Goal: Communication & Community: Answer question/provide support

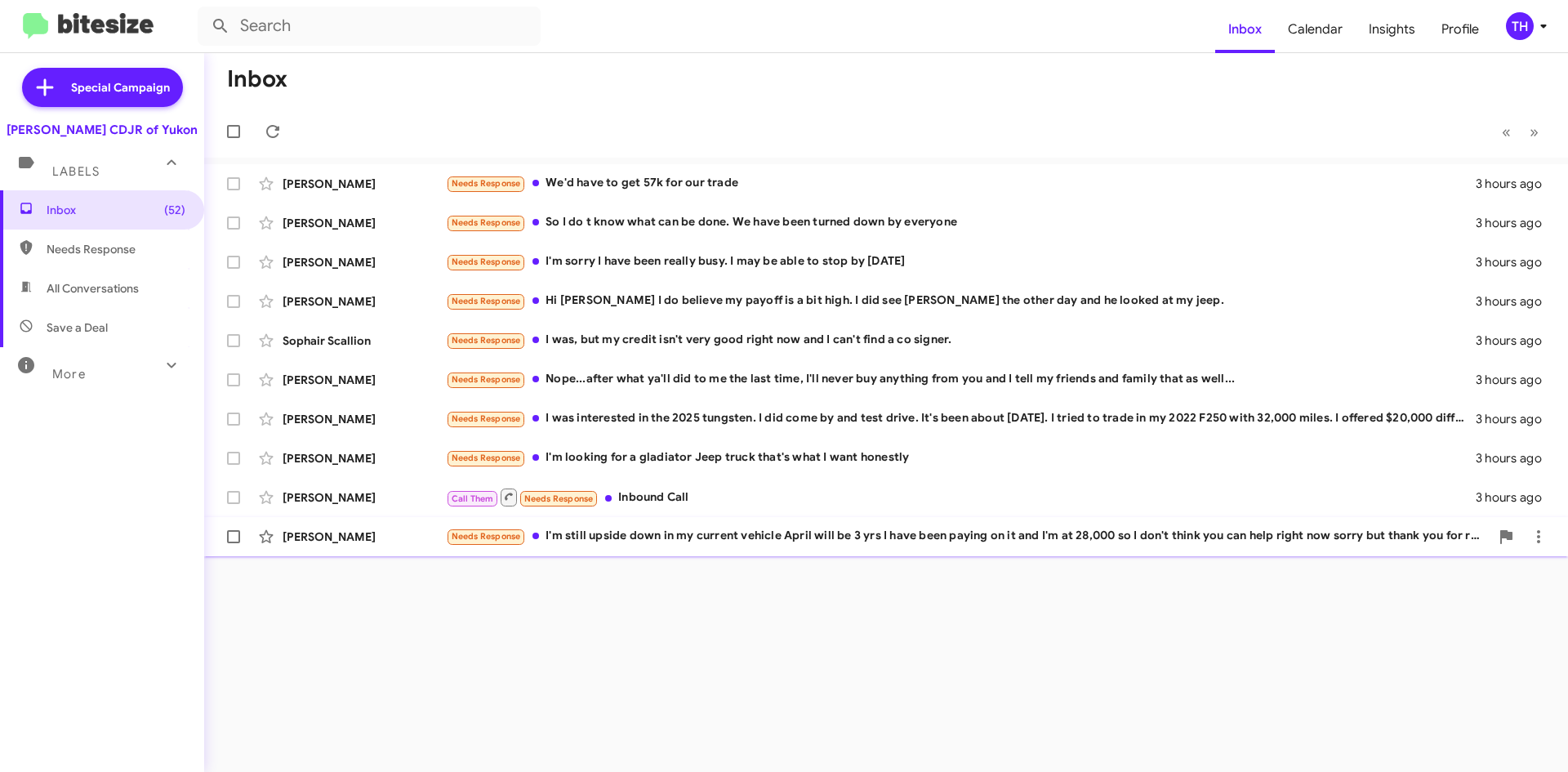
click at [586, 543] on div "Needs Response I'm still upside down in my current vehicle April will be 3 yrs …" at bounding box center [967, 536] width 1044 height 19
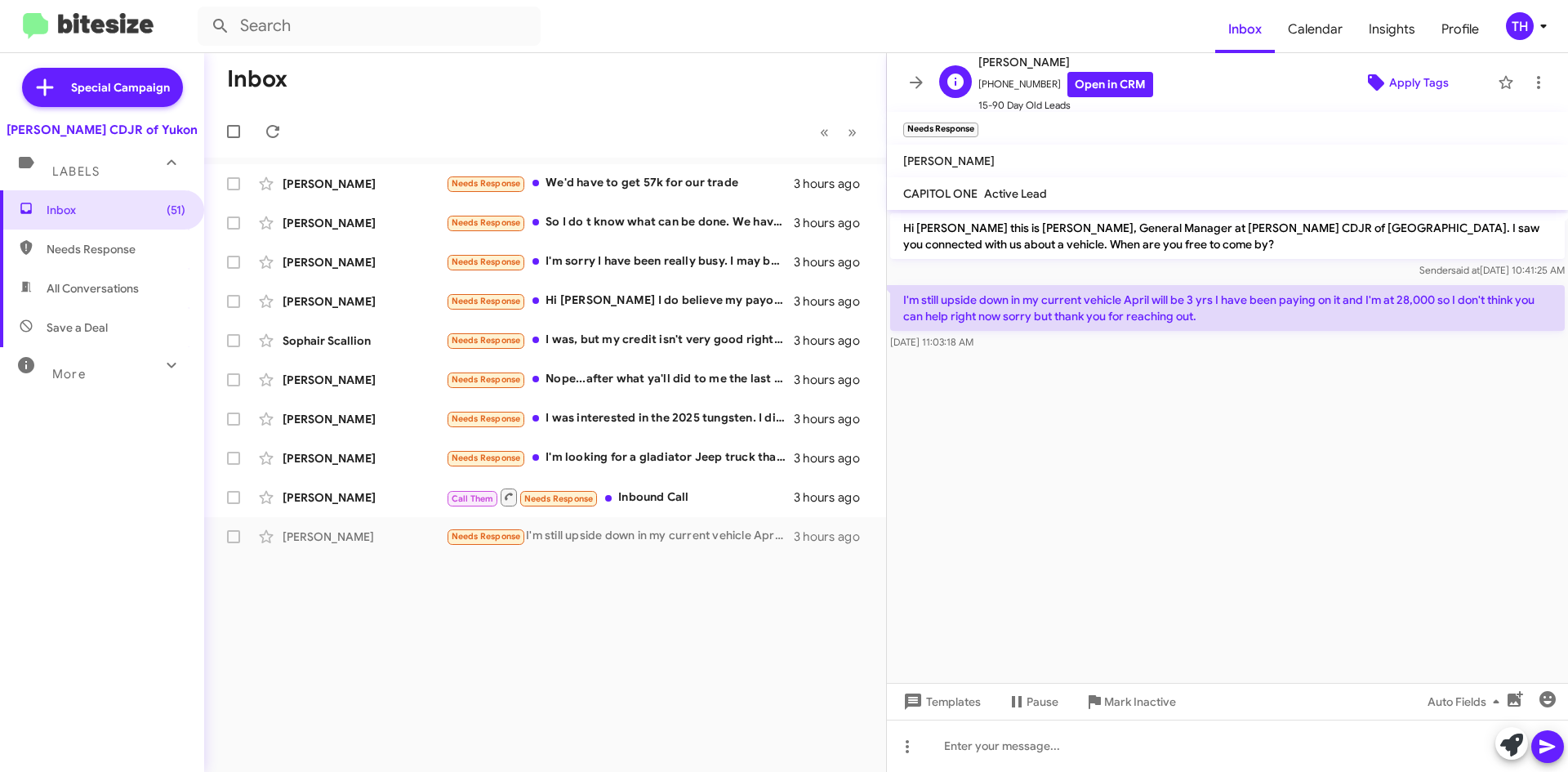
click at [1389, 80] on span "Apply Tags" at bounding box center [1419, 82] width 59 height 30
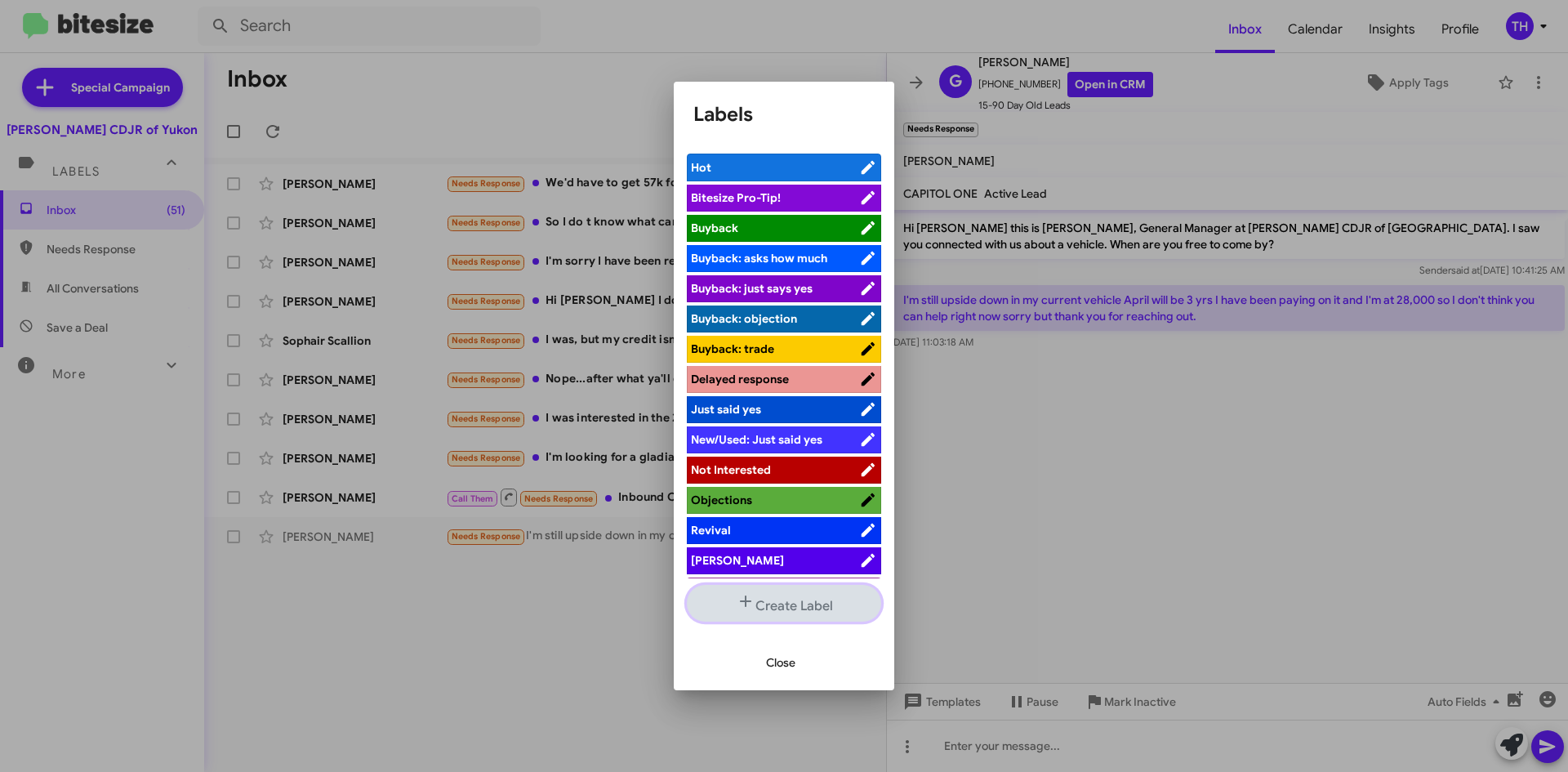
click at [763, 610] on button "Create Label" at bounding box center [784, 603] width 194 height 37
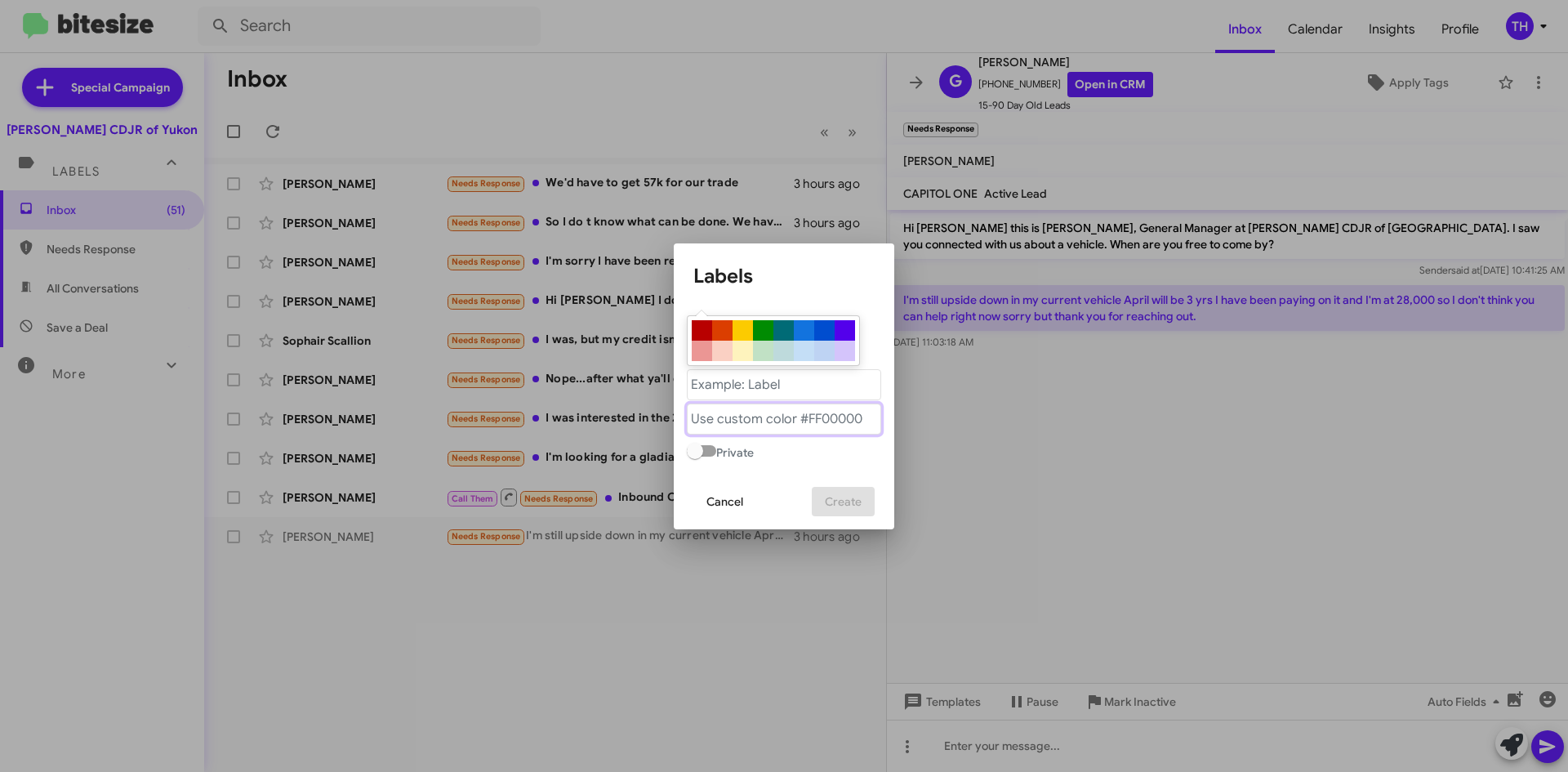
click at [803, 418] on "text" at bounding box center [784, 419] width 194 height 31
click at [774, 395] on "text" at bounding box center [784, 385] width 194 height 31
drag, startPoint x: 762, startPoint y: 383, endPoint x: 835, endPoint y: 424, distance: 83.7
click at [762, 383] on "text" at bounding box center [784, 385] width 194 height 31
type "[PERSON_NAME]"
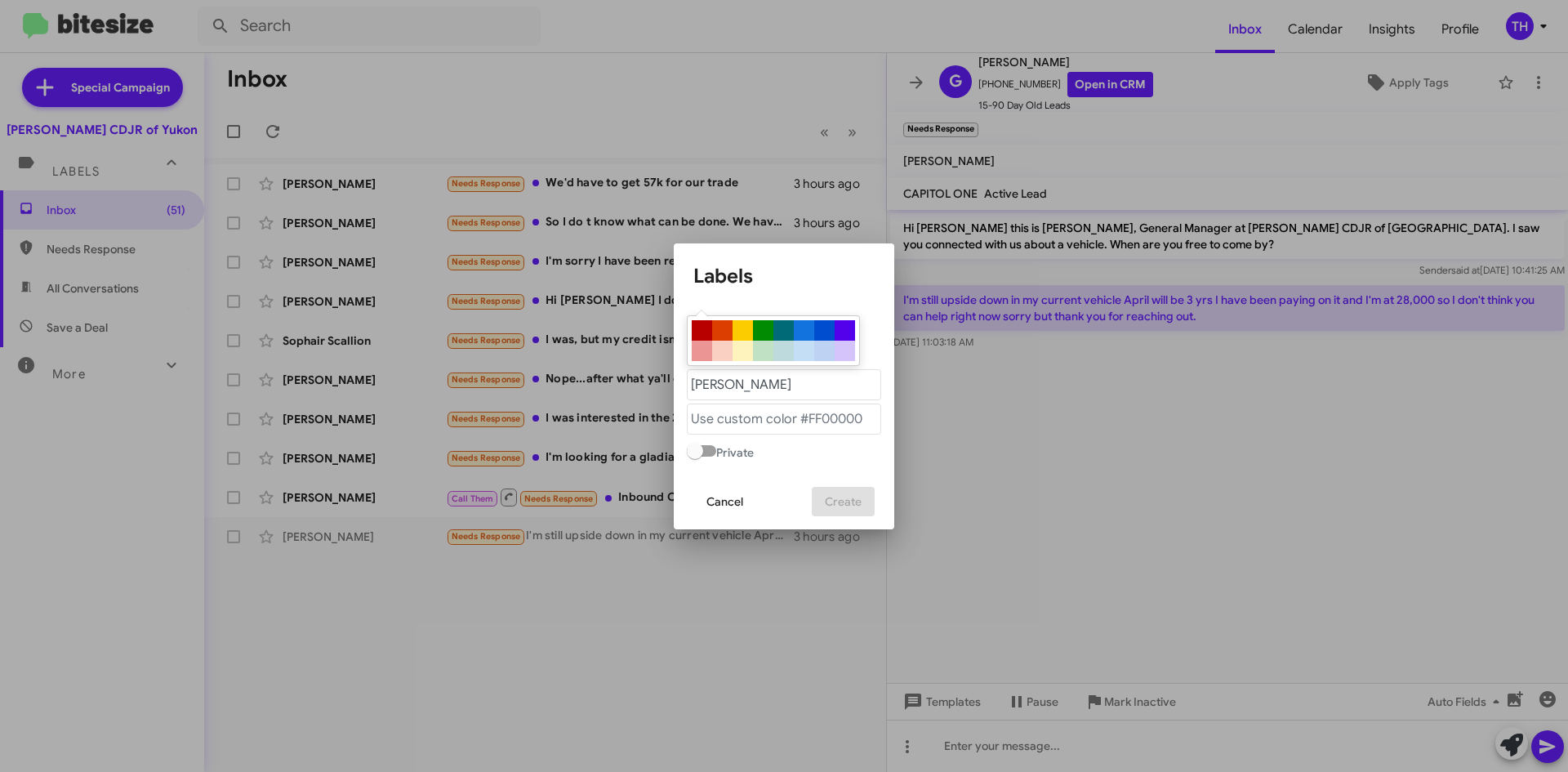
click at [706, 330] on div at bounding box center [702, 330] width 21 height 21
type "#b80000"
click at [850, 489] on span "Create" at bounding box center [843, 502] width 37 height 30
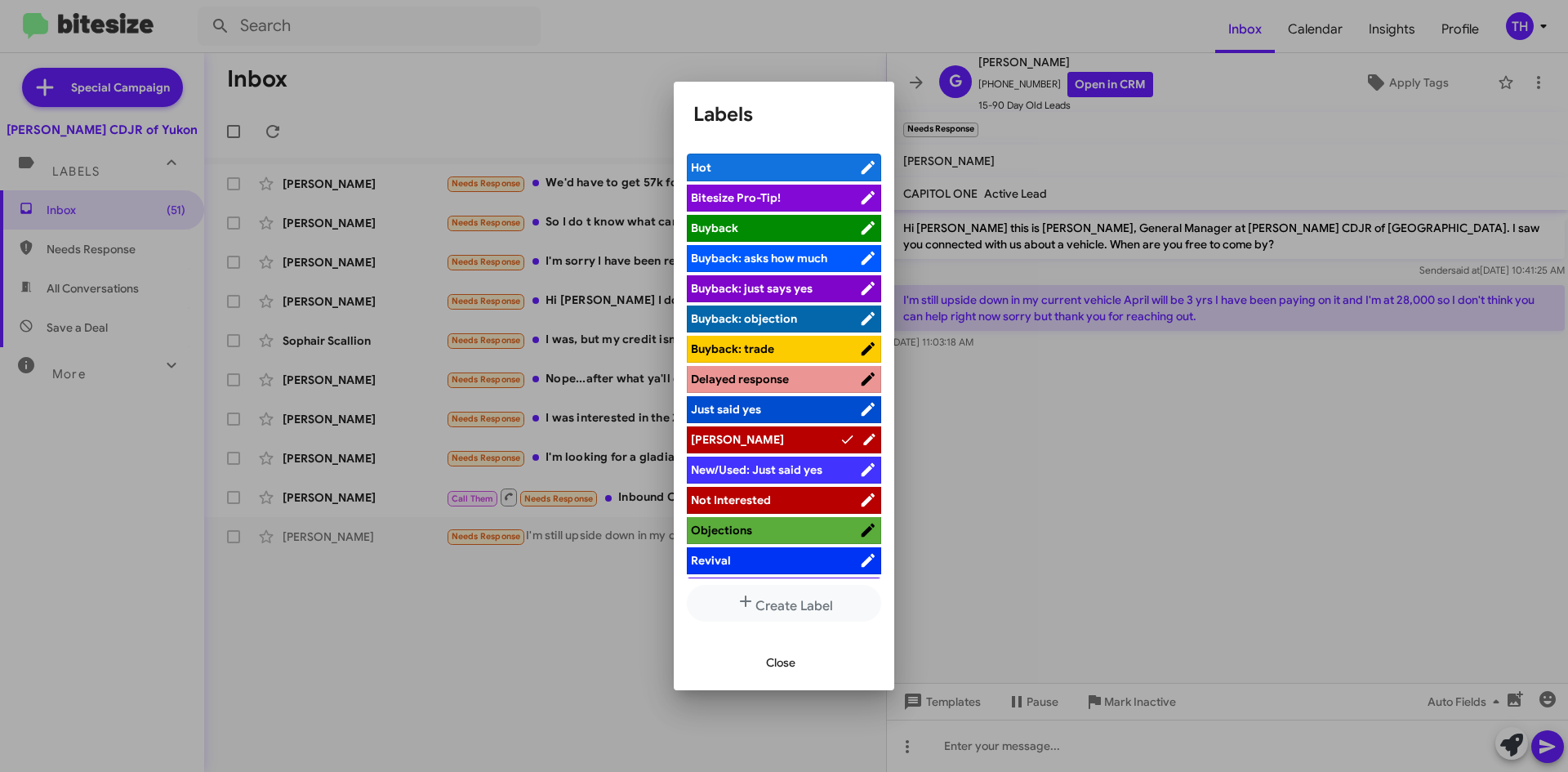
click at [502, 624] on div at bounding box center [784, 386] width 1568 height 772
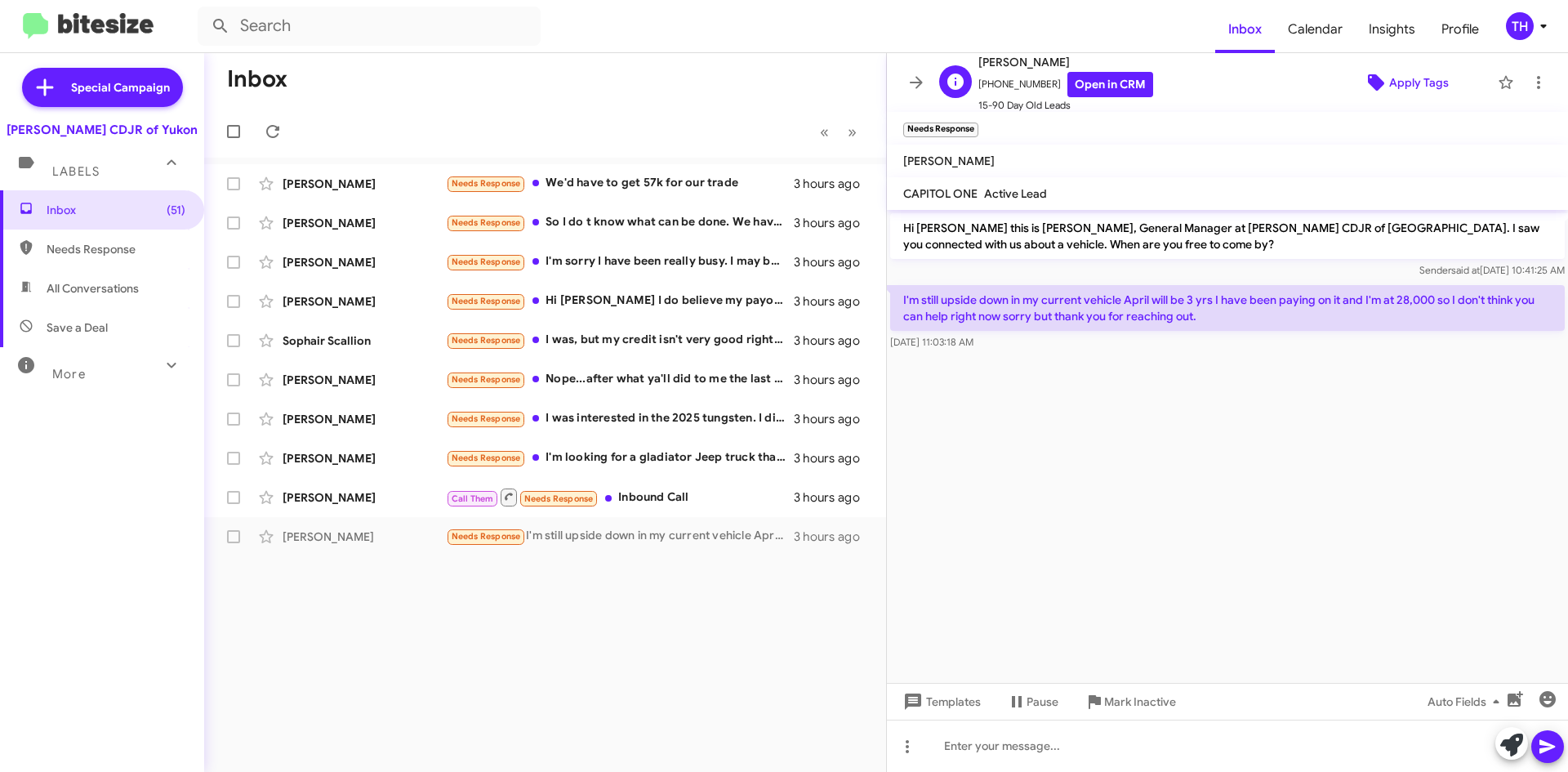
click at [1390, 79] on span "Apply Tags" at bounding box center [1419, 82] width 59 height 30
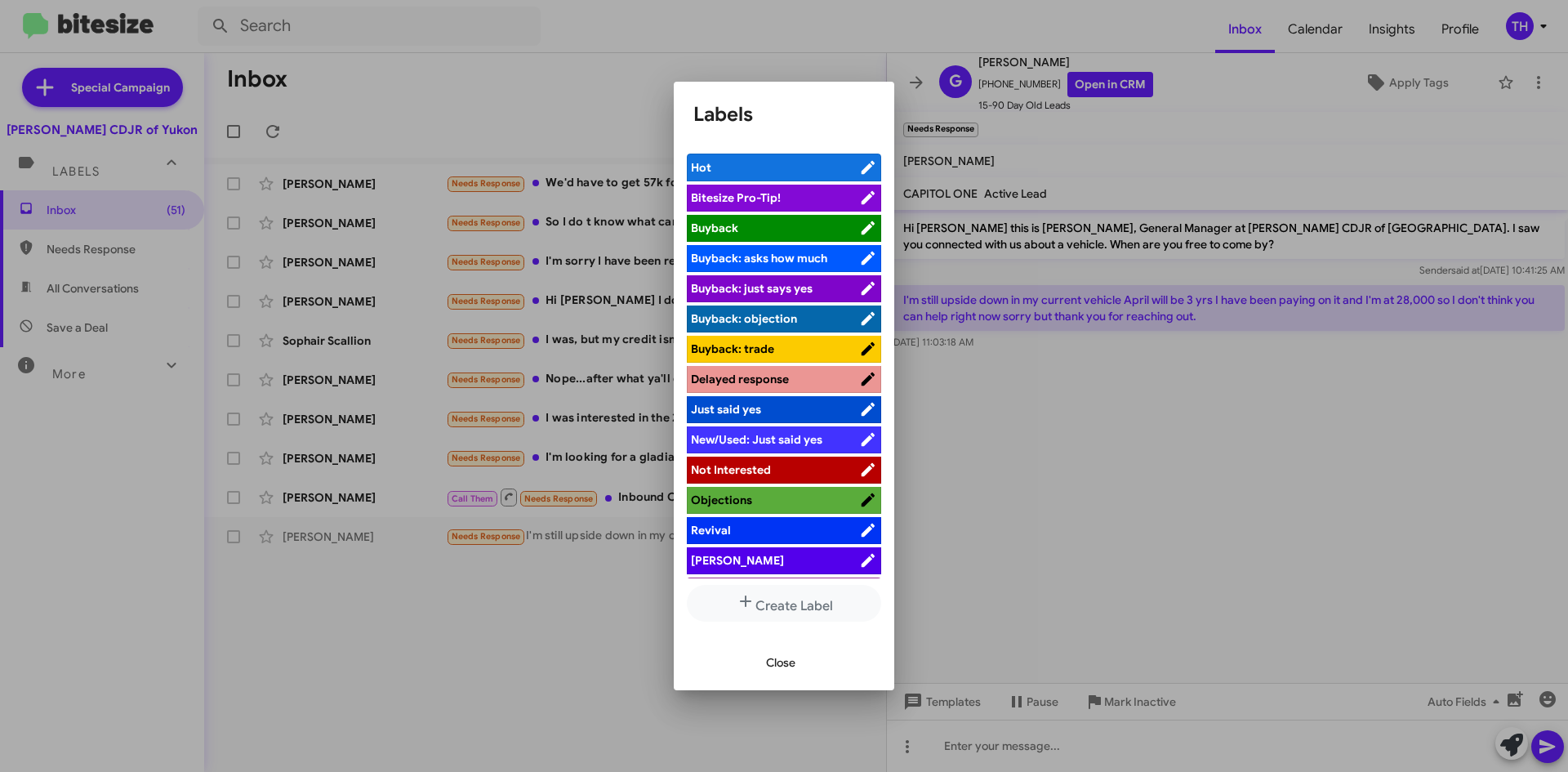
scroll to position [30, 0]
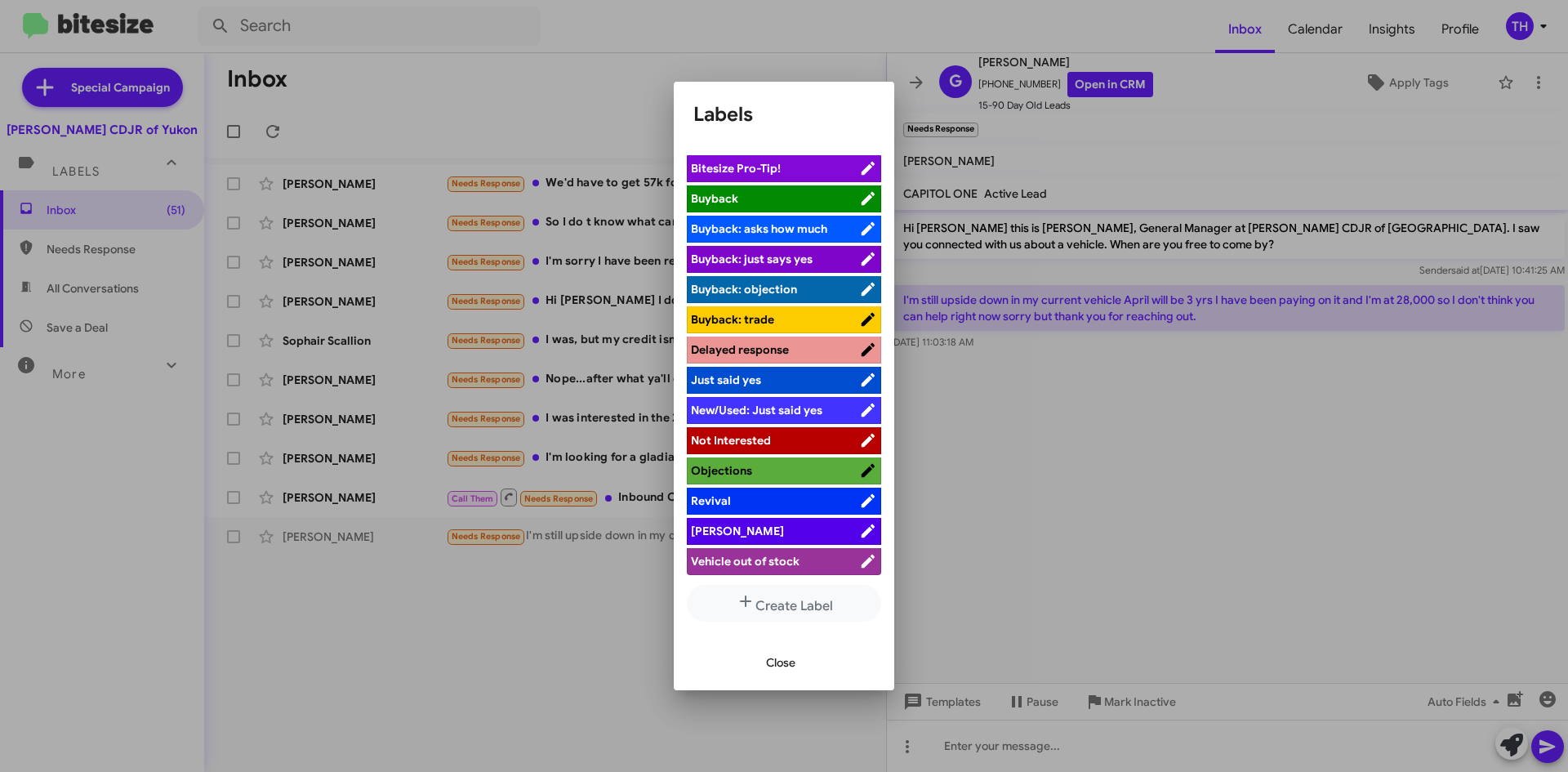
click at [1143, 489] on div at bounding box center [784, 386] width 1568 height 772
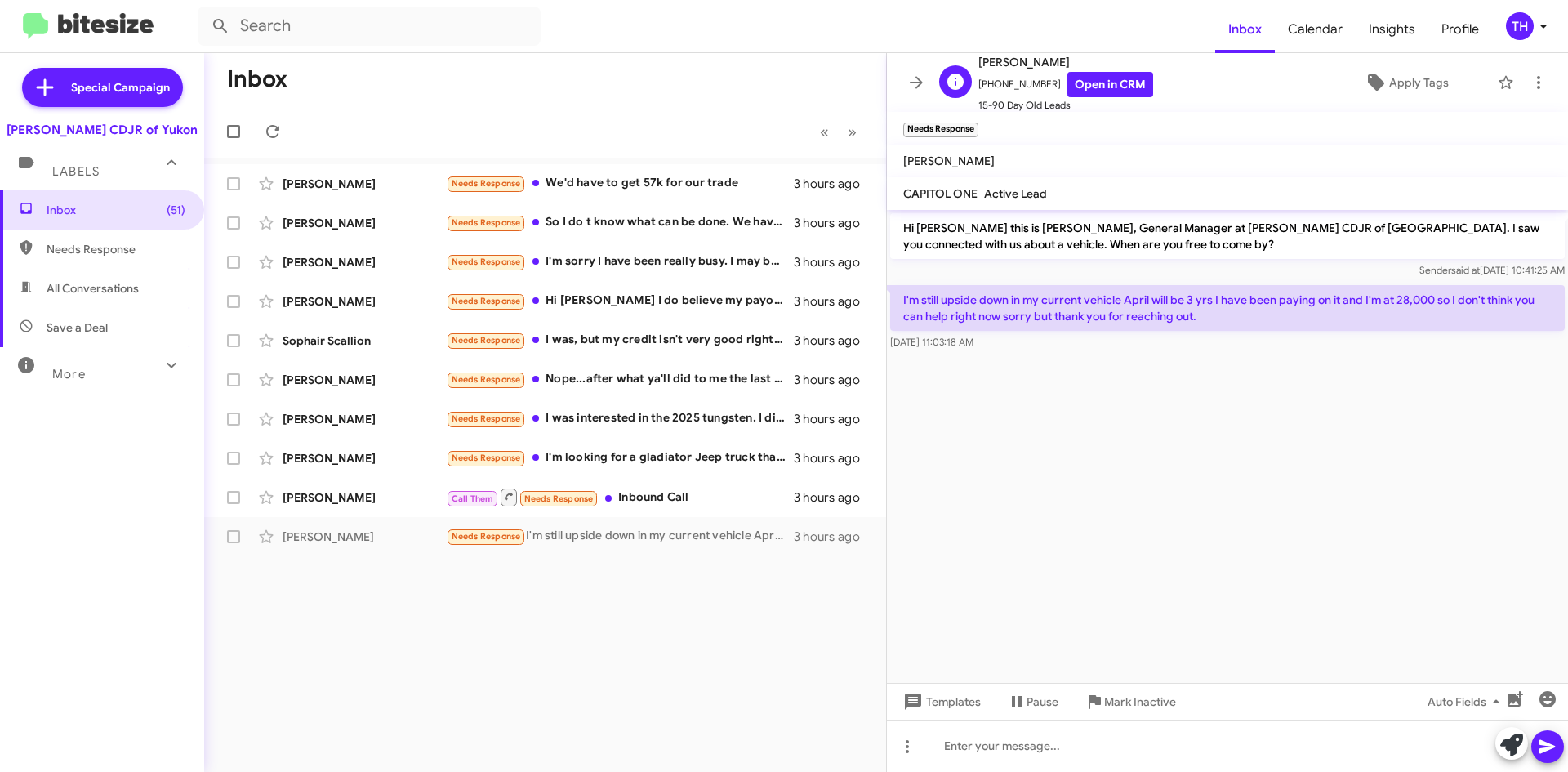
click at [1404, 62] on div "G [PERSON_NAME] [PHONE_NUMBER] Open in CRM 15-90 Day Old Leads Apply Tags" at bounding box center [1211, 82] width 557 height 61
click at [1399, 75] on span "Apply Tags" at bounding box center [1419, 82] width 59 height 30
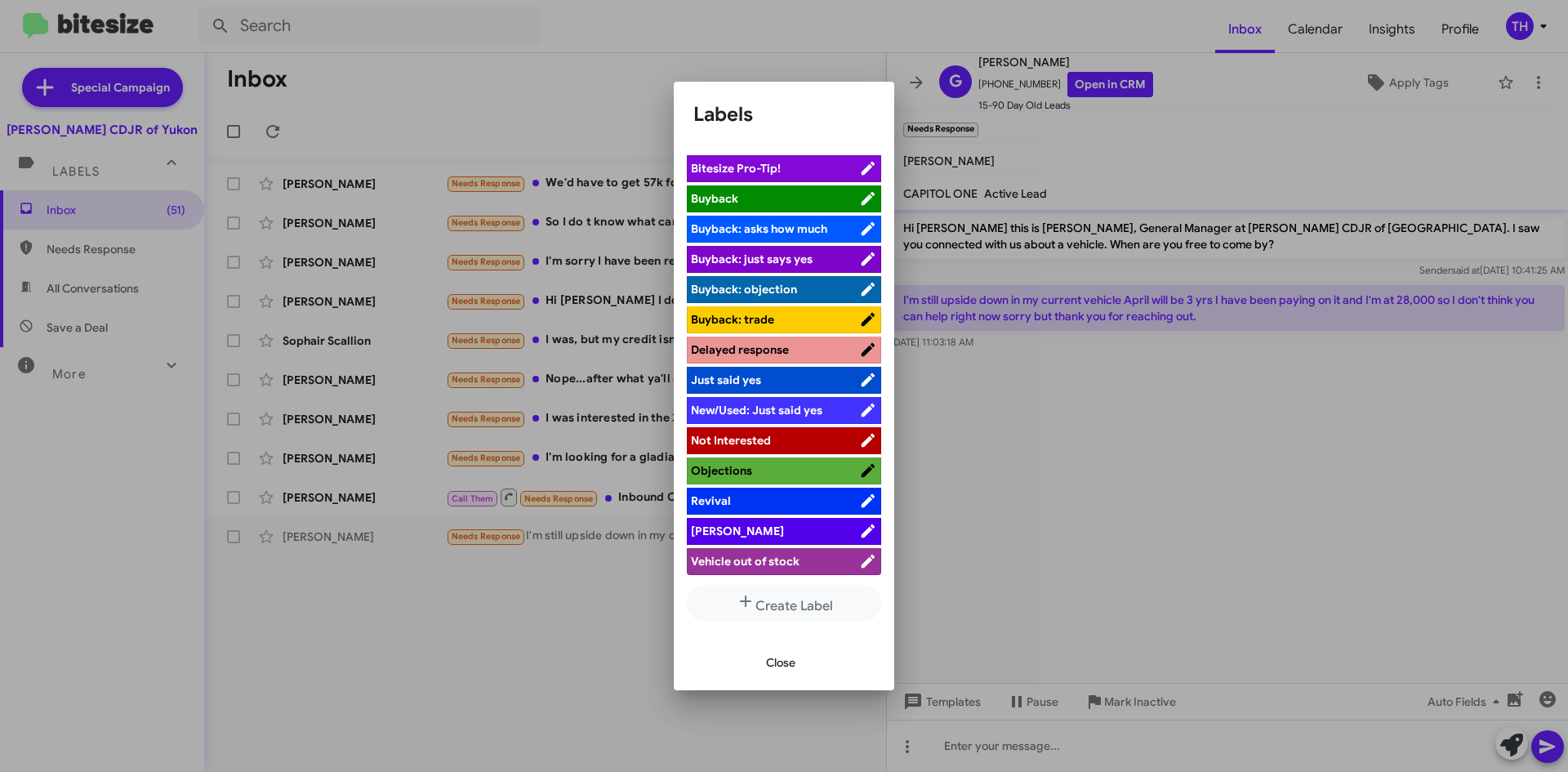
scroll to position [0, 0]
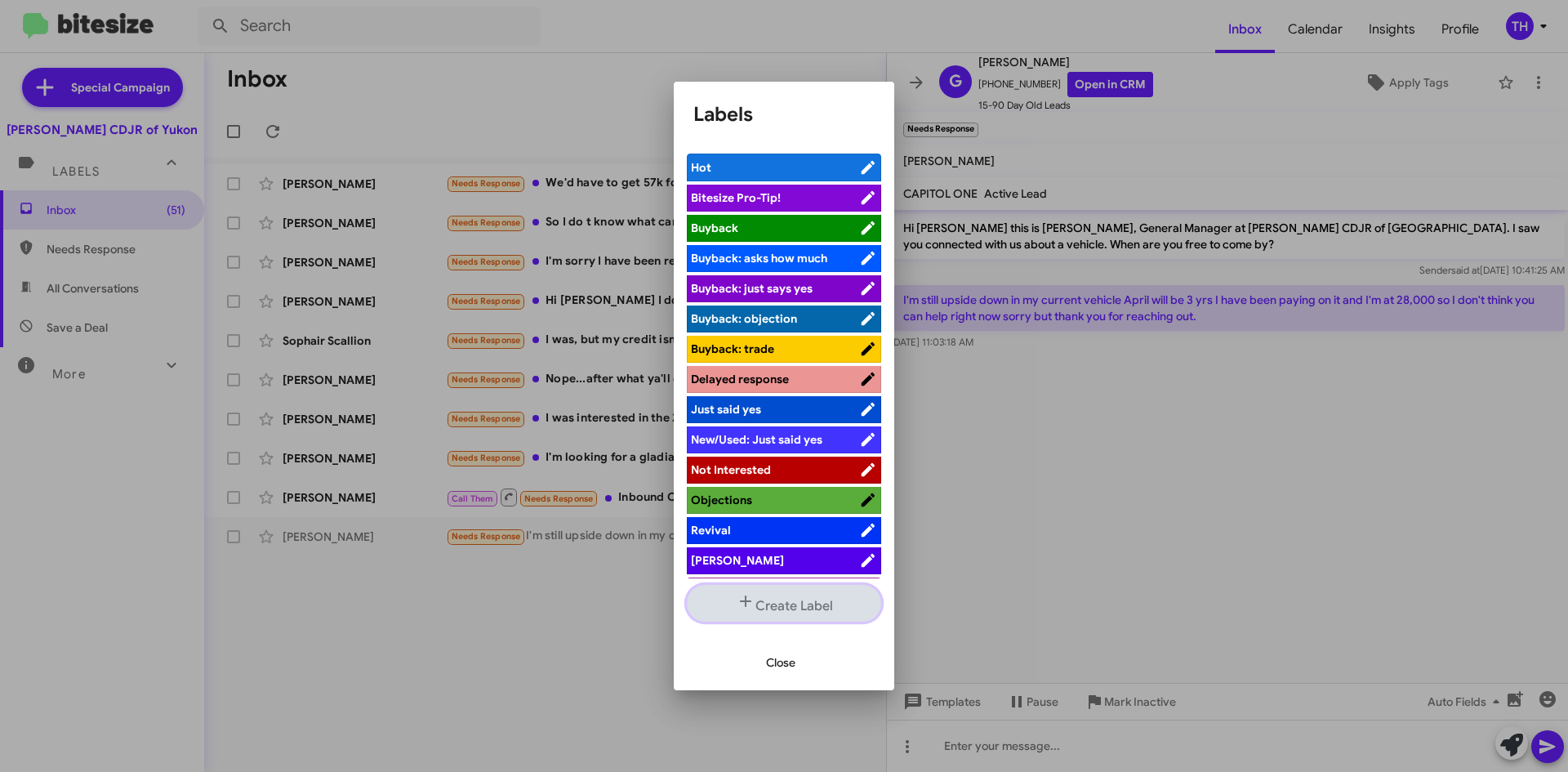
click at [773, 597] on button "Create Label" at bounding box center [784, 603] width 194 height 37
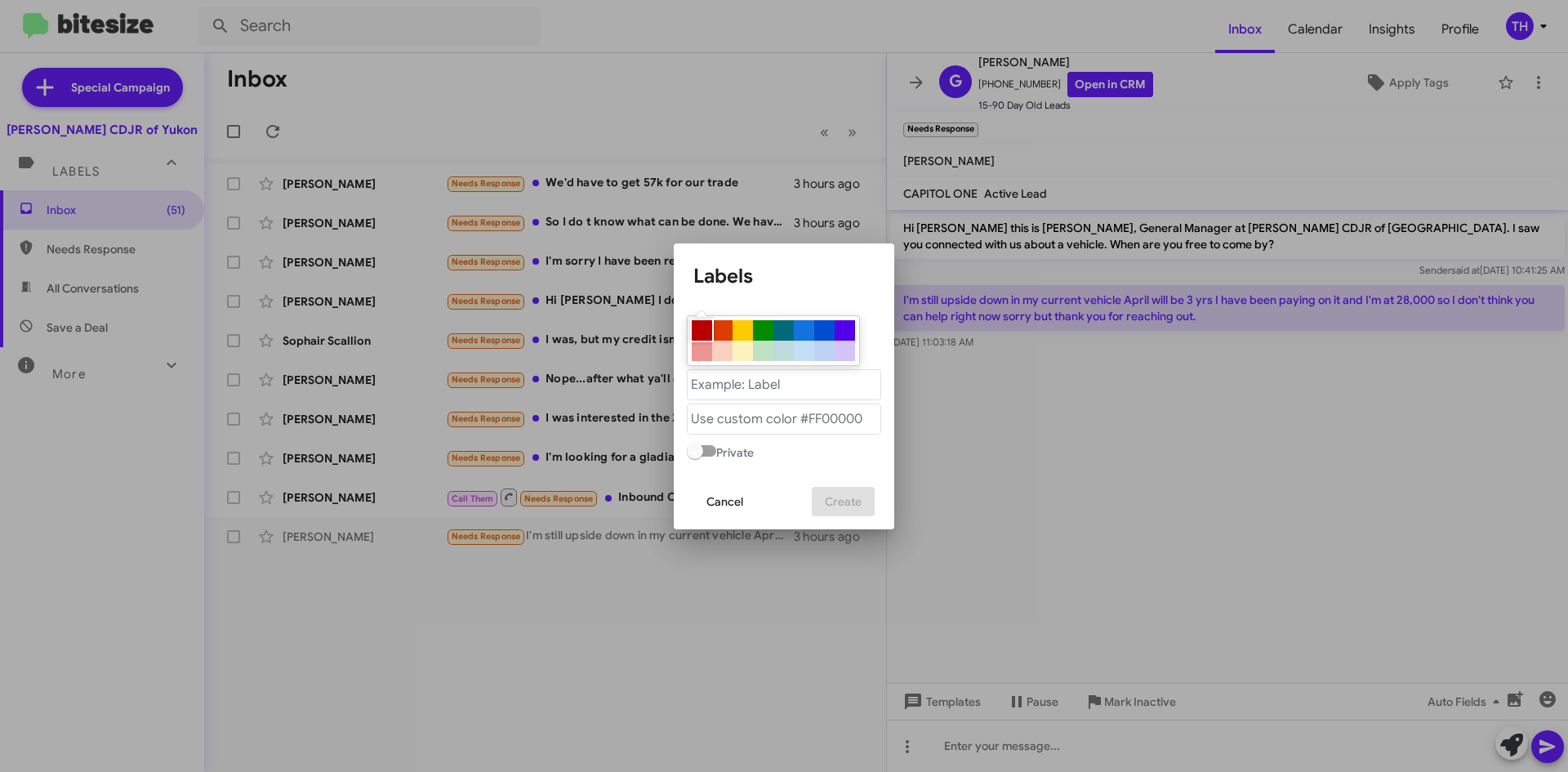
click at [708, 333] on div at bounding box center [702, 330] width 21 height 21
type "#b80000"
click at [741, 373] on "text" at bounding box center [784, 385] width 194 height 31
type "[PERSON_NAME]"
click at [700, 344] on div at bounding box center [702, 350] width 21 height 21
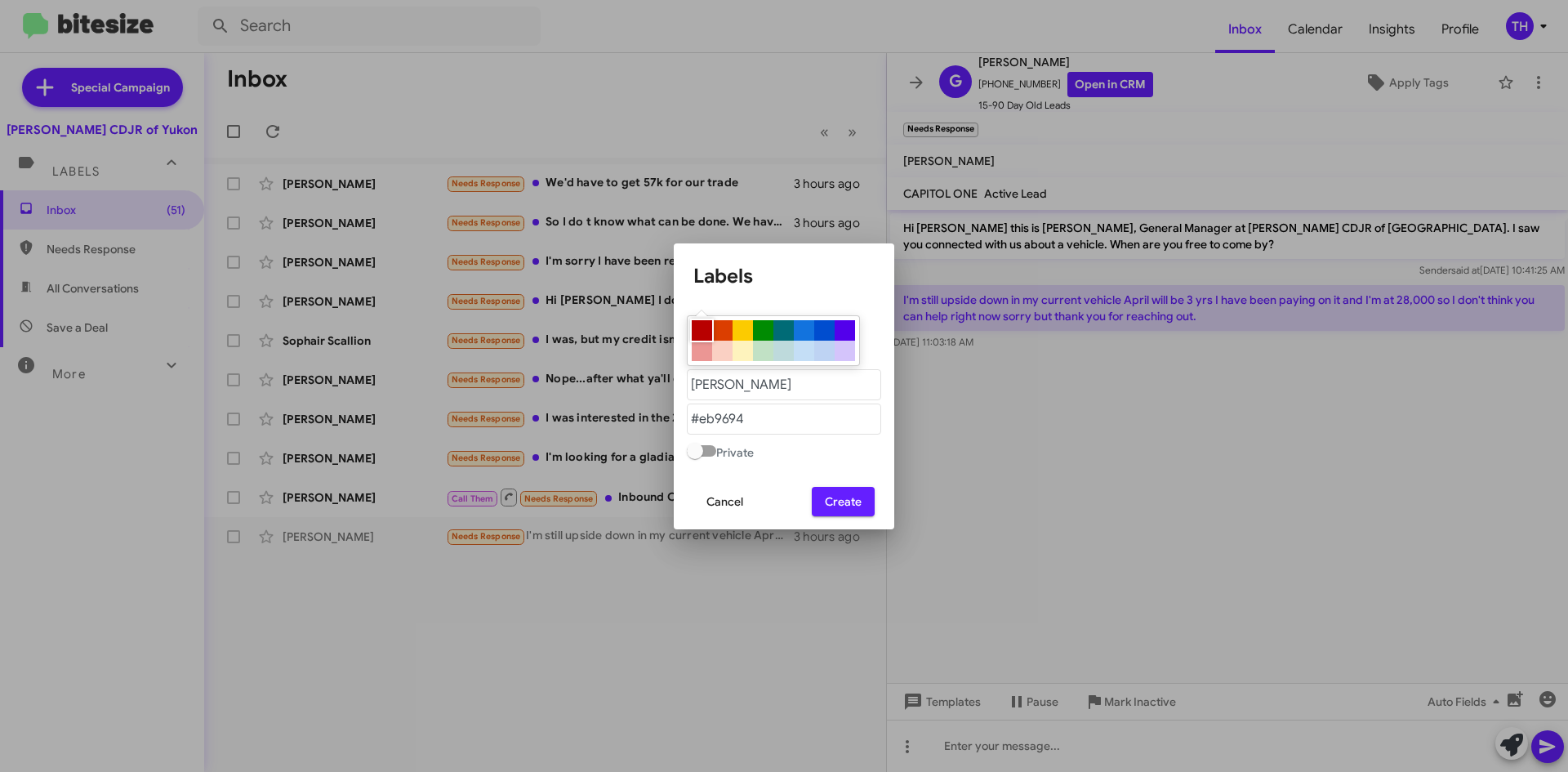
click at [701, 331] on div at bounding box center [702, 330] width 21 height 21
type "#b80000"
click at [849, 503] on span "Create" at bounding box center [843, 502] width 37 height 30
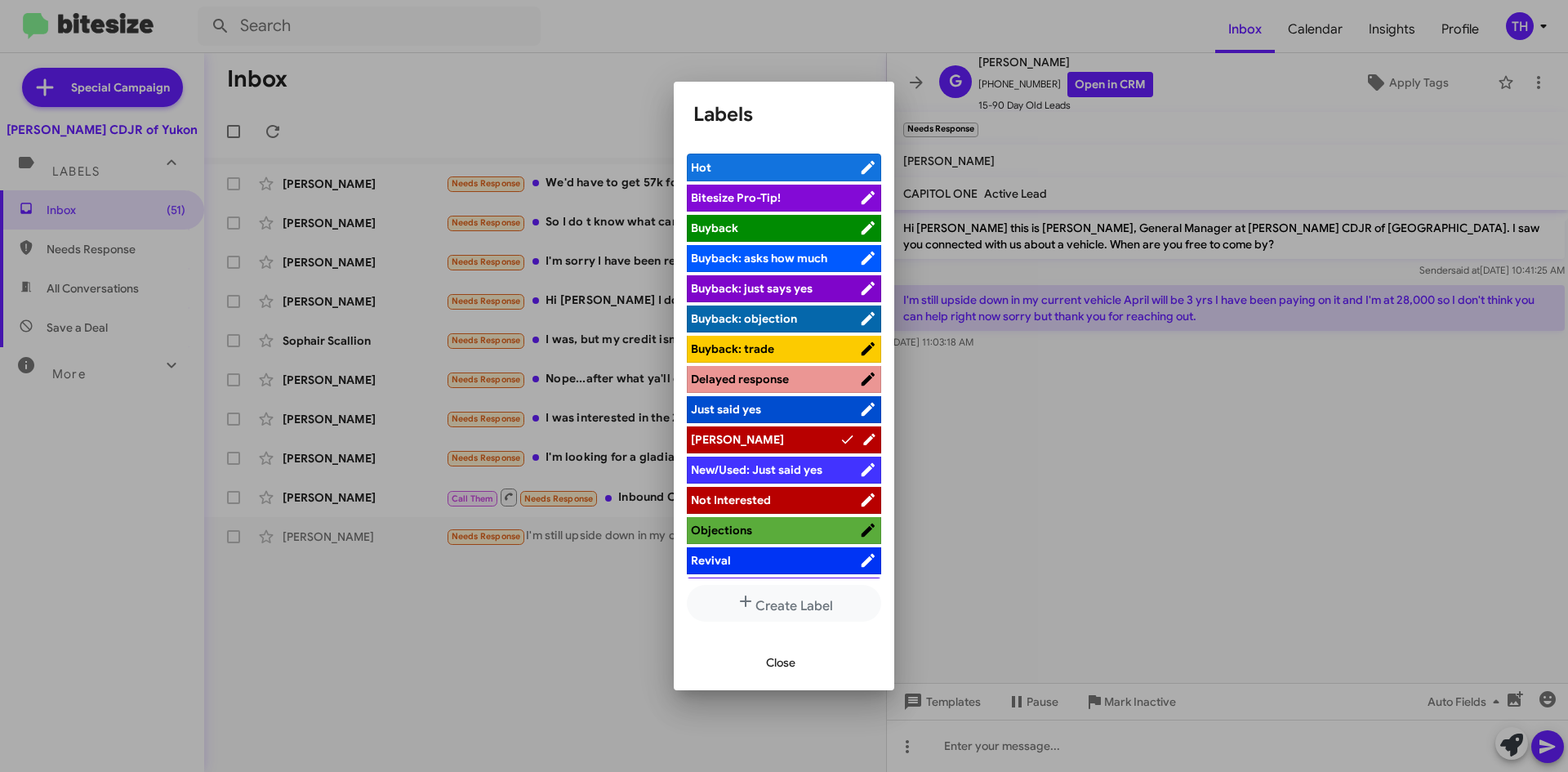
click at [780, 440] on span "[PERSON_NAME]" at bounding box center [765, 439] width 148 height 16
click at [771, 652] on span "Close" at bounding box center [781, 662] width 30 height 30
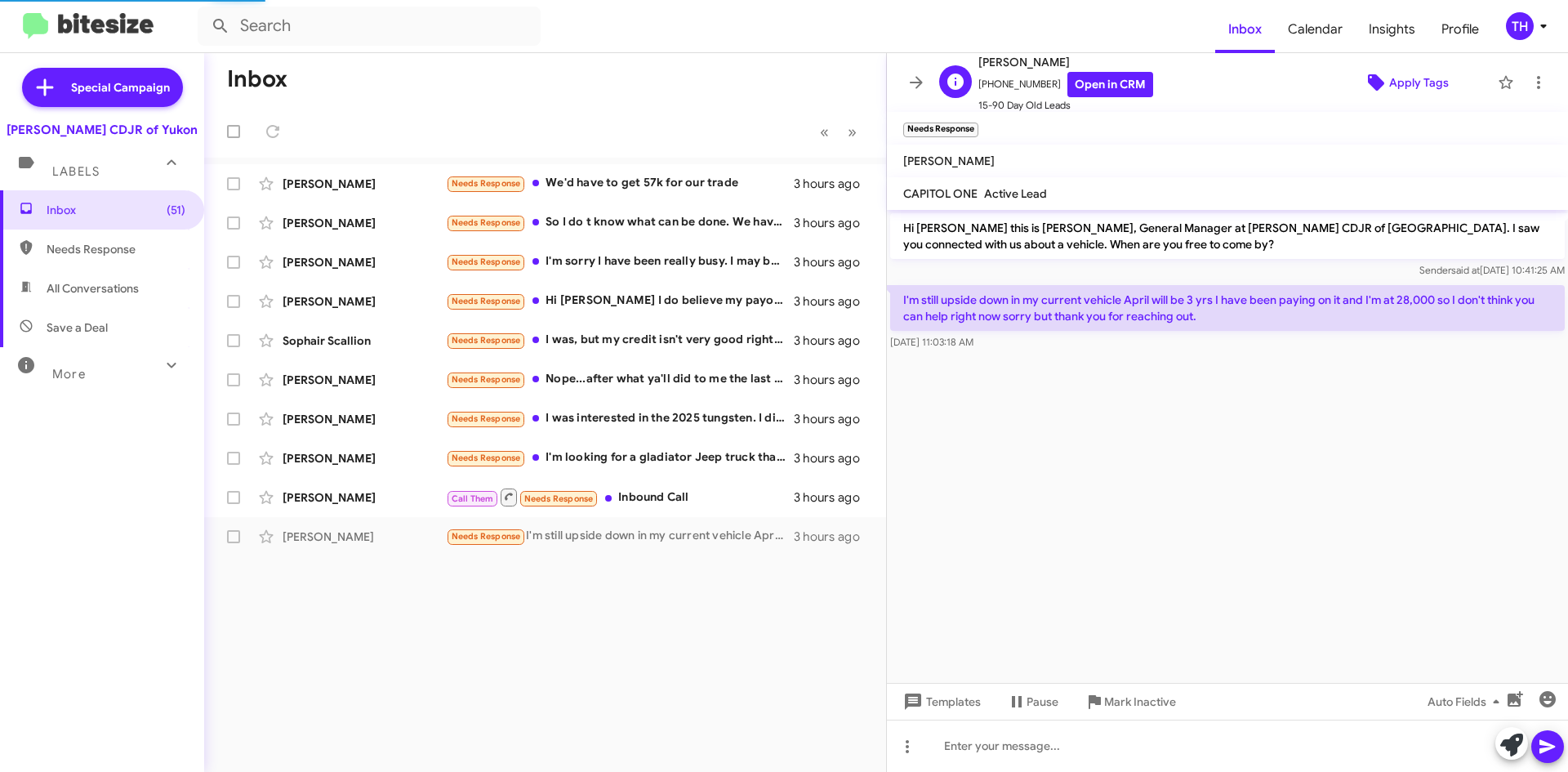
click at [1367, 91] on icon at bounding box center [1377, 82] width 20 height 20
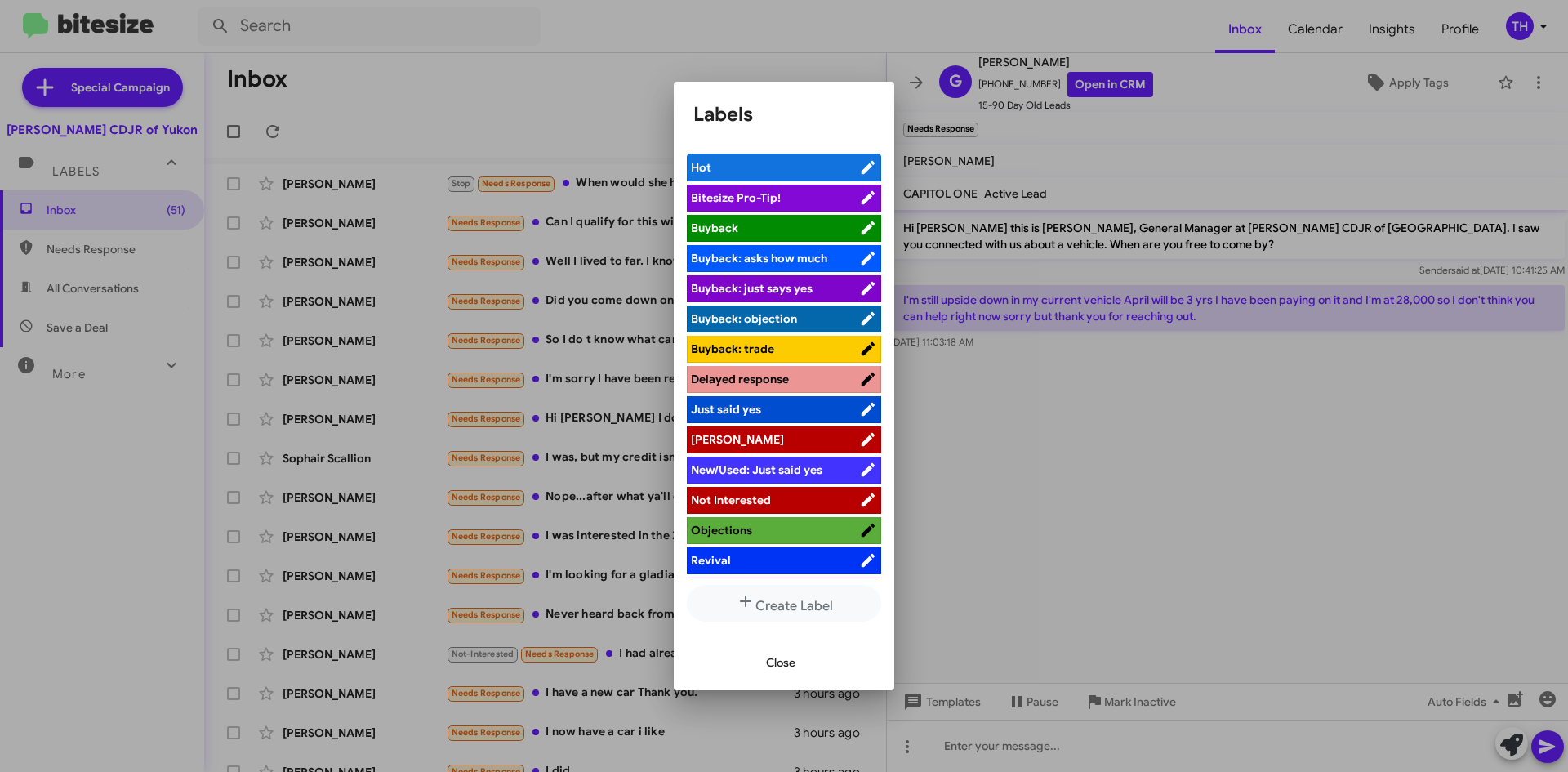
click at [740, 433] on span "[PERSON_NAME]" at bounding box center [775, 439] width 168 height 16
click at [775, 653] on span "Close" at bounding box center [781, 662] width 30 height 30
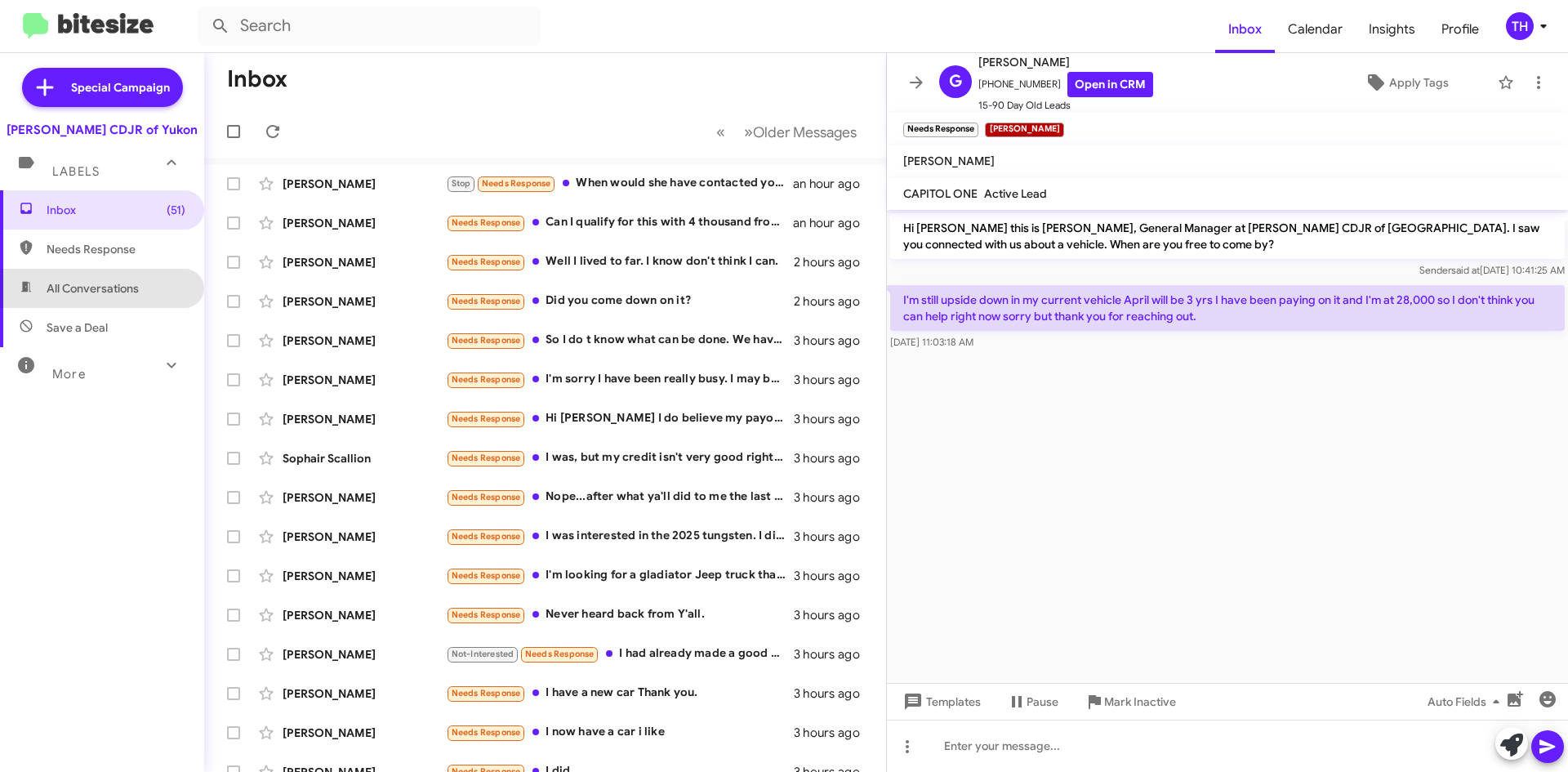
click at [107, 302] on span "All Conversations" at bounding box center [102, 288] width 204 height 40
type input "in:all-conversations"
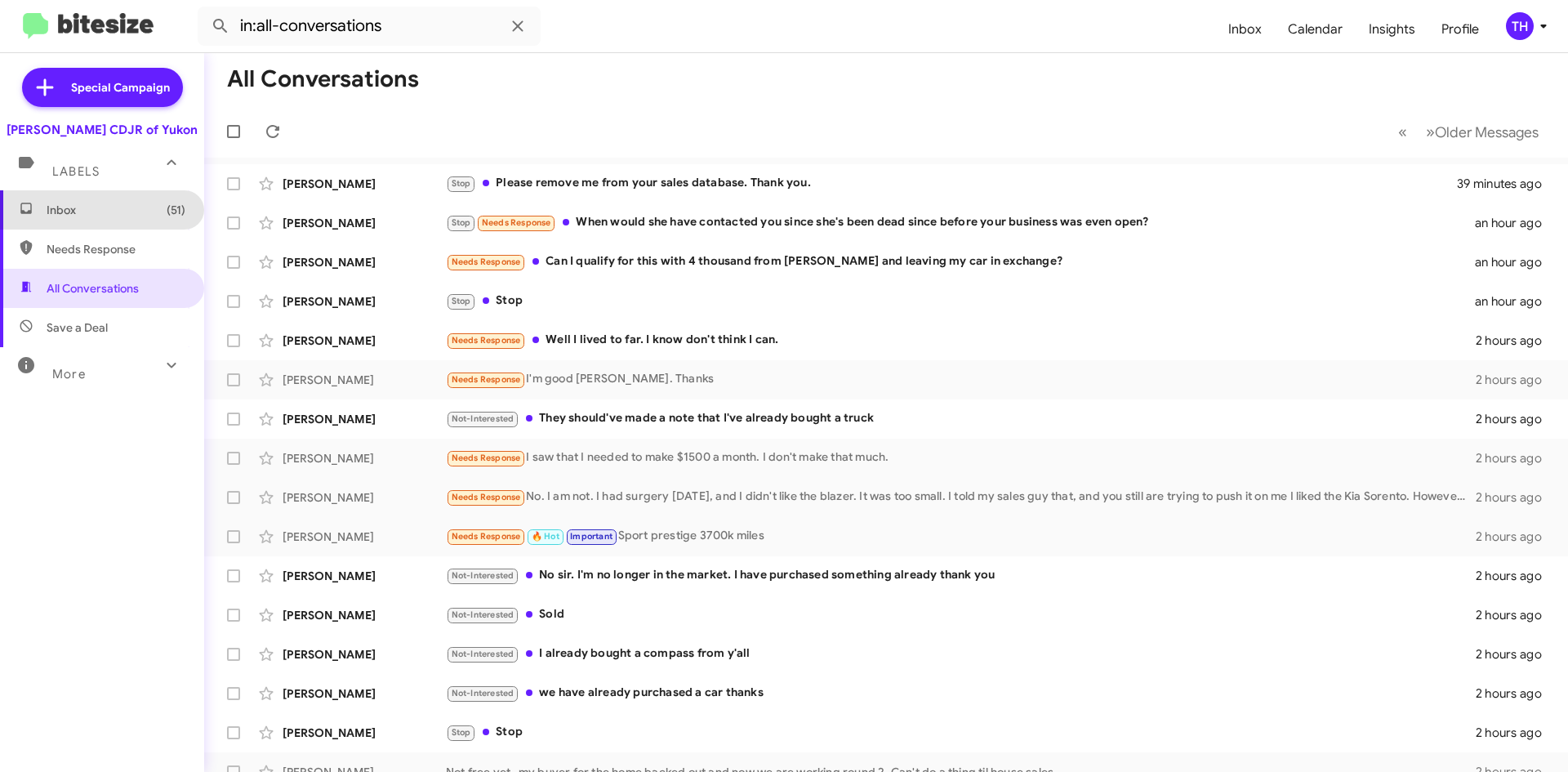
click at [112, 211] on span "Inbox (51)" at bounding box center [116, 210] width 139 height 16
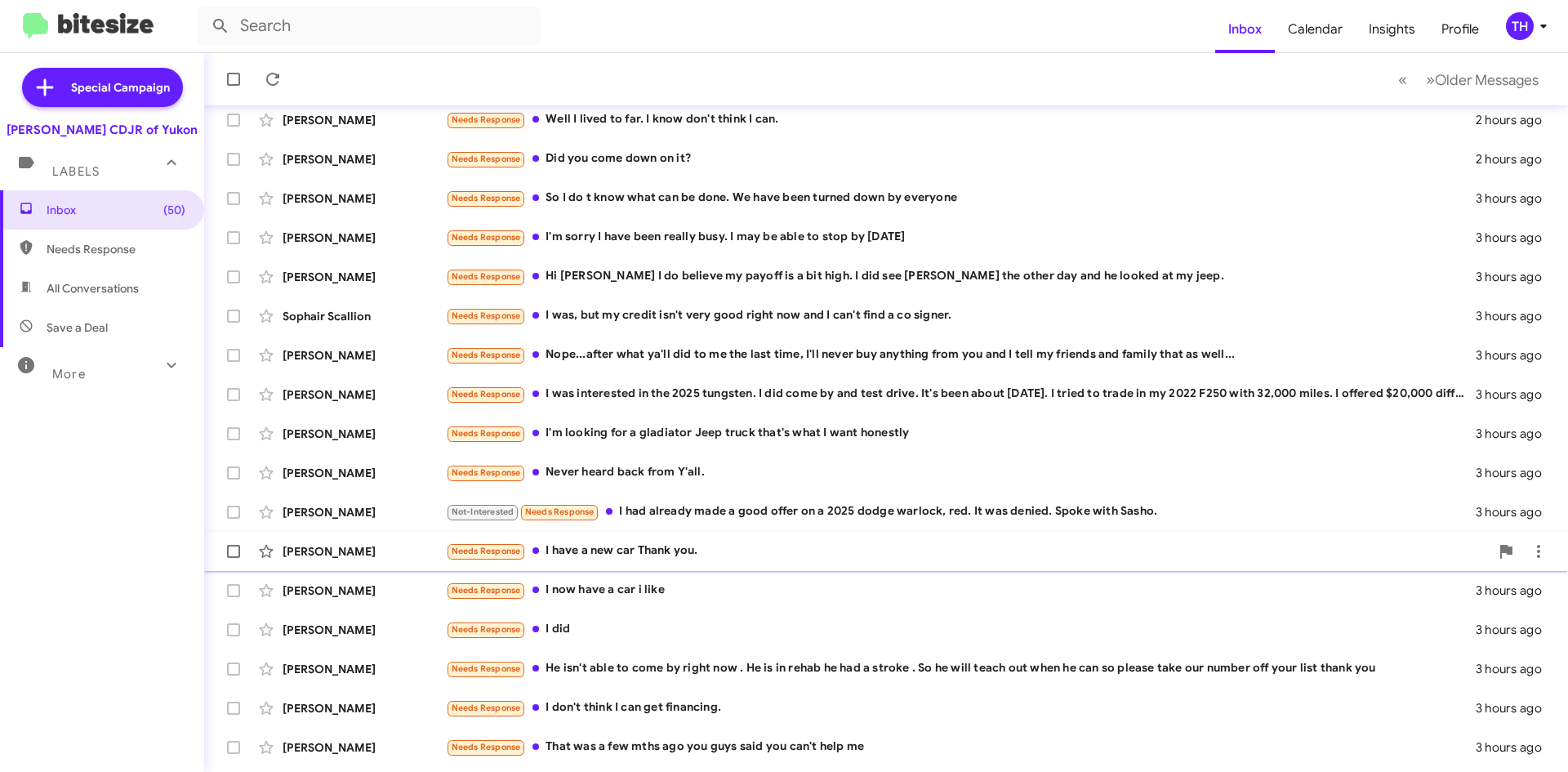
scroll to position [176, 0]
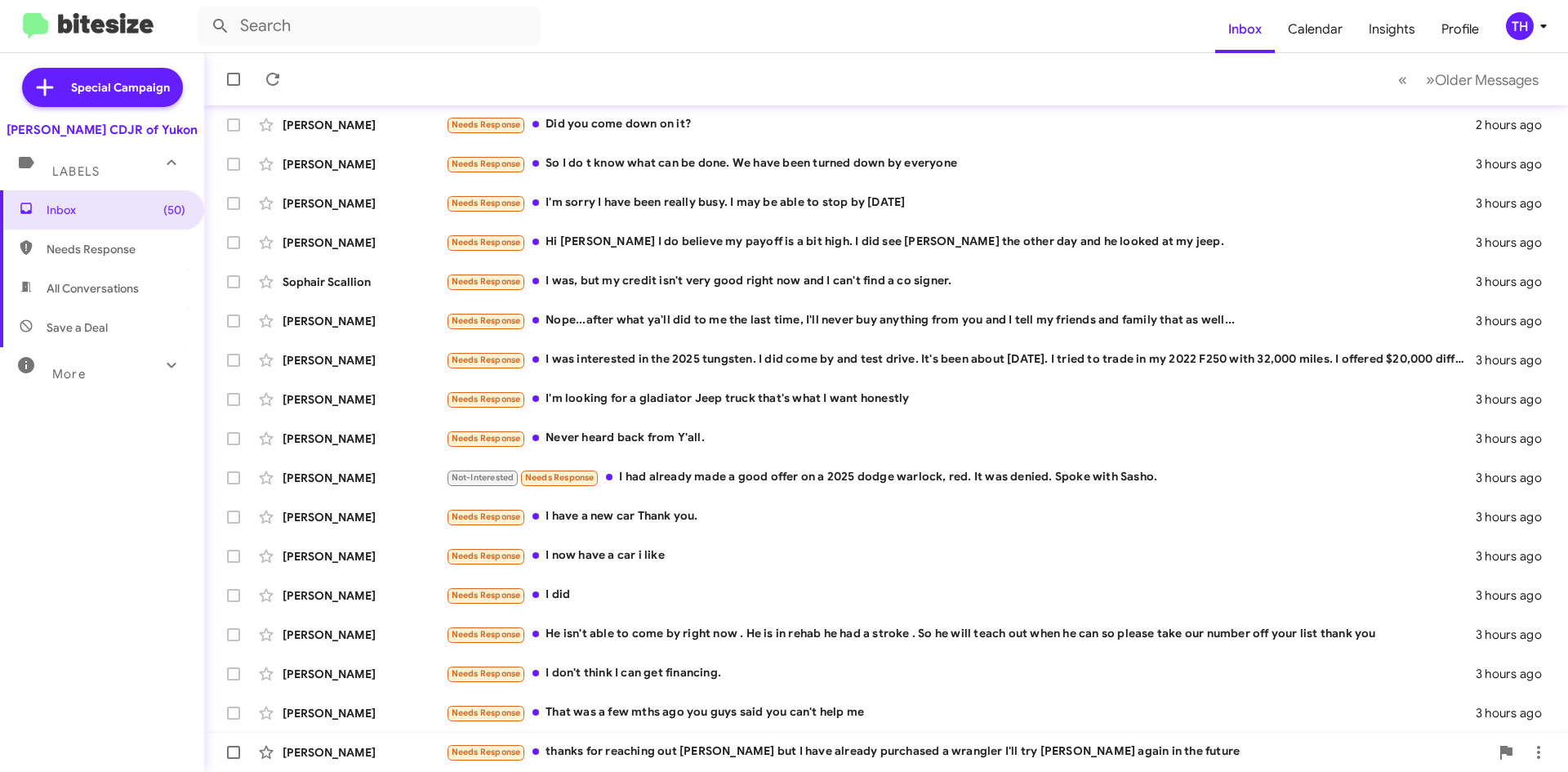
click at [617, 744] on div "Needs Response thanks for reaching out [PERSON_NAME] but I have already purchas…" at bounding box center [967, 751] width 1044 height 19
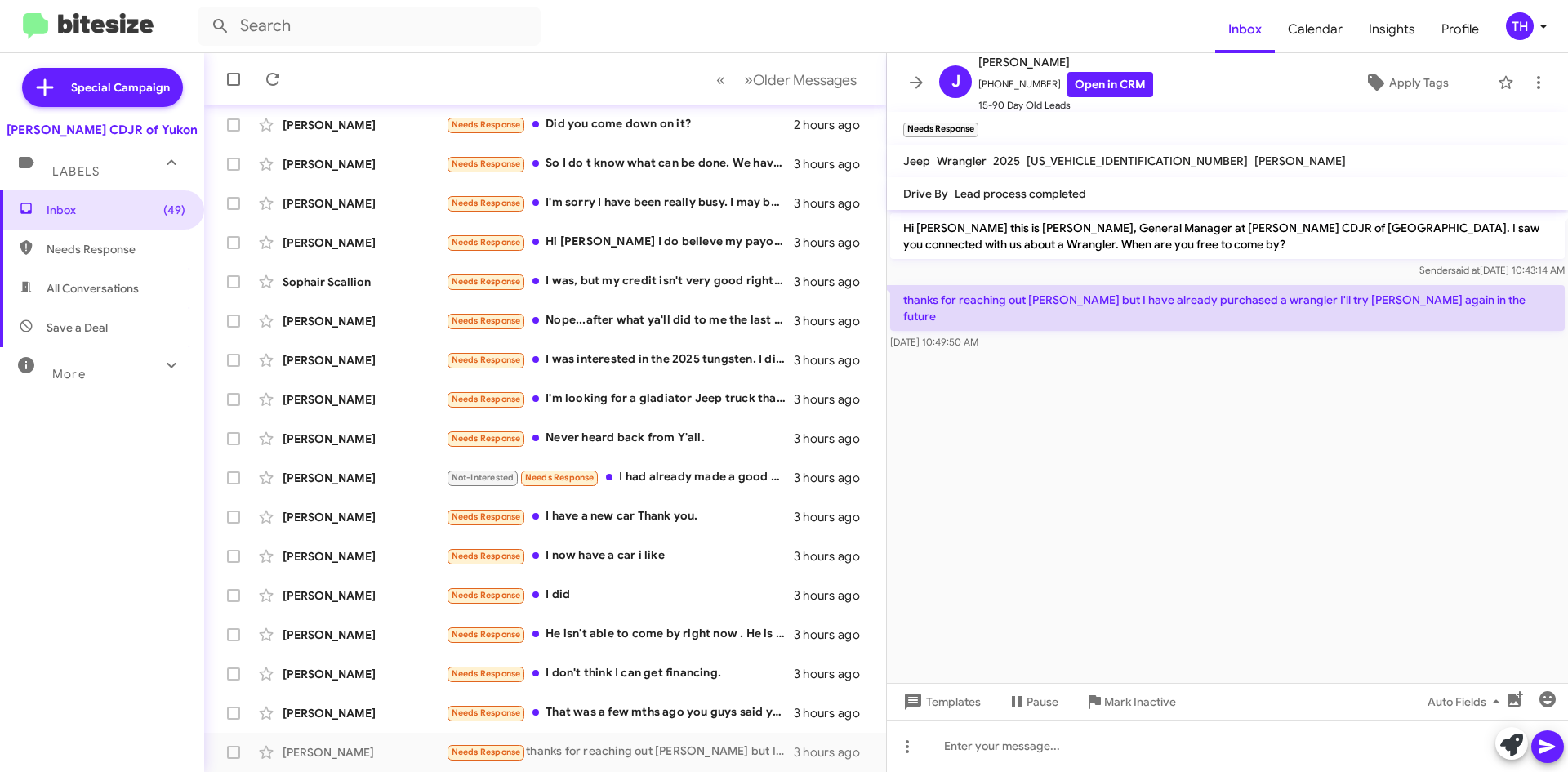
click at [120, 295] on span "All Conversations" at bounding box center [93, 288] width 92 height 16
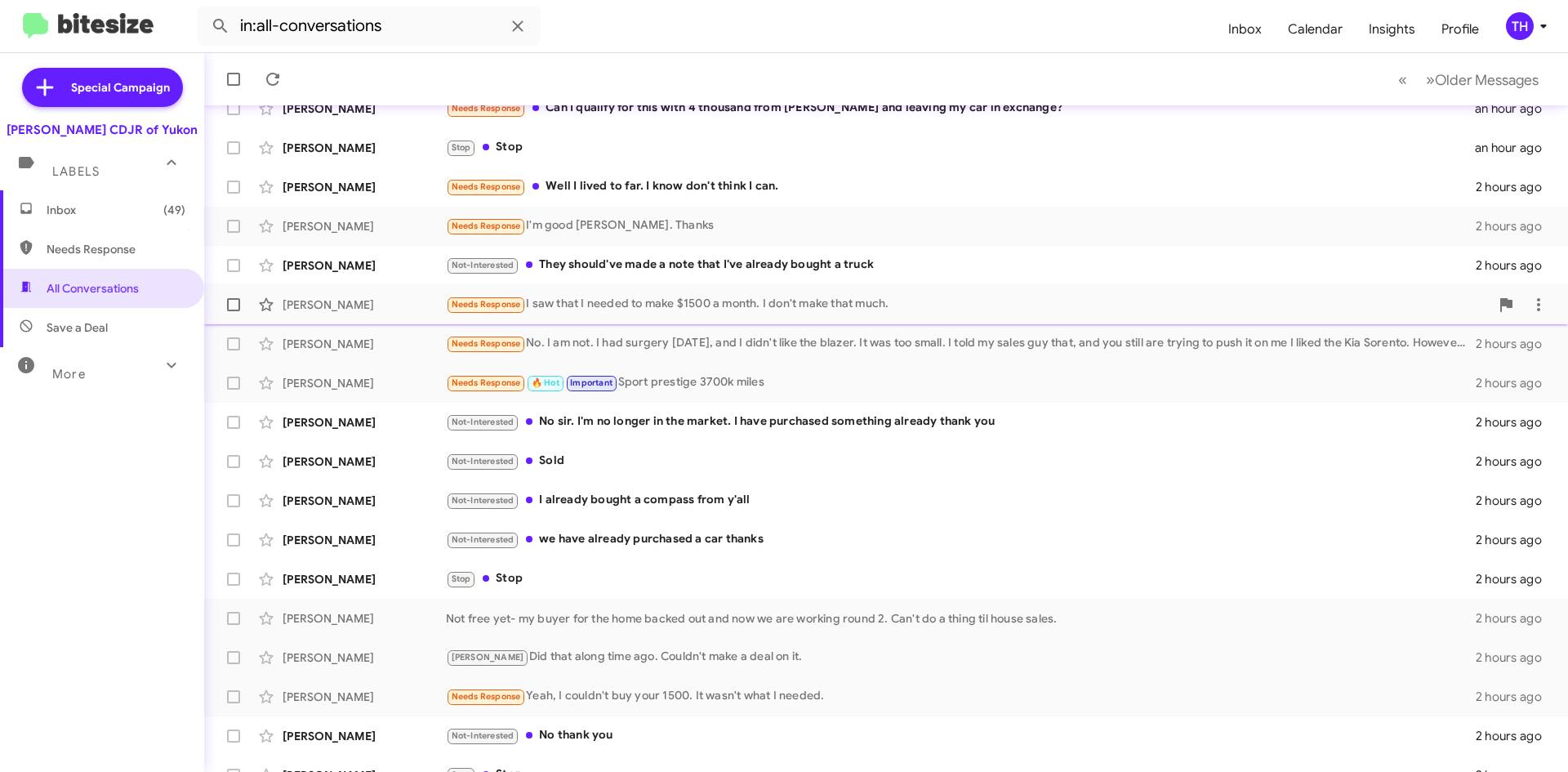
scroll to position [176, 0]
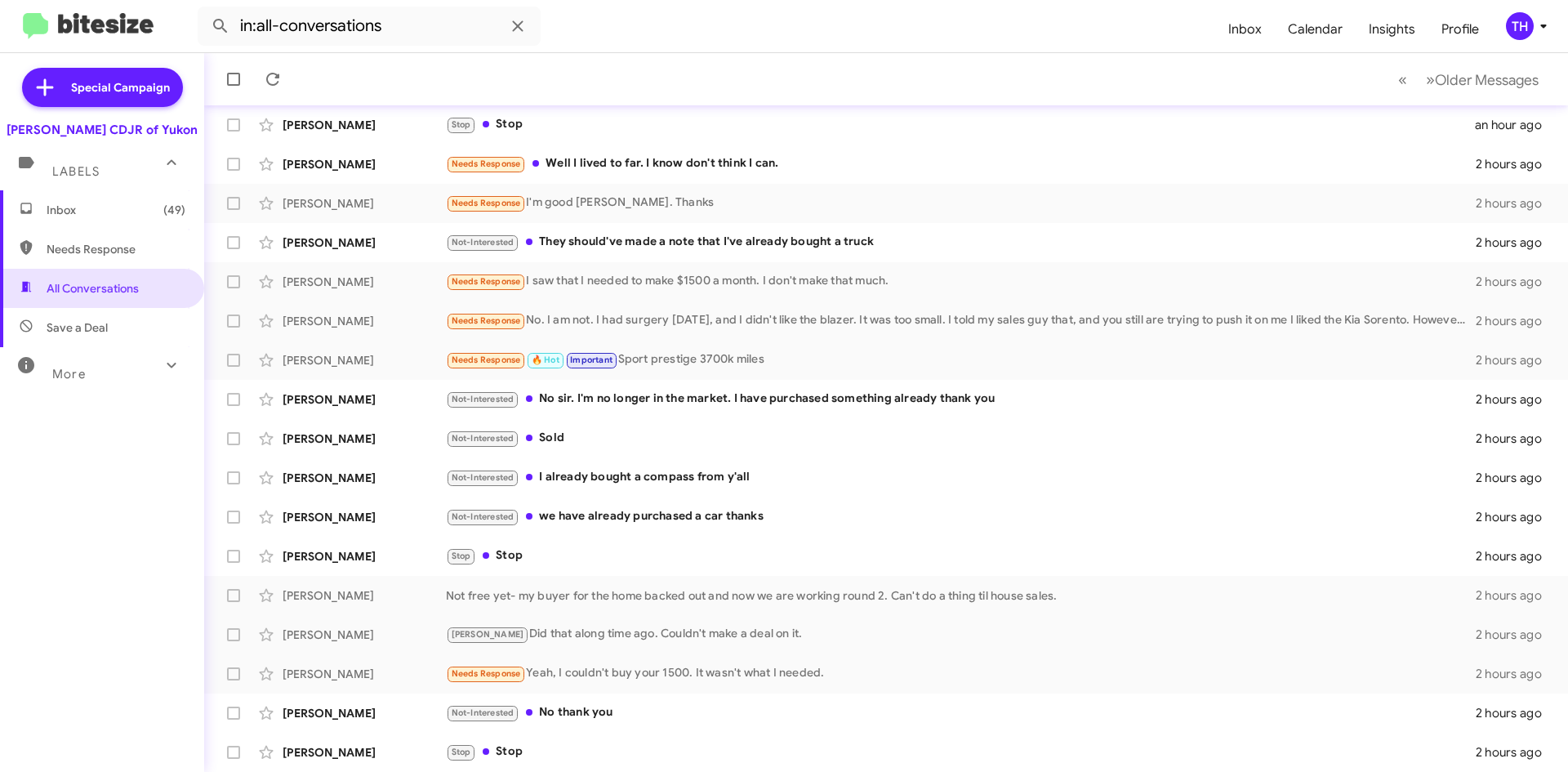
click at [111, 319] on span "Save a Deal" at bounding box center [102, 328] width 204 height 40
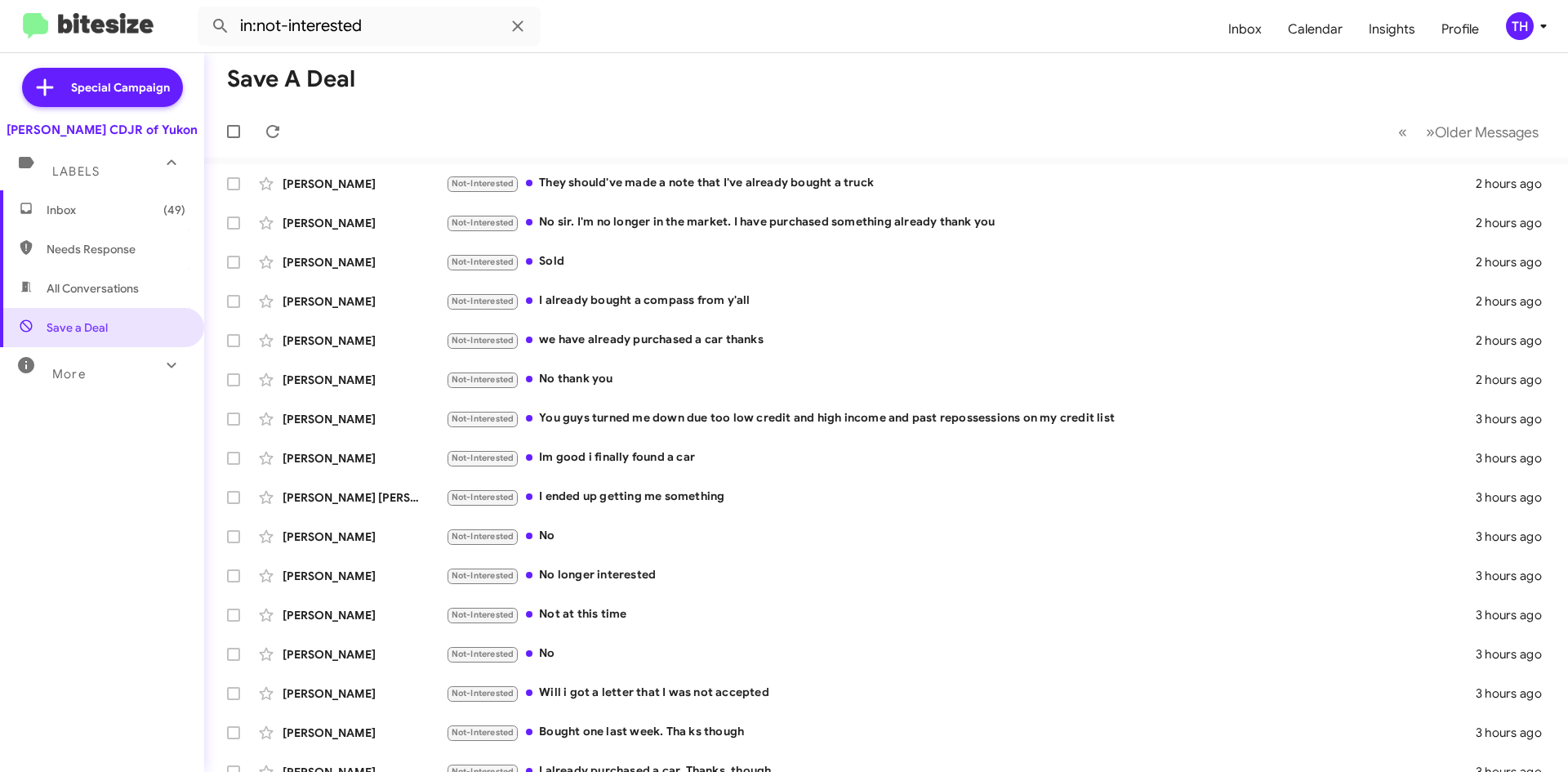
click at [138, 349] on mat-expansion-panel-header "More" at bounding box center [102, 367] width 204 height 40
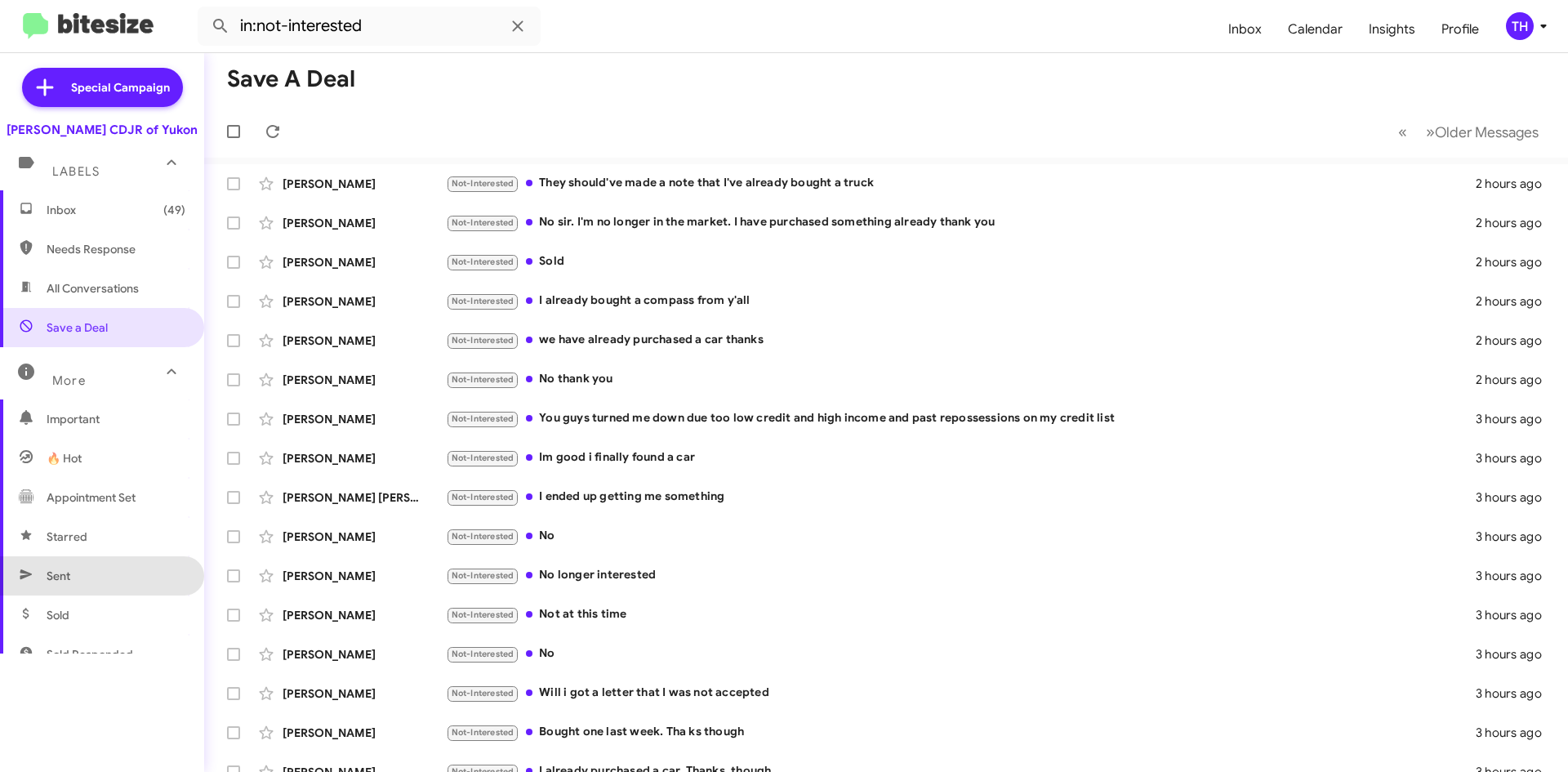
click at [107, 561] on span "Sent" at bounding box center [102, 576] width 204 height 40
type input "in:sent"
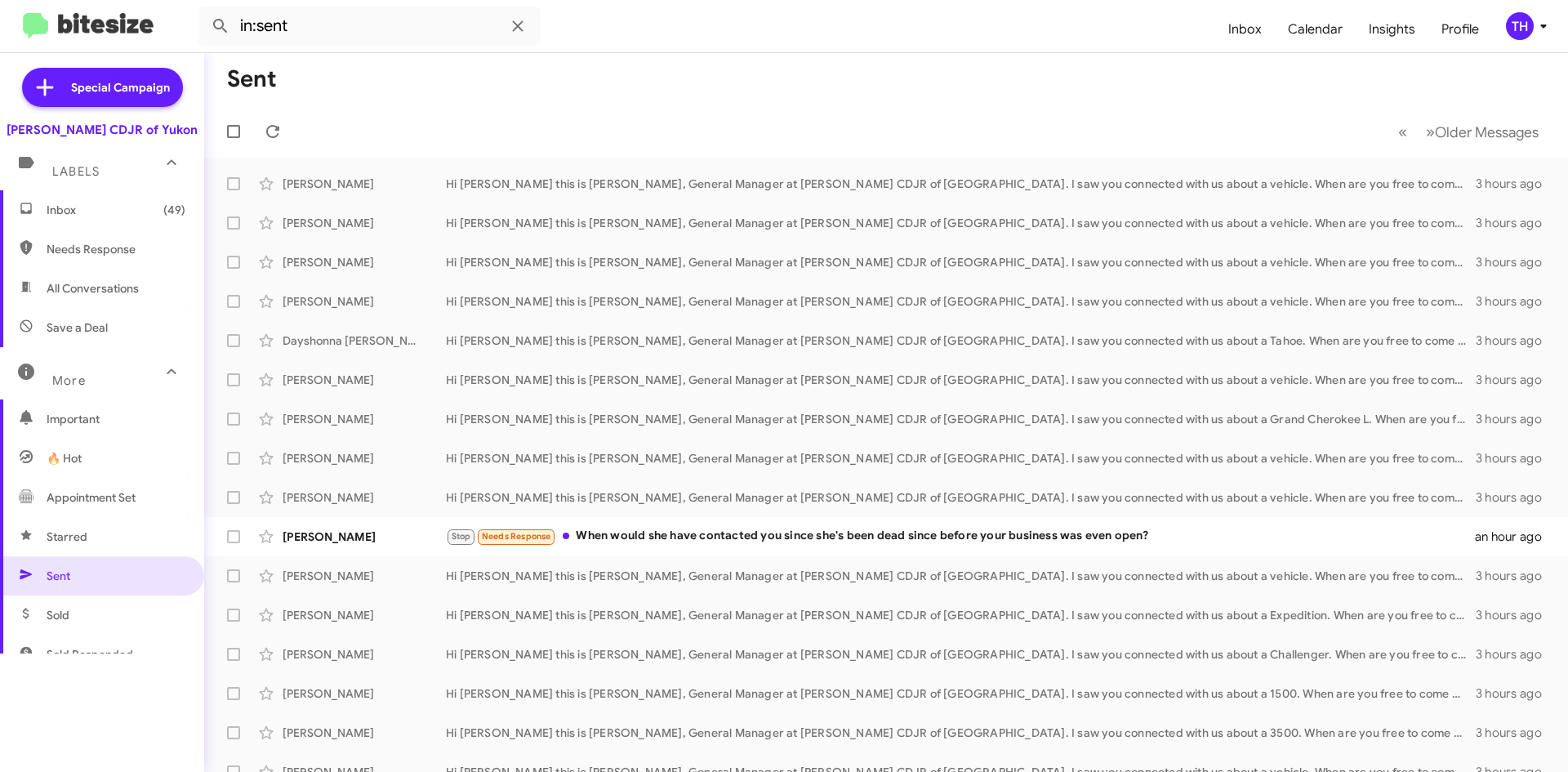
click at [107, 200] on span "Inbox (49)" at bounding box center [102, 210] width 204 height 40
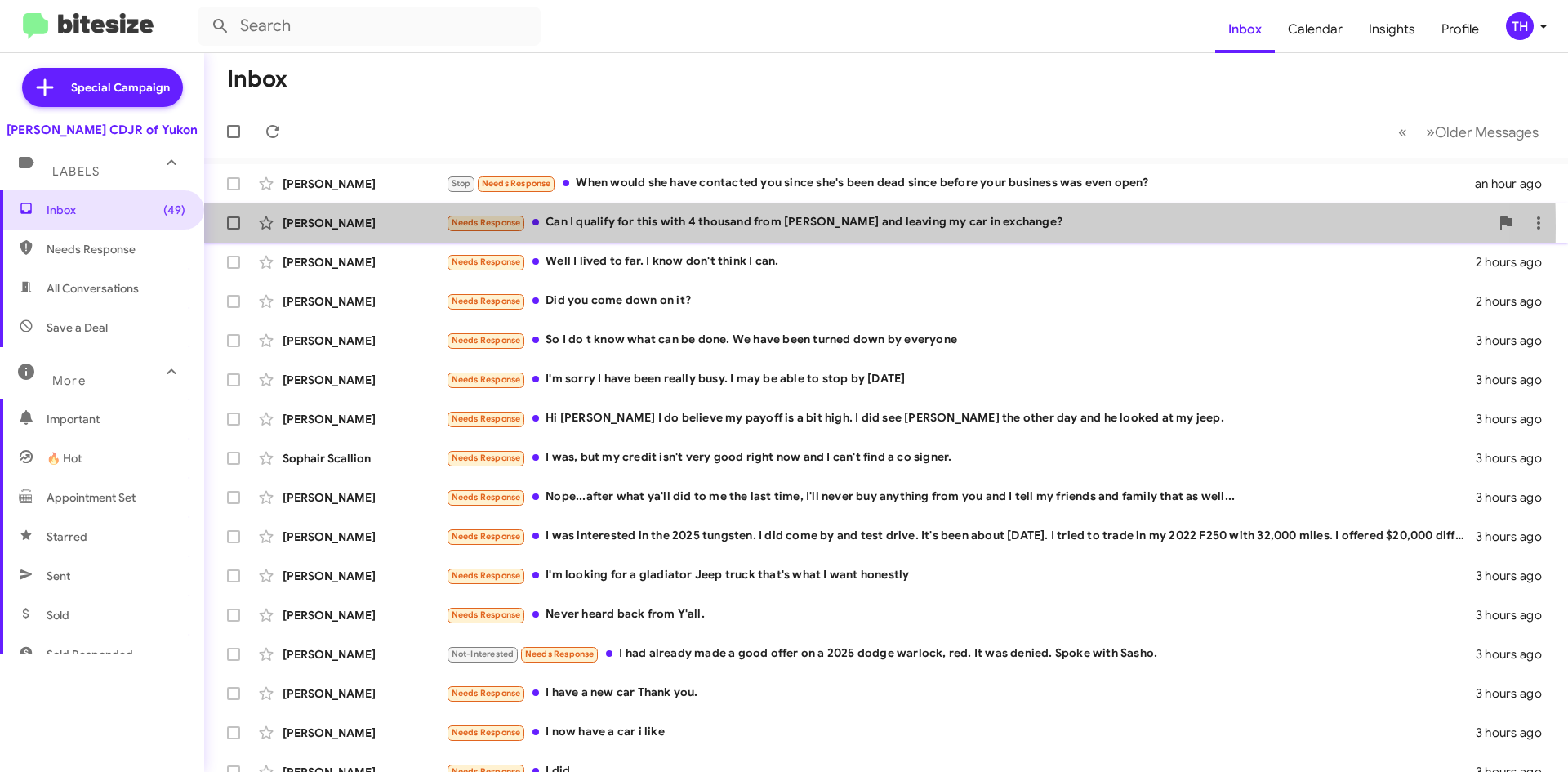
click at [703, 228] on div "Needs Response Can I qualify for this with 4 thousand from [PERSON_NAME] and le…" at bounding box center [967, 222] width 1044 height 19
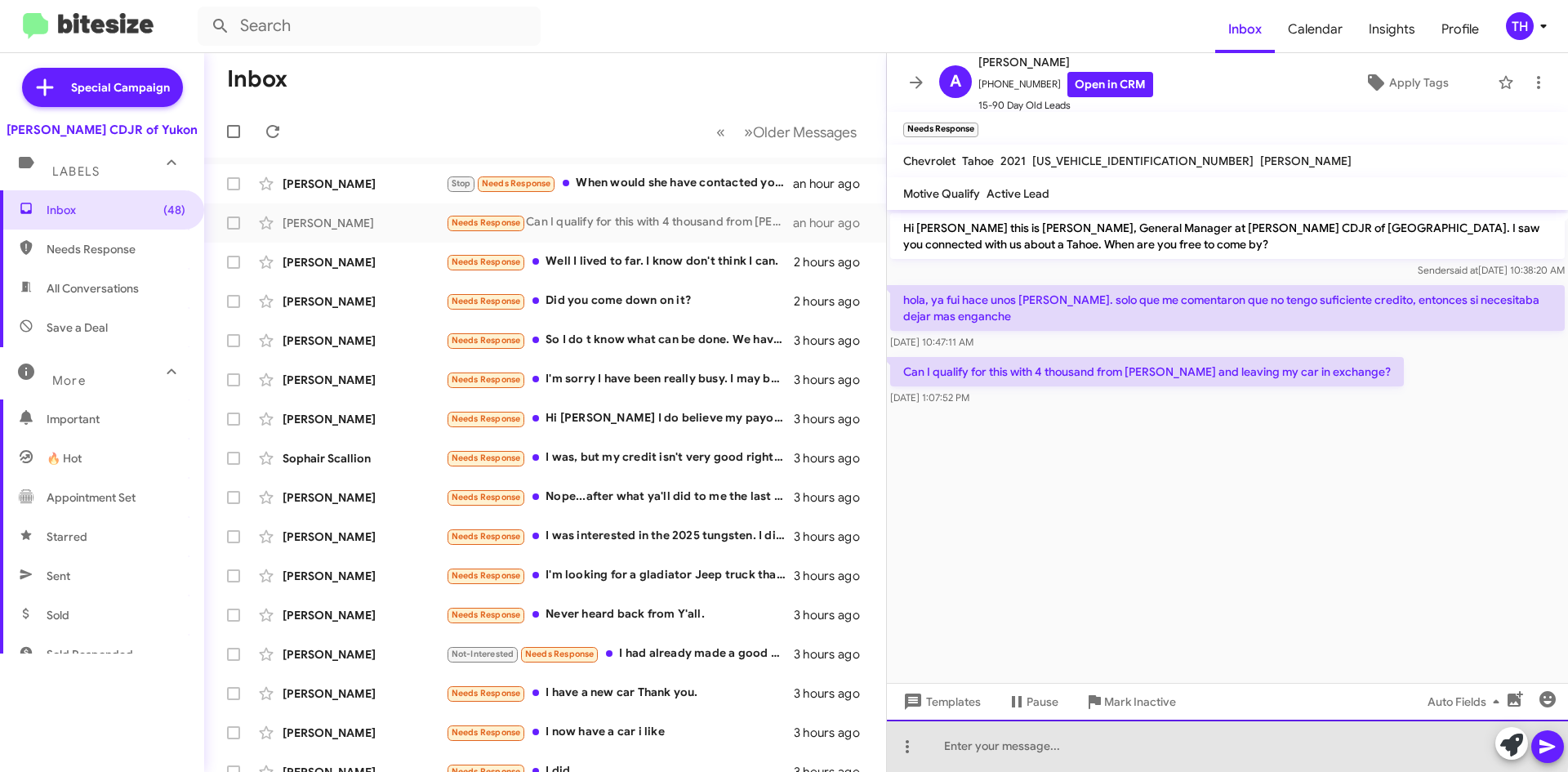
click at [1008, 737] on div at bounding box center [1228, 745] width 681 height 52
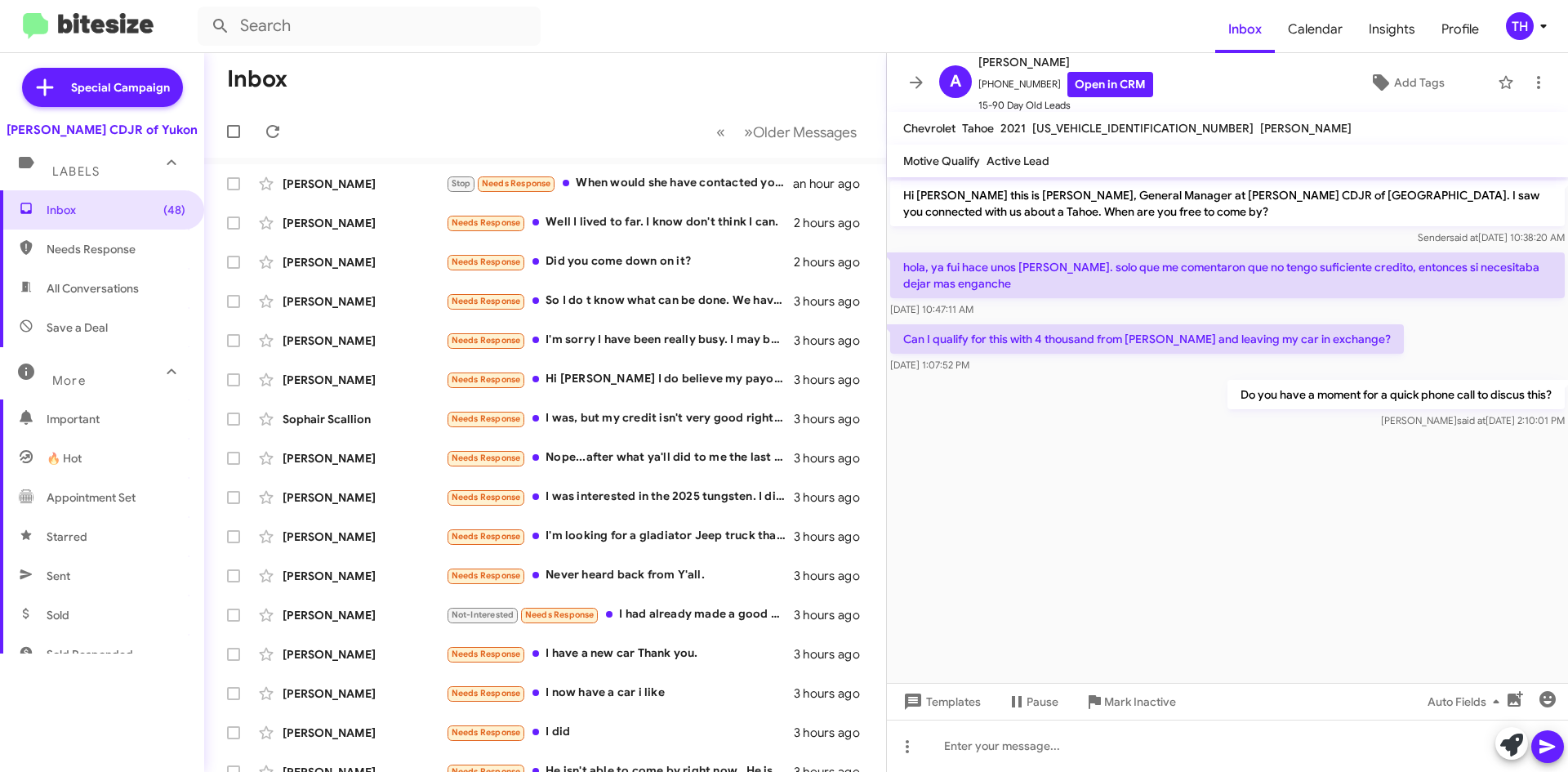
drag, startPoint x: 1237, startPoint y: 390, endPoint x: 1559, endPoint y: 398, distance: 322.1
click at [1559, 398] on p "Do you have a moment for a quick phone call to discus this?" at bounding box center [1396, 395] width 337 height 30
copy p "Do you have a moment for a quick phone call to discus this?"
click at [1207, 615] on cdk-virtual-scroll-viewport "Hi [PERSON_NAME] this is [PERSON_NAME], General Manager at [PERSON_NAME] CDJR o…" at bounding box center [1228, 430] width 681 height 506
click at [527, 93] on mat-toolbar-row "Inbox" at bounding box center [545, 78] width 682 height 52
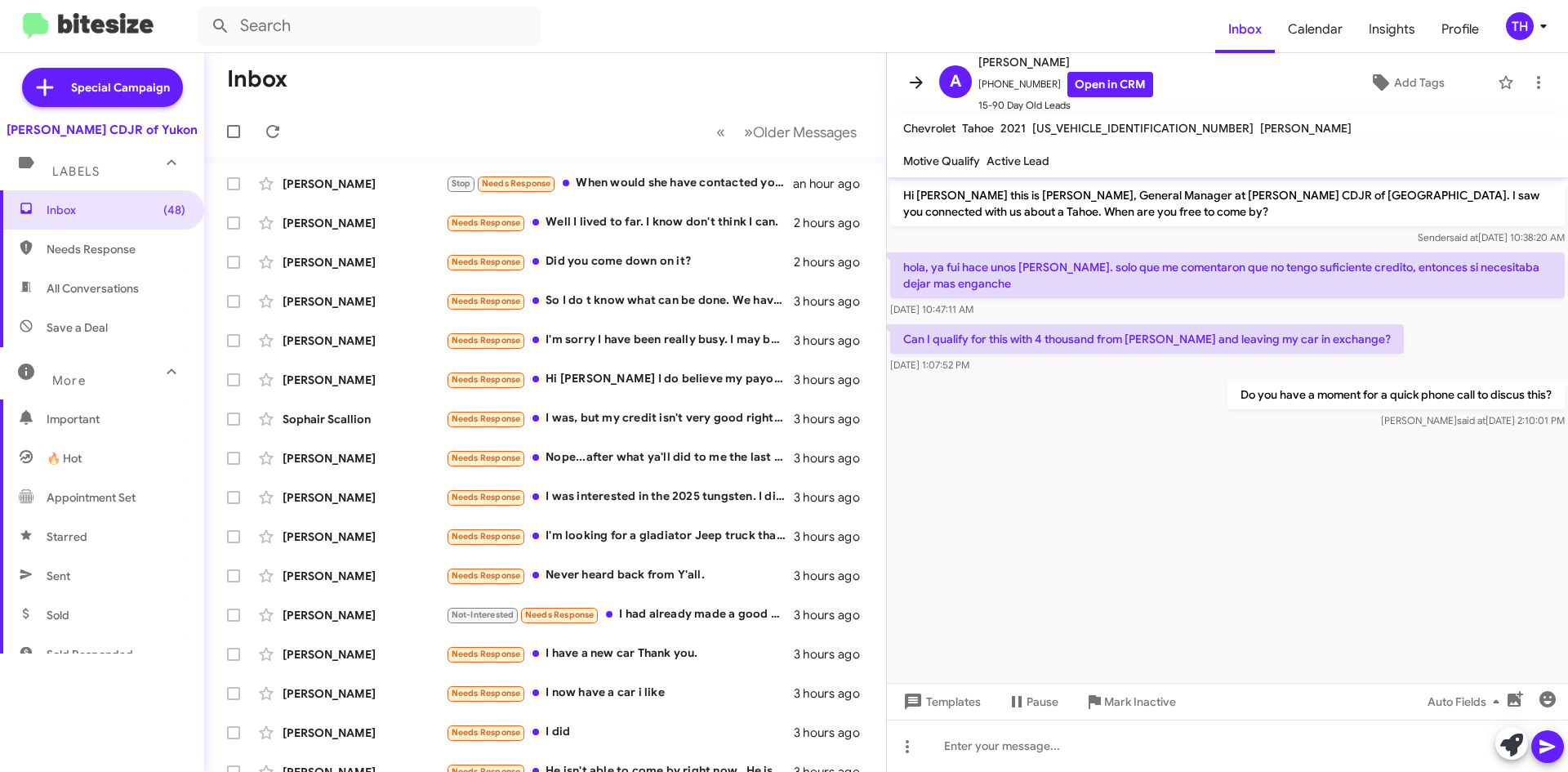
click at [925, 73] on icon at bounding box center [916, 82] width 20 height 20
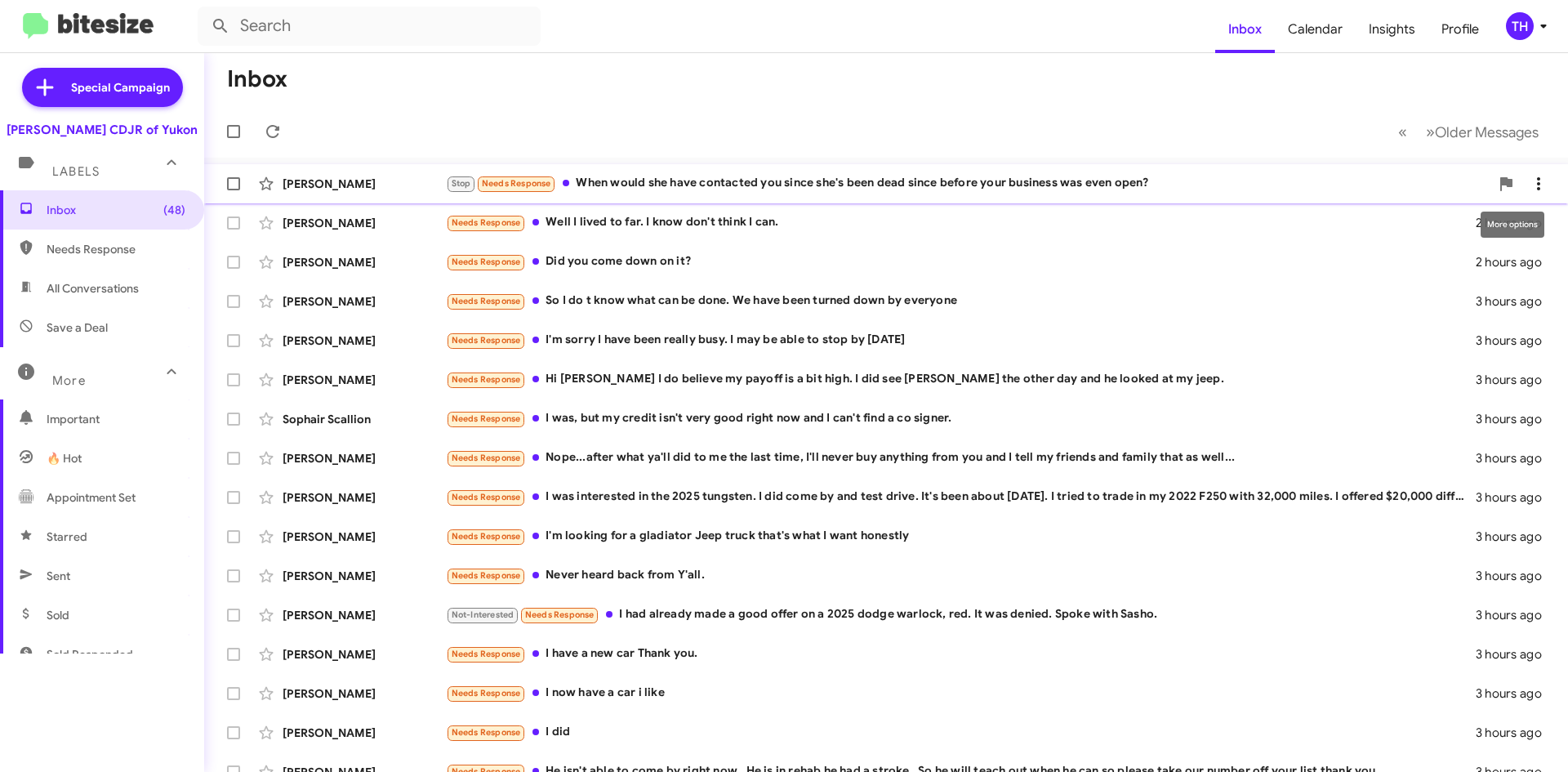
click at [1534, 185] on icon at bounding box center [1539, 184] width 20 height 20
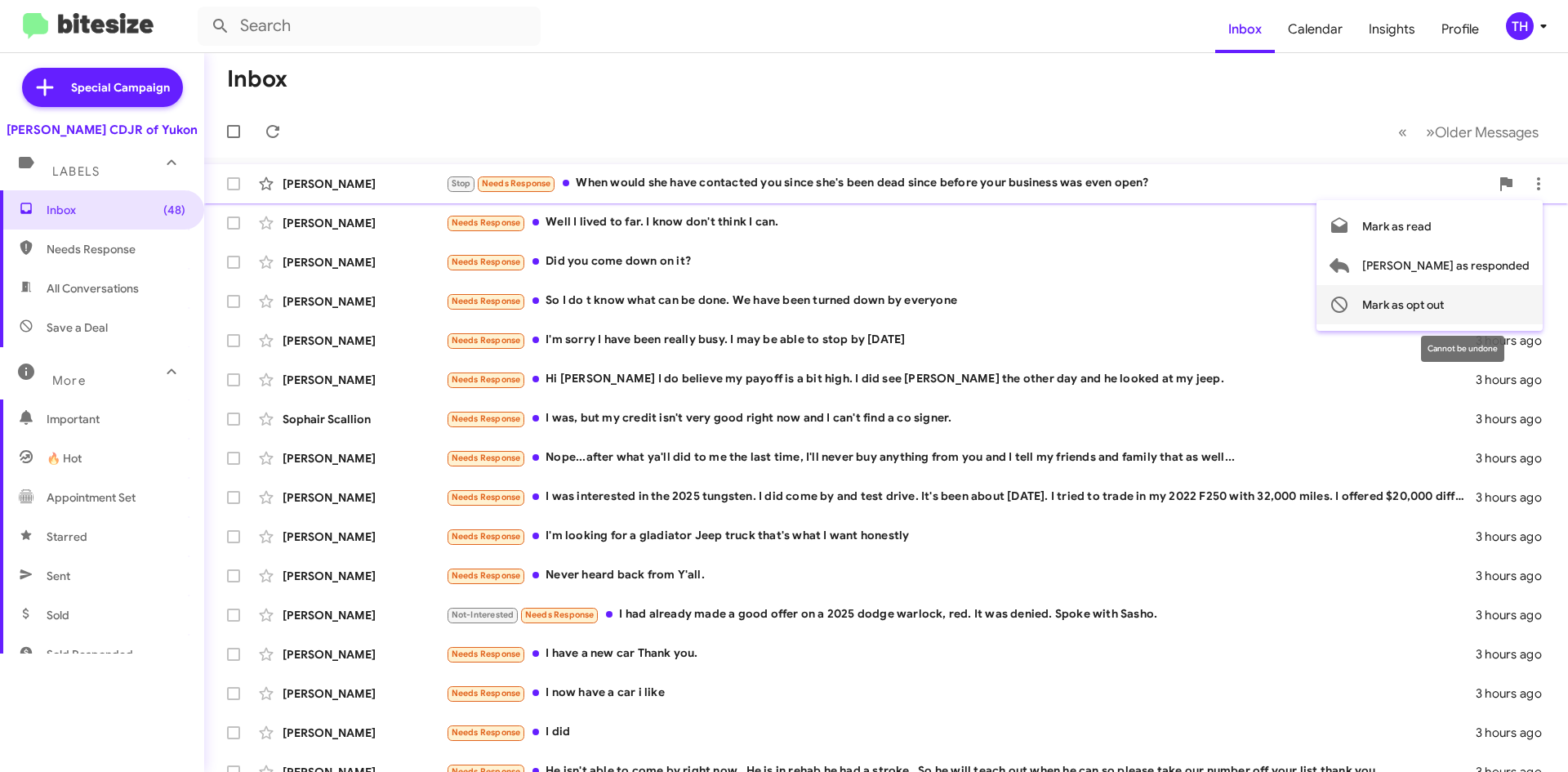
click at [1444, 307] on span "Mark as opt out" at bounding box center [1403, 305] width 82 height 40
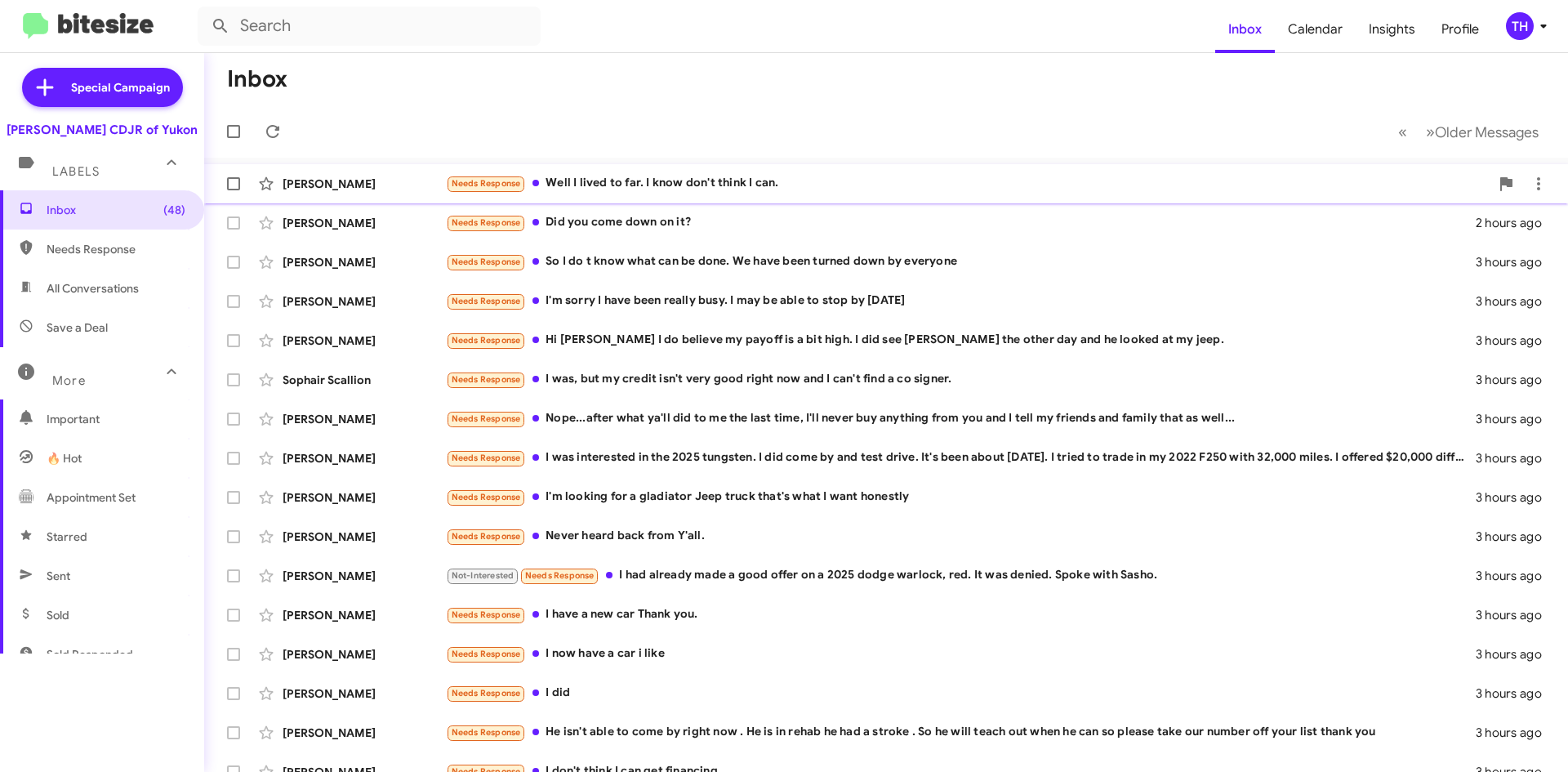
click at [862, 180] on div "Needs Response Well I lived to far. I know don't think I can." at bounding box center [967, 183] width 1044 height 19
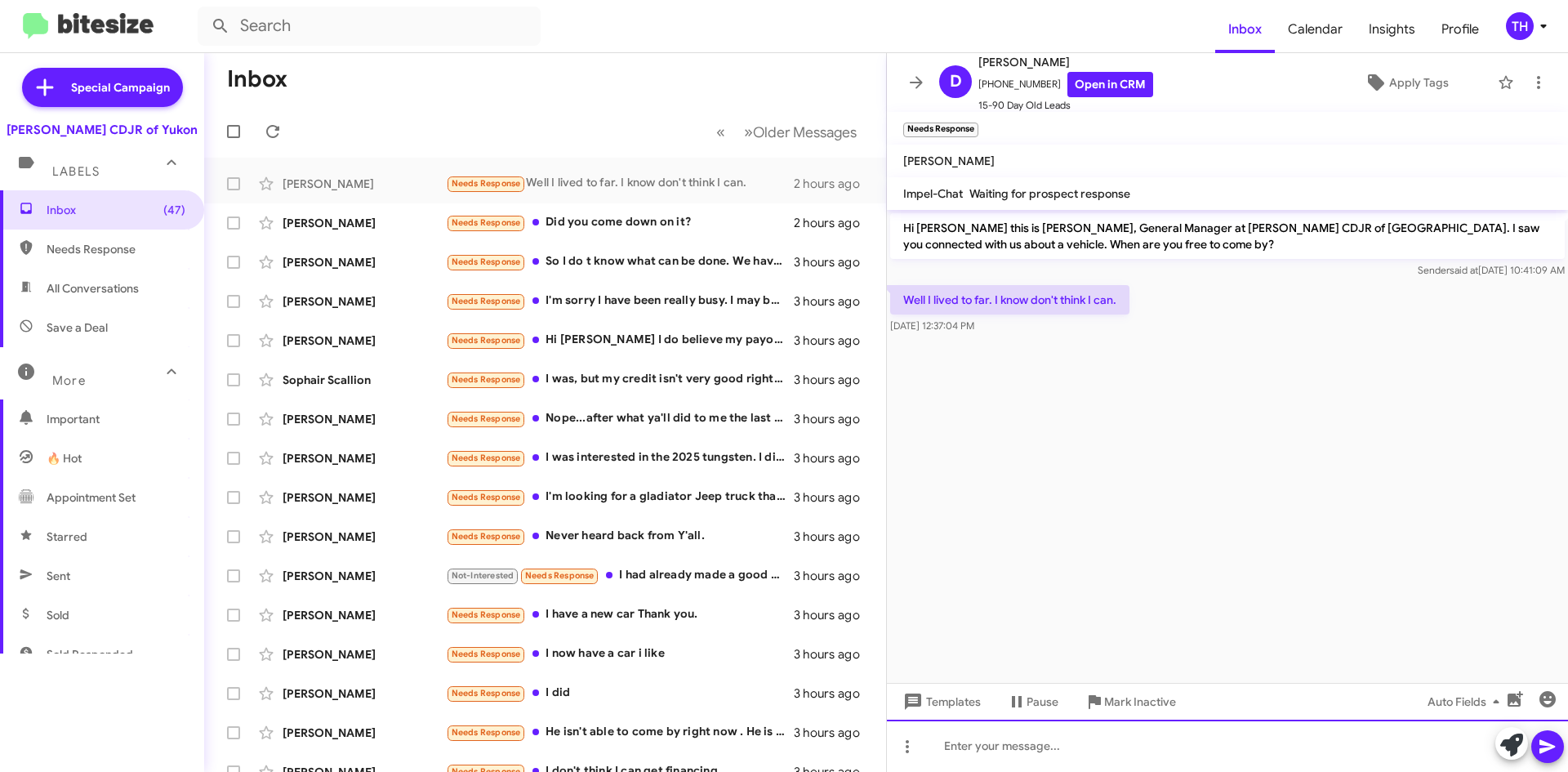
click at [1011, 732] on div at bounding box center [1228, 745] width 681 height 52
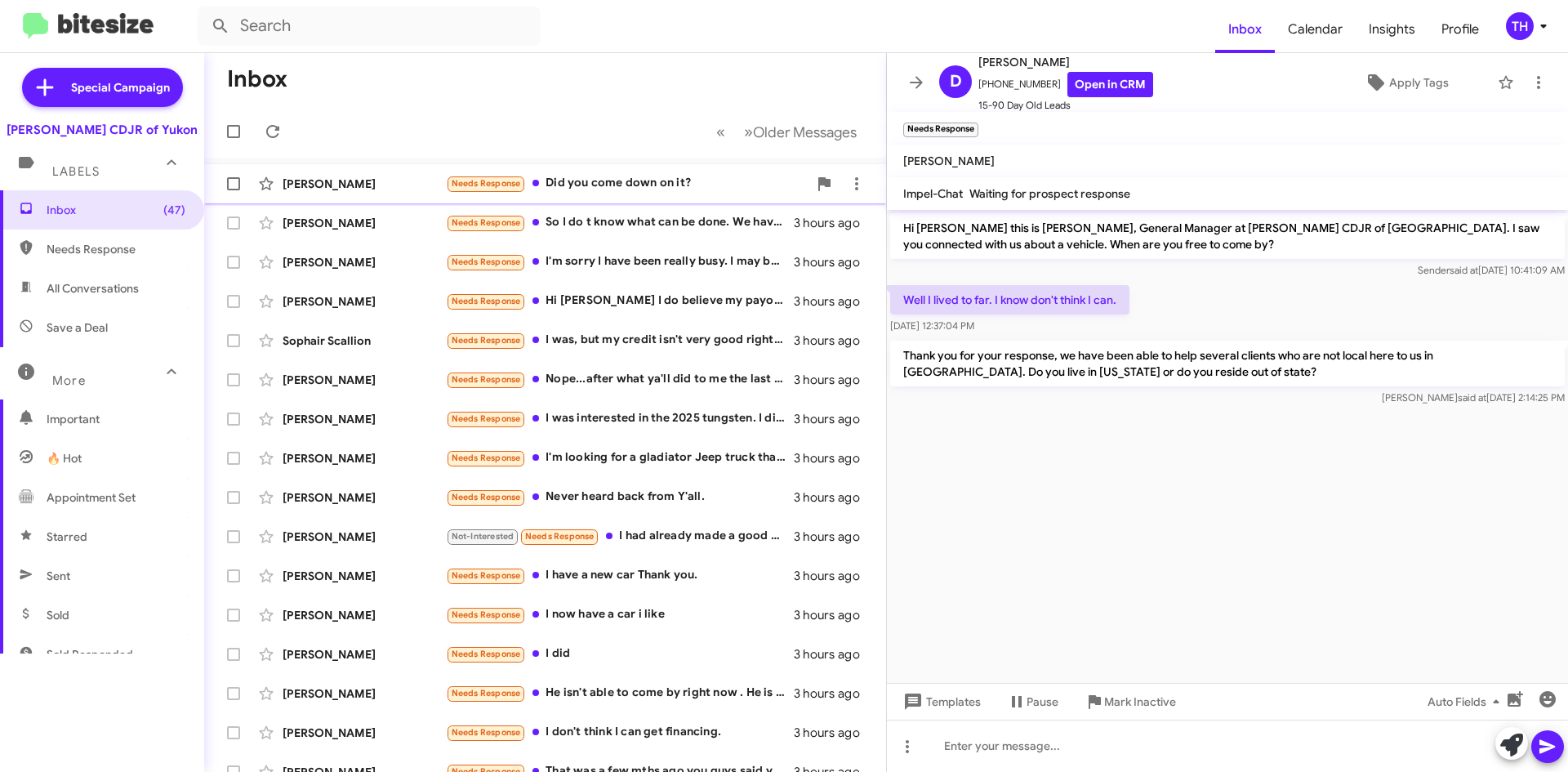
click at [648, 183] on div "Needs Response Did you come down on it?" at bounding box center [626, 183] width 362 height 19
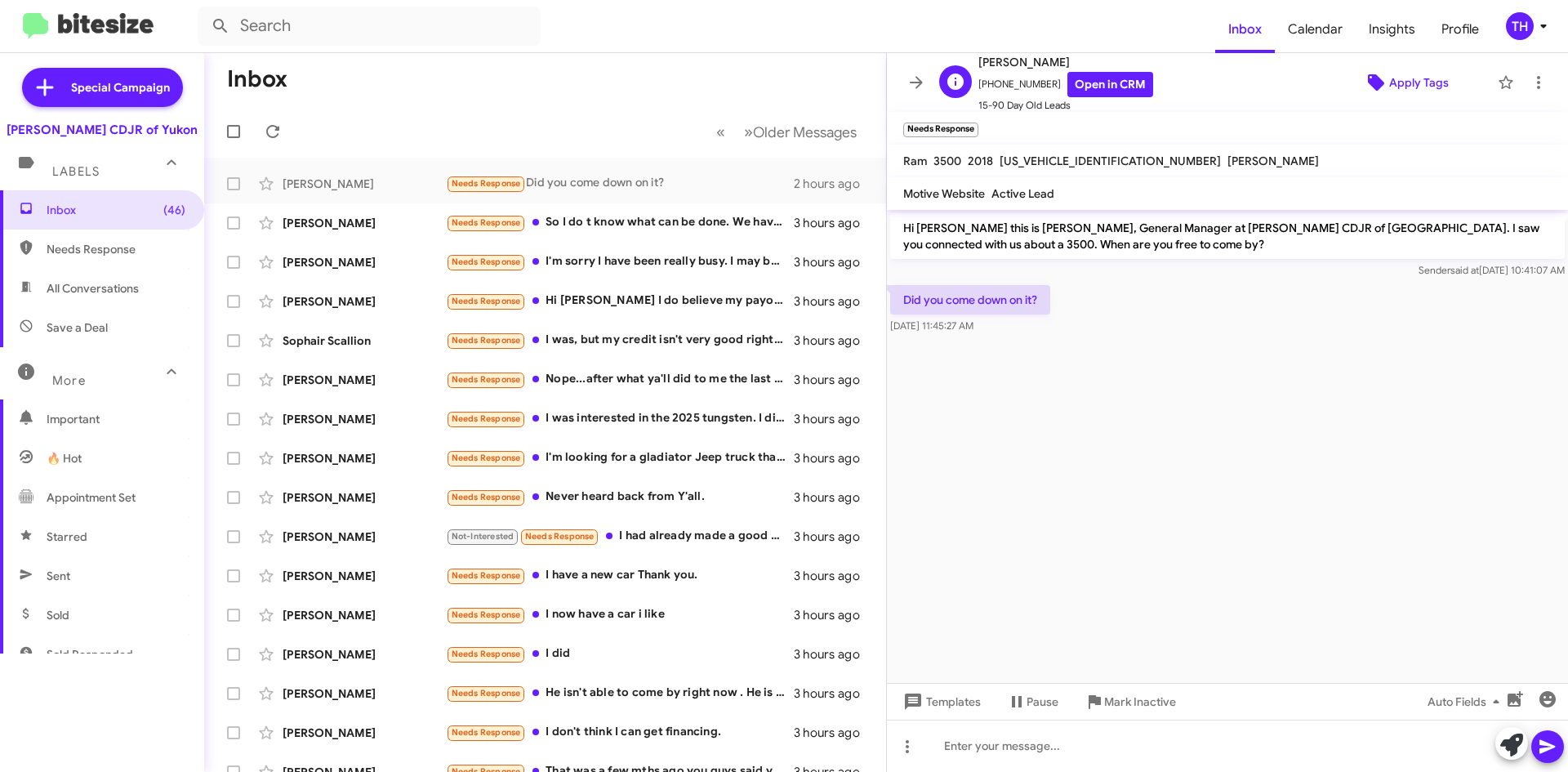
click at [1376, 77] on icon at bounding box center [1377, 82] width 20 height 20
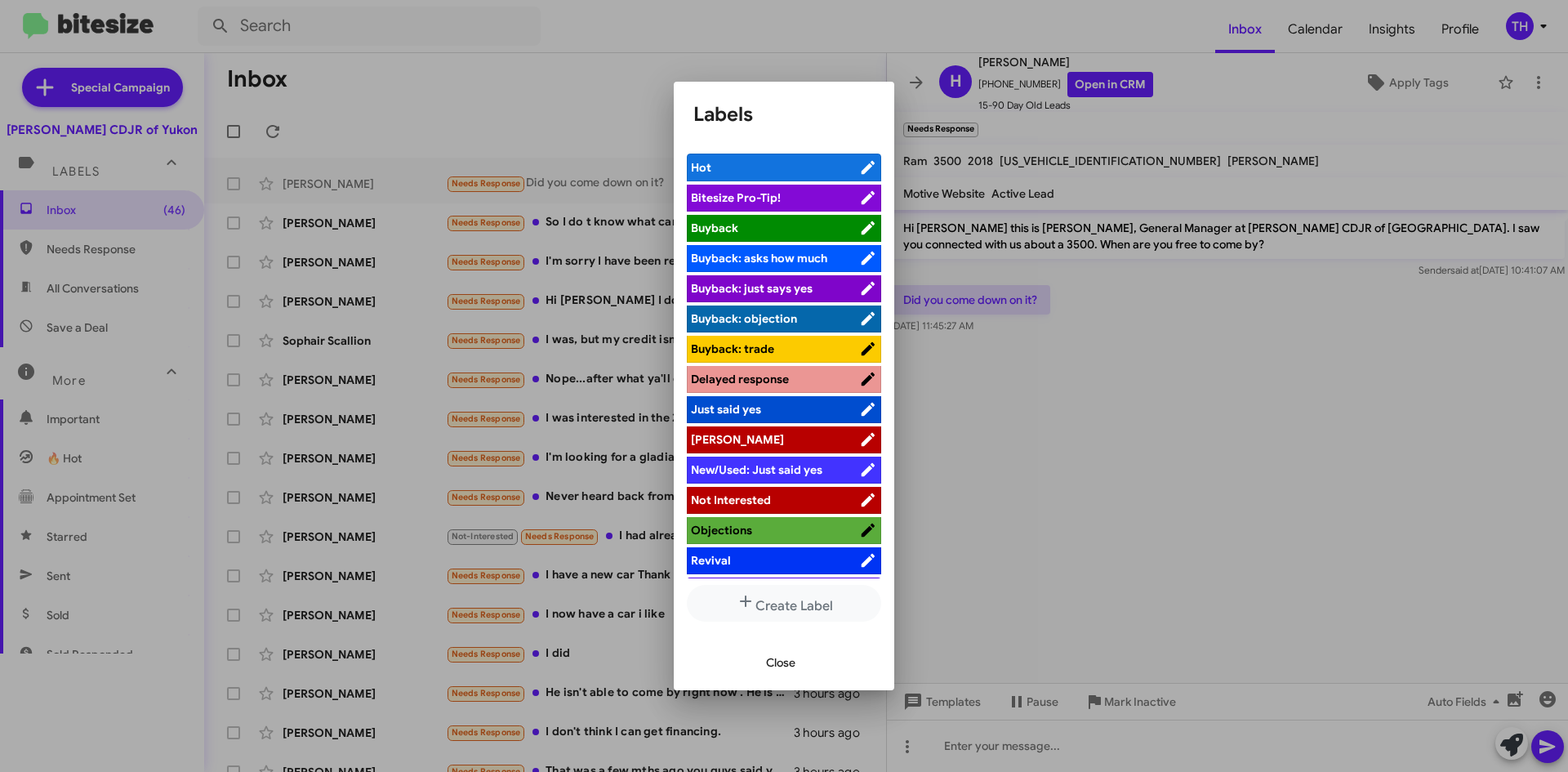
click at [737, 439] on span "[PERSON_NAME]" at bounding box center [775, 439] width 168 height 16
click at [770, 661] on span "Close" at bounding box center [781, 662] width 30 height 30
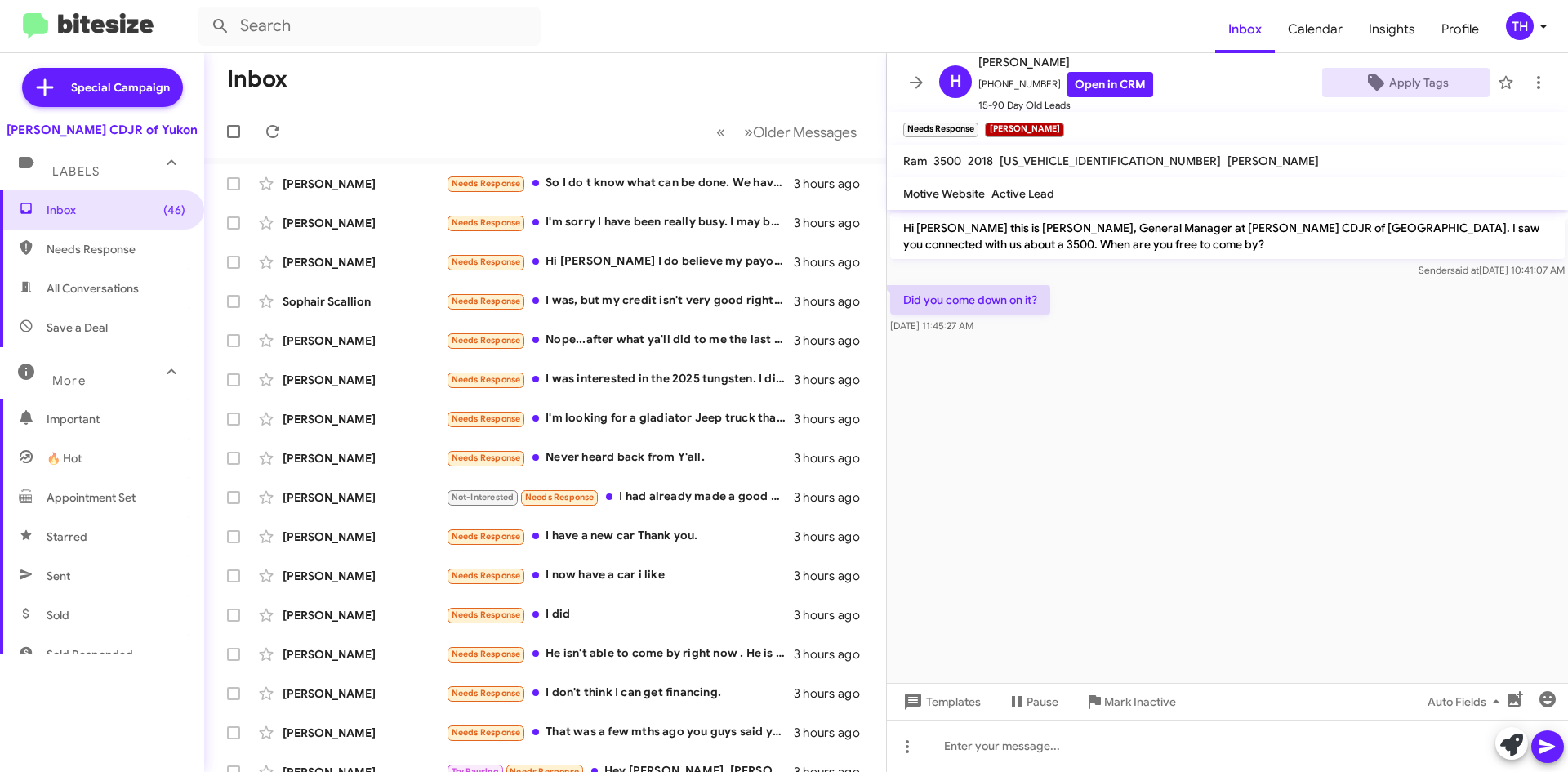
click at [87, 262] on span "Needs Response" at bounding box center [102, 250] width 204 height 40
type input "in:needs-response"
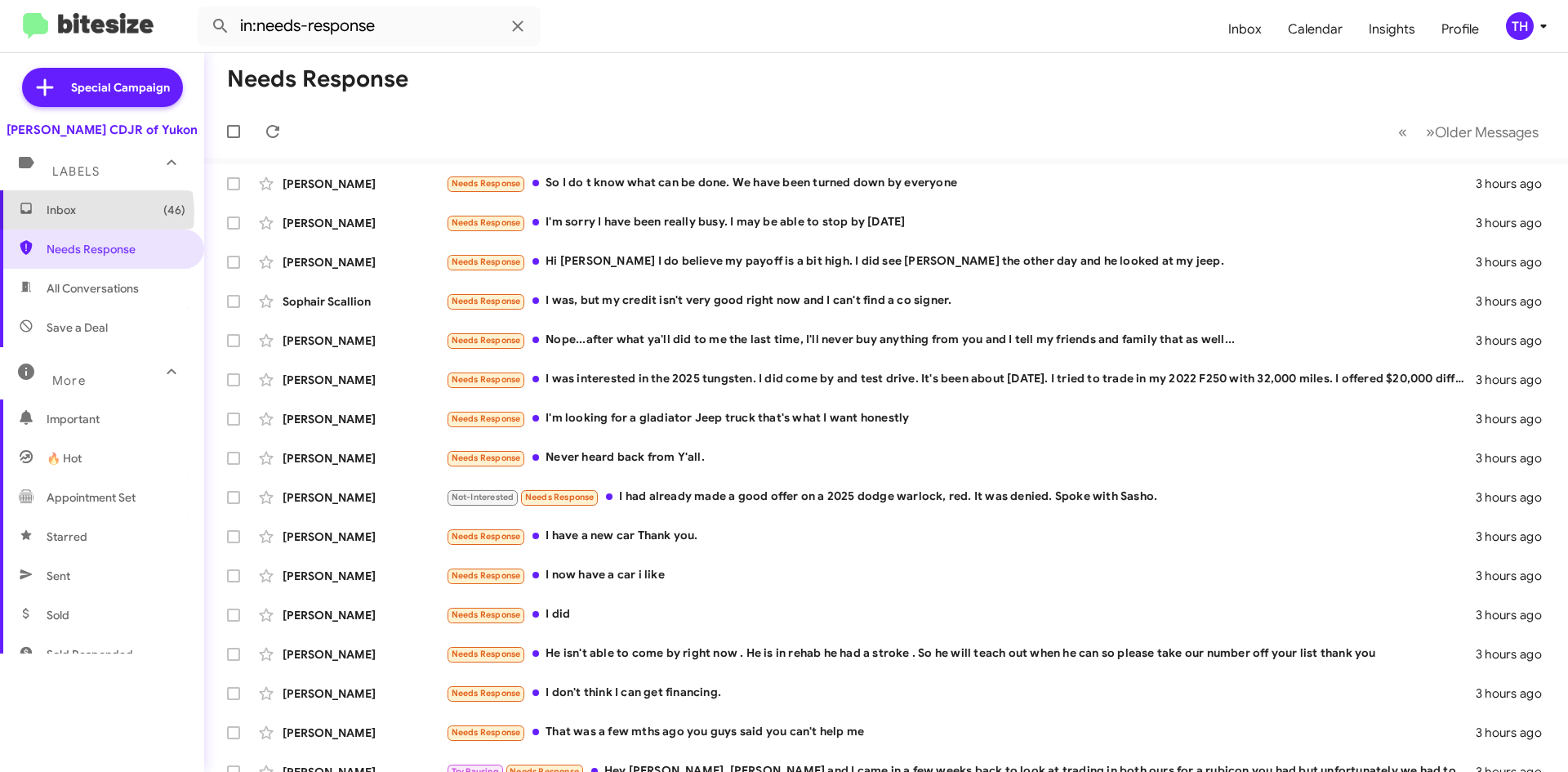
click at [83, 213] on span "Inbox (46)" at bounding box center [116, 210] width 139 height 16
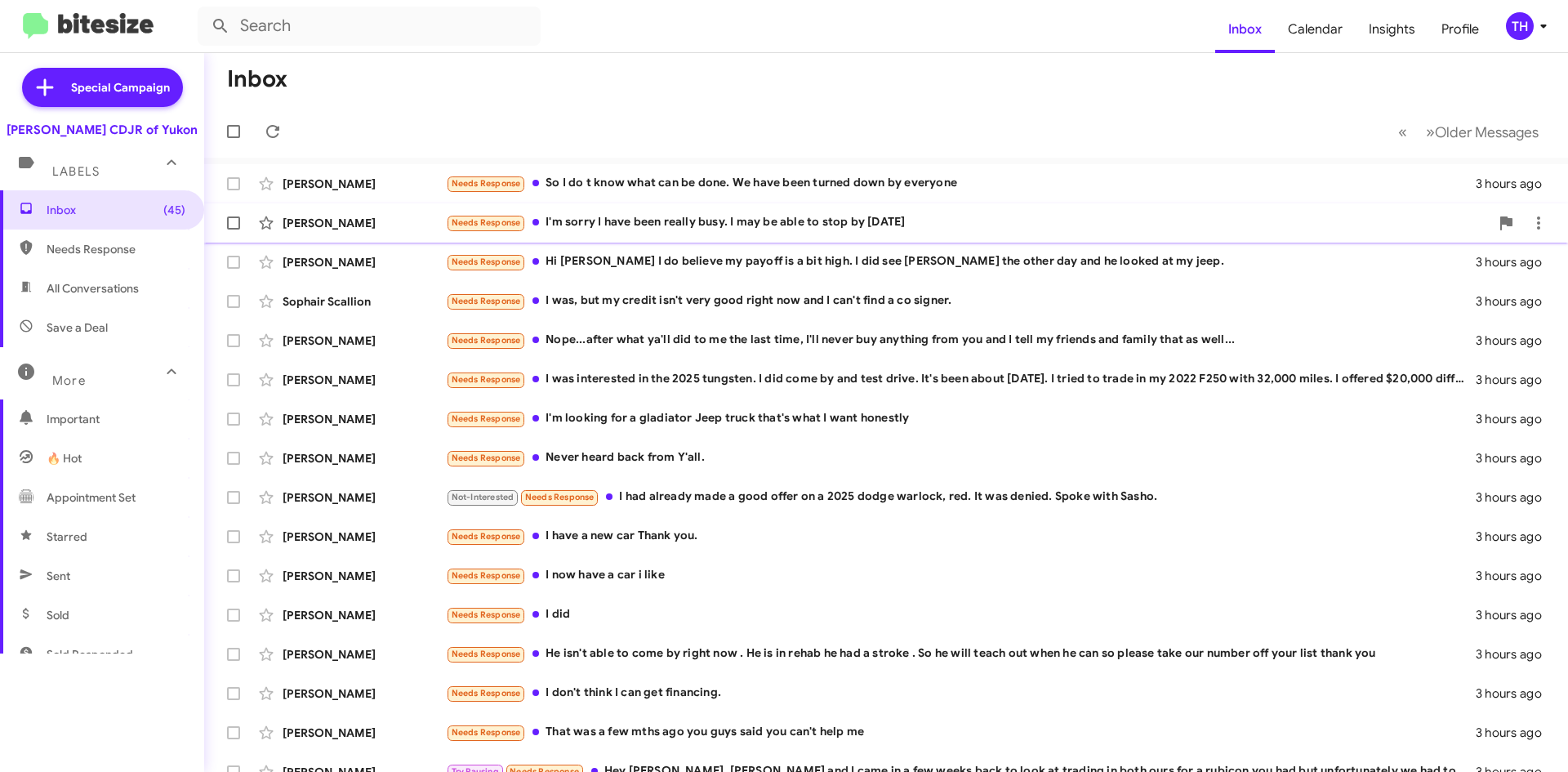
click at [633, 226] on div "Needs Response I'm sorry I have been really busy. I may be able to stop by [DAT…" at bounding box center [967, 222] width 1044 height 19
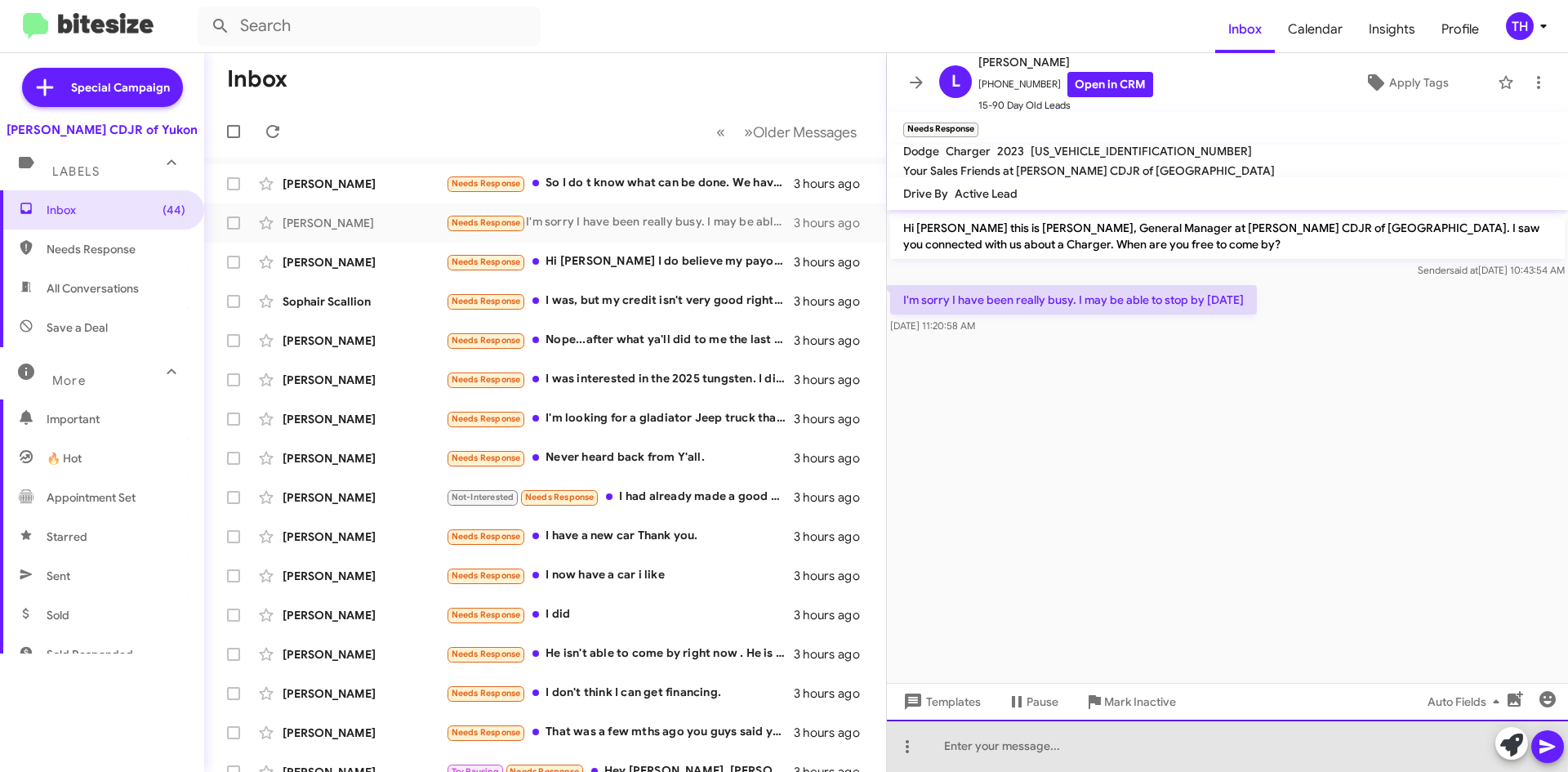
click at [1019, 738] on div at bounding box center [1228, 745] width 681 height 52
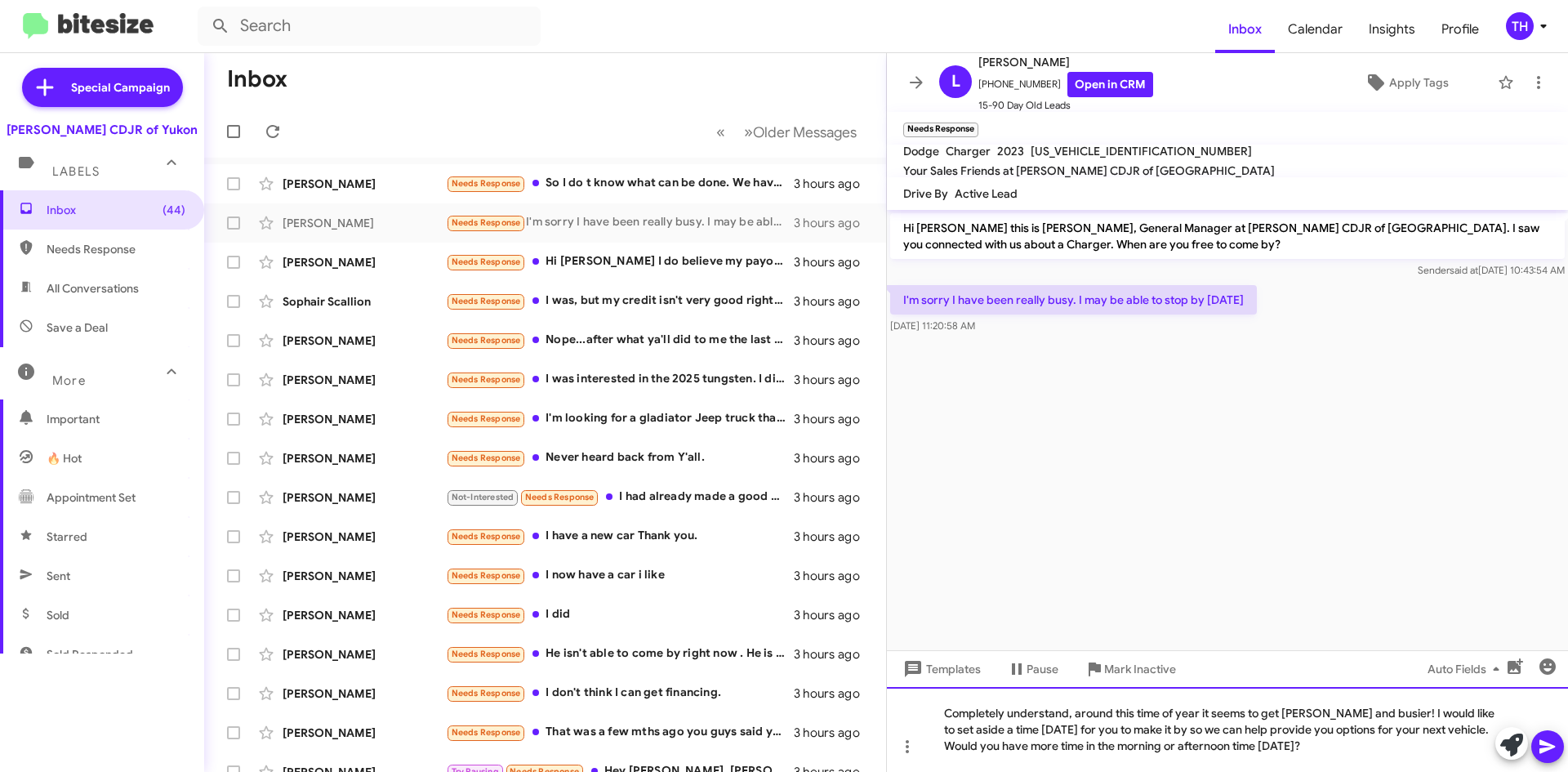
click at [1318, 752] on div "Completely understand, around this time of year it seems to get [PERSON_NAME] a…" at bounding box center [1228, 729] width 681 height 85
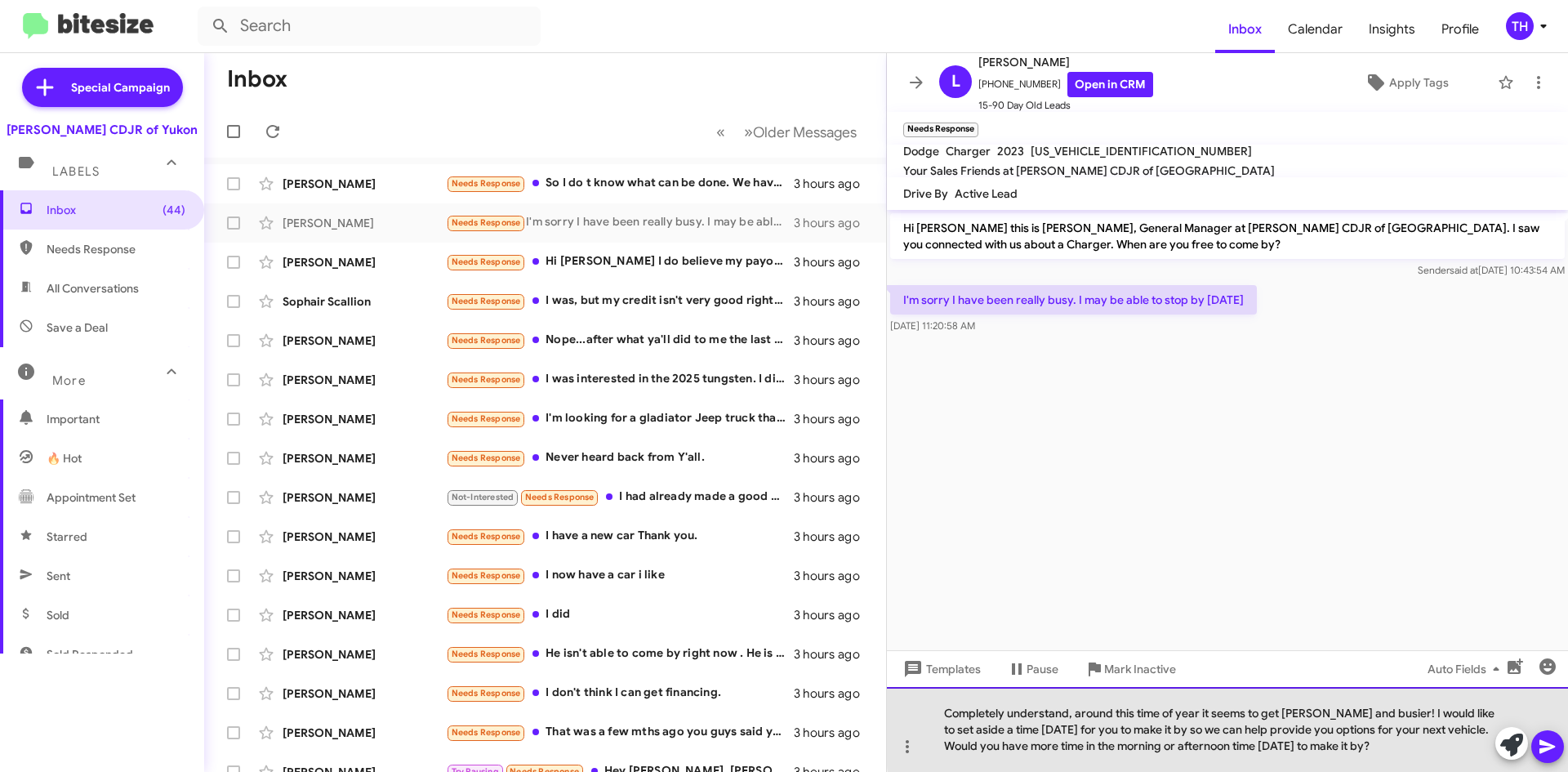
click at [1555, 719] on div "Completely understand, around this time of year it seems to get [PERSON_NAME] a…" at bounding box center [1228, 729] width 681 height 85
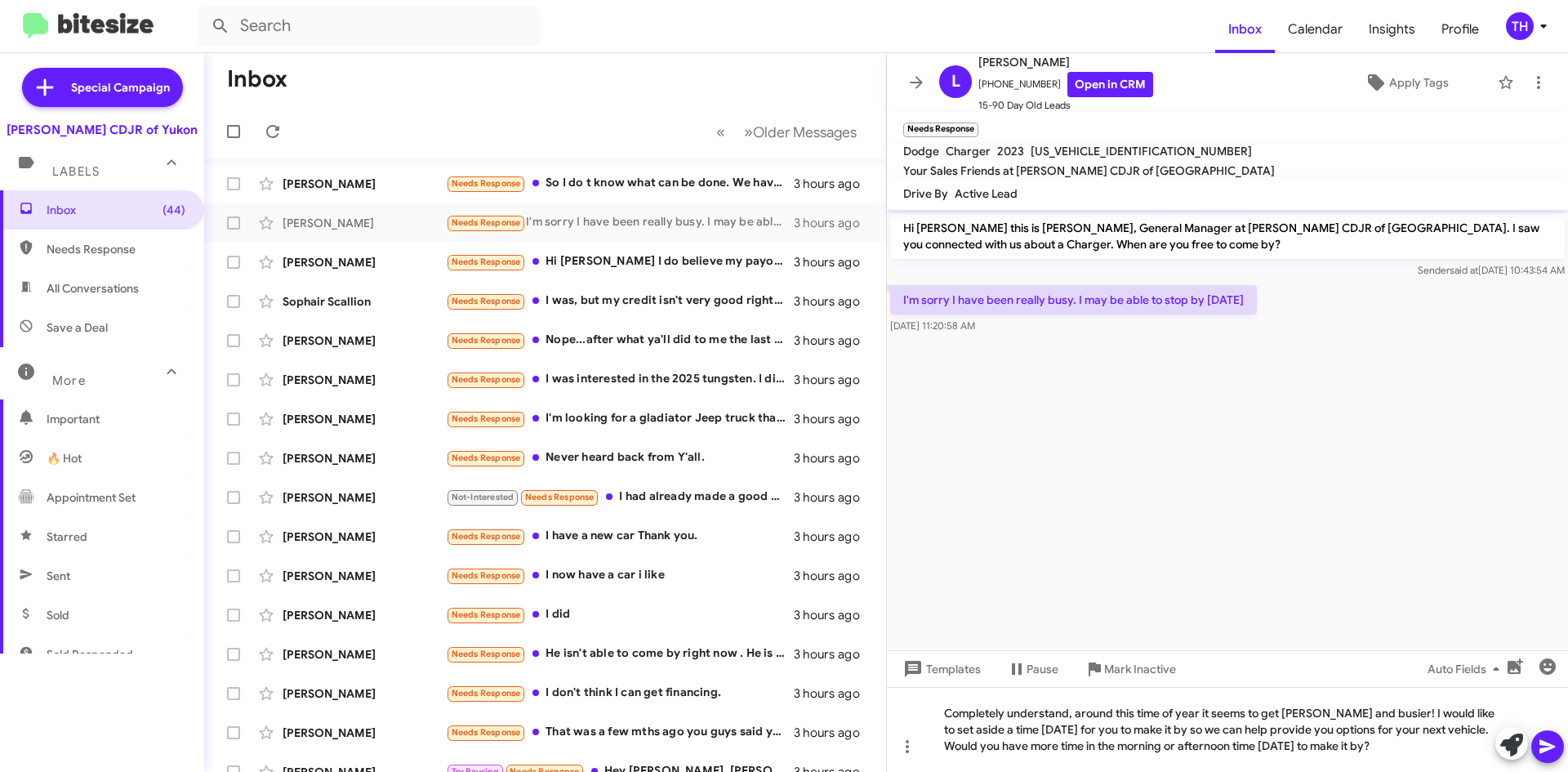
click at [1558, 753] on button at bounding box center [1548, 746] width 33 height 33
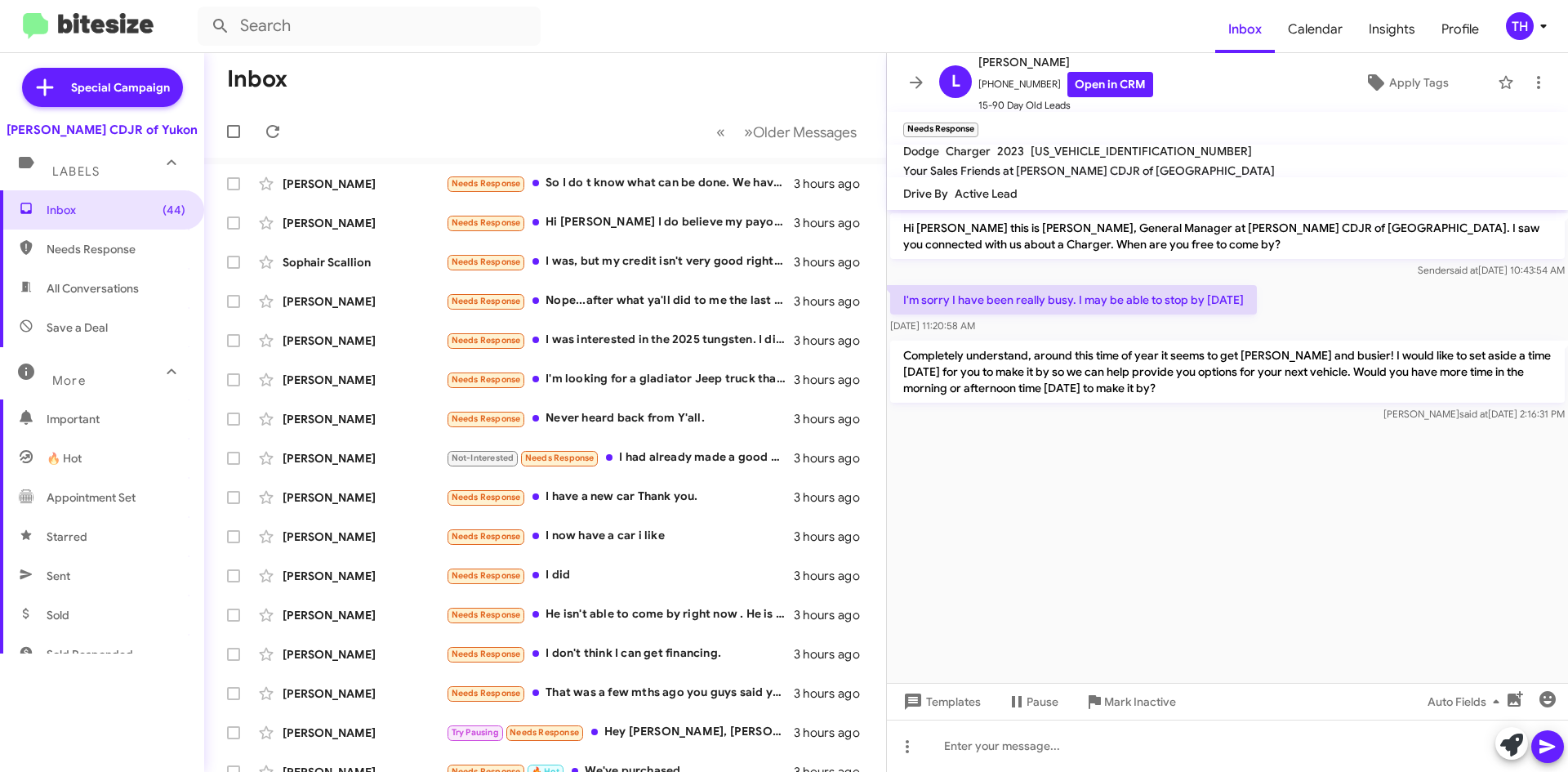
click at [531, 97] on mat-toolbar-row "Inbox" at bounding box center [545, 78] width 682 height 52
click at [551, 223] on div "Needs Response Hi [PERSON_NAME] I do believe my payoff is a bit high. I did see…" at bounding box center [626, 222] width 362 height 19
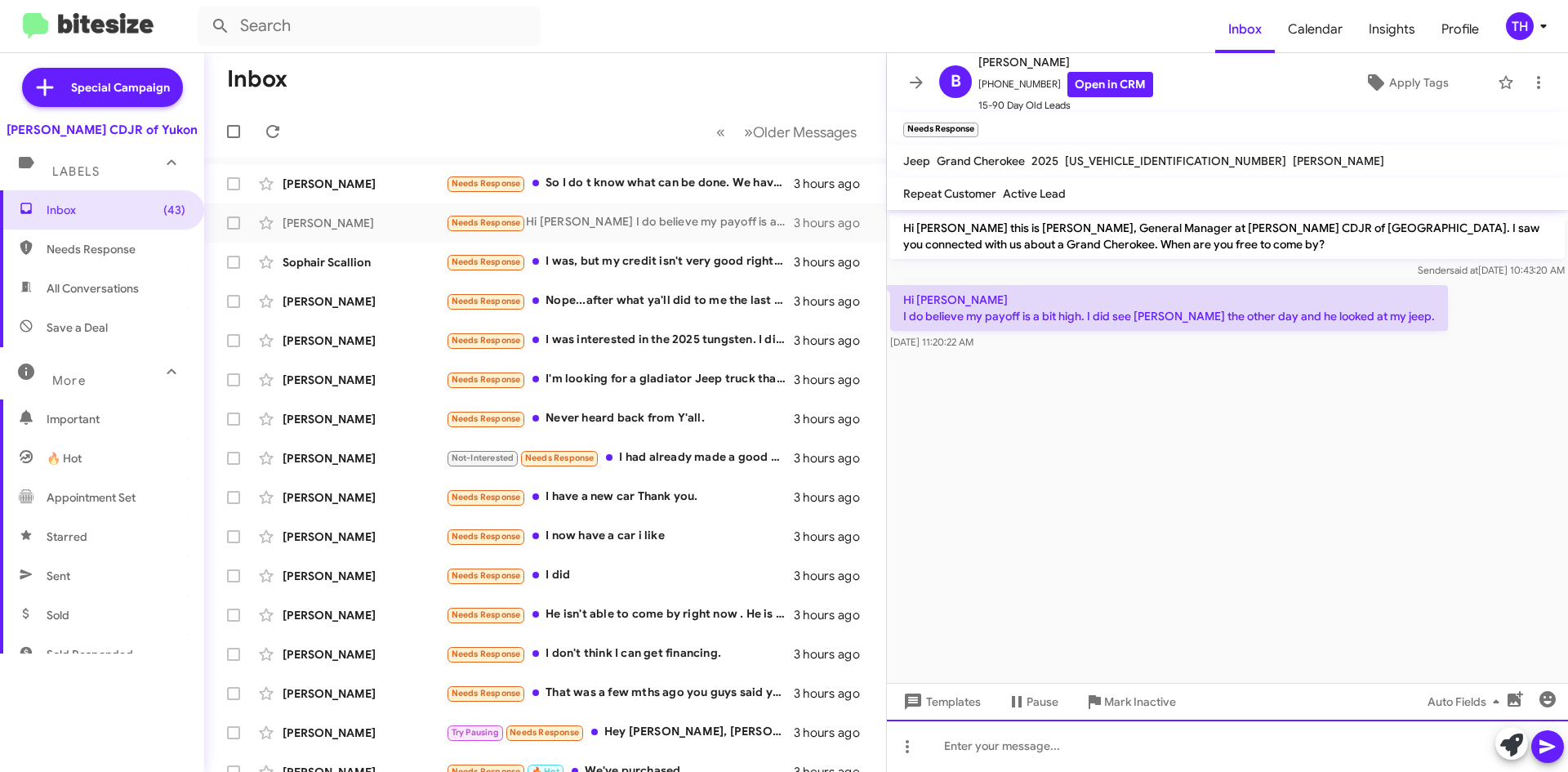
click at [998, 743] on div at bounding box center [1228, 745] width 681 height 52
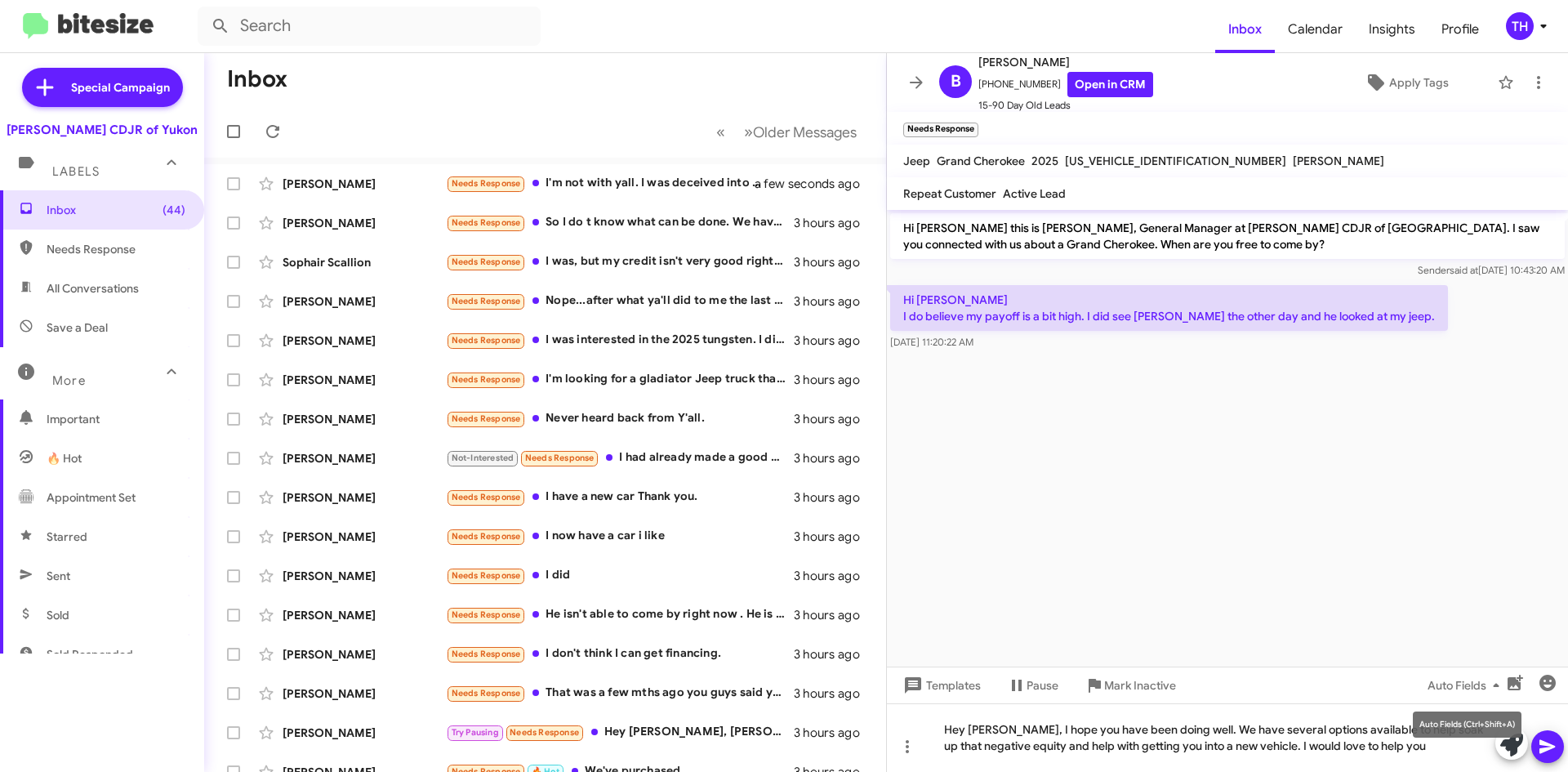
click at [1439, 747] on mat-tooltip-component "Auto Fields (Ctrl+Shift+A)" at bounding box center [1467, 724] width 132 height 49
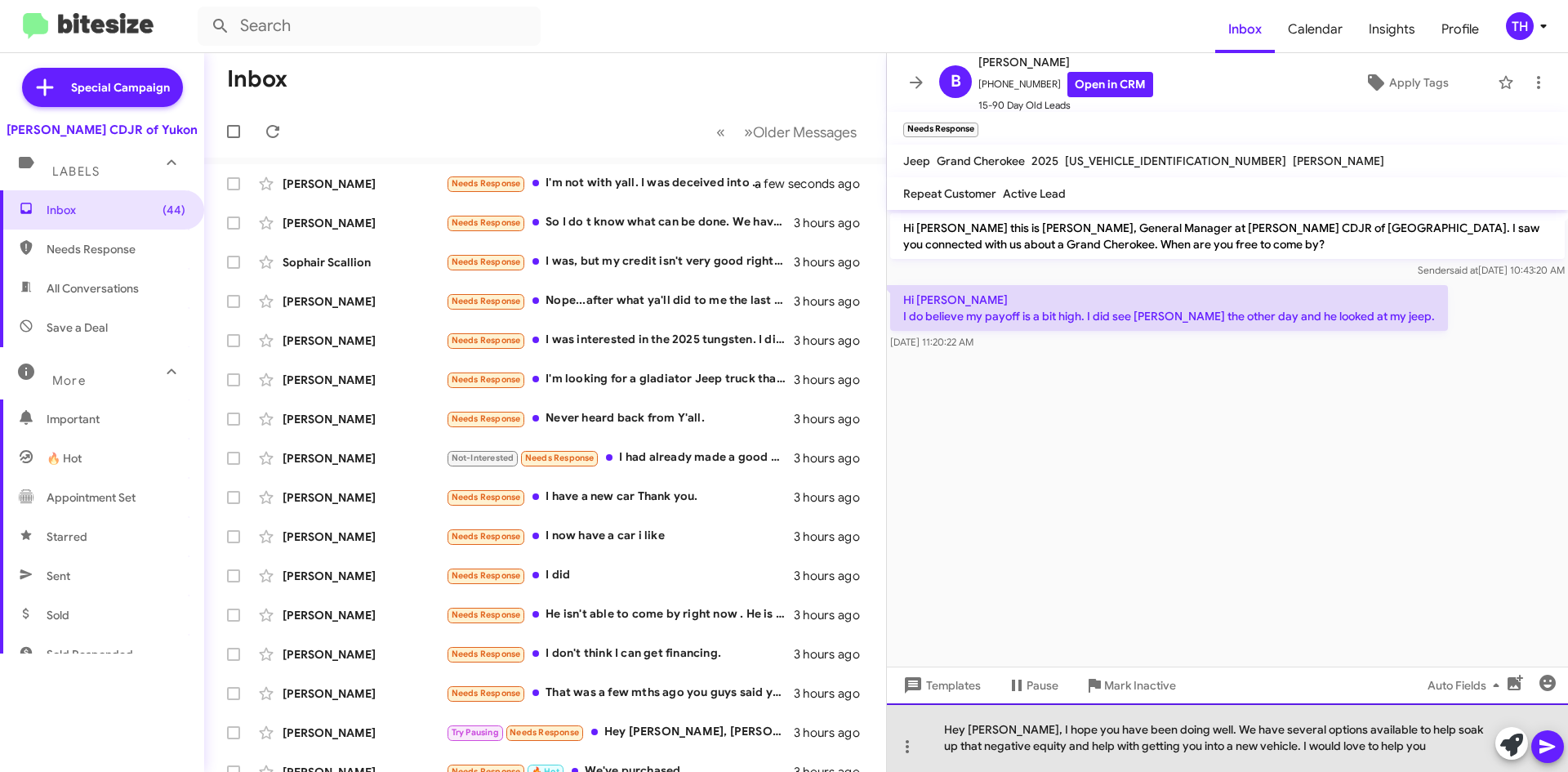
click at [1408, 754] on div "Hey [PERSON_NAME], I hope you have been doing well. We have several options ava…" at bounding box center [1228, 737] width 681 height 68
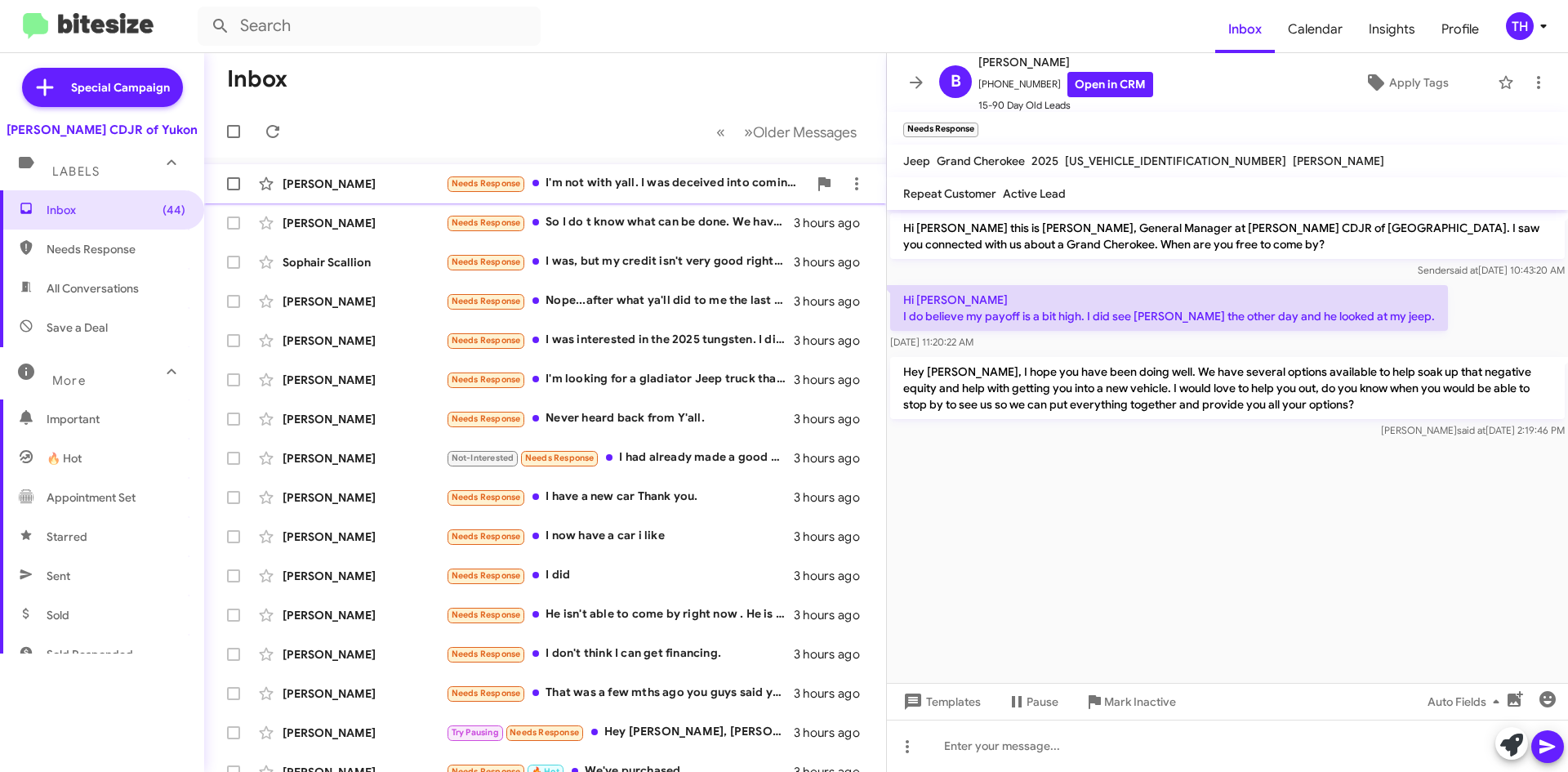
click at [642, 180] on div "Needs Response I'm not with yall. I was deceived into coming their under false …" at bounding box center [626, 183] width 362 height 19
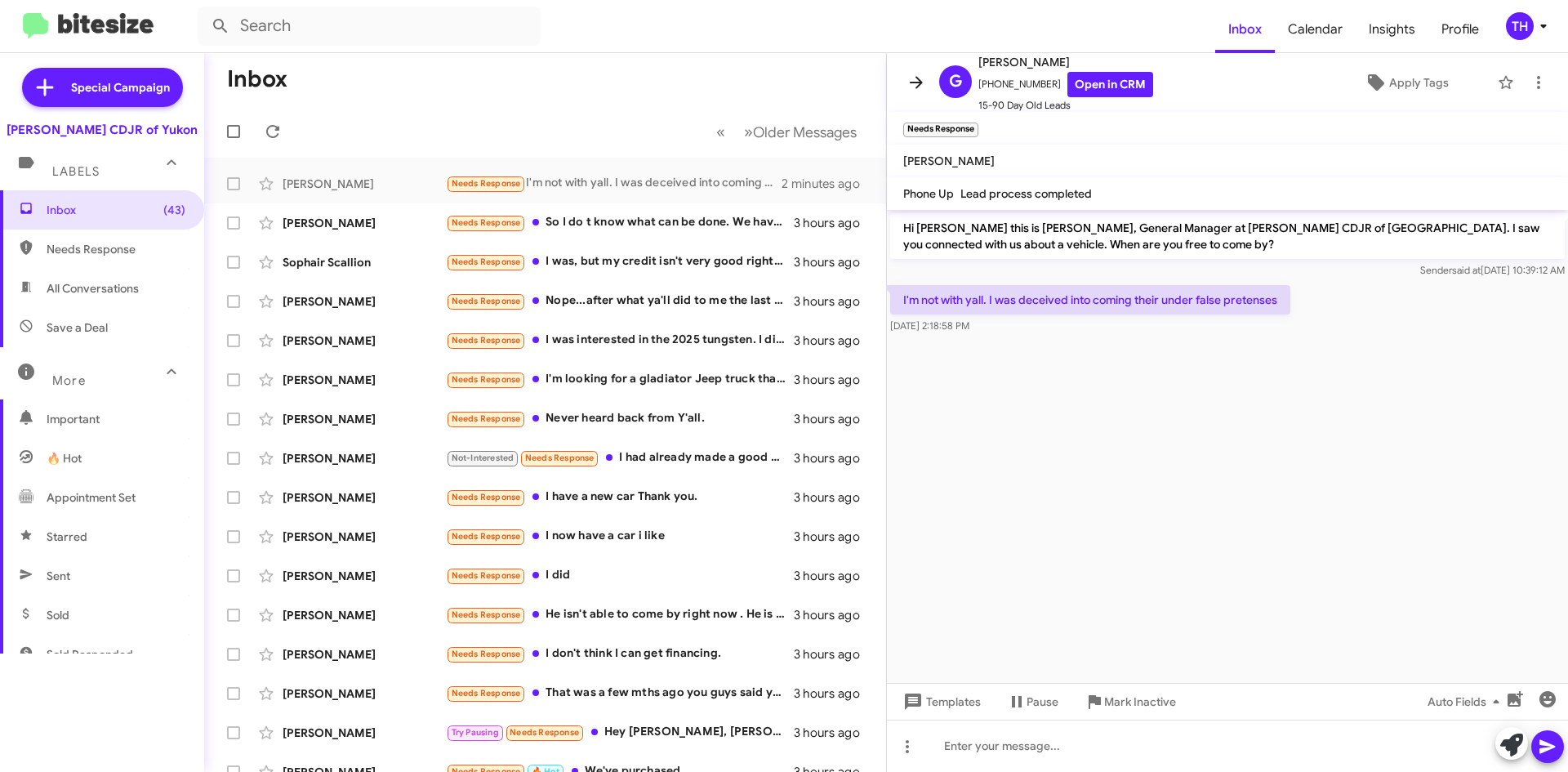
click at [920, 77] on icon at bounding box center [916, 82] width 20 height 20
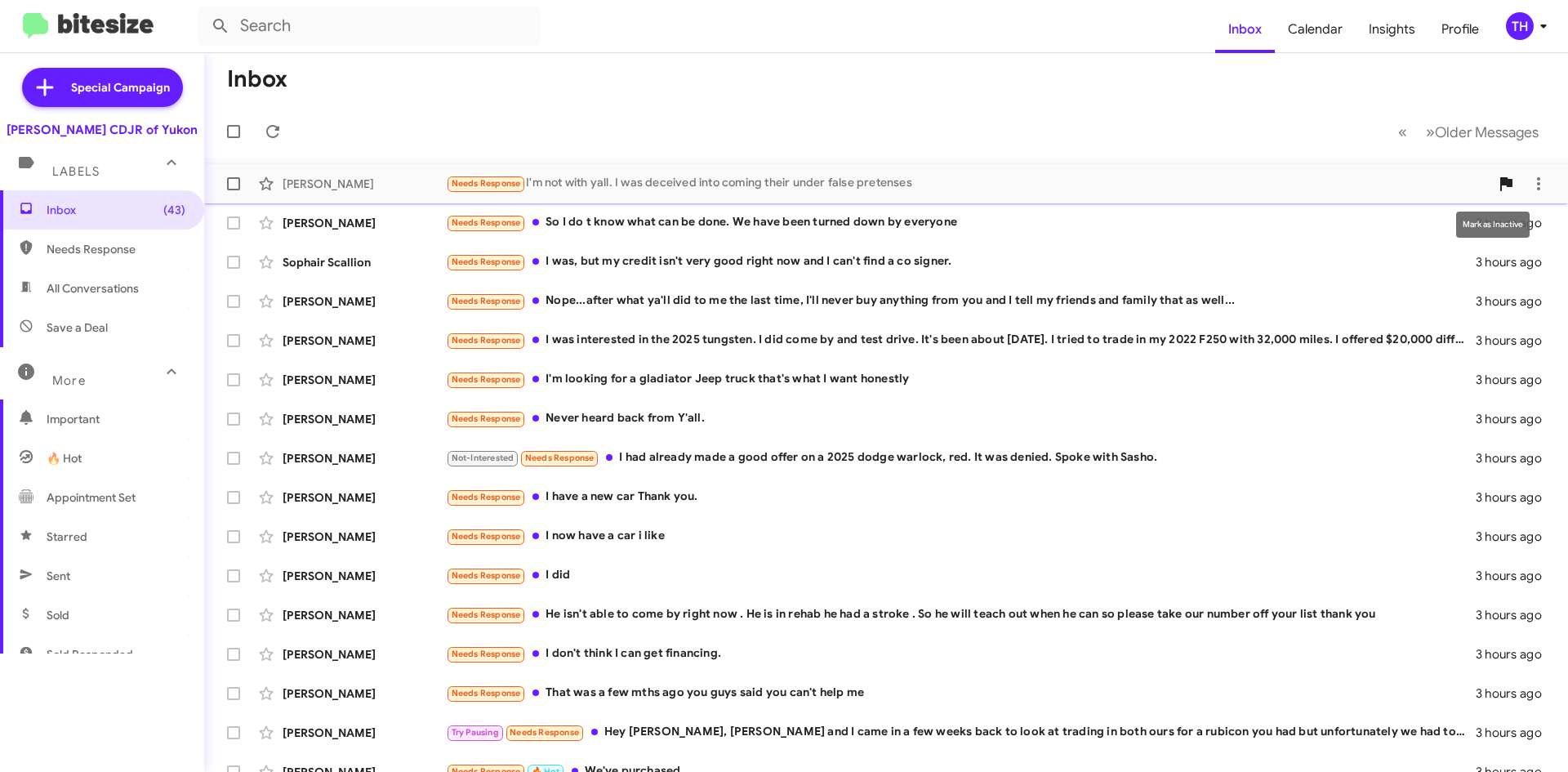
click at [1496, 176] on icon at bounding box center [1506, 184] width 20 height 20
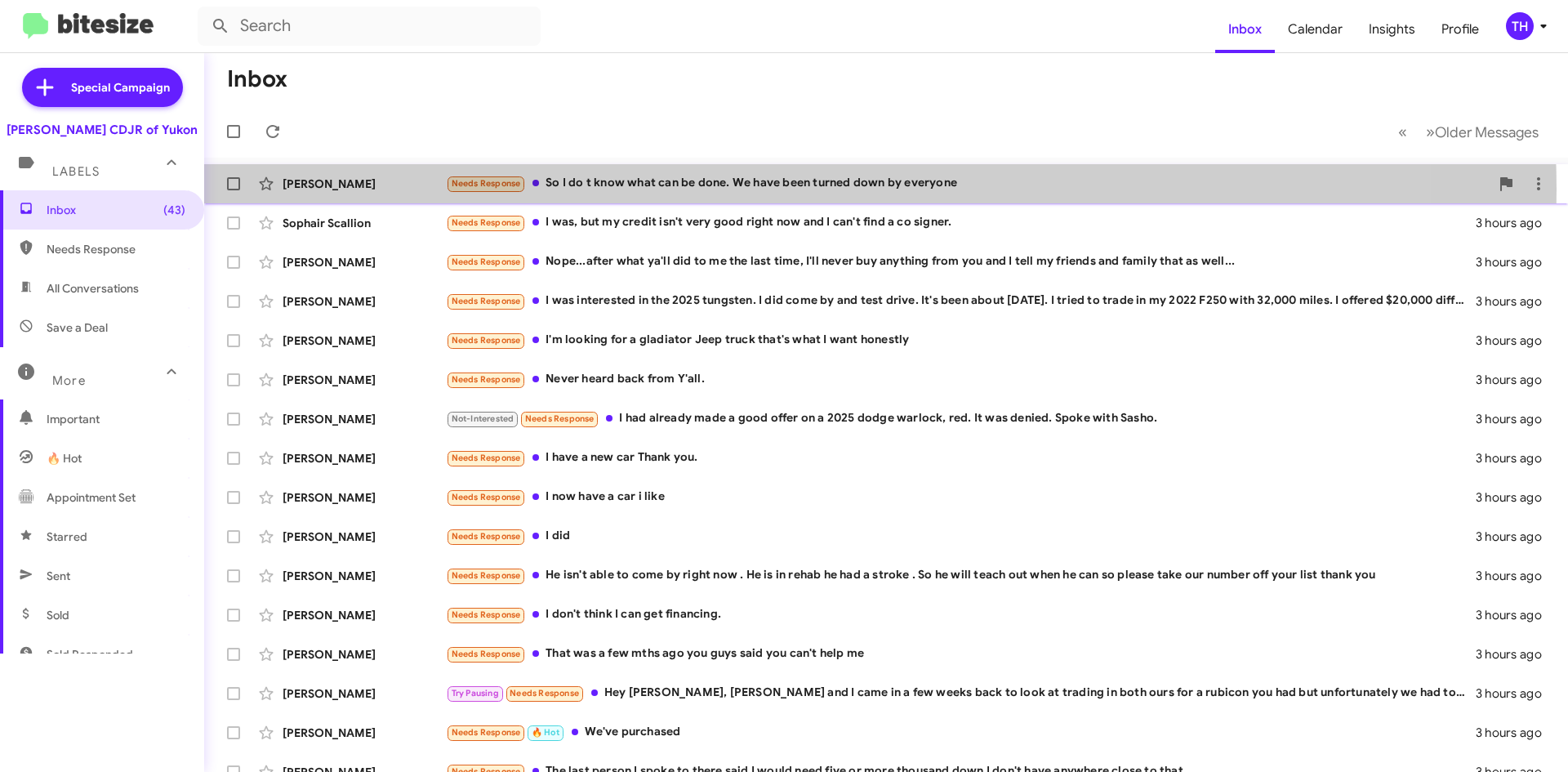
click at [767, 189] on div "Needs Response So I do t know what can be done. We have been turned down by eve…" at bounding box center [967, 183] width 1044 height 19
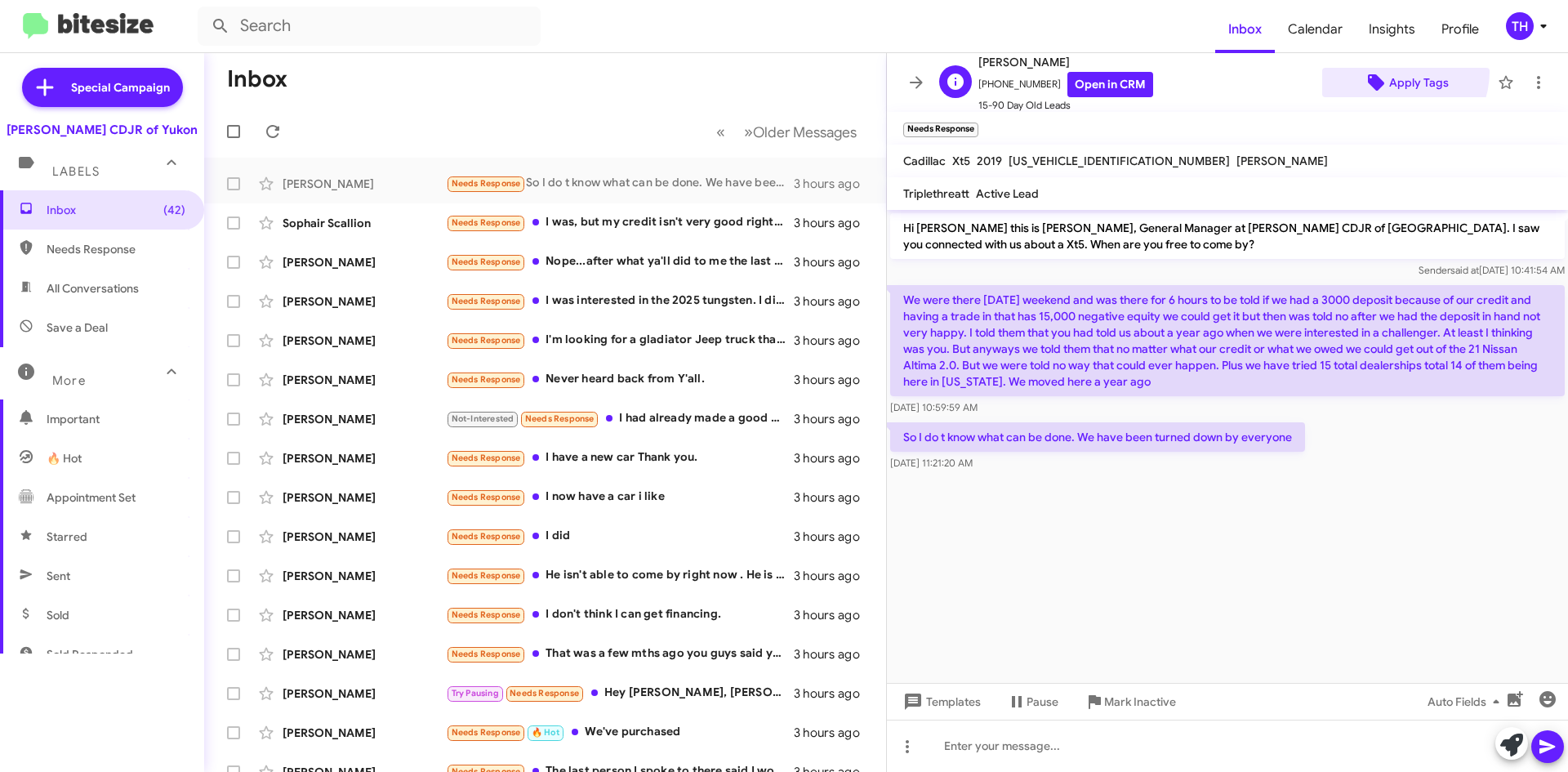
click at [1389, 71] on span "Apply Tags" at bounding box center [1419, 82] width 59 height 30
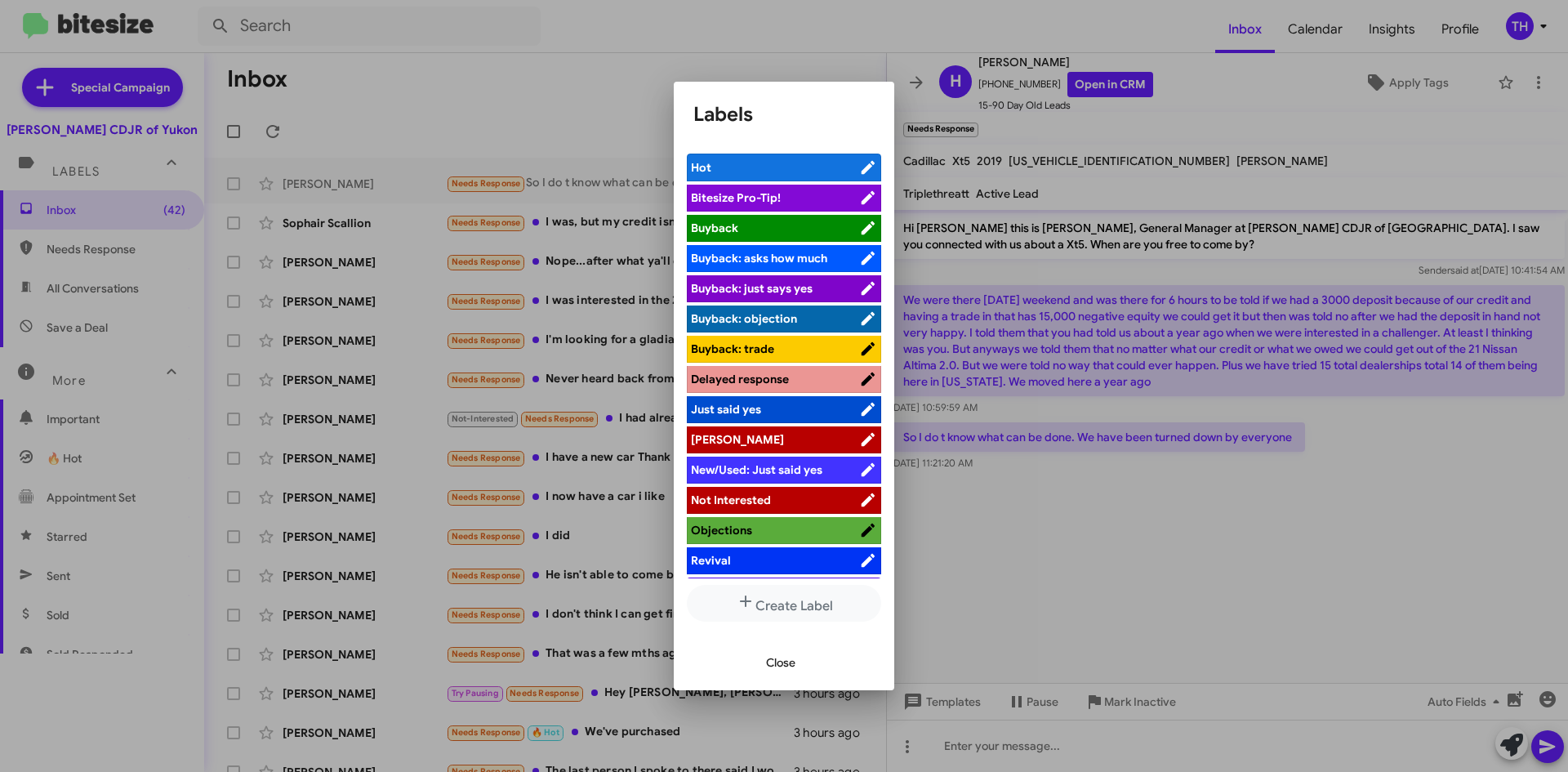
click at [756, 433] on span "[PERSON_NAME]" at bounding box center [775, 439] width 168 height 16
click at [776, 664] on span "Close" at bounding box center [781, 662] width 30 height 30
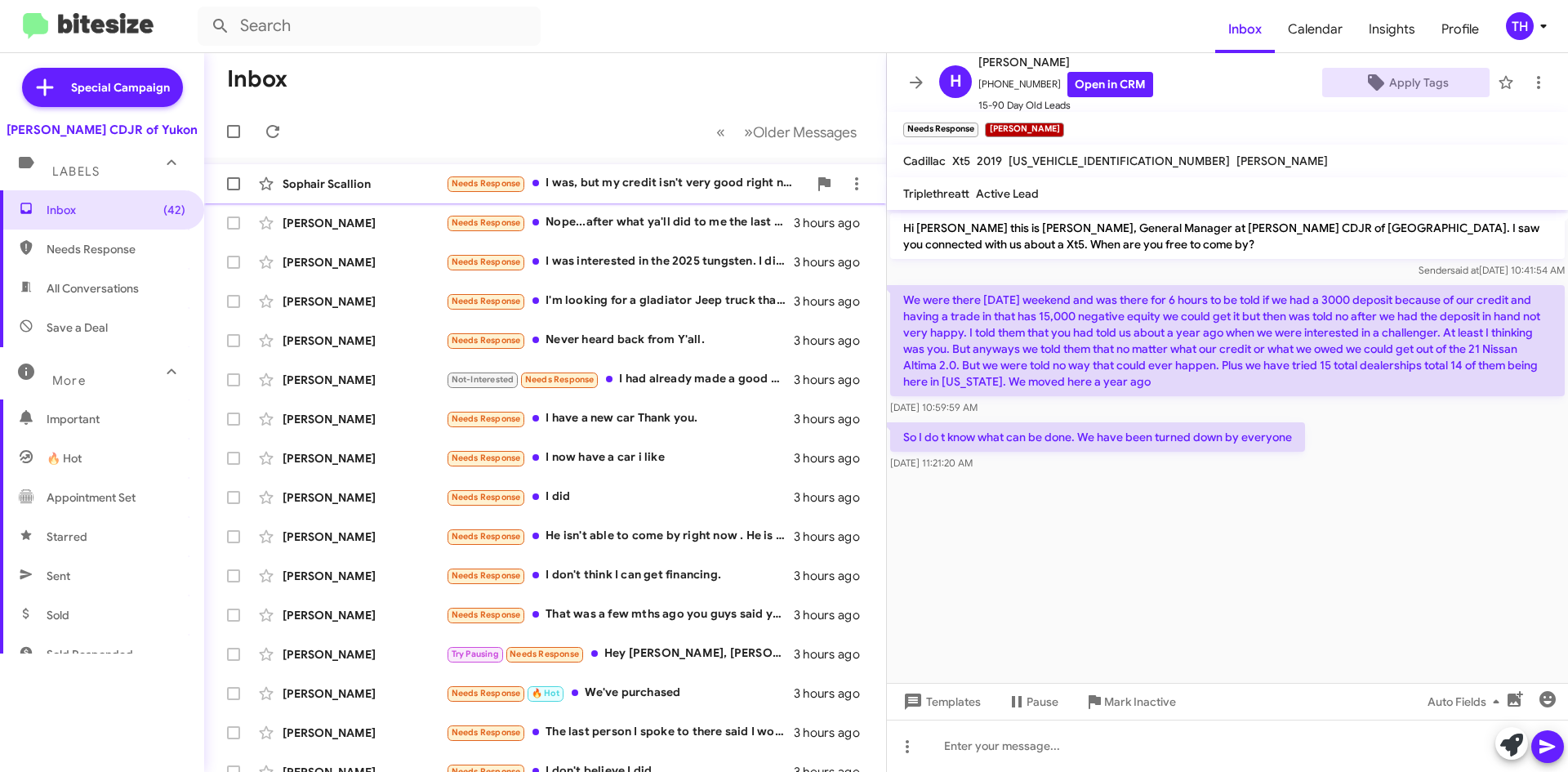
click at [687, 185] on div "Needs Response I was, but my credit isn't very good right now and I can't find …" at bounding box center [626, 183] width 362 height 19
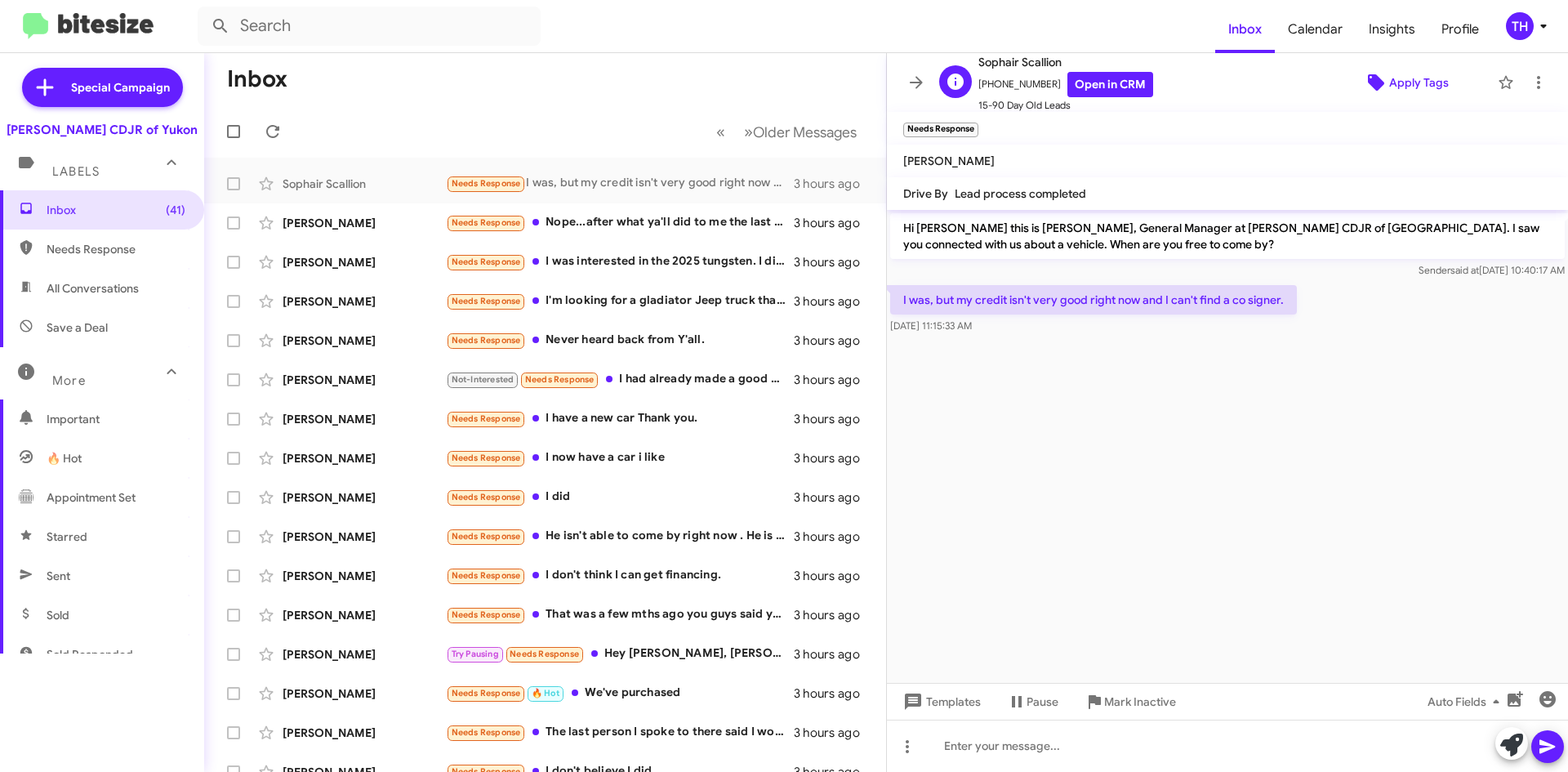
click at [1428, 73] on span "Apply Tags" at bounding box center [1419, 82] width 59 height 30
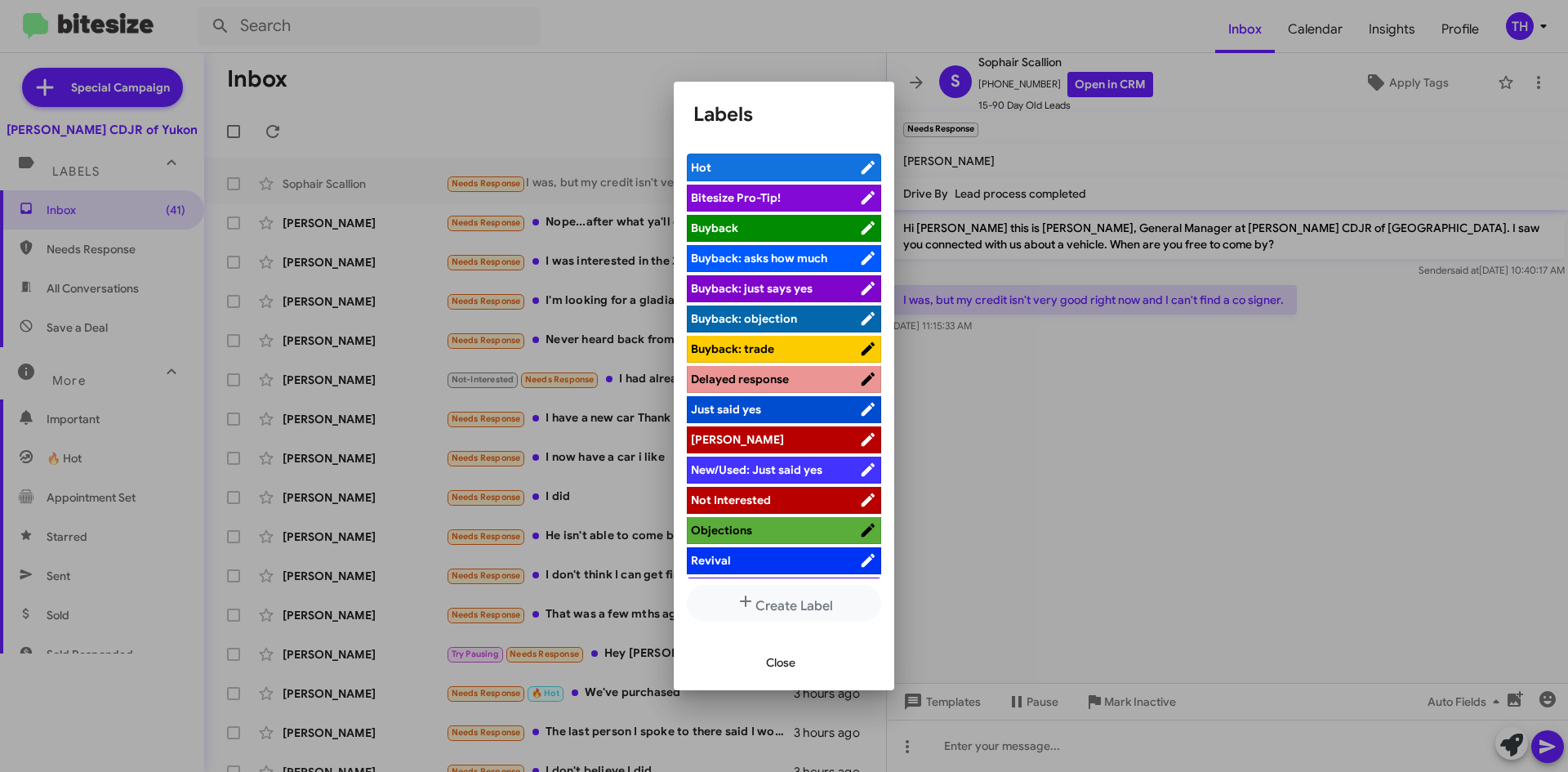
click at [725, 441] on span "[PERSON_NAME]" at bounding box center [775, 439] width 168 height 16
click at [774, 664] on span "Close" at bounding box center [781, 662] width 30 height 30
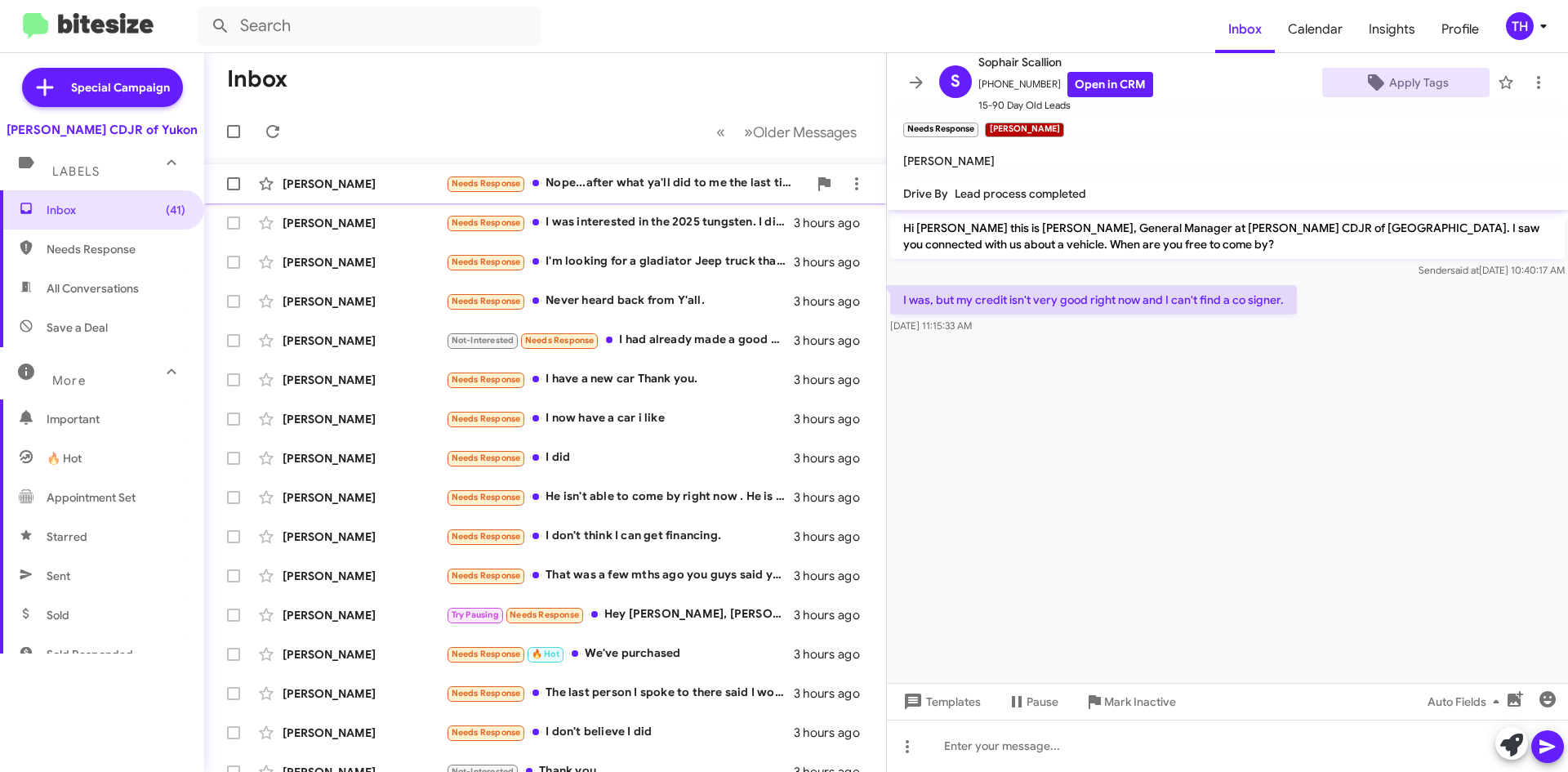
click at [632, 185] on div "Needs Response Nope...after what ya'll did to me the last time, I'll never buy …" at bounding box center [626, 183] width 362 height 19
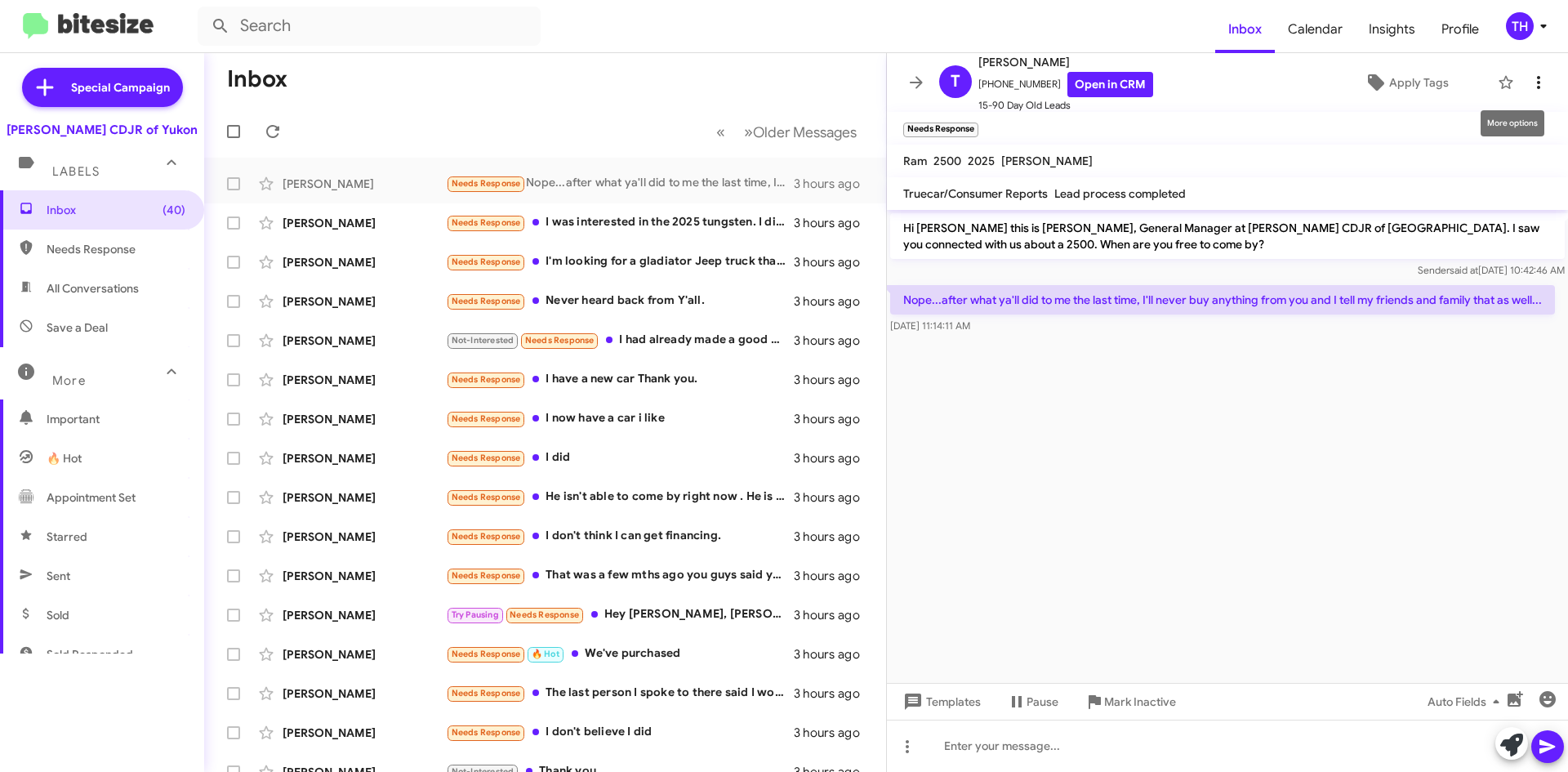
click at [1523, 91] on button at bounding box center [1539, 82] width 33 height 33
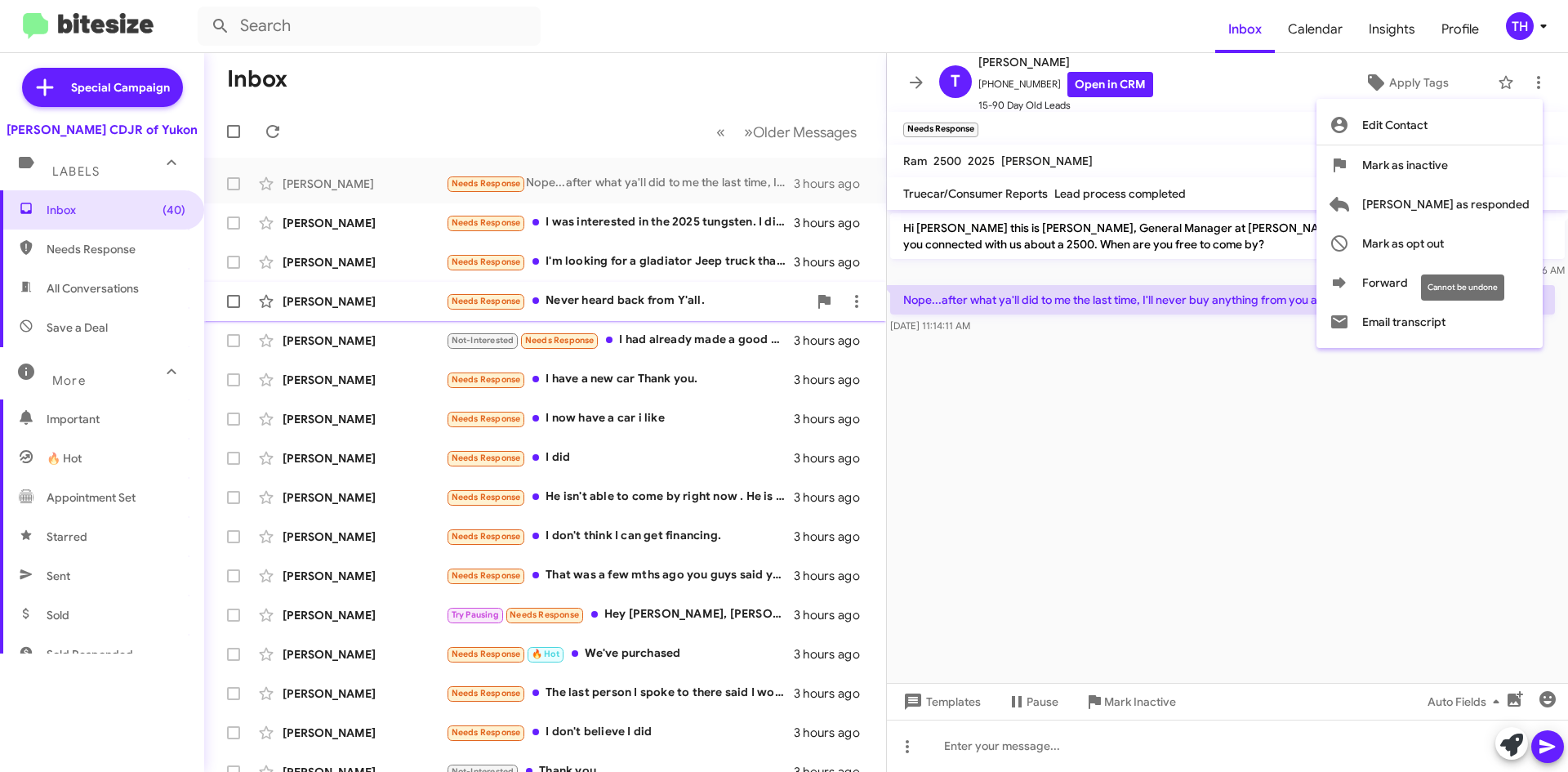
drag, startPoint x: 1449, startPoint y: 246, endPoint x: 1444, endPoint y: 309, distance: 63.2
click at [1444, 245] on span "Mark as opt out" at bounding box center [1403, 244] width 82 height 40
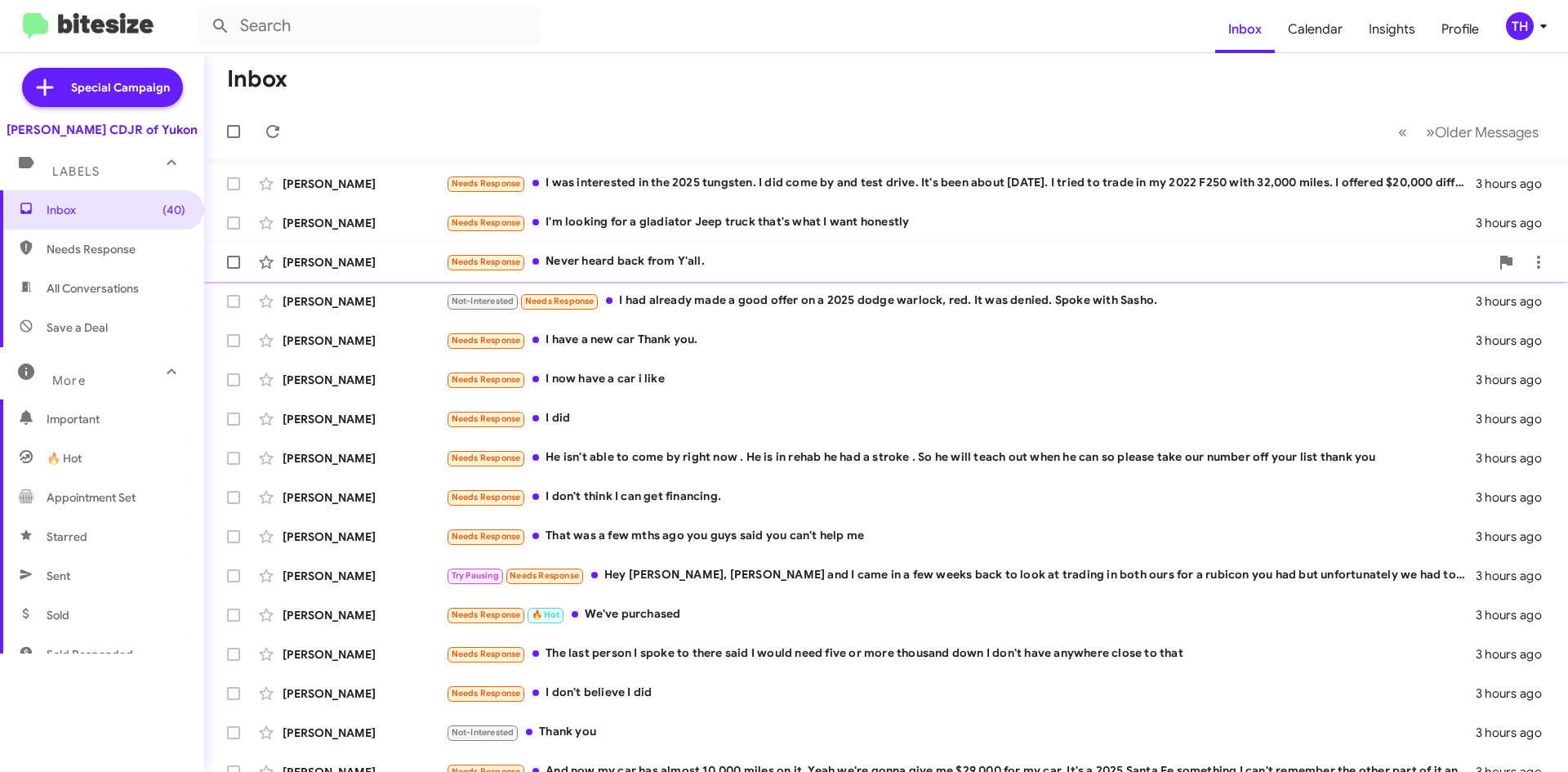
drag, startPoint x: 671, startPoint y: 195, endPoint x: 775, endPoint y: 260, distance: 122.6
click at [671, 194] on div "[PERSON_NAME] Needs Response I was interested in the 2025 tungsten. I did come …" at bounding box center [887, 184] width 1338 height 33
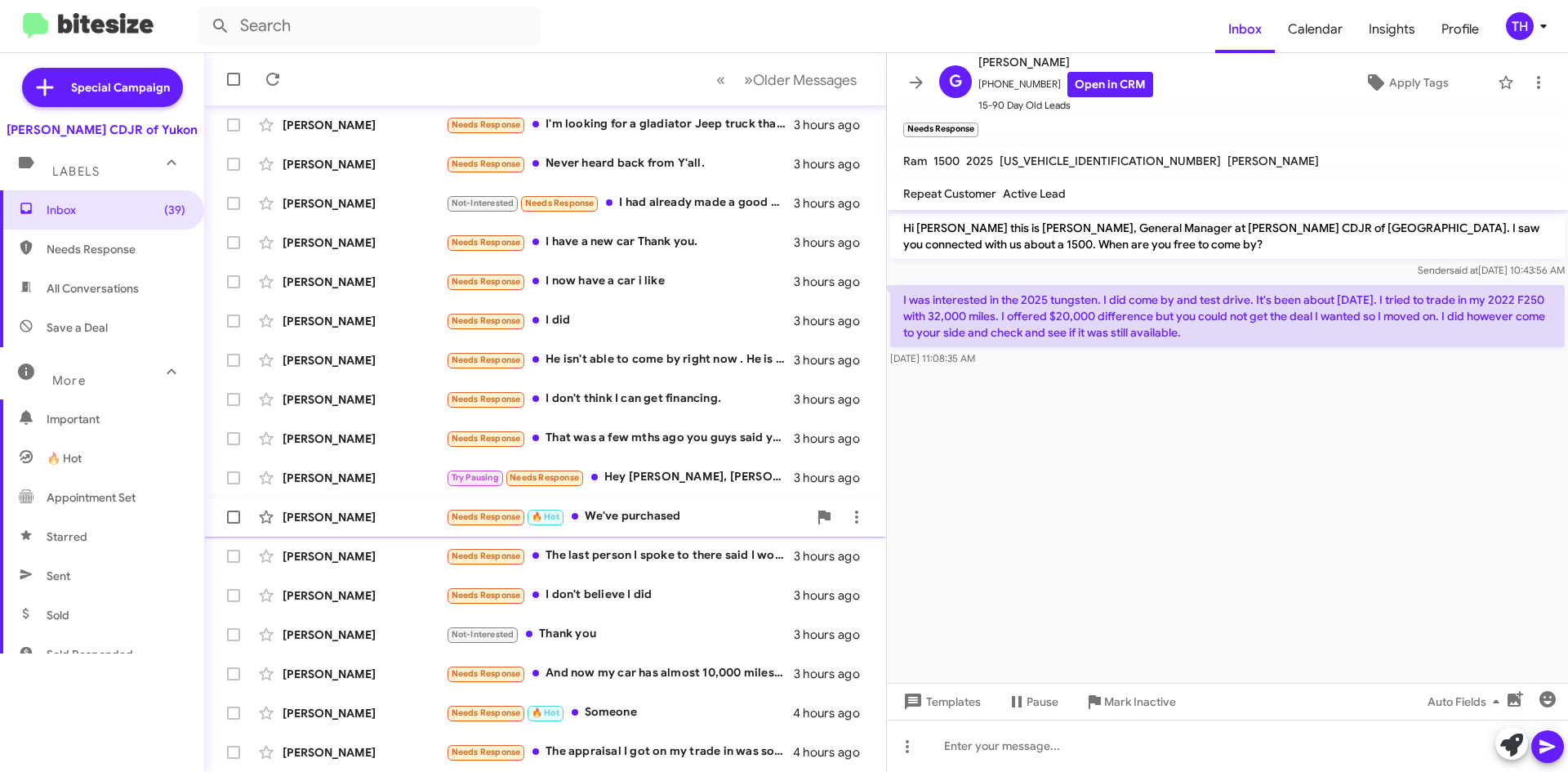
scroll to position [138, 0]
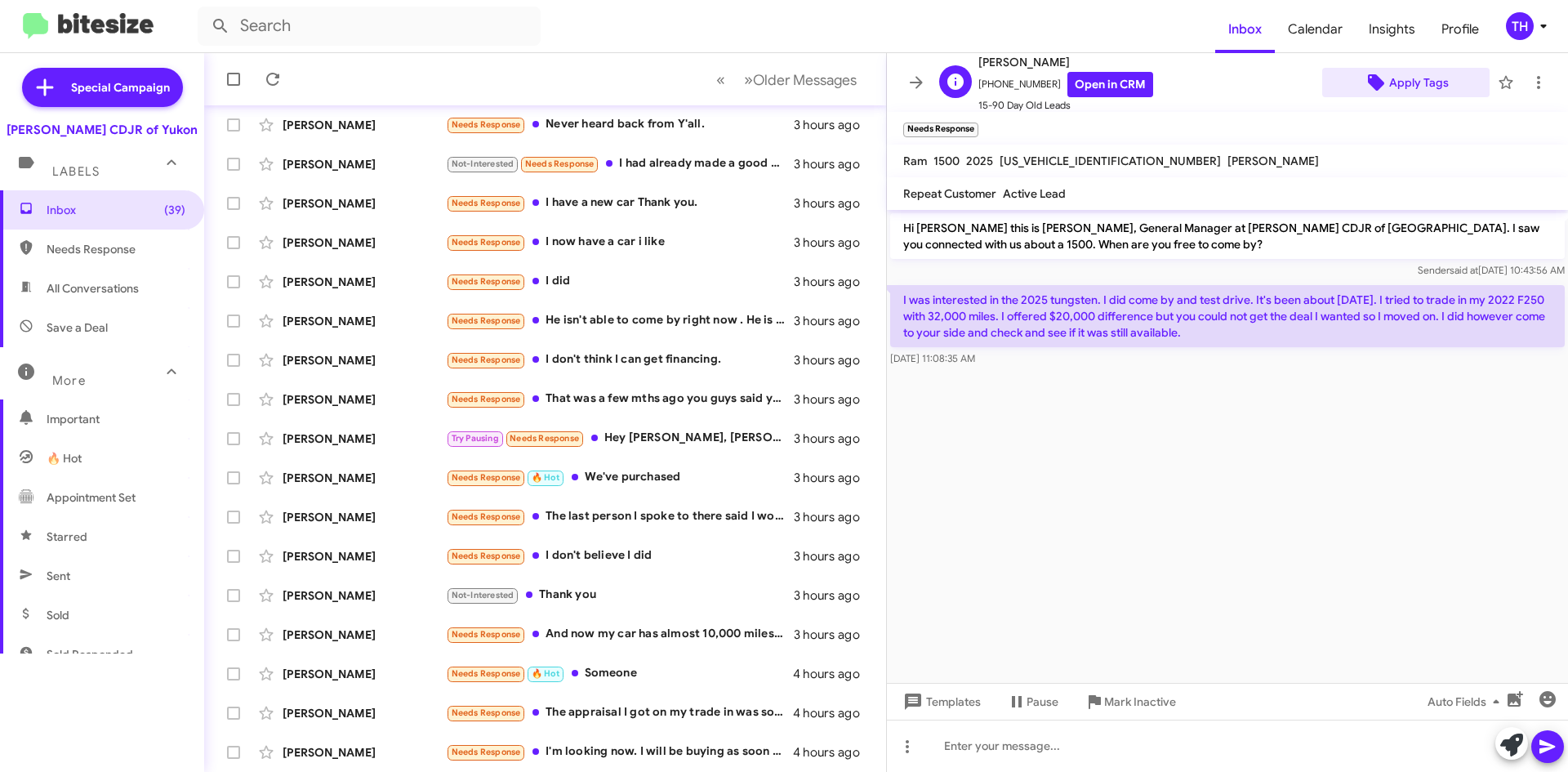
click at [1453, 68] on span "Apply Tags" at bounding box center [1407, 82] width 142 height 30
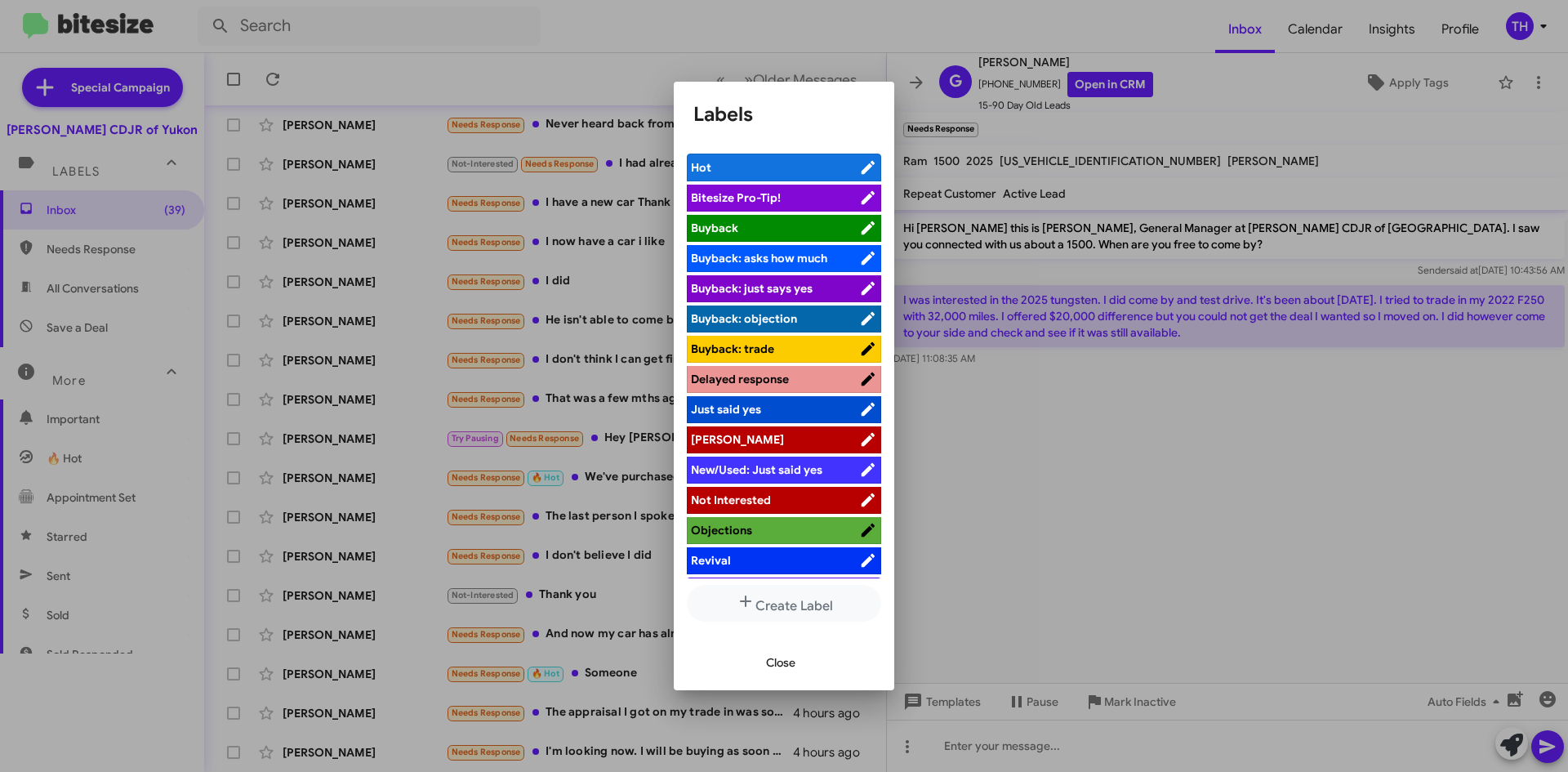
click at [756, 433] on span "[PERSON_NAME]" at bounding box center [775, 439] width 168 height 16
click at [779, 667] on span "Close" at bounding box center [781, 662] width 30 height 30
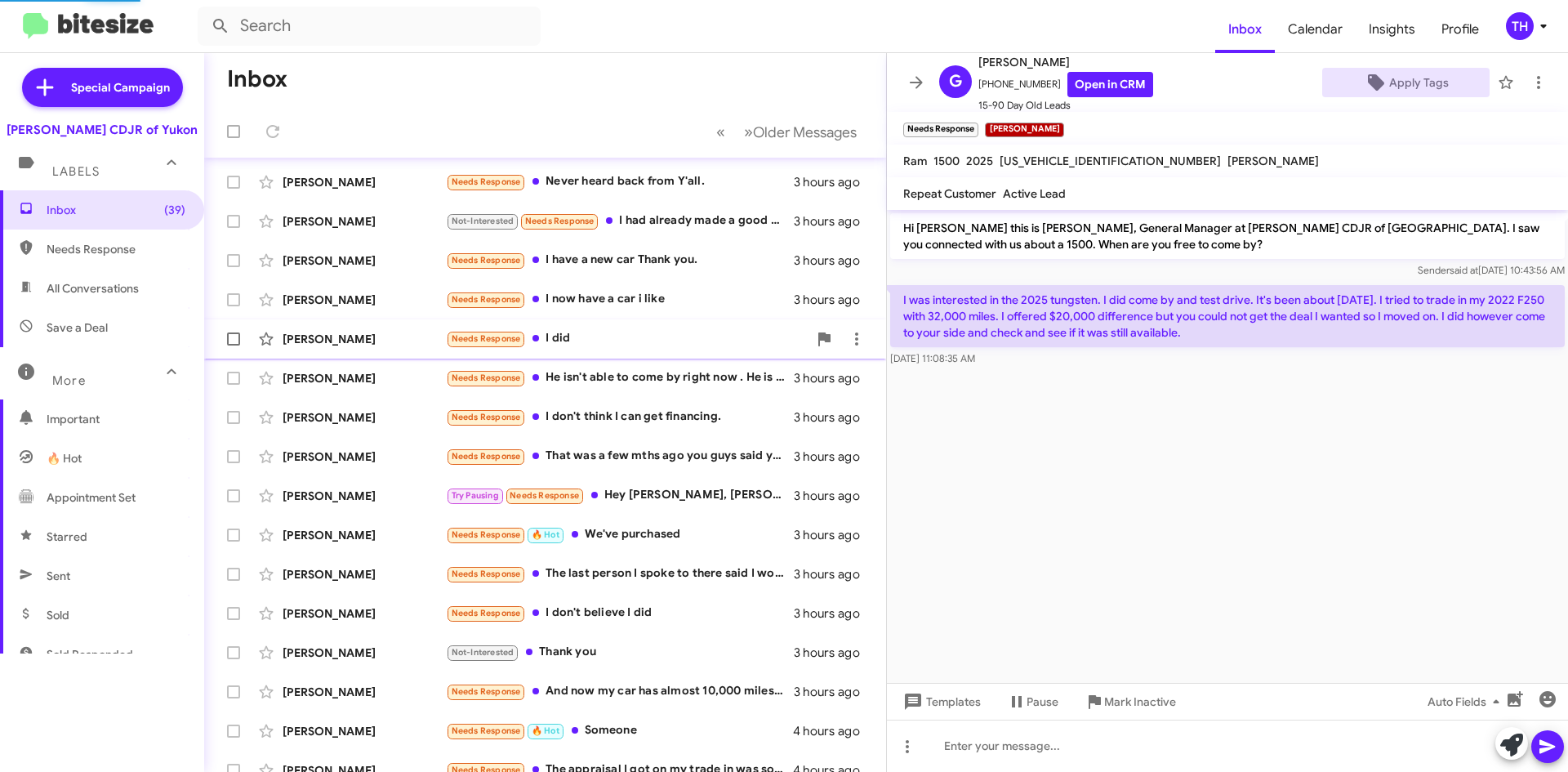
scroll to position [0, 0]
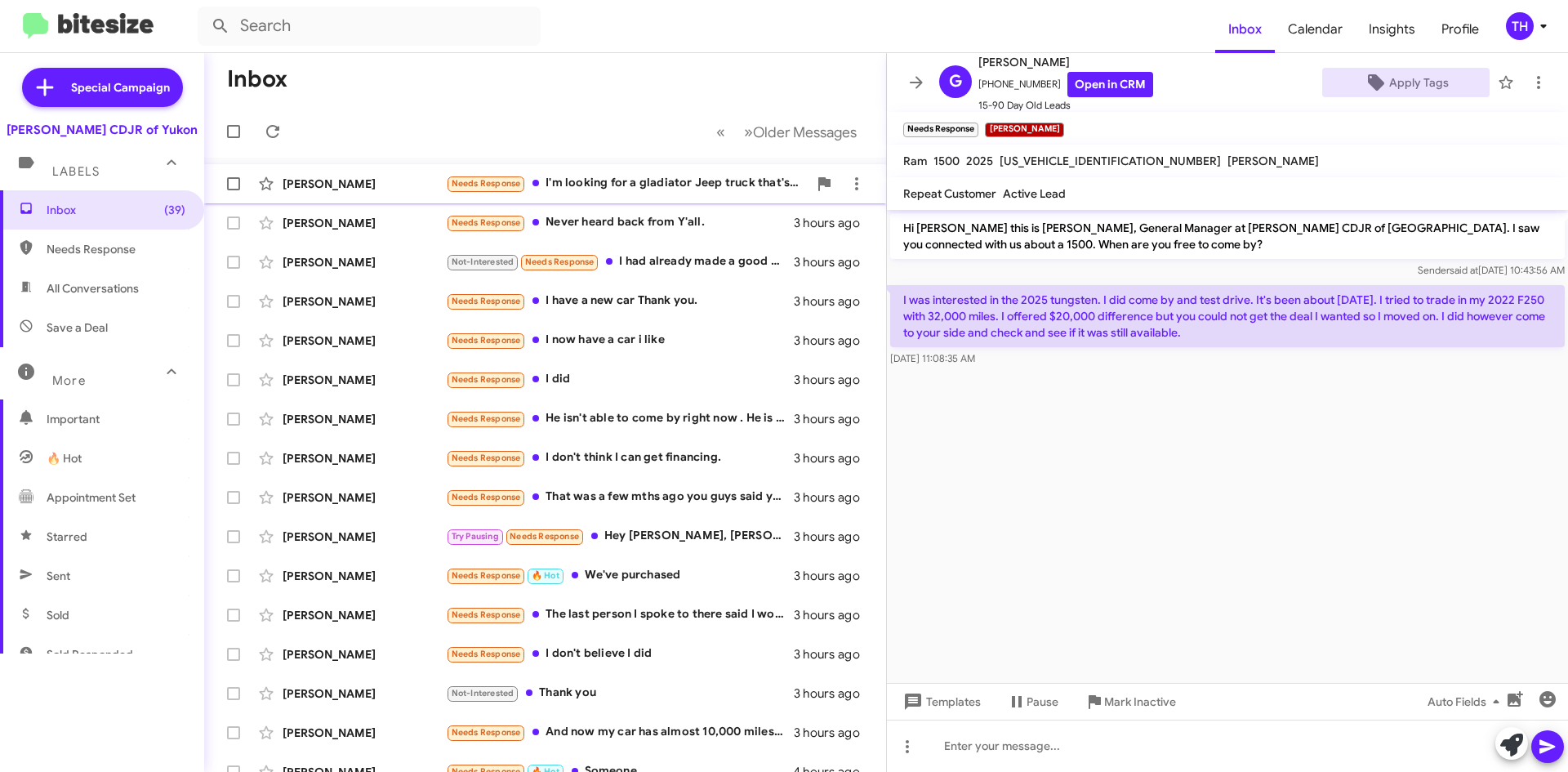
click at [619, 186] on div "Needs Response I'm looking for a gladiator Jeep truck that's what I want honest…" at bounding box center [626, 183] width 362 height 19
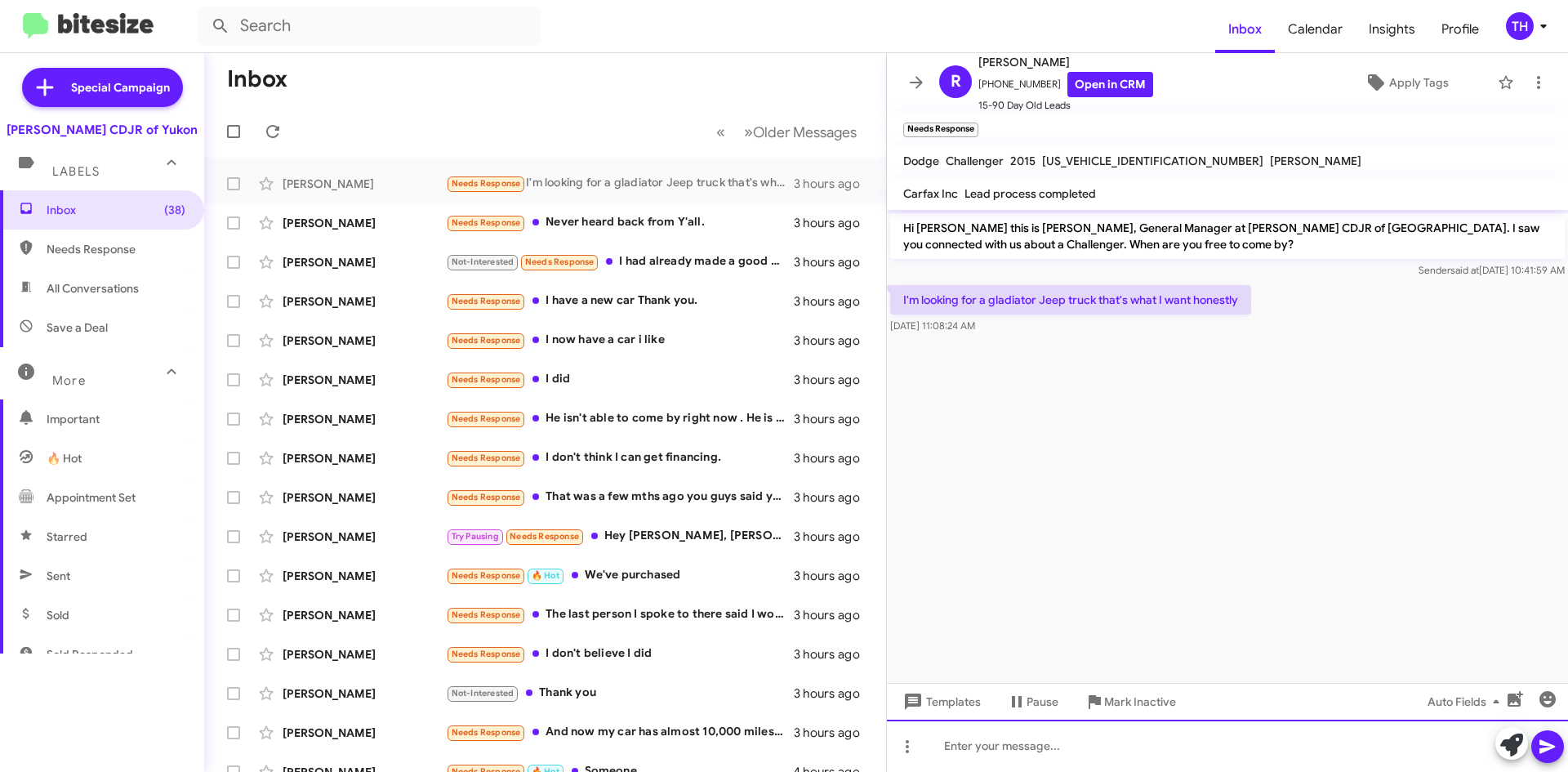
click at [1046, 767] on div at bounding box center [1228, 745] width 681 height 52
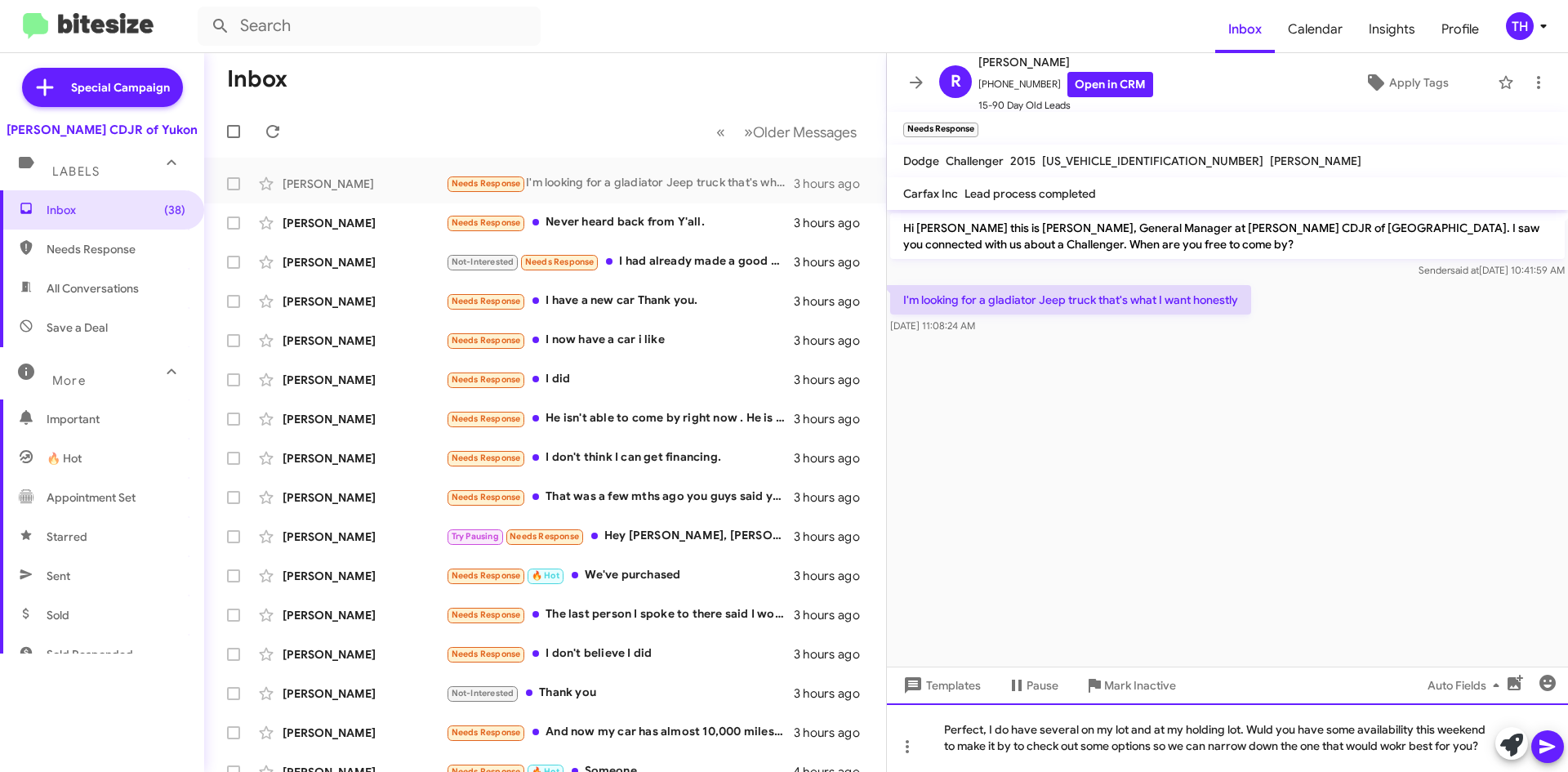
drag, startPoint x: 1417, startPoint y: 742, endPoint x: 1400, endPoint y: 742, distance: 17.0
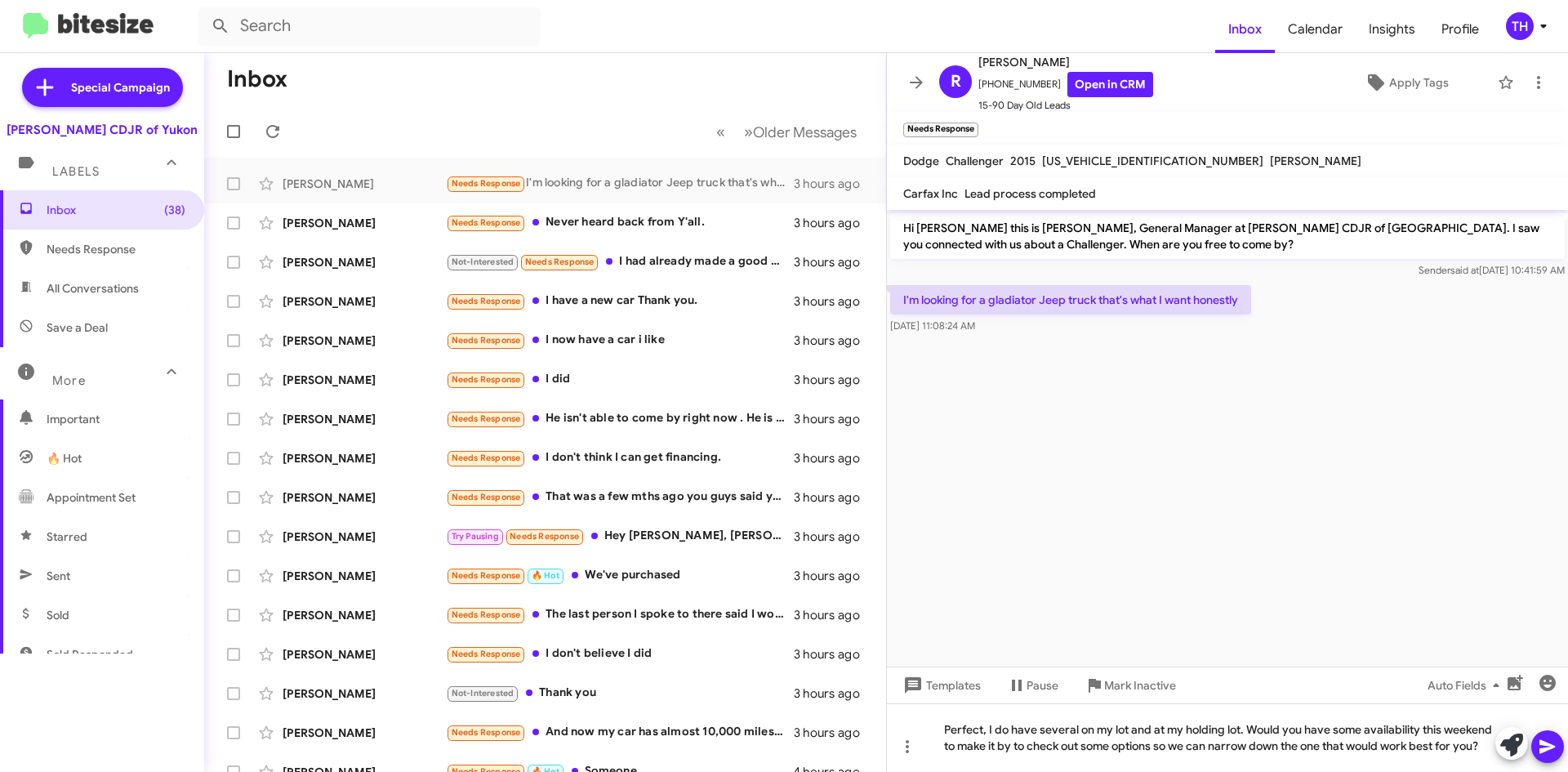
click at [1561, 747] on button at bounding box center [1548, 746] width 33 height 33
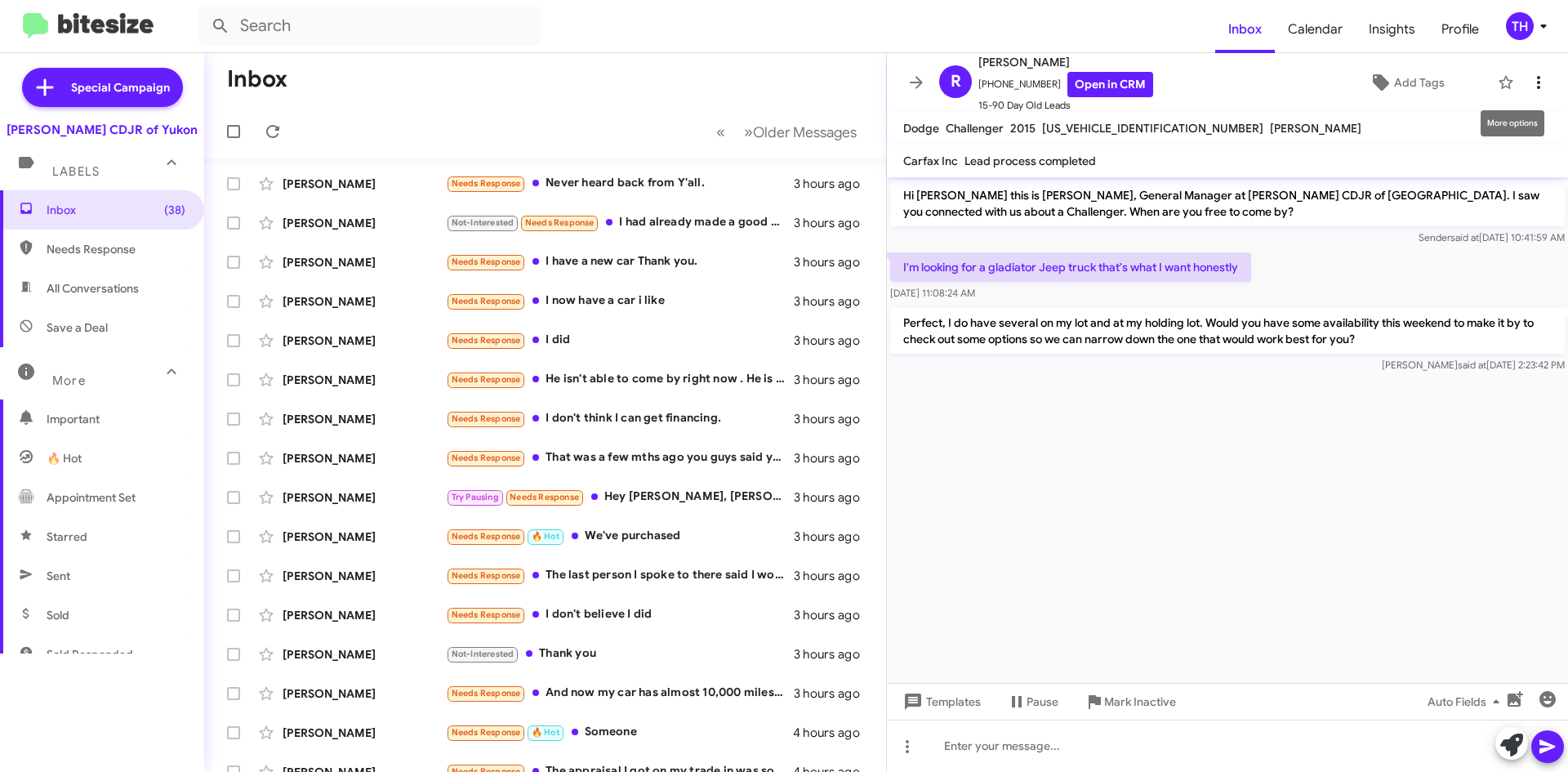
click at [1529, 91] on icon at bounding box center [1539, 82] width 20 height 20
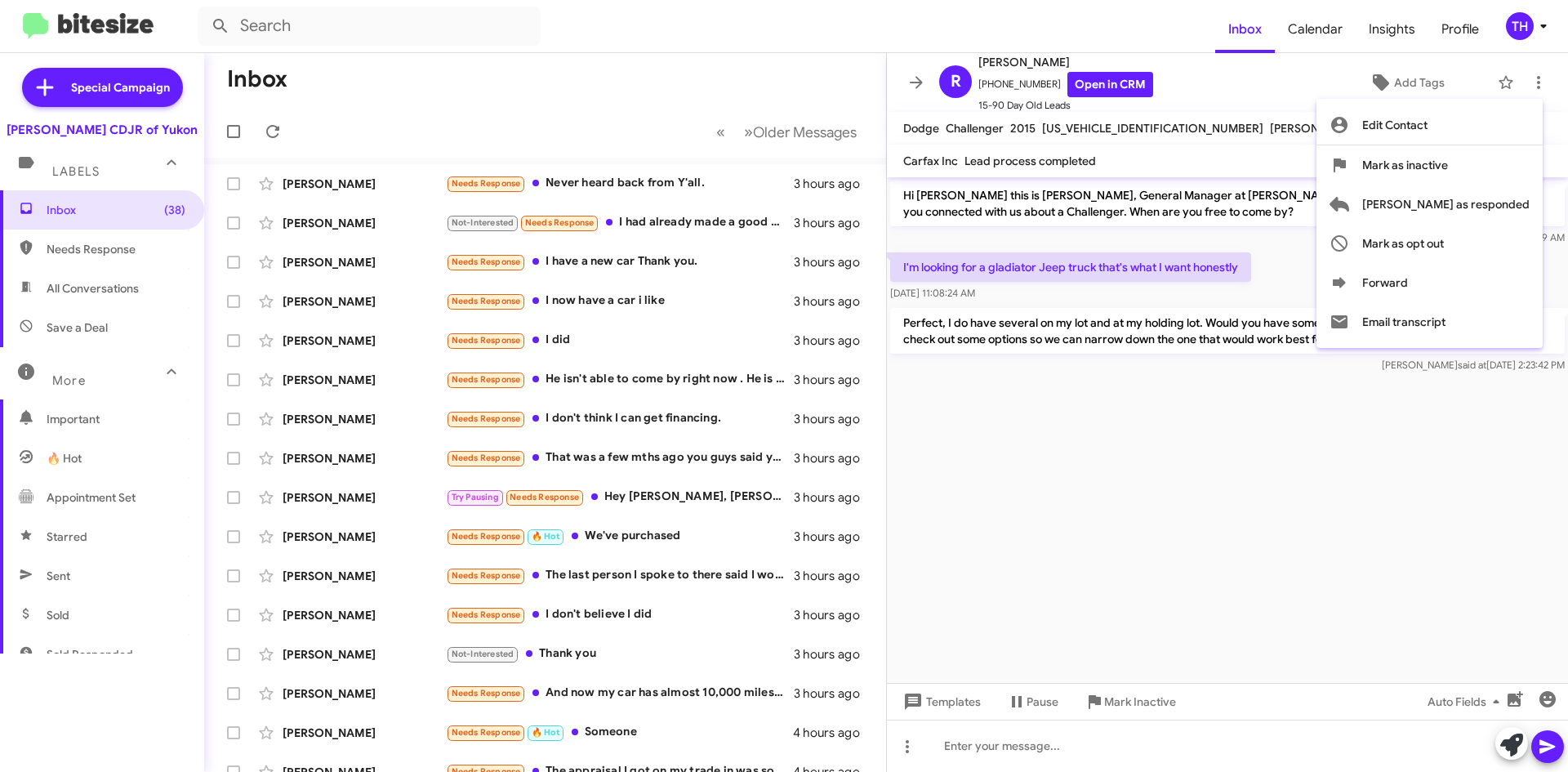
click at [1232, 103] on div at bounding box center [784, 386] width 1568 height 772
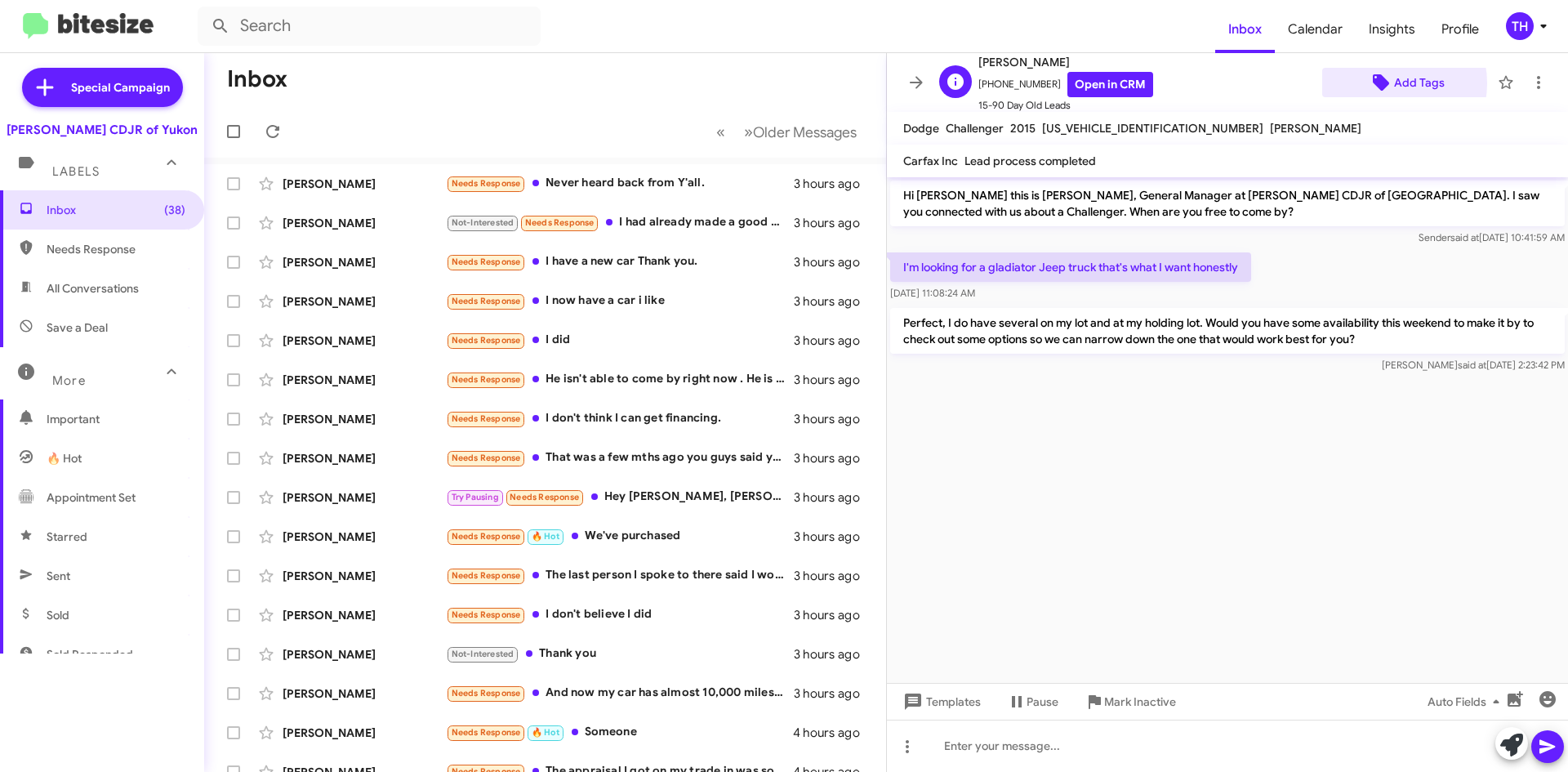
click at [1377, 83] on icon at bounding box center [1381, 82] width 16 height 16
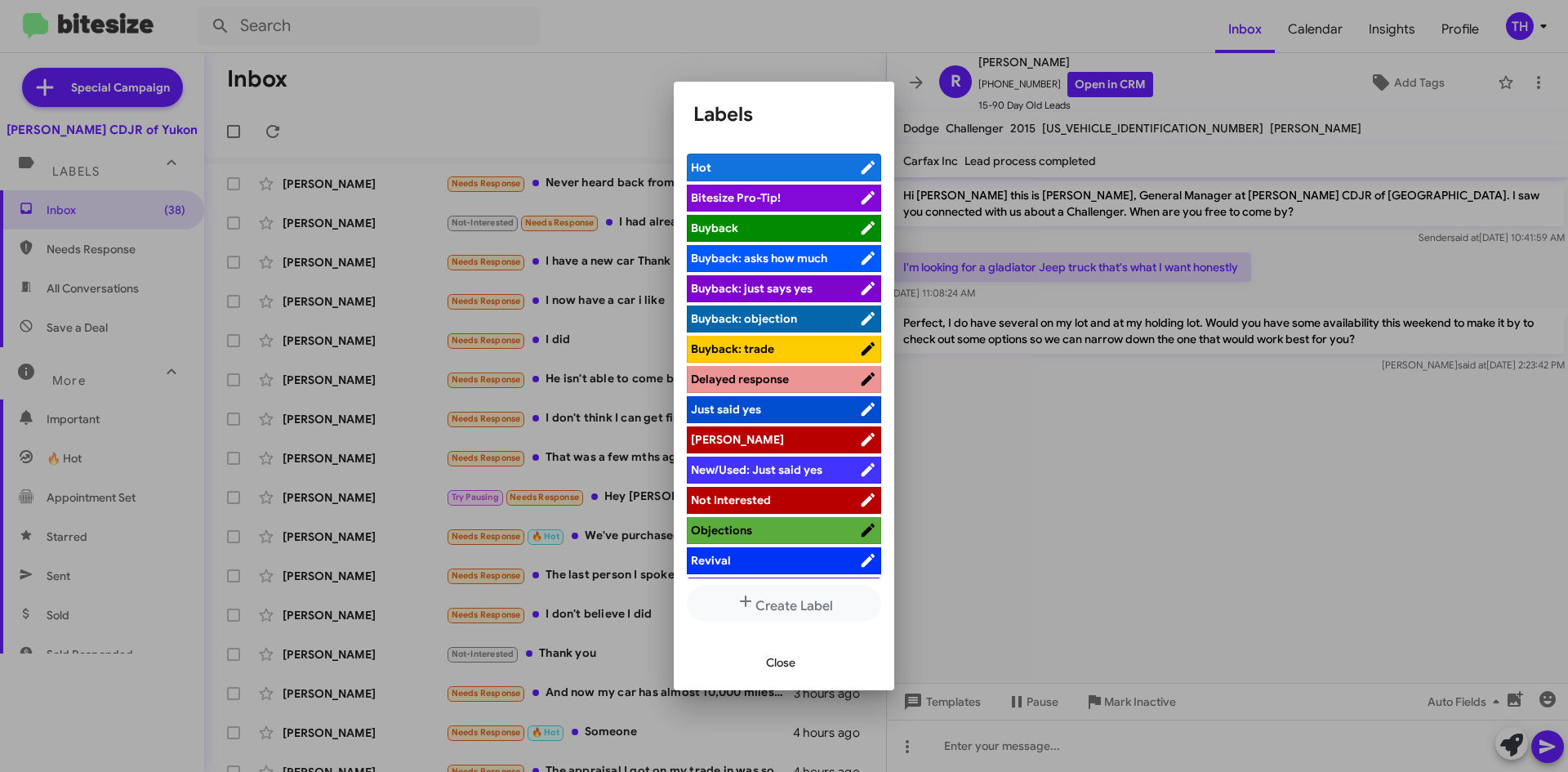
click at [756, 160] on span "Hot" at bounding box center [775, 167] width 168 height 16
click at [766, 667] on span "Close" at bounding box center [781, 662] width 30 height 30
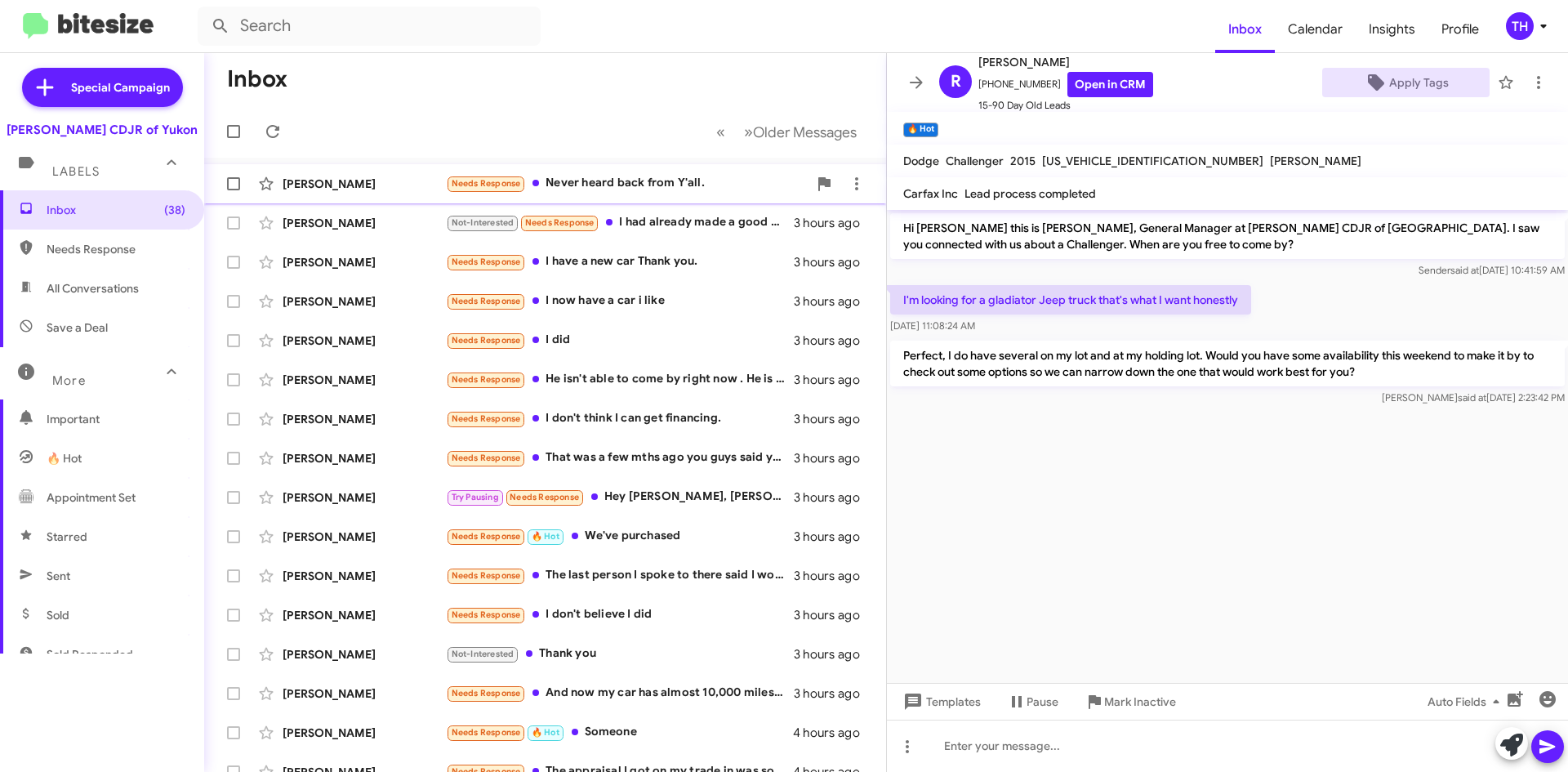
click at [702, 180] on div "Needs Response Never heard back from Y'all." at bounding box center [626, 183] width 362 height 19
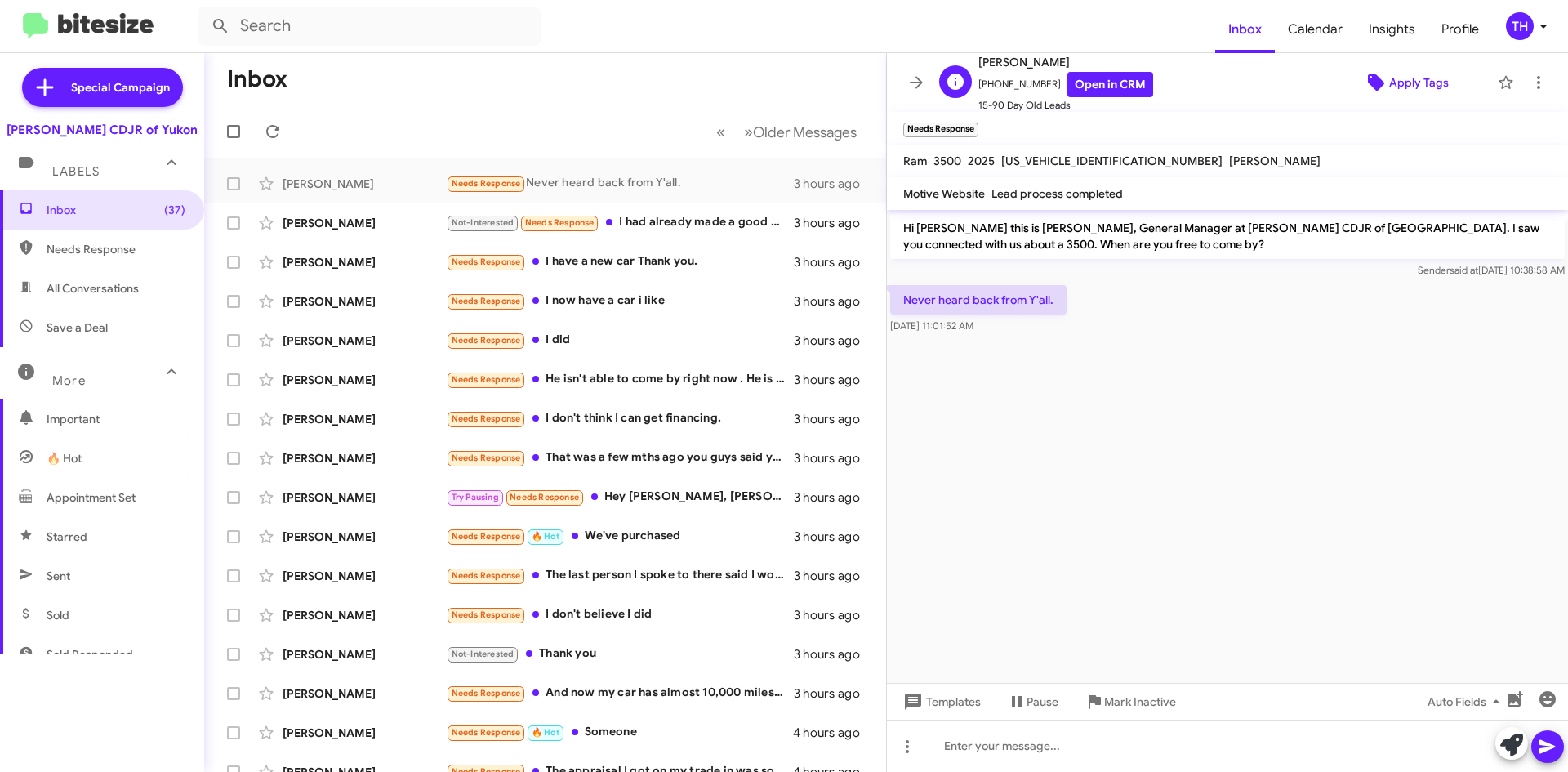
click at [1390, 78] on span "Apply Tags" at bounding box center [1419, 82] width 59 height 30
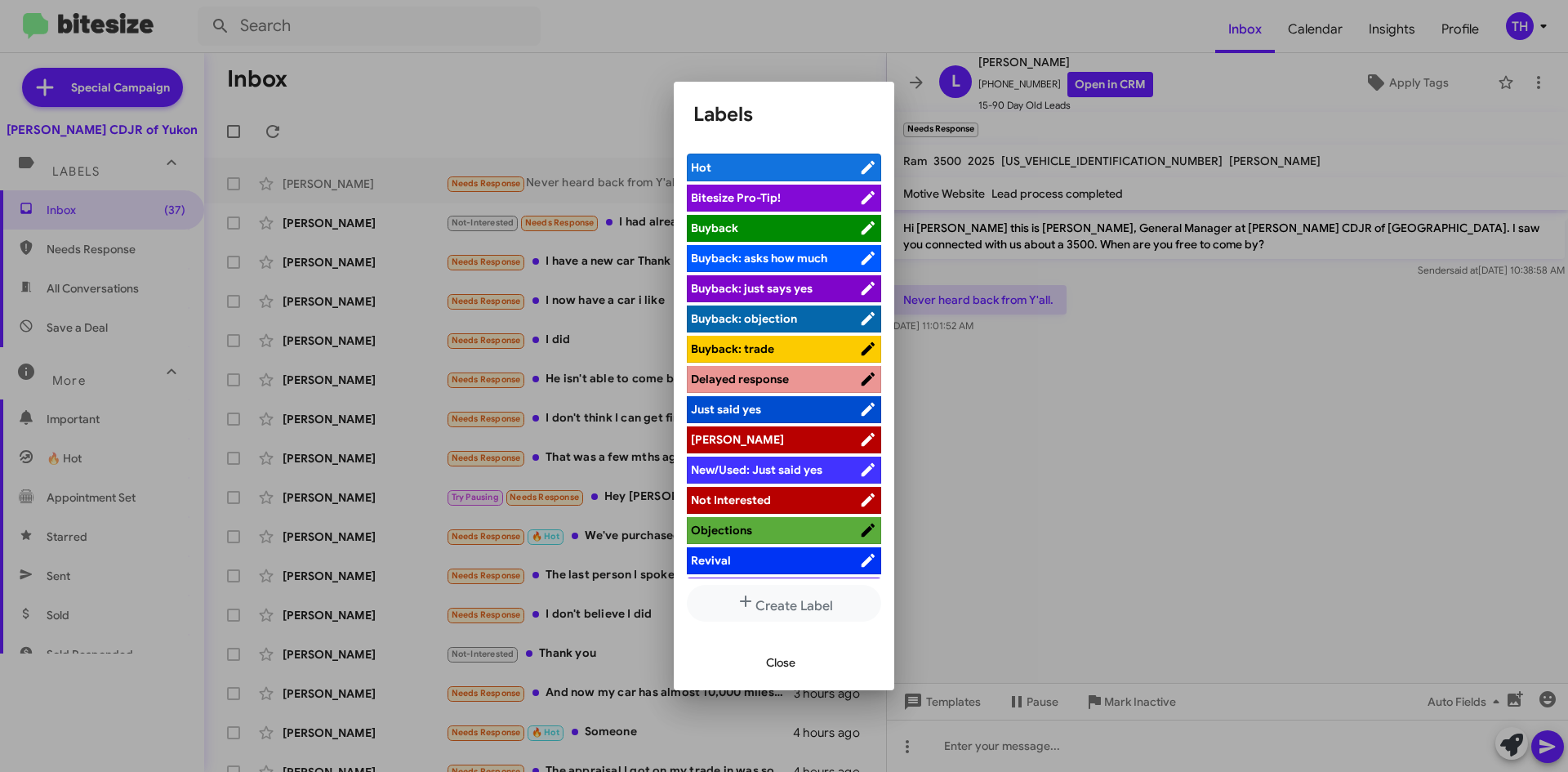
click at [759, 437] on span "[PERSON_NAME]" at bounding box center [775, 439] width 168 height 16
click at [769, 662] on span "Close" at bounding box center [781, 662] width 30 height 30
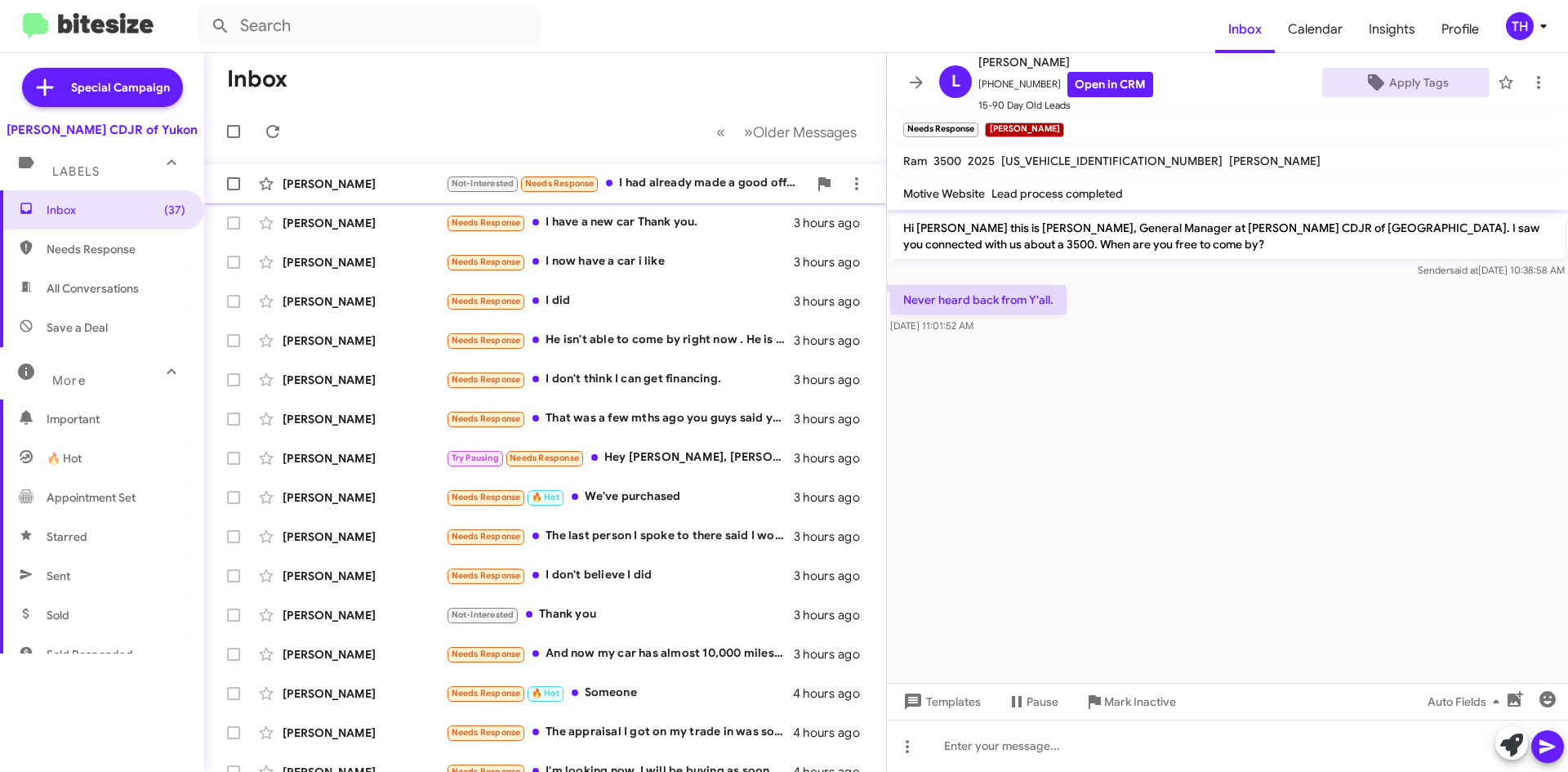
click at [650, 194] on div "[PERSON_NAME] Not-Interested Needs Response I had already made a good offer on …" at bounding box center [545, 184] width 656 height 33
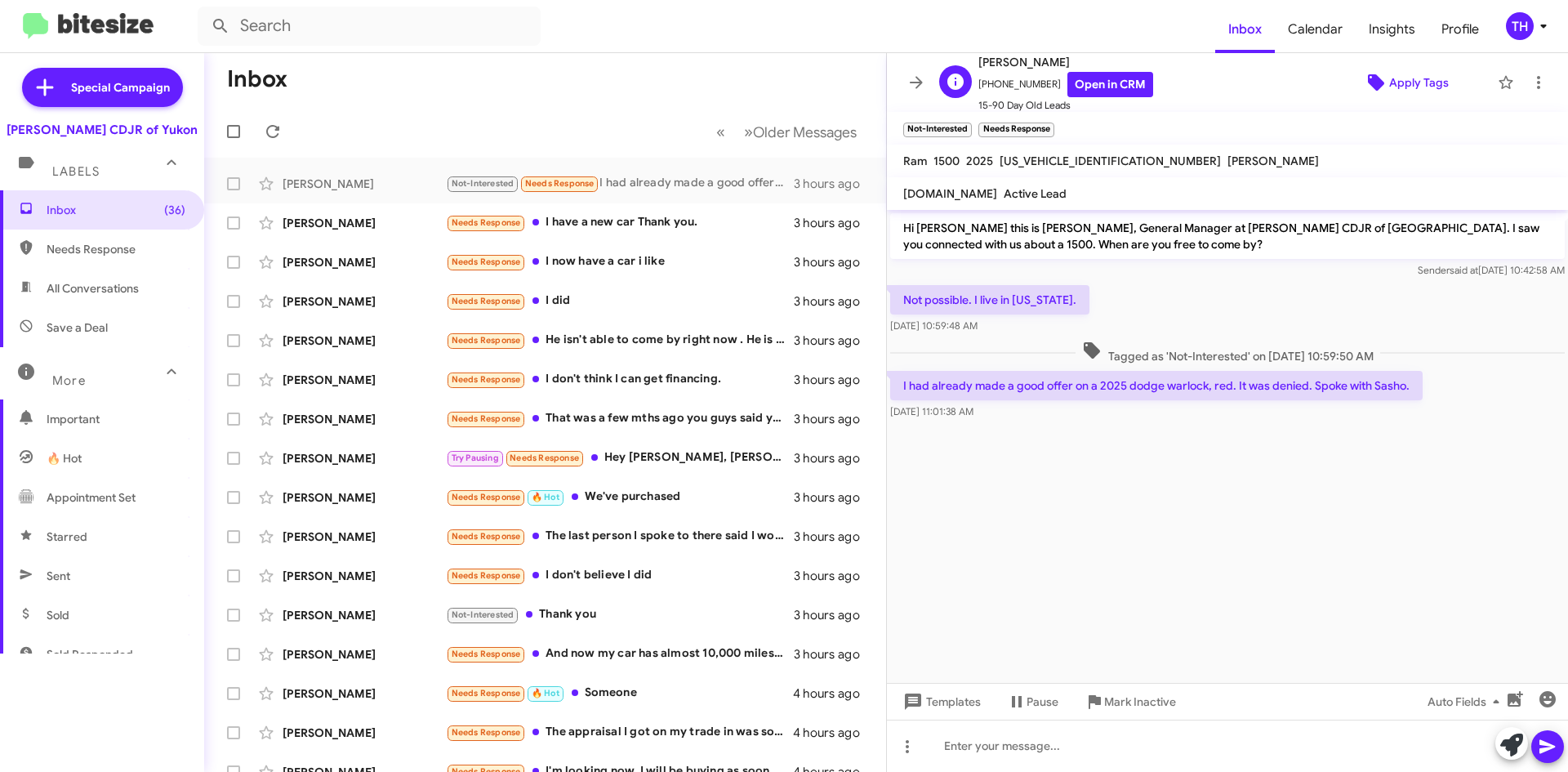
click at [1389, 87] on span "Apply Tags" at bounding box center [1419, 82] width 59 height 30
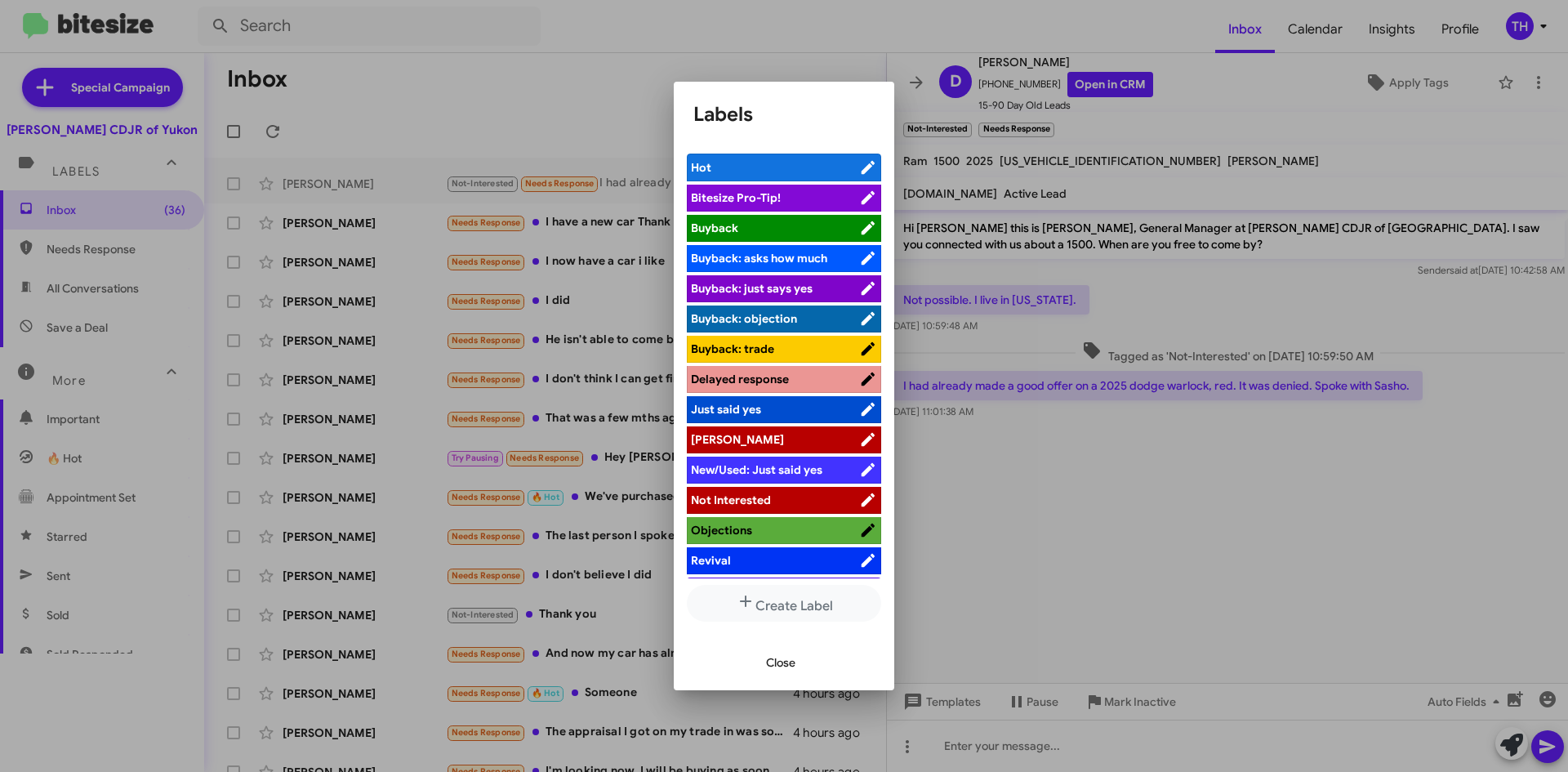
click at [785, 433] on span "[PERSON_NAME]" at bounding box center [775, 439] width 168 height 16
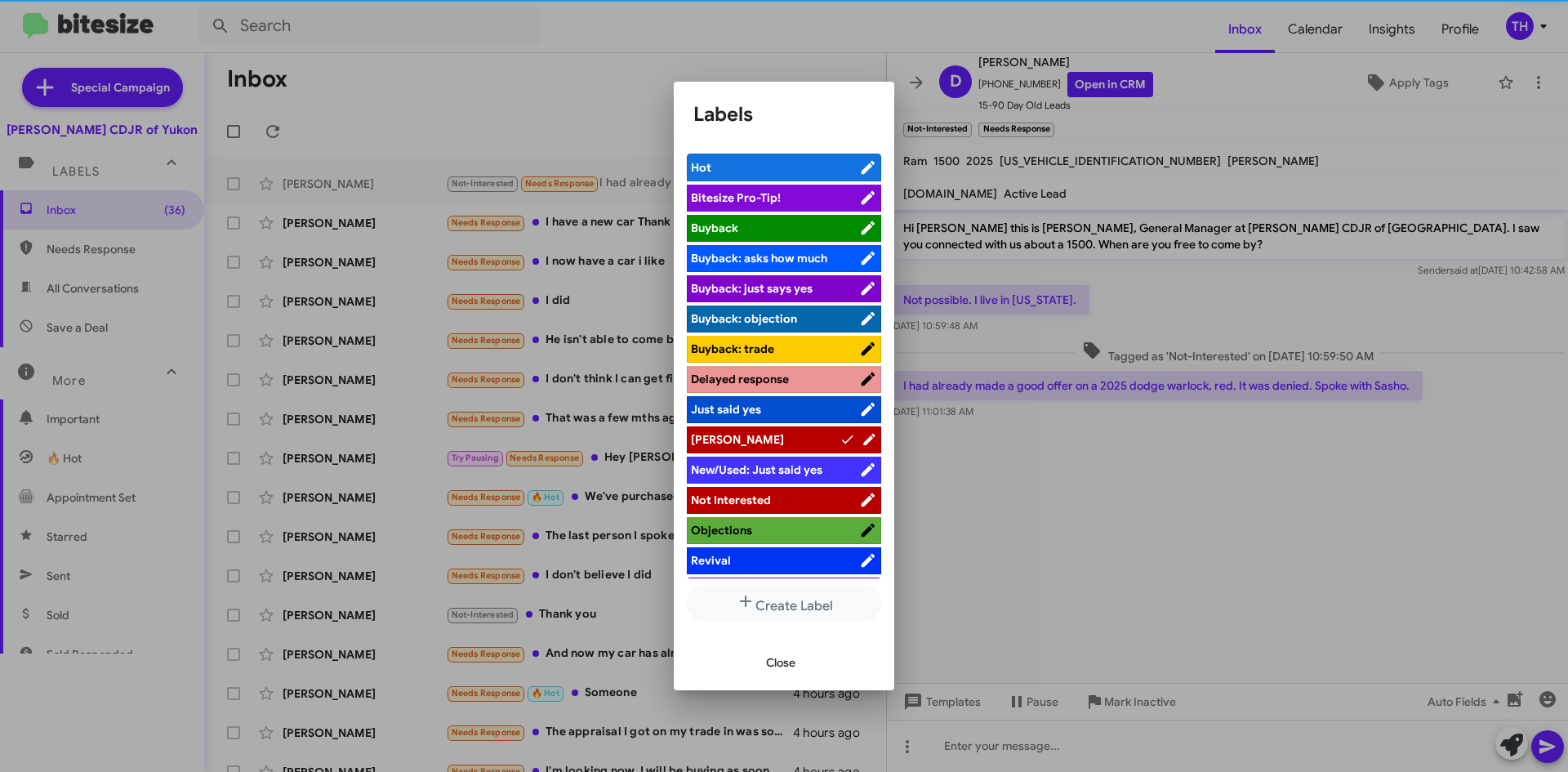
click at [787, 666] on span "Close" at bounding box center [781, 662] width 30 height 30
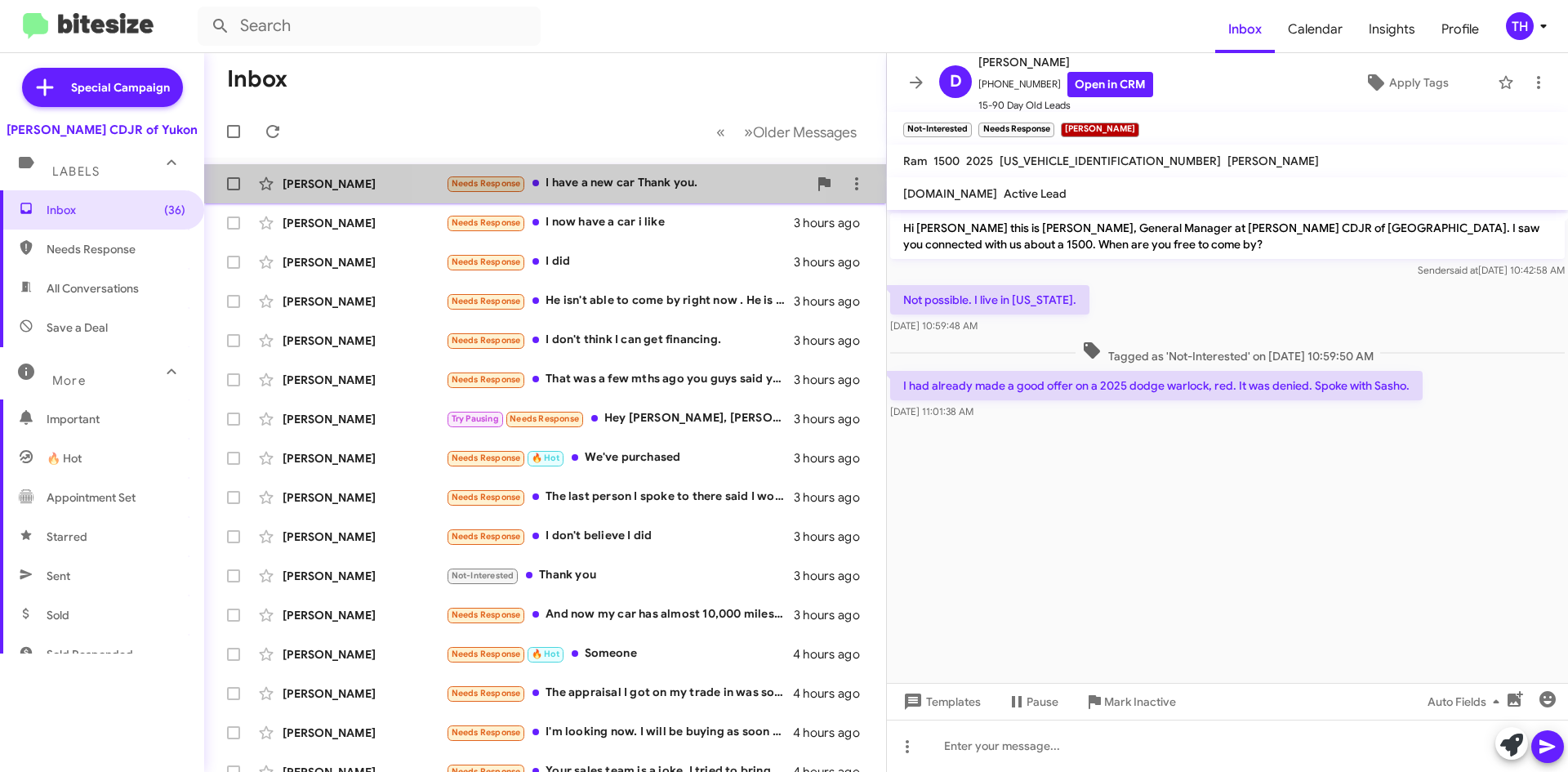
click at [605, 181] on div "Needs Response I have a new car Thank you." at bounding box center [626, 183] width 362 height 19
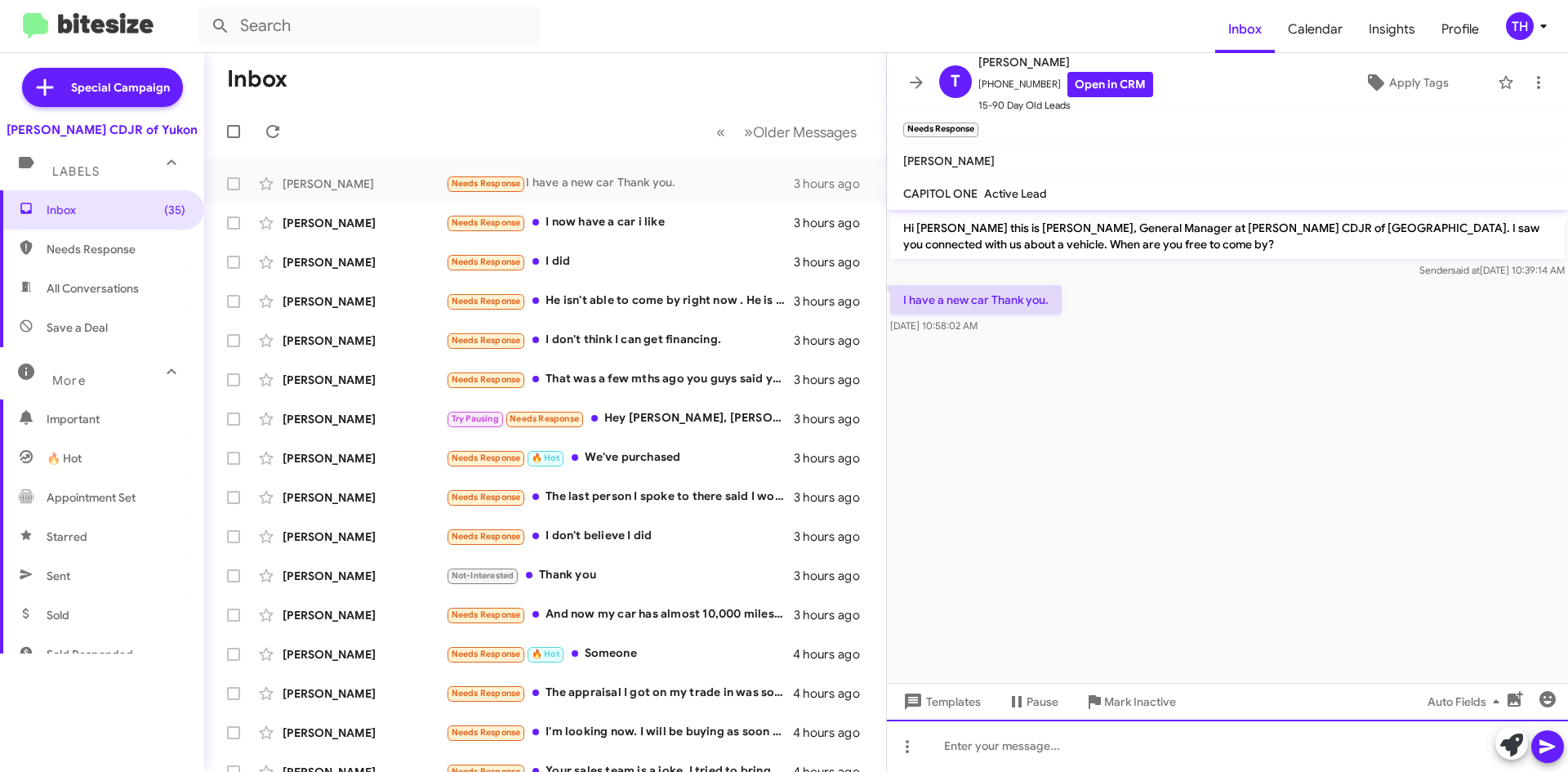
click at [1051, 758] on div at bounding box center [1228, 745] width 681 height 52
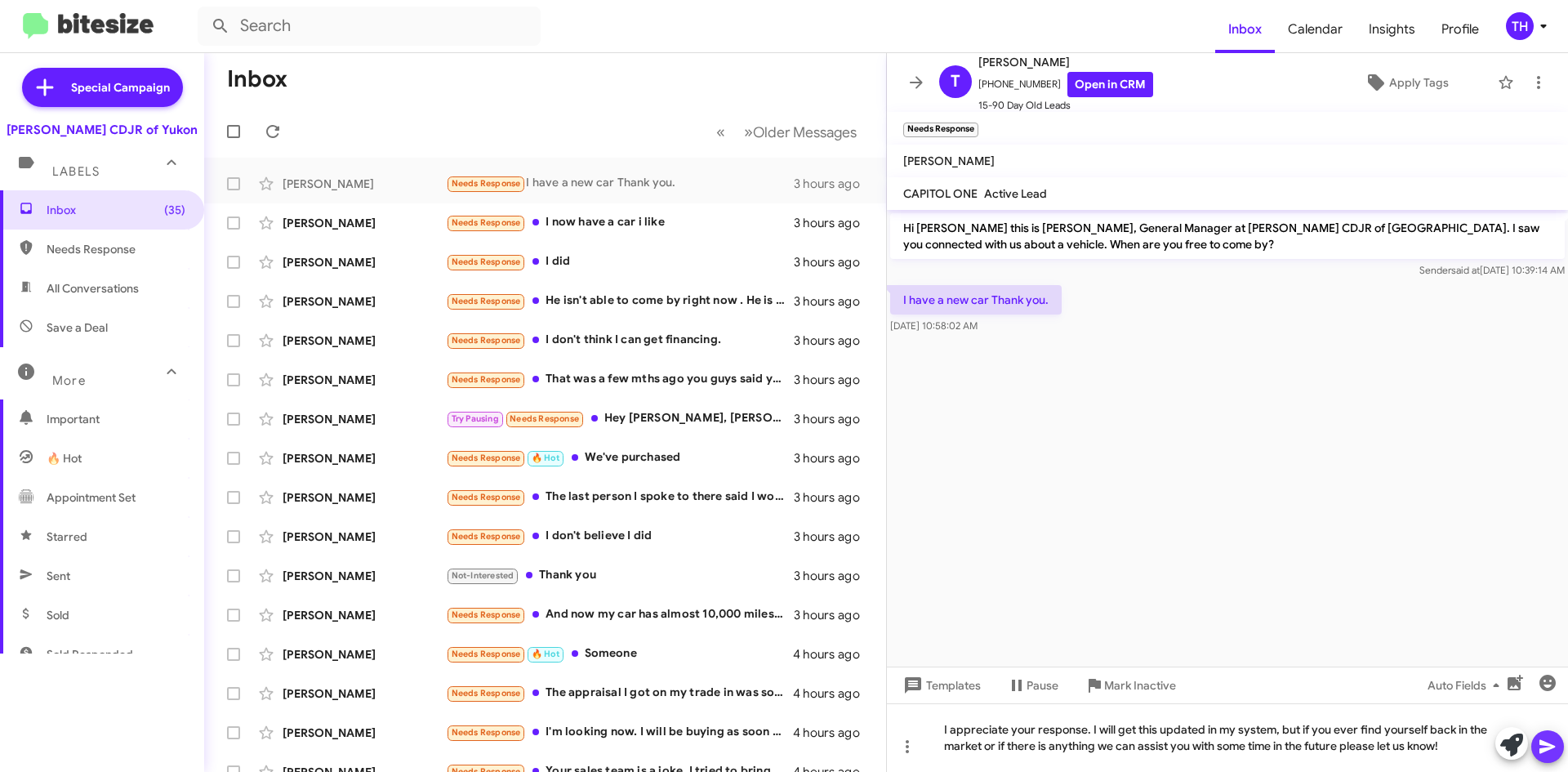
click at [1551, 748] on icon at bounding box center [1547, 746] width 16 height 14
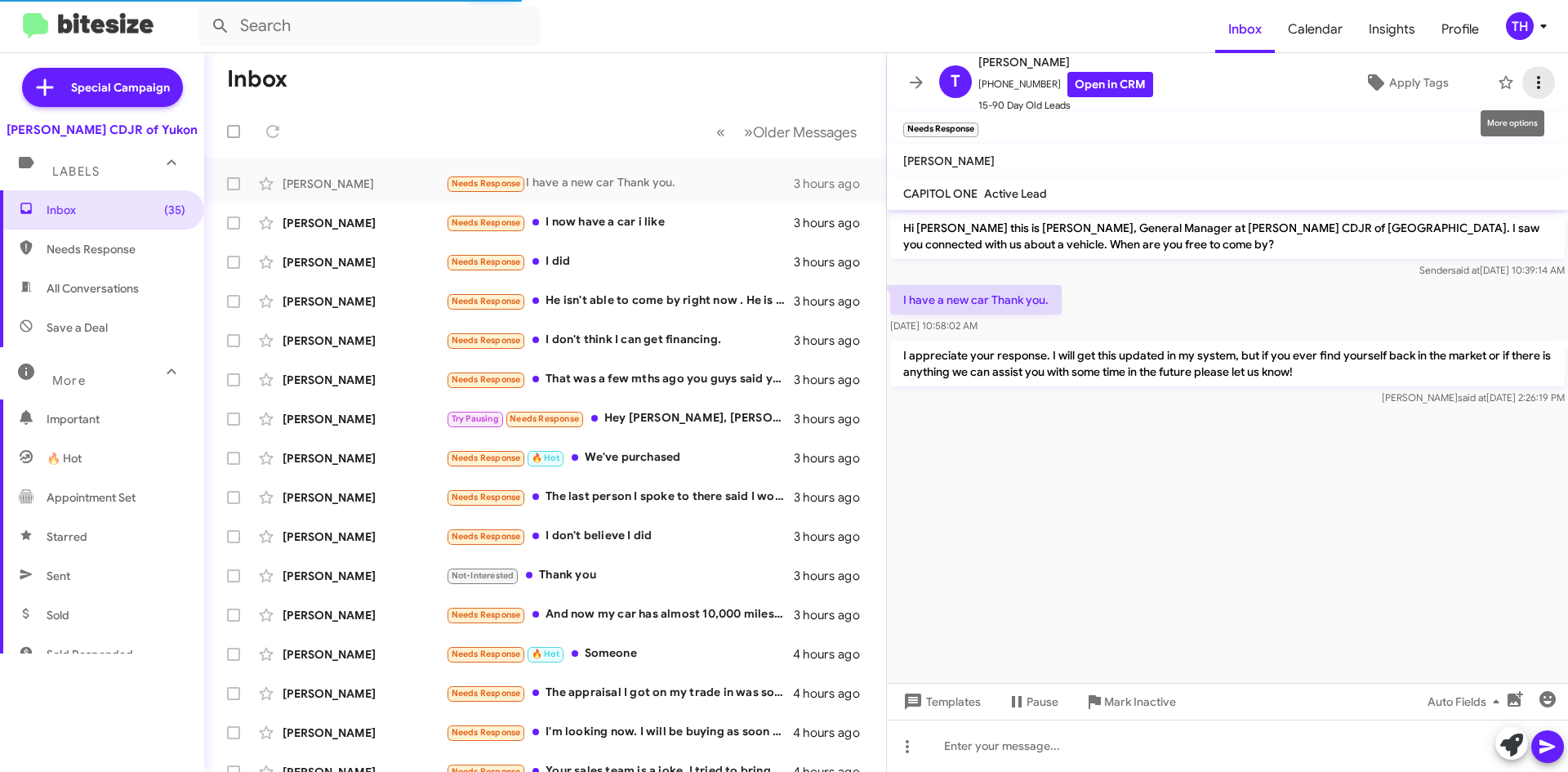
click at [1535, 76] on icon at bounding box center [1539, 82] width 20 height 20
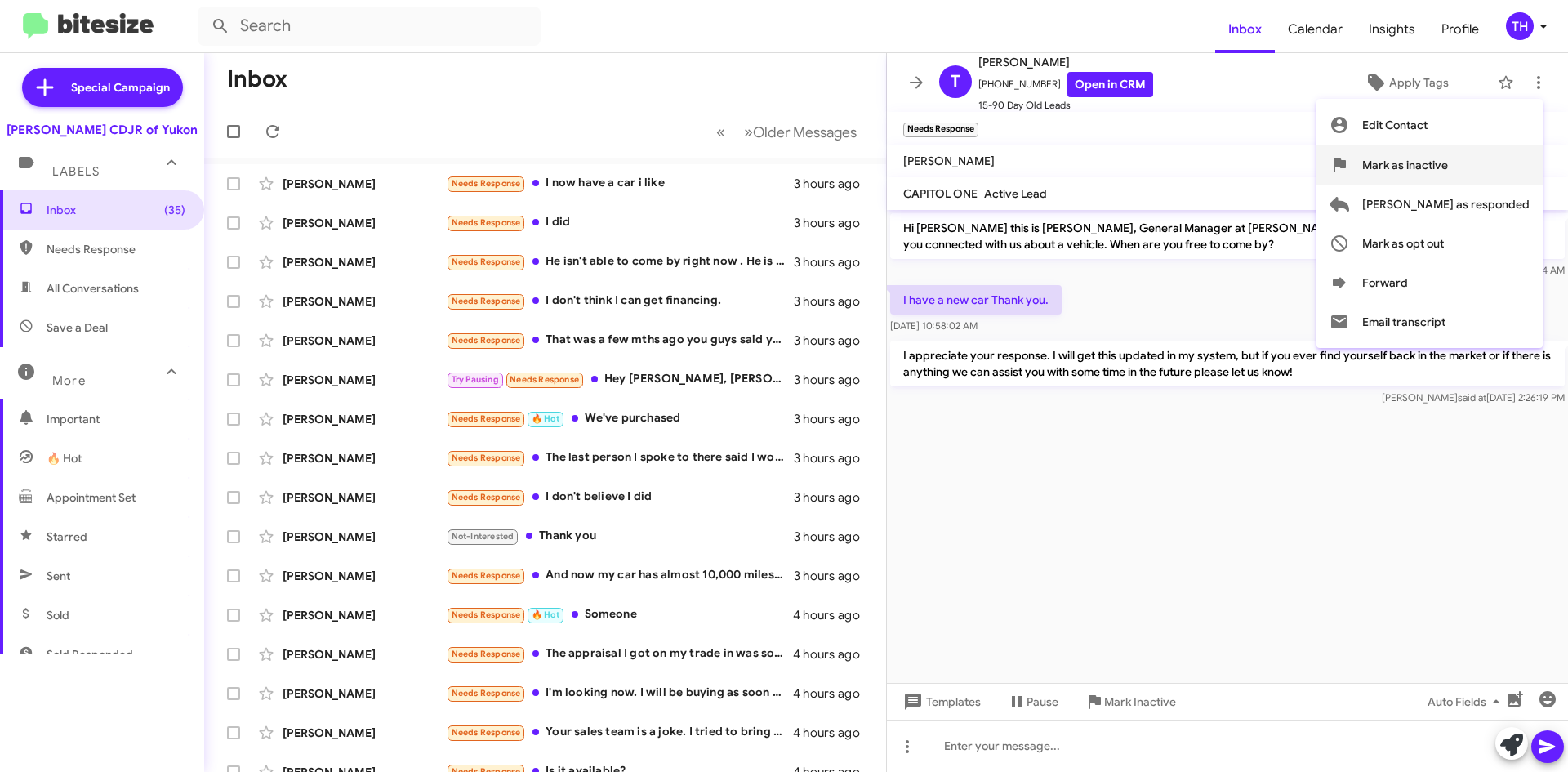
click at [1449, 166] on span "Mark as inactive" at bounding box center [1406, 165] width 86 height 40
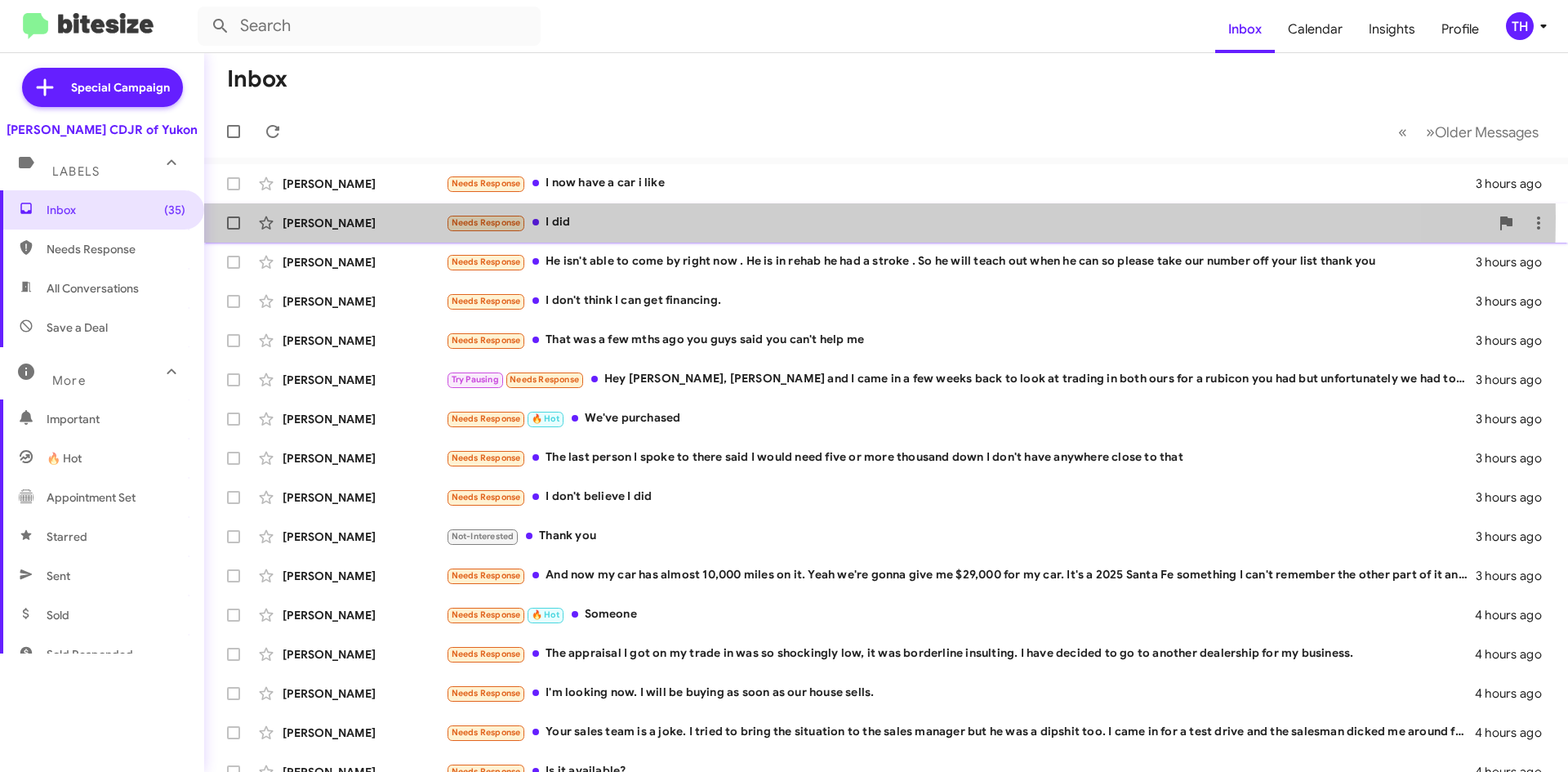
click at [658, 218] on div "Needs Response I did" at bounding box center [967, 222] width 1044 height 19
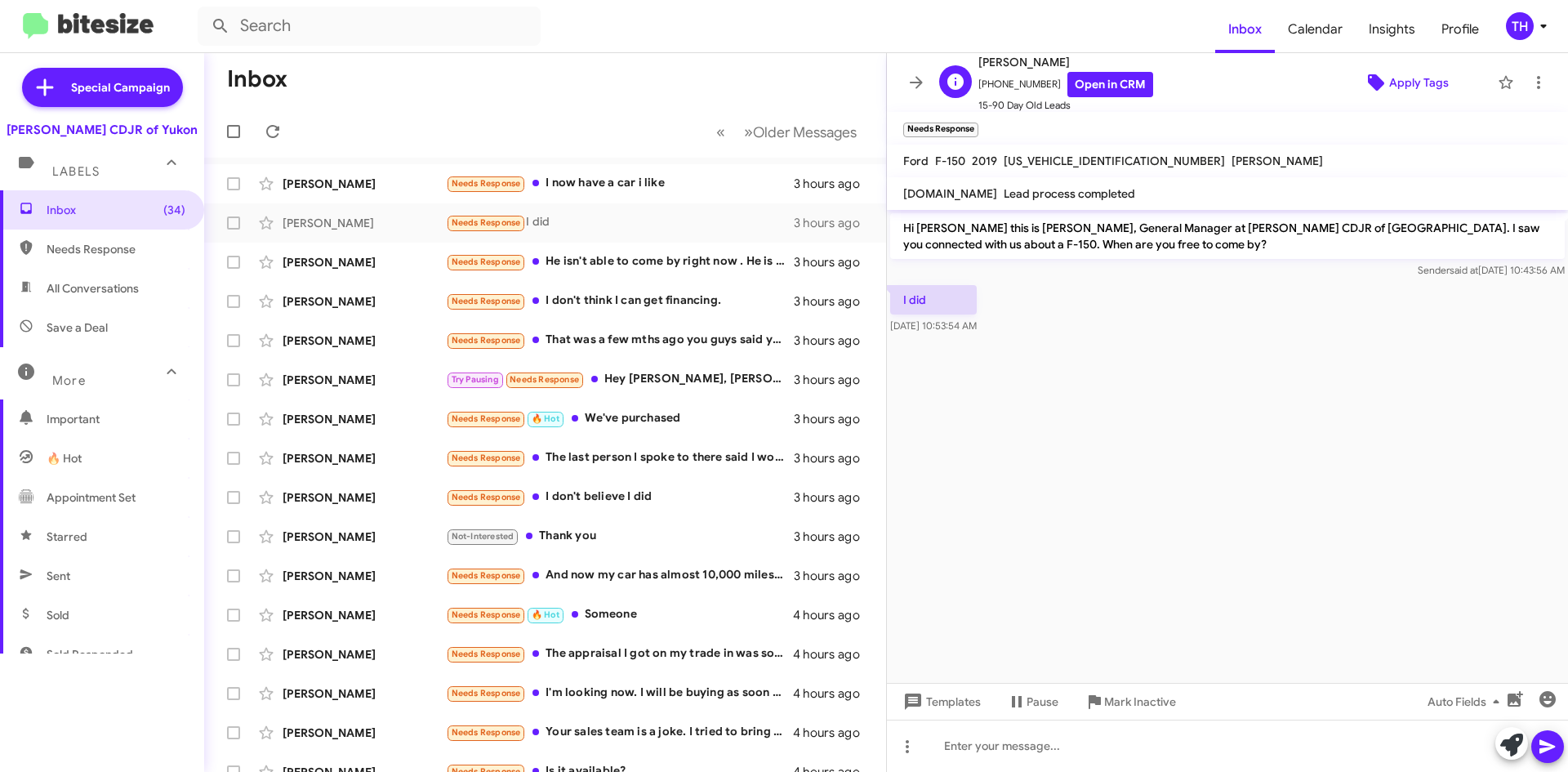
click at [1404, 87] on span "Apply Tags" at bounding box center [1419, 82] width 59 height 30
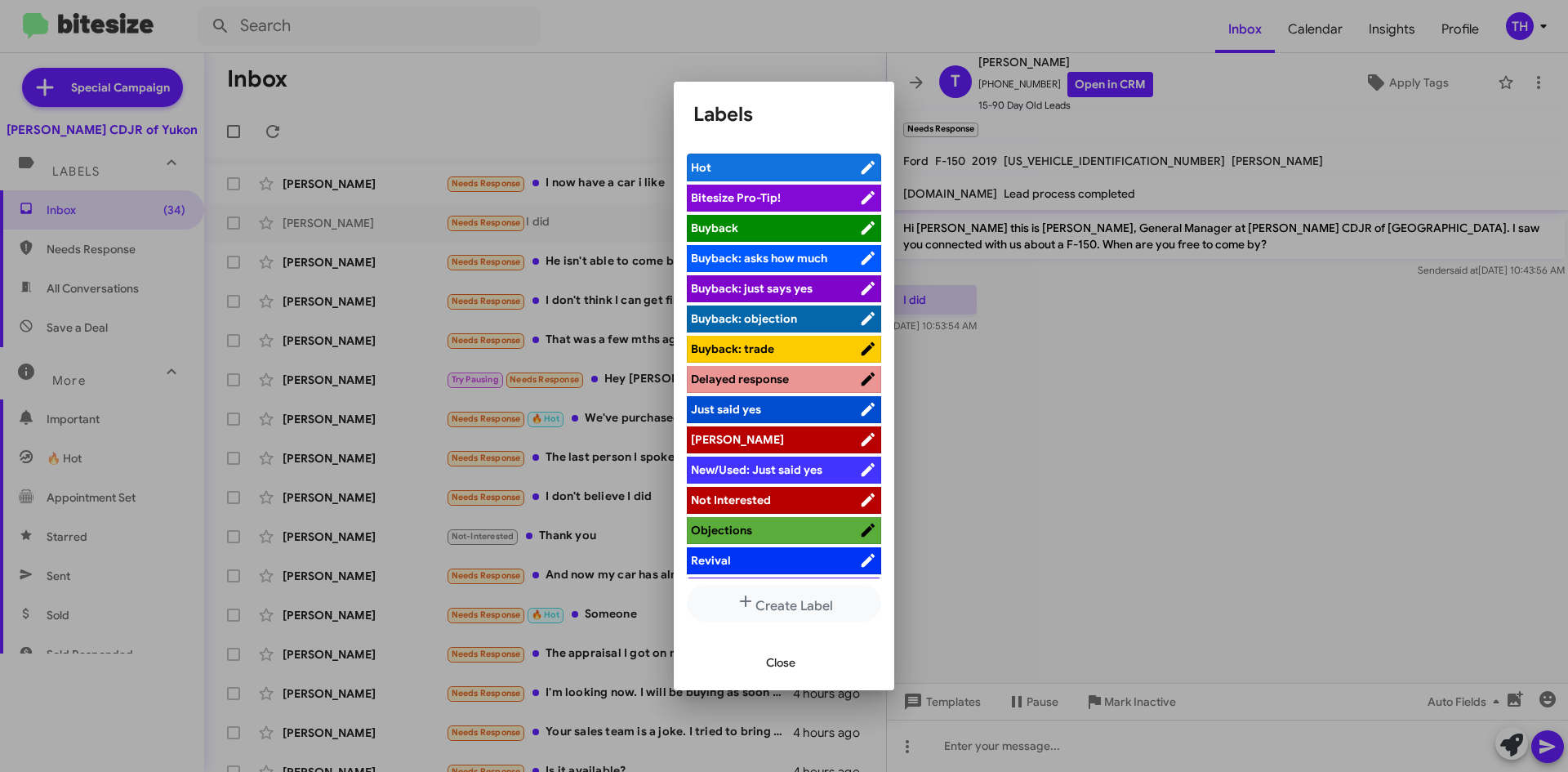
click at [728, 437] on span "[PERSON_NAME]" at bounding box center [775, 439] width 168 height 16
click at [768, 662] on span "Close" at bounding box center [781, 662] width 30 height 30
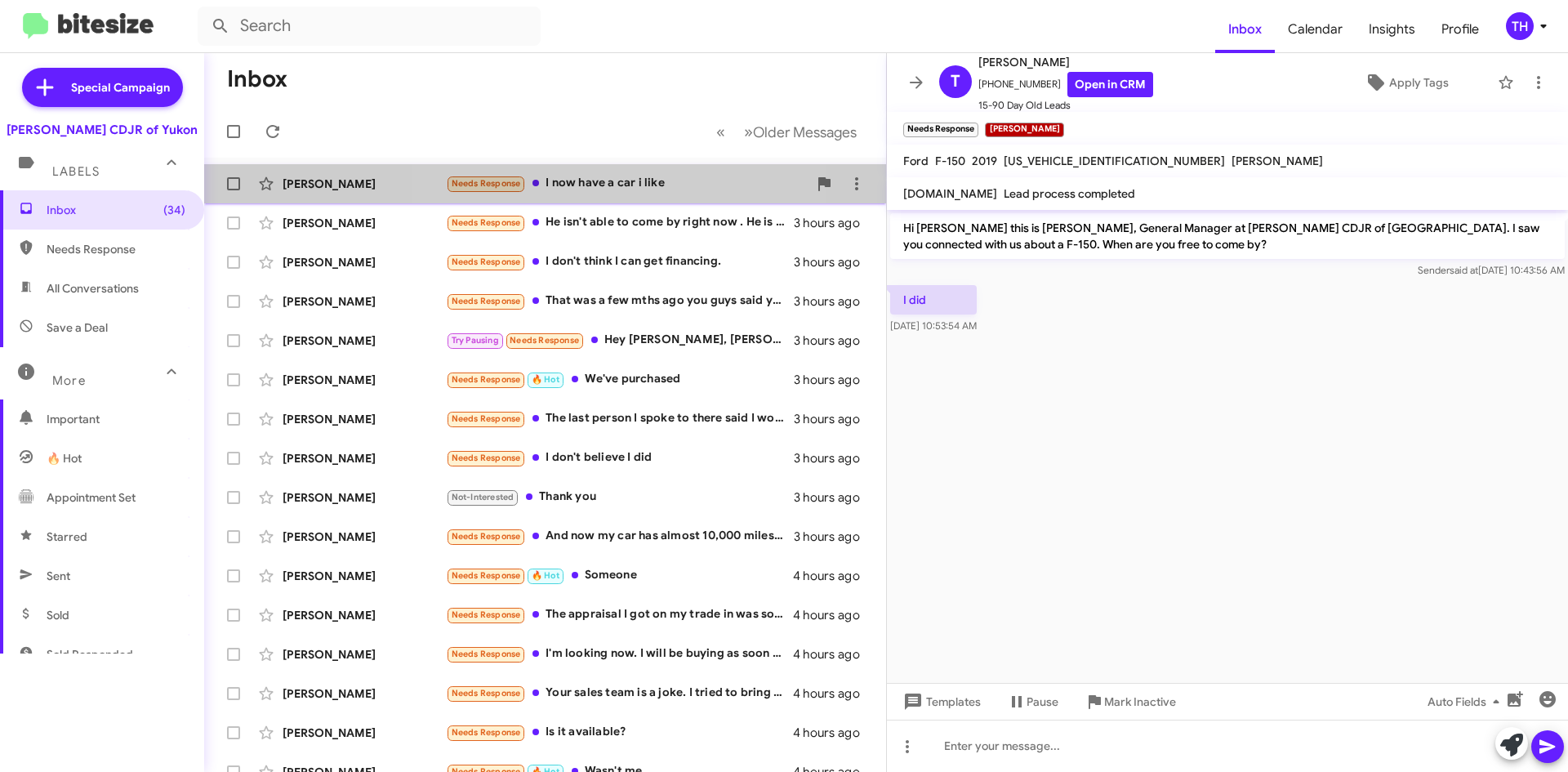
click at [584, 180] on div "Needs Response I now have a car i like" at bounding box center [626, 183] width 362 height 19
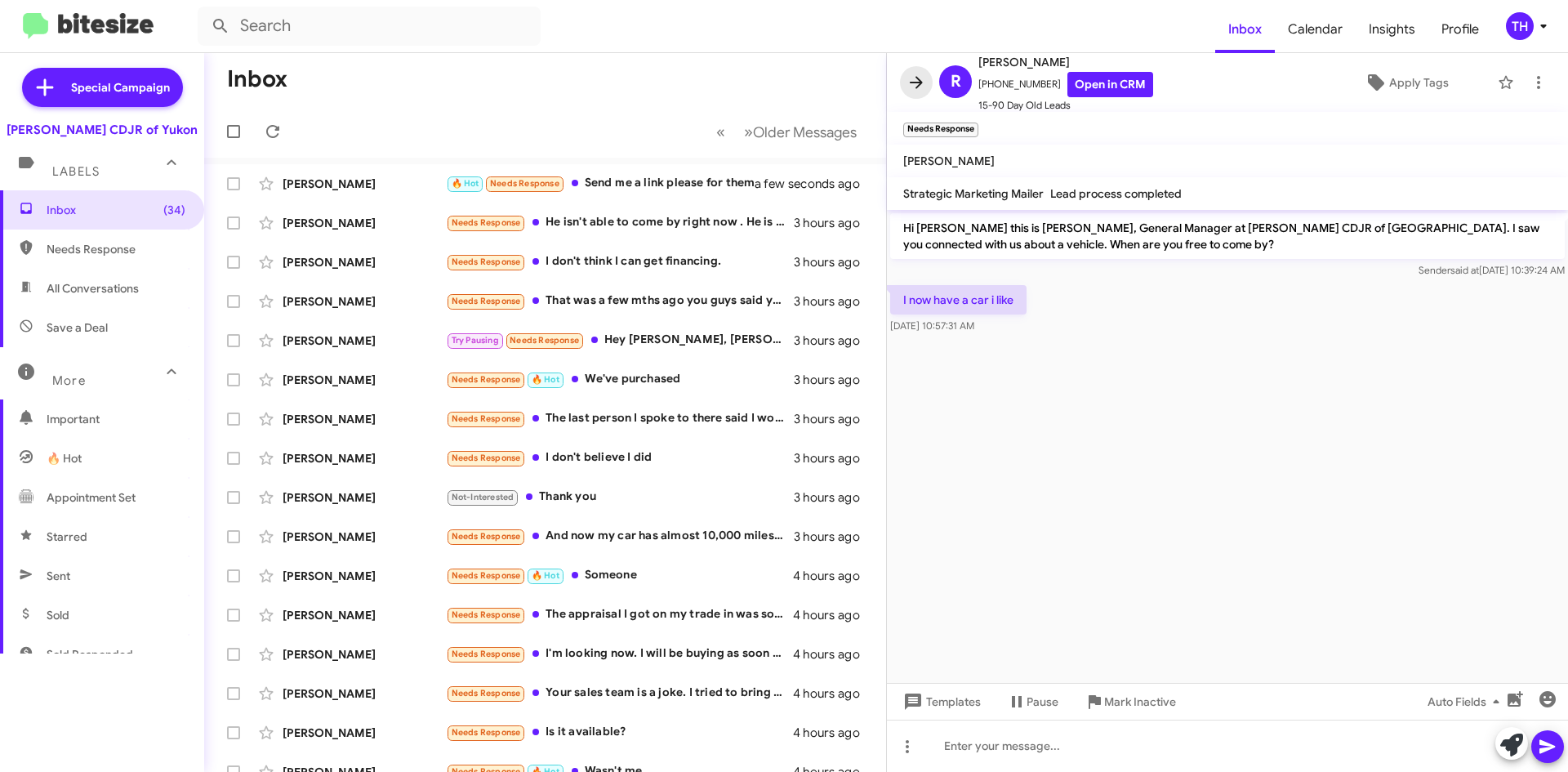
click at [913, 77] on icon at bounding box center [916, 82] width 20 height 20
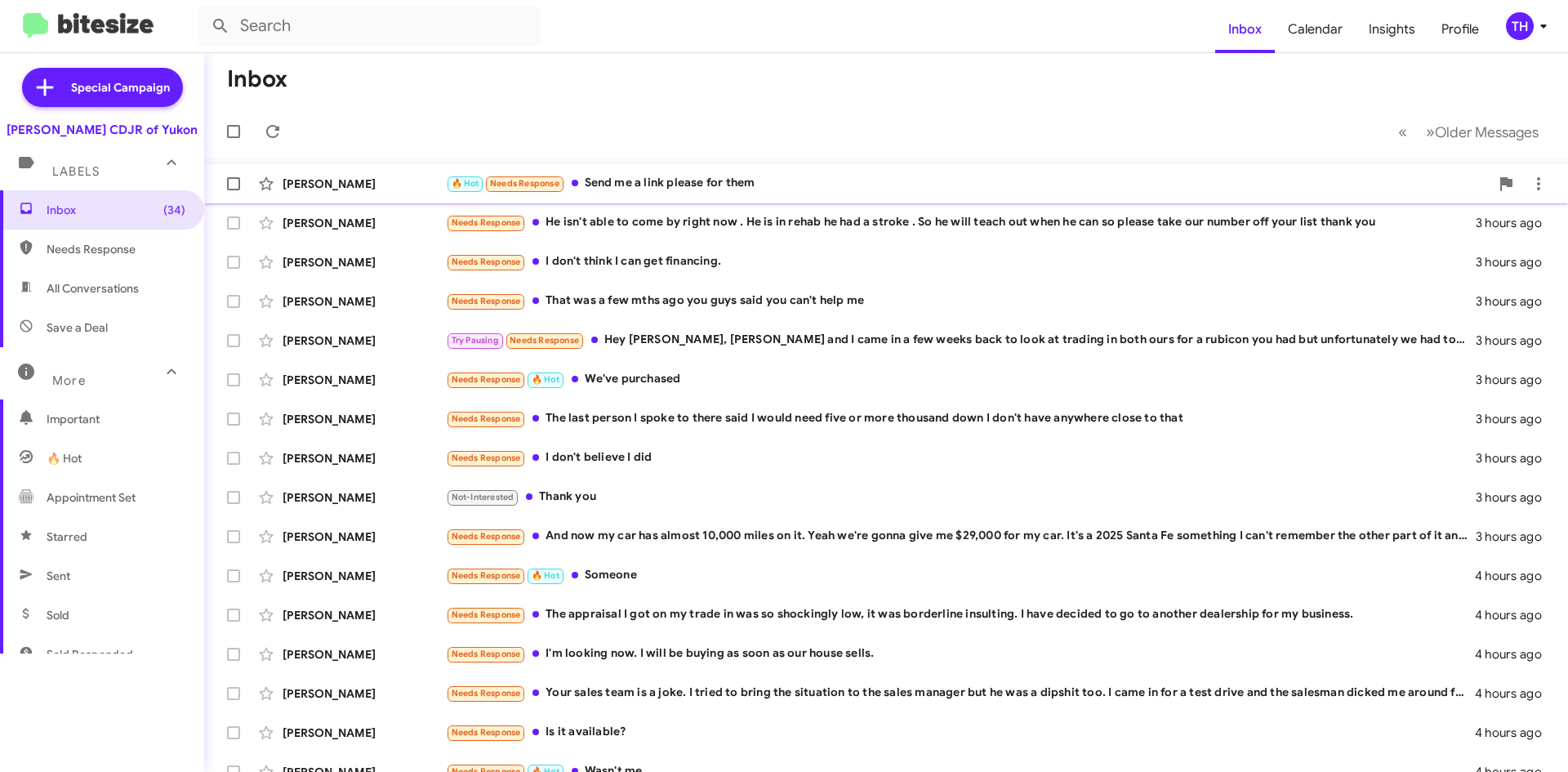
click at [928, 180] on div "🔥 Hot Needs Response Send me a link please for them" at bounding box center [967, 183] width 1044 height 19
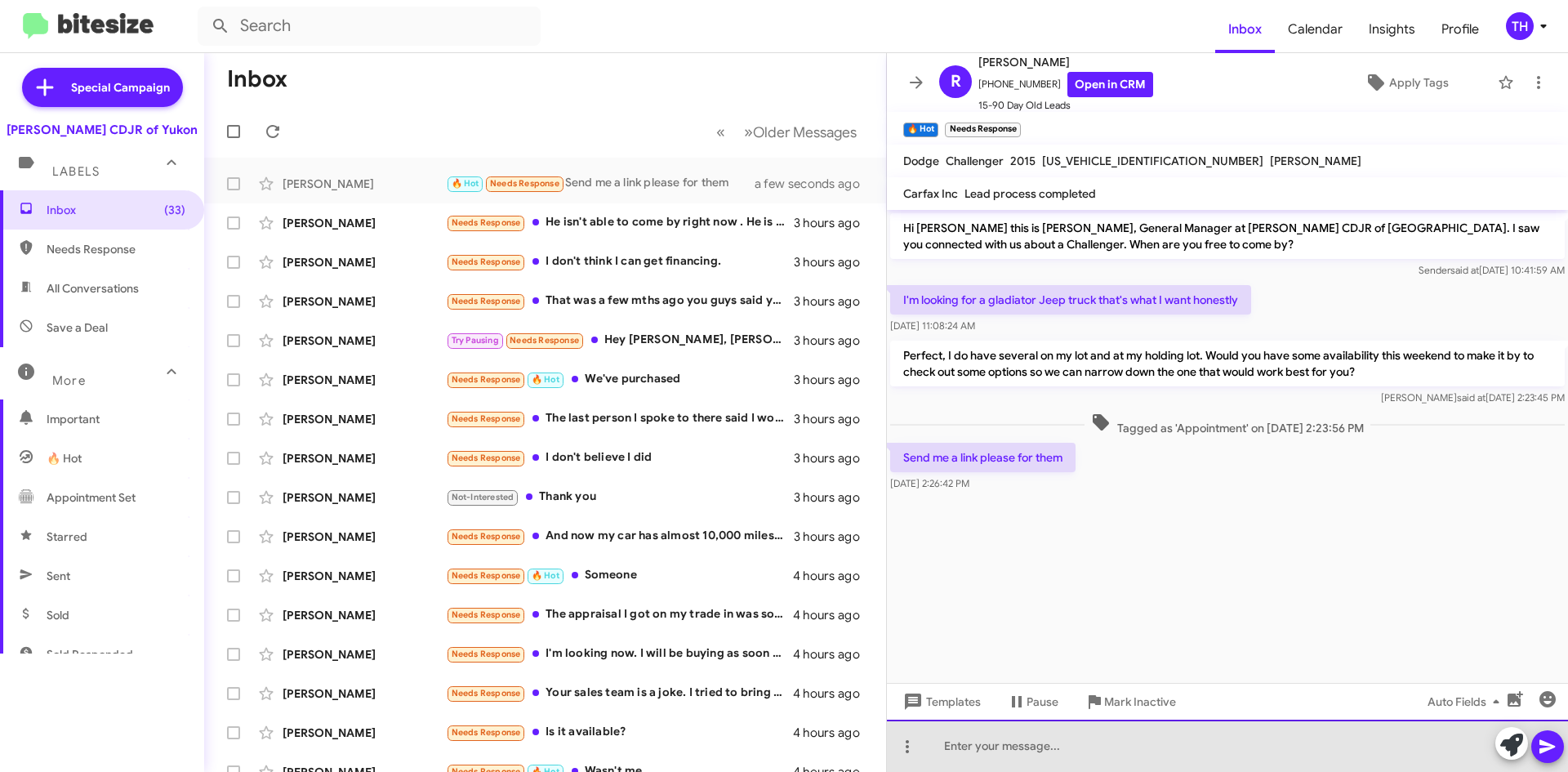
click at [1058, 743] on div at bounding box center [1228, 745] width 681 height 52
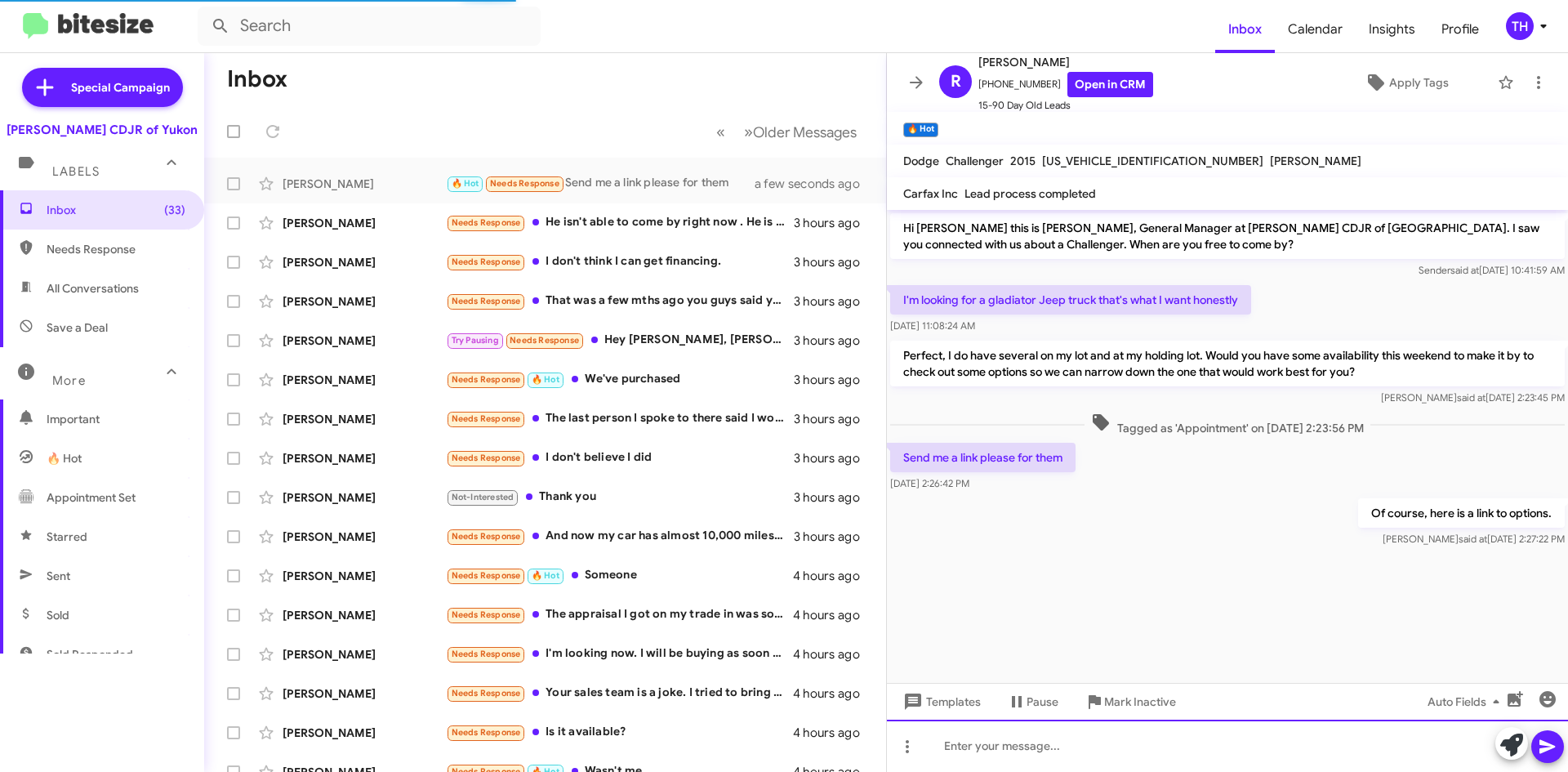
scroll to position [1, 0]
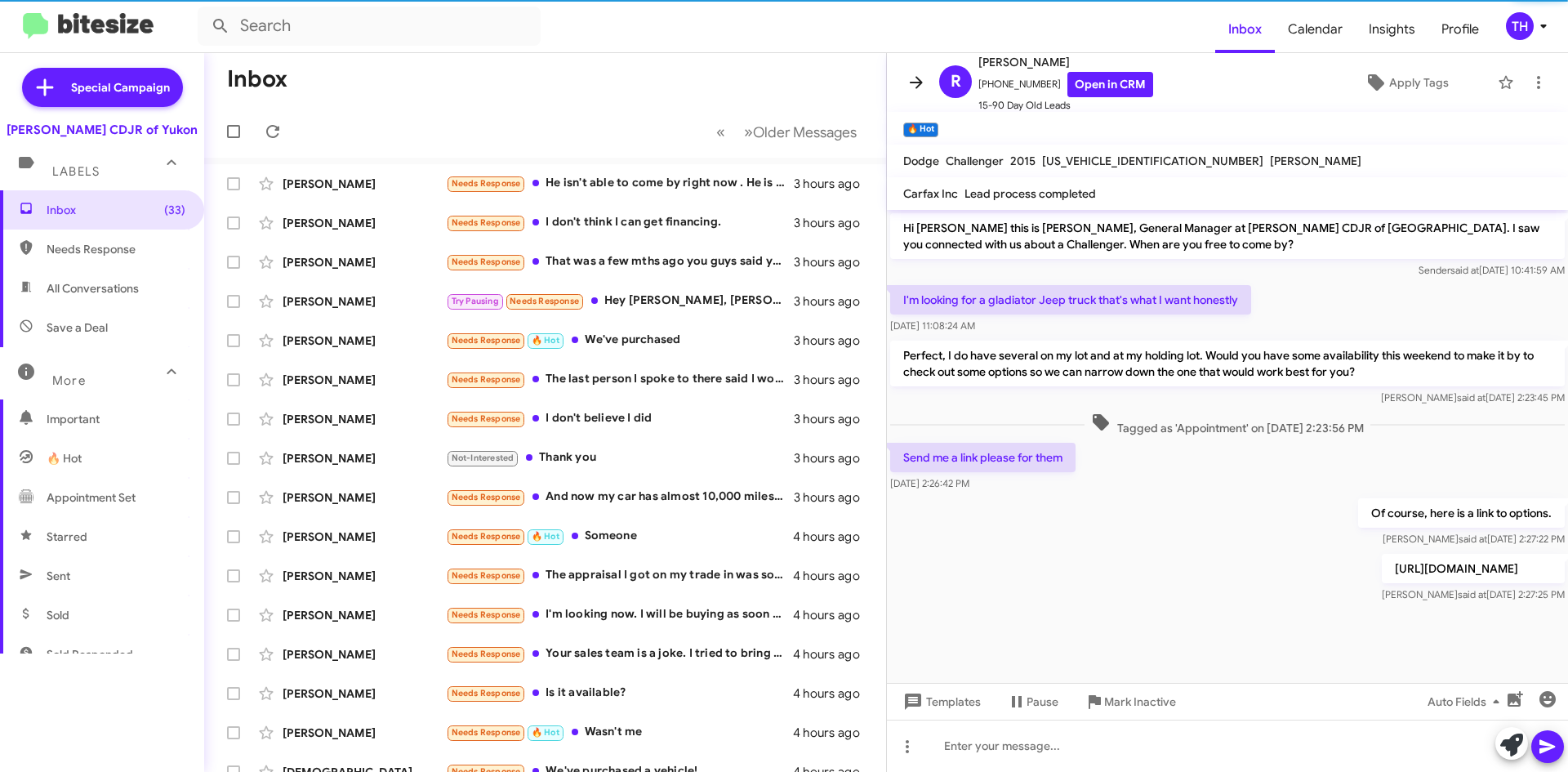
click at [927, 77] on span at bounding box center [916, 82] width 33 height 20
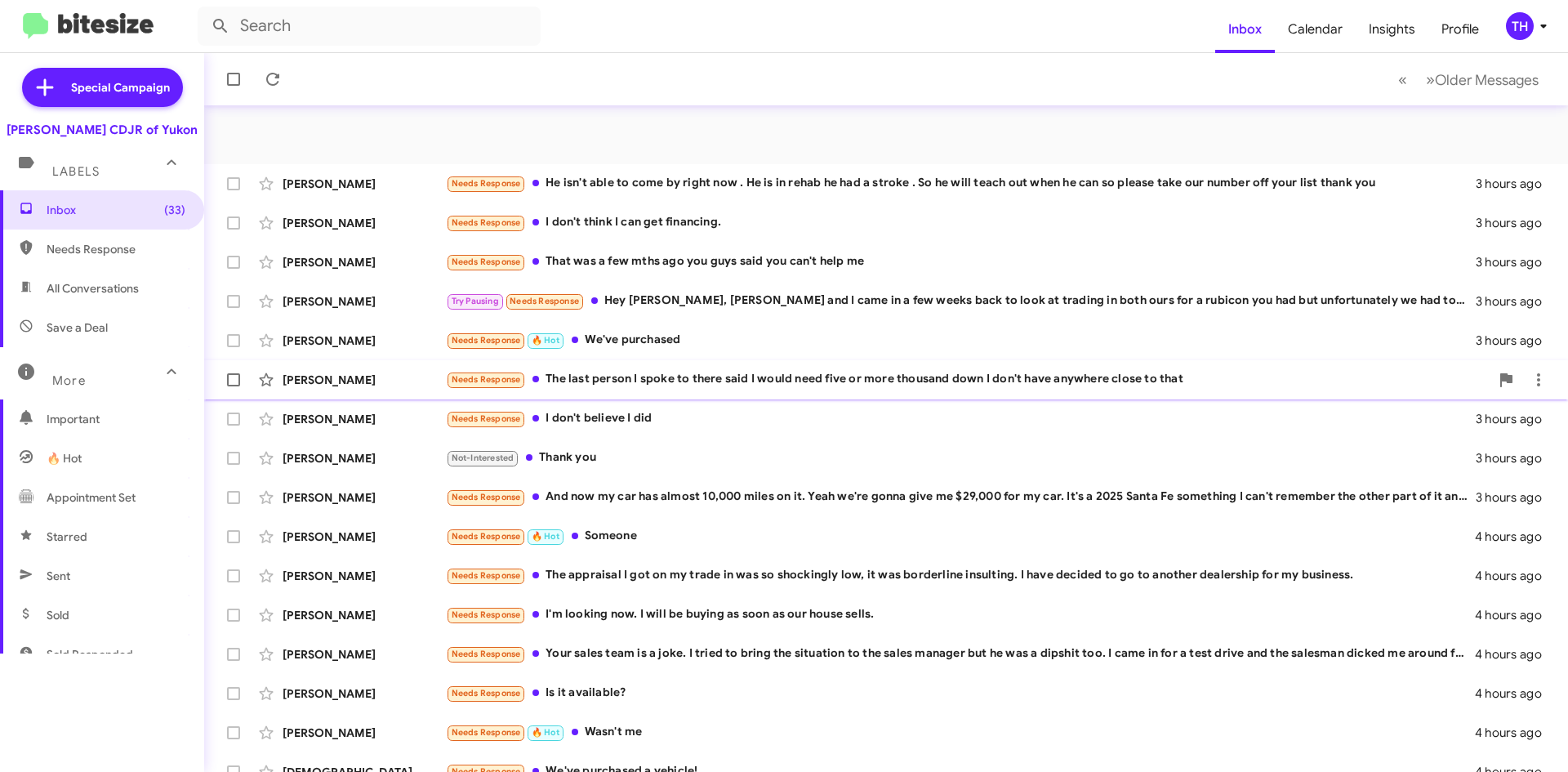
scroll to position [176, 0]
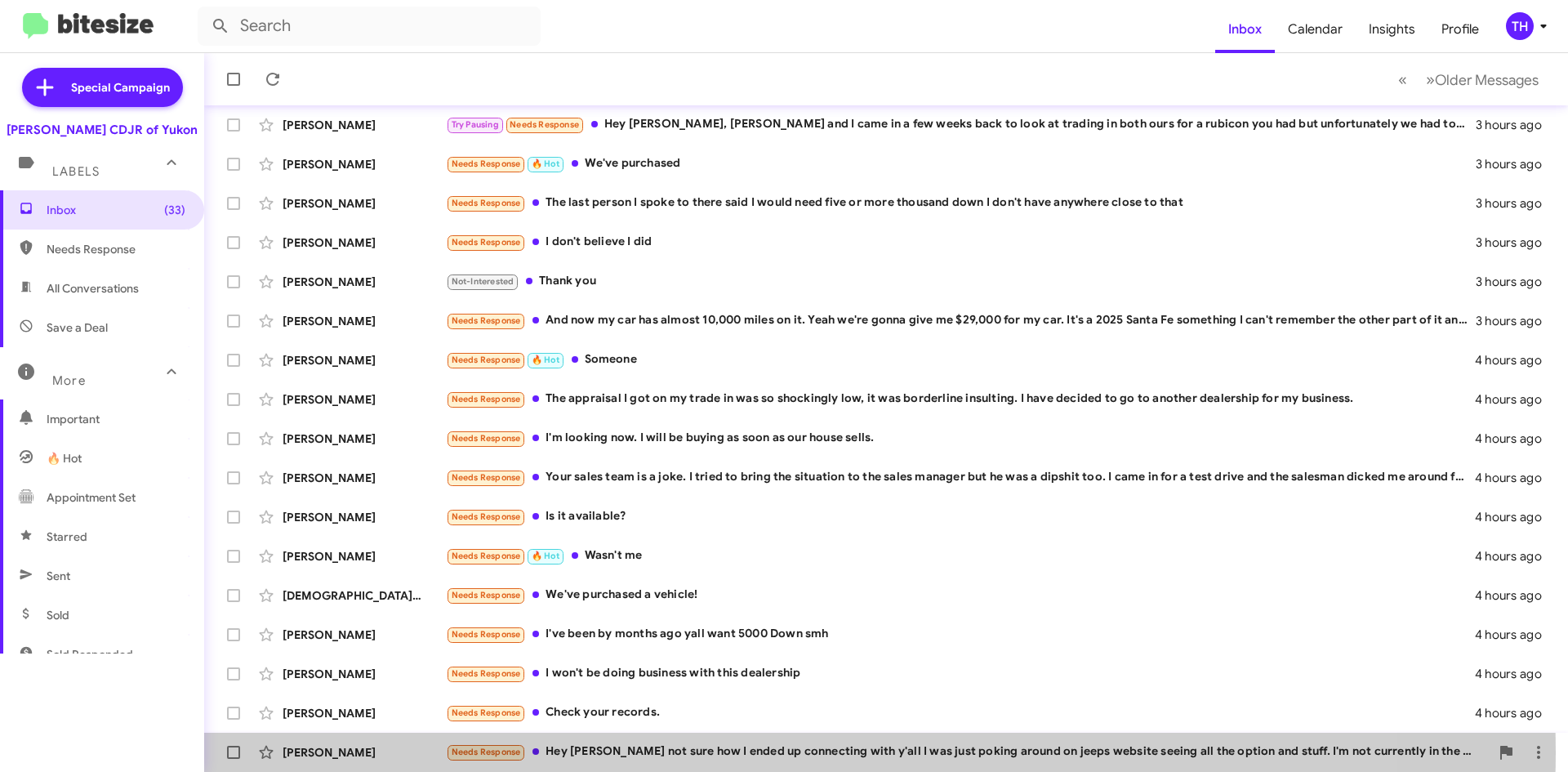
click at [750, 752] on div "Needs Response Hey [PERSON_NAME] not sure how I ended up connecting with y'all …" at bounding box center [967, 751] width 1044 height 19
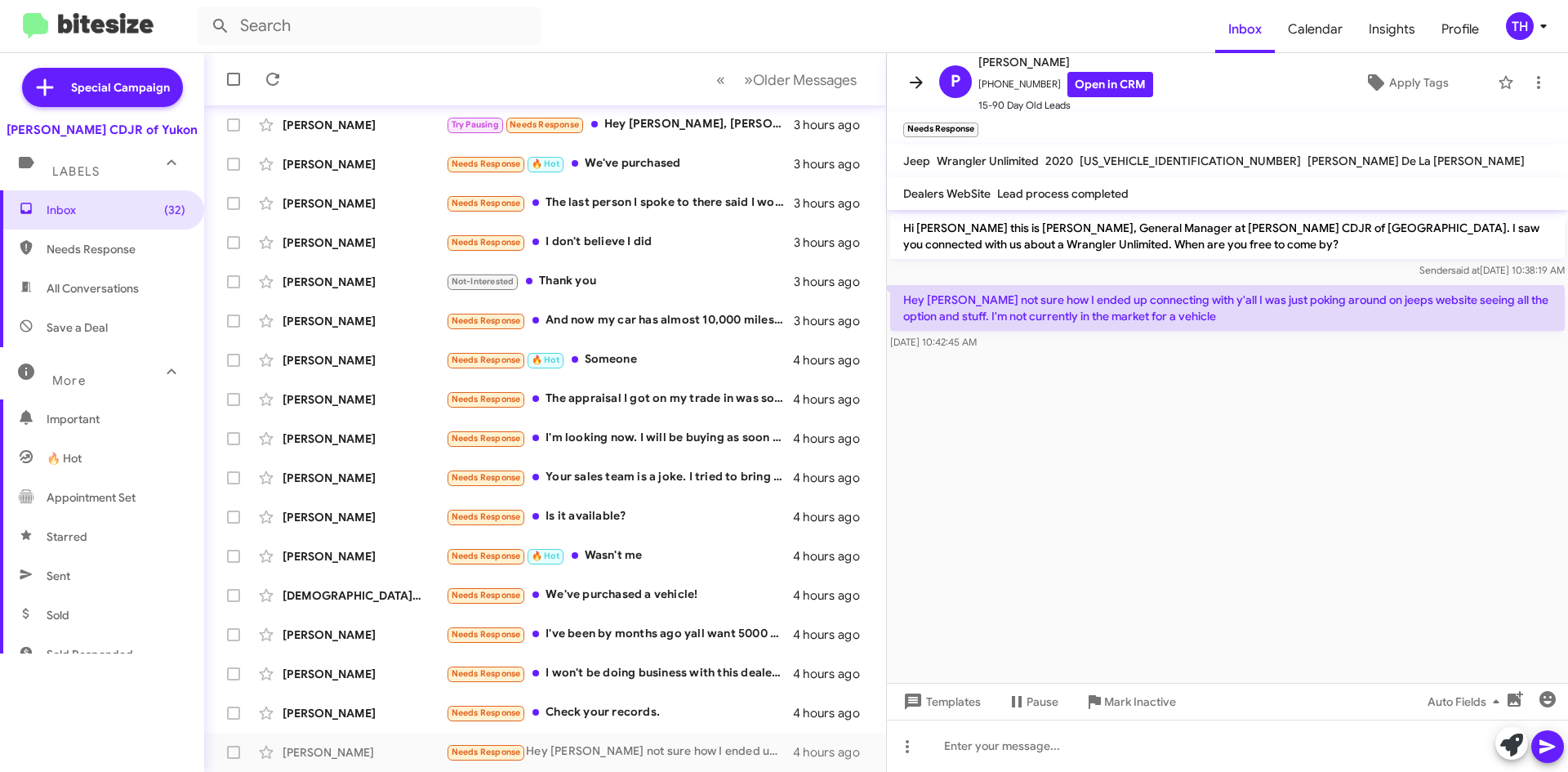
click at [915, 82] on icon at bounding box center [916, 82] width 13 height 12
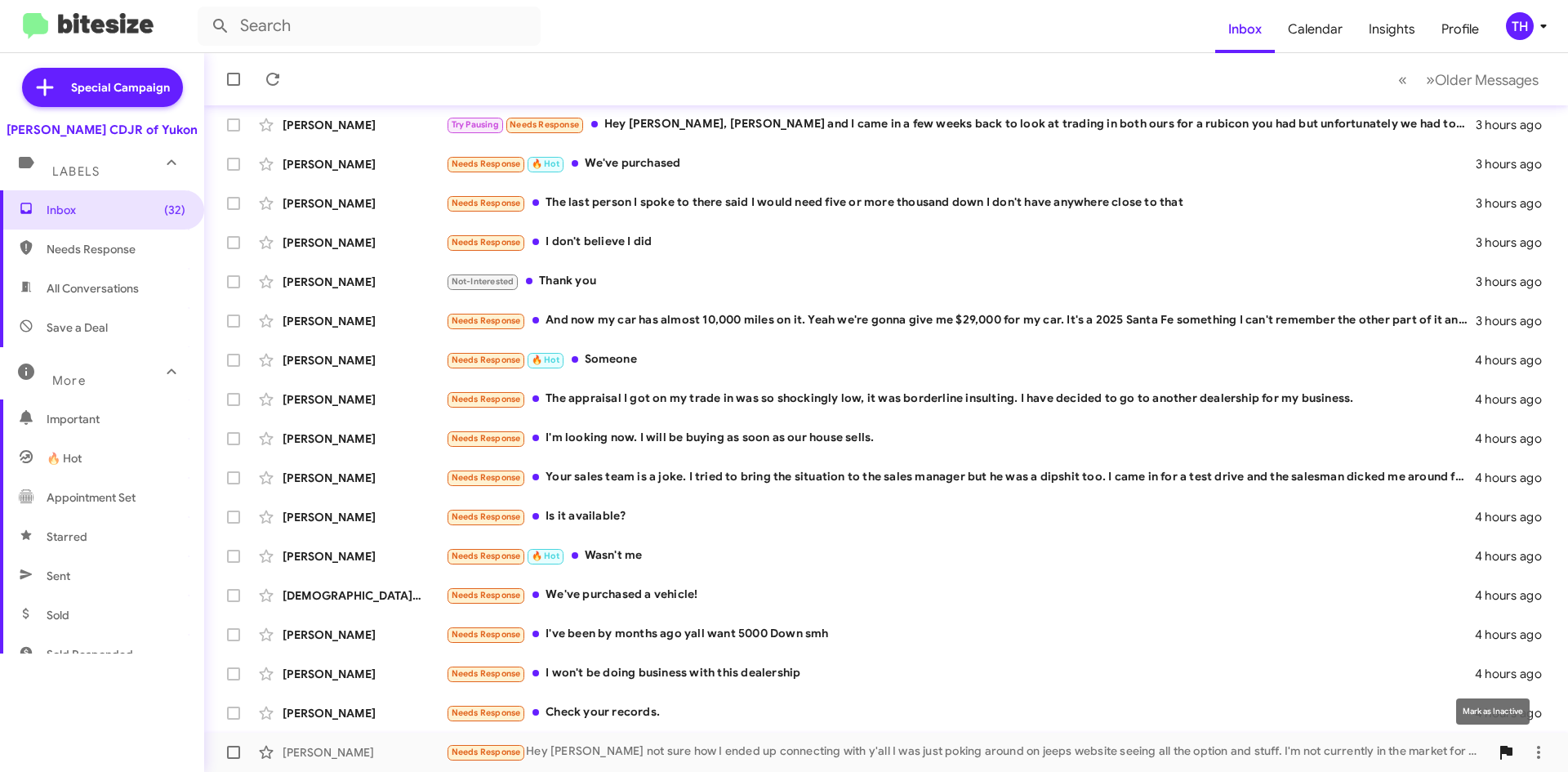
click at [1500, 756] on icon at bounding box center [1506, 752] width 12 height 14
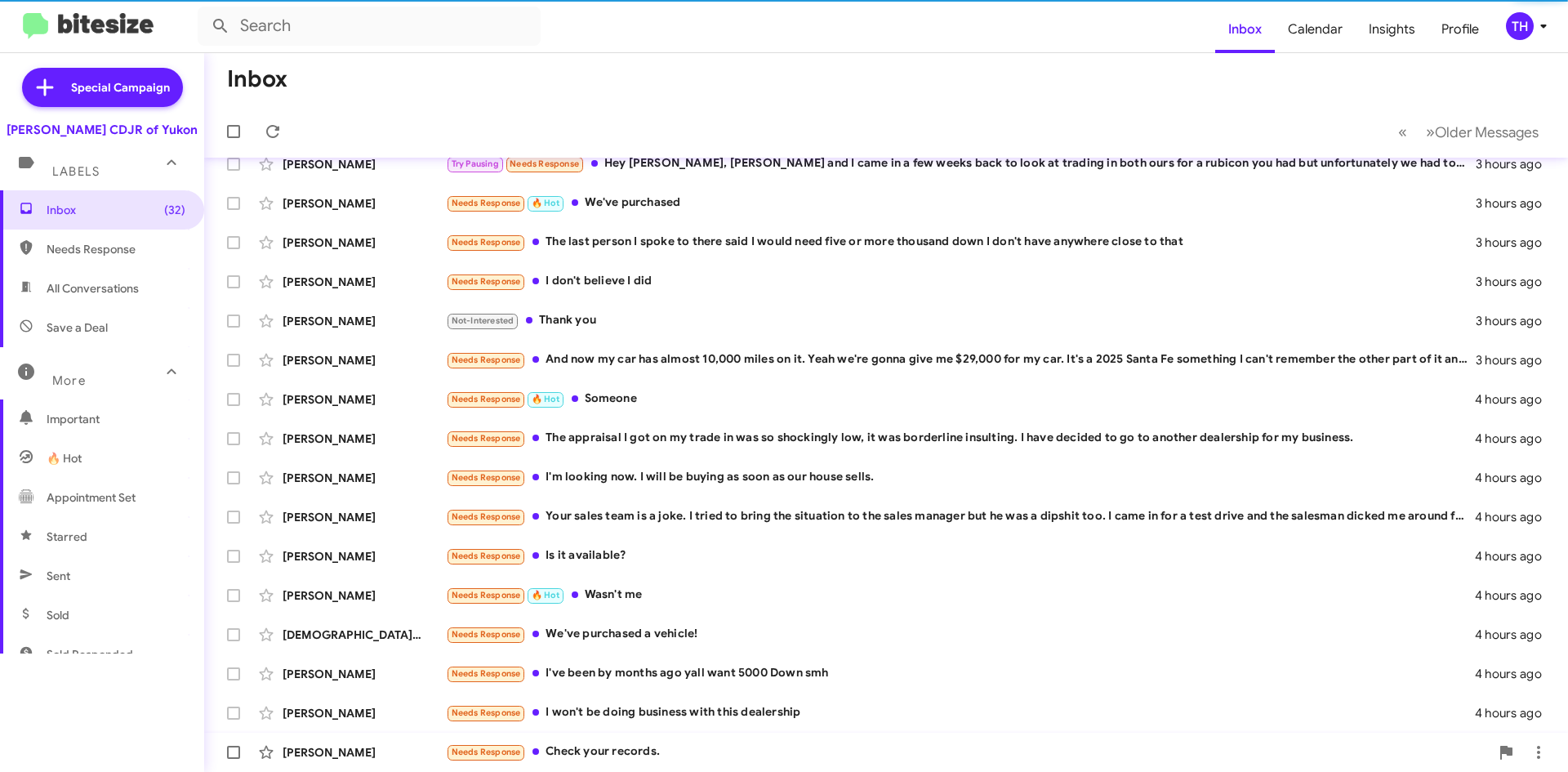
scroll to position [138, 0]
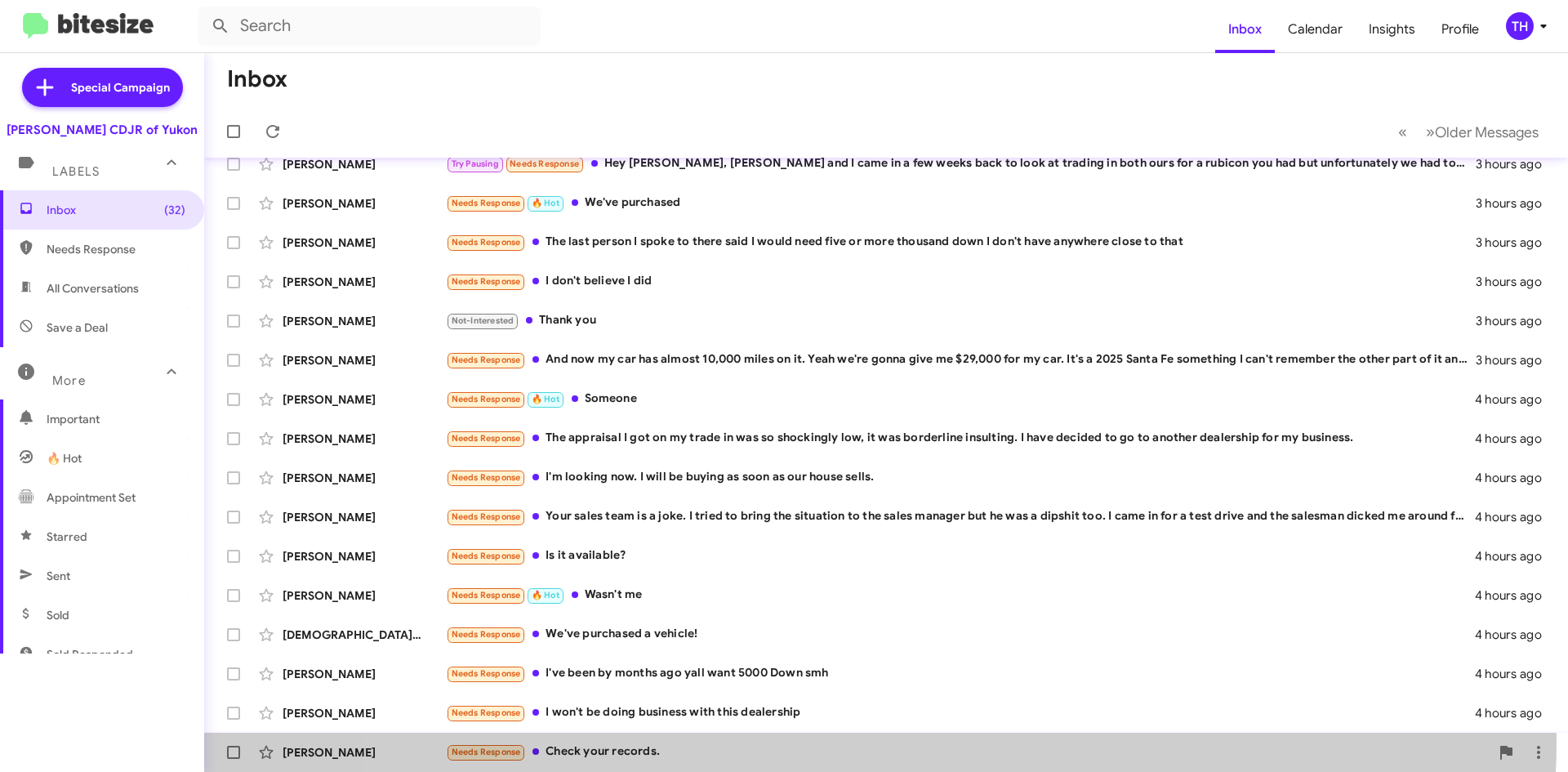
click at [855, 740] on div "[PERSON_NAME] Needs Response Check your records. 4 hours ago" at bounding box center [887, 752] width 1338 height 33
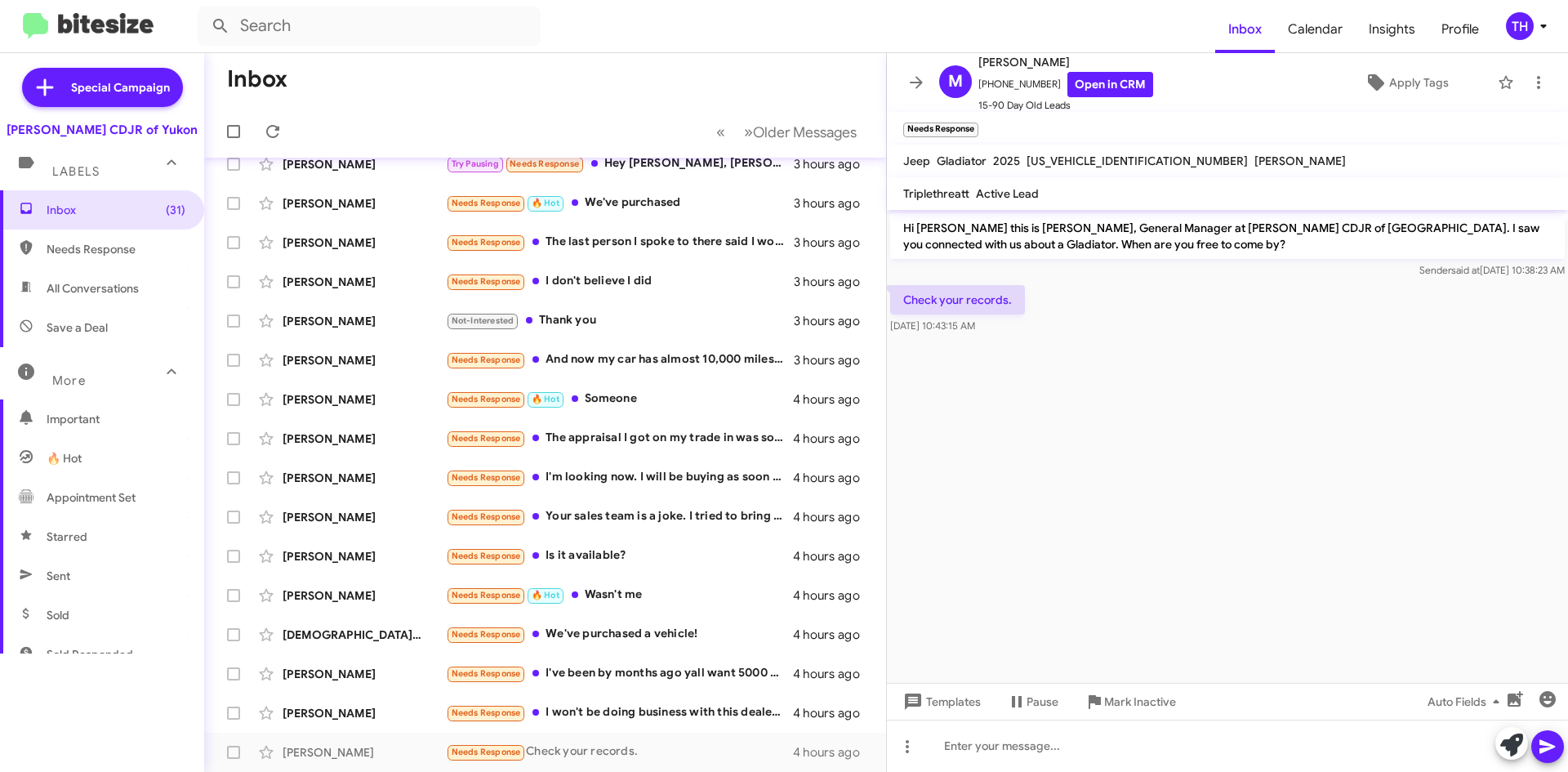
click at [912, 82] on icon at bounding box center [916, 82] width 13 height 12
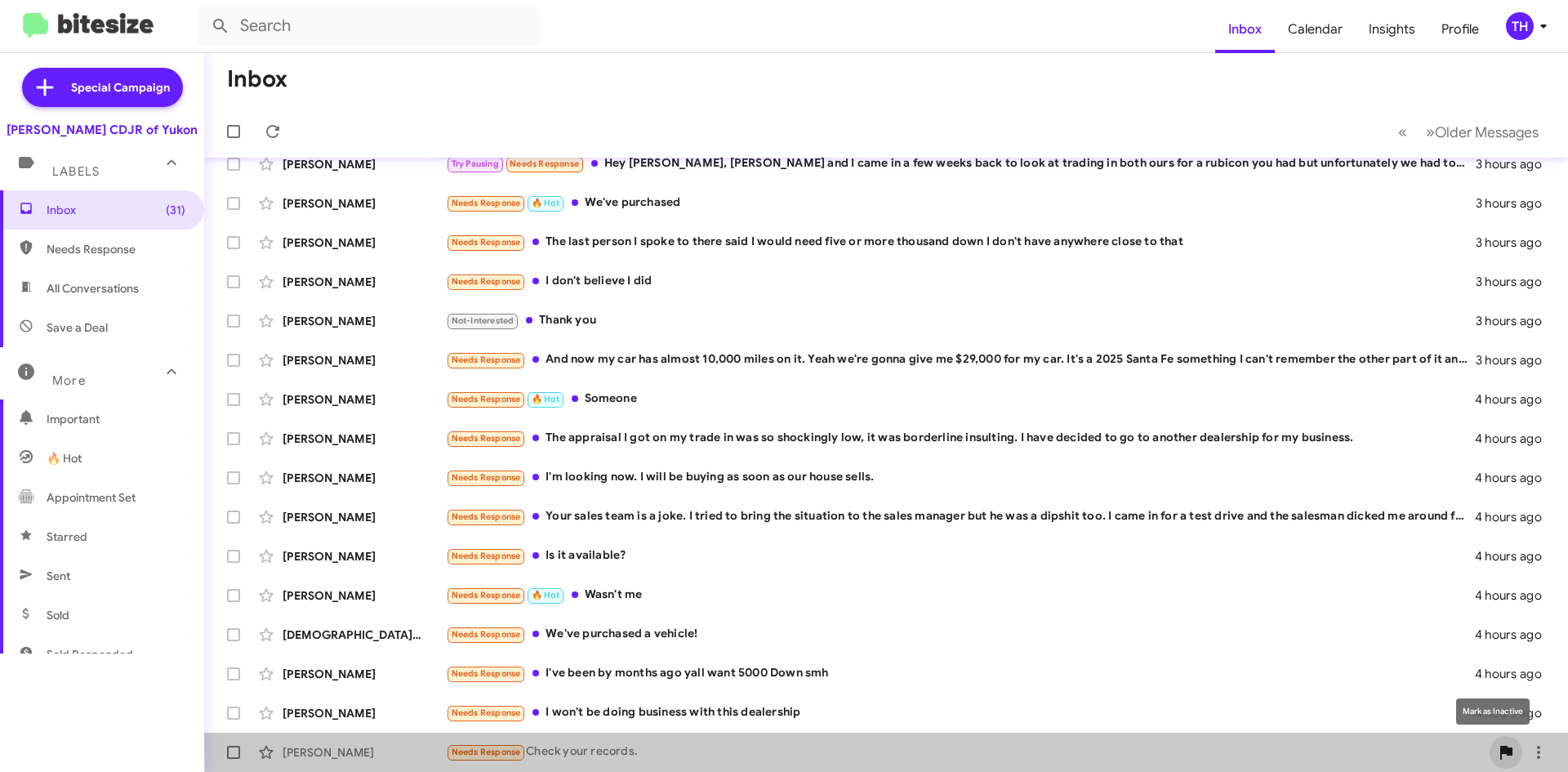
click at [1490, 740] on button at bounding box center [1506, 752] width 33 height 33
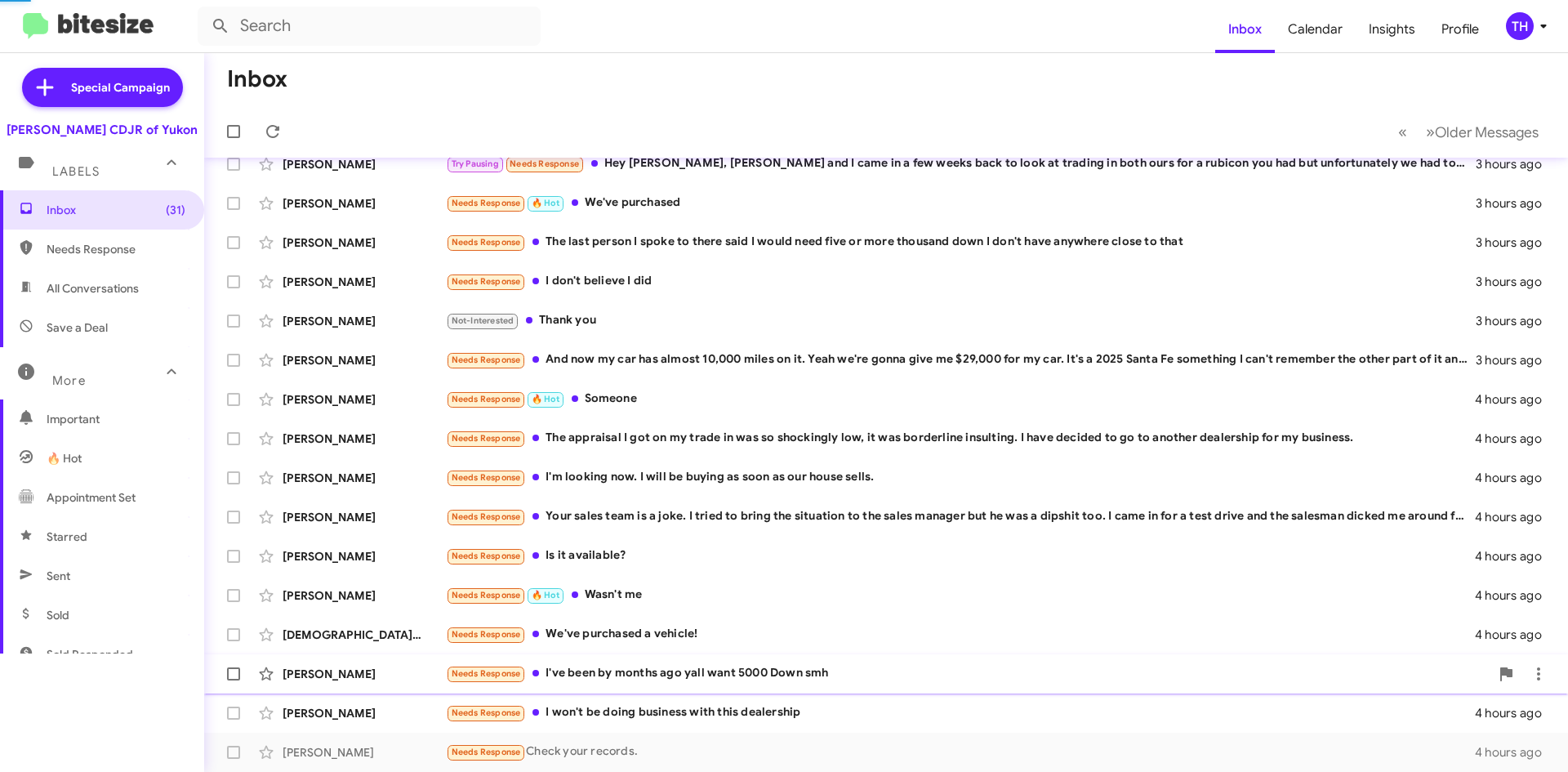
scroll to position [98, 0]
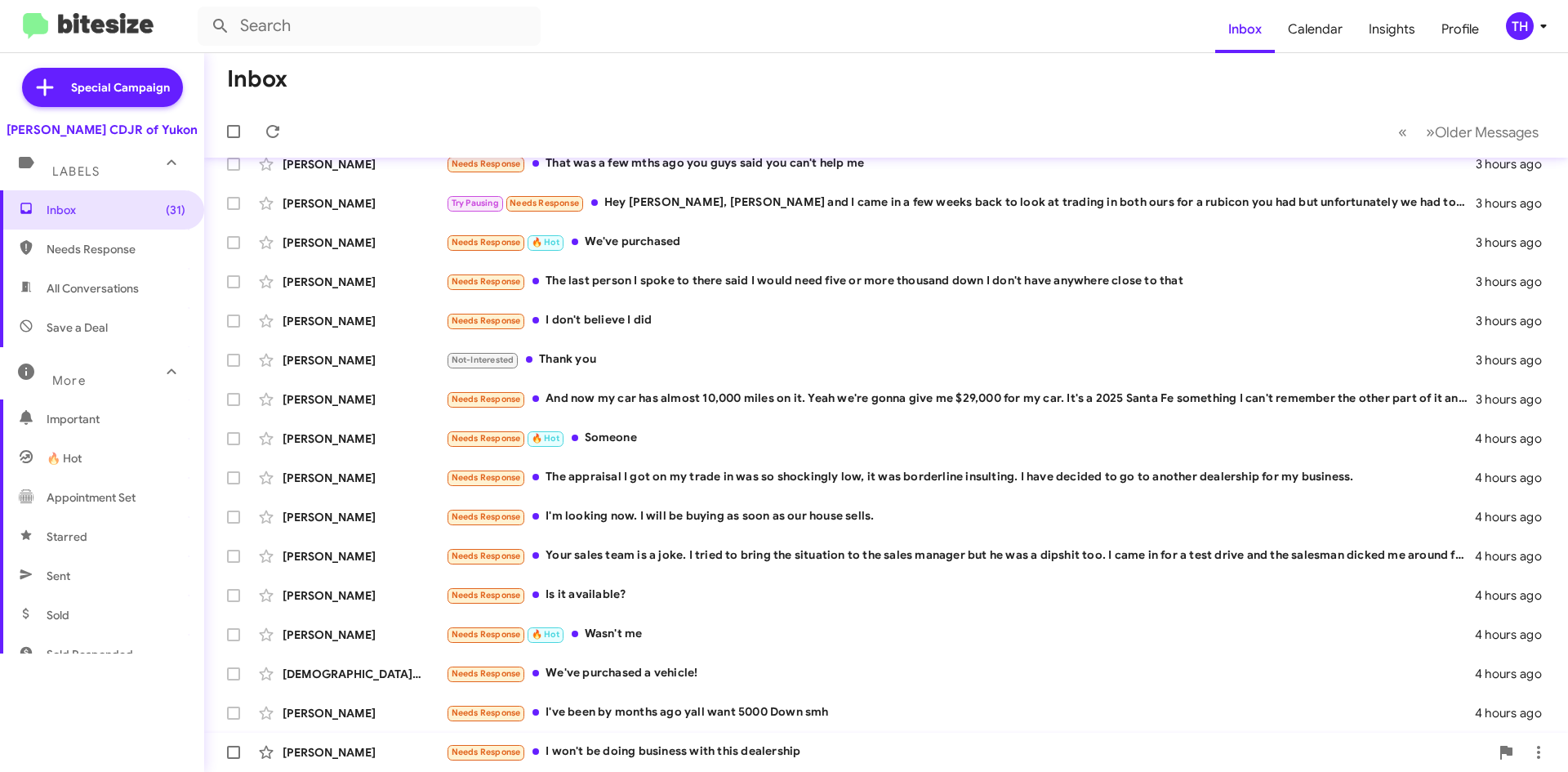
click at [708, 755] on div "Needs Response I won't be doing business with this dealership" at bounding box center [967, 751] width 1044 height 19
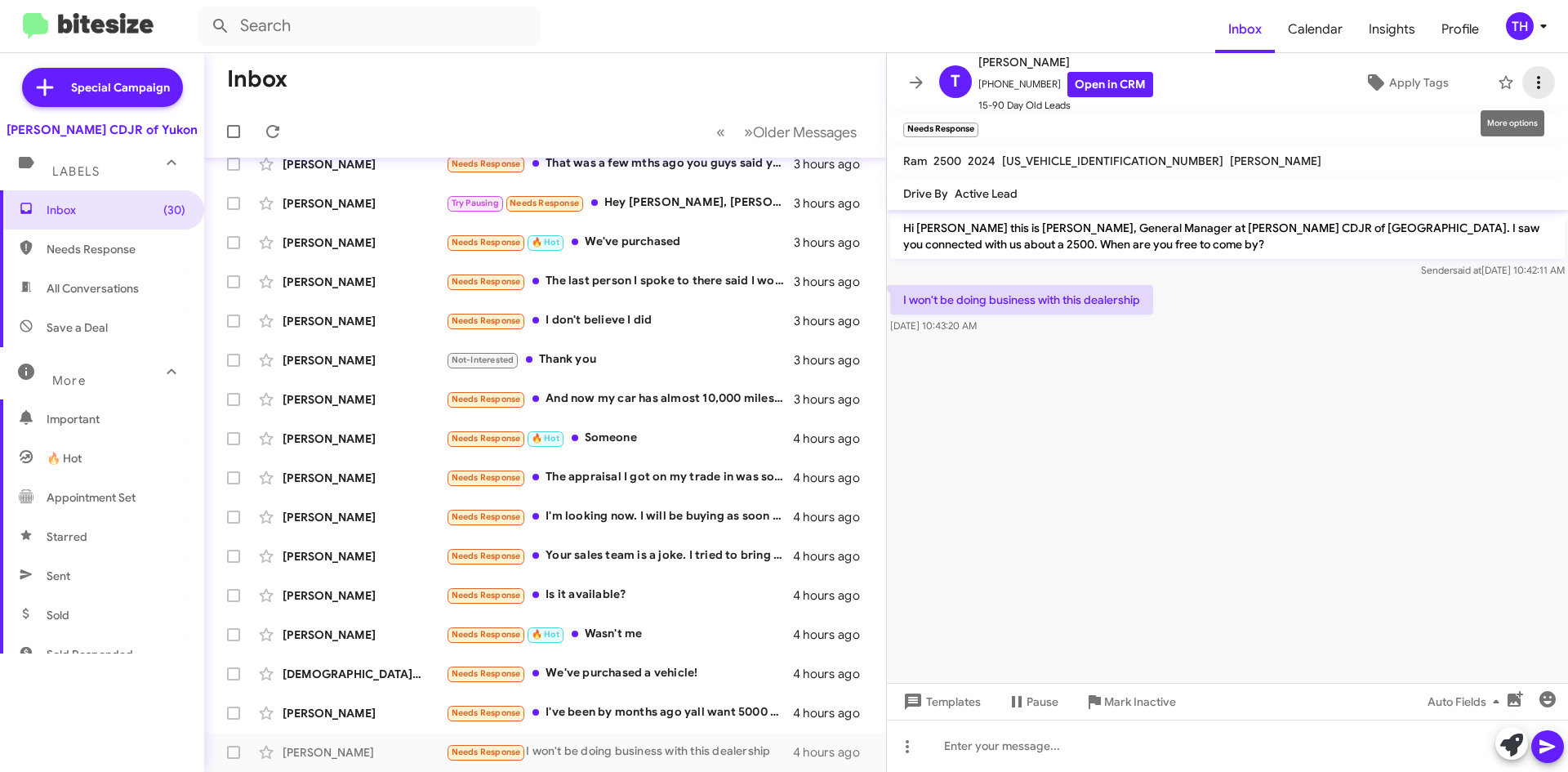
click at [1529, 77] on icon at bounding box center [1539, 82] width 20 height 20
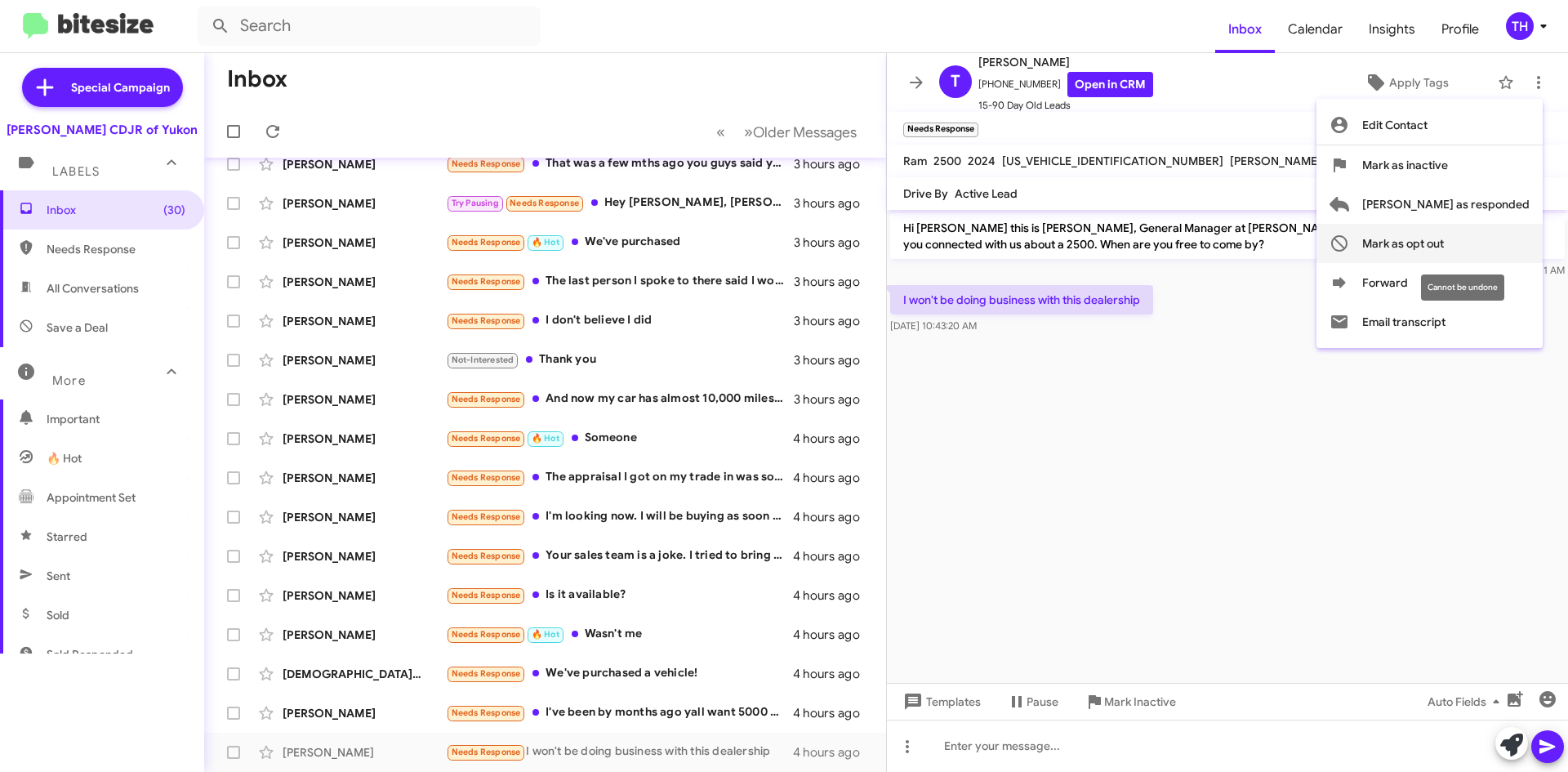
click at [1444, 250] on span "Mark as opt out" at bounding box center [1403, 244] width 82 height 40
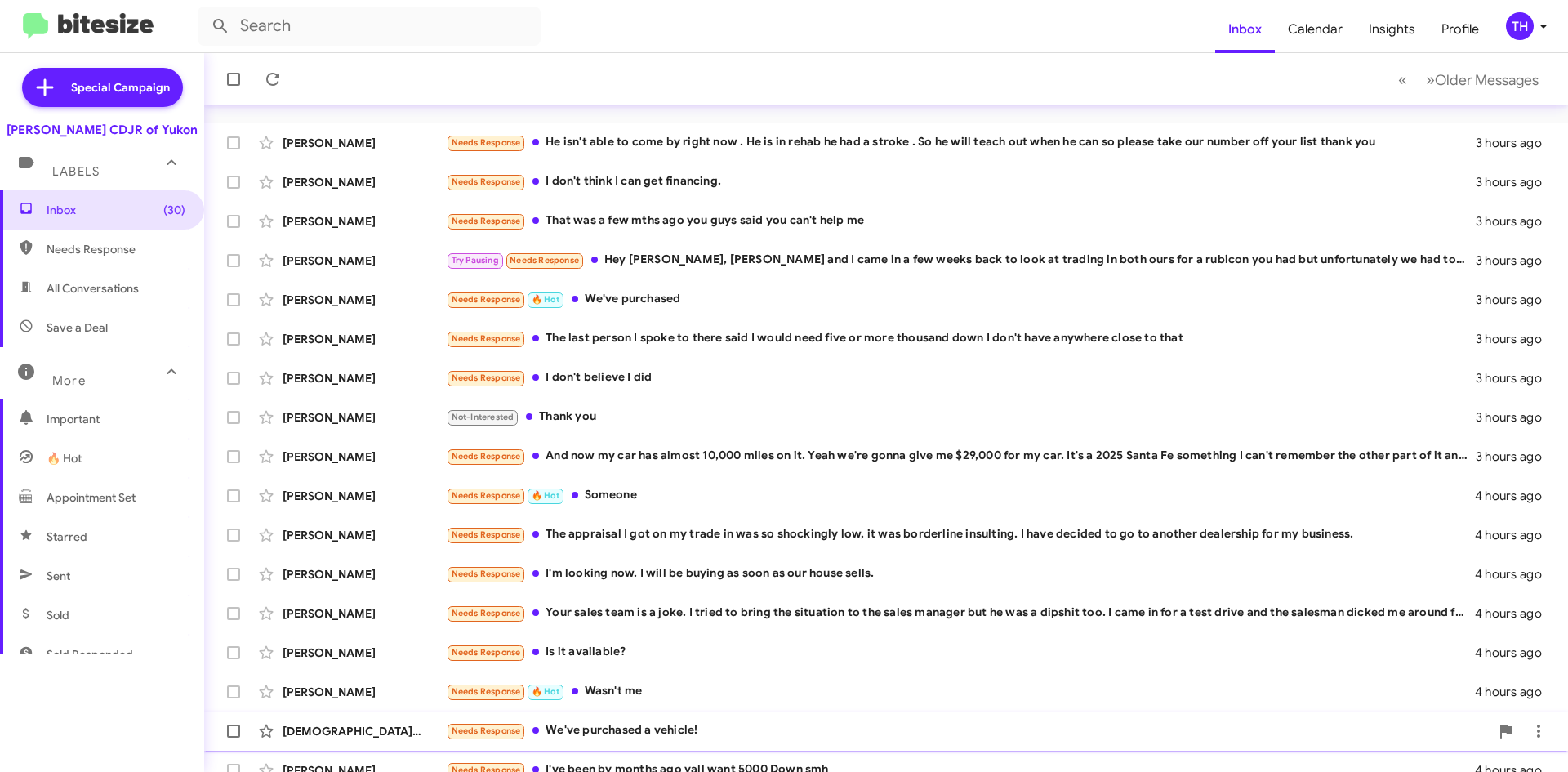
scroll to position [58, 0]
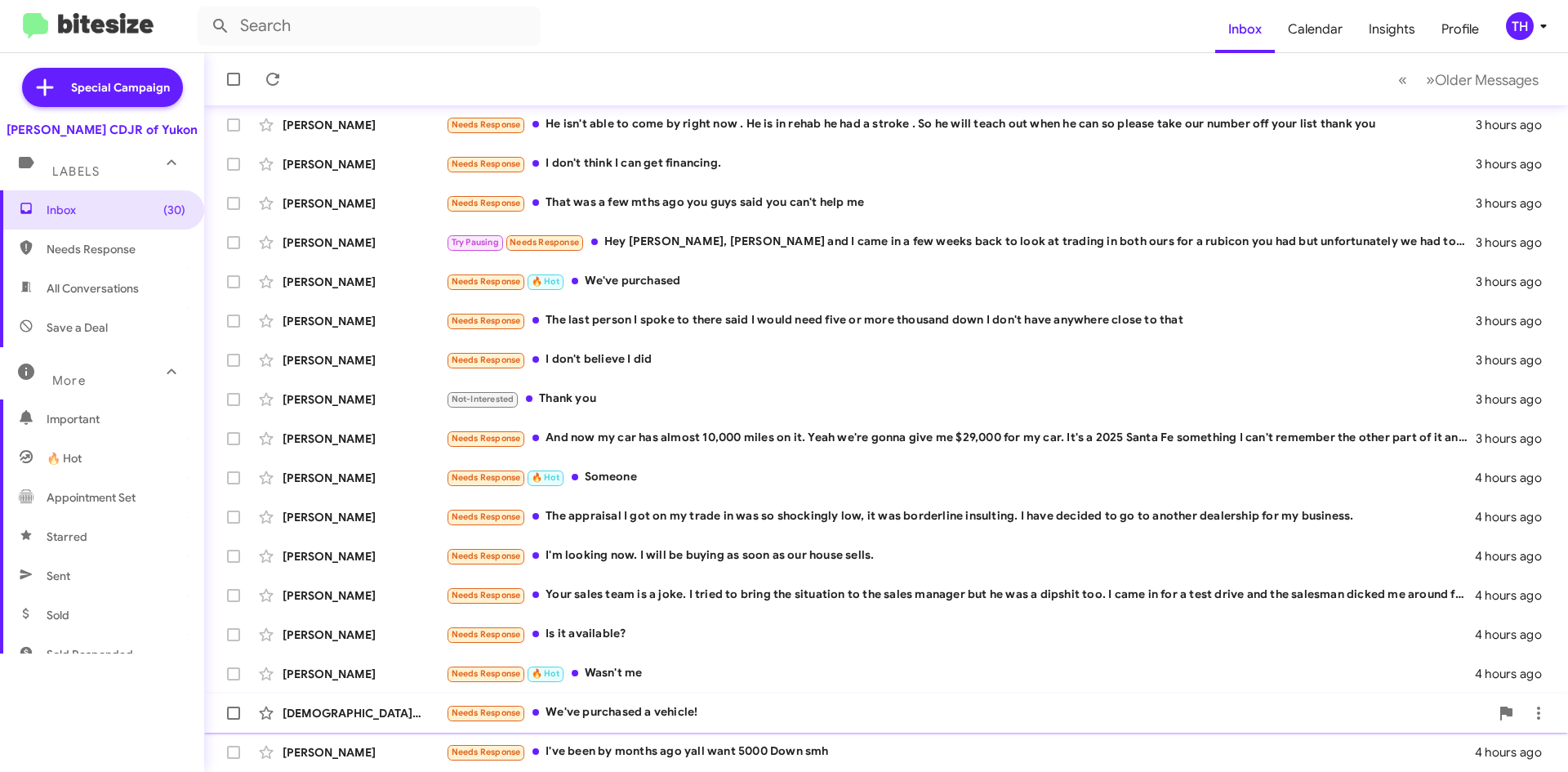
click at [673, 720] on div "Needs Response We've purchased a vehicle!" at bounding box center [967, 713] width 1044 height 19
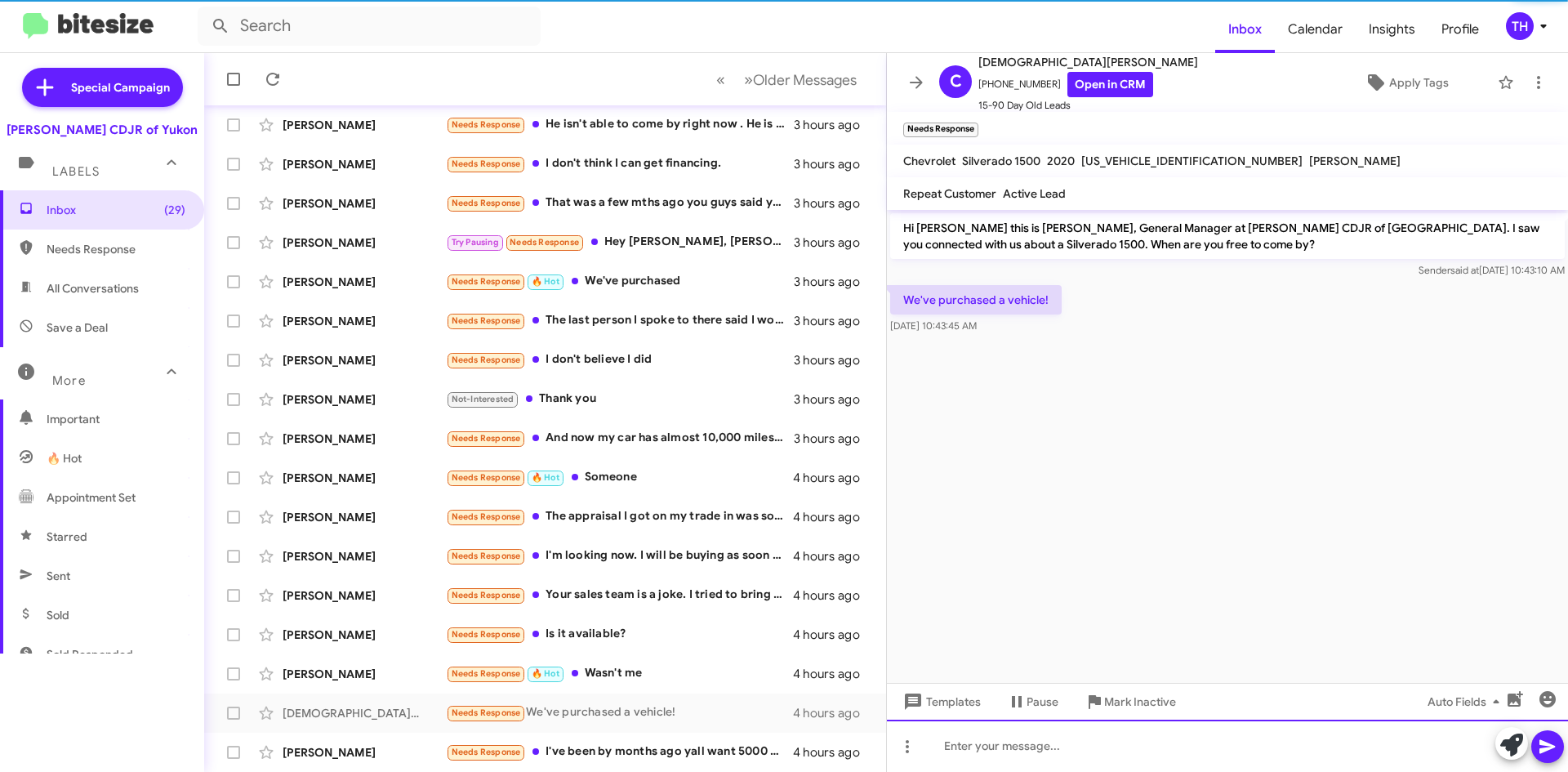
click at [1051, 753] on div at bounding box center [1228, 745] width 681 height 52
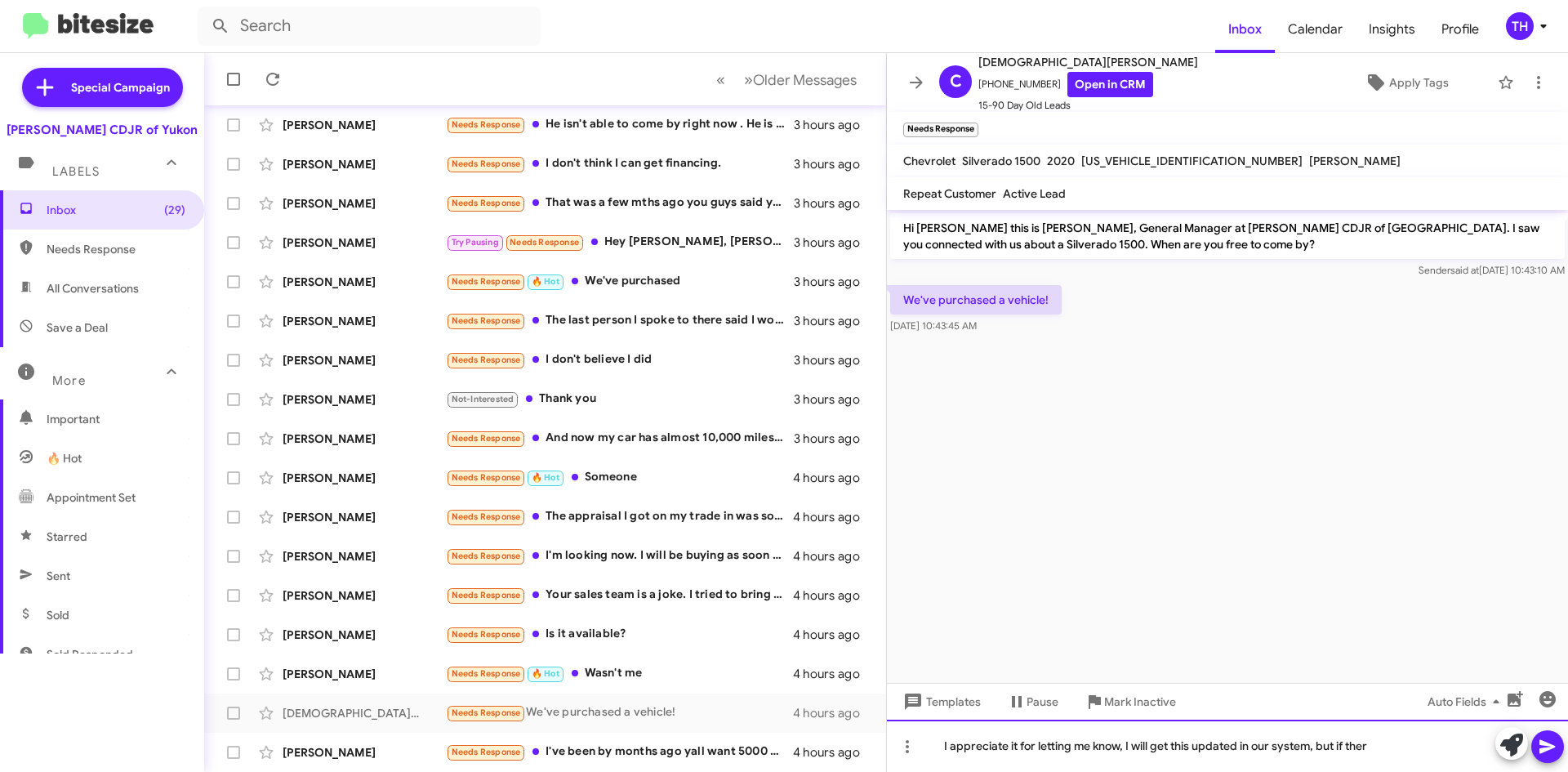
drag, startPoint x: 1187, startPoint y: 785, endPoint x: 827, endPoint y: 810, distance: 360.9
click at [827, 771] on html "Inbox Calendar Insights Profile TH Special Campaign [PERSON_NAME] CDJR of Yukon…" at bounding box center [784, 386] width 1568 height 772
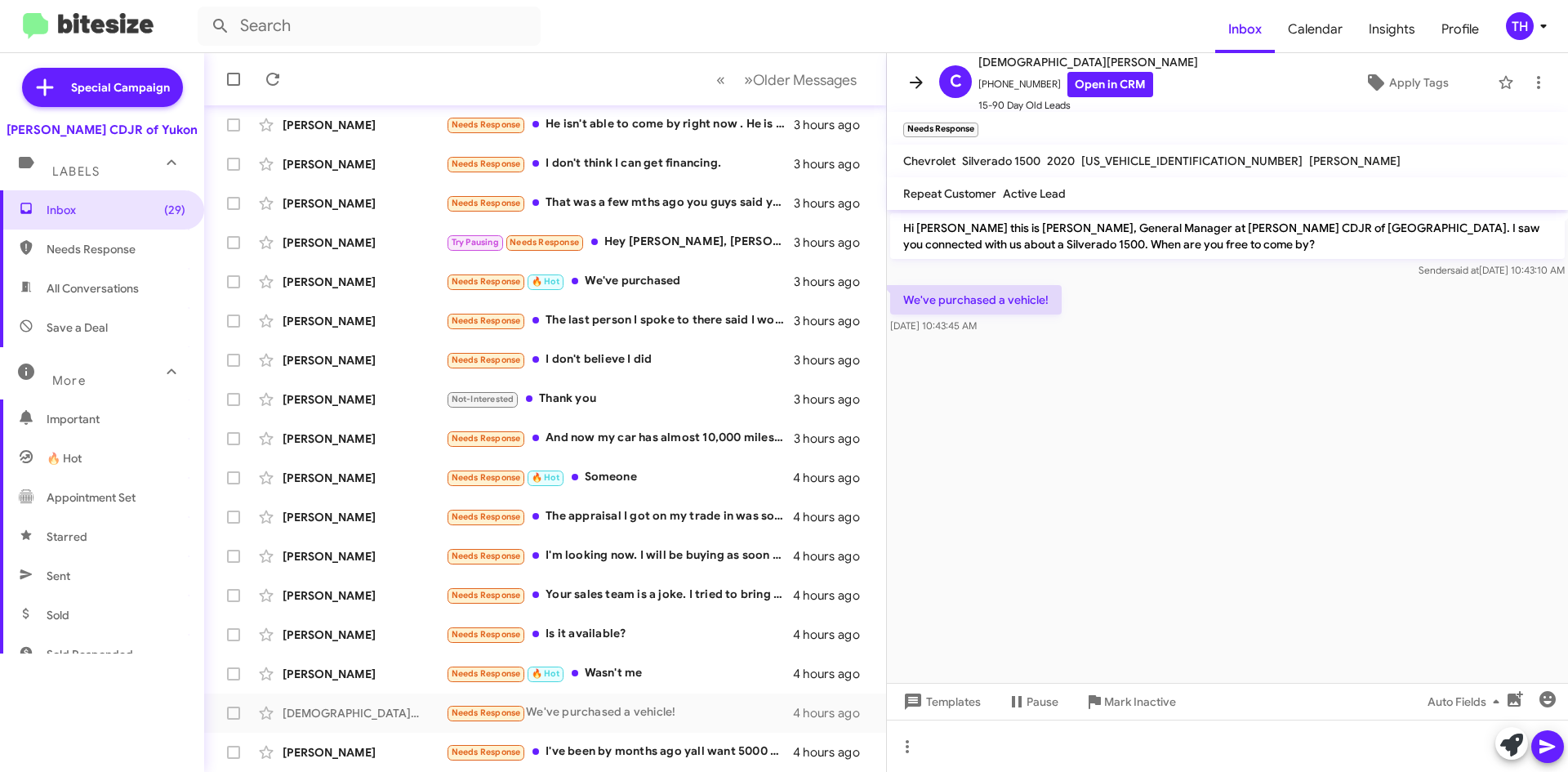
click at [919, 86] on icon at bounding box center [916, 82] width 13 height 12
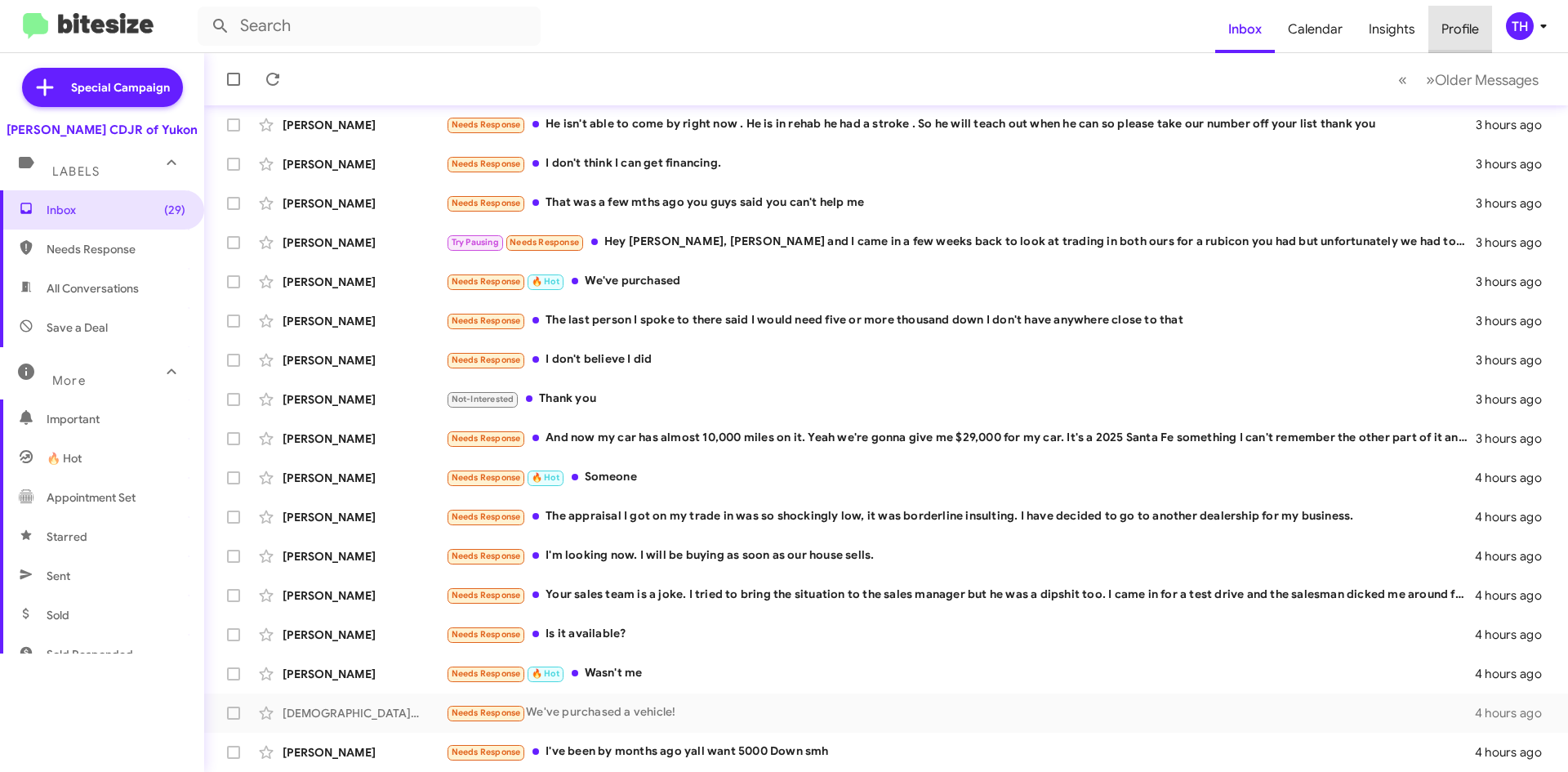
click at [1467, 34] on span "Profile" at bounding box center [1460, 29] width 63 height 47
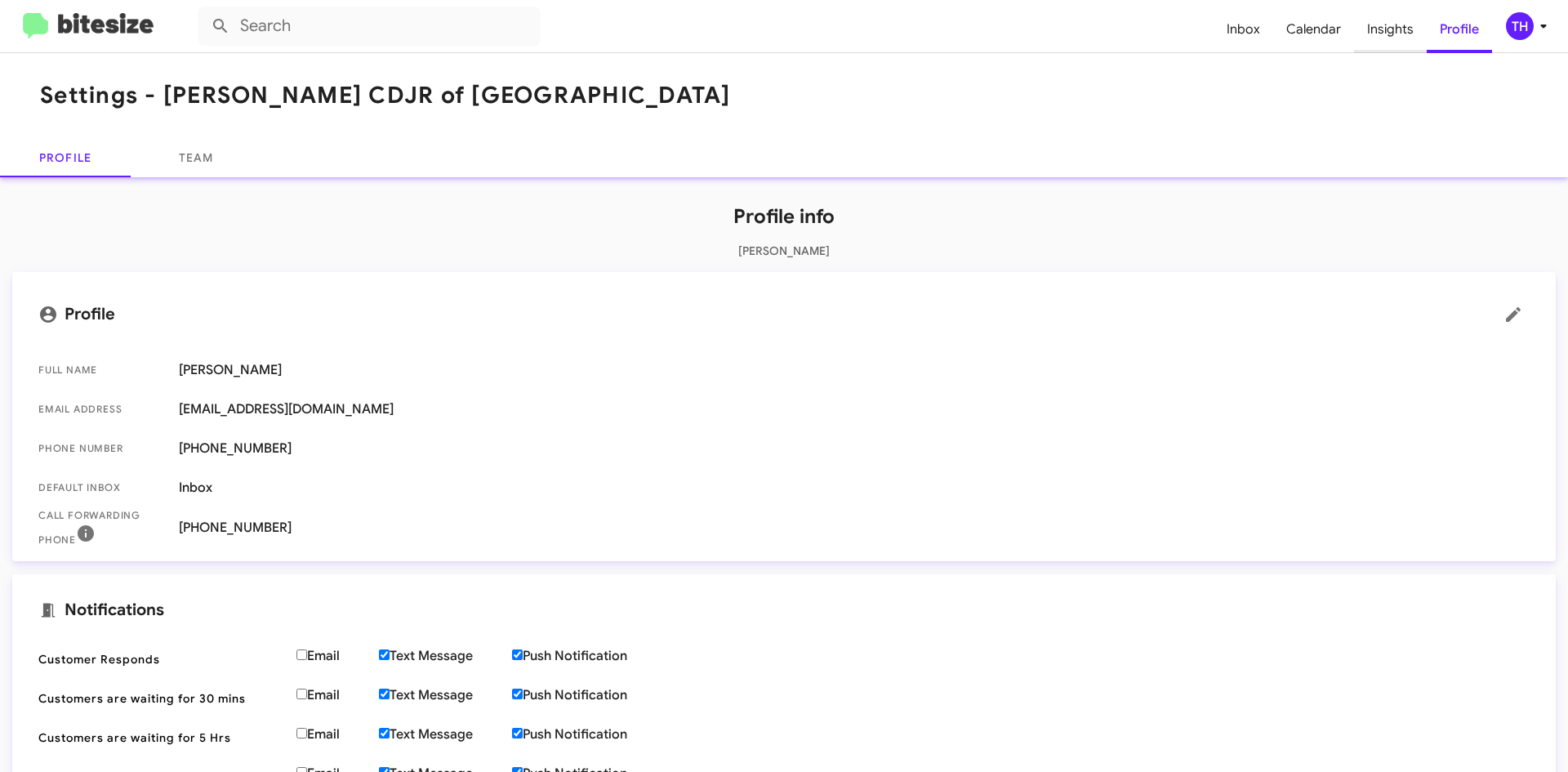
click at [1397, 34] on span "Insights" at bounding box center [1391, 29] width 73 height 47
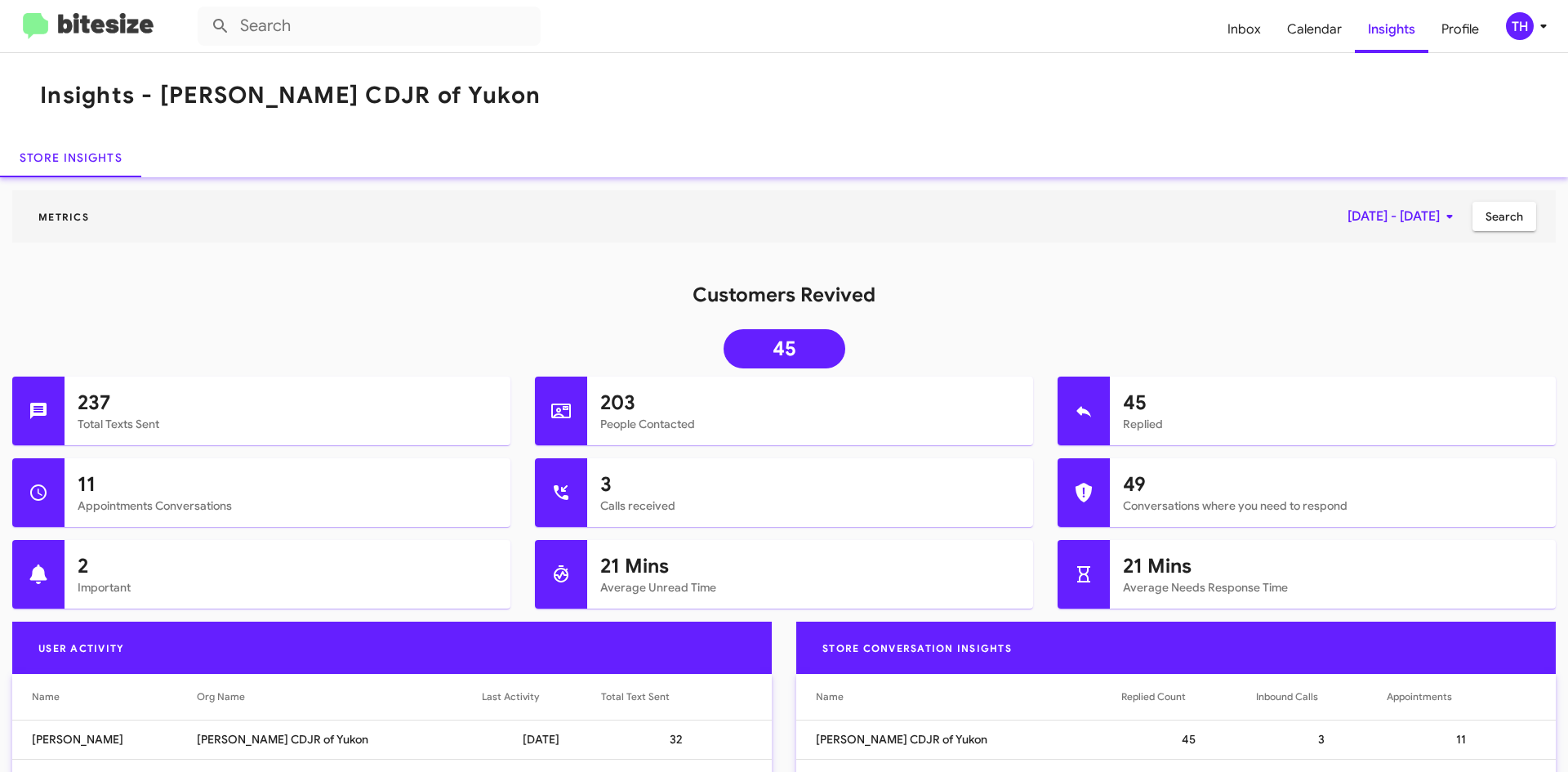
drag, startPoint x: 1439, startPoint y: 737, endPoint x: 1448, endPoint y: 745, distance: 12.0
click at [1446, 745] on td "11" at bounding box center [1471, 739] width 169 height 40
click at [1448, 745] on td "11" at bounding box center [1471, 739] width 169 height 40
click at [1382, 211] on span "[DATE] - [DATE]" at bounding box center [1404, 217] width 112 height 30
click at [1372, 344] on div "2" at bounding box center [1374, 345] width 30 height 30
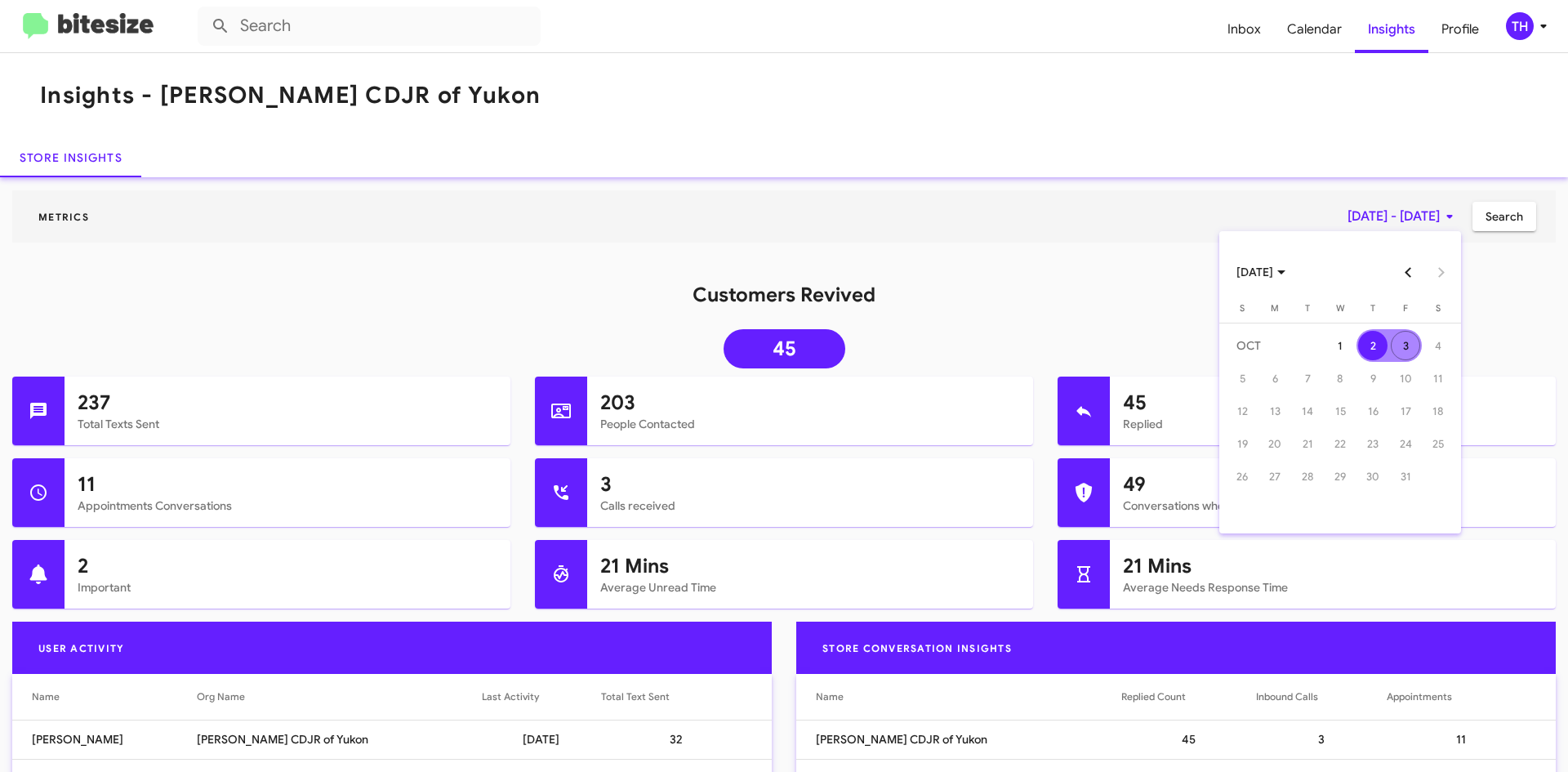
click at [1479, 209] on div at bounding box center [784, 386] width 1568 height 772
click at [1495, 227] on span "Search" at bounding box center [1505, 217] width 38 height 30
click at [1077, 409] on icon at bounding box center [1084, 412] width 15 height 12
click at [1254, 24] on span "Inbox" at bounding box center [1244, 29] width 59 height 47
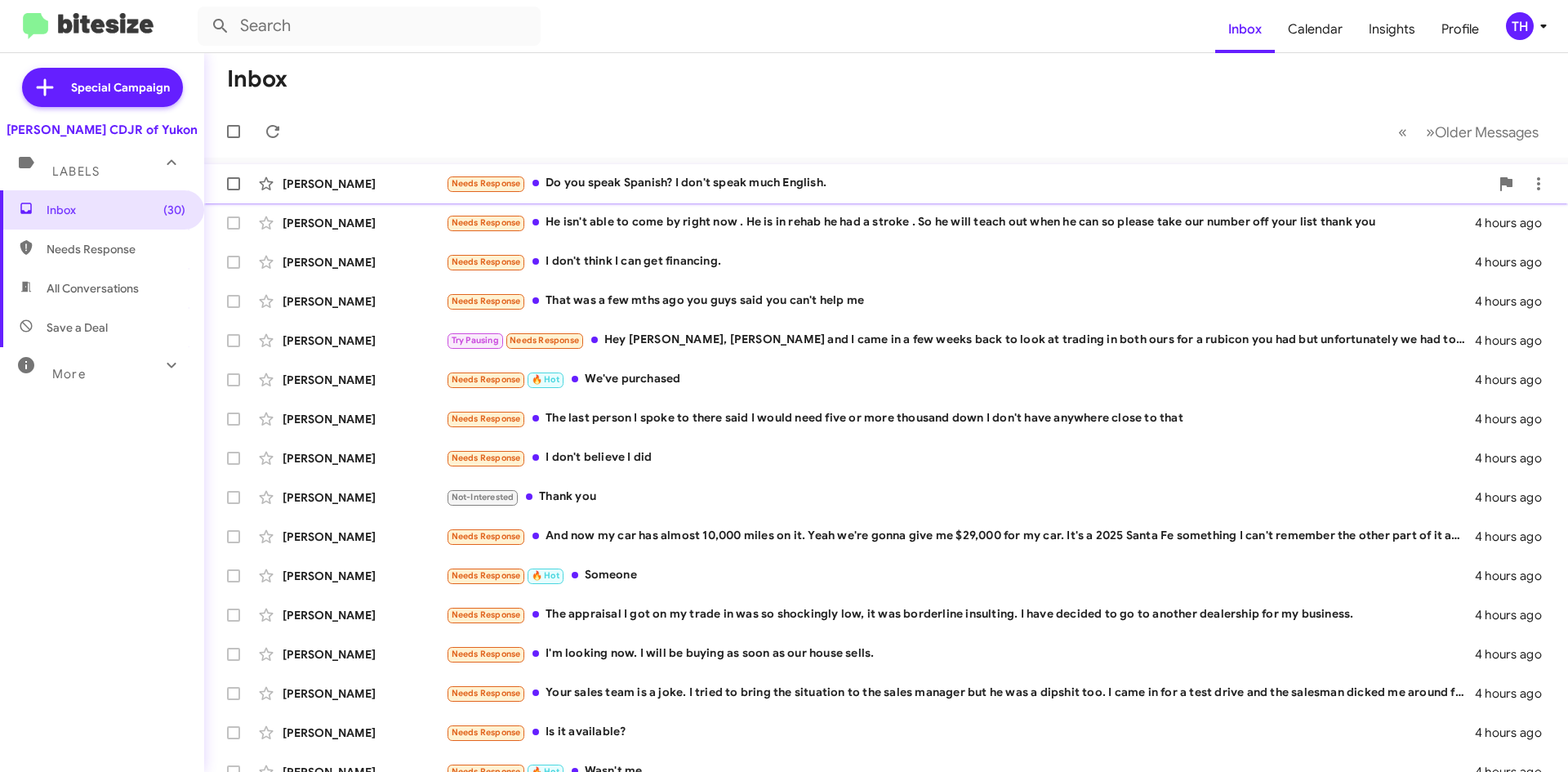
click at [668, 184] on div "Needs Response Do you speak Spanish? I don't speak much English." at bounding box center [967, 183] width 1044 height 19
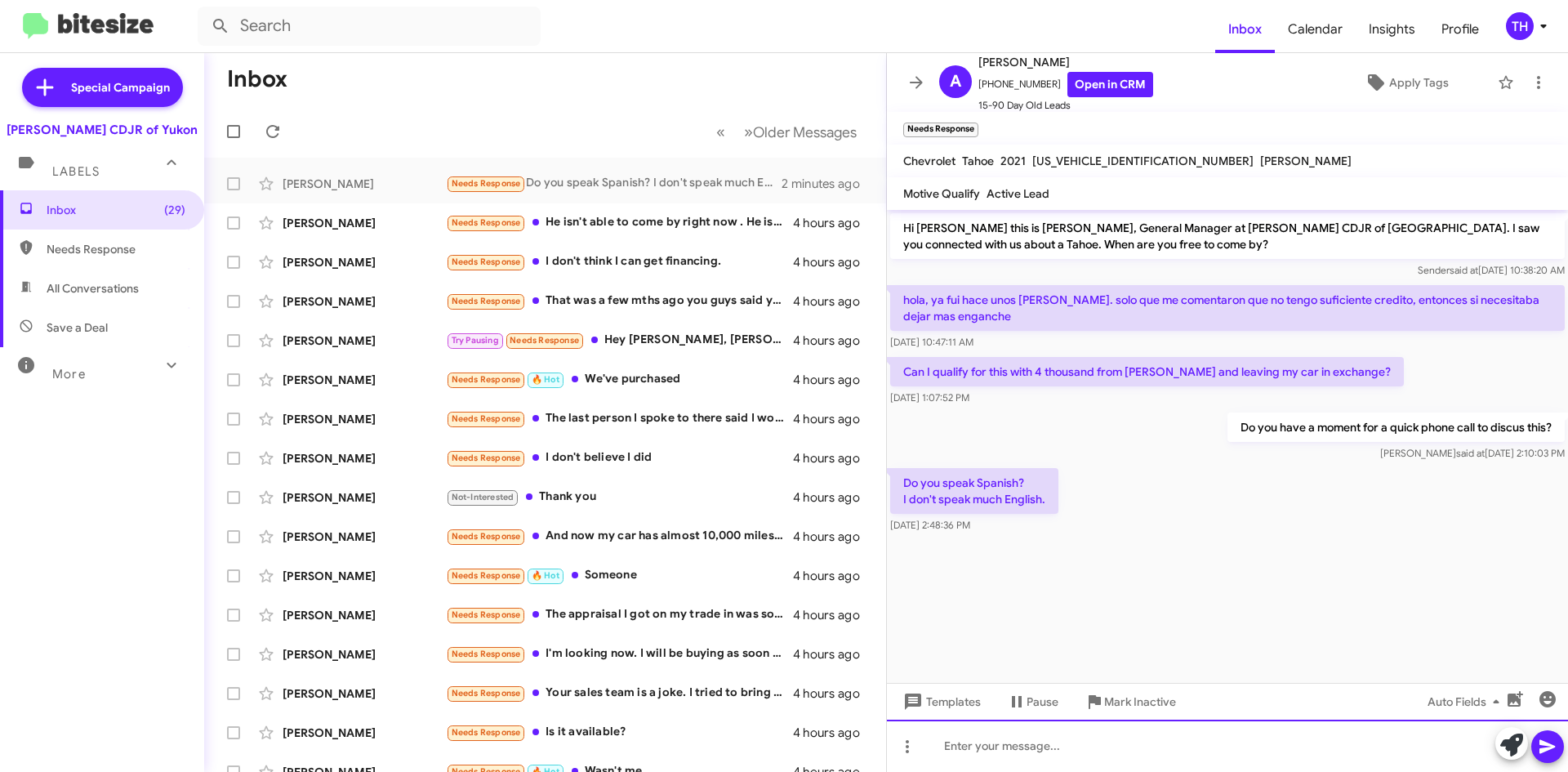
click at [1037, 741] on div at bounding box center [1228, 745] width 681 height 52
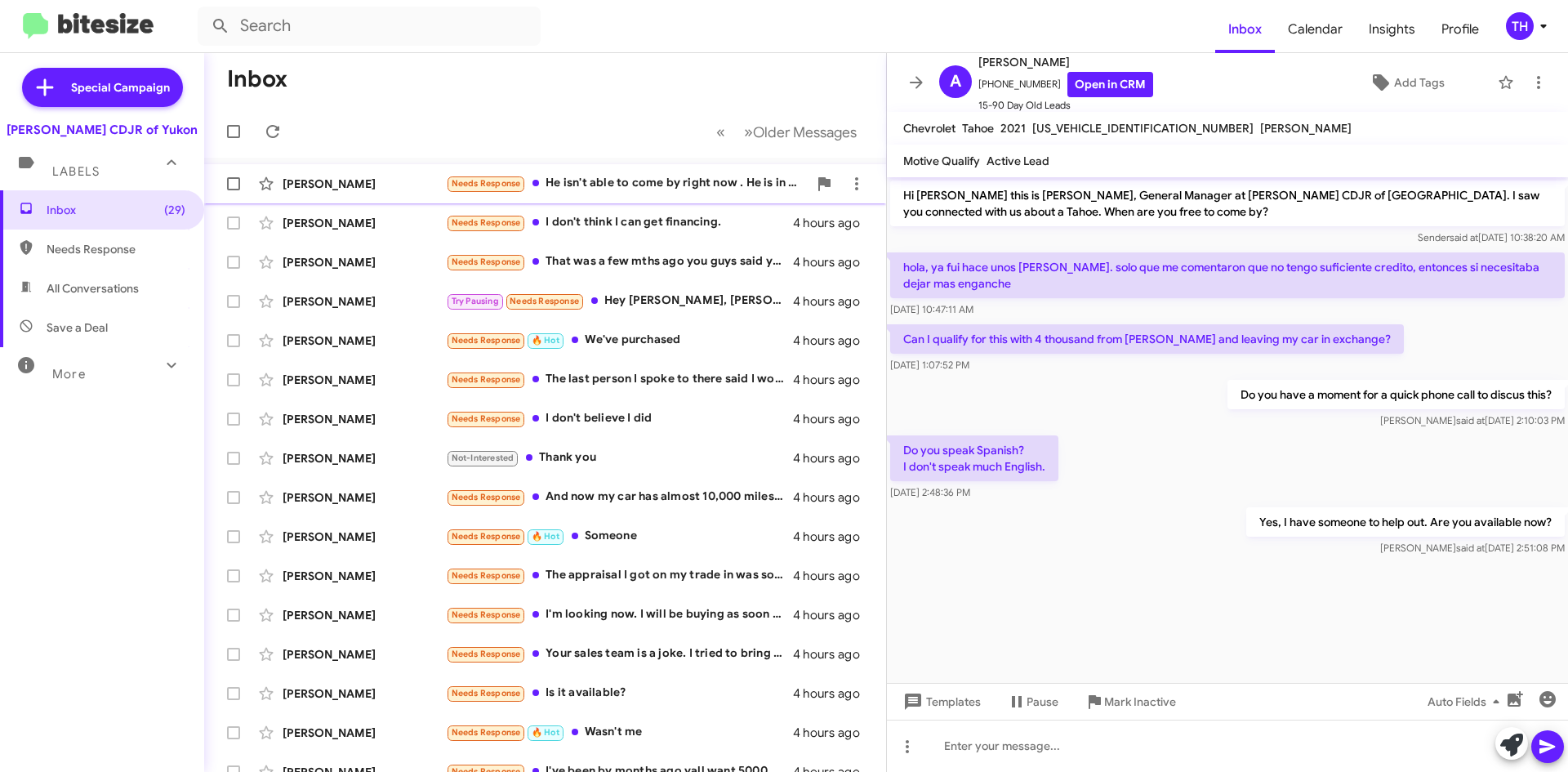
click at [714, 186] on div "Needs Response He isn't able to come by right now . He is in rehab he had a str…" at bounding box center [626, 183] width 362 height 19
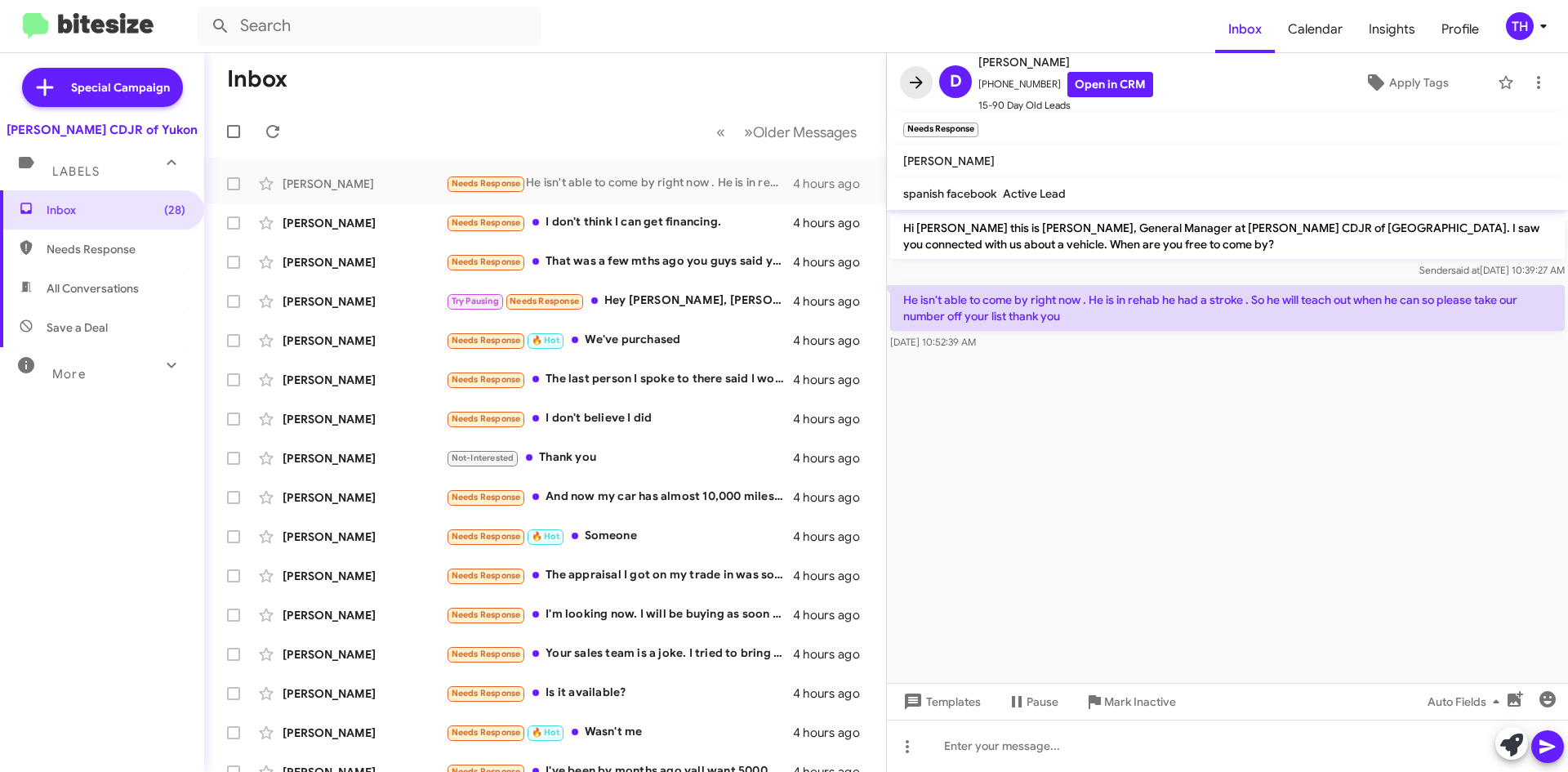
click at [907, 73] on icon at bounding box center [916, 82] width 20 height 20
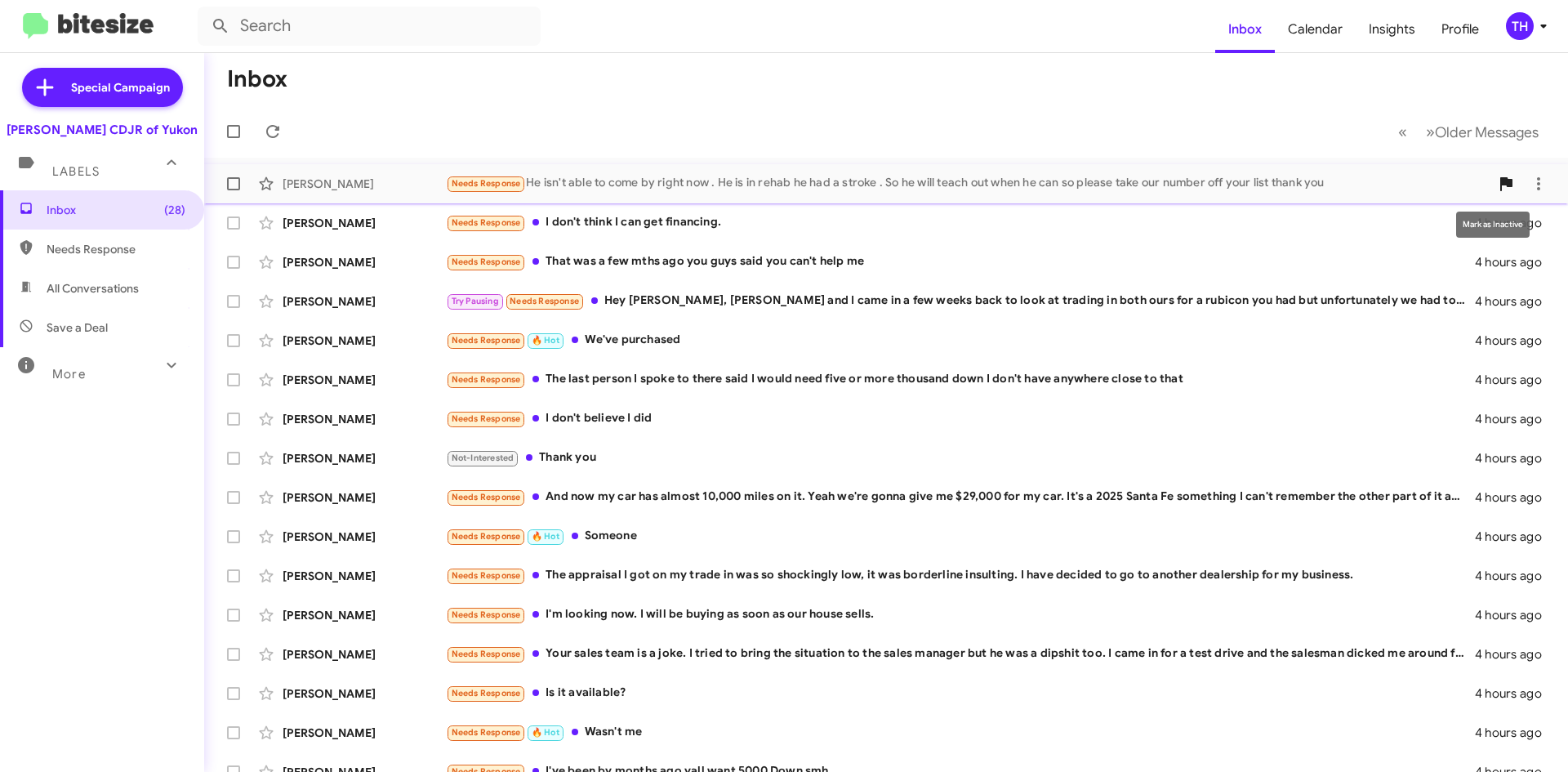
click at [1496, 188] on icon at bounding box center [1506, 184] width 20 height 20
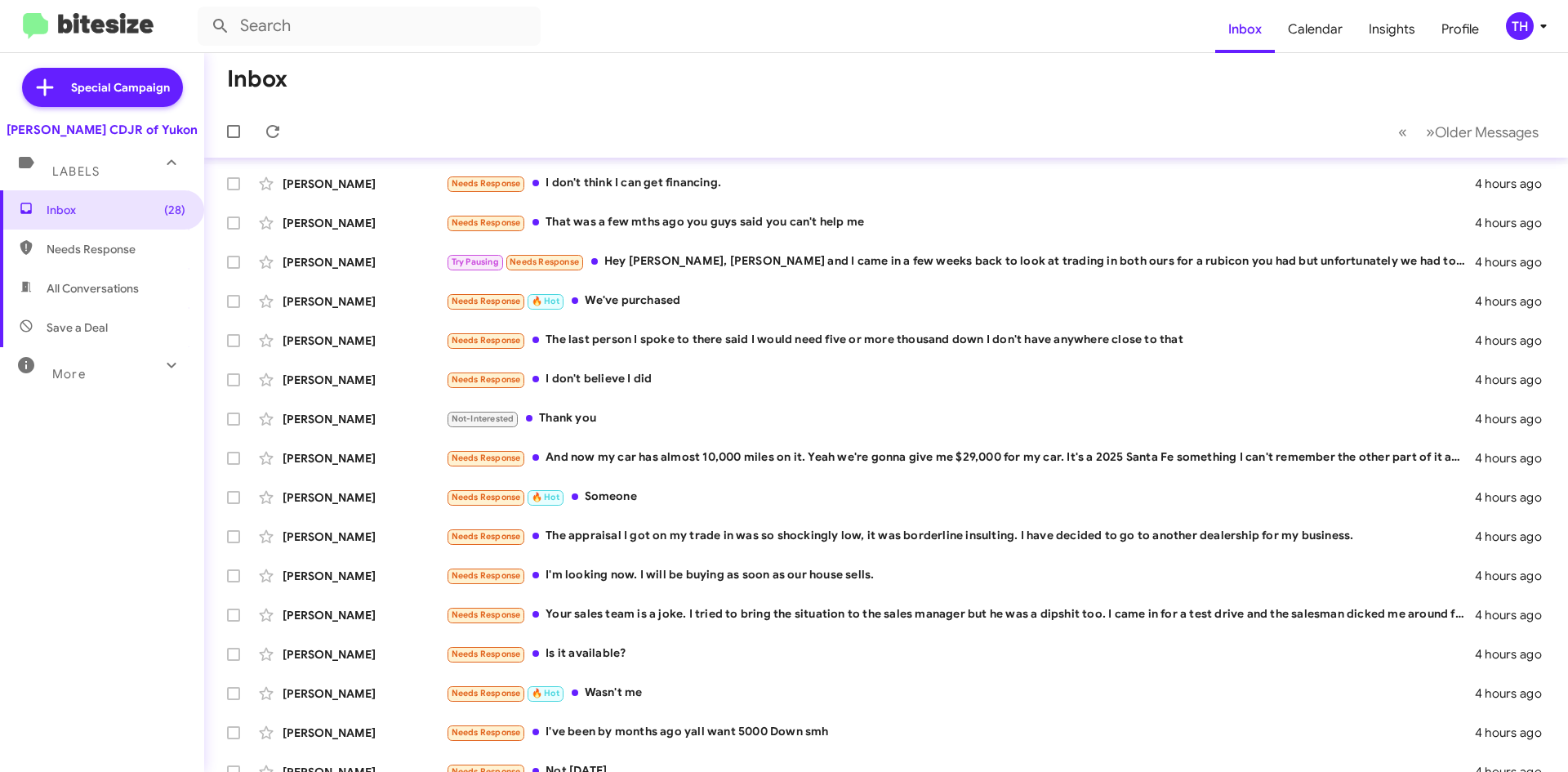
scroll to position [138, 0]
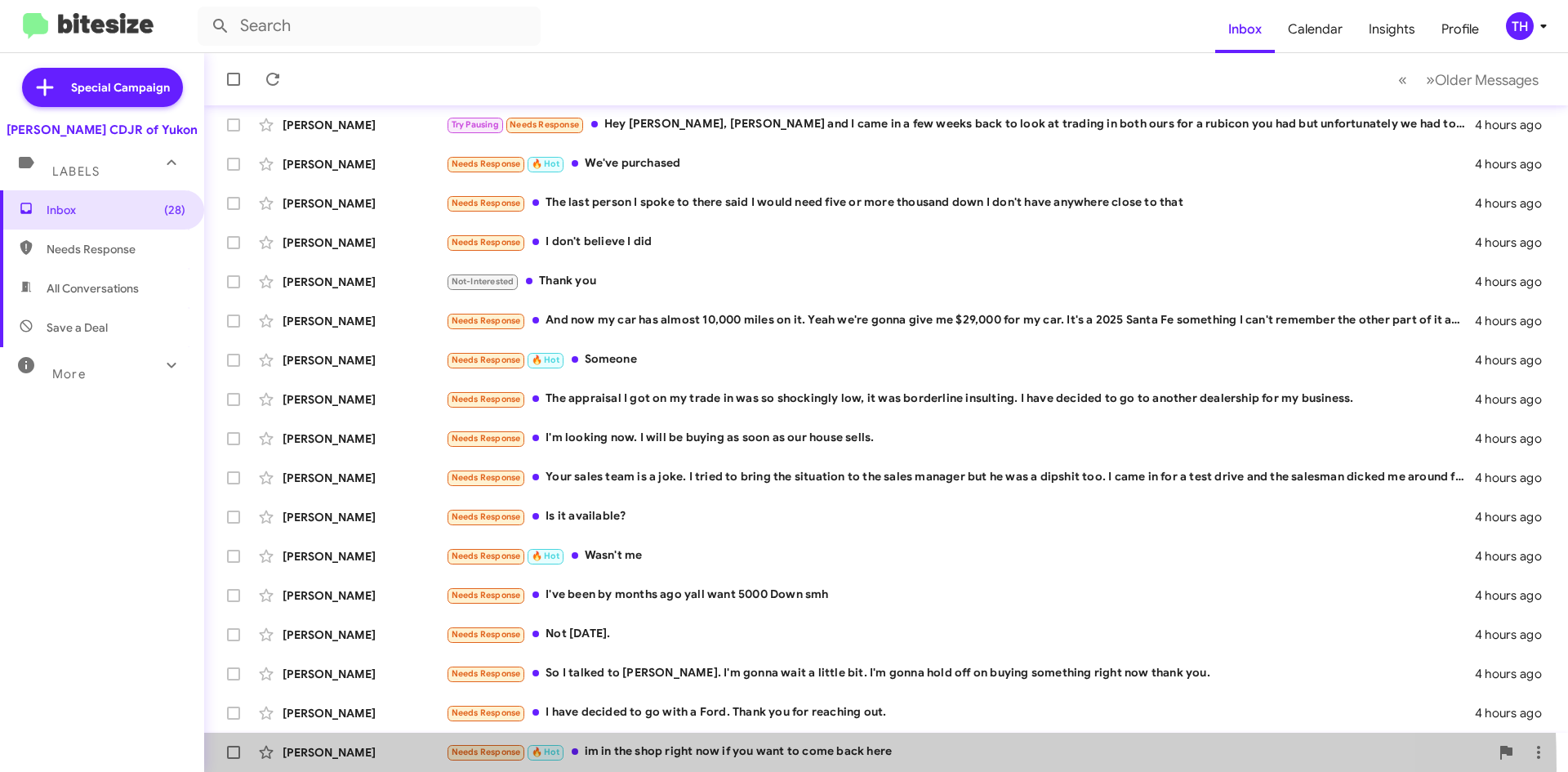
click at [656, 769] on span "[PERSON_NAME] Needs Response 🔥 Hot im in the shop right now if you want to come…" at bounding box center [887, 752] width 1364 height 40
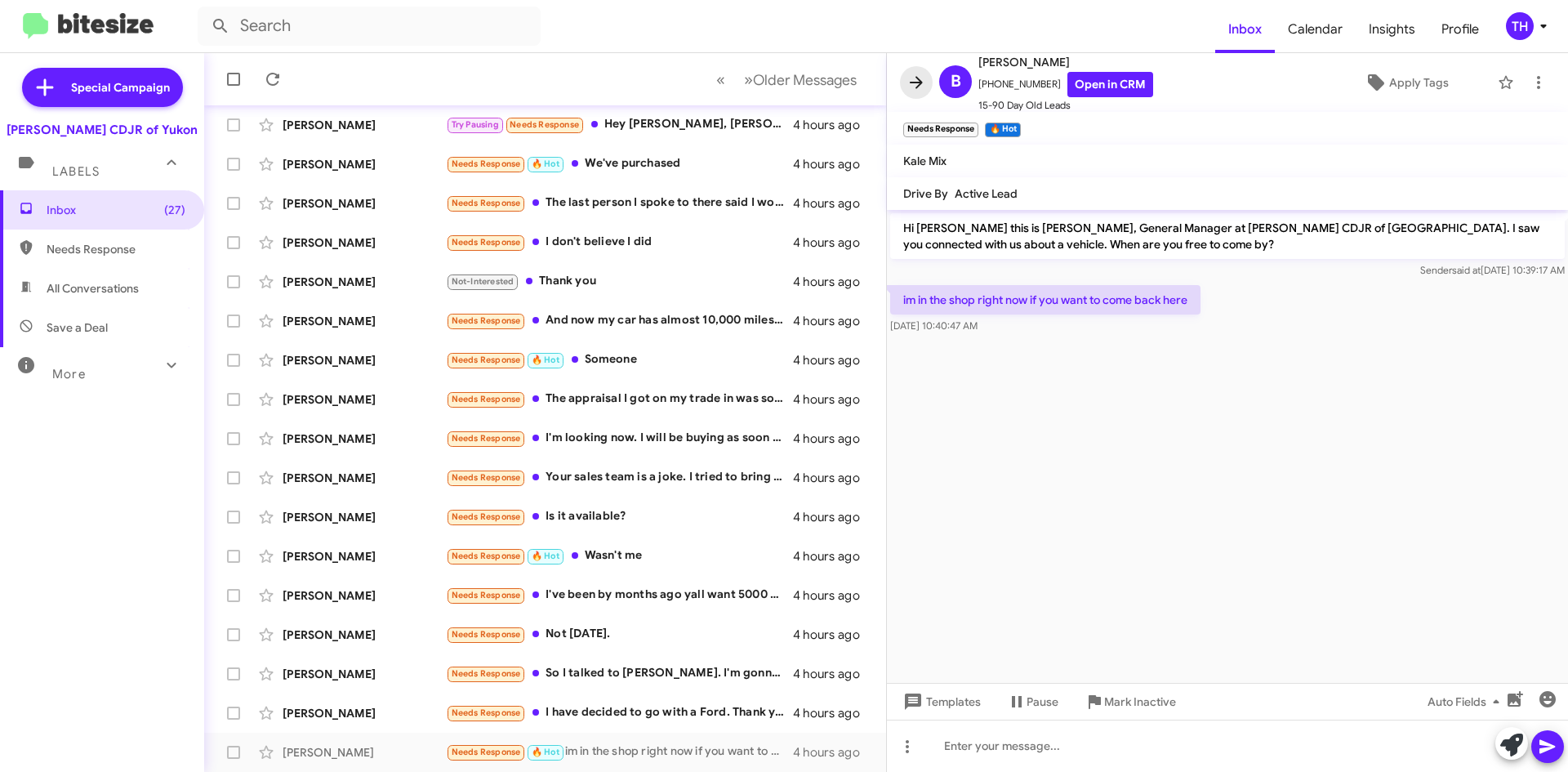
click at [901, 77] on span at bounding box center [916, 82] width 33 height 20
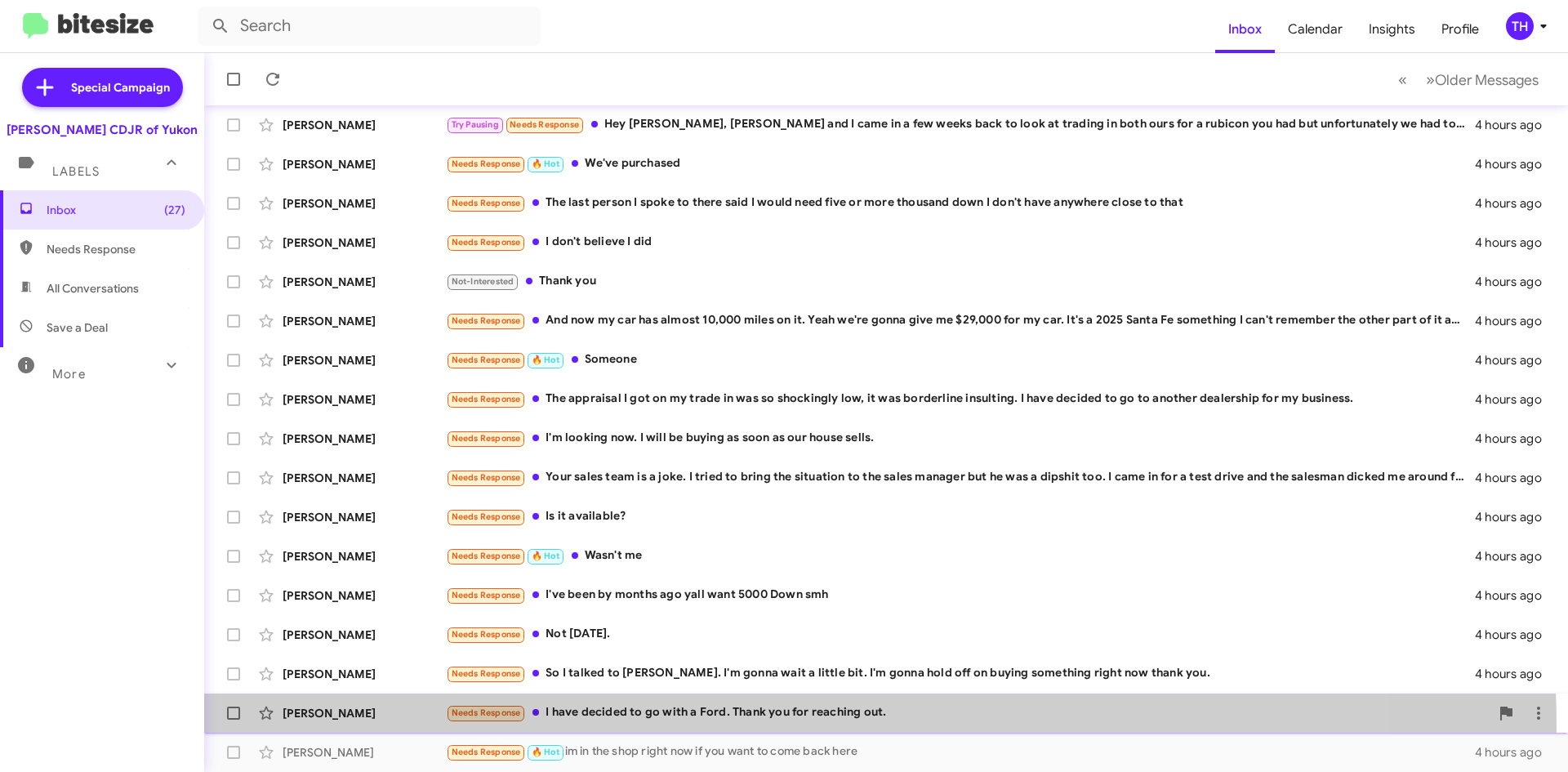
click at [747, 727] on div "[PERSON_NAME] Needs Response I have decided to go with a Ford. Thank you for re…" at bounding box center [887, 714] width 1338 height 33
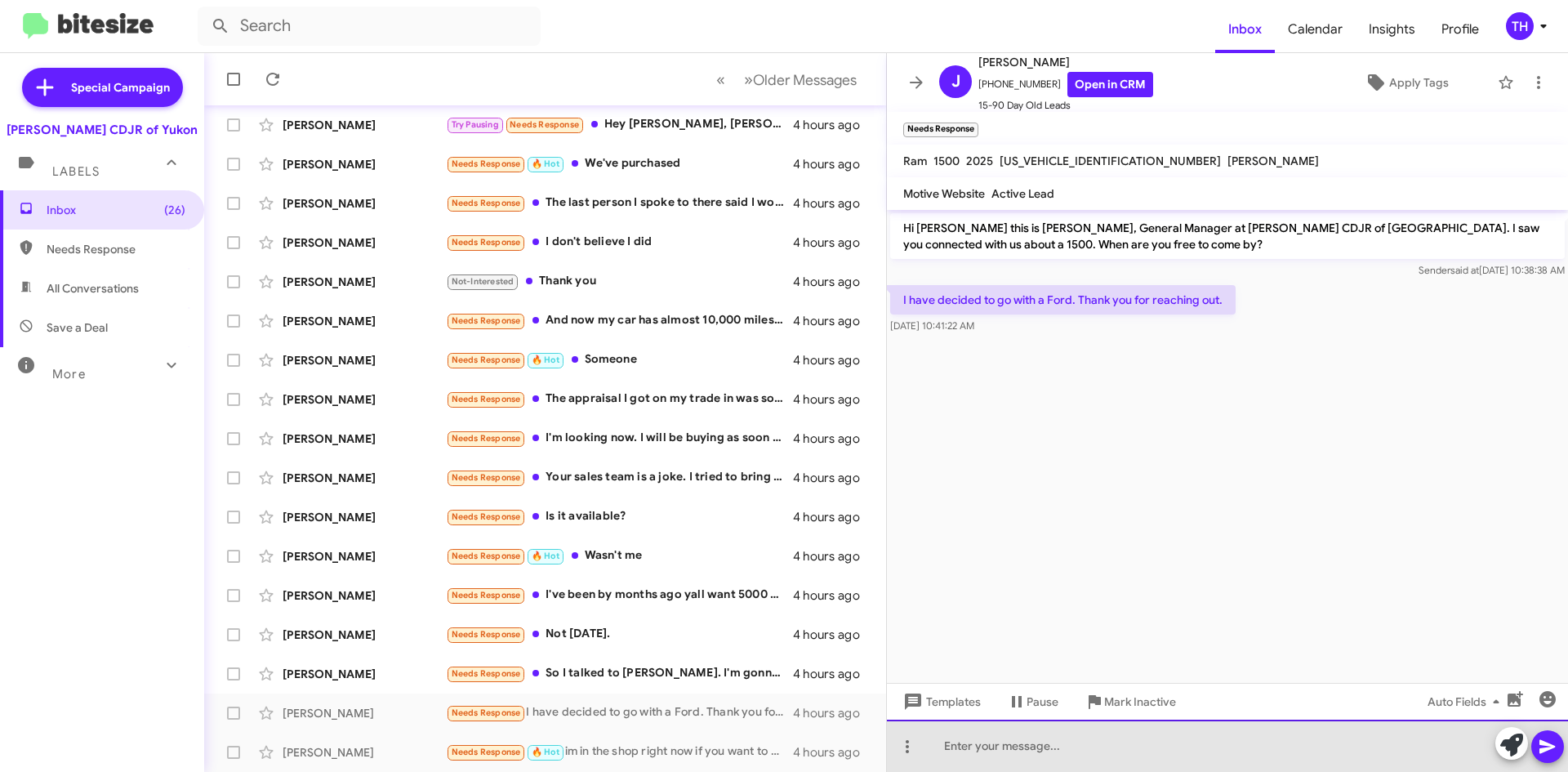
click at [1010, 743] on div at bounding box center [1228, 745] width 681 height 52
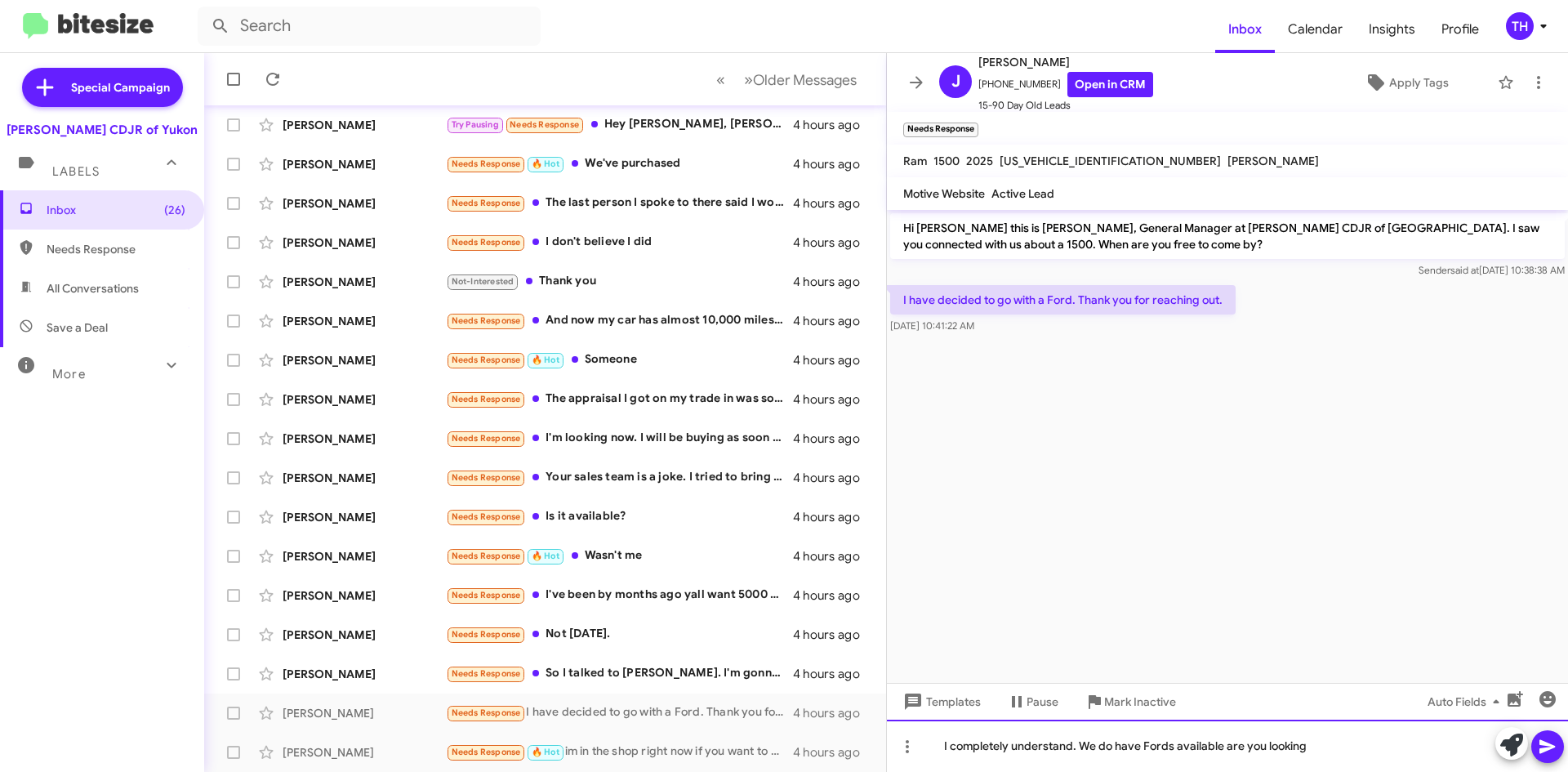
click at [1425, 758] on div "I completely understand. We do have Fords available are you looking" at bounding box center [1228, 745] width 681 height 52
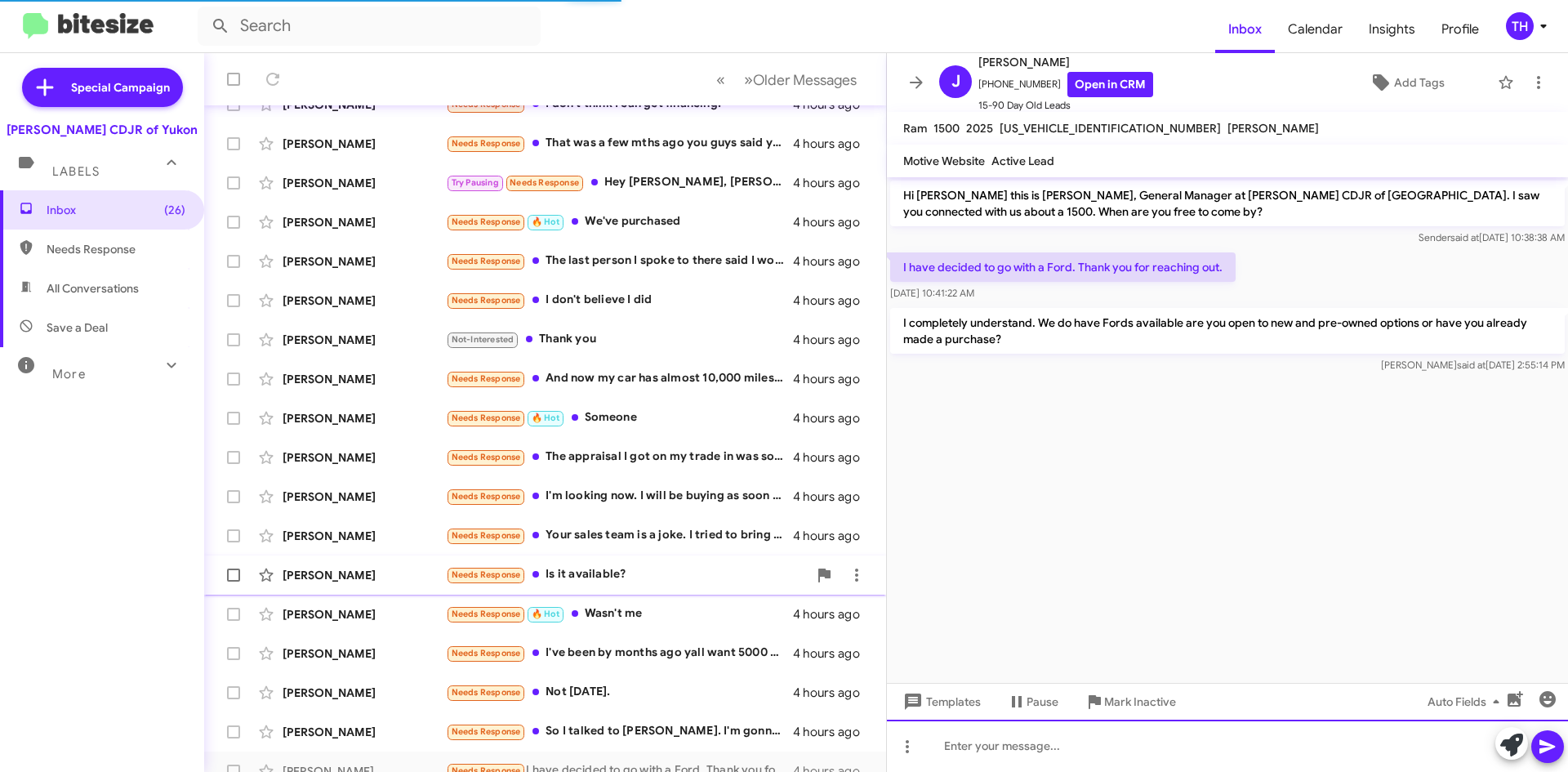
scroll to position [138, 0]
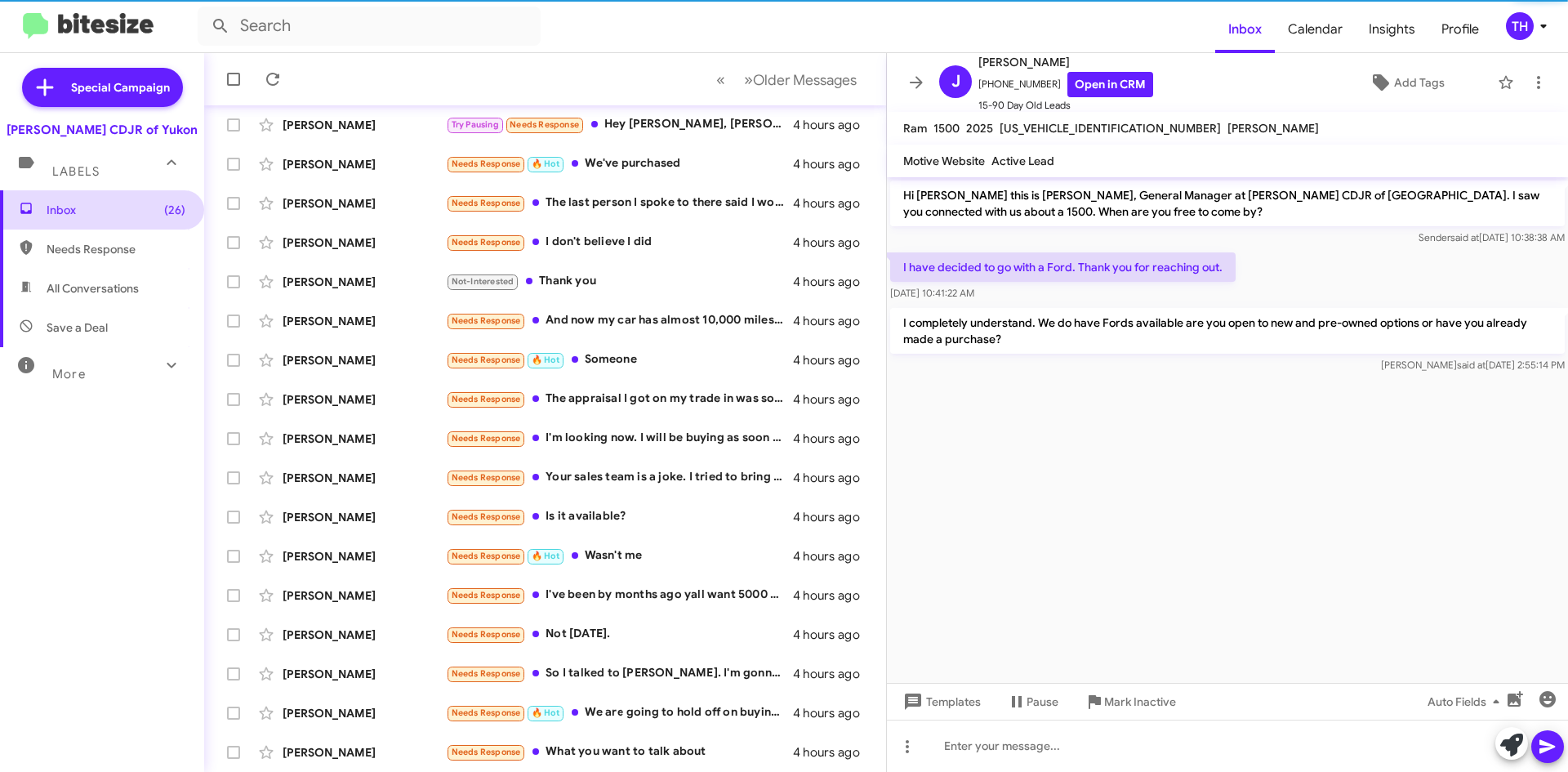
click at [124, 217] on span "Inbox (26)" at bounding box center [102, 210] width 204 height 40
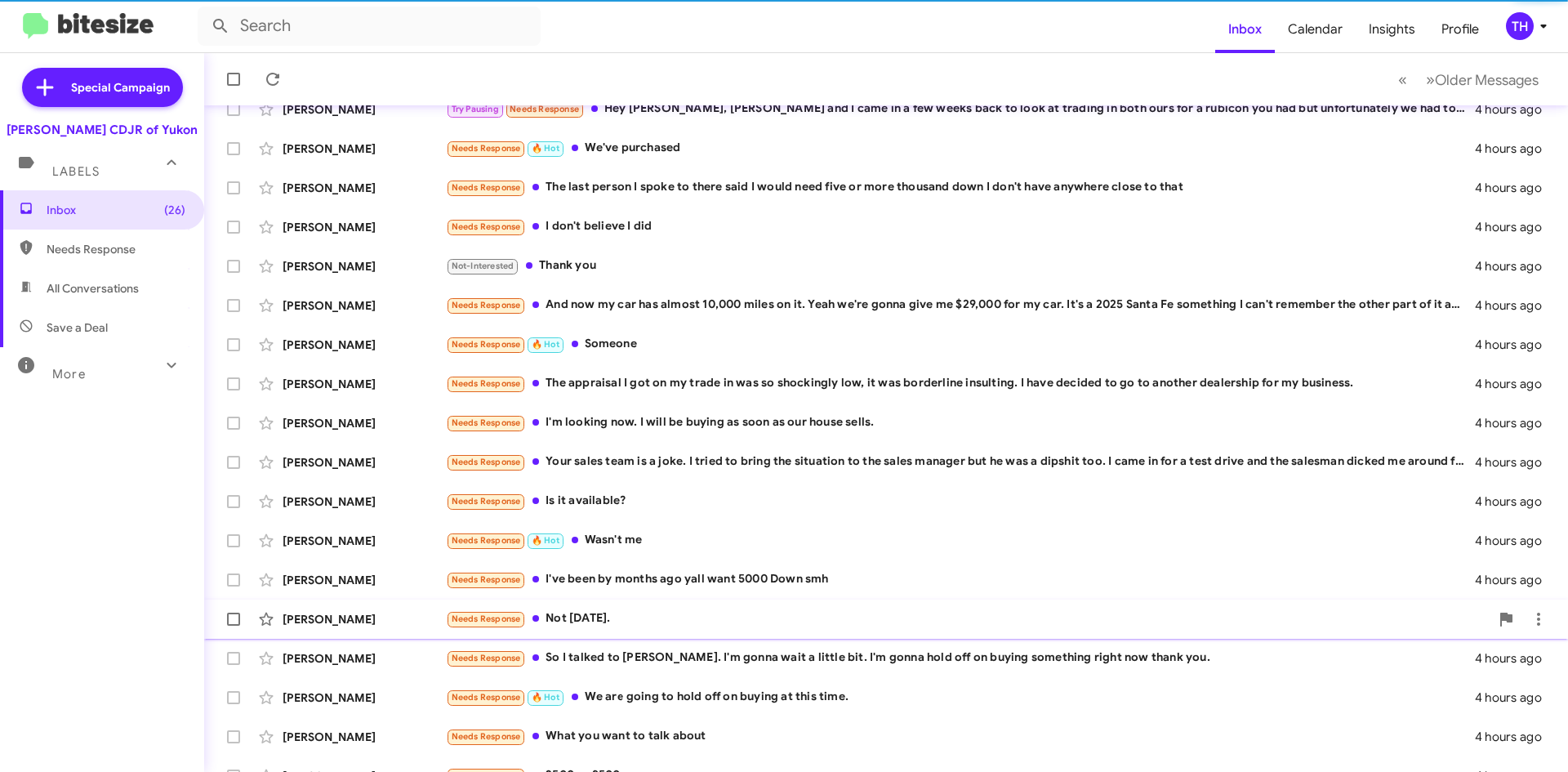
scroll to position [176, 0]
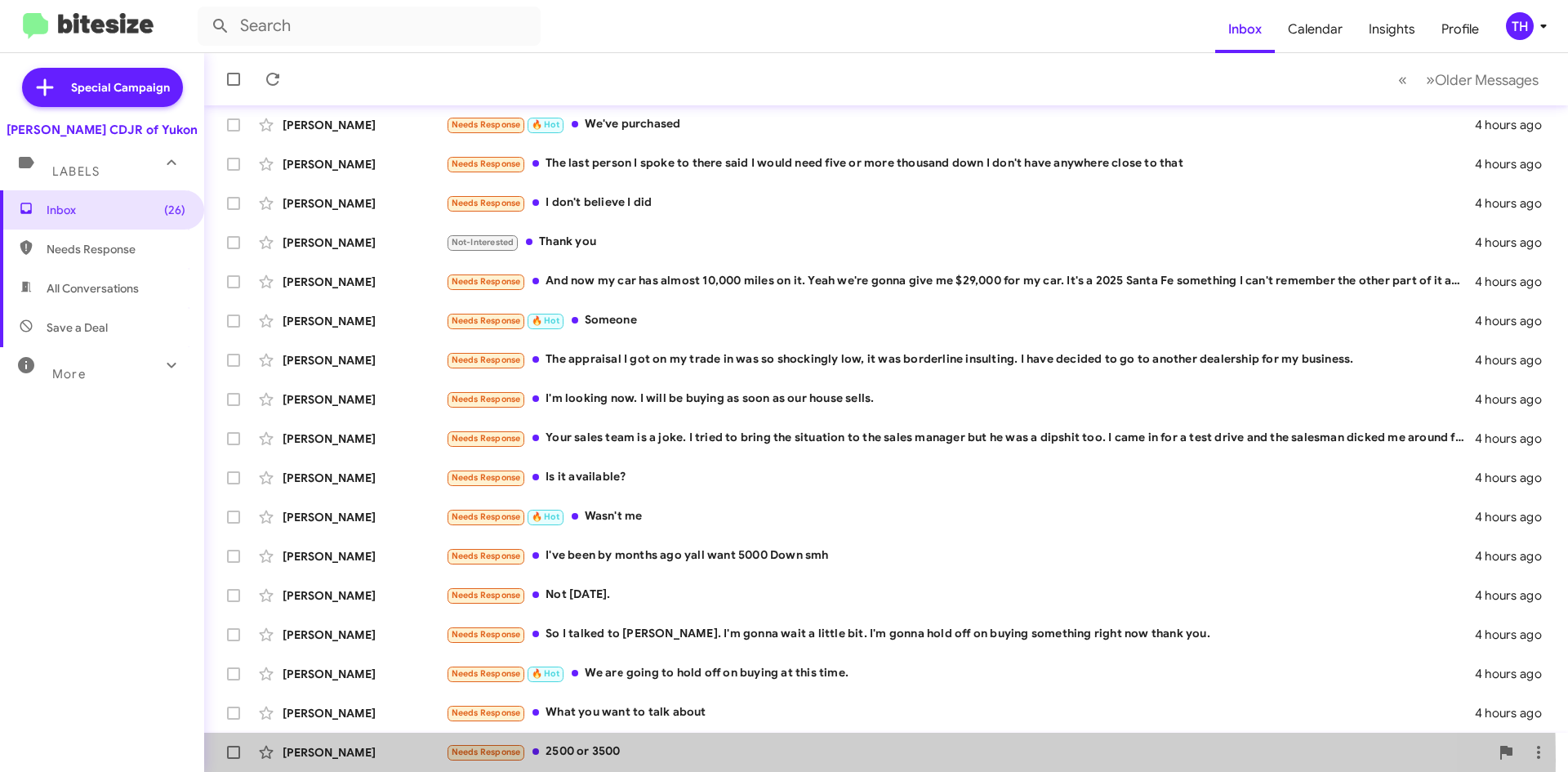
click at [578, 760] on div "Needs Response 2500 or 3500" at bounding box center [967, 751] width 1044 height 19
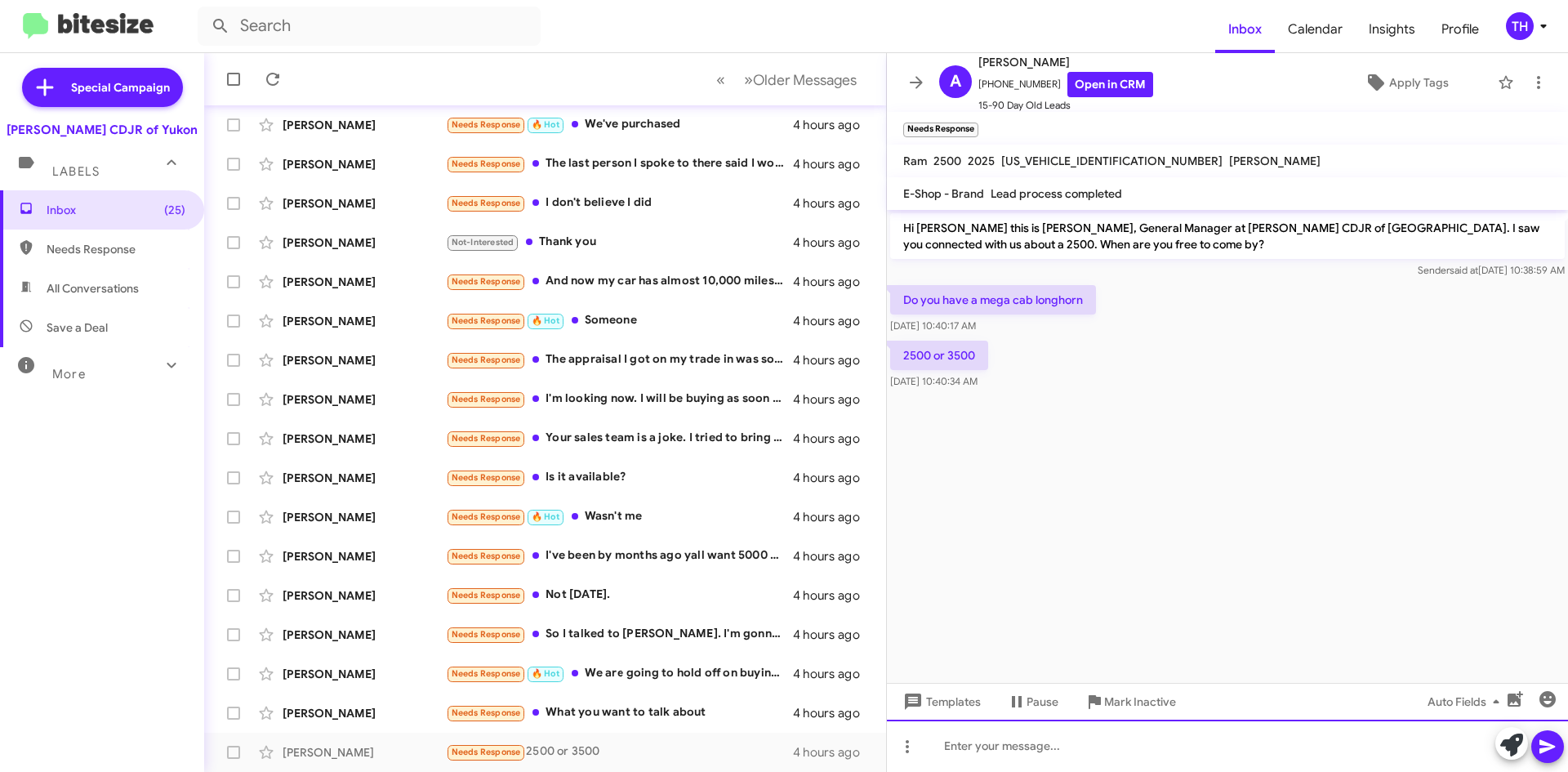
click at [1059, 742] on div at bounding box center [1228, 745] width 681 height 52
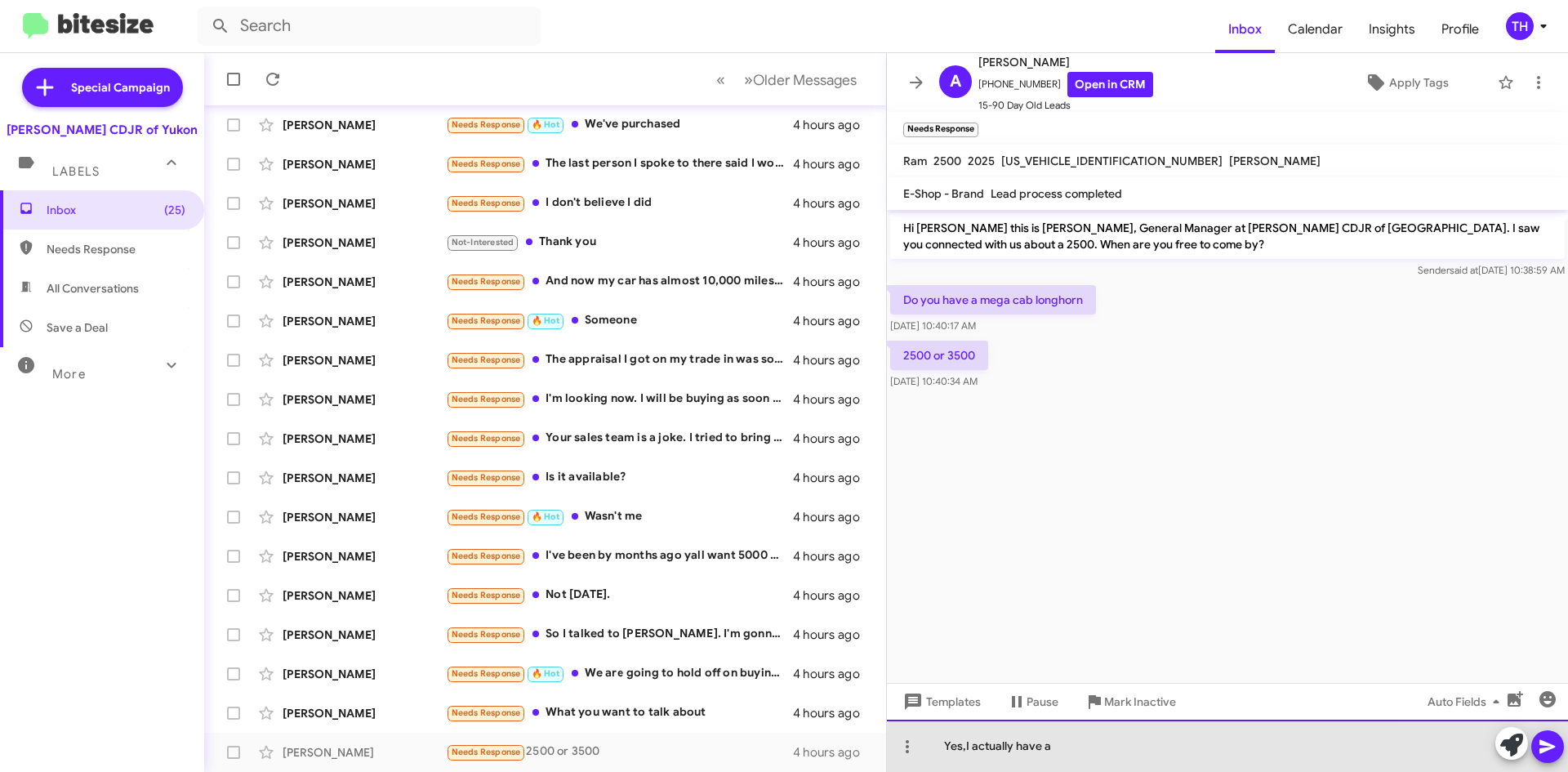
click at [964, 744] on div "Yes,I actually have a" at bounding box center [1228, 745] width 681 height 52
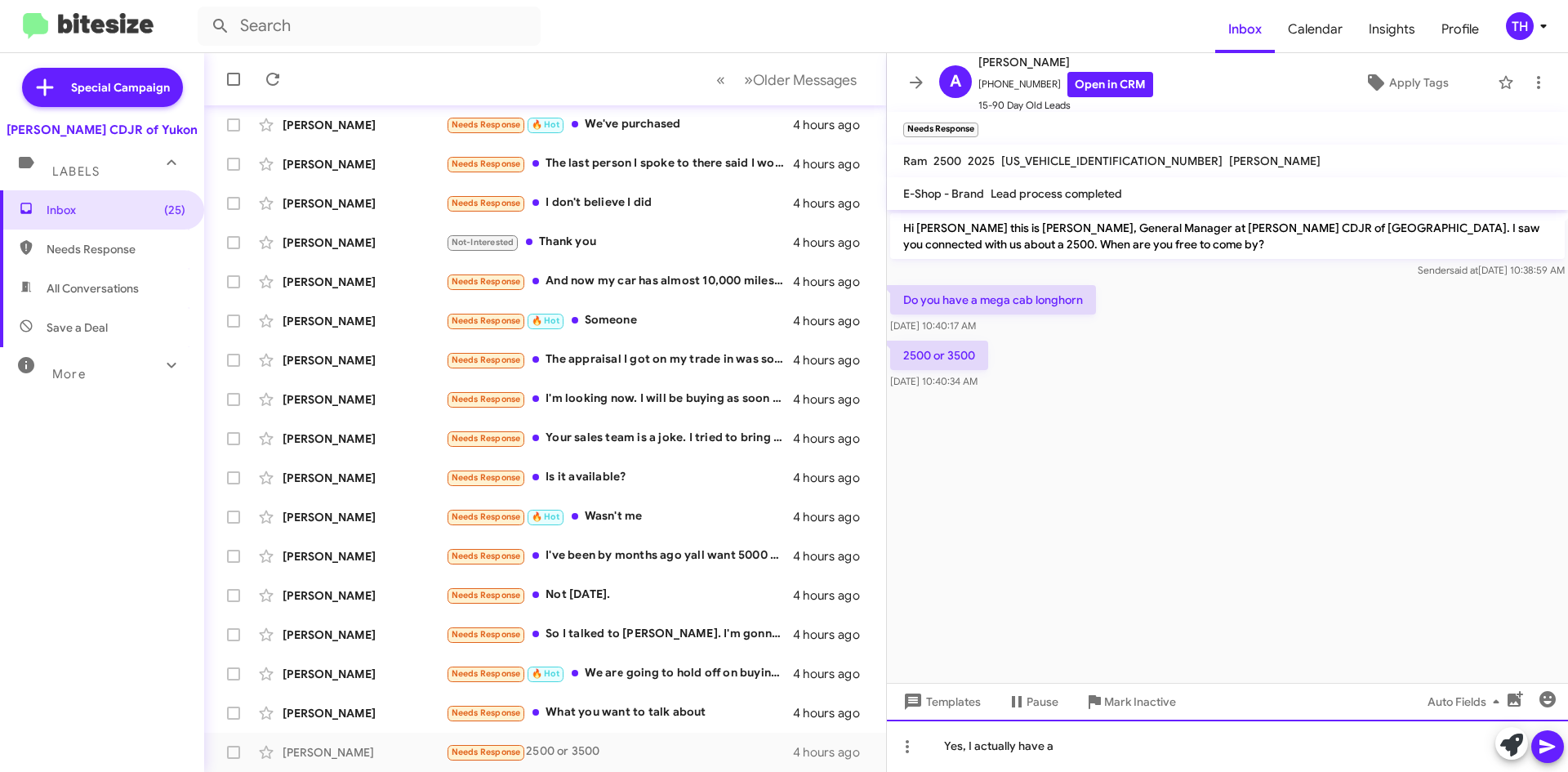
click at [1112, 765] on div "Yes, I actually have a" at bounding box center [1228, 745] width 681 height 52
drag, startPoint x: 1272, startPoint y: 752, endPoint x: 811, endPoint y: 757, distance: 461.0
click at [811, 757] on div "Inbox « Previous » Next Older Messages [PERSON_NAME] Needs Response I don't thi…" at bounding box center [887, 412] width 1364 height 718
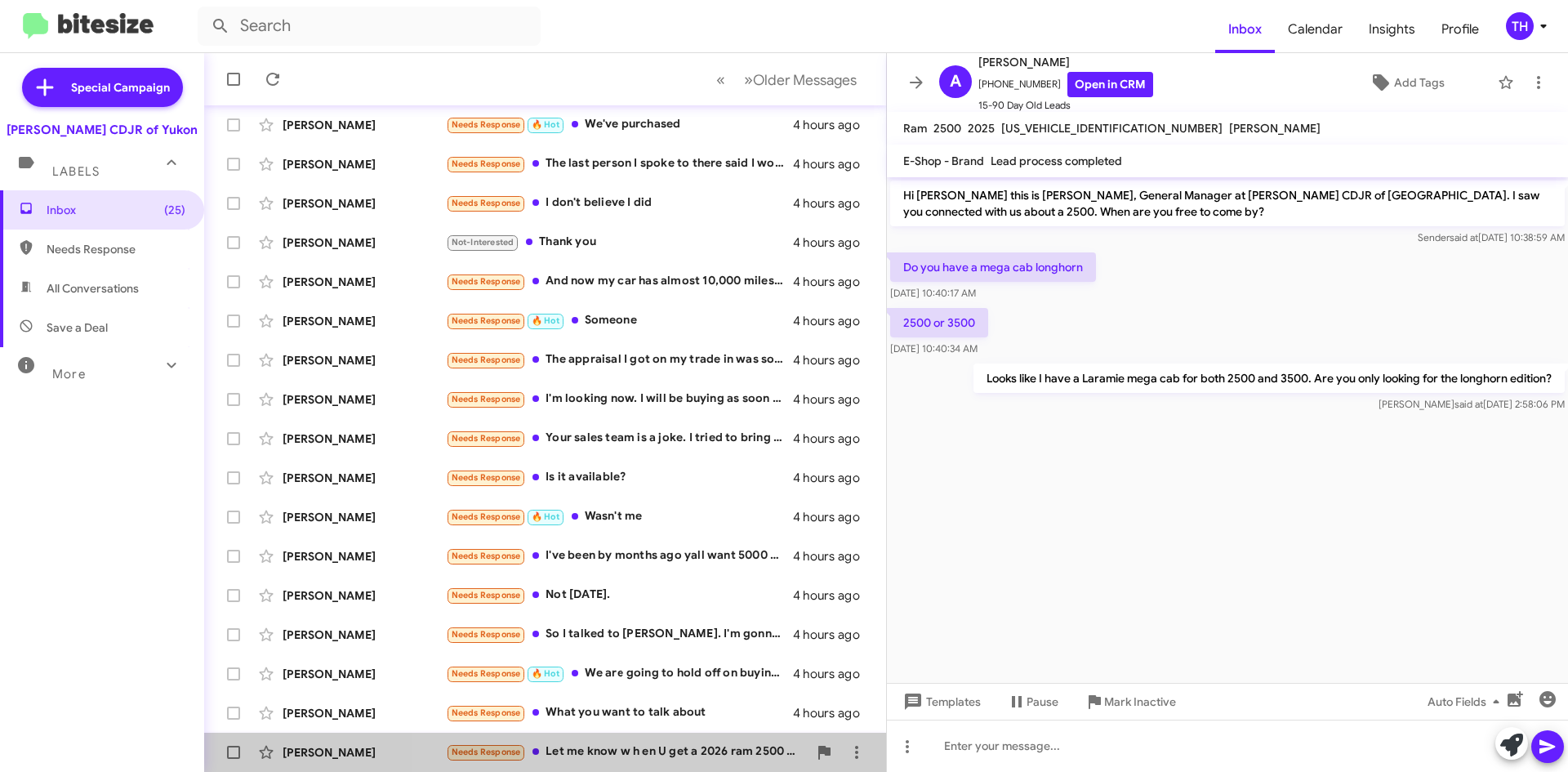
click at [696, 749] on div "Needs Response Let me know w h en U get a 2026 ram 2500 warlock." at bounding box center [626, 751] width 362 height 19
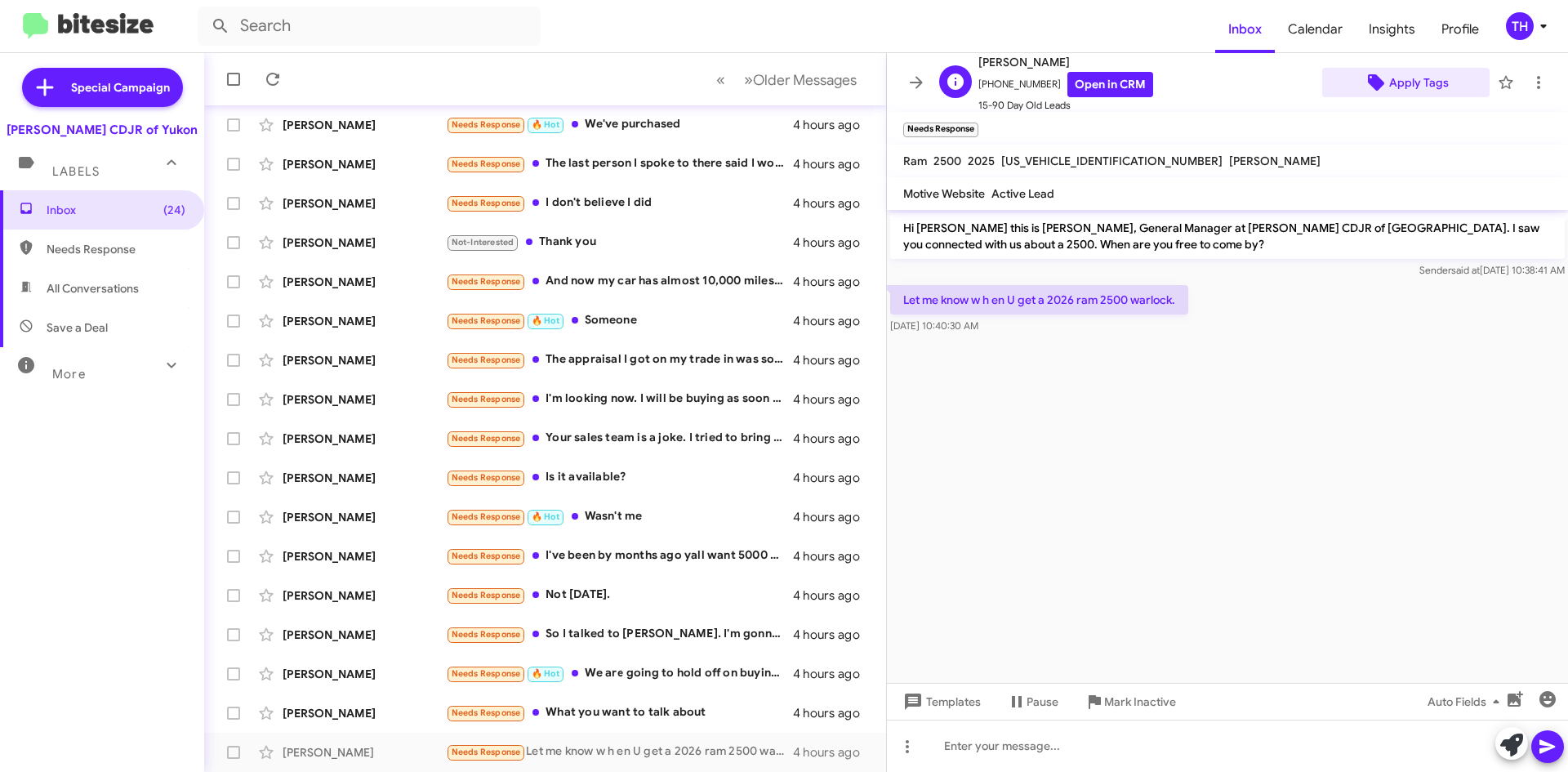
click at [1437, 76] on span "Apply Tags" at bounding box center [1419, 82] width 59 height 30
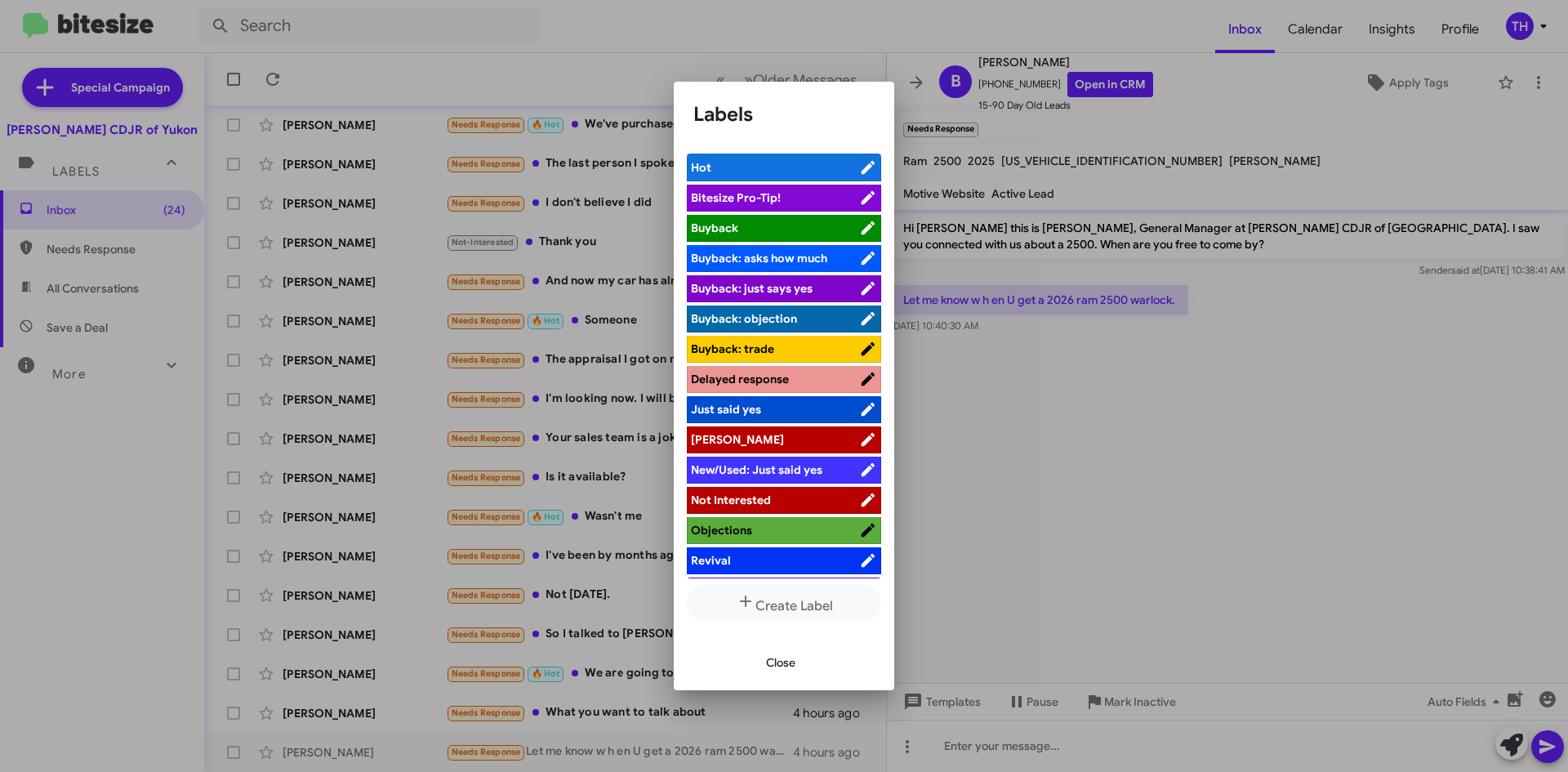
drag, startPoint x: 744, startPoint y: 459, endPoint x: 754, endPoint y: 438, distance: 23.3
click at [754, 438] on ul "Hot Bitesize Pro-Tip! [PERSON_NAME]: asks how much [PERSON_NAME]: just says yes…" at bounding box center [784, 365] width 194 height 424
click at [754, 438] on span "[PERSON_NAME]" at bounding box center [775, 439] width 168 height 16
click at [772, 664] on span "Close" at bounding box center [781, 662] width 30 height 30
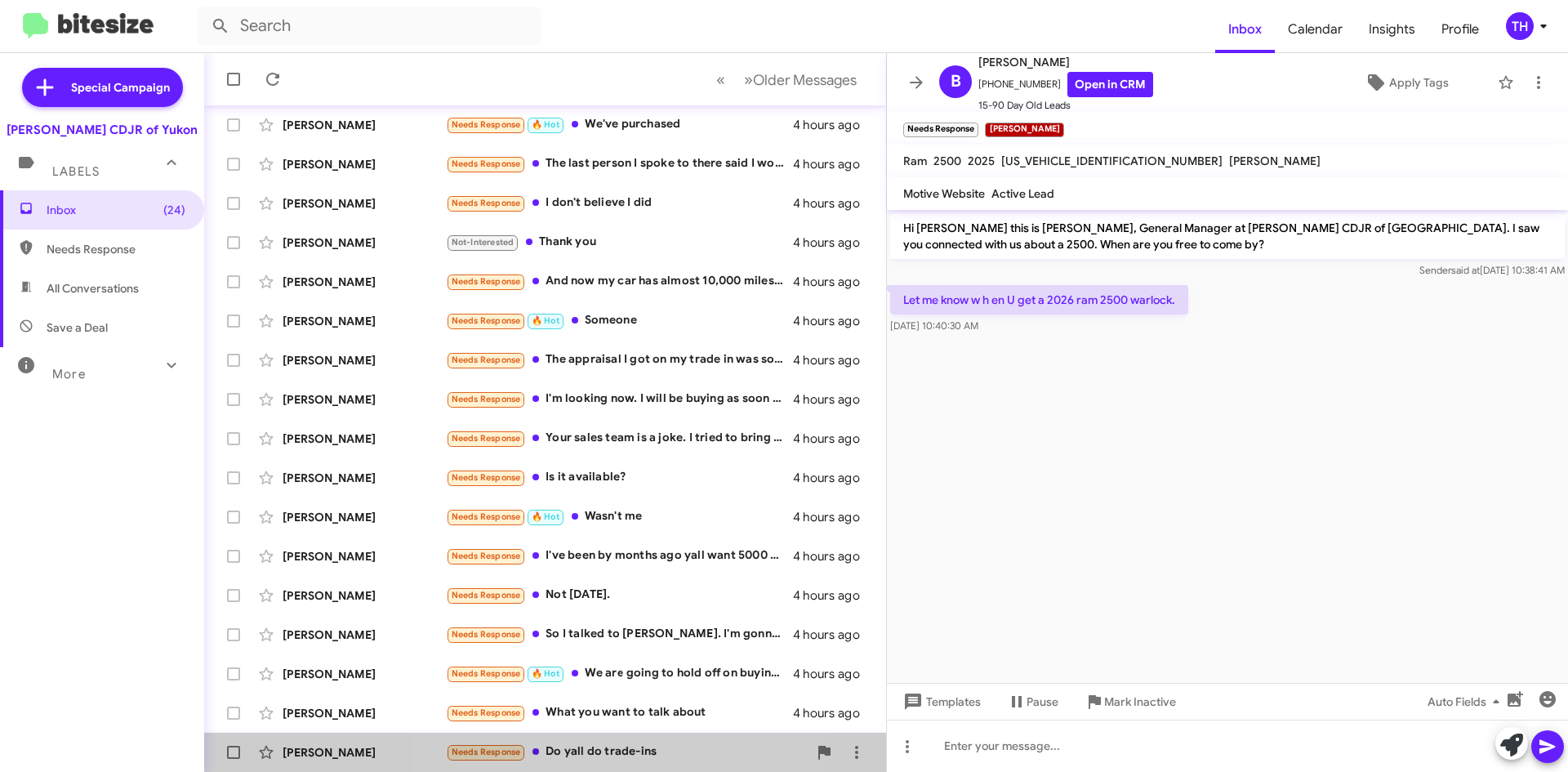
click at [629, 757] on div "Needs Response Do yall do trade-ins" at bounding box center [626, 751] width 362 height 19
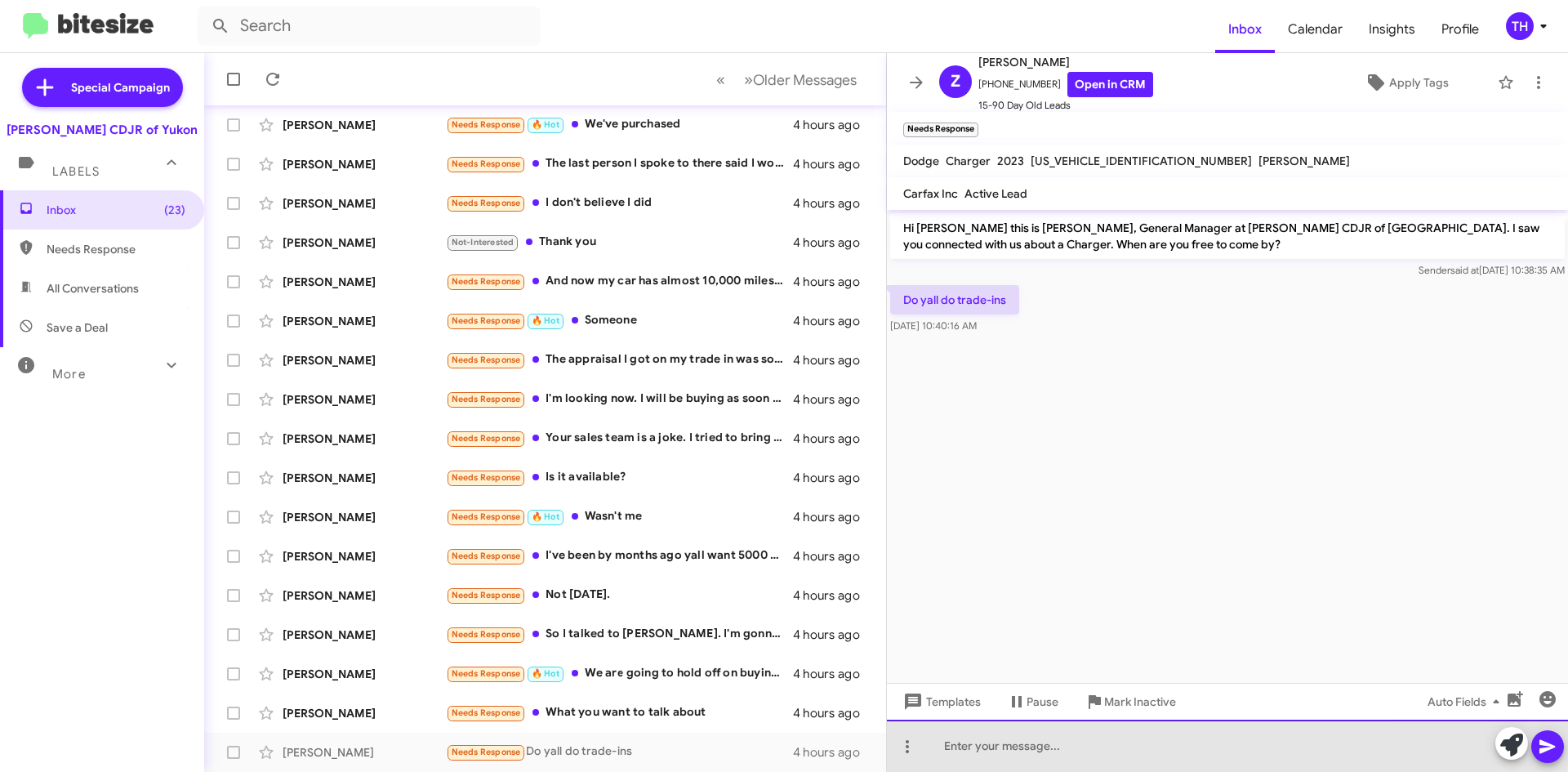
click at [1065, 739] on div at bounding box center [1228, 745] width 681 height 52
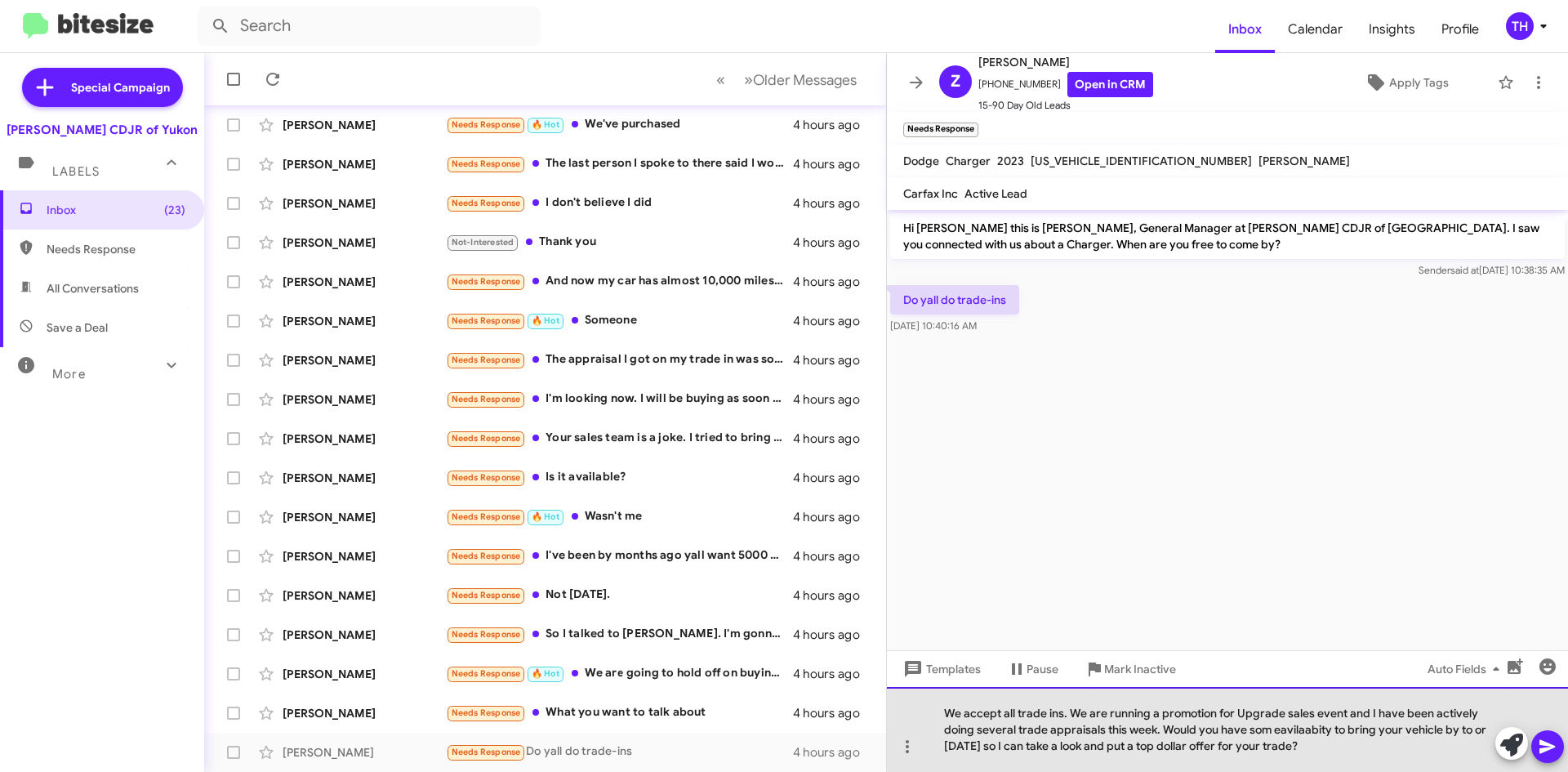
drag, startPoint x: 1274, startPoint y: 726, endPoint x: 1333, endPoint y: 742, distance: 61.1
click at [1279, 727] on div "We accept all trade ins. We are running a promotion for Upgrade sales event and…" at bounding box center [1228, 729] width 681 height 85
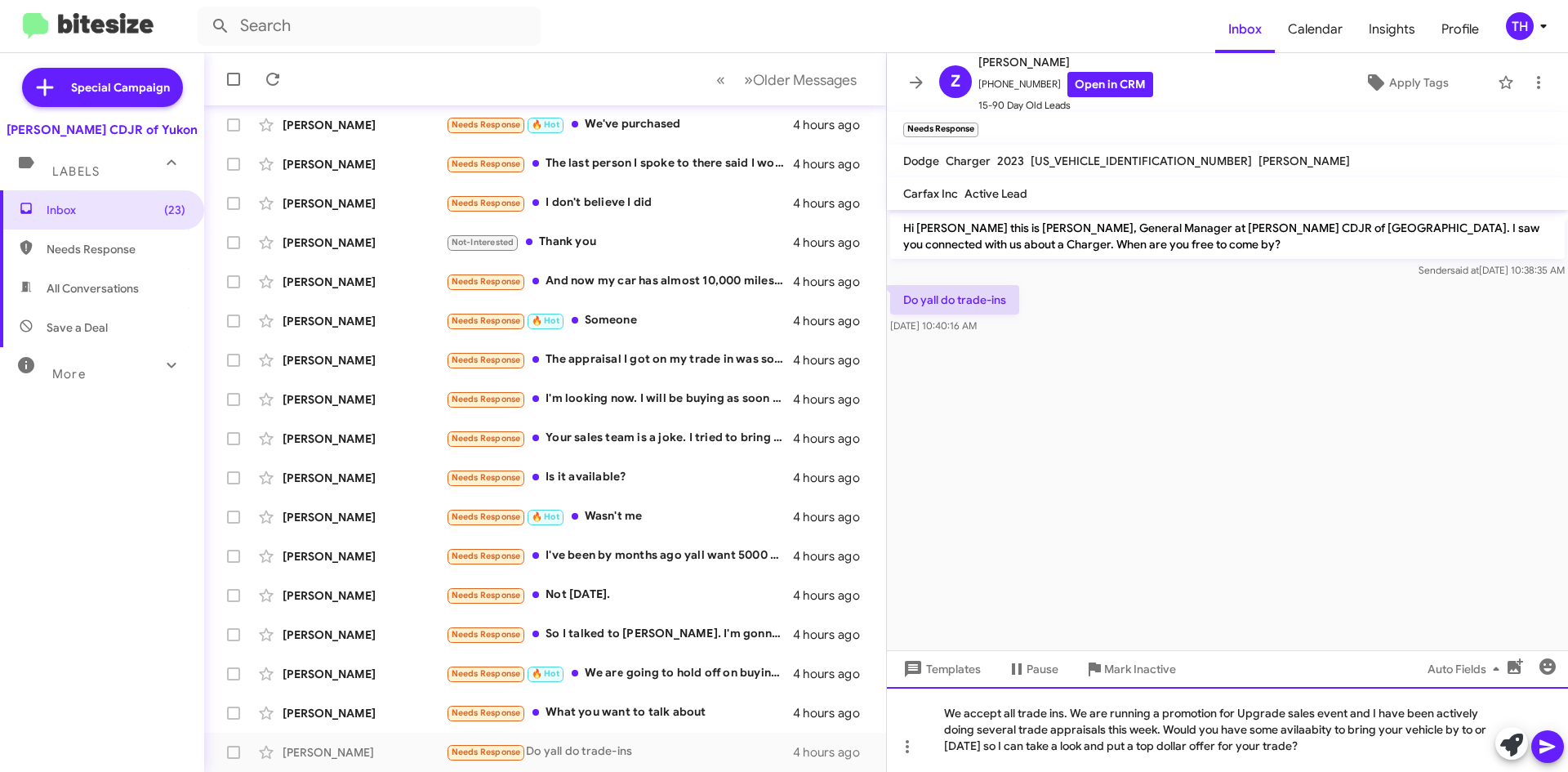
drag, startPoint x: 1285, startPoint y: 728, endPoint x: 1279, endPoint y: 736, distance: 10.0
click at [1237, 711] on div "We accept all trade ins. We are running a promotion for Upgrade sales event and…" at bounding box center [1228, 729] width 681 height 85
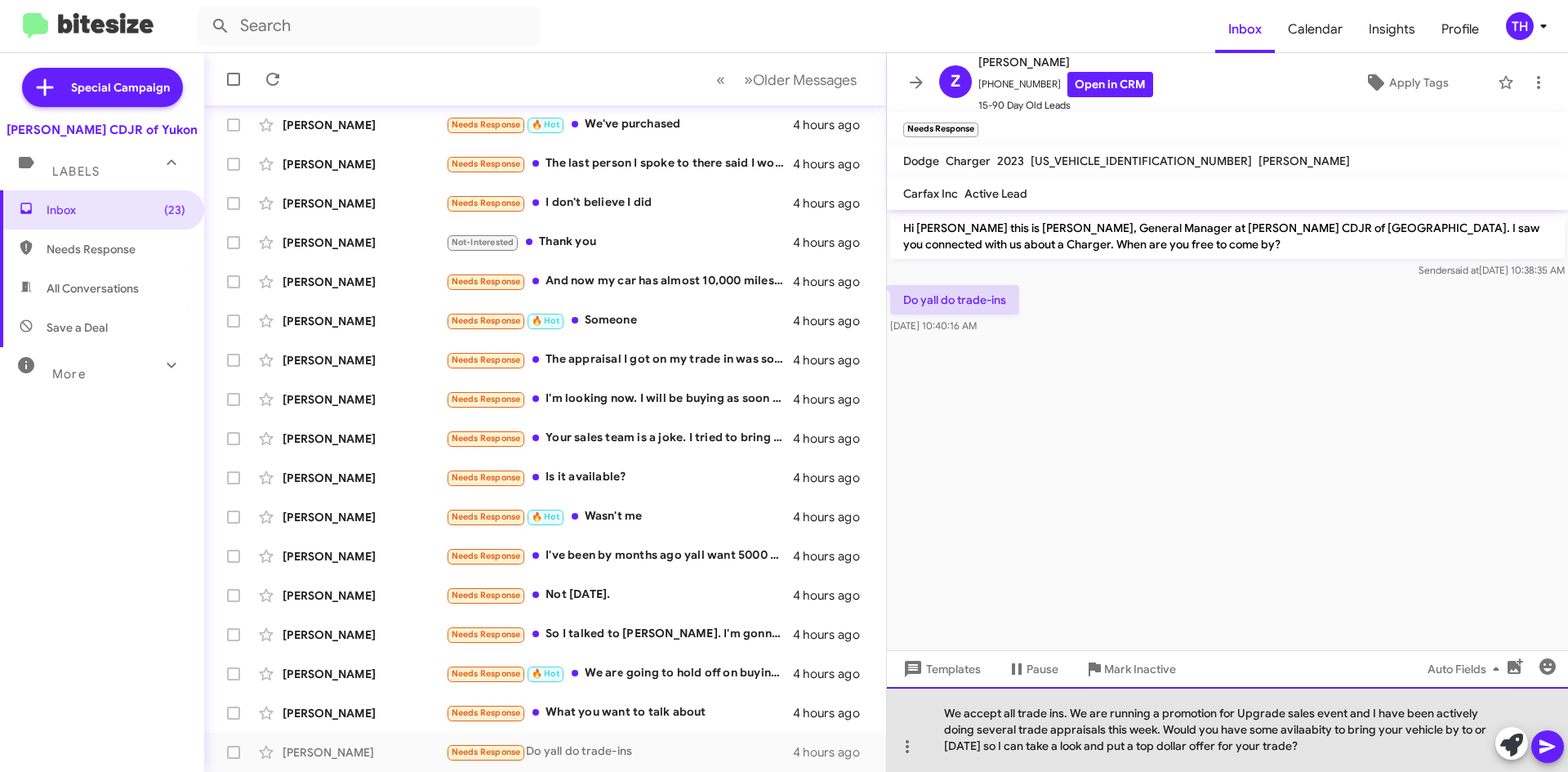
click at [1333, 730] on div "We accept all trade ins. We are running a promotion for Upgrade sales event and…" at bounding box center [1228, 729] width 681 height 85
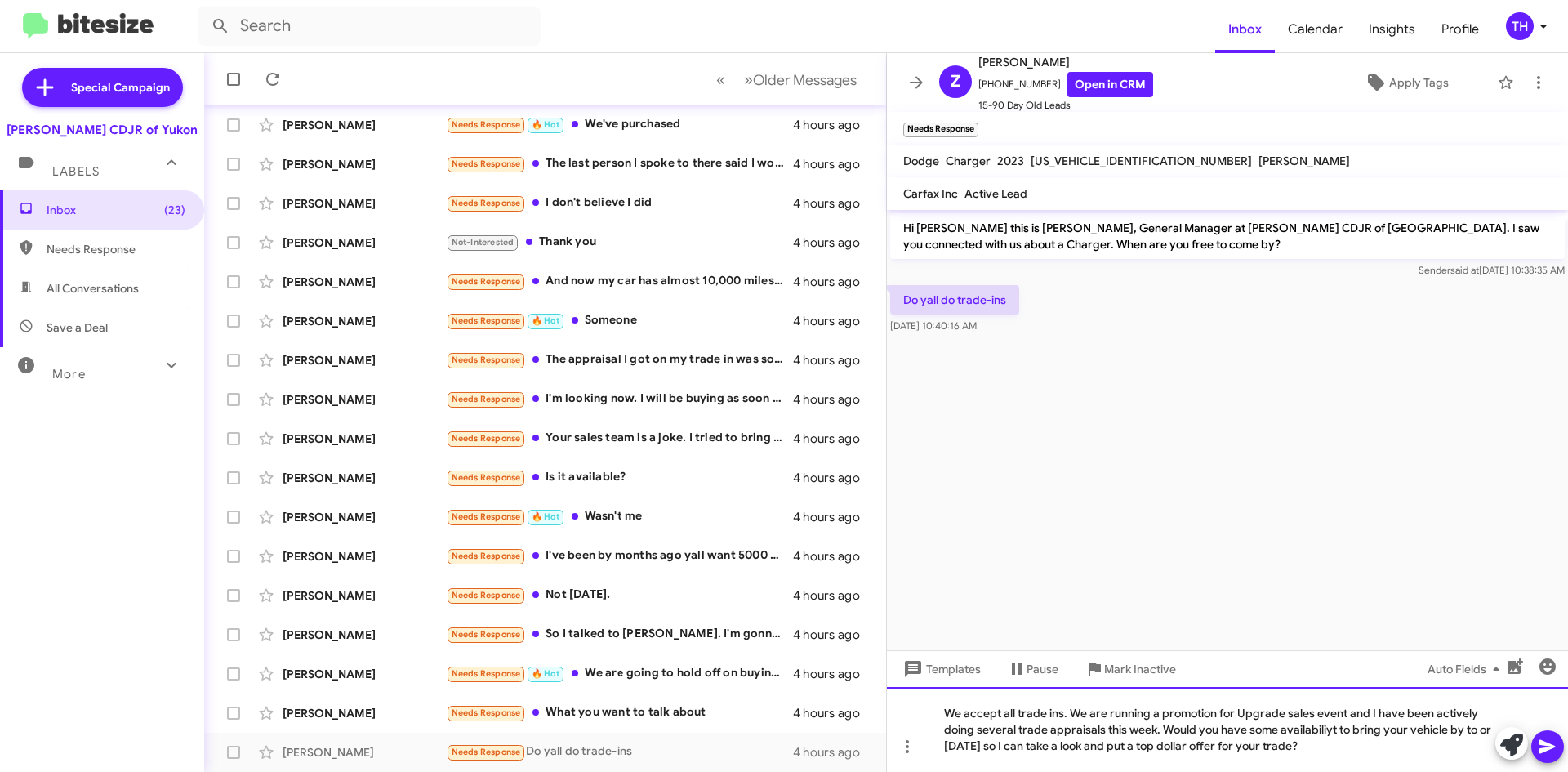
drag, startPoint x: 1309, startPoint y: 716, endPoint x: 1317, endPoint y: 733, distance: 18.8
click at [1317, 733] on div "We accept all trade ins. We are running a promotion for Upgrade sales event and…" at bounding box center [1228, 729] width 681 height 85
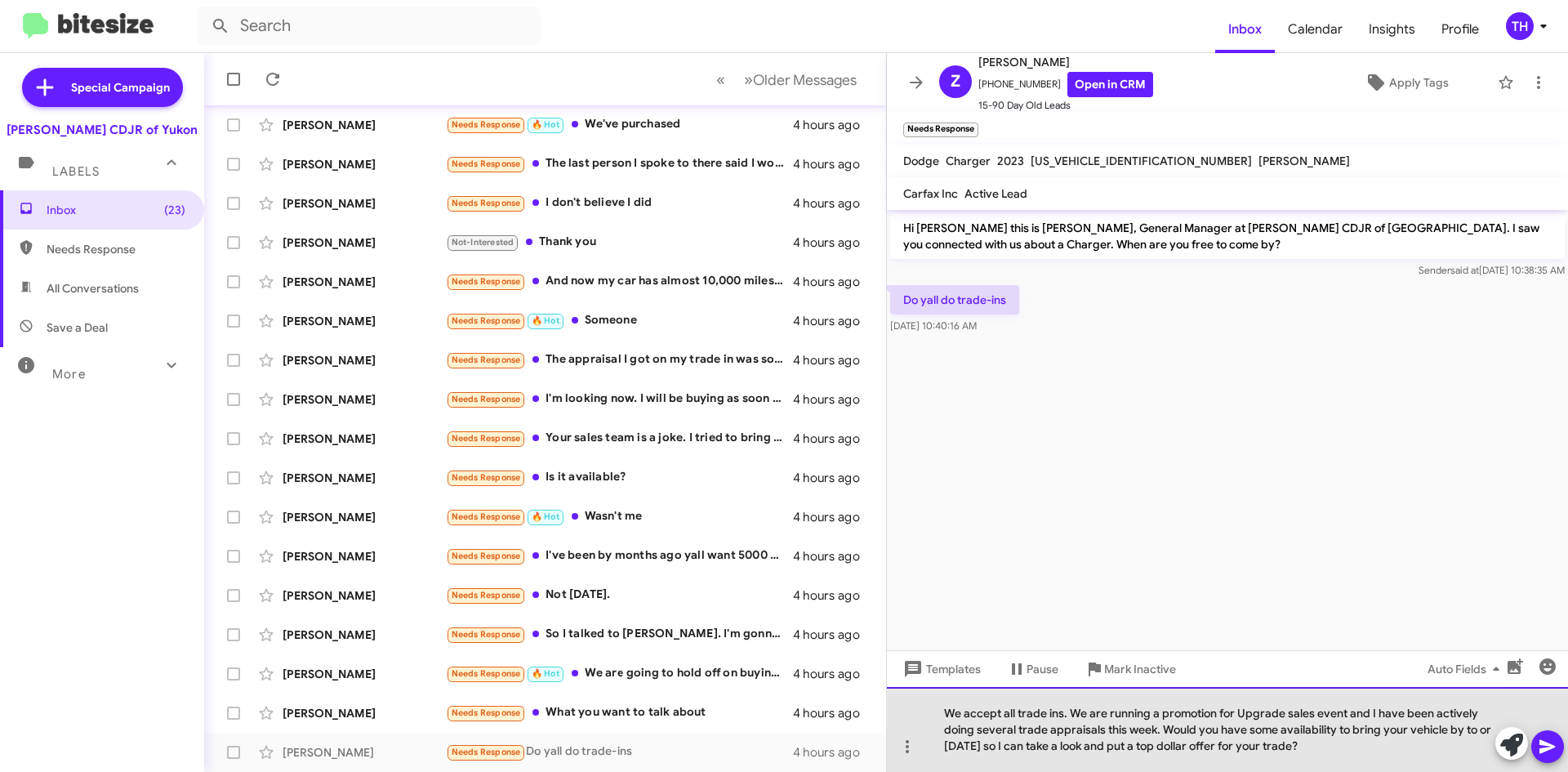
drag, startPoint x: 1233, startPoint y: 709, endPoint x: 1337, endPoint y: 733, distance: 106.7
click at [1233, 709] on div "We accept all trade ins. We are running a promotion for Upgrade sales event and…" at bounding box center [1228, 729] width 681 height 85
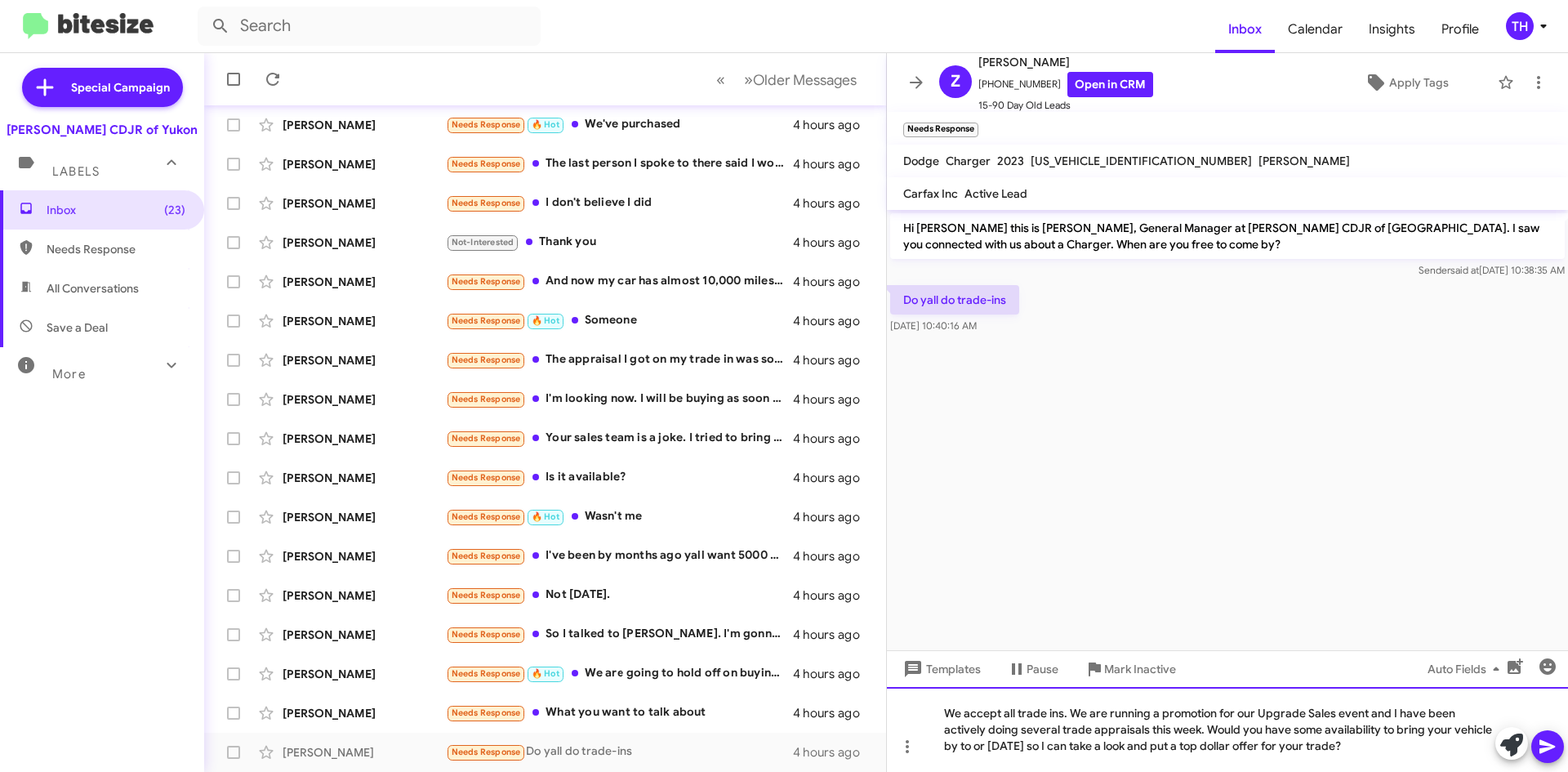
click at [1391, 724] on div "We accept all trade ins. We are running a promotion for our Upgrade Sales event…" at bounding box center [1228, 729] width 681 height 85
drag, startPoint x: 1007, startPoint y: 747, endPoint x: 1023, endPoint y: 765, distance: 24.1
click at [1023, 765] on div "We accept all trade ins. We are running a promotion for our Upgrade Sales event…" at bounding box center [1228, 729] width 681 height 85
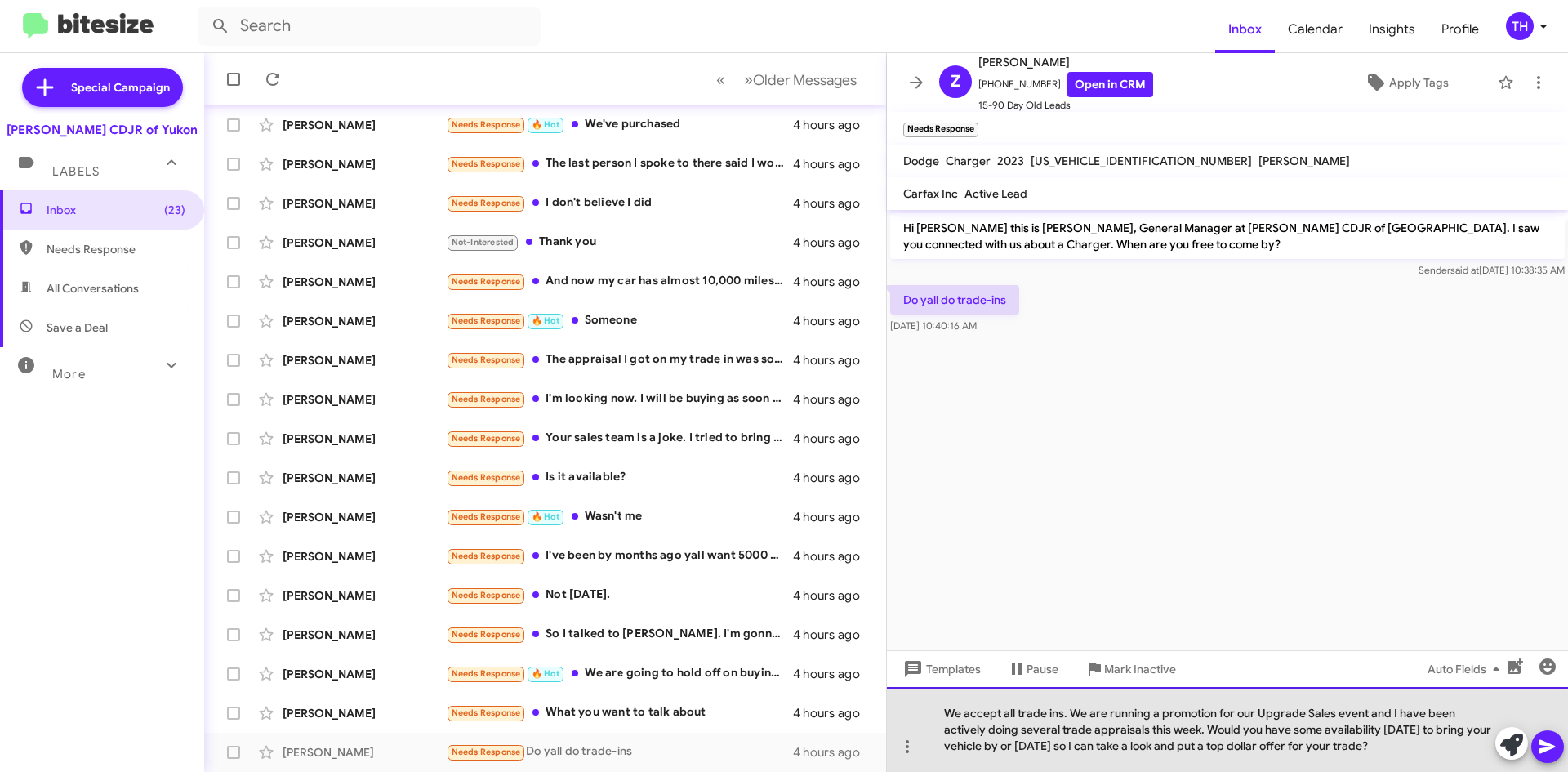
click at [1010, 743] on div "We accept all trade ins. We are running a promotion for our Upgrade Sales event…" at bounding box center [1228, 729] width 681 height 85
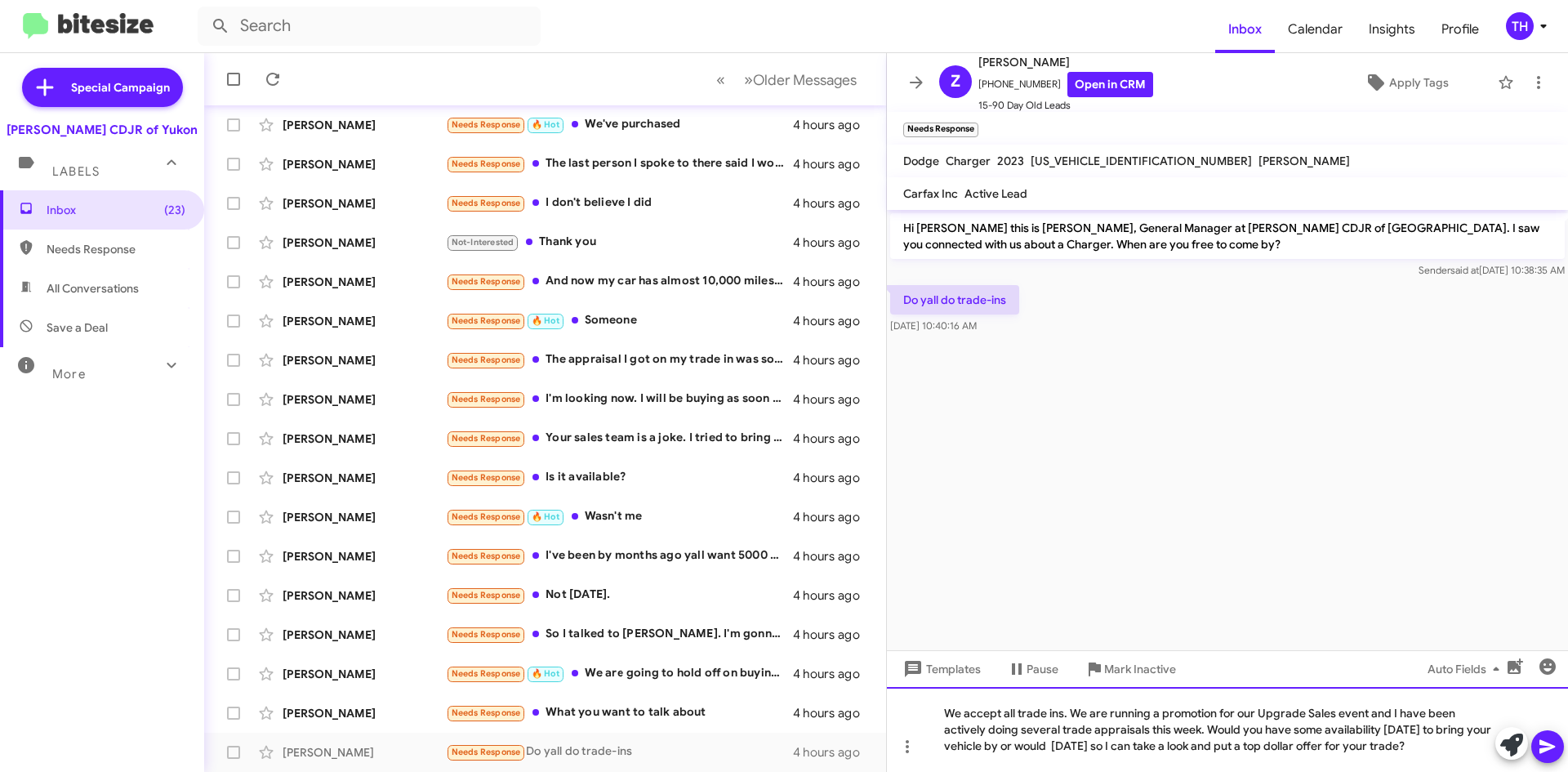
click at [1112, 749] on div "We accept all trade ins. We are running a promotion for our Upgrade Sales event…" at bounding box center [1228, 729] width 681 height 85
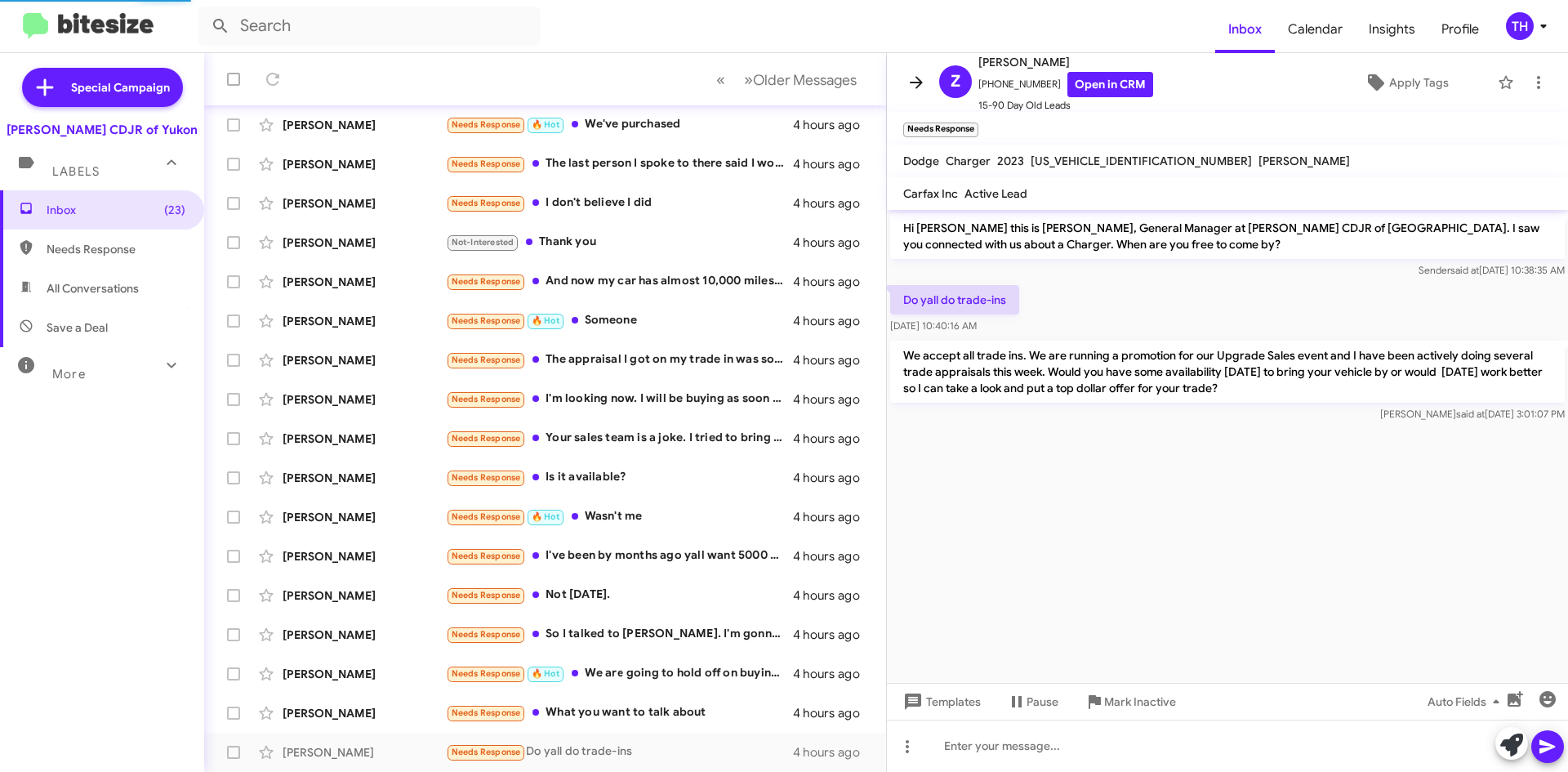
click at [921, 75] on icon at bounding box center [916, 82] width 20 height 20
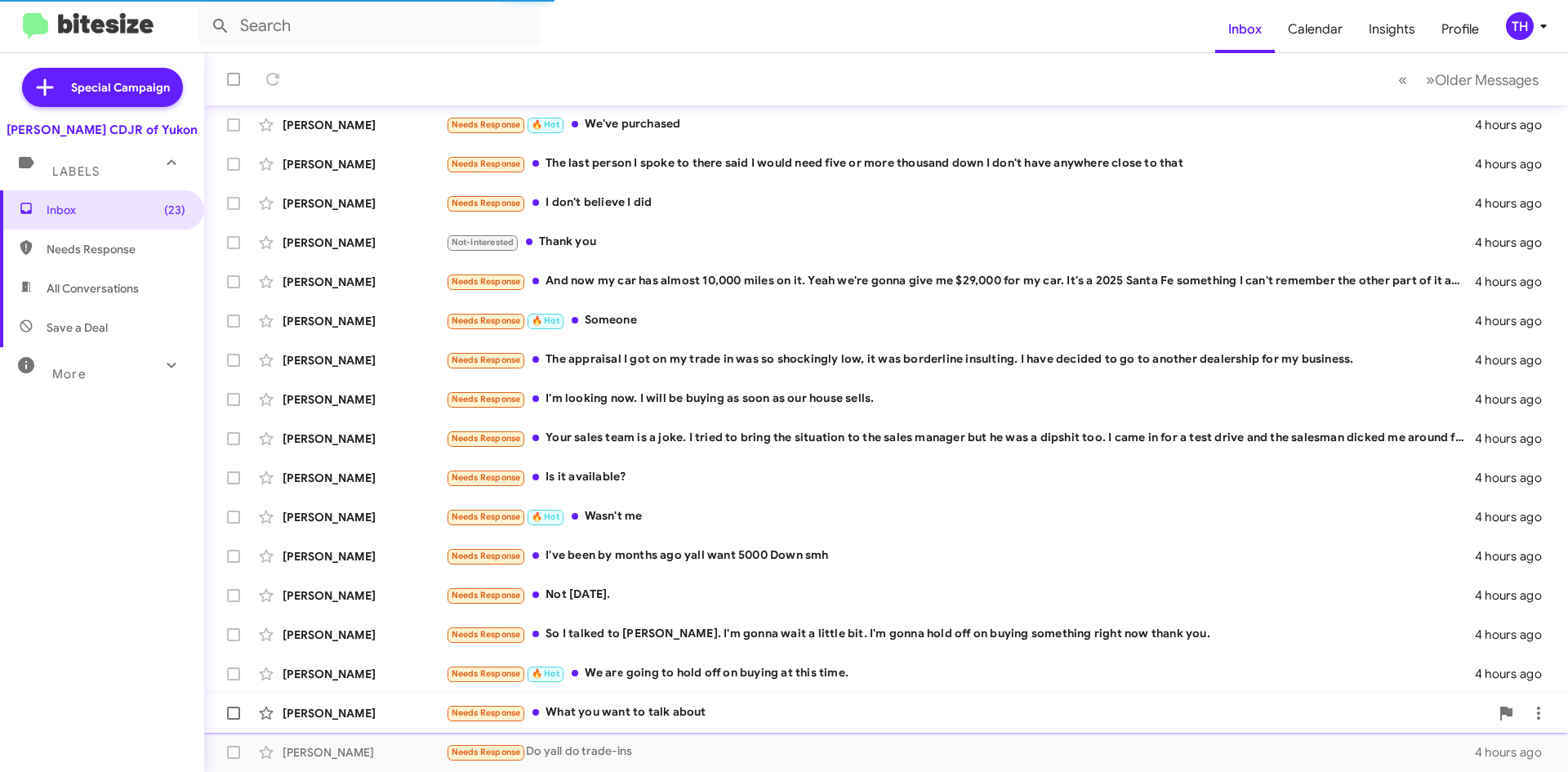
click at [709, 704] on div "Needs Response What you want to talk about" at bounding box center [967, 713] width 1044 height 19
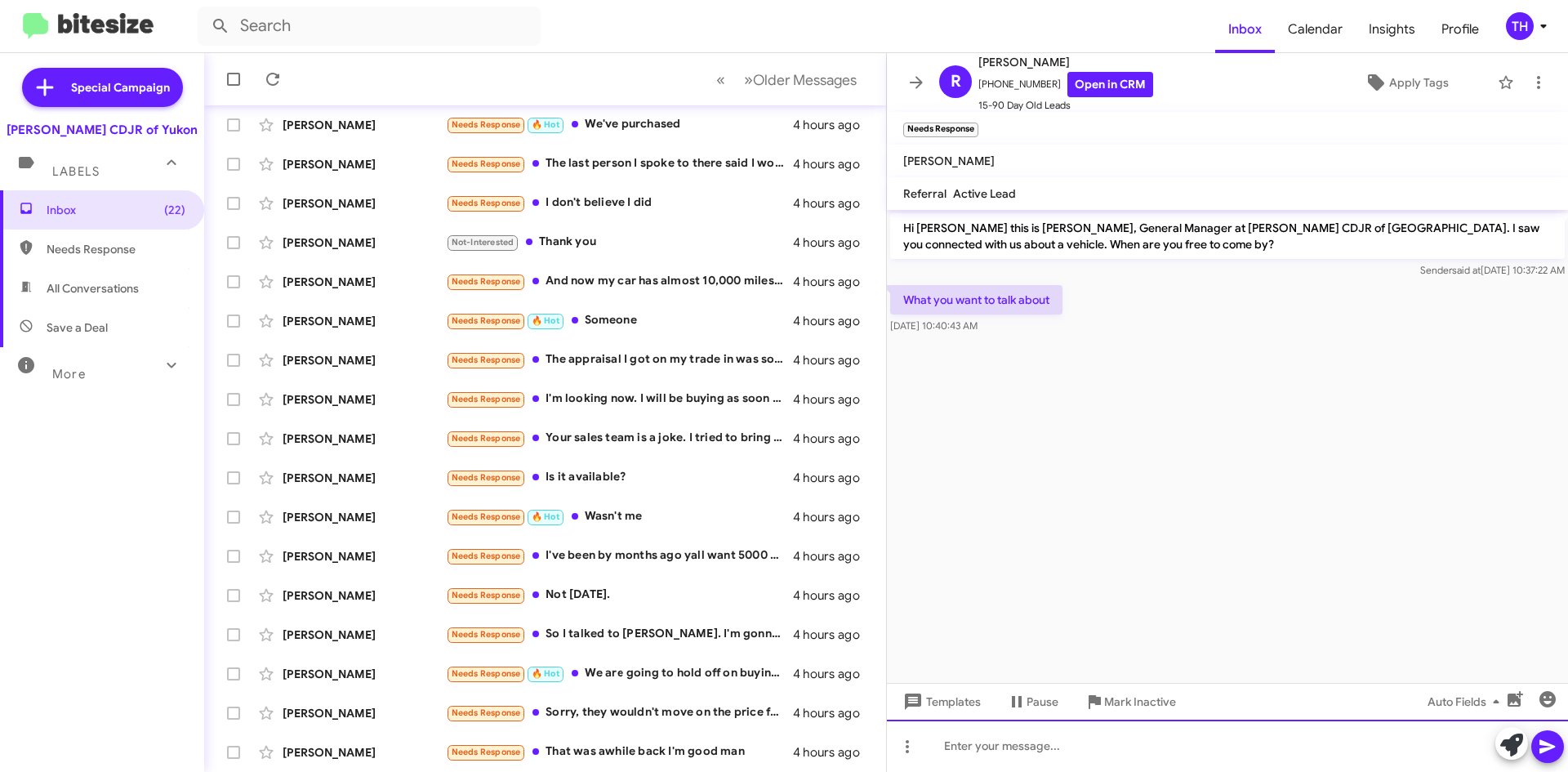
drag, startPoint x: 985, startPoint y: 743, endPoint x: 1026, endPoint y: 718, distance: 48.0
click at [985, 742] on div at bounding box center [1228, 745] width 681 height 52
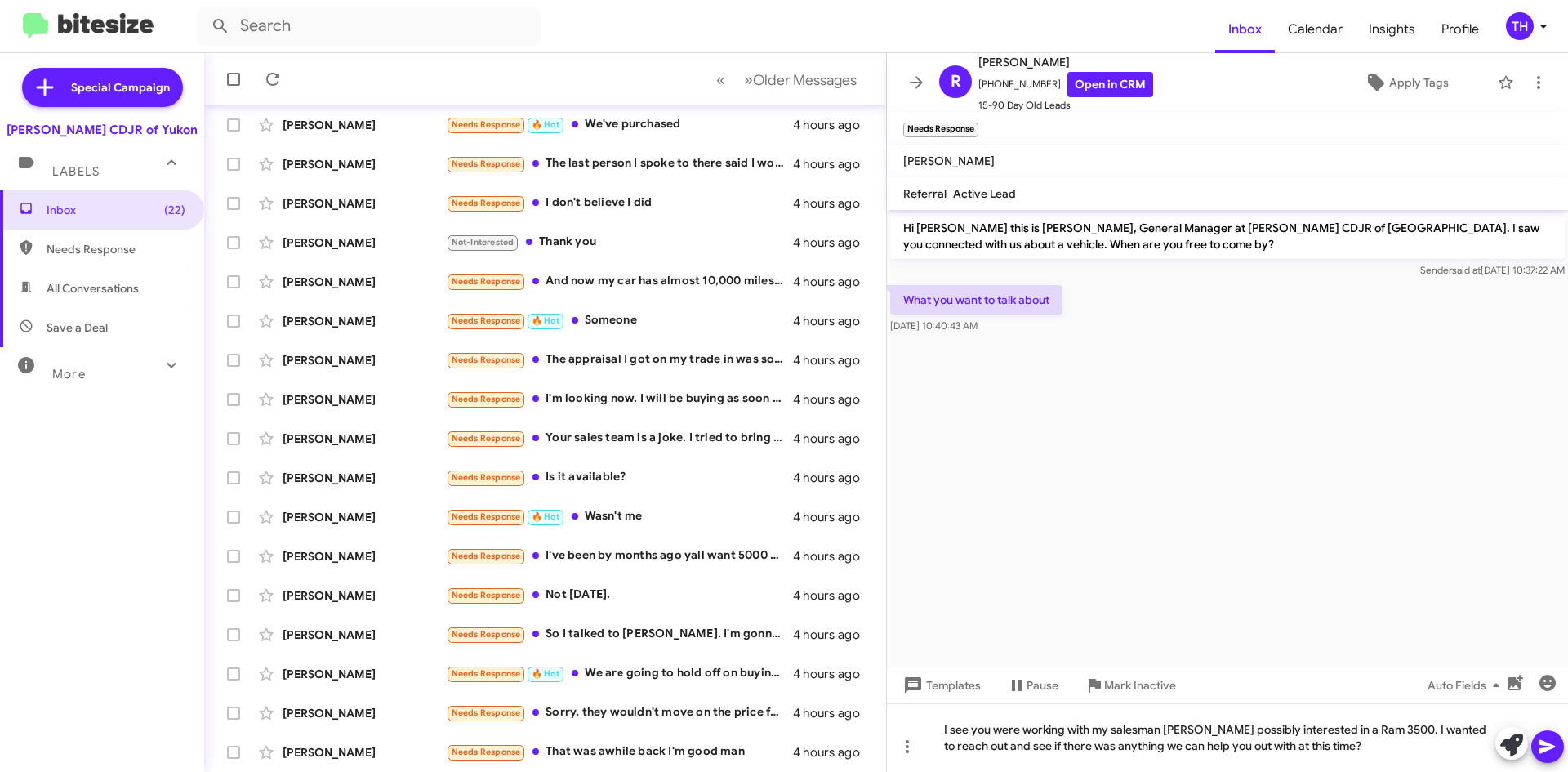
click at [1550, 753] on icon at bounding box center [1548, 746] width 20 height 20
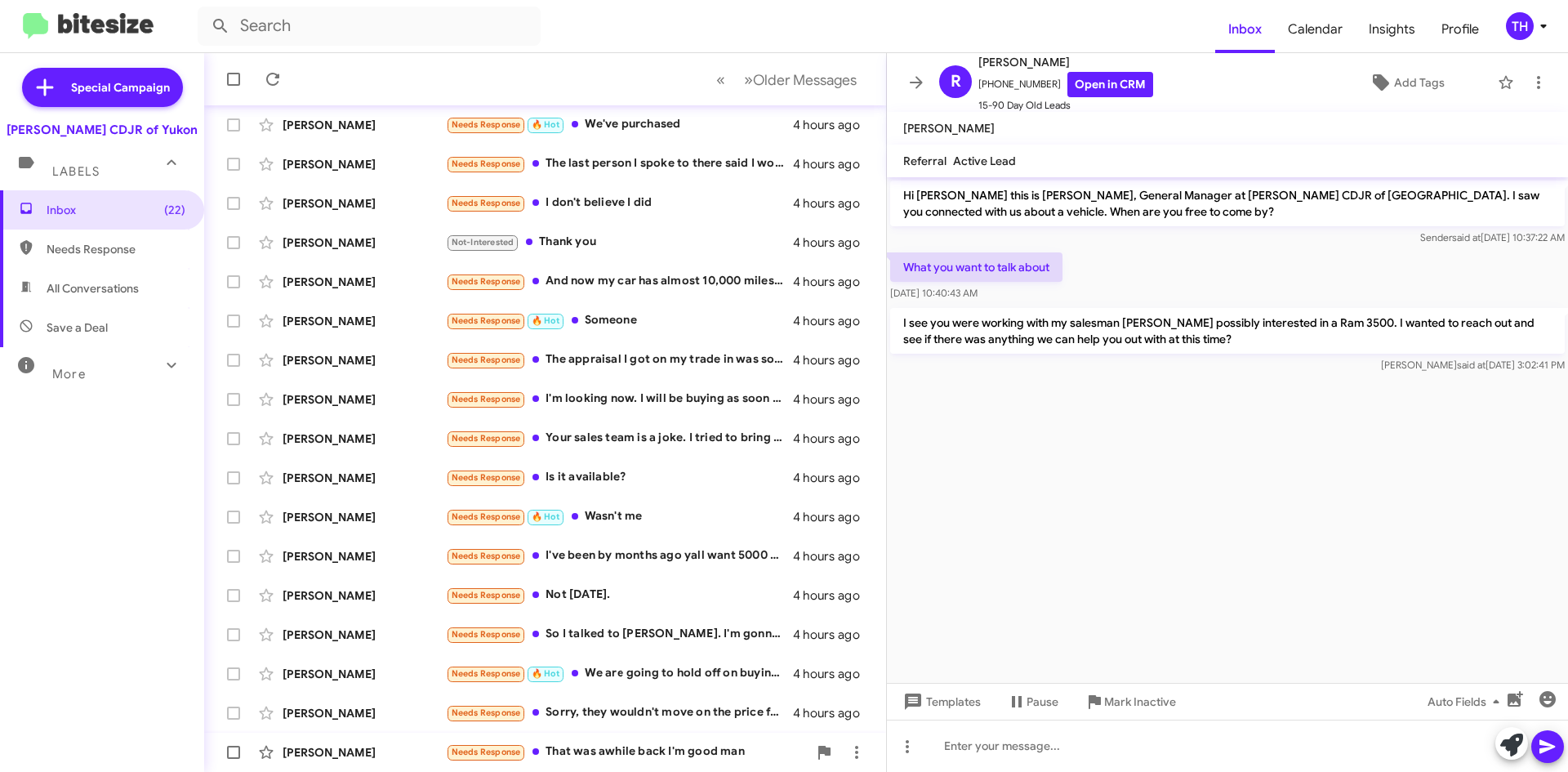
click at [695, 750] on div "Needs Response That was awhile back I'm good man" at bounding box center [626, 751] width 362 height 19
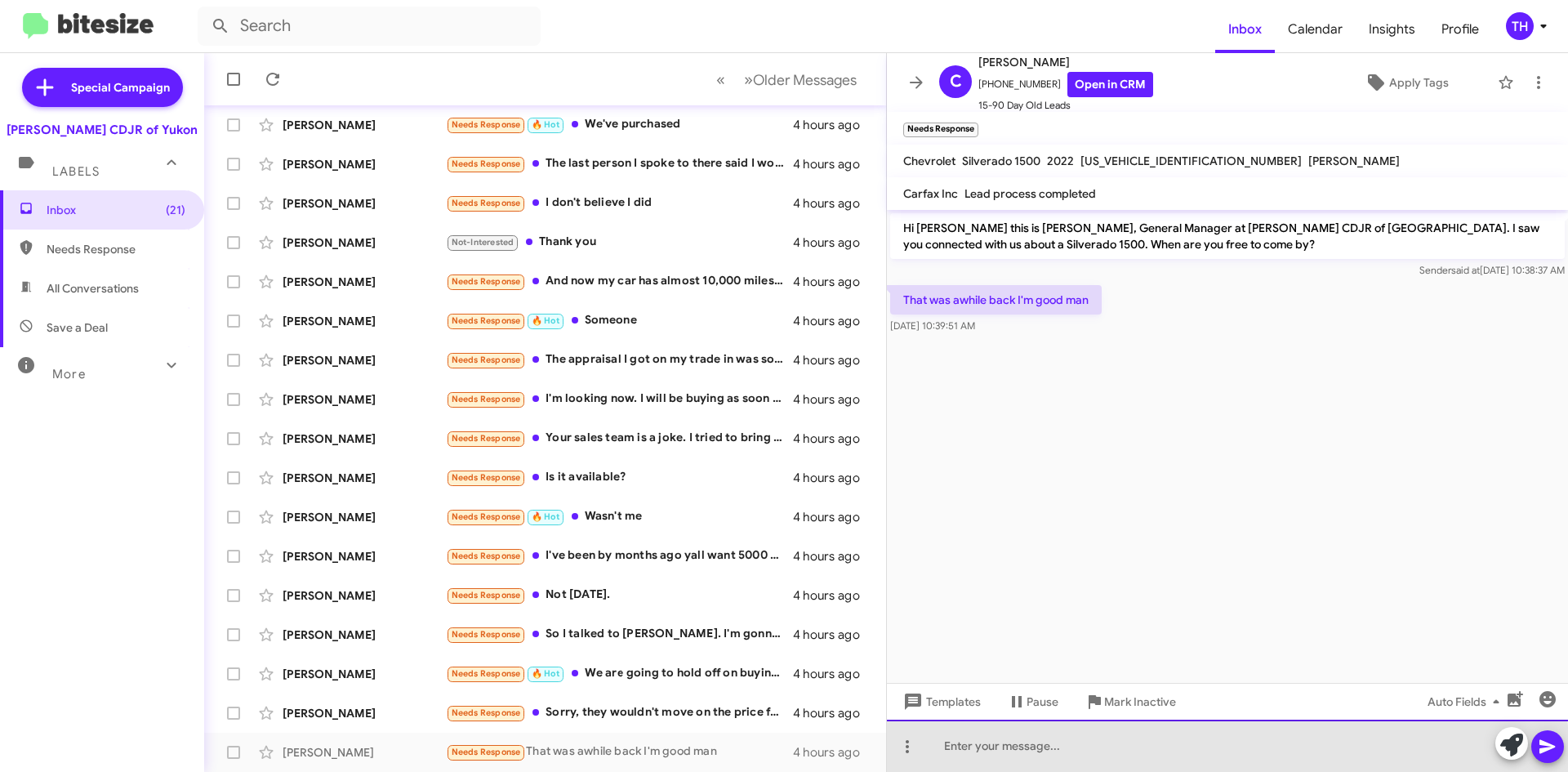
click at [1163, 749] on div at bounding box center [1228, 745] width 681 height 52
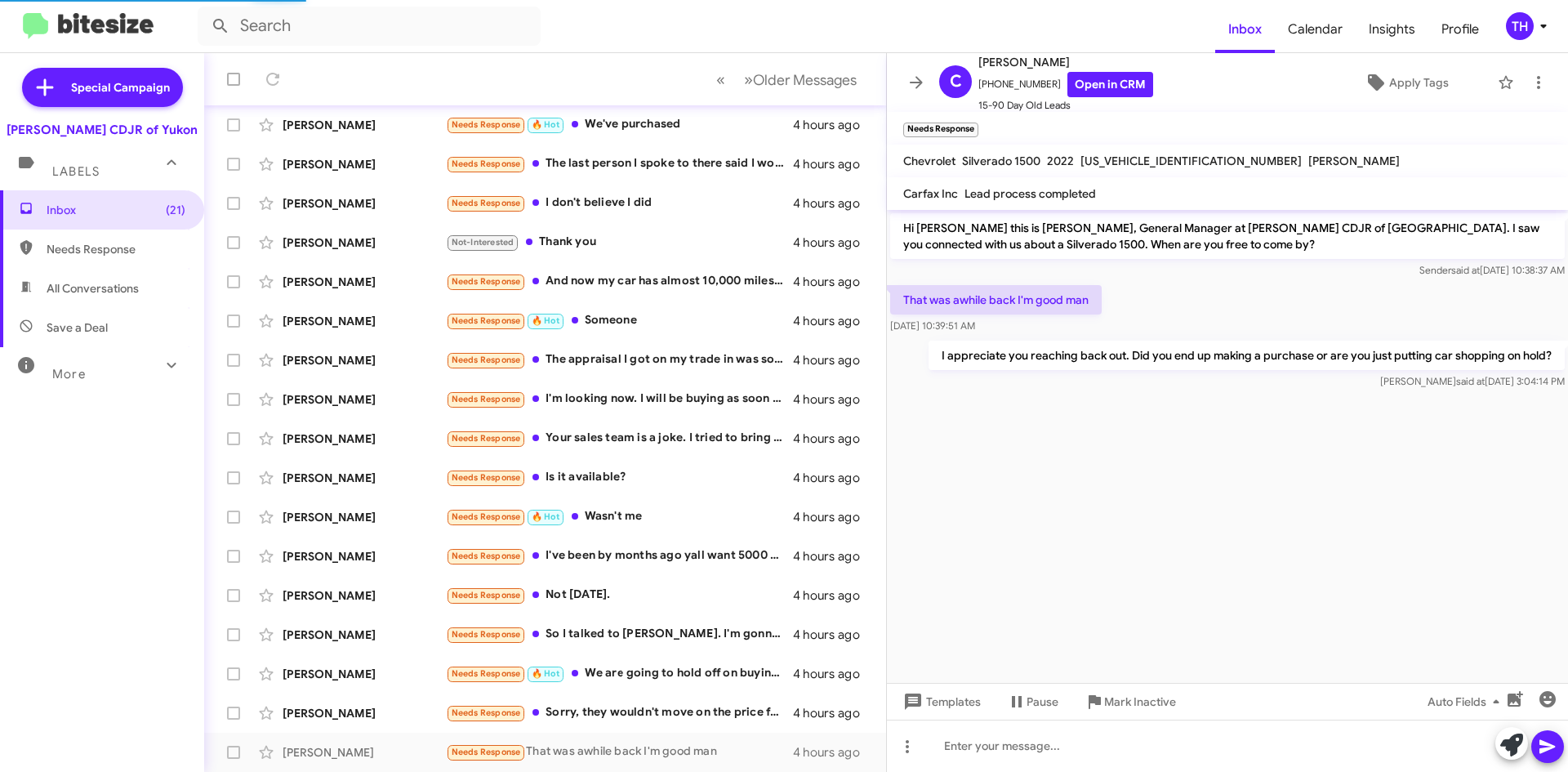
click at [911, 78] on icon at bounding box center [916, 82] width 20 height 20
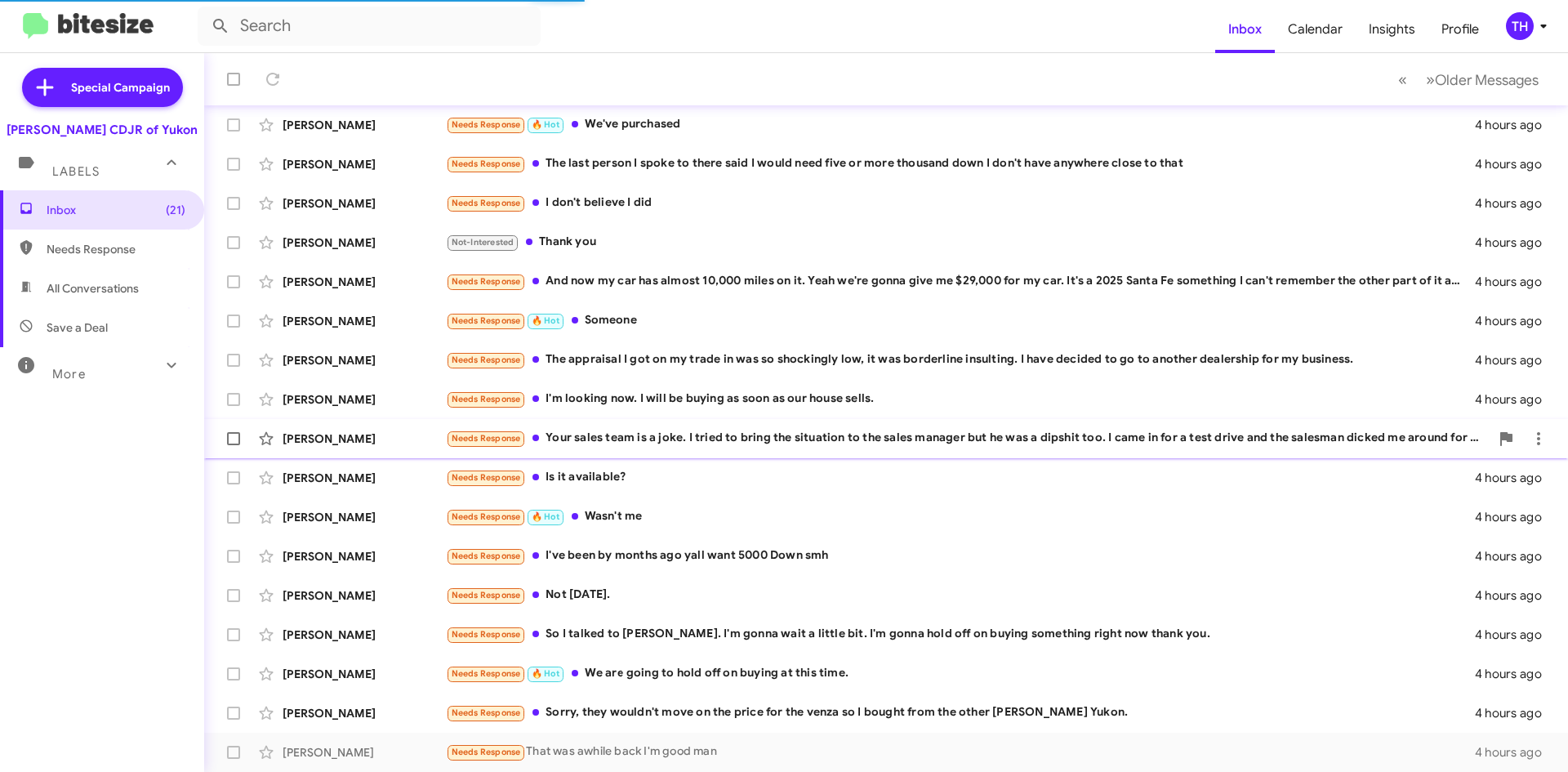
click at [672, 438] on div "Needs Response Your sales team is a joke. I tried to bring the situation to the…" at bounding box center [967, 437] width 1044 height 19
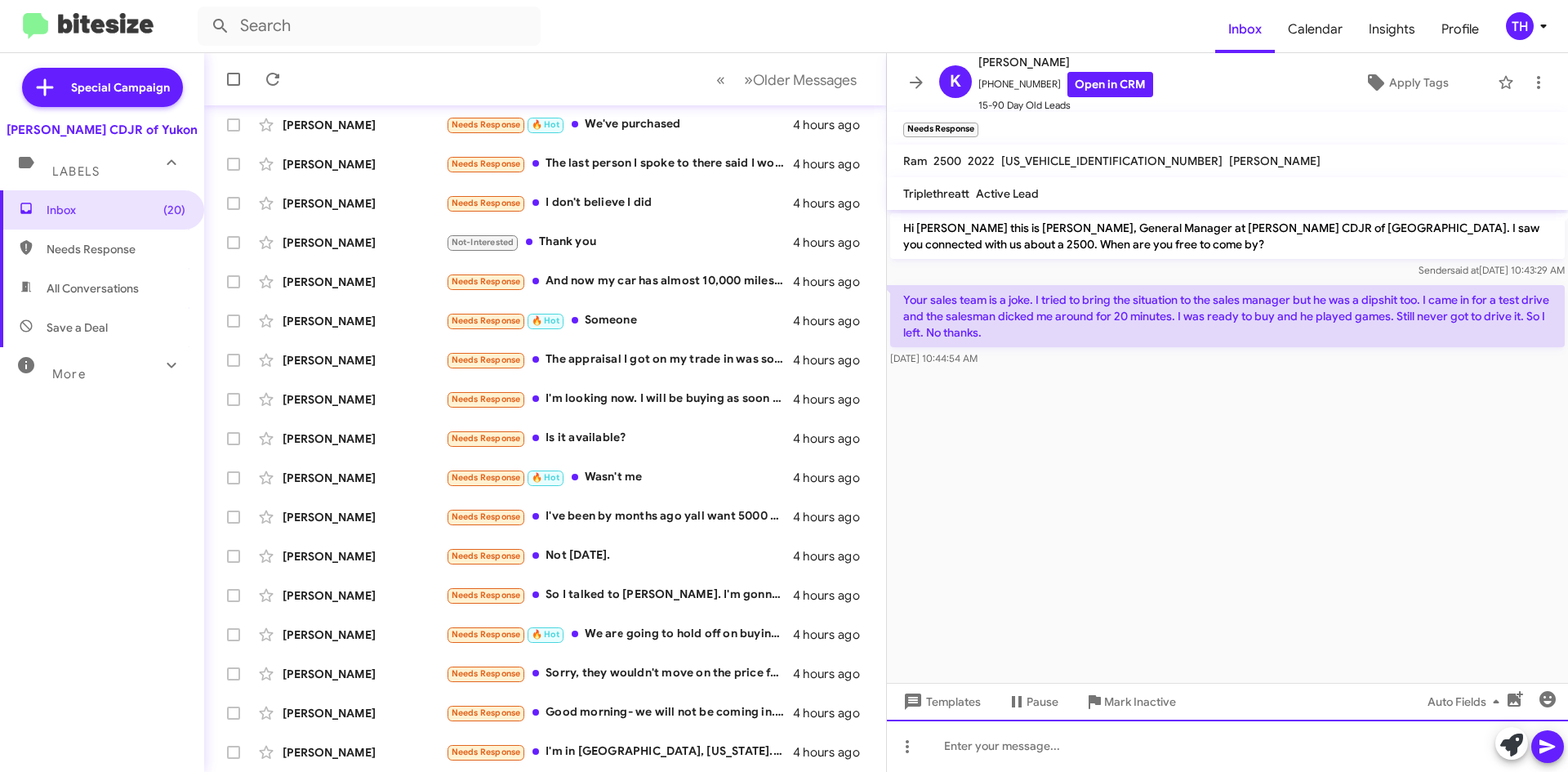
click at [1028, 746] on div at bounding box center [1228, 745] width 681 height 52
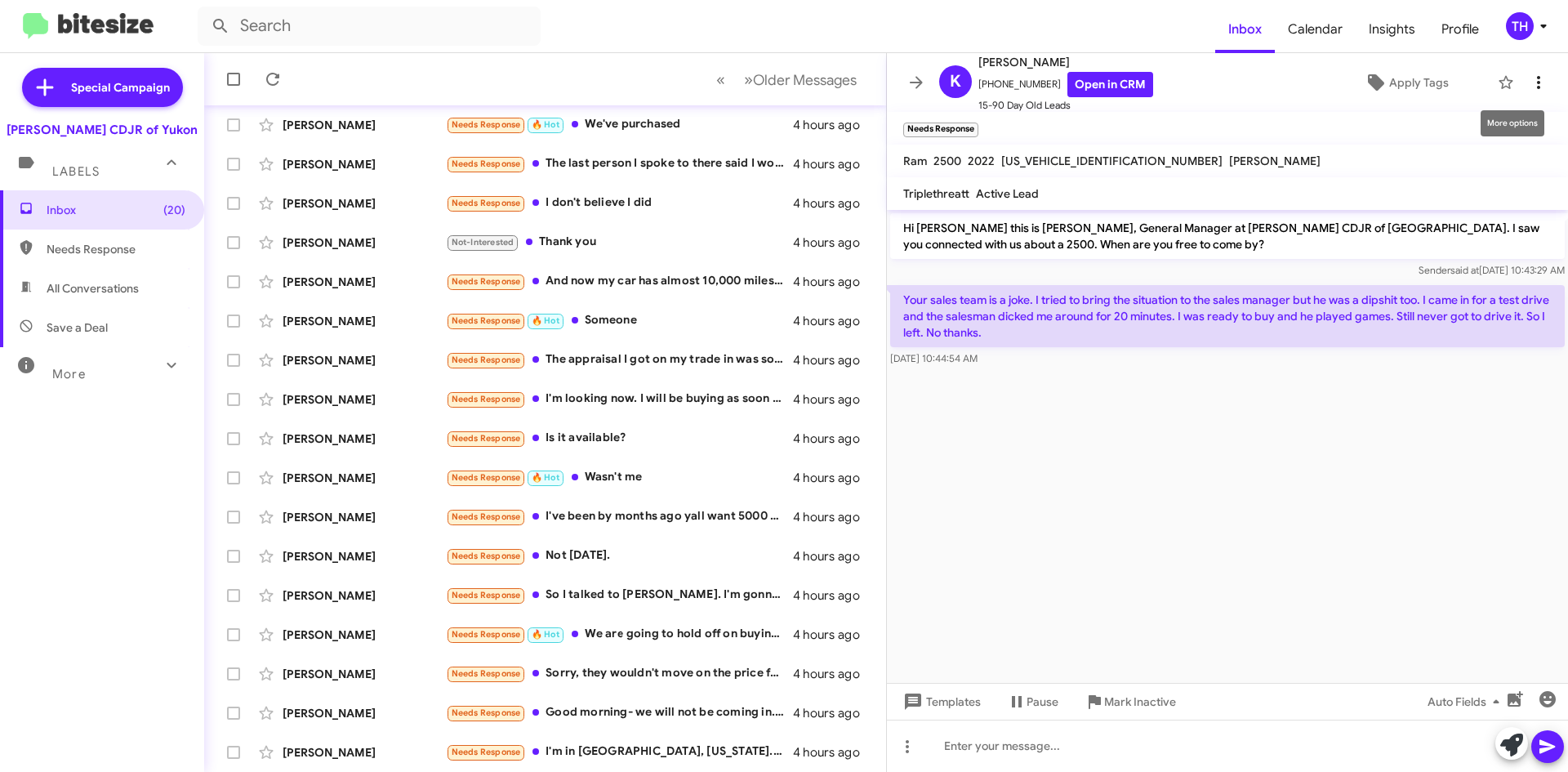
click at [1533, 79] on icon at bounding box center [1539, 82] width 20 height 20
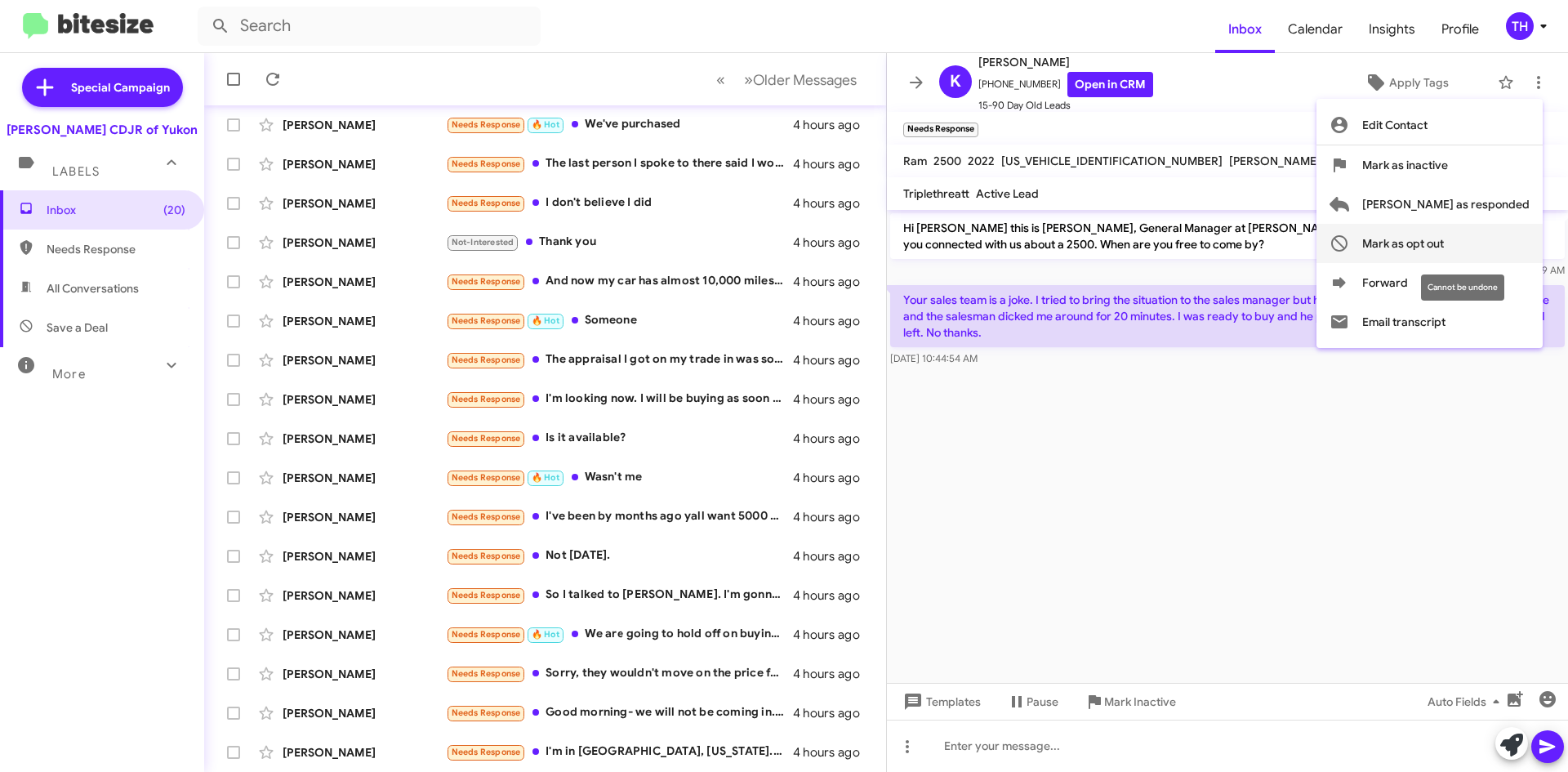
click at [1444, 243] on span "Mark as opt out" at bounding box center [1403, 244] width 82 height 40
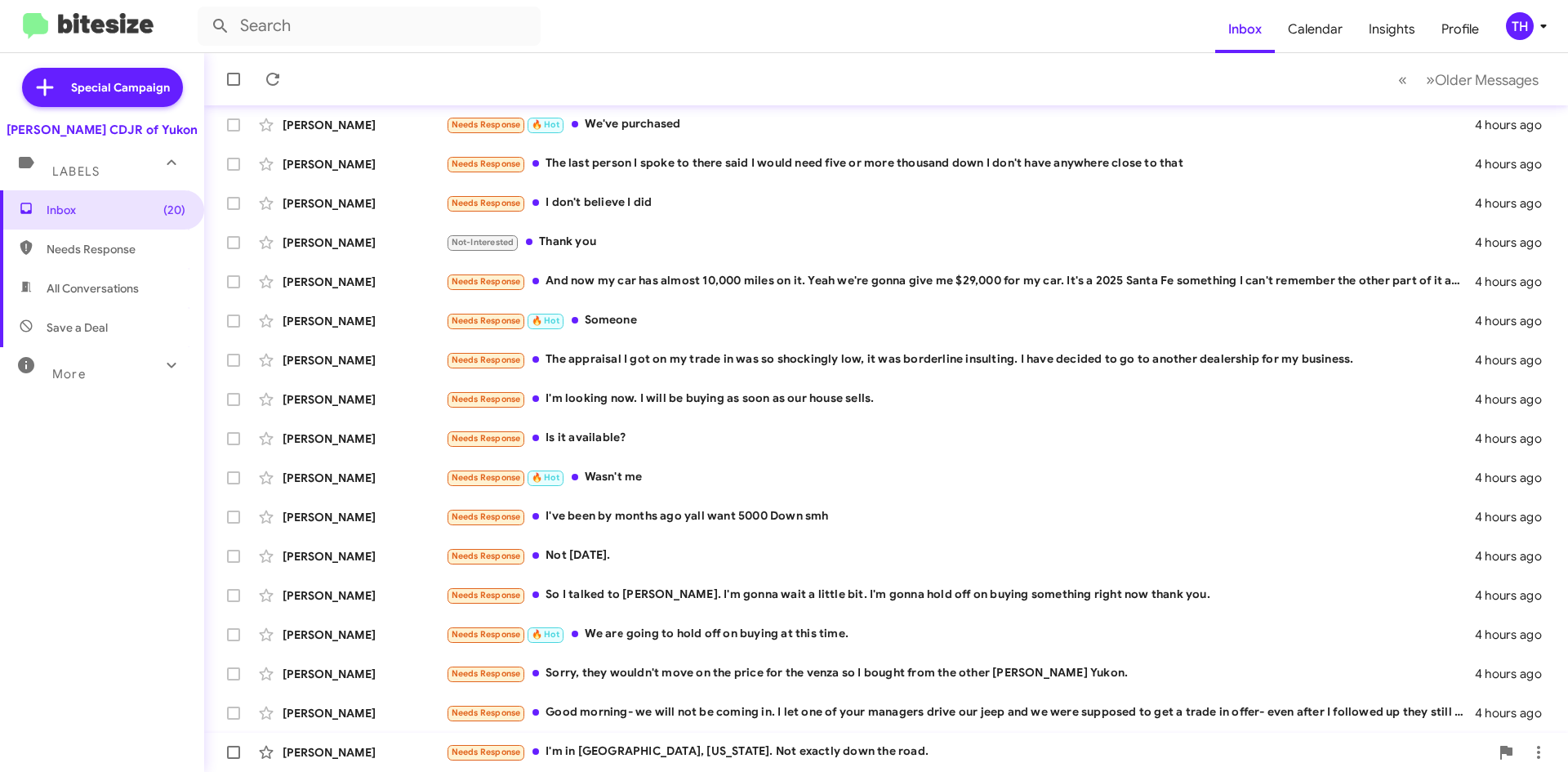
click at [606, 750] on div "Needs Response I'm in [GEOGRAPHIC_DATA], [US_STATE]. Not exactly down the road." at bounding box center [967, 751] width 1044 height 19
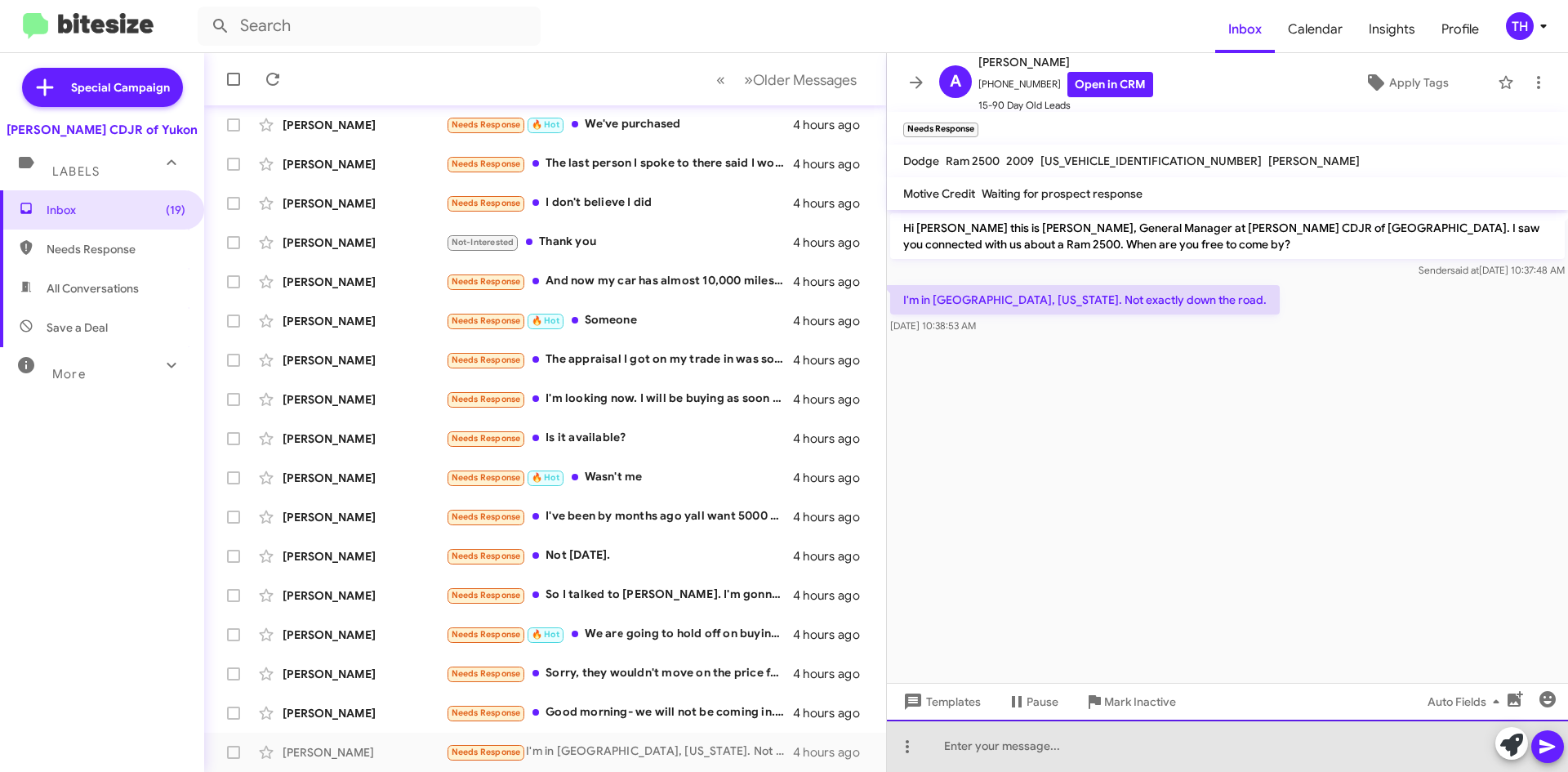
click at [1034, 746] on div at bounding box center [1228, 745] width 681 height 52
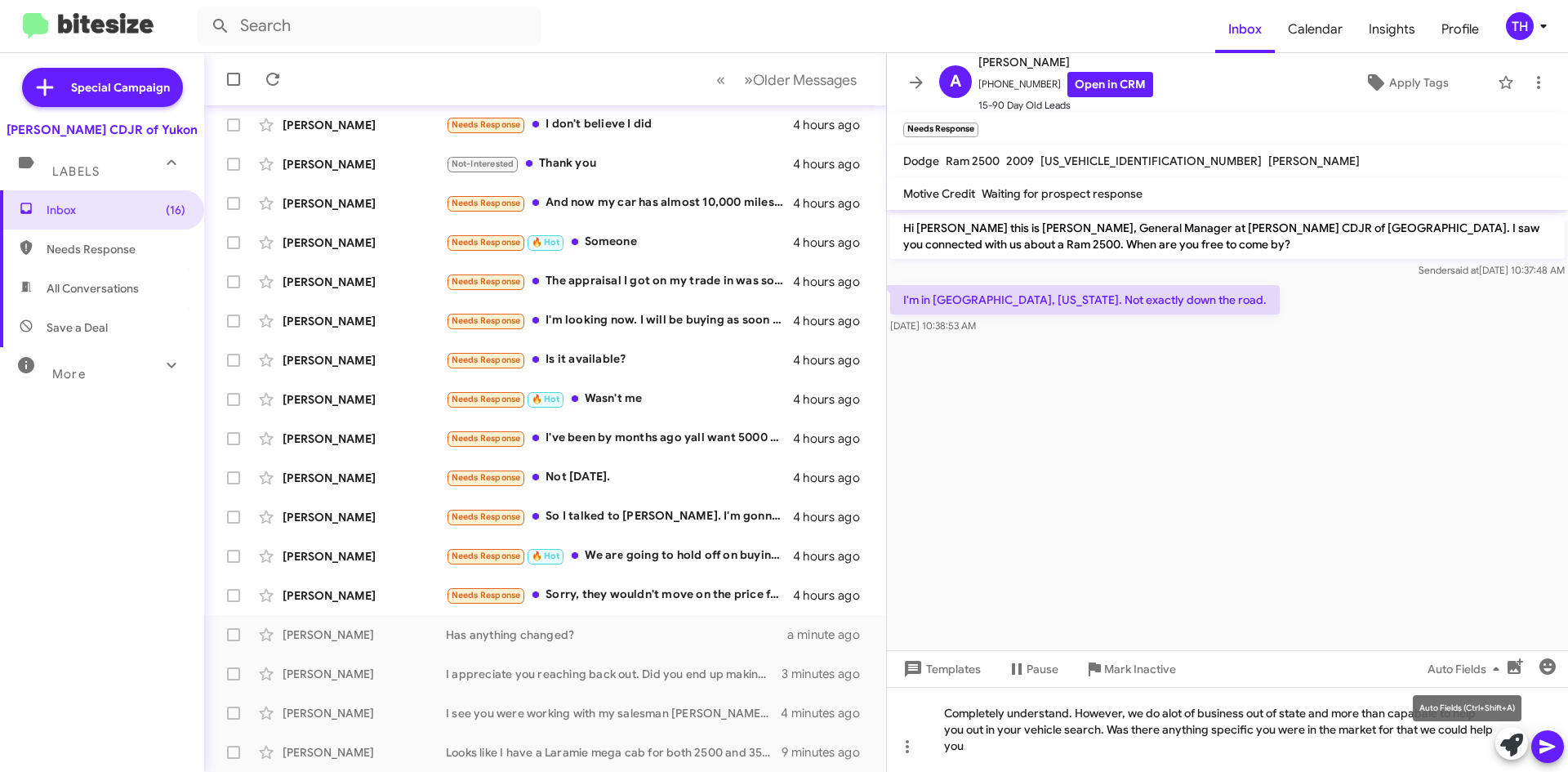
drag, startPoint x: 1402, startPoint y: 714, endPoint x: 1425, endPoint y: 714, distance: 23.0
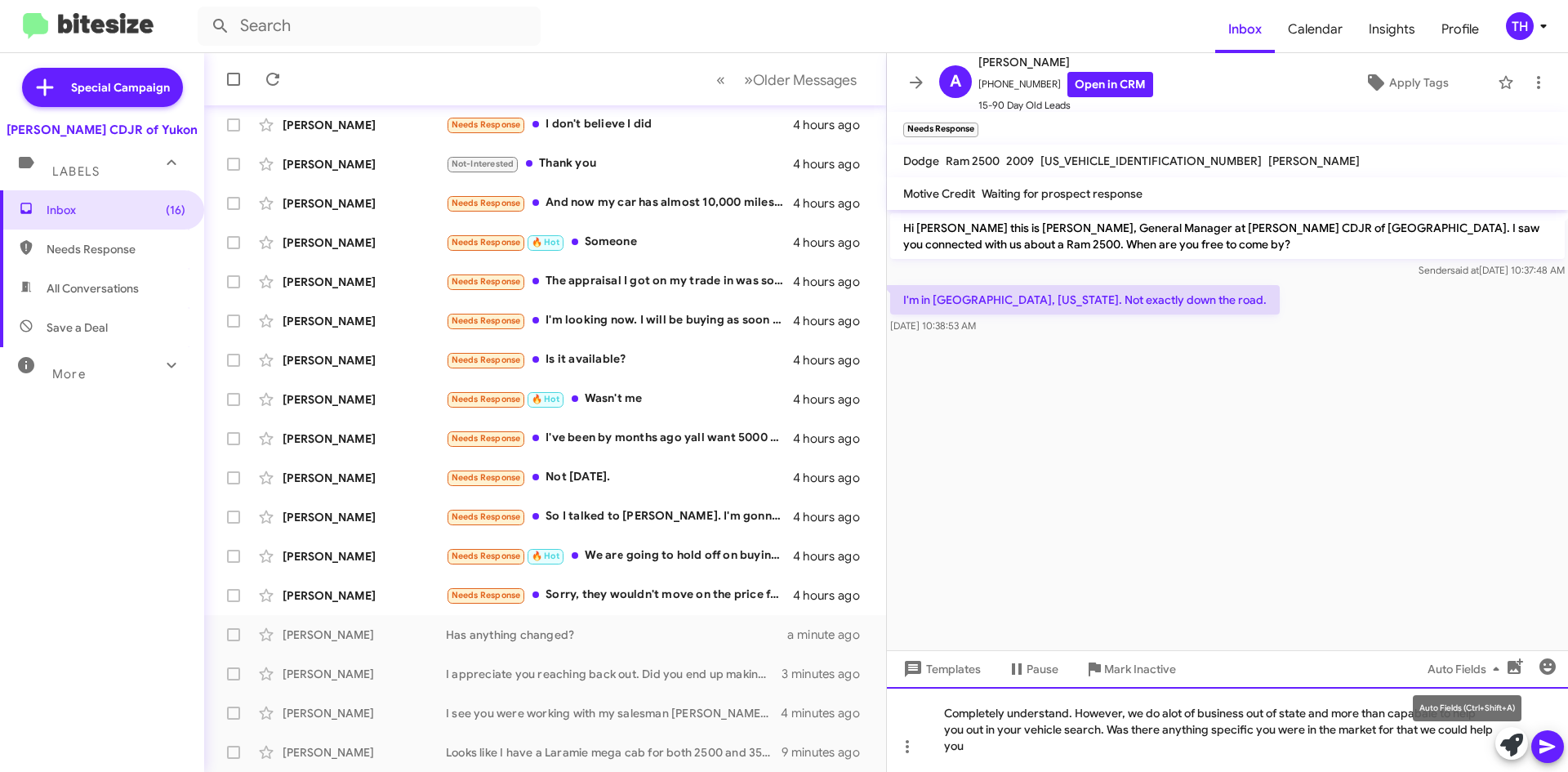
drag, startPoint x: 1425, startPoint y: 714, endPoint x: 1385, endPoint y: 733, distance: 44.3
click at [1385, 733] on div "Completely understand. However, we do alot of business out of state and more th…" at bounding box center [1228, 729] width 681 height 85
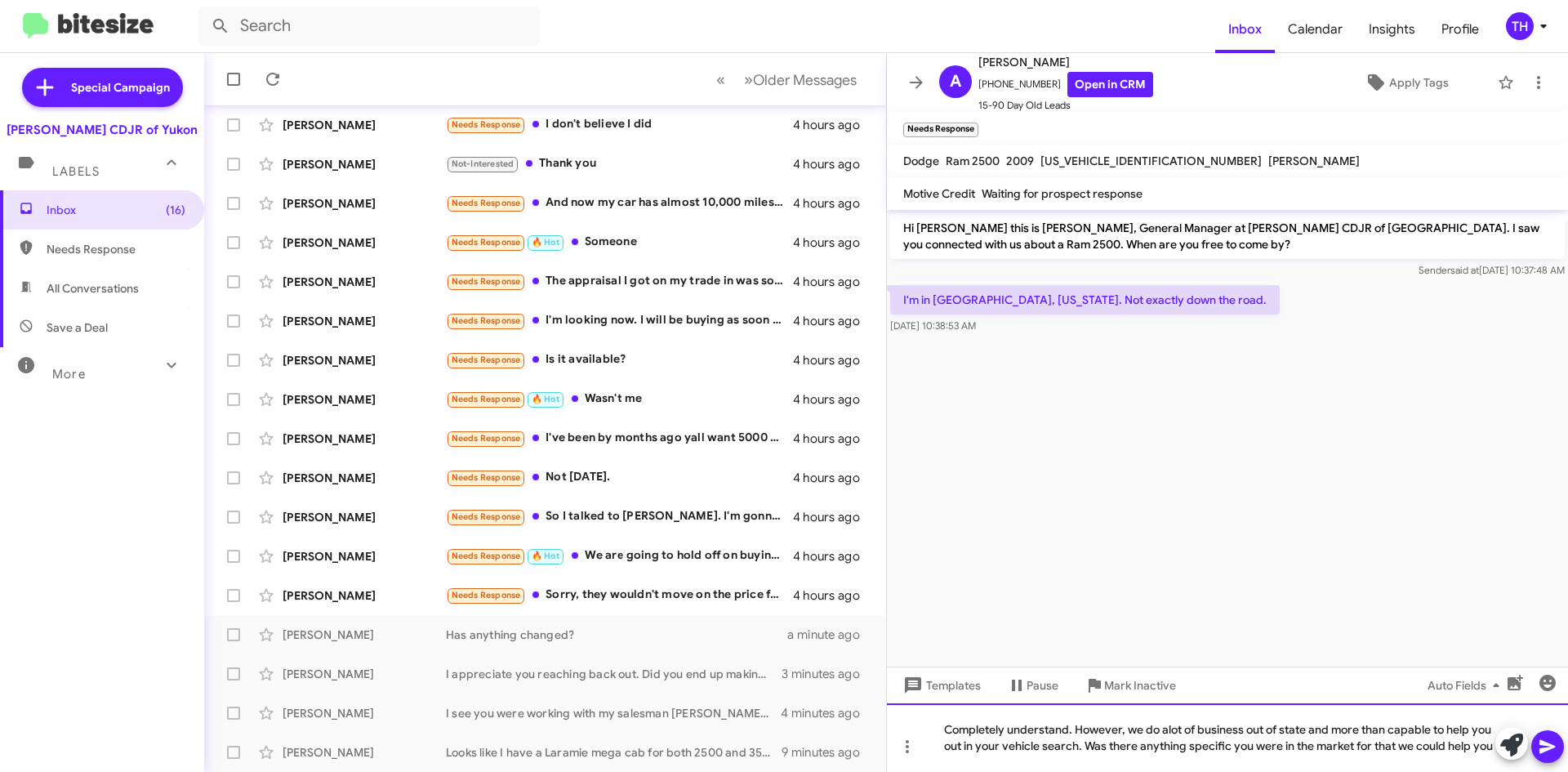
click at [1321, 746] on div "Completely understand. However, we do alot of business out of state and more th…" at bounding box center [1228, 737] width 681 height 68
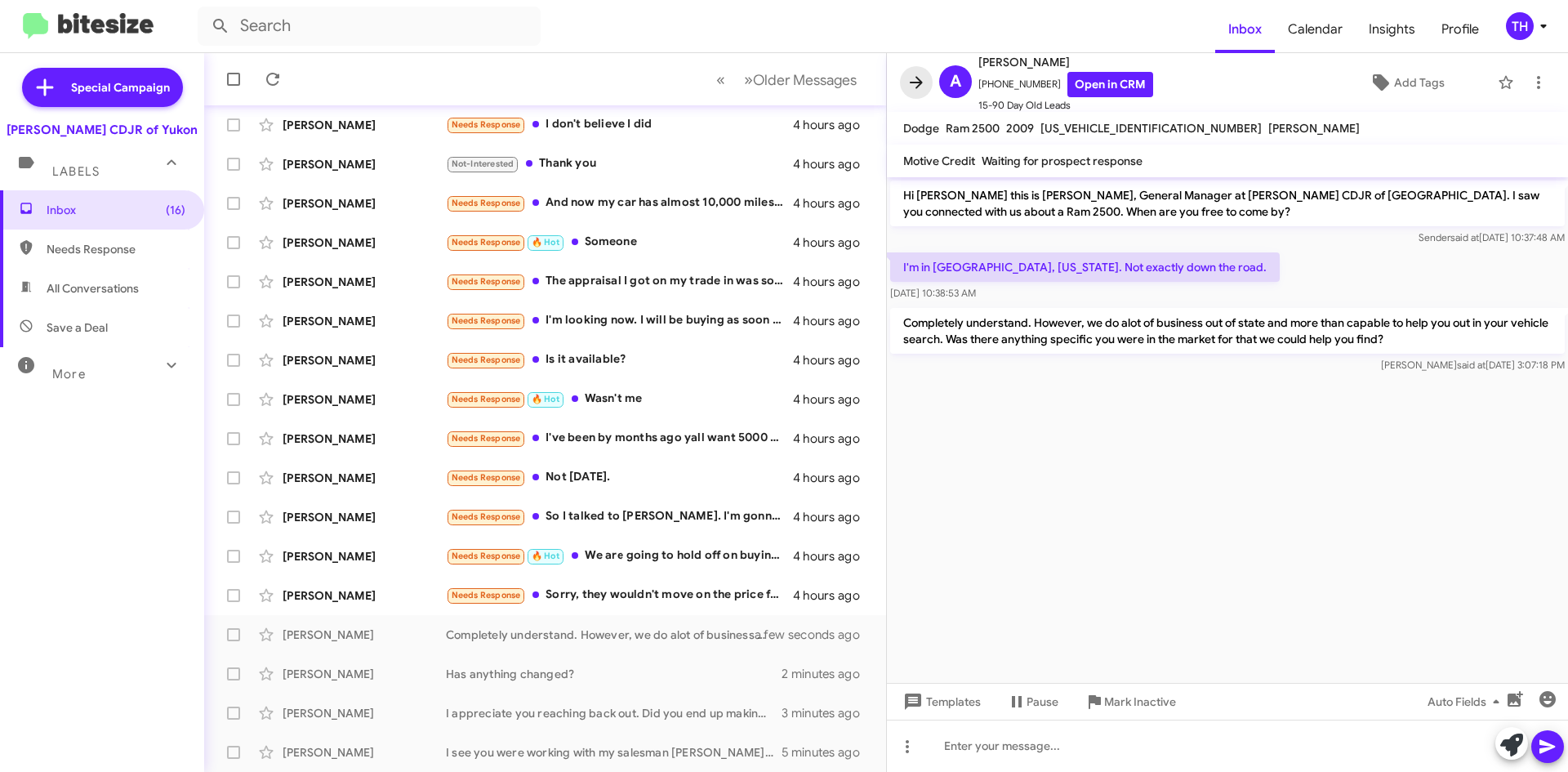
click at [922, 79] on icon at bounding box center [916, 82] width 20 height 20
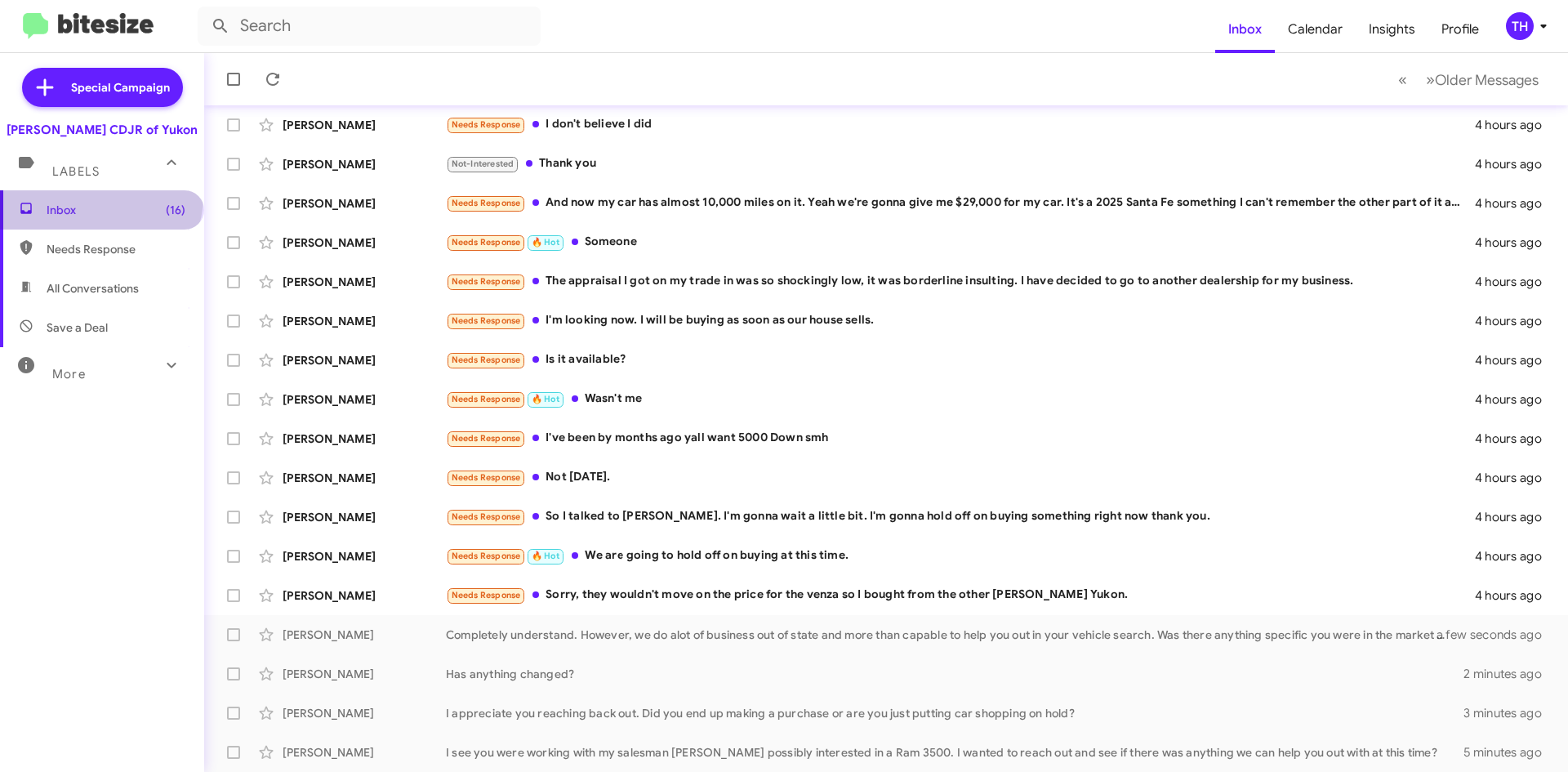
click at [99, 196] on span "Inbox (16)" at bounding box center [102, 210] width 204 height 40
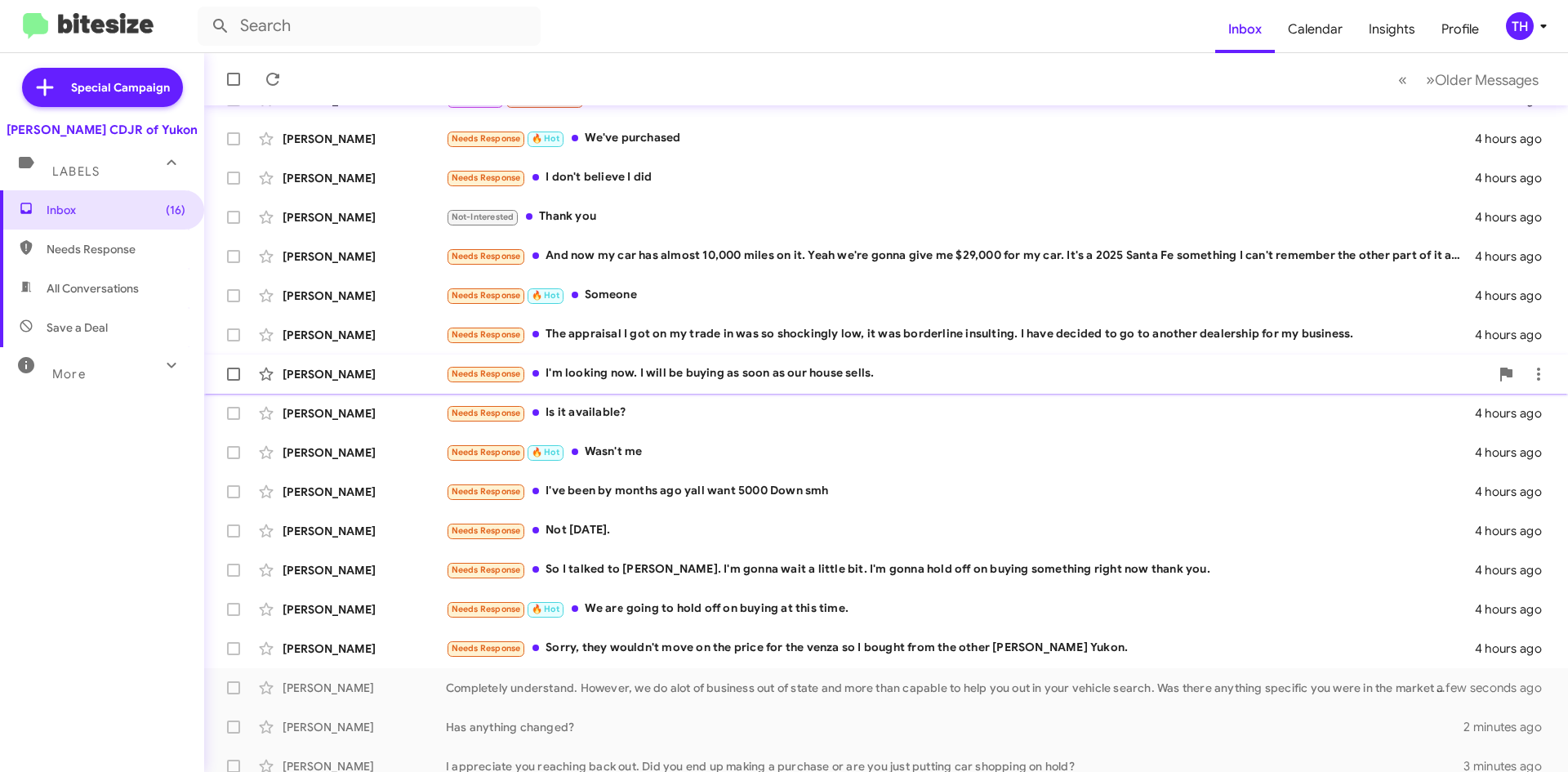
scroll to position [176, 0]
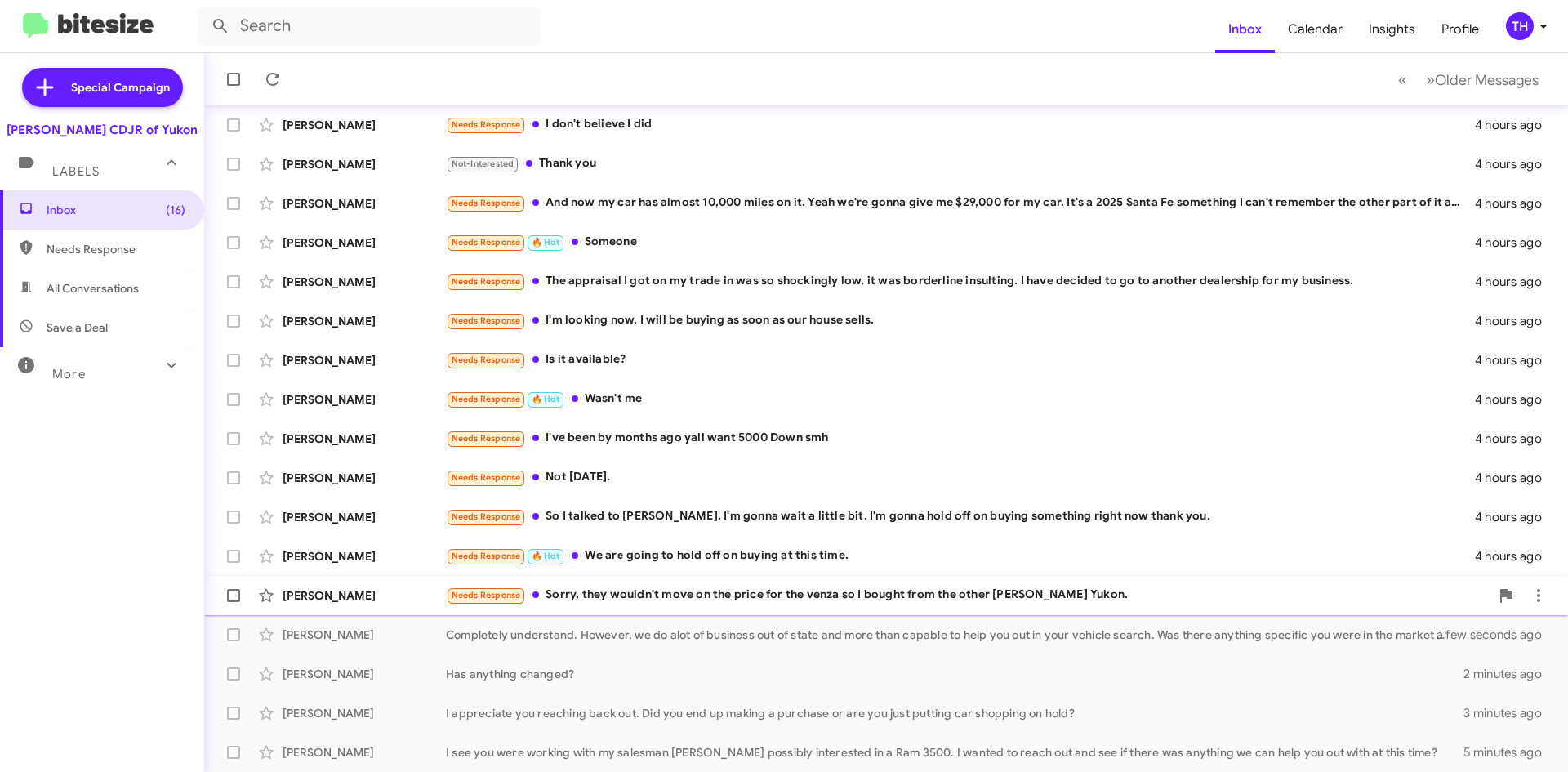
click at [617, 595] on div "Needs Response Sorry, they wouldn't move on the price for the venza so I bought…" at bounding box center [967, 595] width 1044 height 19
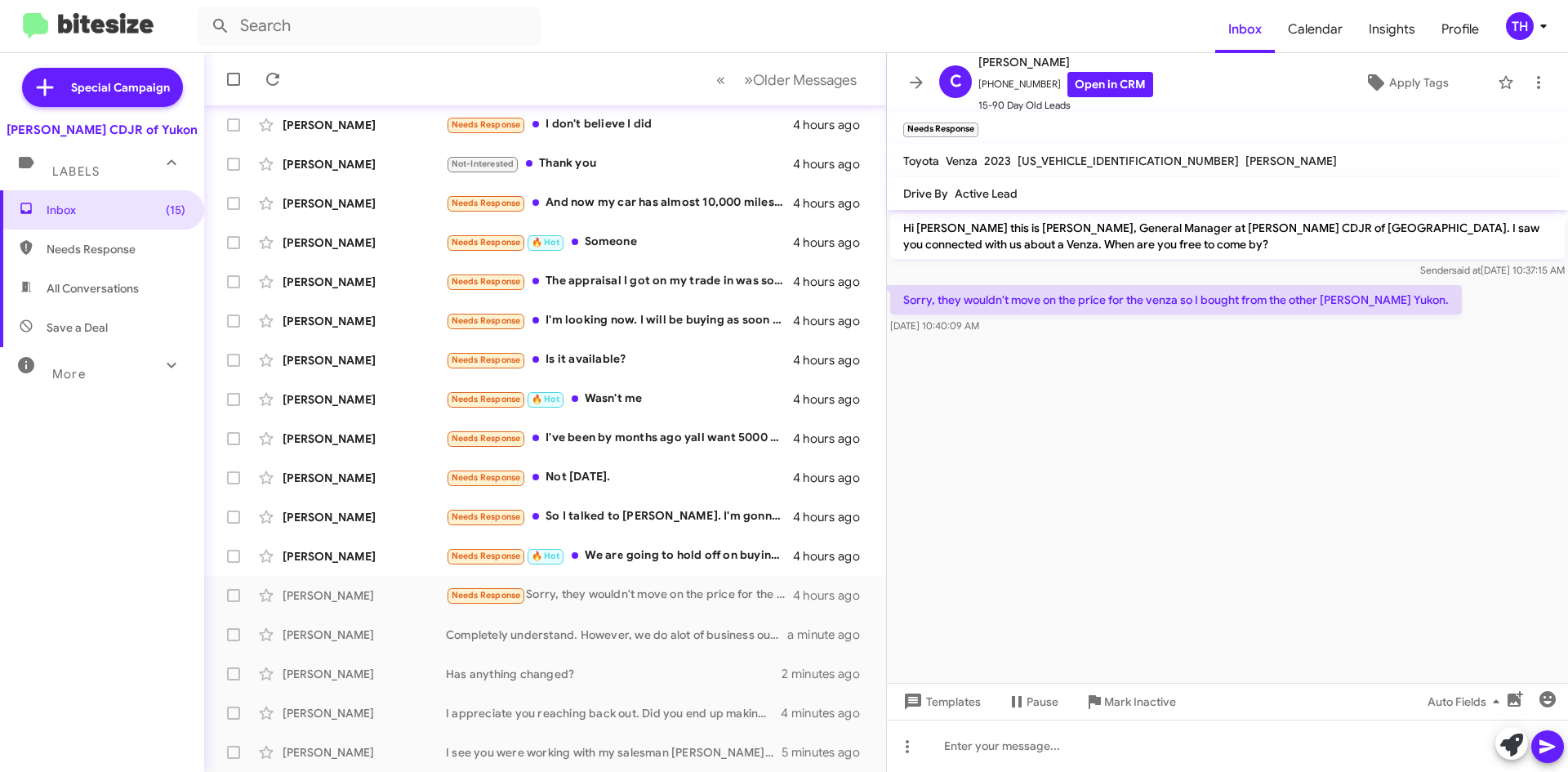
click at [919, 91] on button at bounding box center [916, 82] width 33 height 33
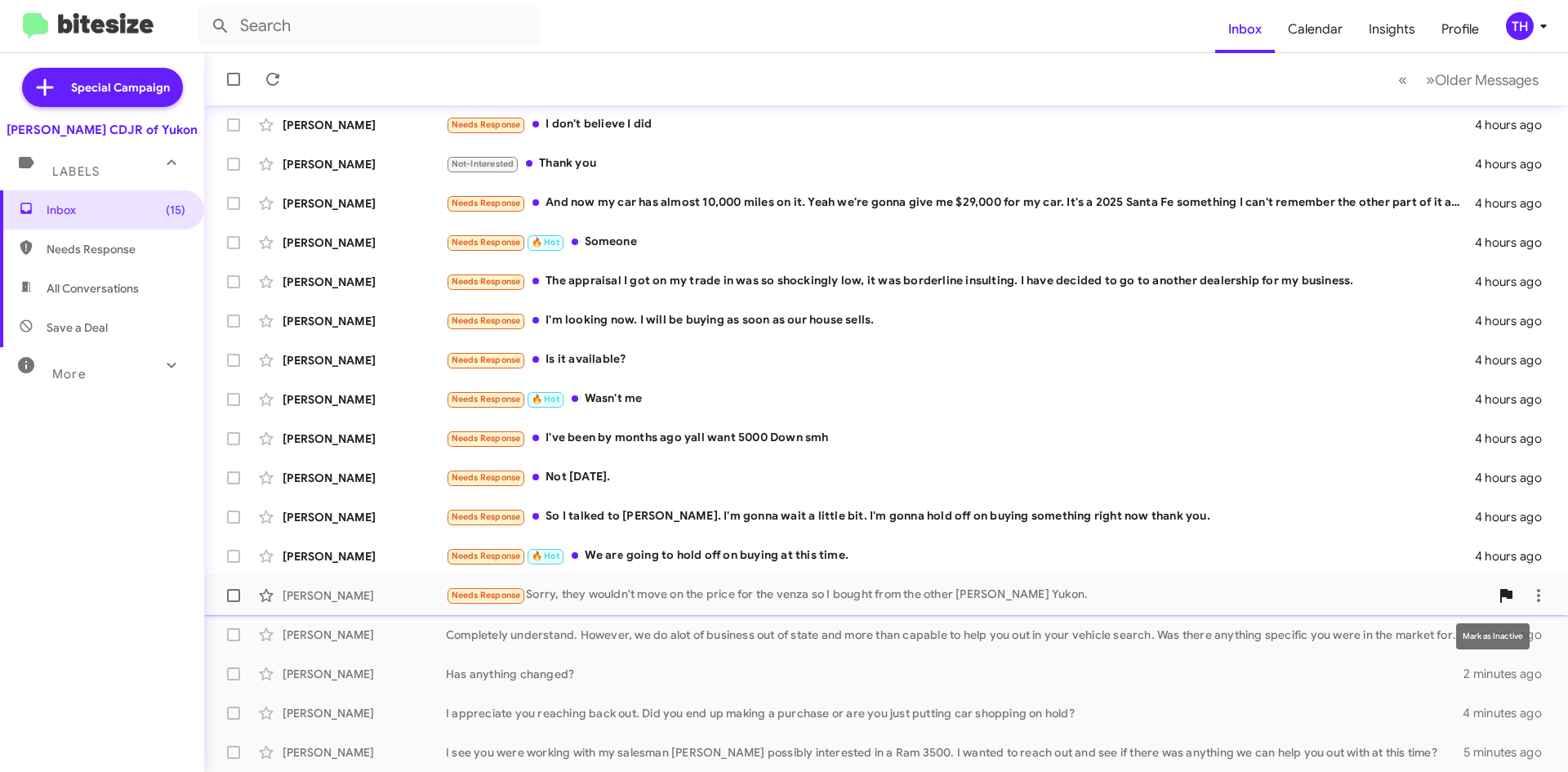
click at [1500, 591] on icon at bounding box center [1506, 596] width 12 height 14
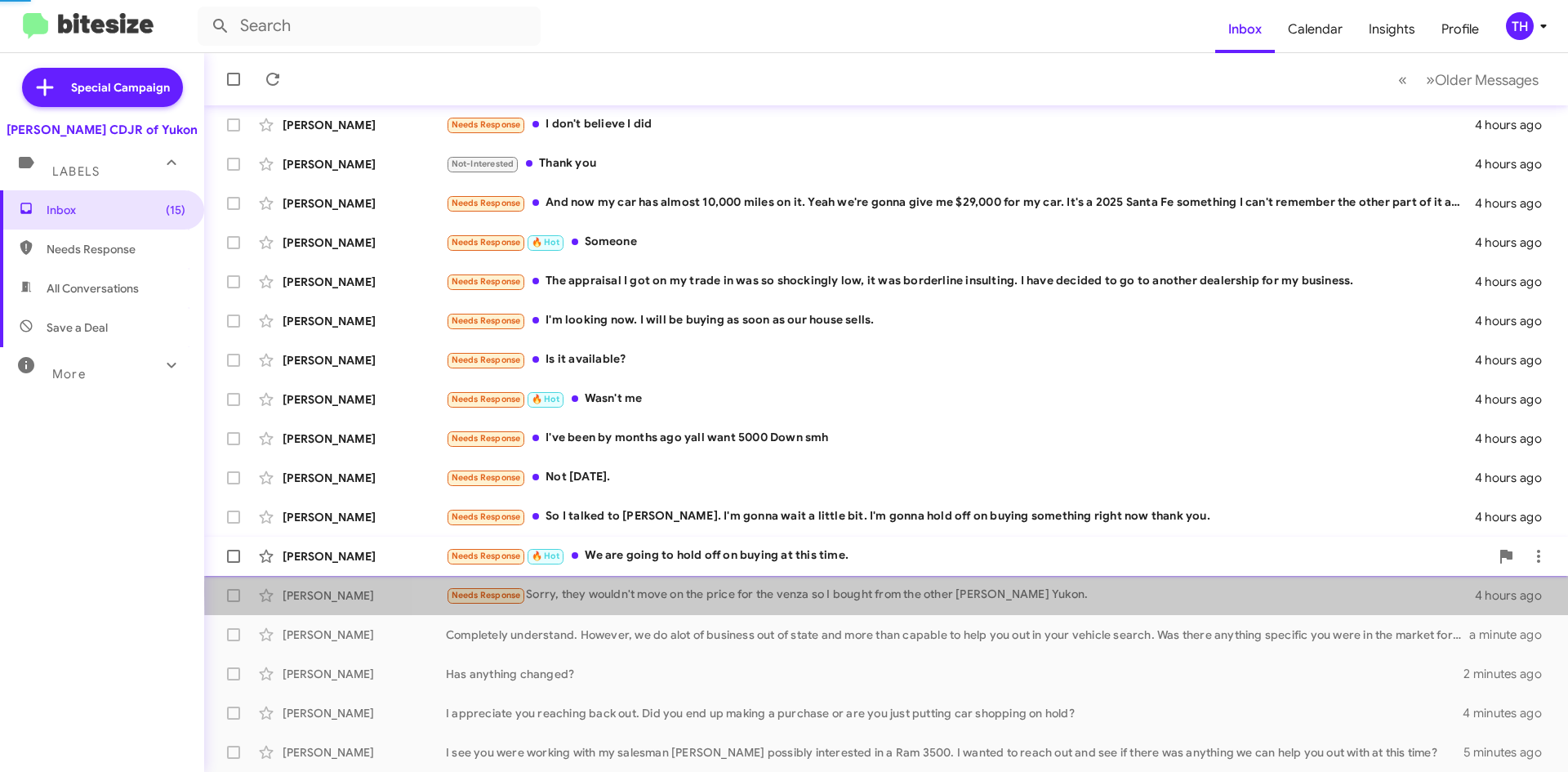
scroll to position [138, 0]
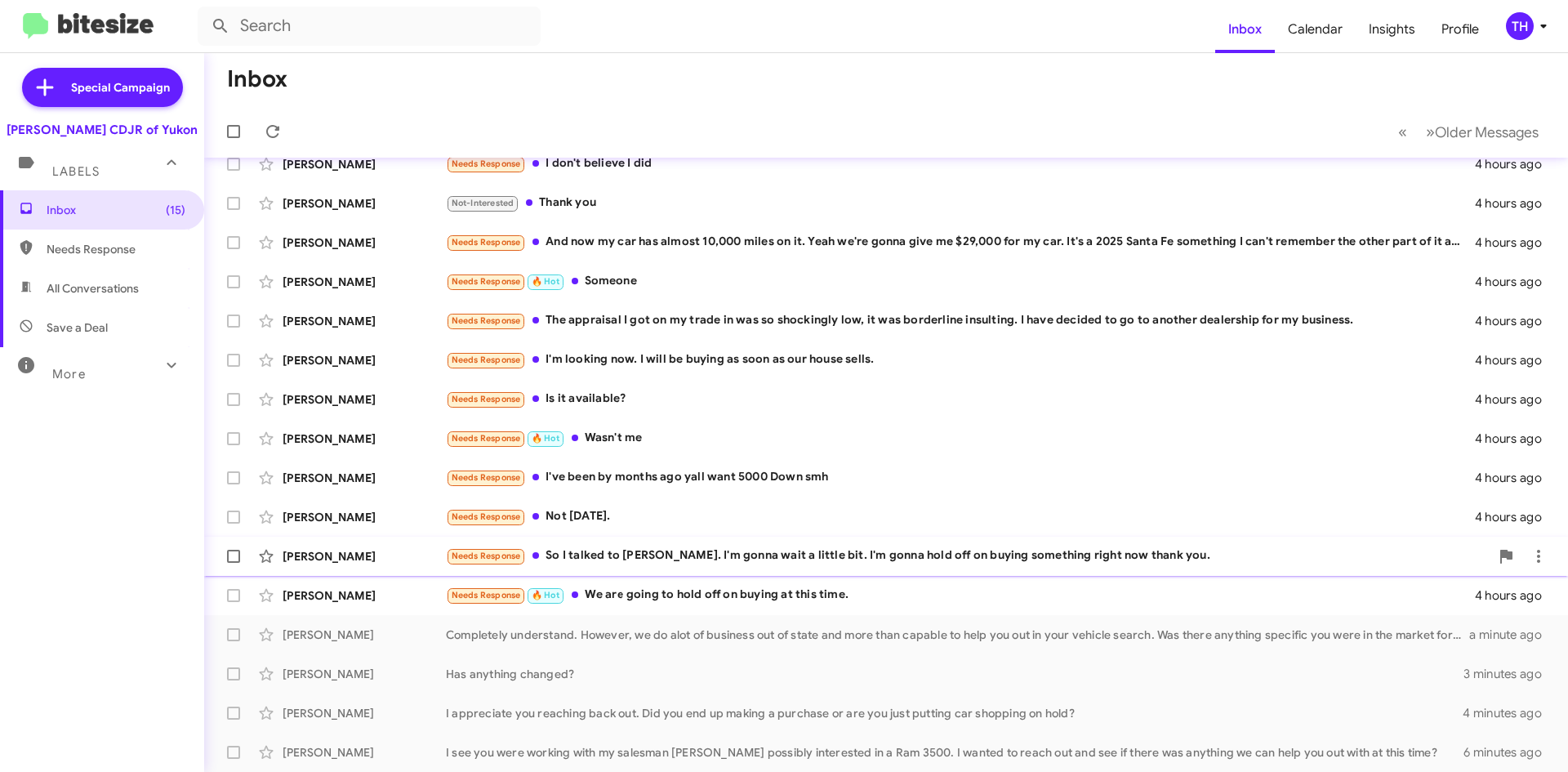
click at [768, 558] on div "Needs Response So I talked to [PERSON_NAME]. I'm gonna wait a little bit. I'm g…" at bounding box center [967, 555] width 1044 height 19
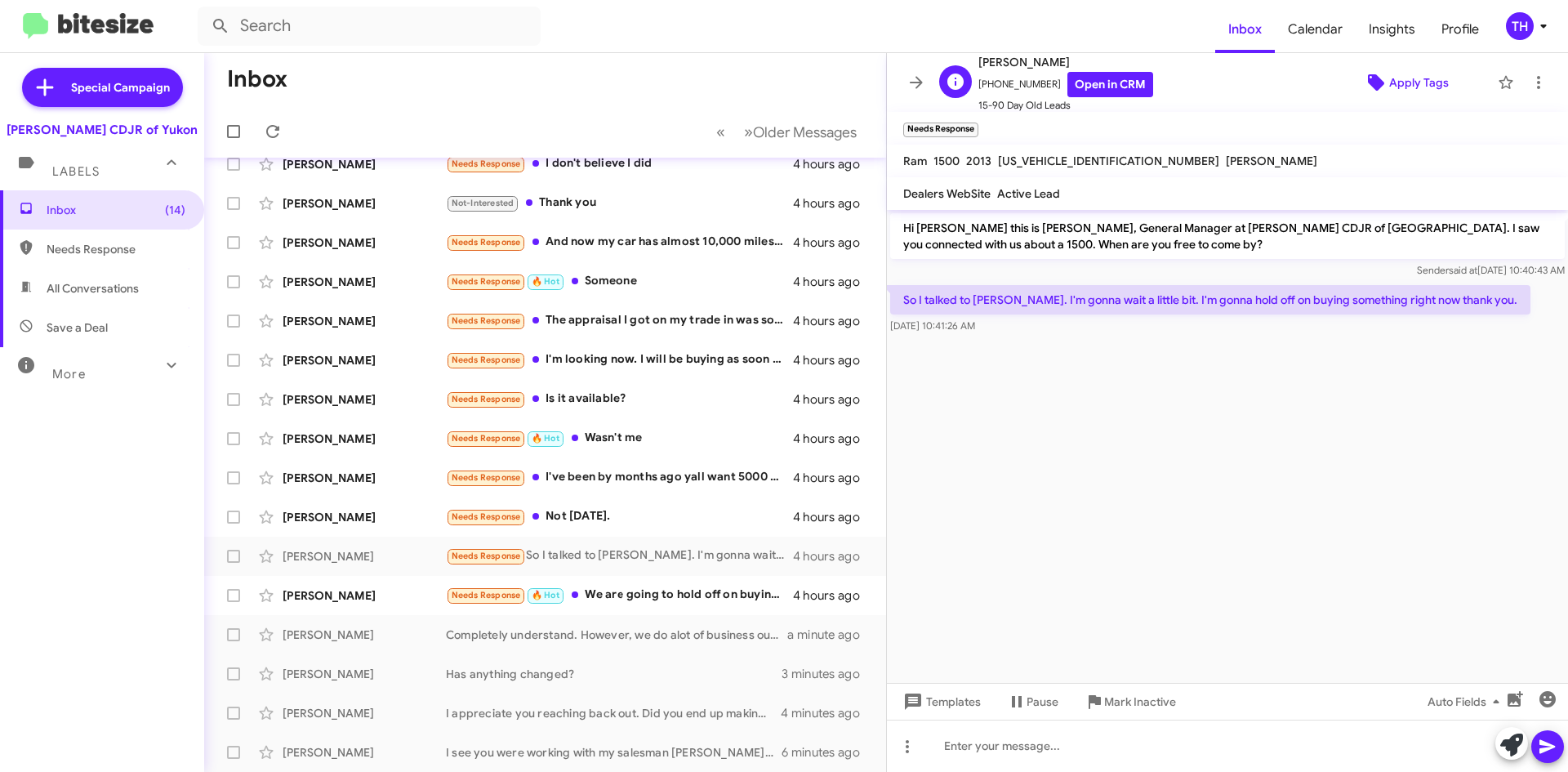
click at [1421, 79] on span "Apply Tags" at bounding box center [1419, 82] width 59 height 30
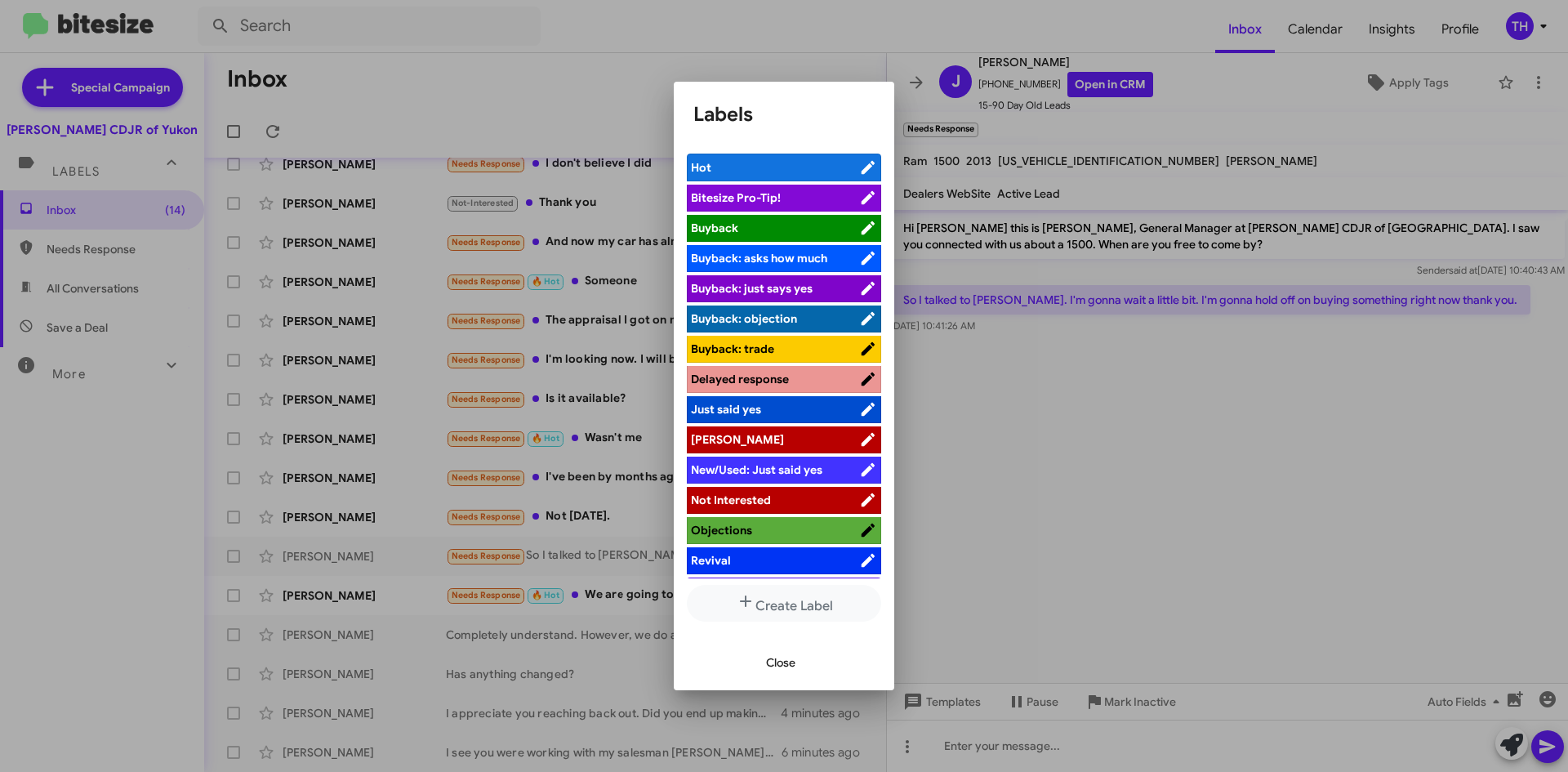
click at [739, 435] on span "[PERSON_NAME]" at bounding box center [775, 439] width 168 height 16
click at [771, 659] on span "Close" at bounding box center [781, 662] width 30 height 30
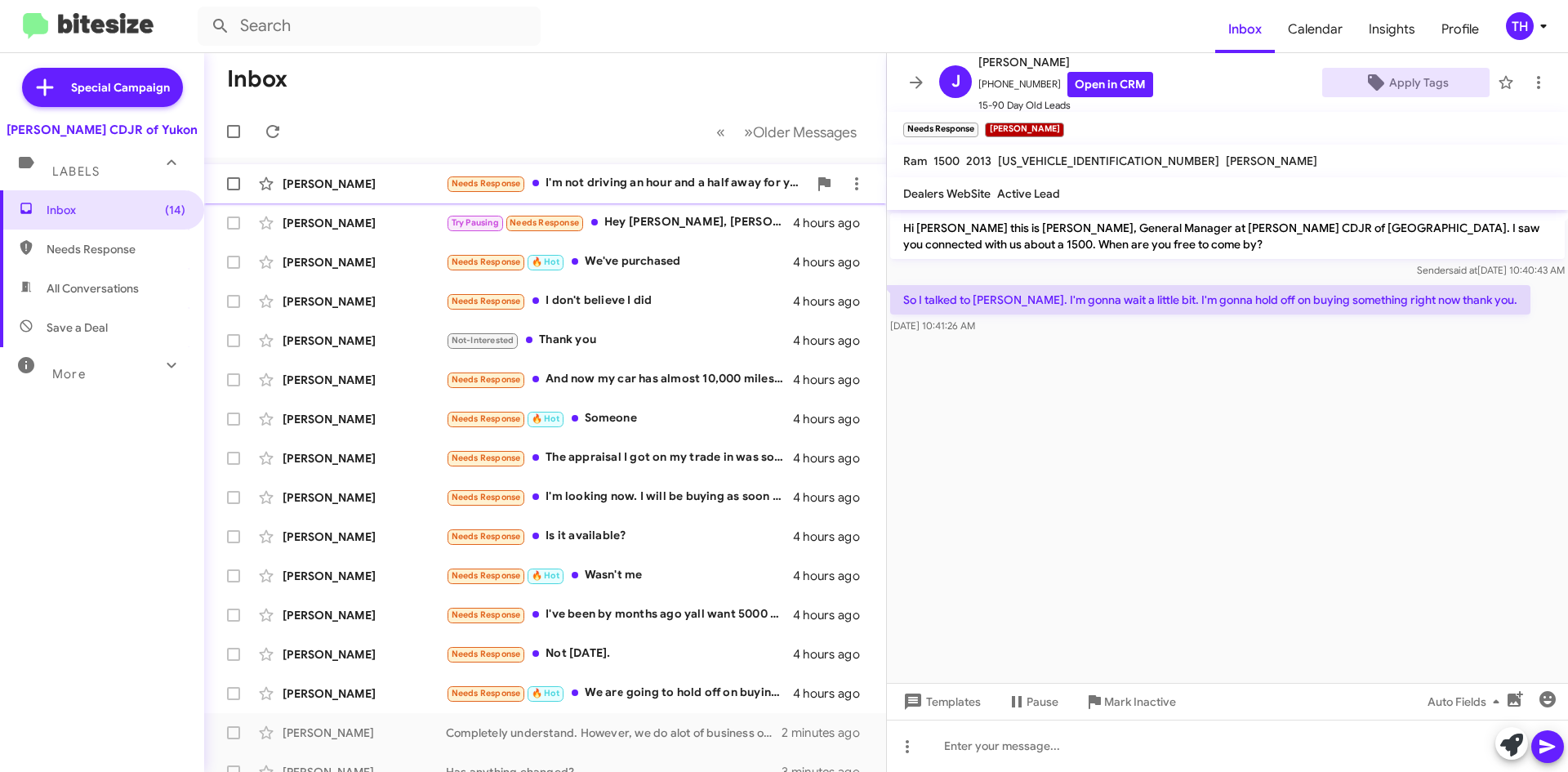
click at [645, 185] on div "Needs Response I'm not driving an hour and a half away for you just to tell me …" at bounding box center [626, 183] width 362 height 19
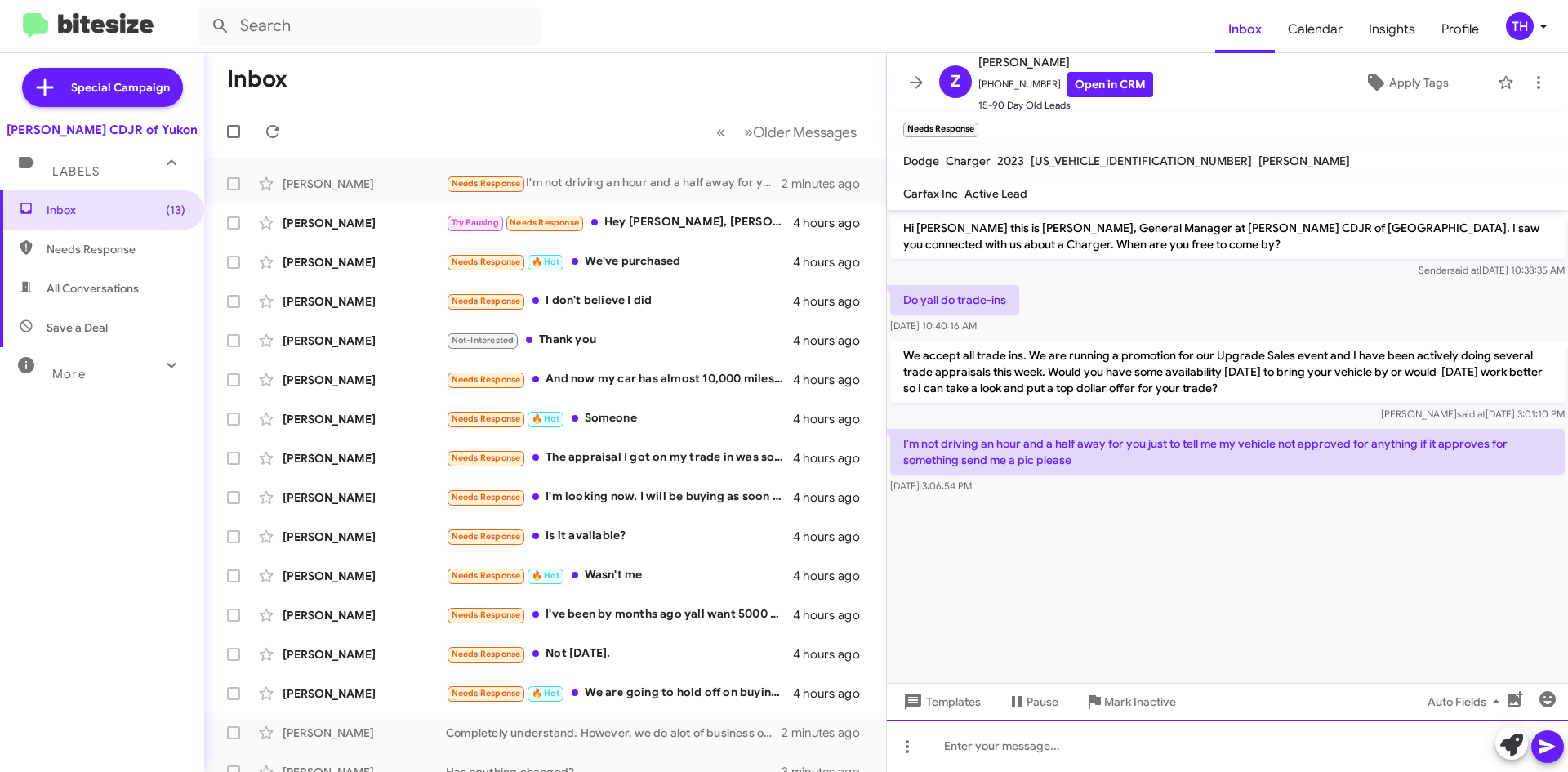
click at [1037, 742] on div at bounding box center [1228, 745] width 681 height 52
drag, startPoint x: 1032, startPoint y: 746, endPoint x: 1059, endPoint y: 747, distance: 27.0
click at [1032, 746] on div "If you would like our website does" at bounding box center [1228, 745] width 681 height 52
click at [1249, 752] on div "If you would like, our website does" at bounding box center [1228, 745] width 681 height 52
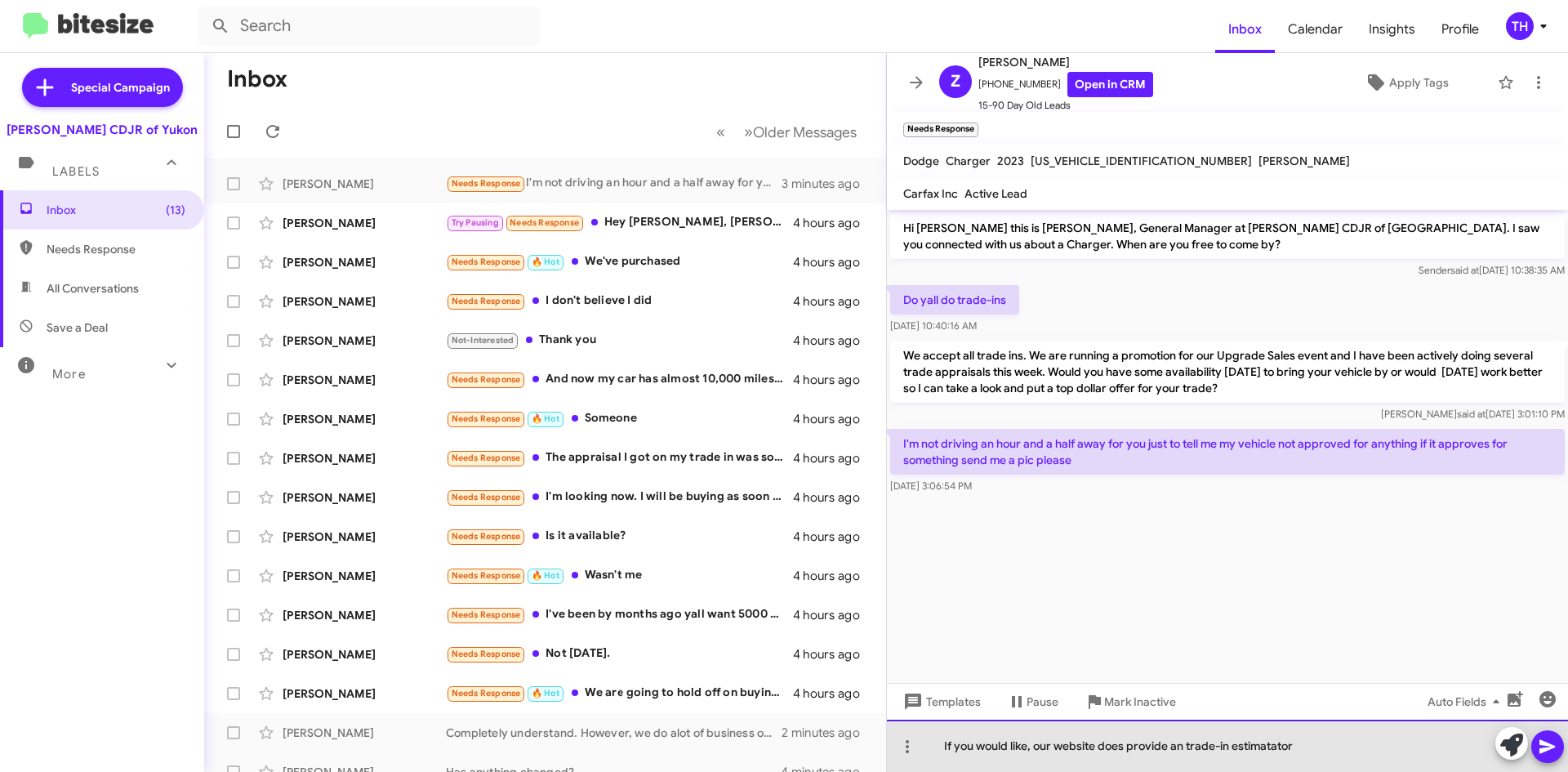
drag, startPoint x: 1277, startPoint y: 737, endPoint x: 1084, endPoint y: 745, distance: 193.2
click at [1084, 745] on div "If you would like, our website does provide an trade-in estimatator" at bounding box center [1228, 745] width 681 height 52
drag, startPoint x: 1326, startPoint y: 746, endPoint x: 766, endPoint y: 725, distance: 560.4
click at [808, 725] on div "Inbox « Previous » Next Older Messages [PERSON_NAME] Needs Response I'm not dri…" at bounding box center [887, 412] width 1364 height 718
click at [1072, 746] on div "Completely understand, if you would like an estimate for your trade in our webs…" at bounding box center [1228, 745] width 681 height 52
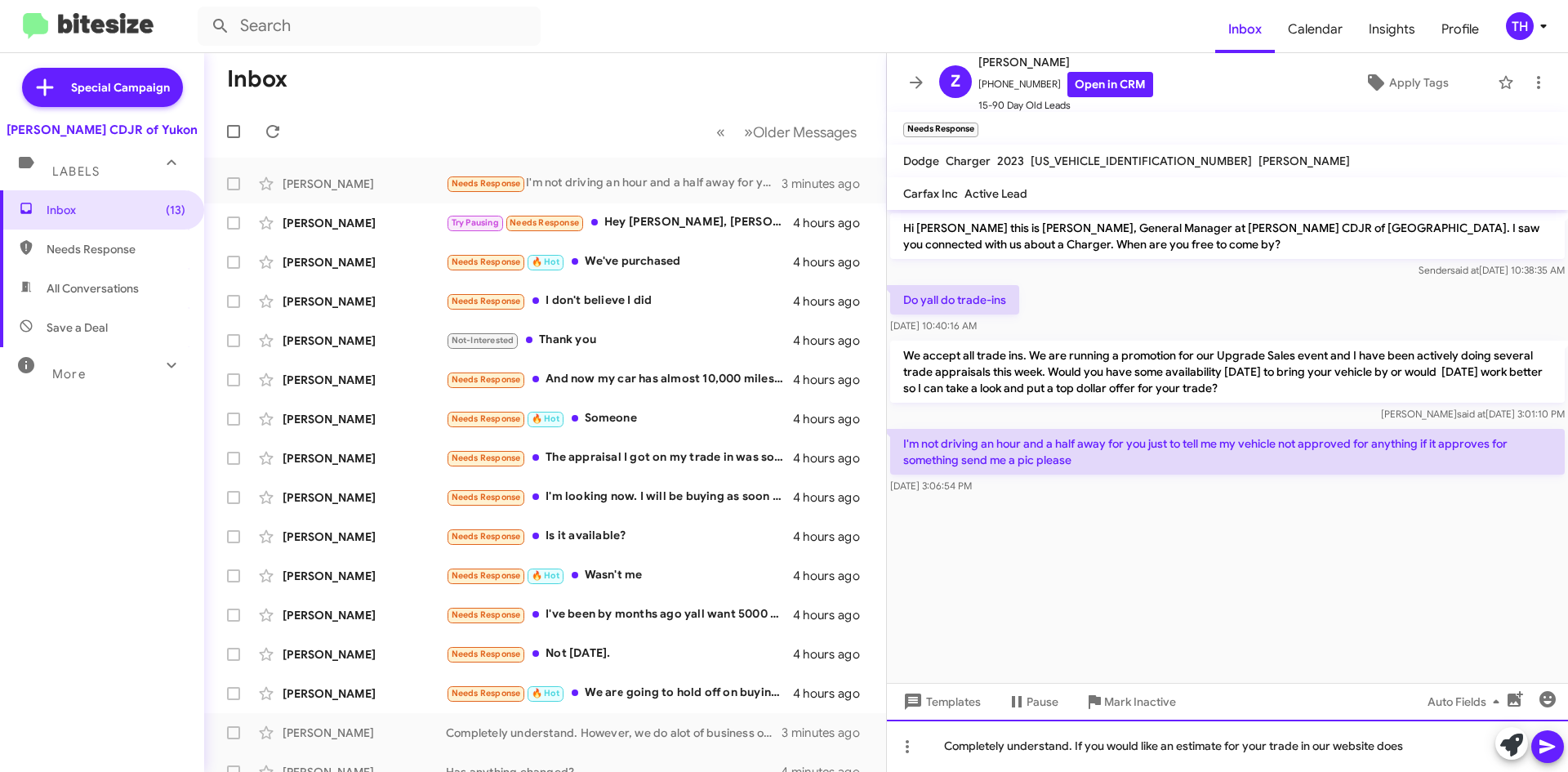
click at [1433, 753] on div "Completely understand. If you would like an estimate for your trade in our webs…" at bounding box center [1228, 745] width 681 height 52
click at [1312, 742] on div "Completely understand. If you would like an estimate for your trade in our webs…" at bounding box center [1228, 745] width 681 height 52
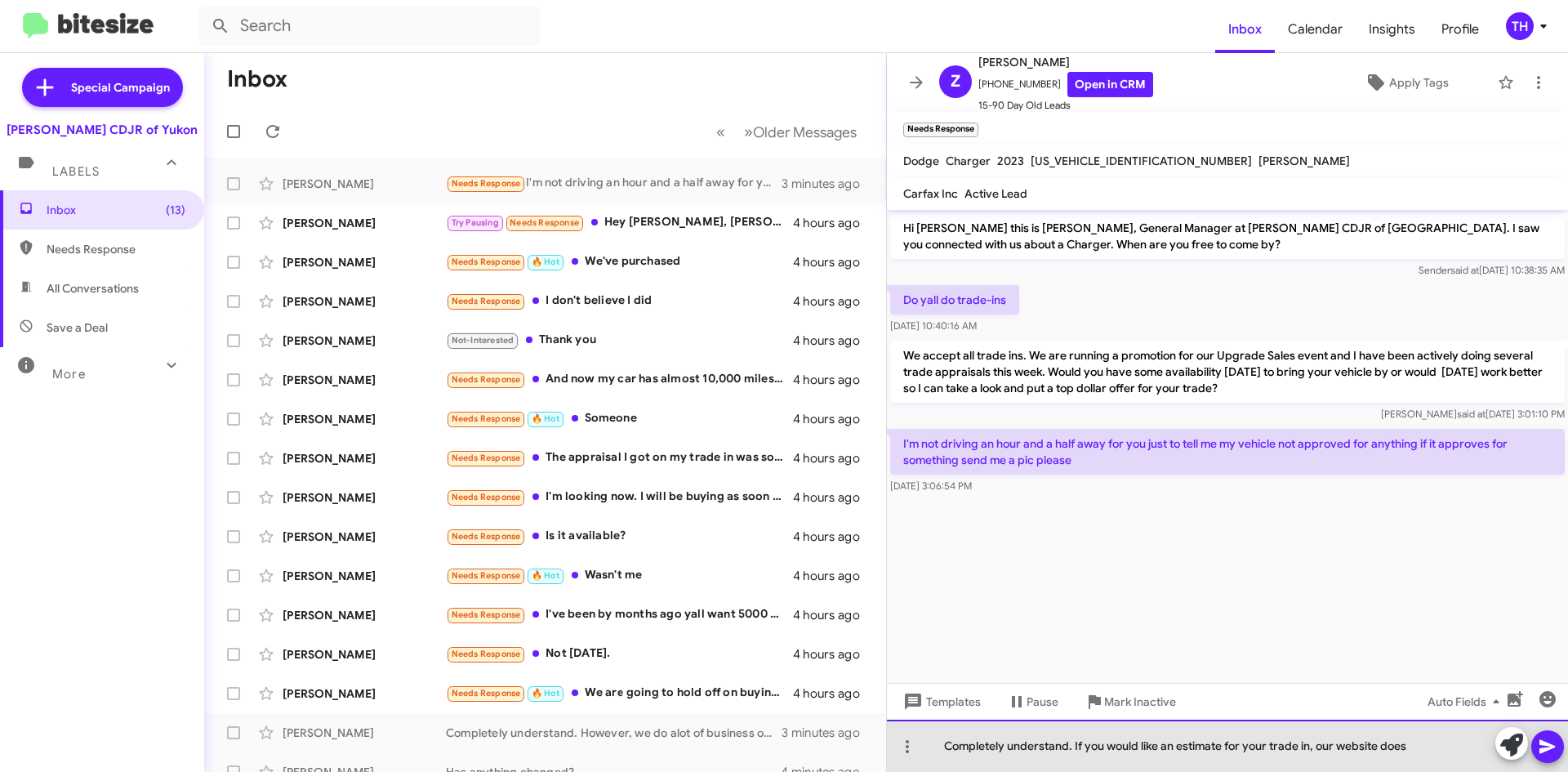
click at [1434, 741] on div "Completely understand. If you would like an estimate for your trade in, our web…" at bounding box center [1228, 745] width 681 height 52
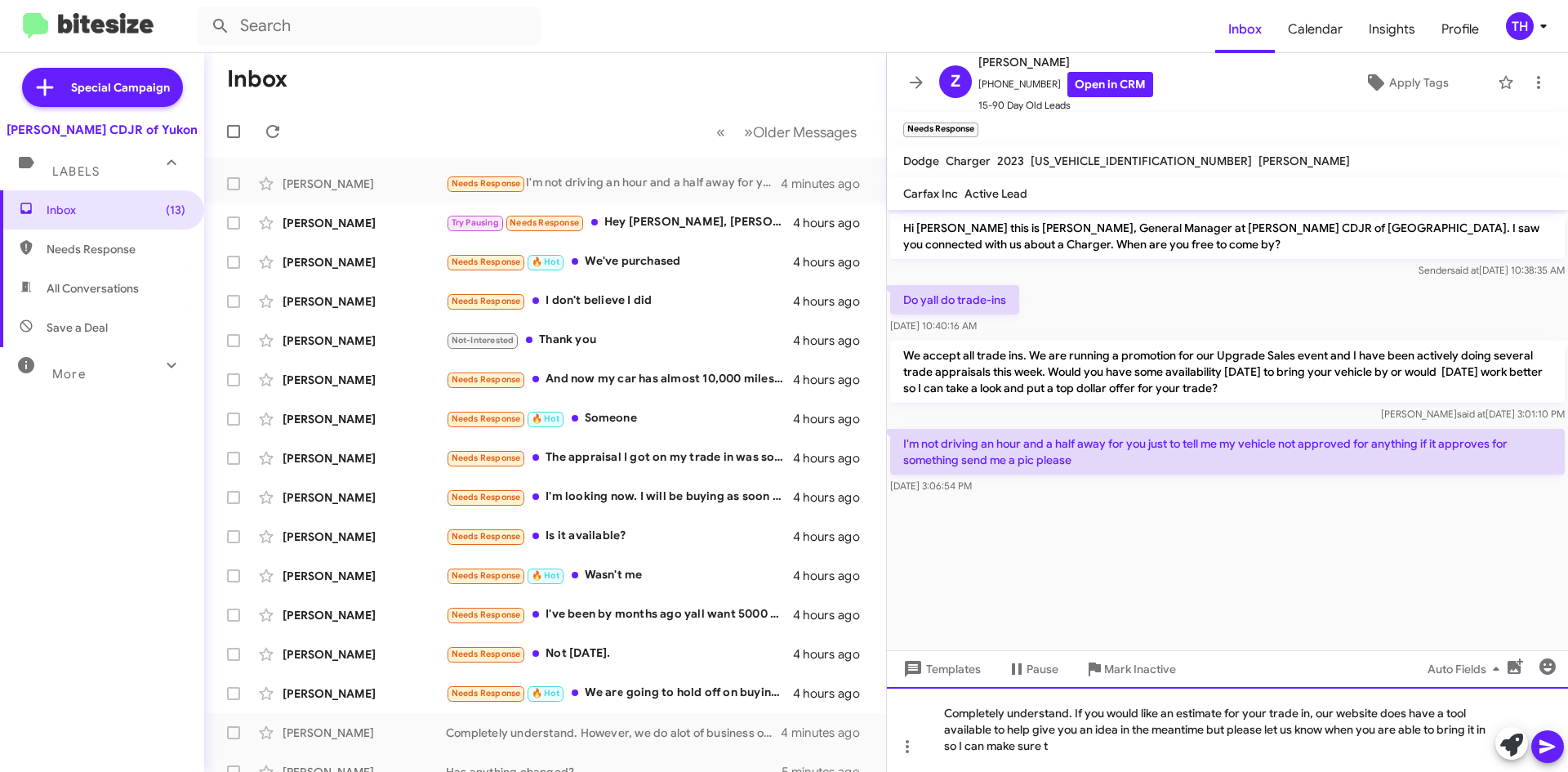
click at [1142, 749] on div "Completely understand. If you would like an estimate for your trade in, our web…" at bounding box center [1228, 729] width 681 height 85
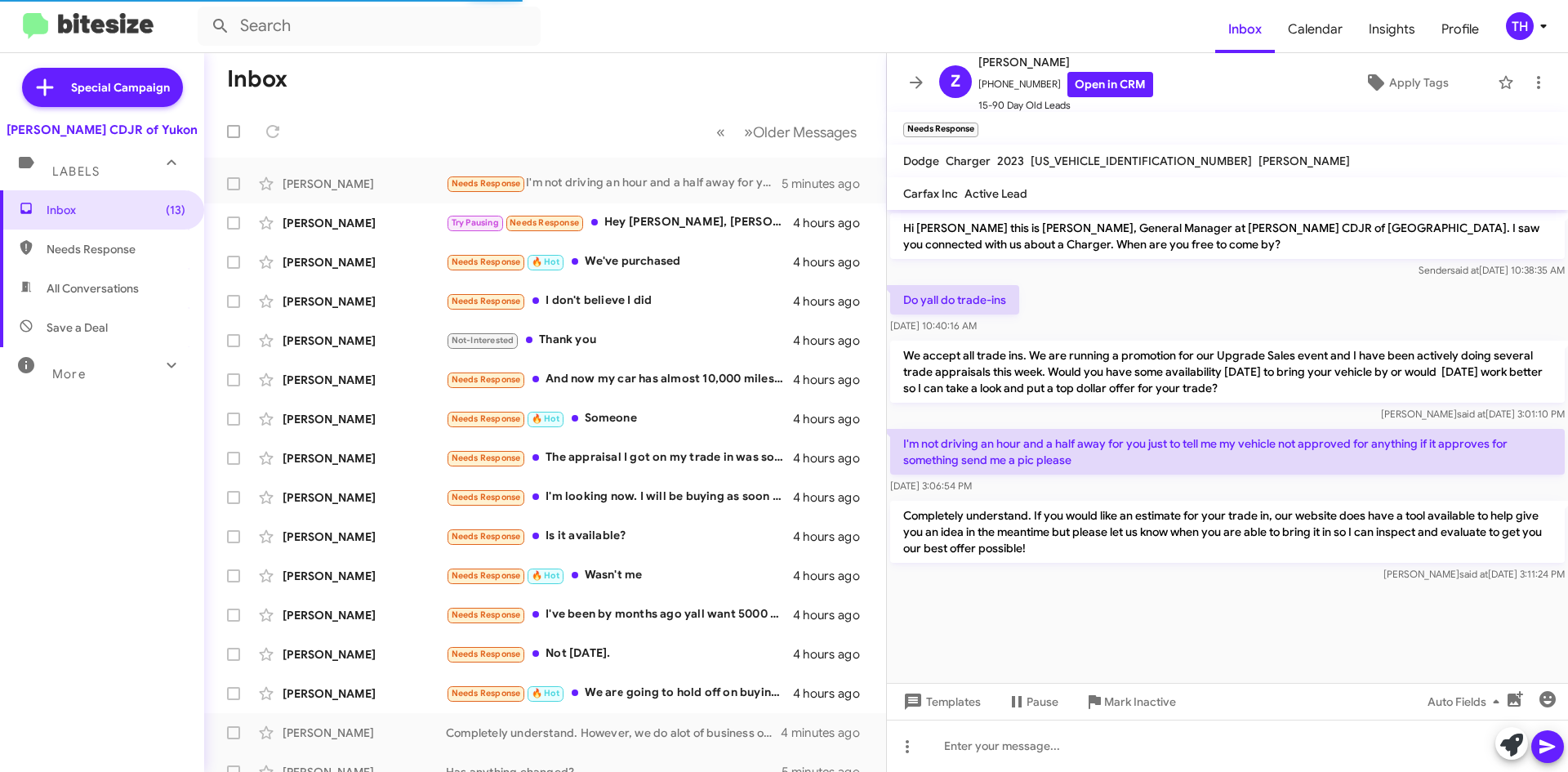
click at [1512, 70] on mat-toolbar "Z [PERSON_NAME] [PHONE_NUMBER] Open in CRM 15-90 Day Old Leads Apply Tags" at bounding box center [1228, 82] width 681 height 58
click at [1523, 74] on span at bounding box center [1539, 82] width 33 height 20
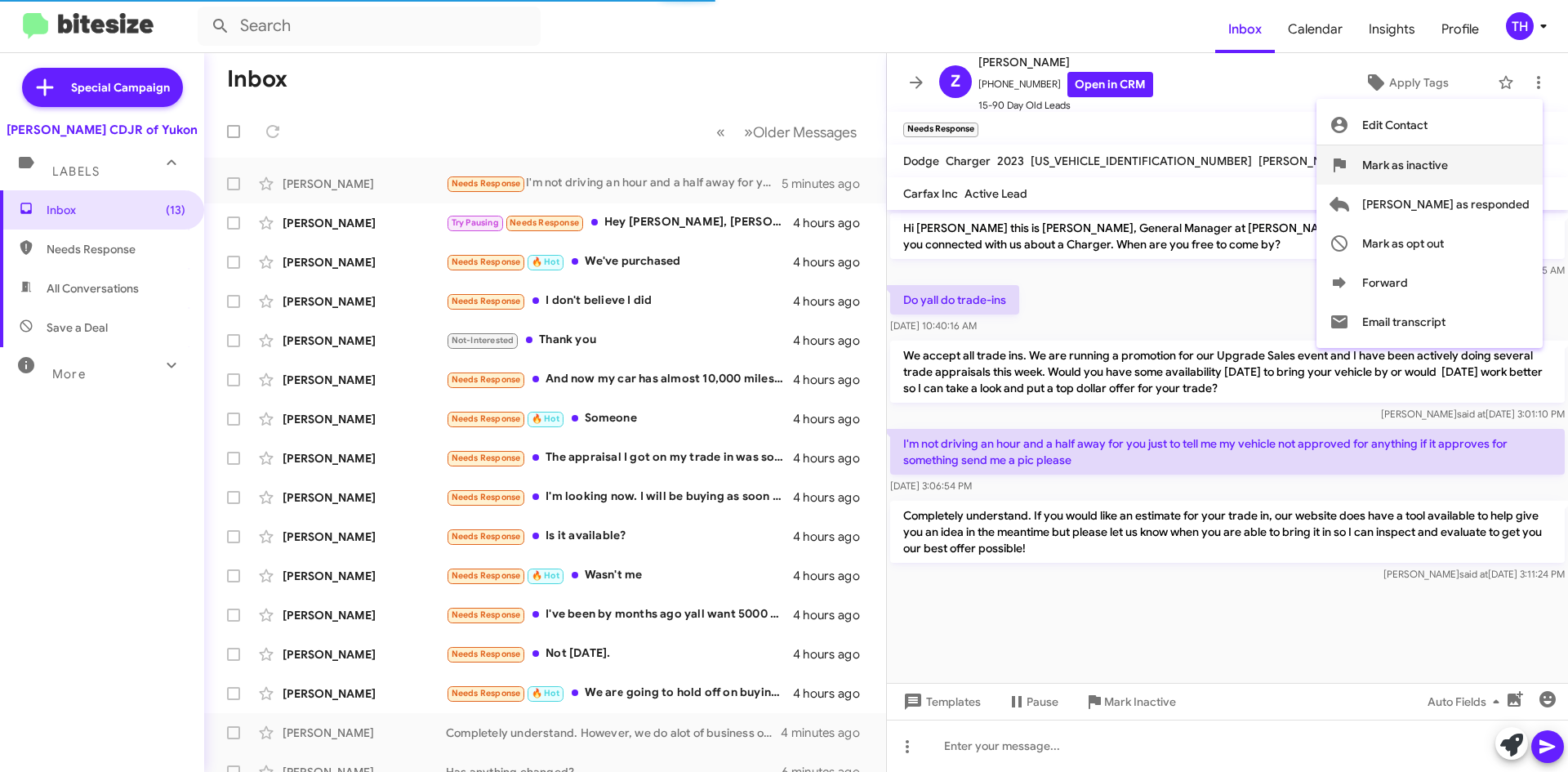
click at [1449, 170] on span "Mark as inactive" at bounding box center [1406, 165] width 86 height 40
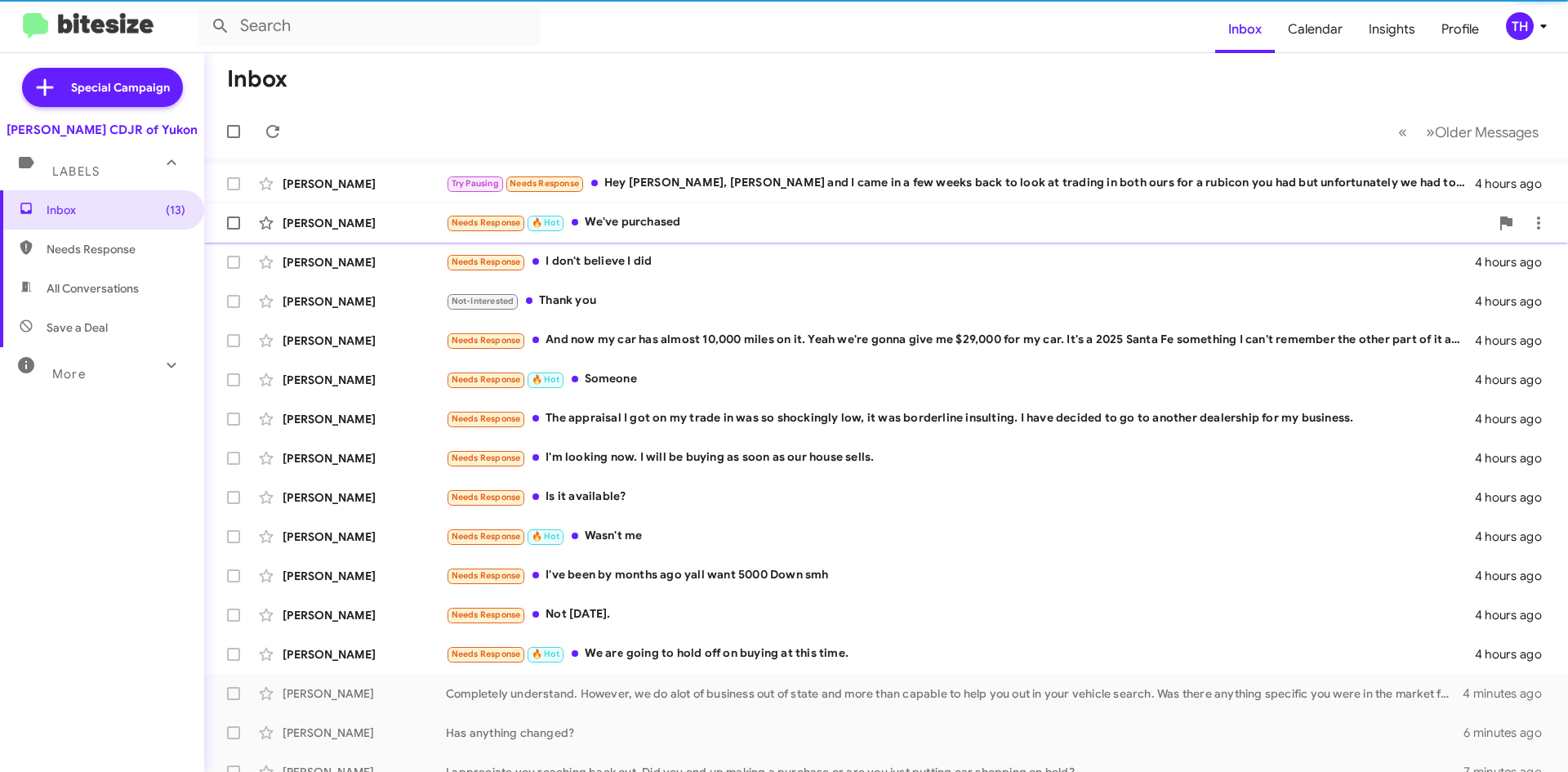
click at [689, 236] on div "[PERSON_NAME] Needs Response 🔥 Hot We've purchased 4 hours ago" at bounding box center [887, 223] width 1338 height 33
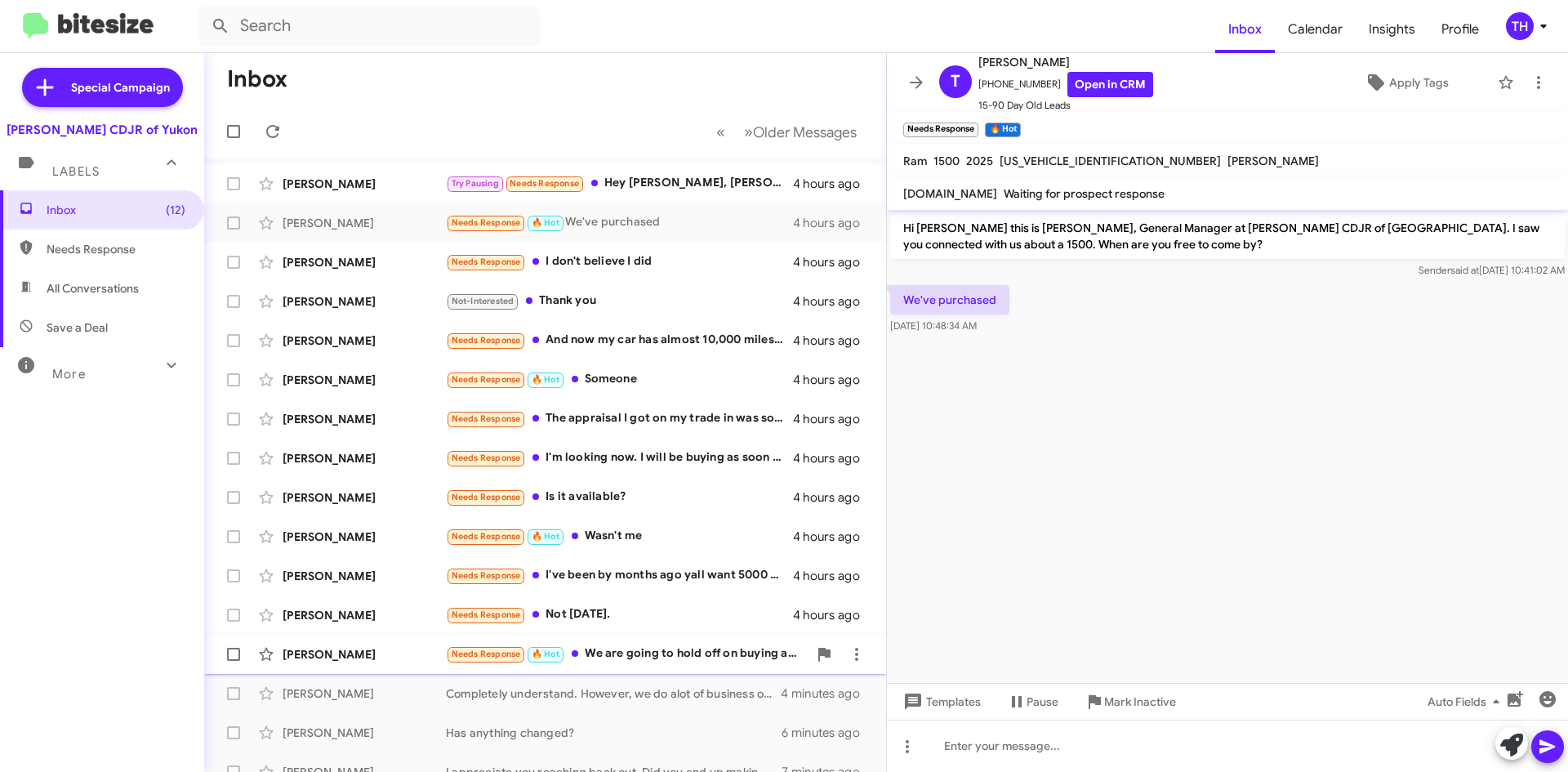
click at [652, 666] on div "[PERSON_NAME] Needs Response 🔥 Hot We are going to hold off on buying at this t…" at bounding box center [545, 654] width 656 height 33
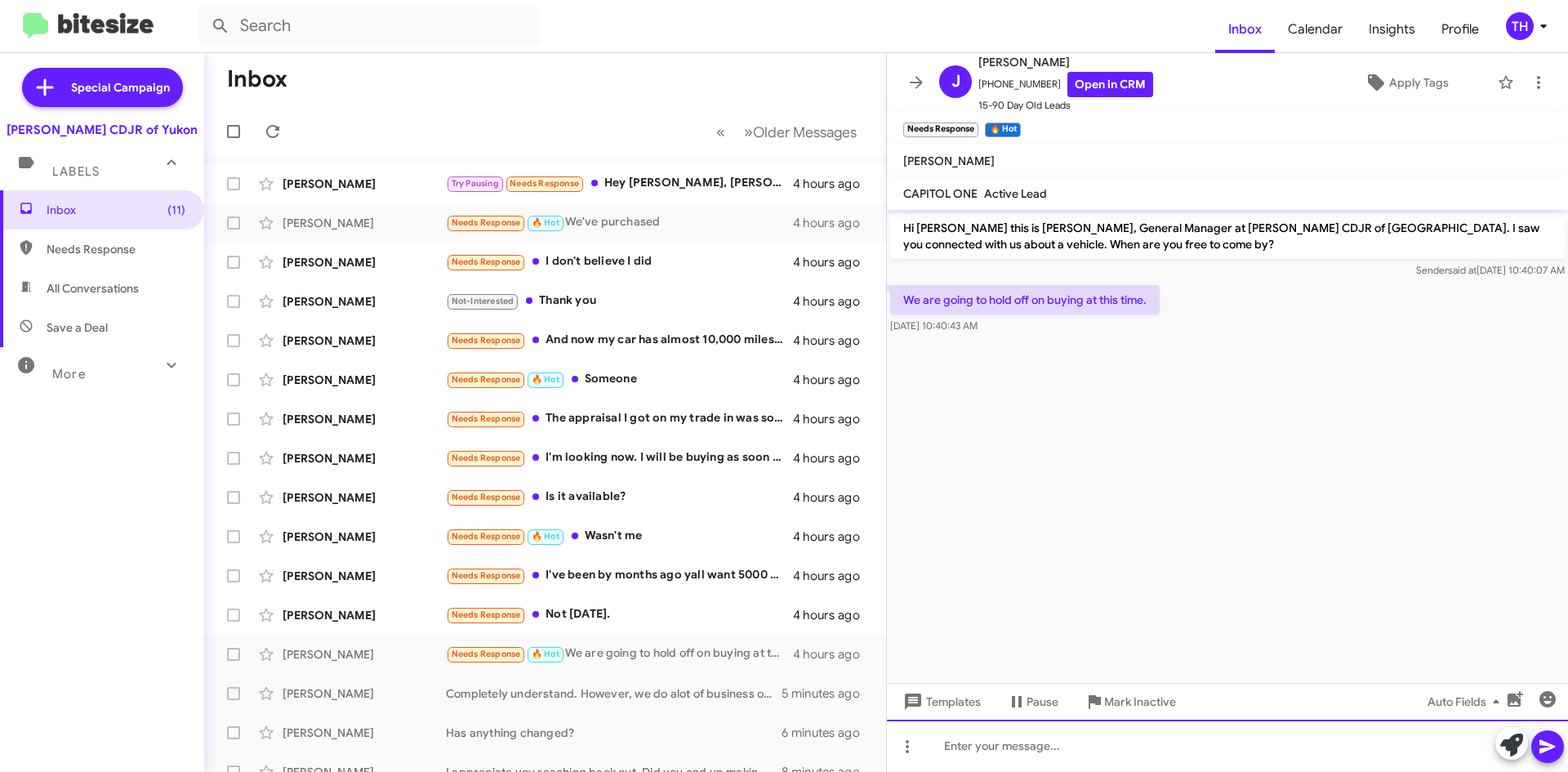
drag, startPoint x: 1124, startPoint y: 761, endPoint x: 1161, endPoint y: 737, distance: 44.1
click at [1124, 761] on div at bounding box center [1228, 745] width 681 height 52
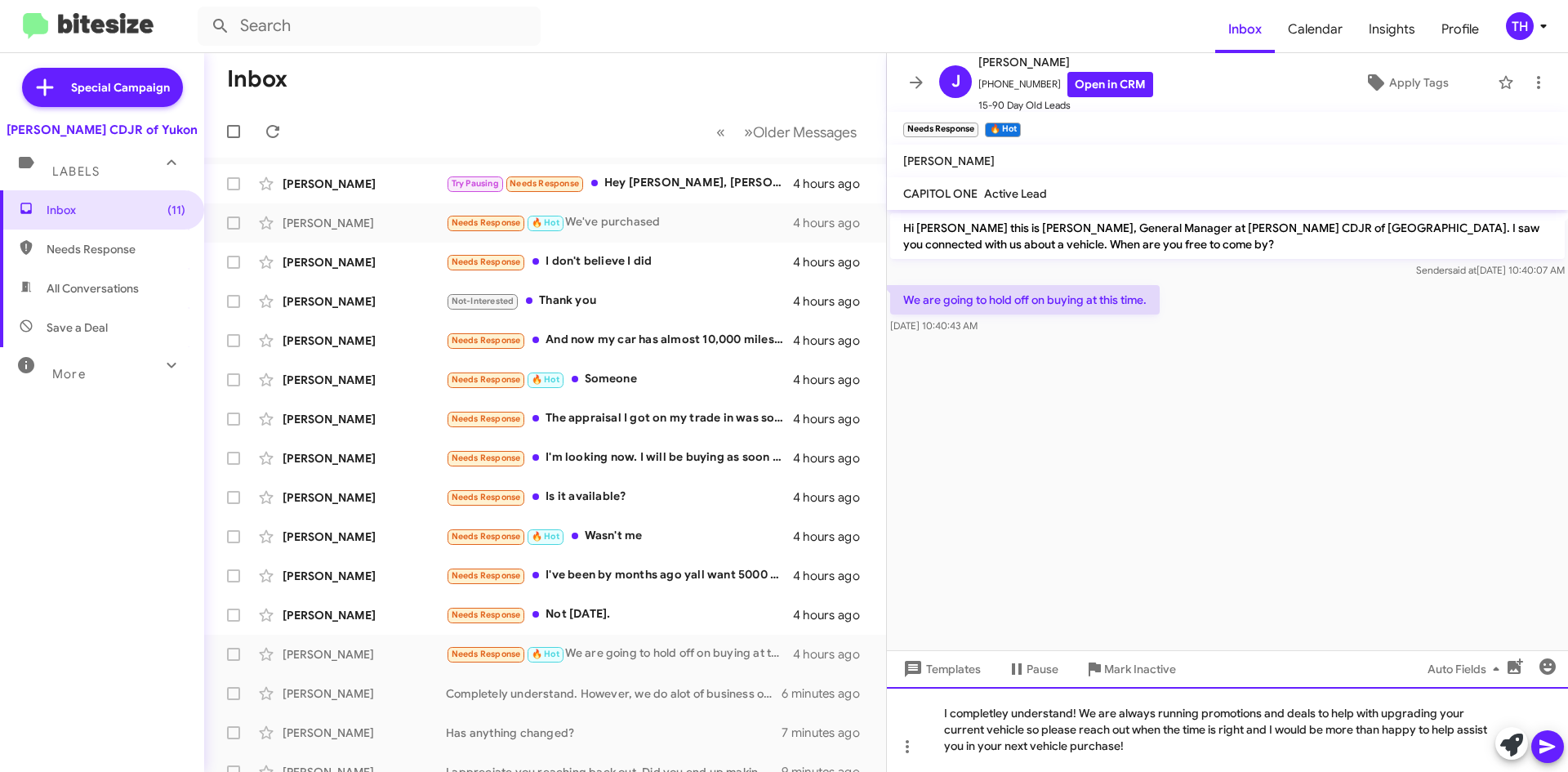
click at [1078, 712] on div "I completley understand! We are always running promotions and deals to help wit…" at bounding box center [1228, 729] width 681 height 85
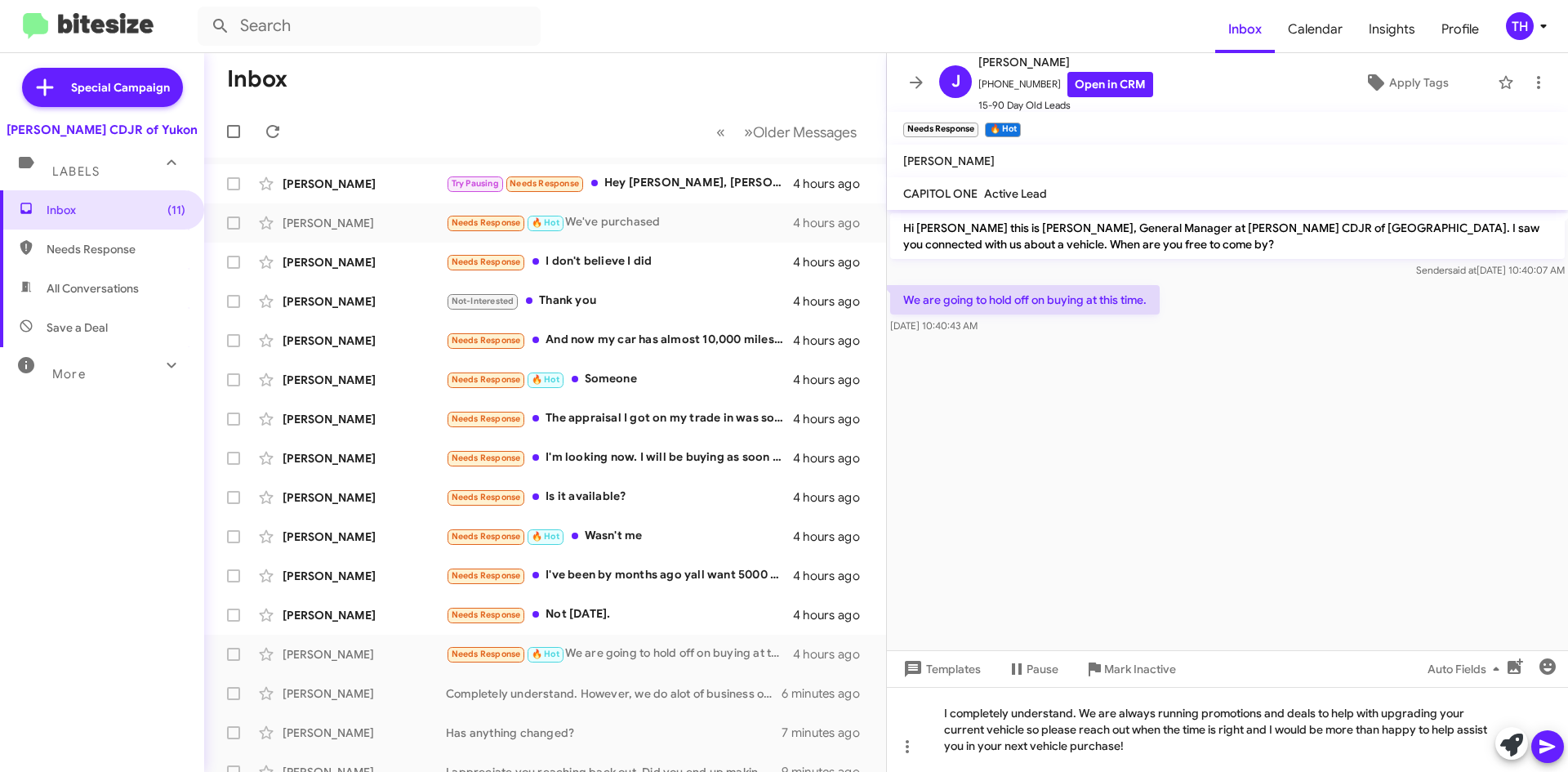
click at [1556, 745] on icon at bounding box center [1548, 746] width 20 height 20
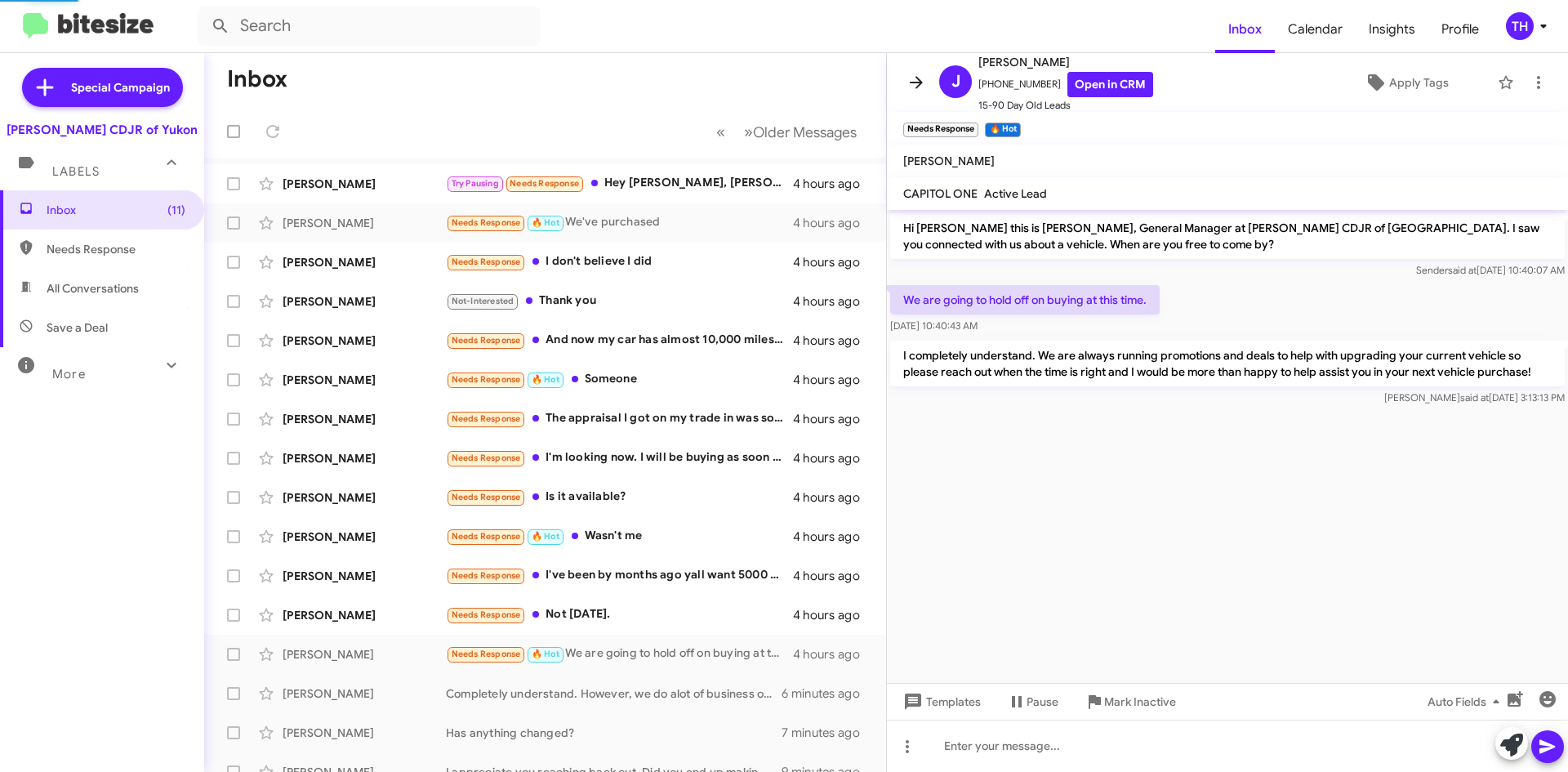
click at [923, 77] on icon at bounding box center [916, 82] width 20 height 20
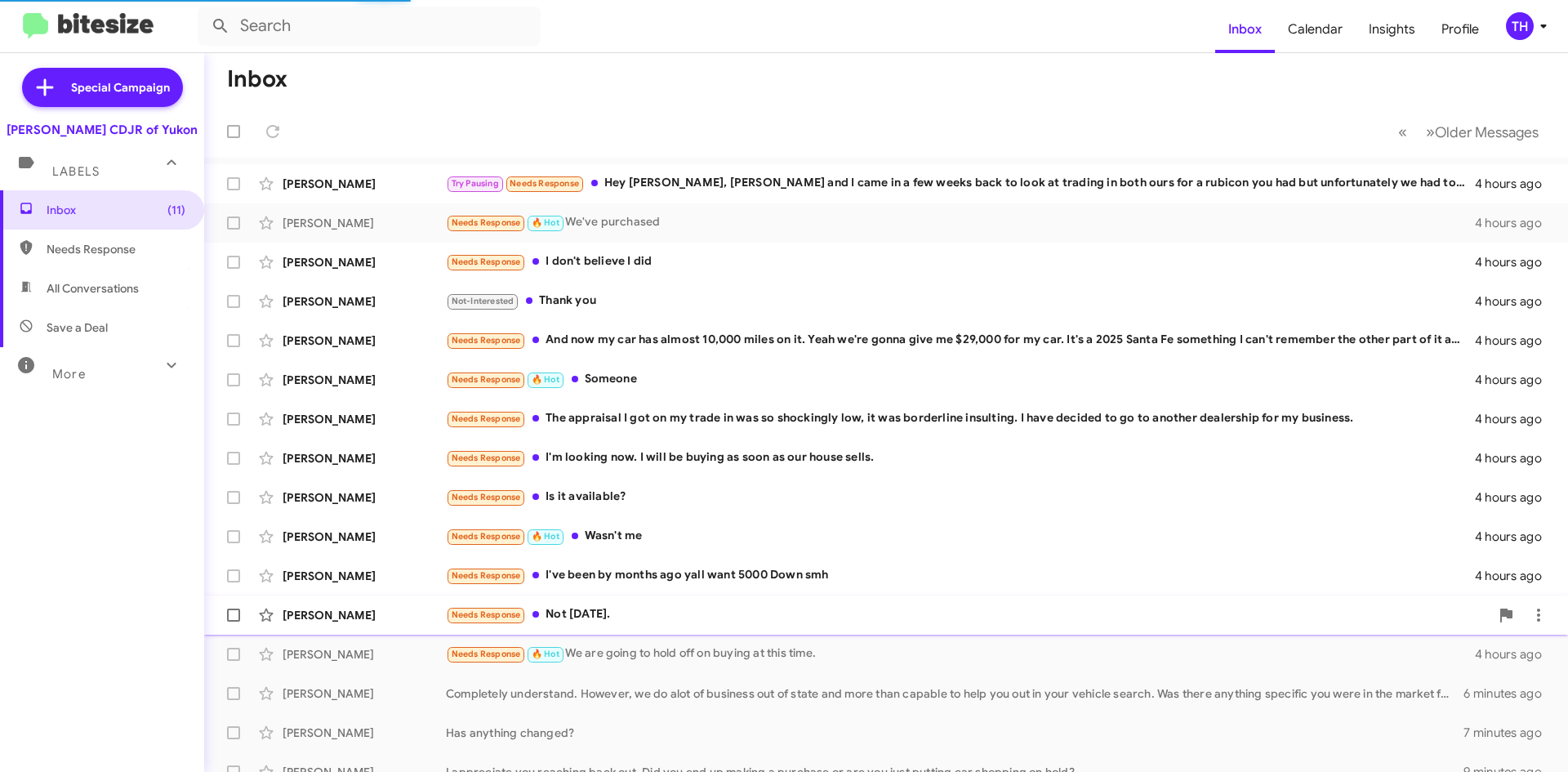
click at [661, 617] on div "Needs Response Not [DATE]." at bounding box center [967, 615] width 1044 height 19
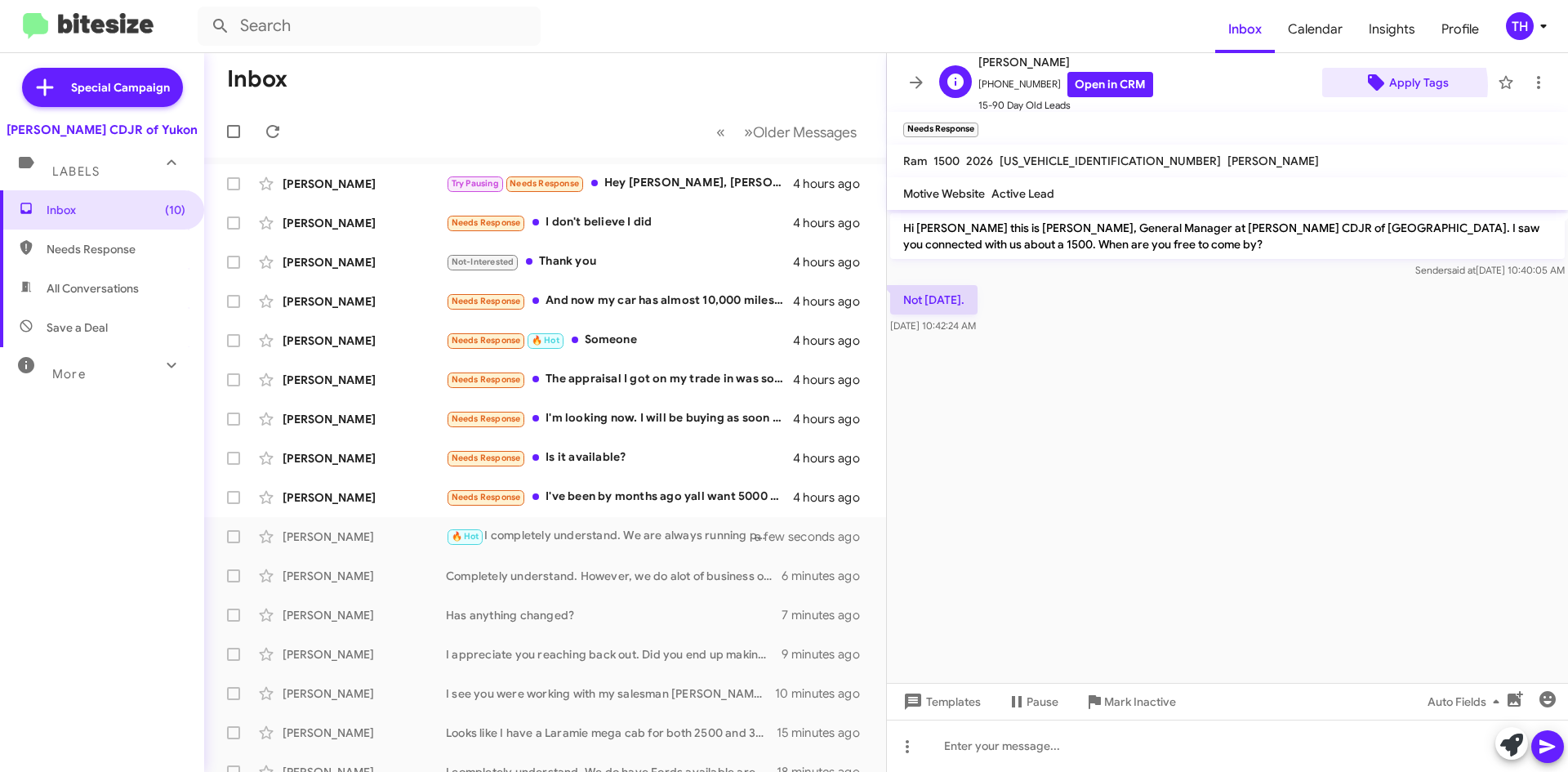
click at [1390, 86] on span "Apply Tags" at bounding box center [1419, 82] width 59 height 30
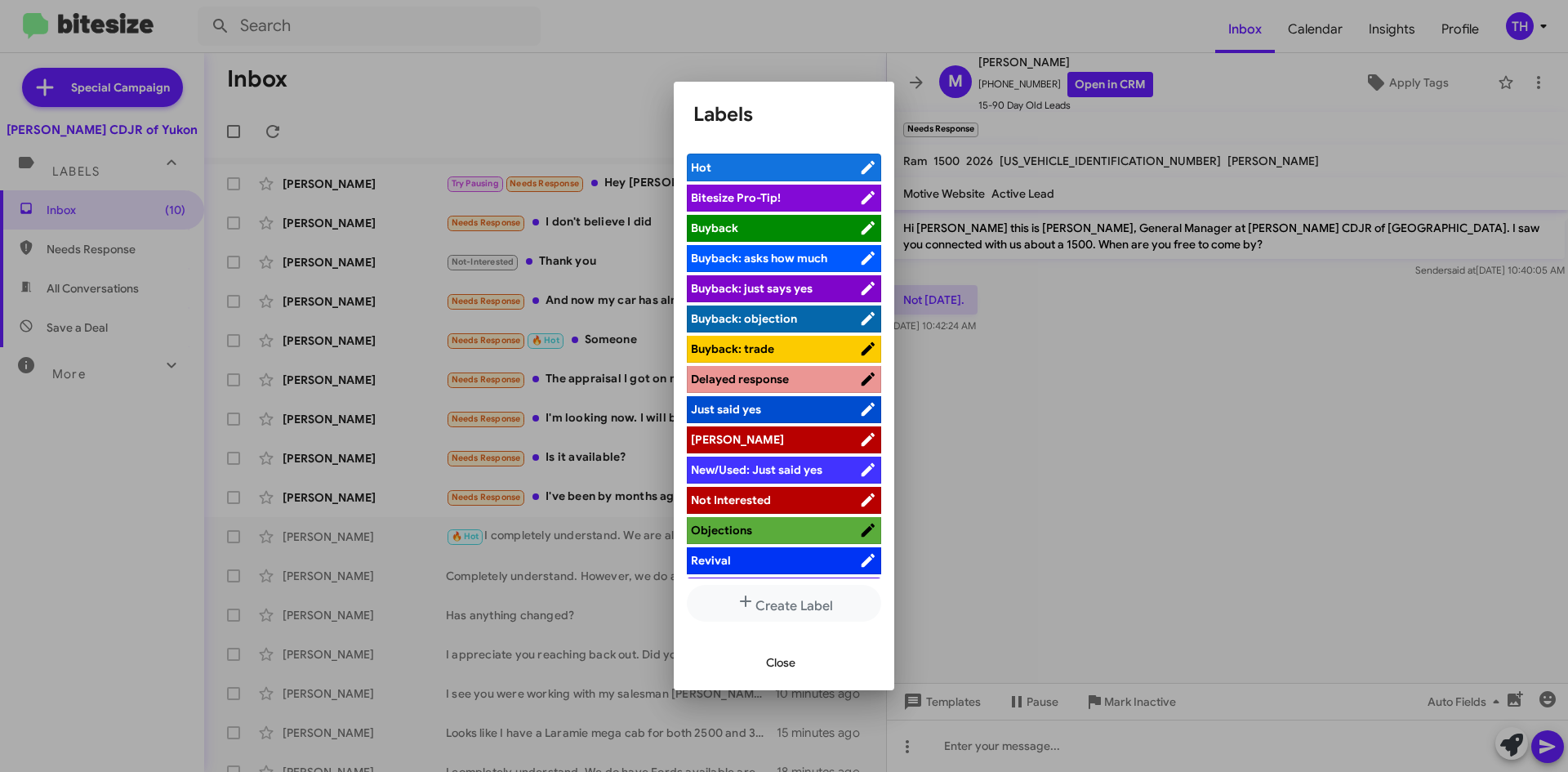
click at [760, 442] on span "[PERSON_NAME]" at bounding box center [775, 439] width 168 height 16
click at [779, 672] on span "Close" at bounding box center [781, 662] width 30 height 30
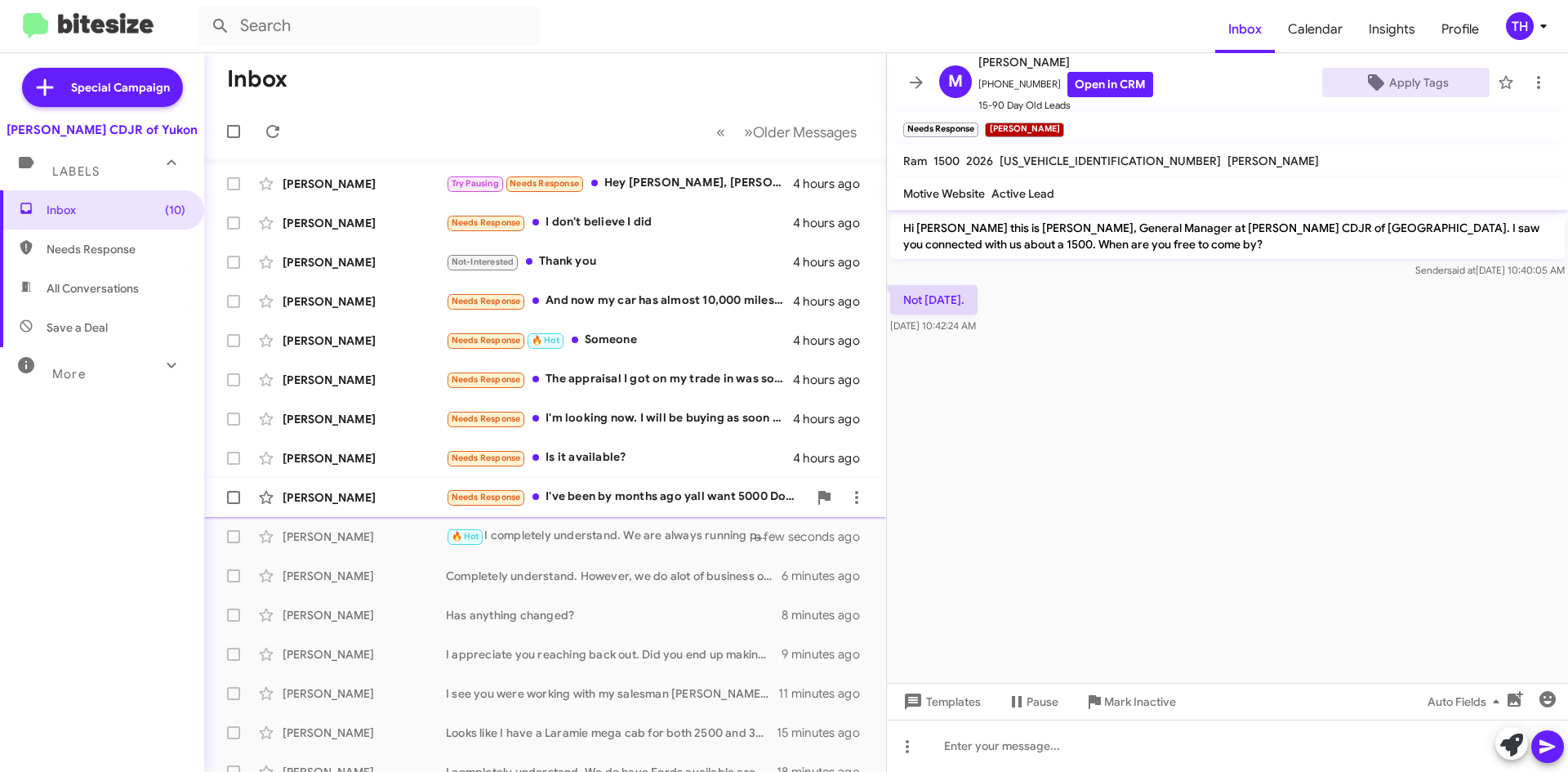
click at [625, 509] on div "[PERSON_NAME] Needs Response I've been by months ago yall want 5000 Down smh 4 …" at bounding box center [545, 498] width 656 height 33
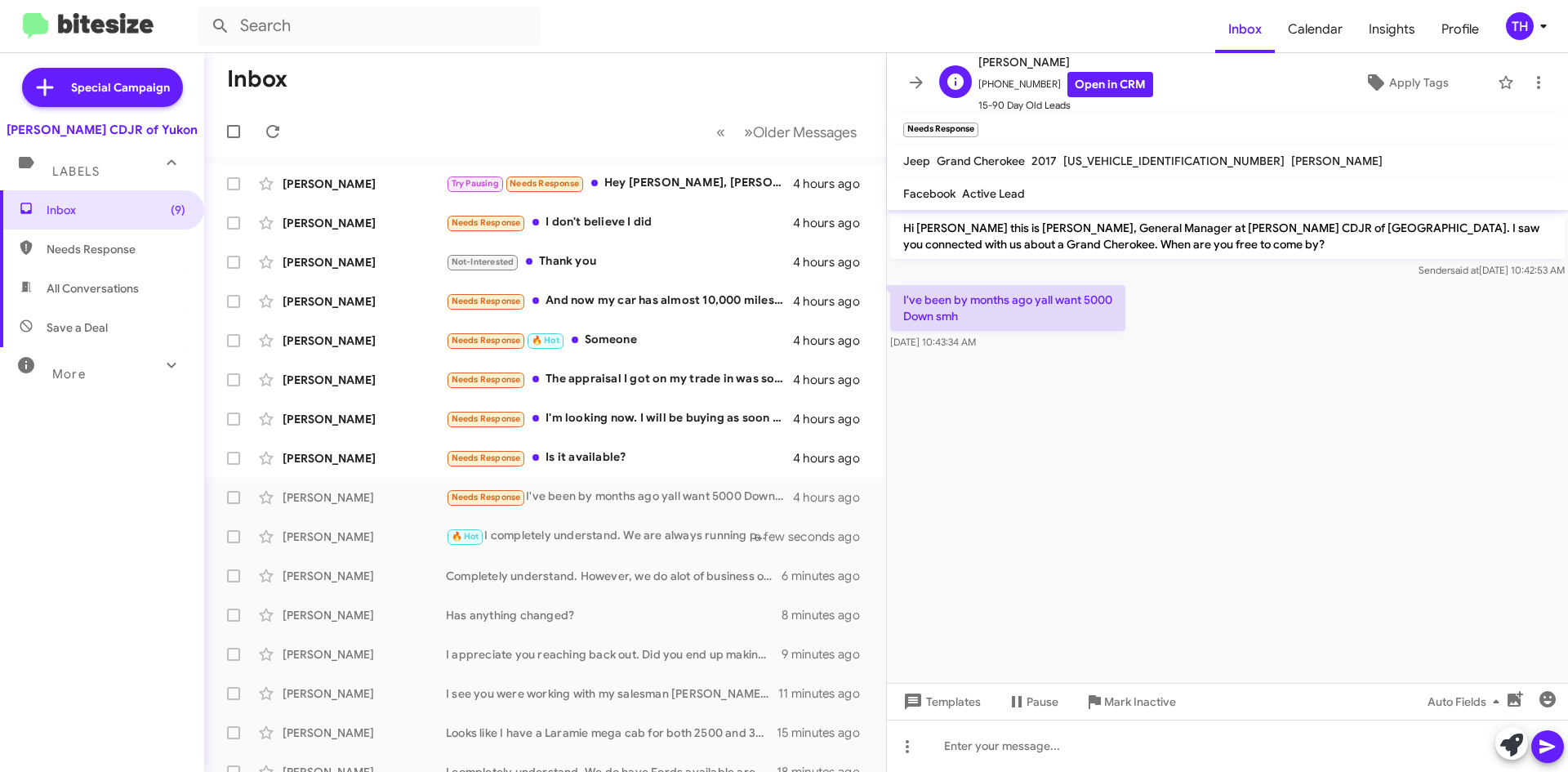
click at [1412, 97] on div "[PERSON_NAME] [PHONE_NUMBER] Open in CRM 15-90 Day Old Leads Apply Tags" at bounding box center [1211, 82] width 557 height 61
click at [1415, 82] on span "Apply Tags" at bounding box center [1419, 82] width 59 height 30
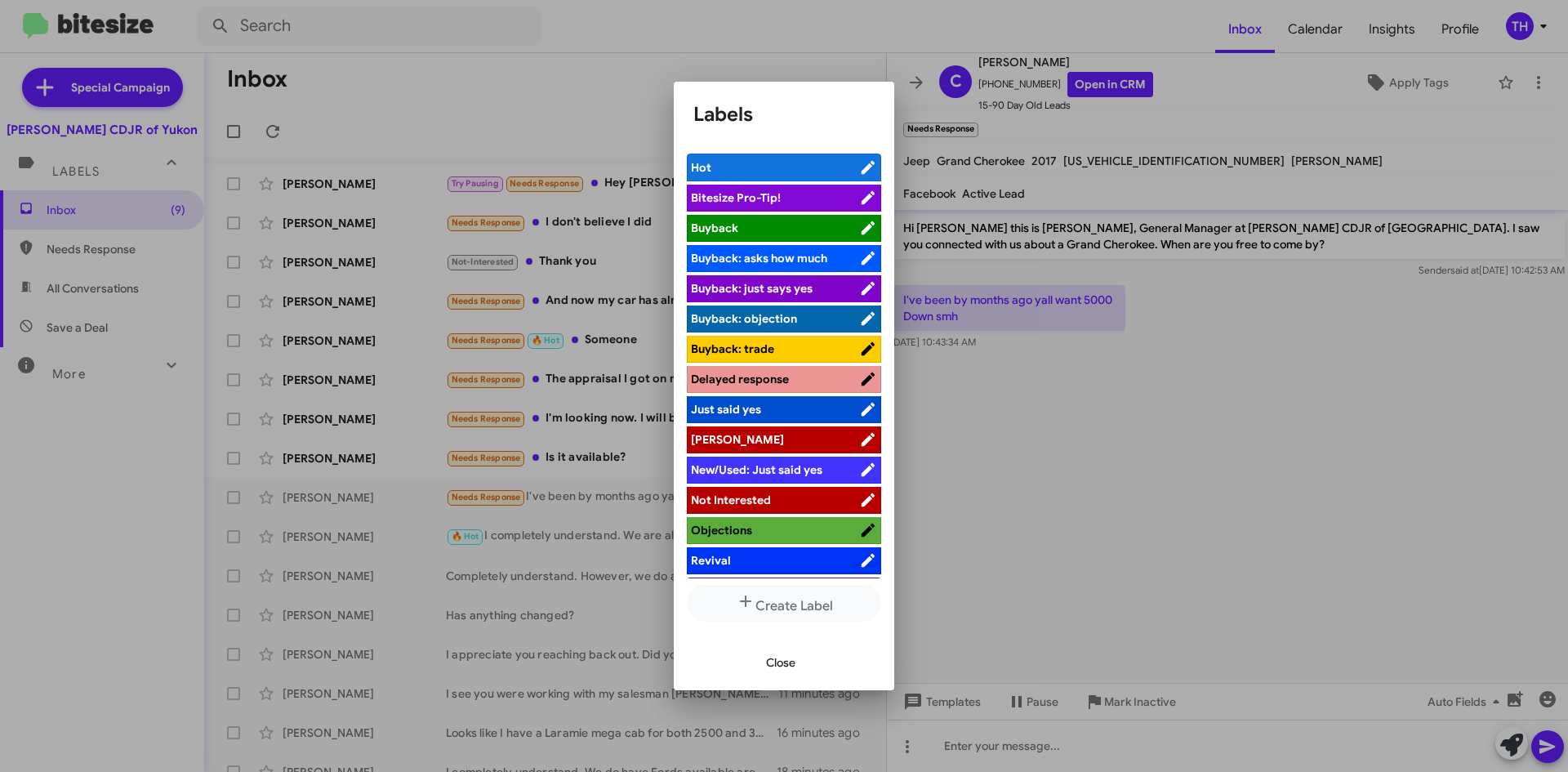
click at [761, 428] on li "[PERSON_NAME]" at bounding box center [784, 439] width 194 height 27
click at [760, 435] on span "[PERSON_NAME]" at bounding box center [775, 439] width 168 height 16
click at [779, 671] on span "Close" at bounding box center [781, 662] width 30 height 30
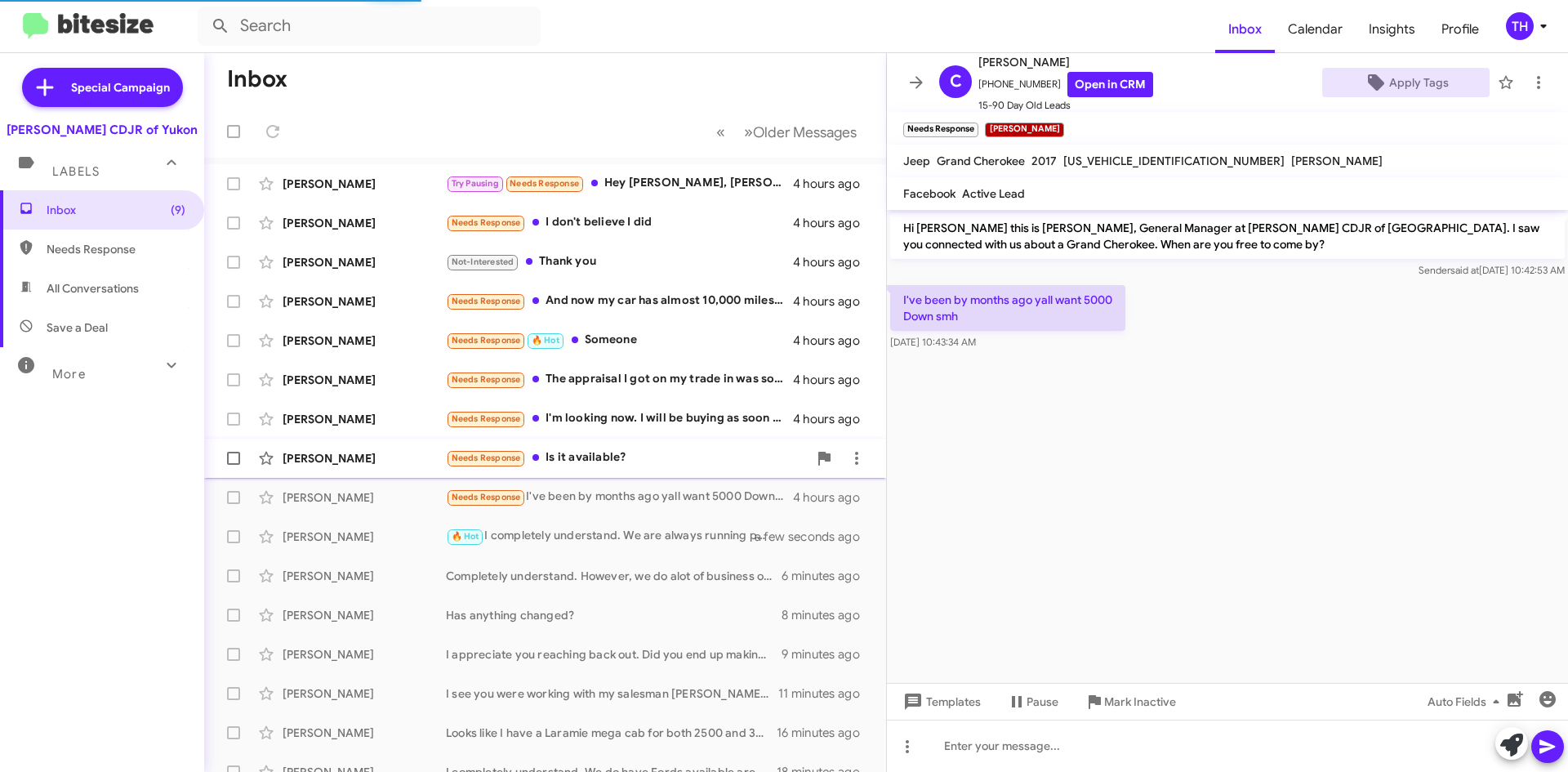
click at [601, 462] on div "Needs Response Is it available?" at bounding box center [626, 457] width 362 height 19
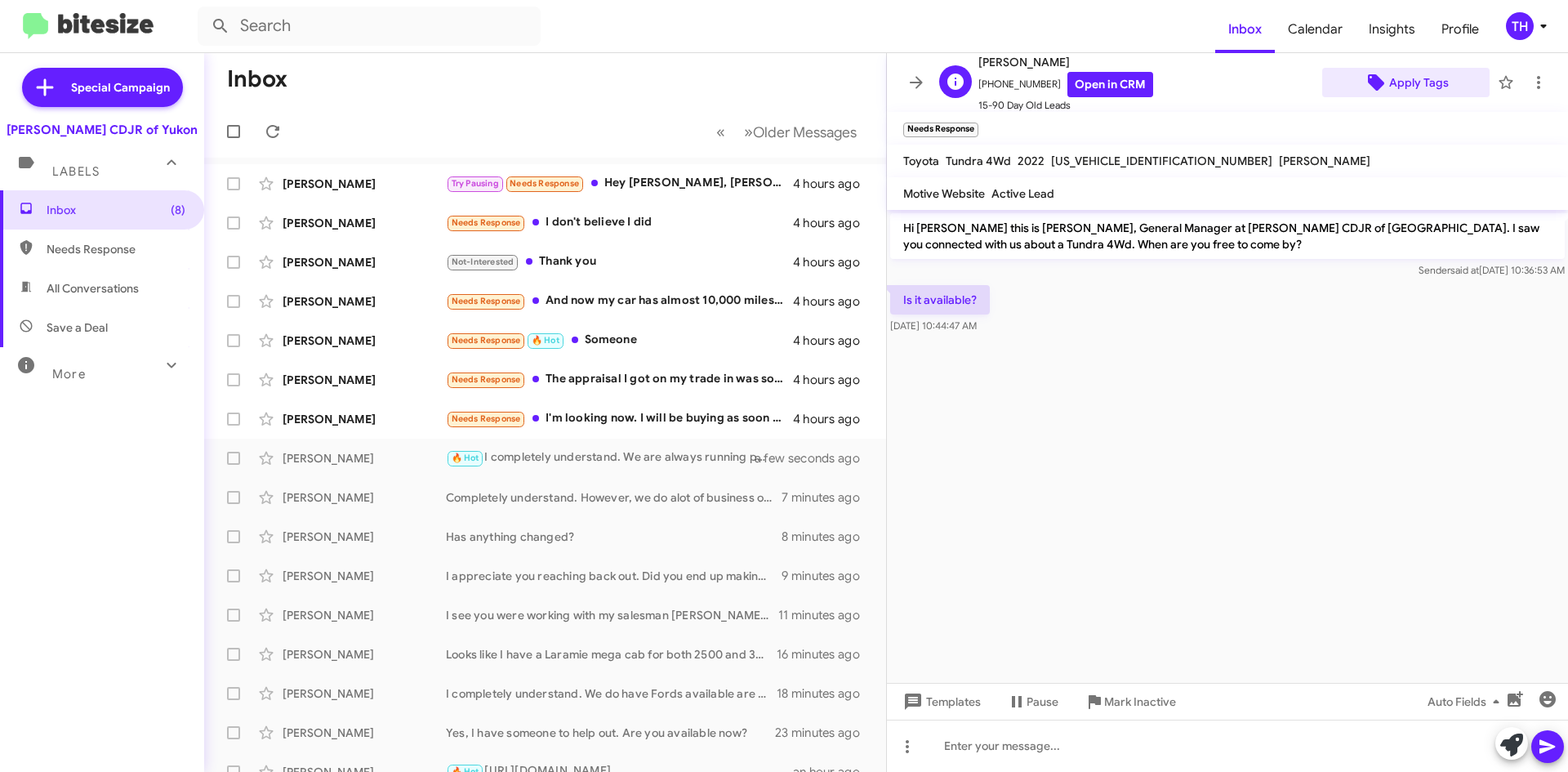
click at [1411, 85] on span "Apply Tags" at bounding box center [1419, 82] width 59 height 30
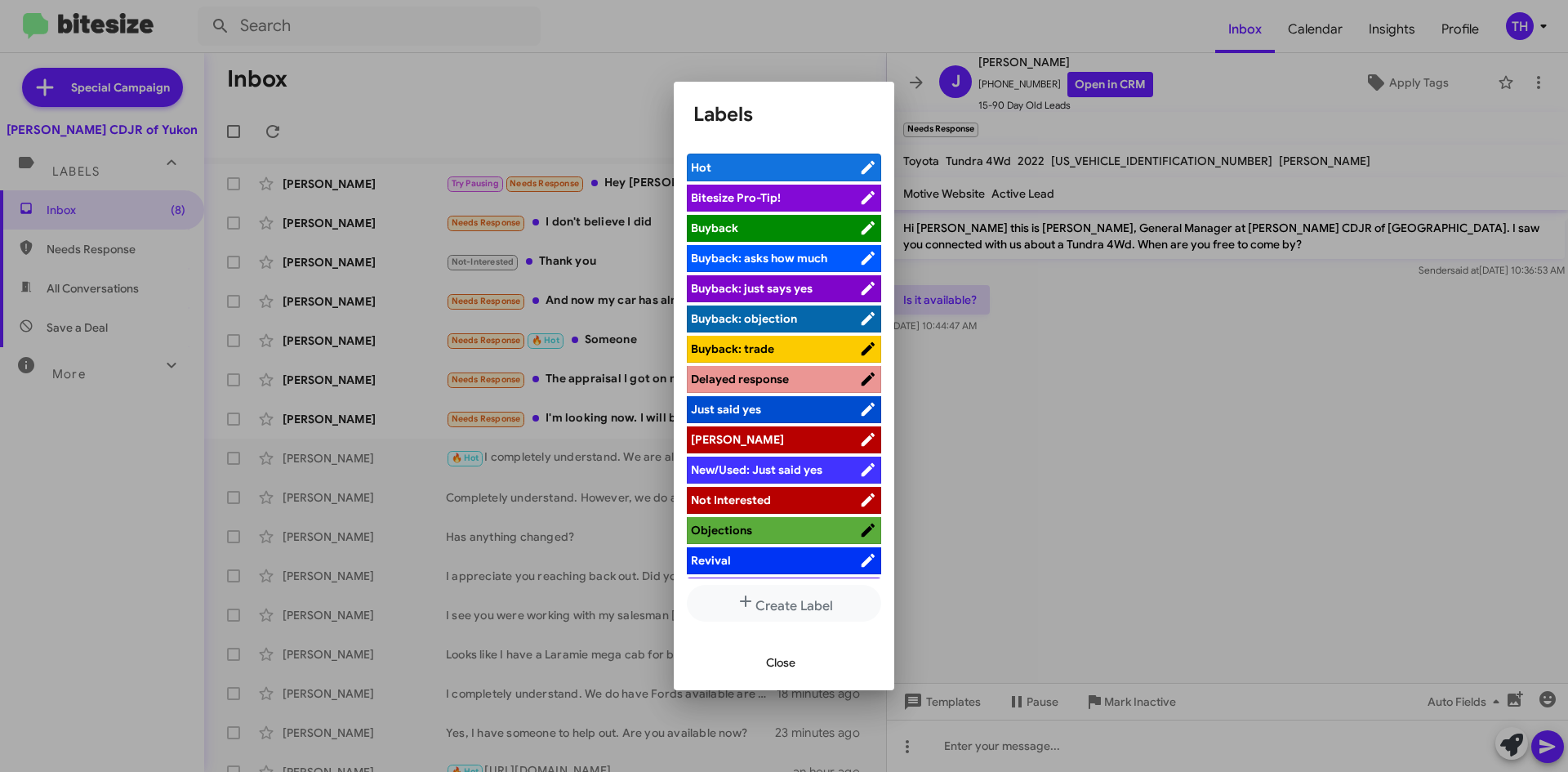
click at [725, 436] on span "[PERSON_NAME]" at bounding box center [775, 439] width 168 height 16
click at [779, 660] on span "Close" at bounding box center [781, 662] width 30 height 30
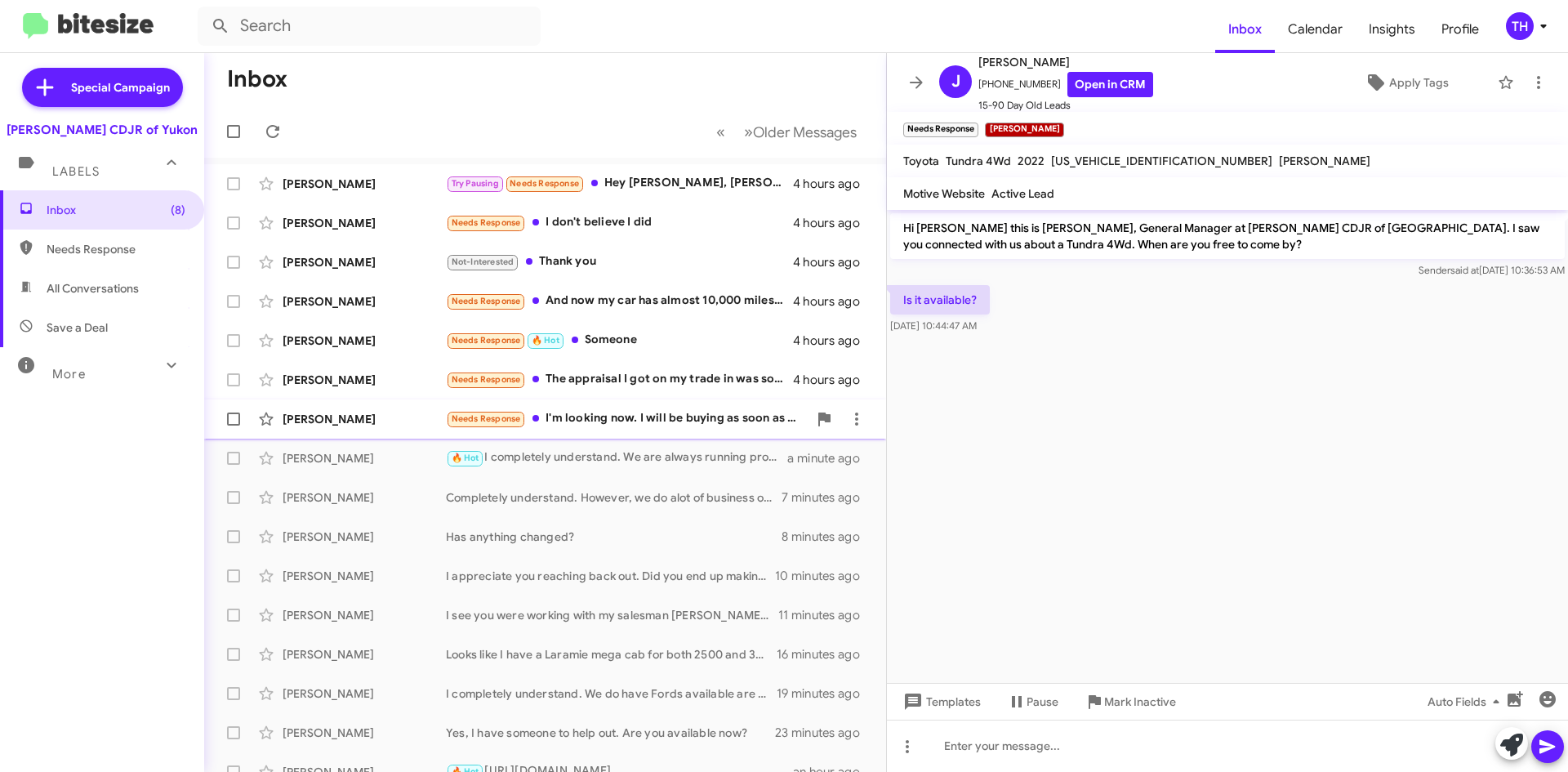
click at [585, 423] on div "Needs Response I'm looking now. I will be buying as soon as our house sells." at bounding box center [626, 419] width 362 height 19
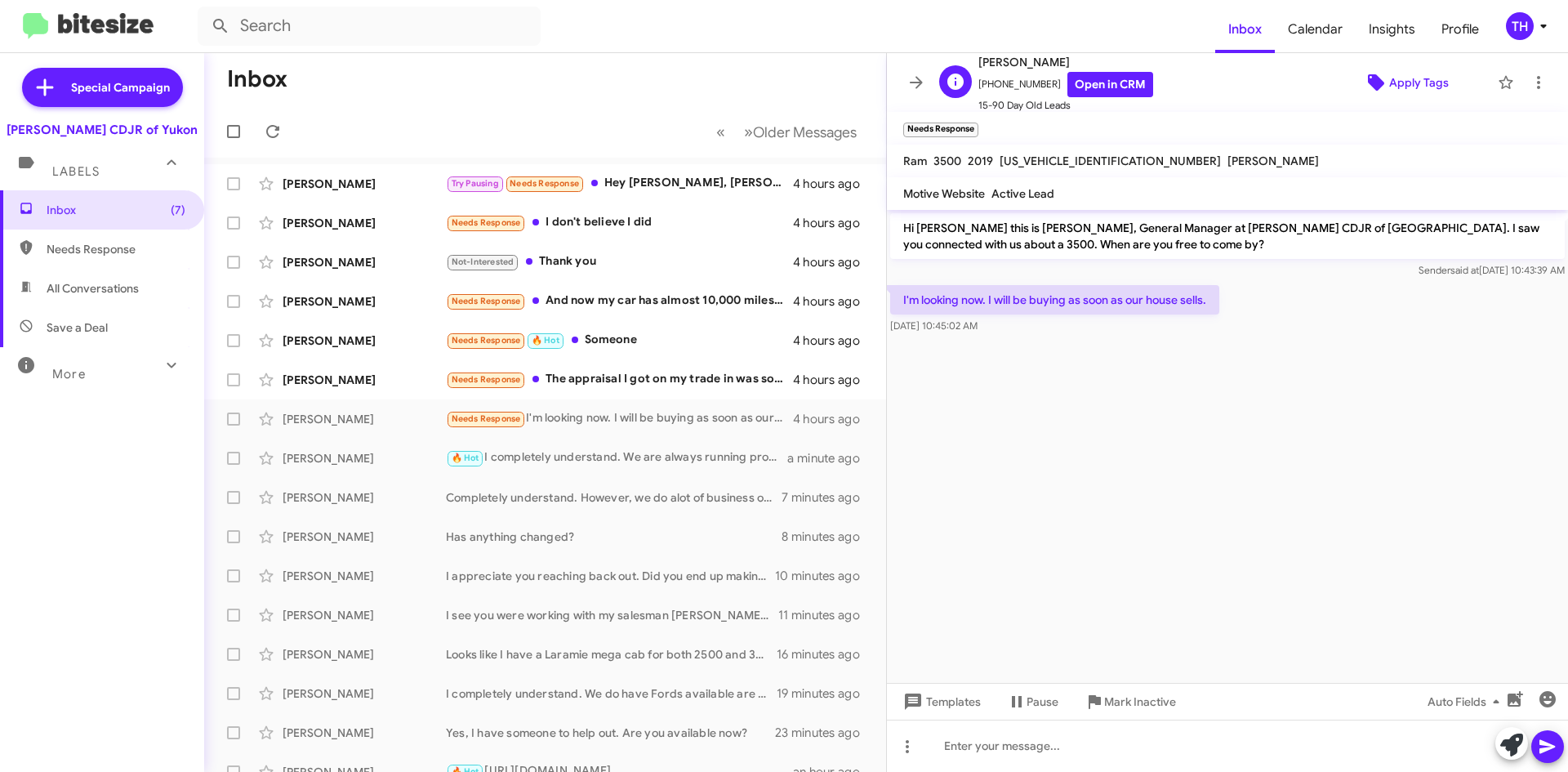
click at [1421, 76] on span "Apply Tags" at bounding box center [1419, 82] width 59 height 30
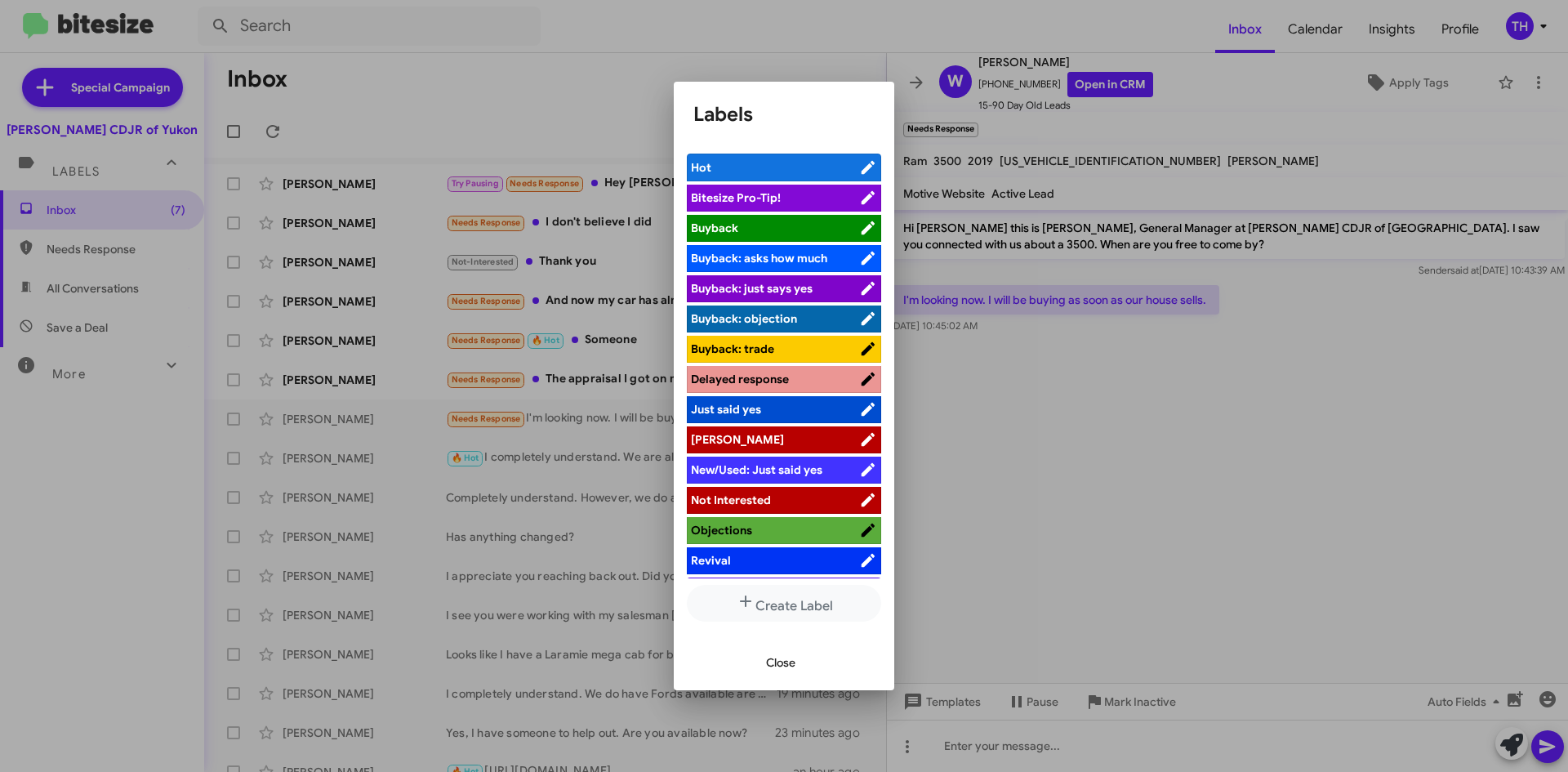
click at [783, 430] on li "[PERSON_NAME]" at bounding box center [784, 439] width 194 height 27
click at [779, 432] on span "[PERSON_NAME]" at bounding box center [775, 439] width 168 height 16
click at [767, 658] on span "Close" at bounding box center [781, 662] width 30 height 30
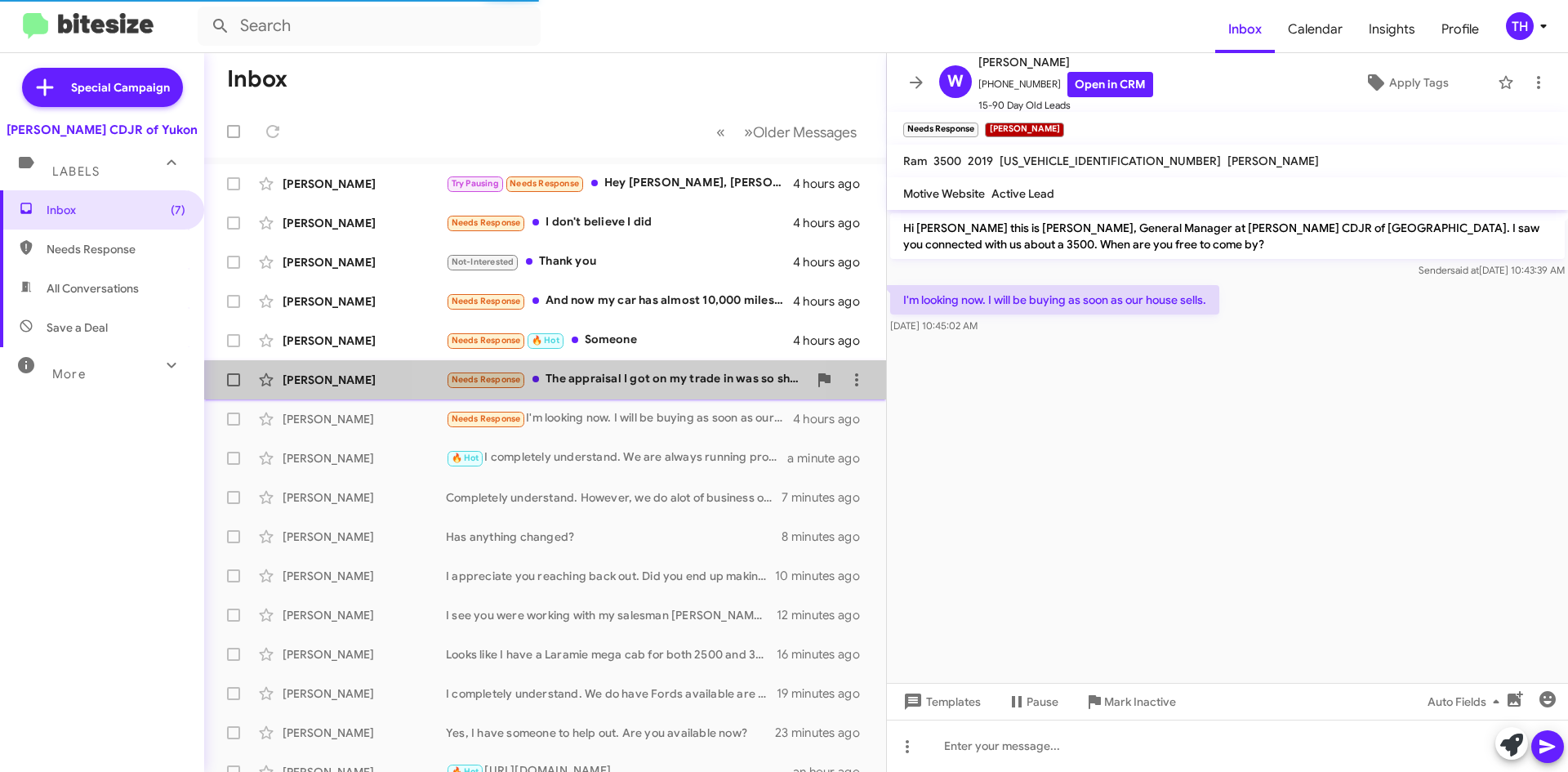
click at [606, 386] on div "Needs Response The appraisal I got on my trade in was so shockingly low, it was…" at bounding box center [626, 379] width 362 height 19
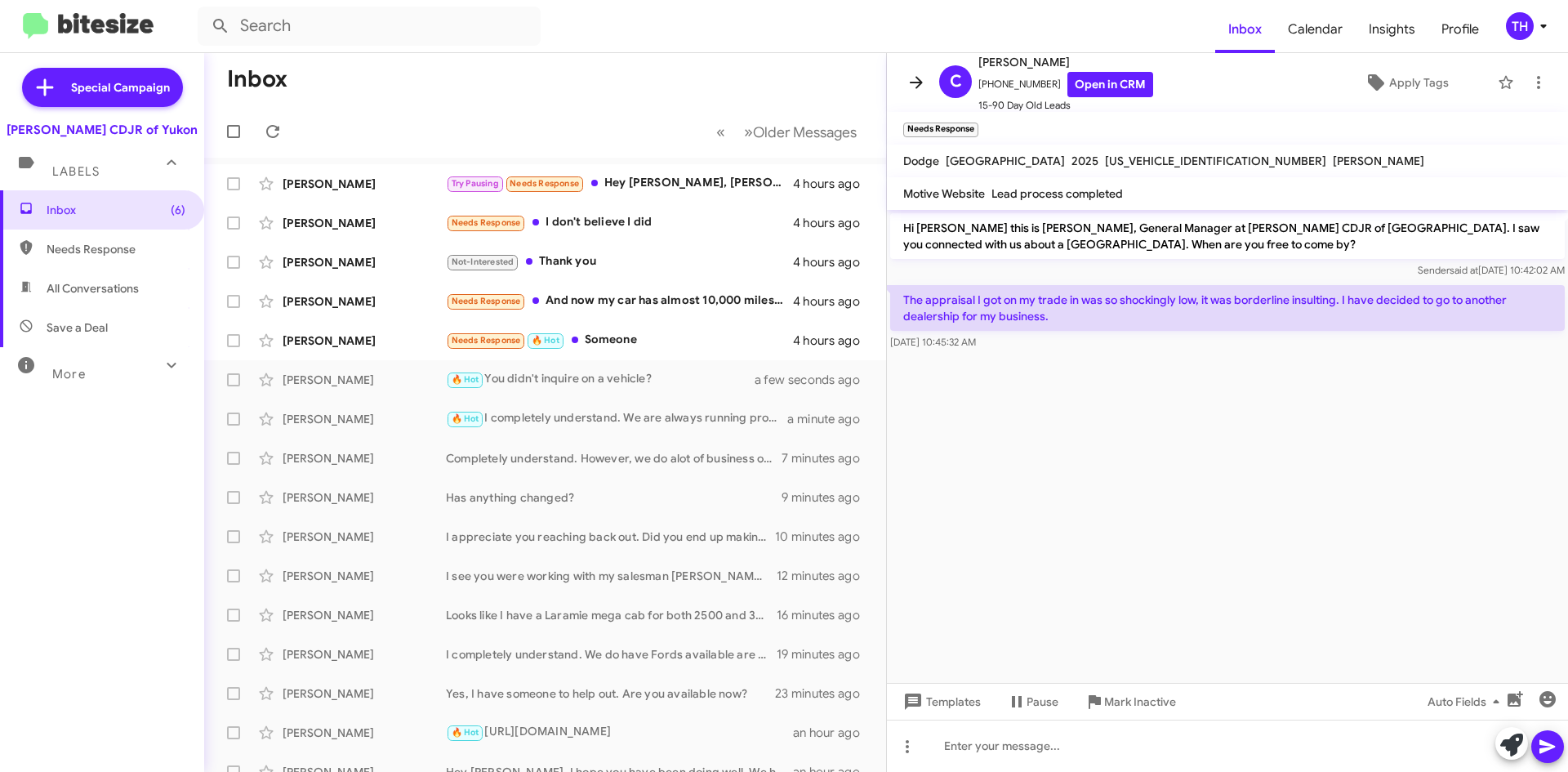
click at [913, 86] on icon at bounding box center [916, 82] width 20 height 20
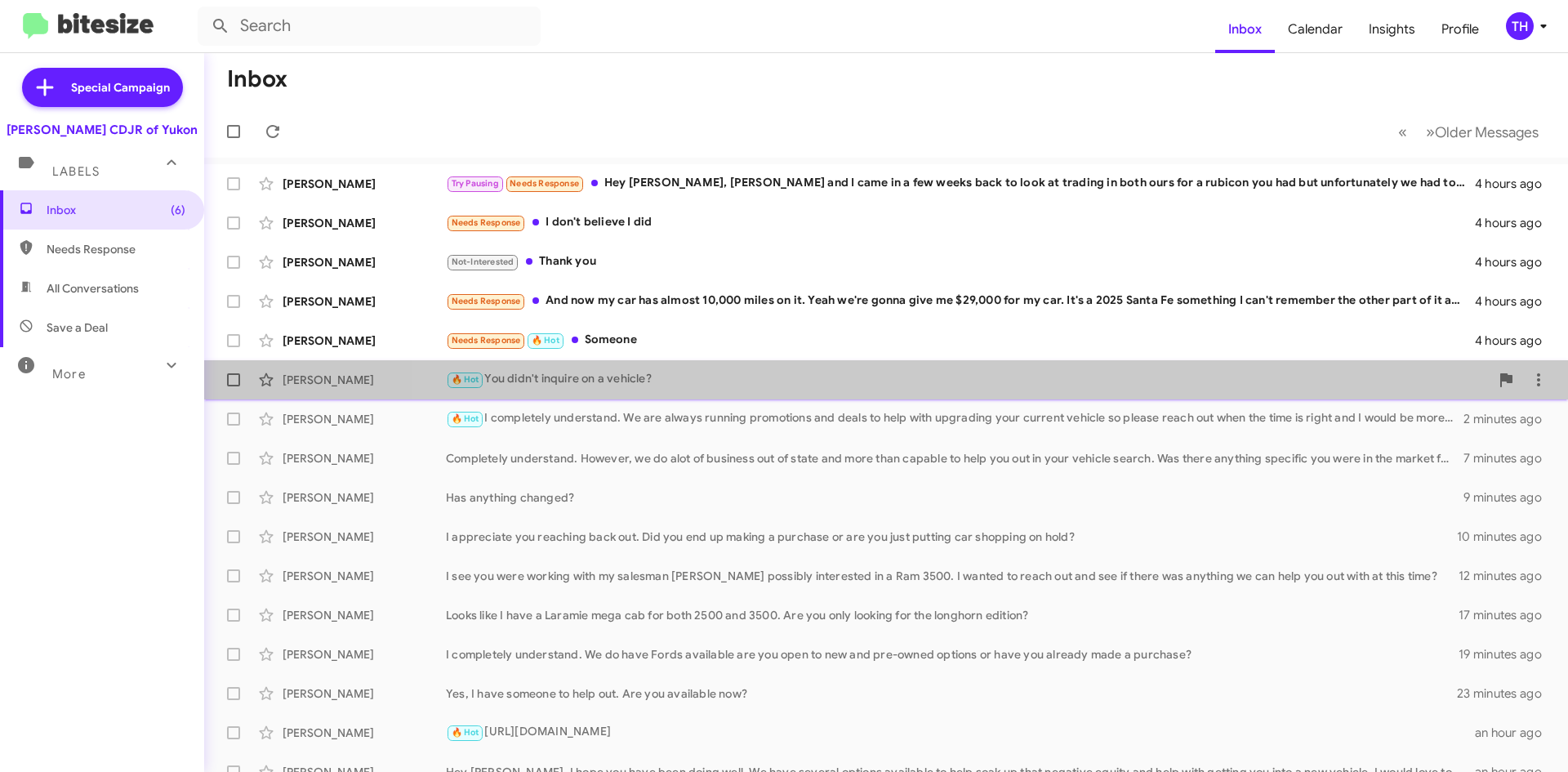
click at [1071, 362] on span "[PERSON_NAME] 🔥 Hot You didn't inquire on a vehicle? a few seconds ago" at bounding box center [887, 380] width 1364 height 40
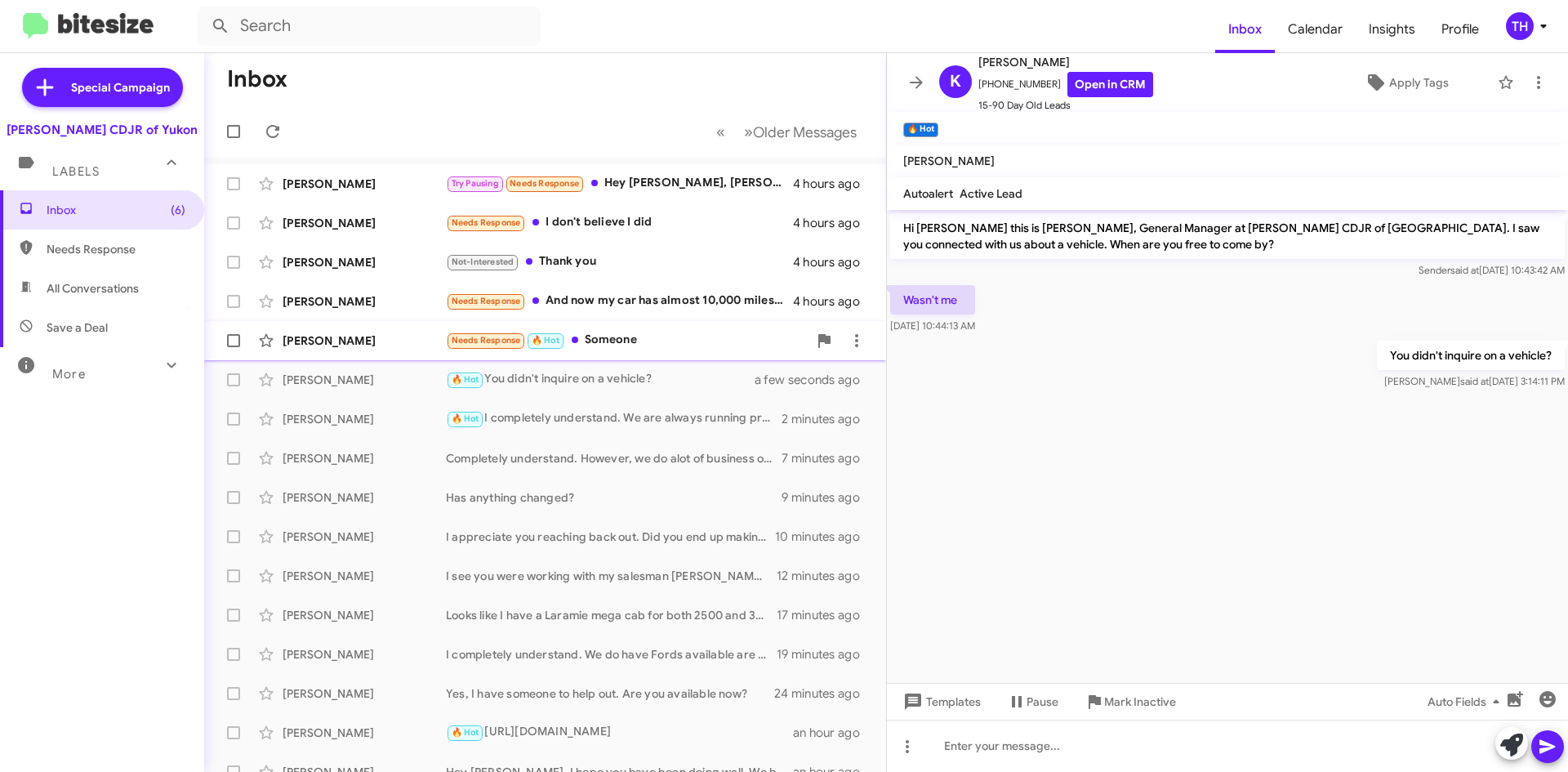
click at [656, 340] on div "Needs Response 🔥 Hot Someone" at bounding box center [626, 339] width 362 height 19
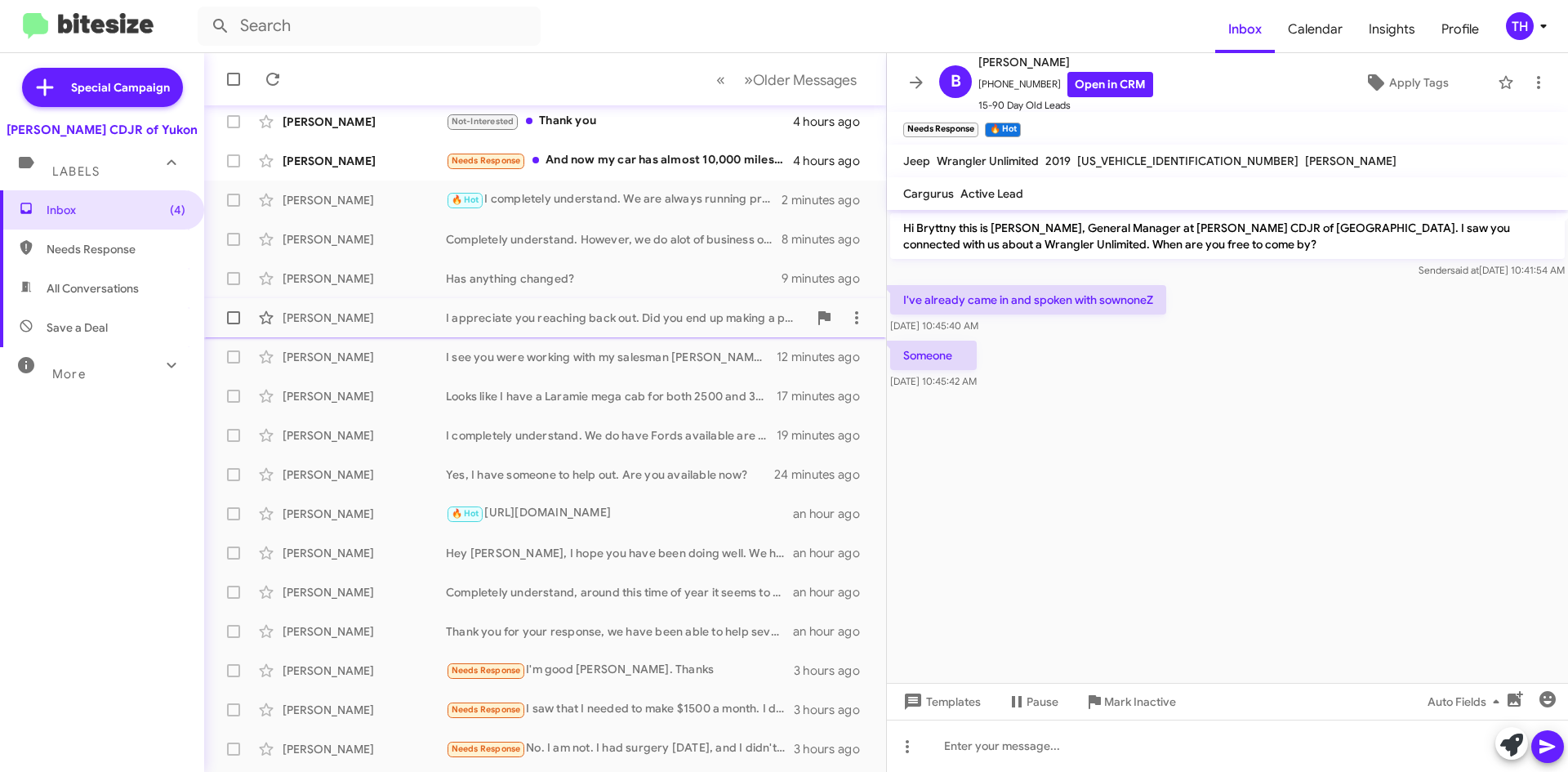
scroll to position [176, 0]
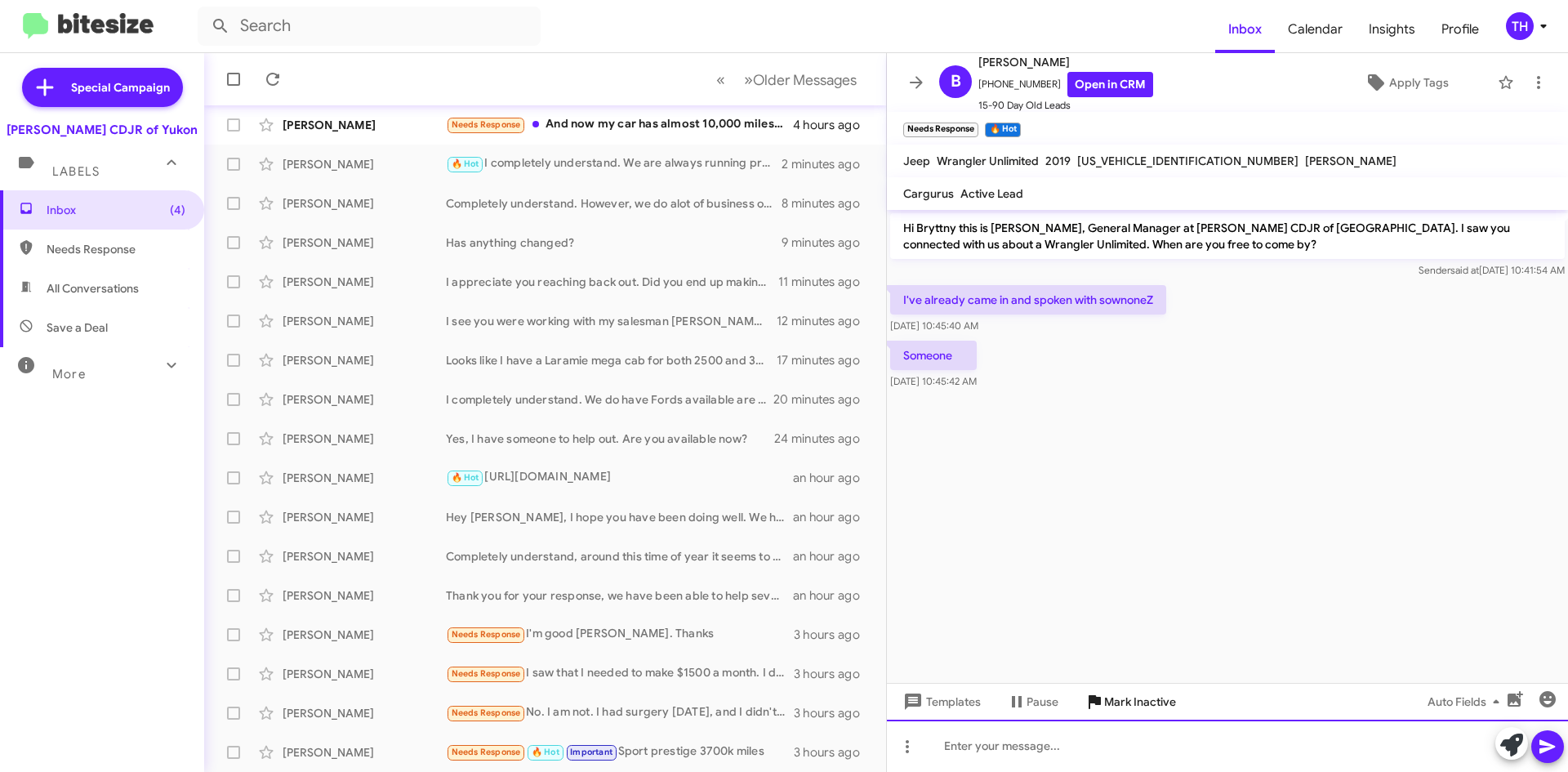
click at [1077, 732] on div at bounding box center [1228, 745] width 681 height 52
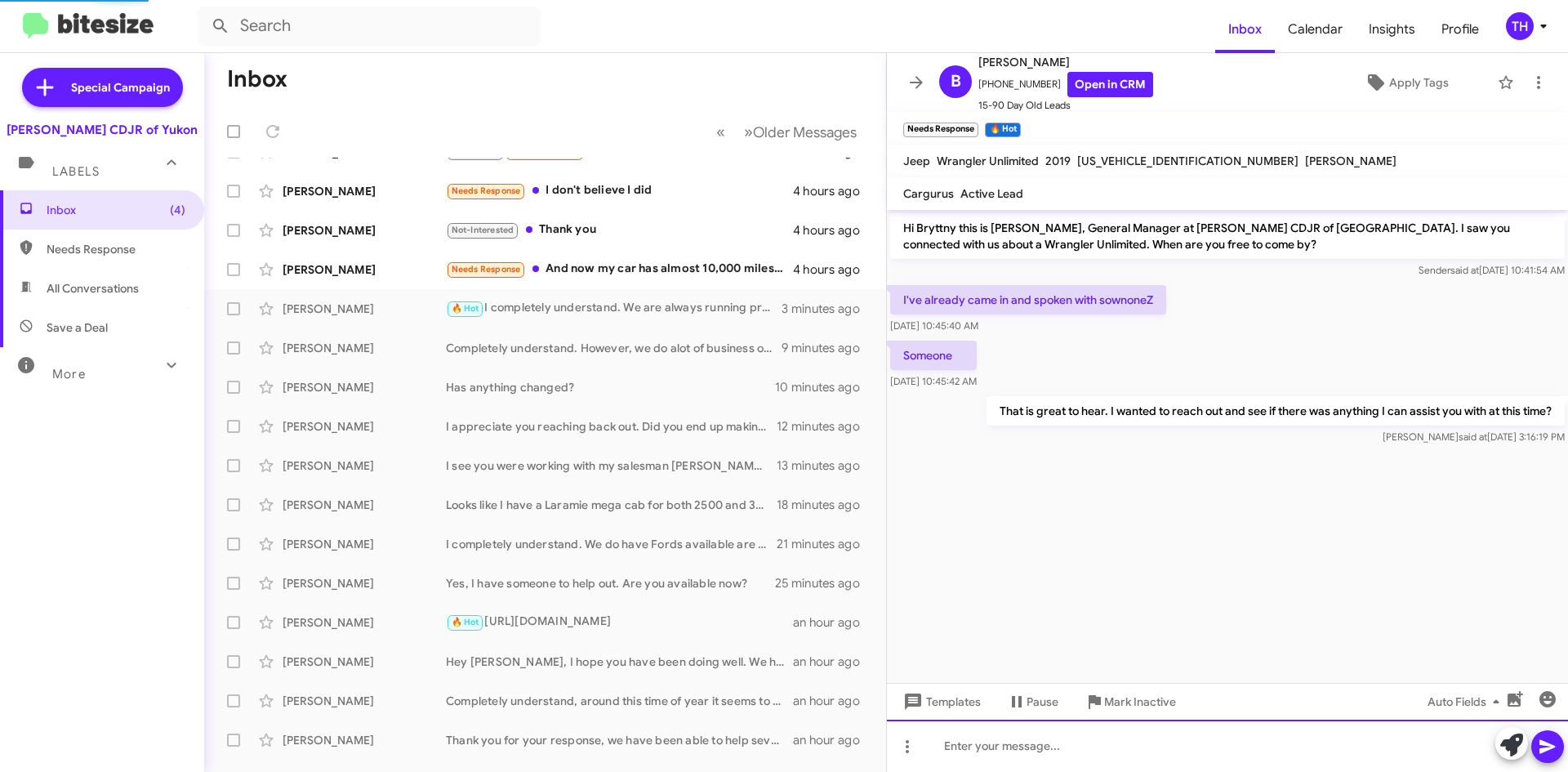
scroll to position [0, 0]
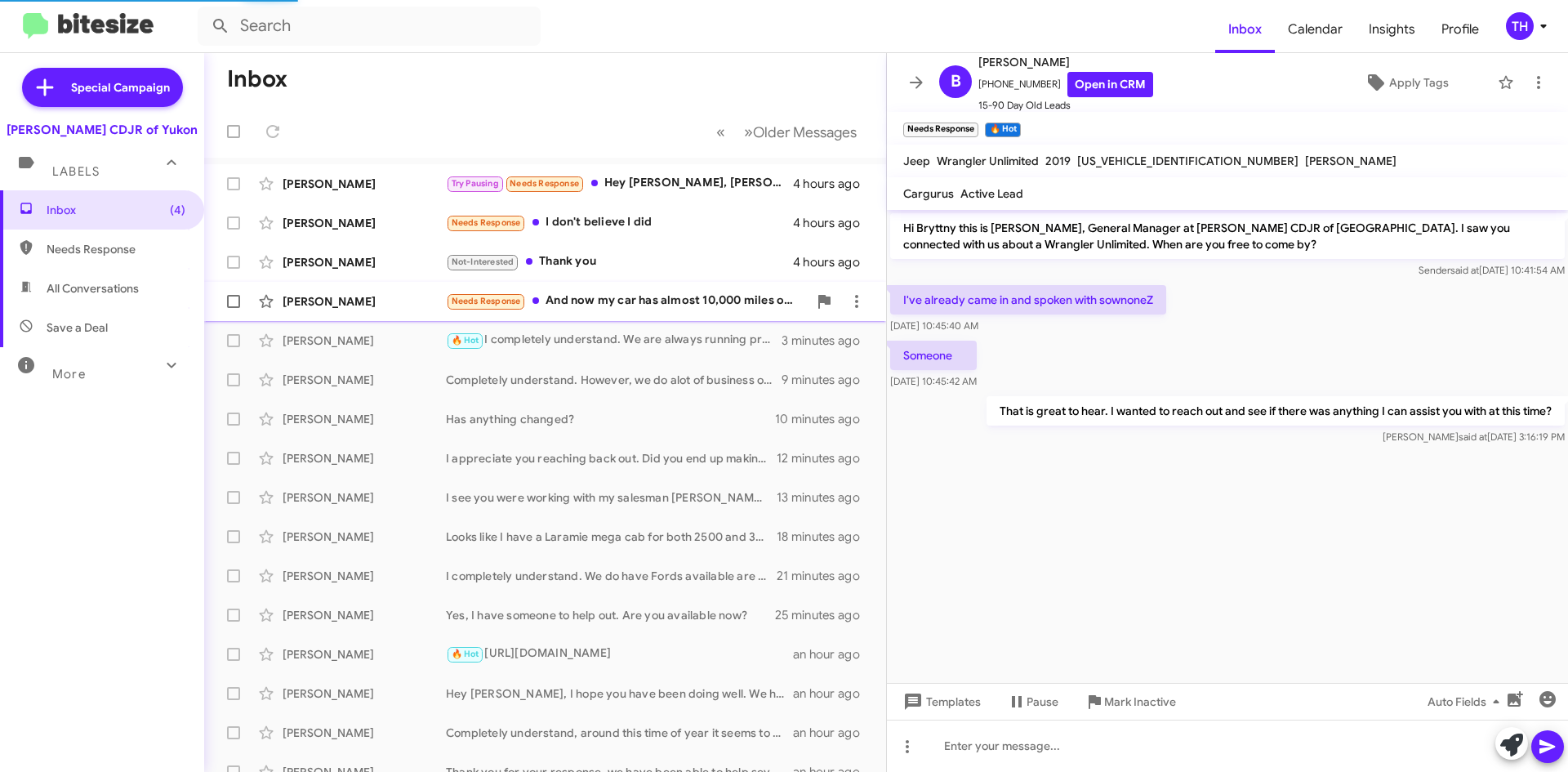
click at [620, 290] on div "[PERSON_NAME] Needs Response And now my car has almost 10,000 miles on it. Yeah…" at bounding box center [545, 302] width 656 height 33
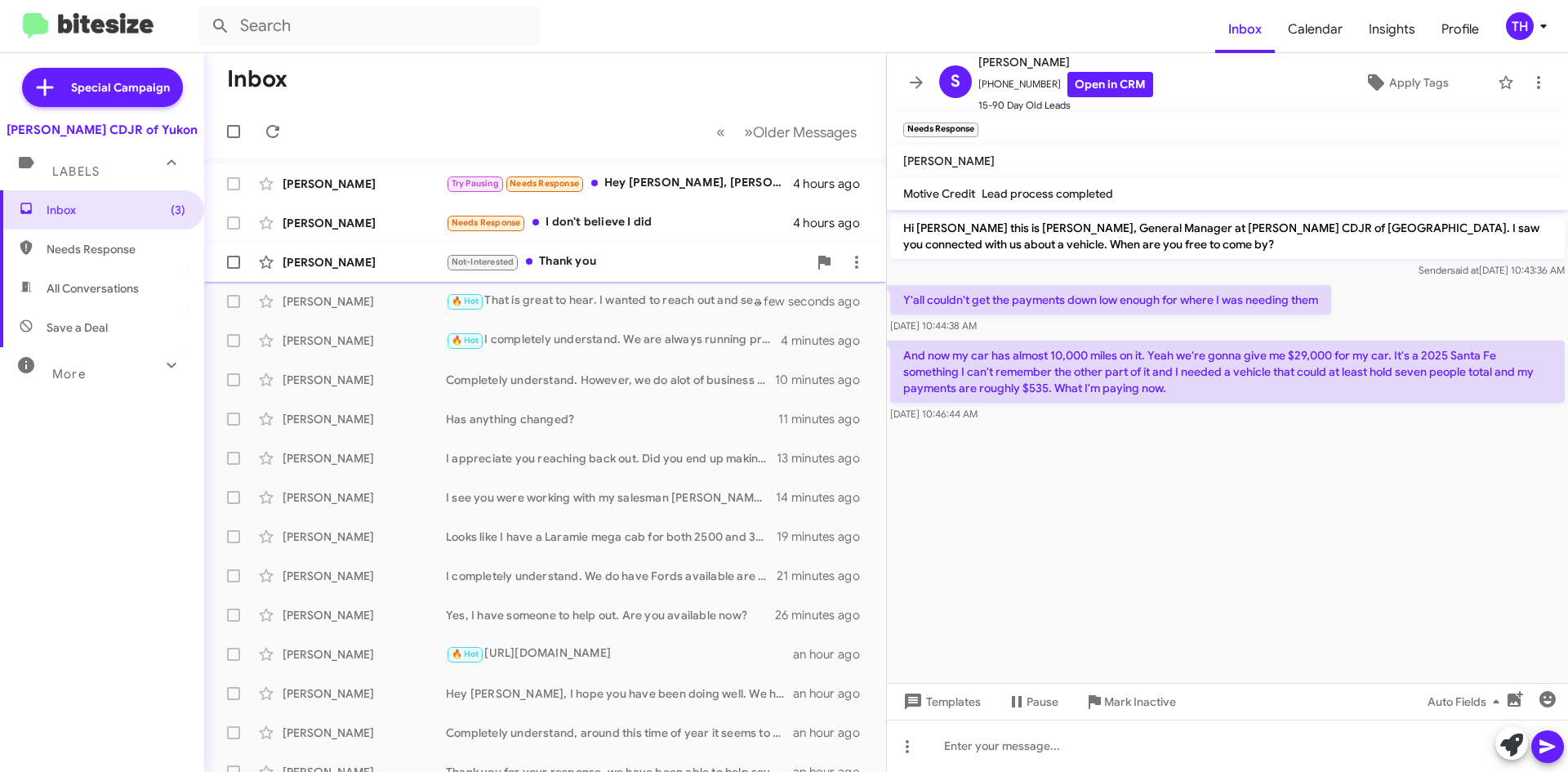
click at [637, 274] on div "[PERSON_NAME] Not-Interested Thank you 4 hours ago" at bounding box center [545, 262] width 656 height 33
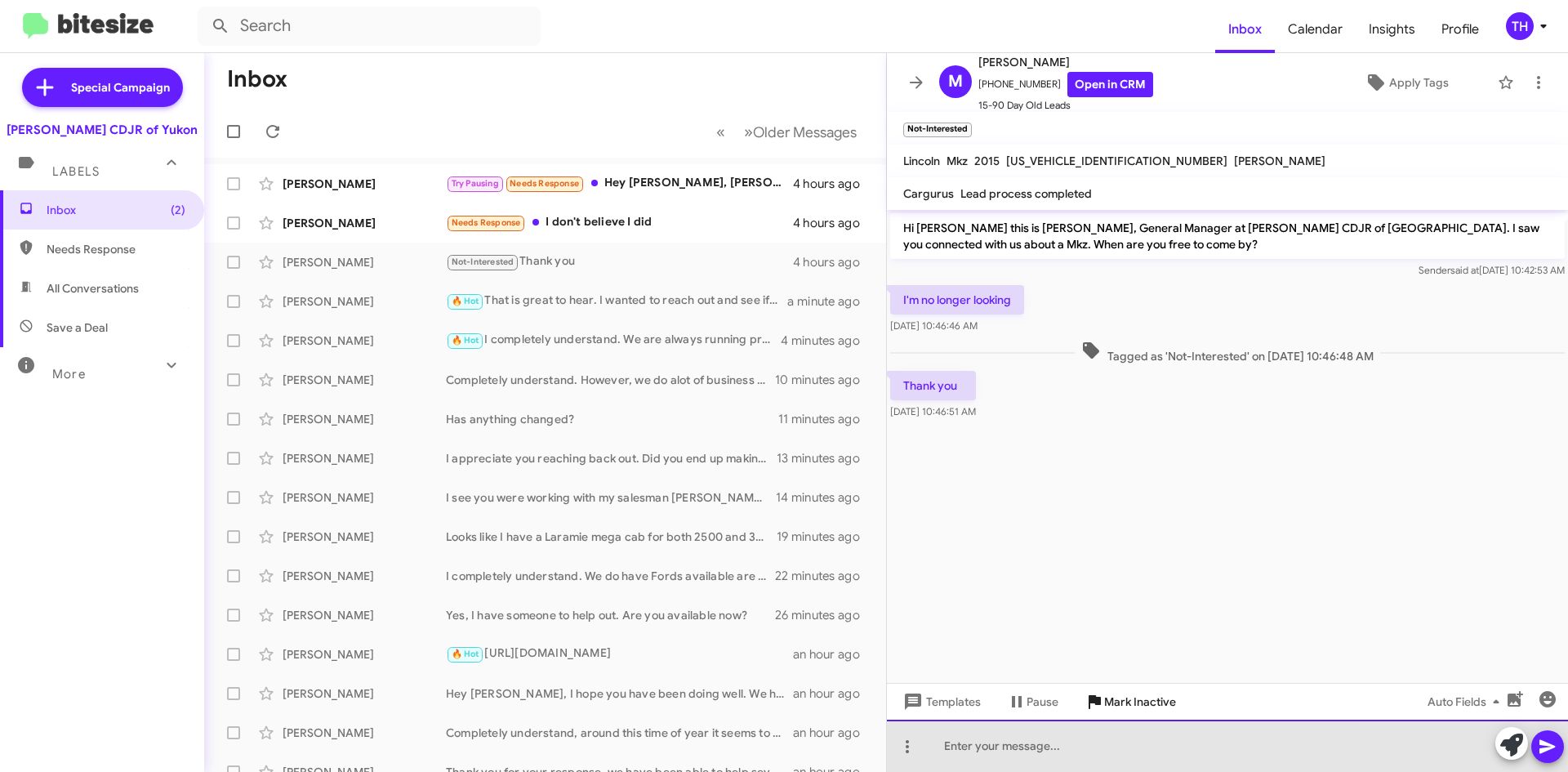
drag, startPoint x: 1048, startPoint y: 745, endPoint x: 1129, endPoint y: 708, distance: 89.1
click at [1048, 743] on div at bounding box center [1228, 745] width 681 height 52
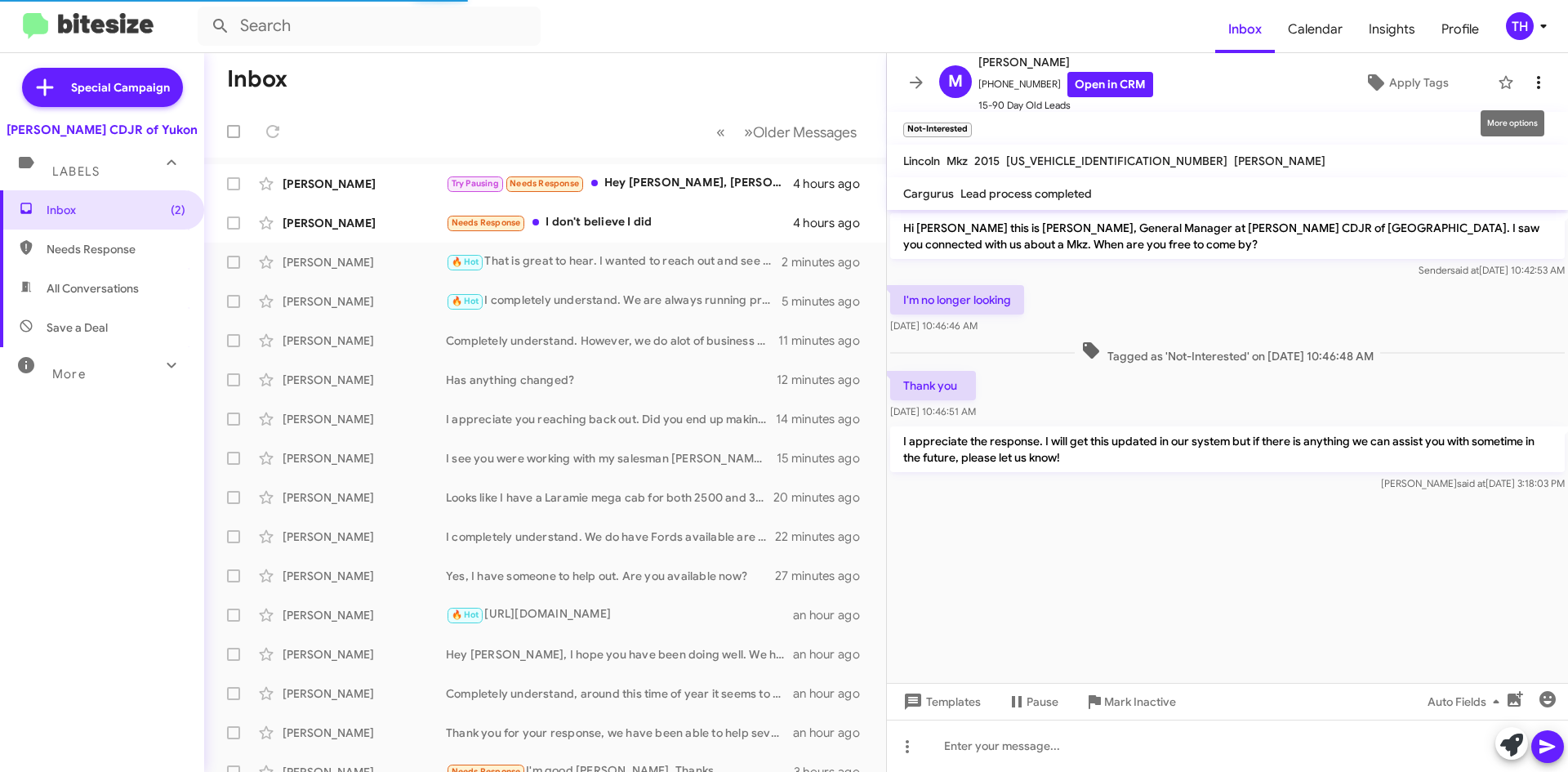
click at [1537, 83] on span at bounding box center [1539, 82] width 33 height 20
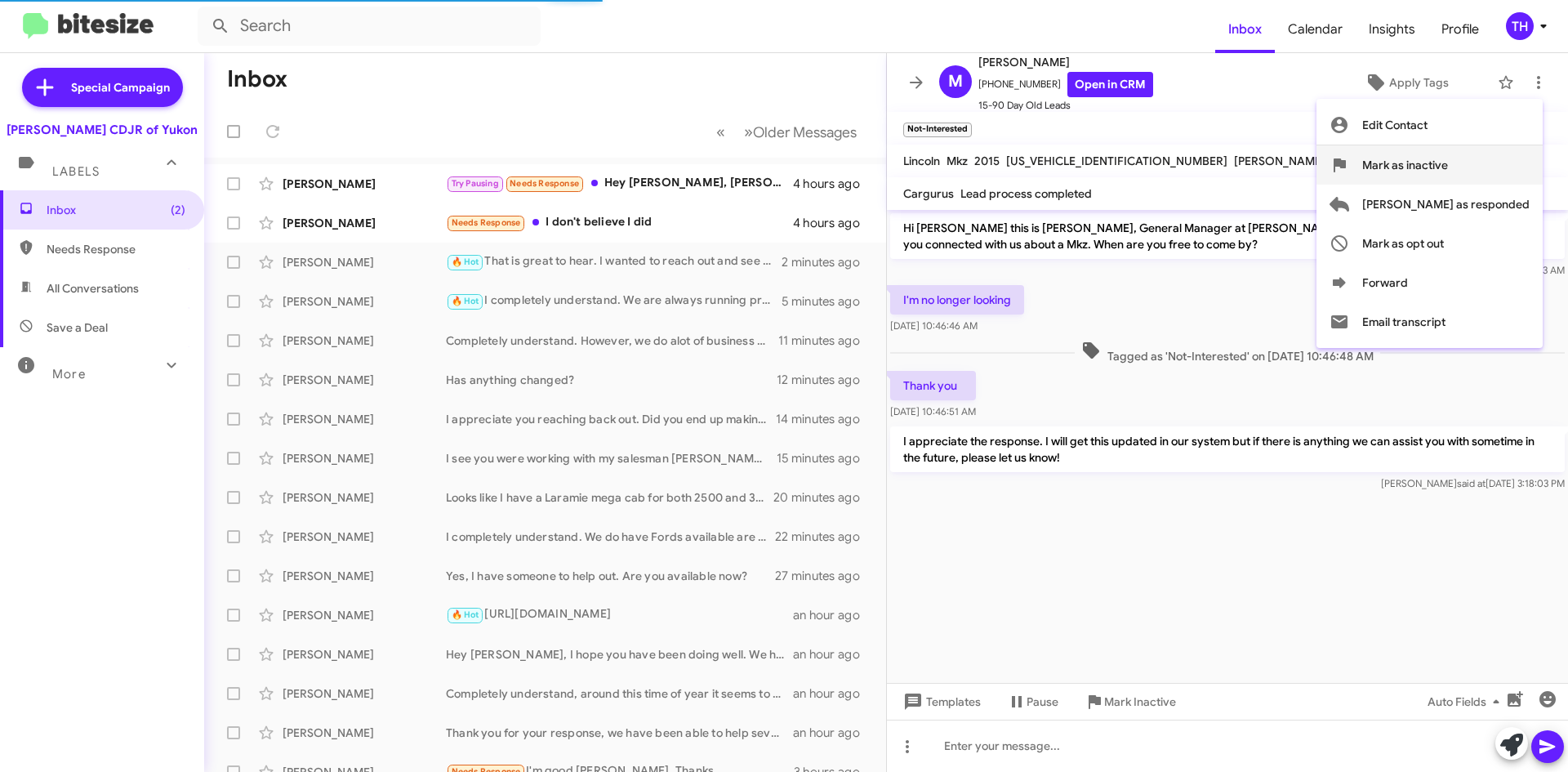
click at [1449, 159] on span "Mark as inactive" at bounding box center [1406, 165] width 86 height 40
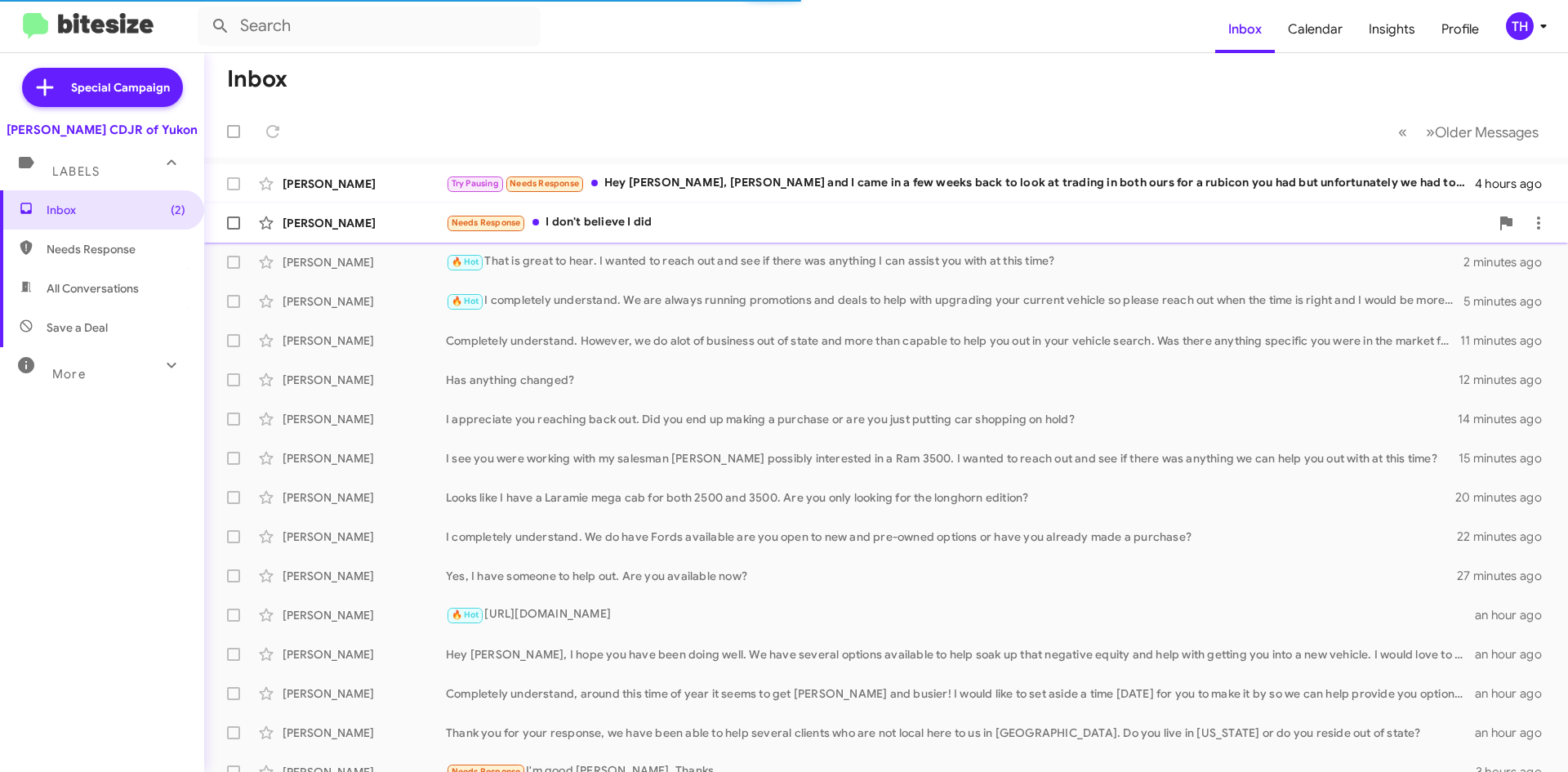
click at [723, 223] on div "Needs Response I don't believe I did" at bounding box center [967, 222] width 1044 height 19
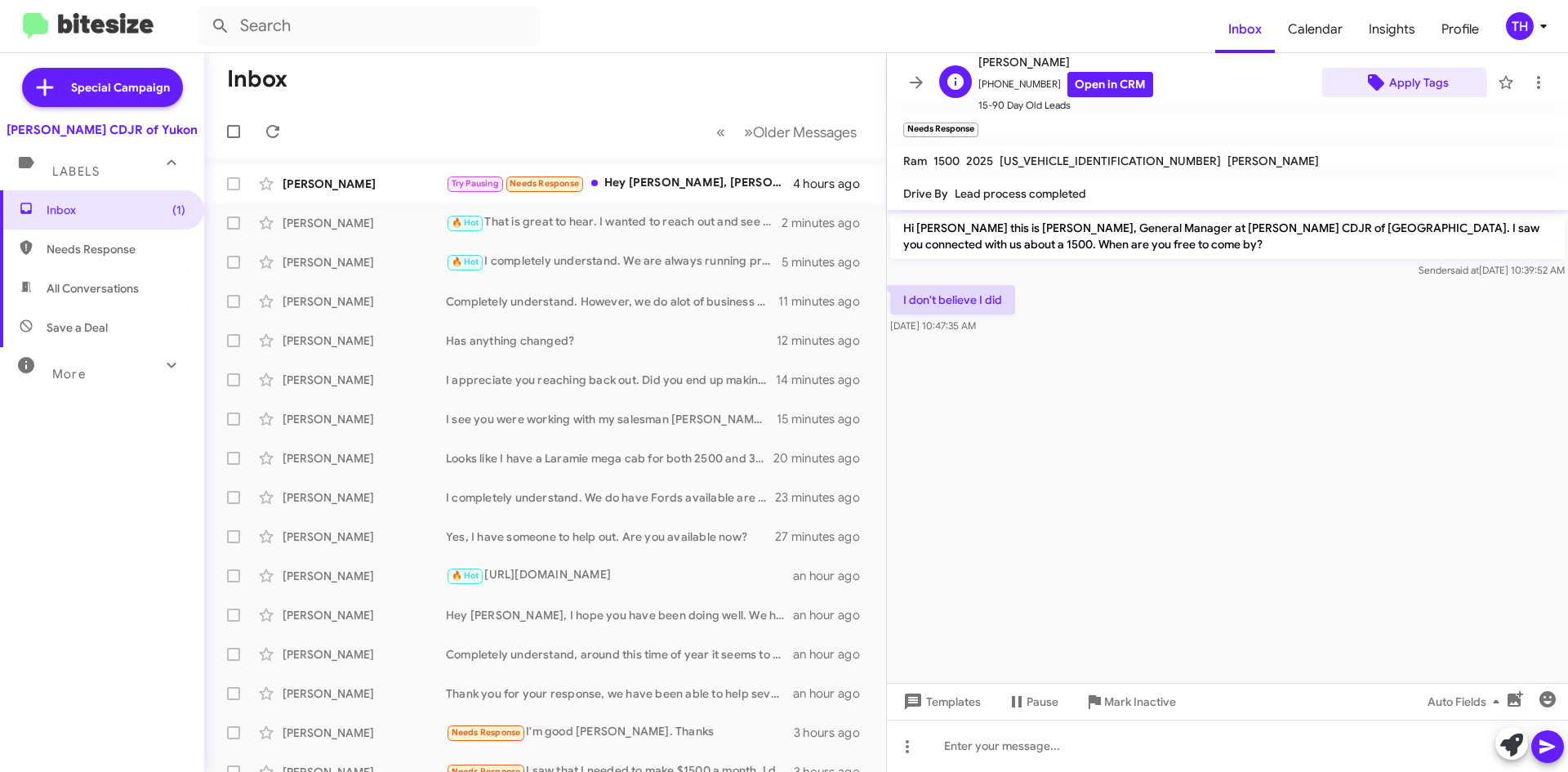
click at [1389, 83] on span "Apply Tags" at bounding box center [1419, 82] width 59 height 30
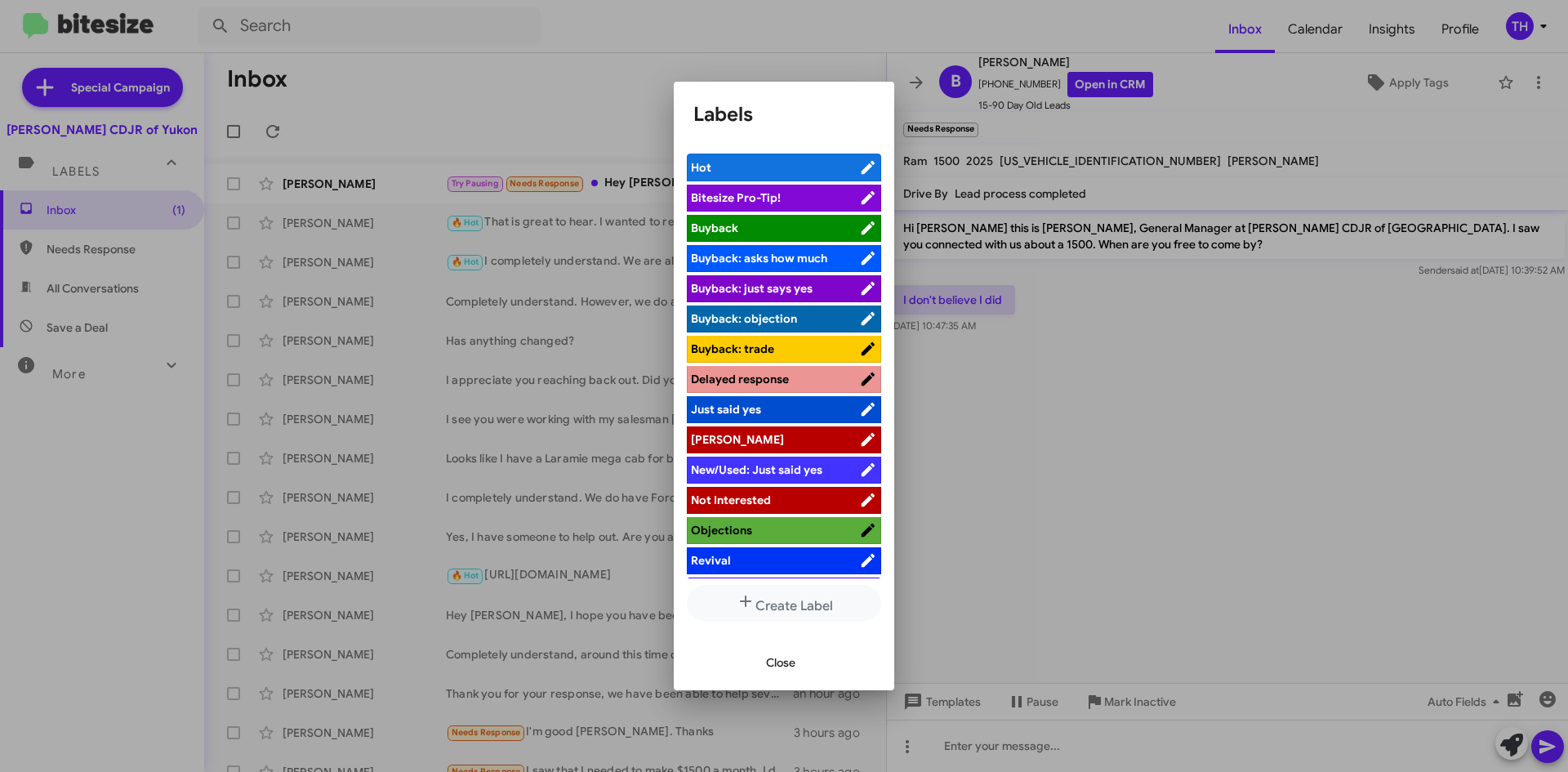
click at [761, 440] on span "[PERSON_NAME]" at bounding box center [775, 439] width 168 height 16
click at [775, 666] on span "Close" at bounding box center [781, 662] width 30 height 30
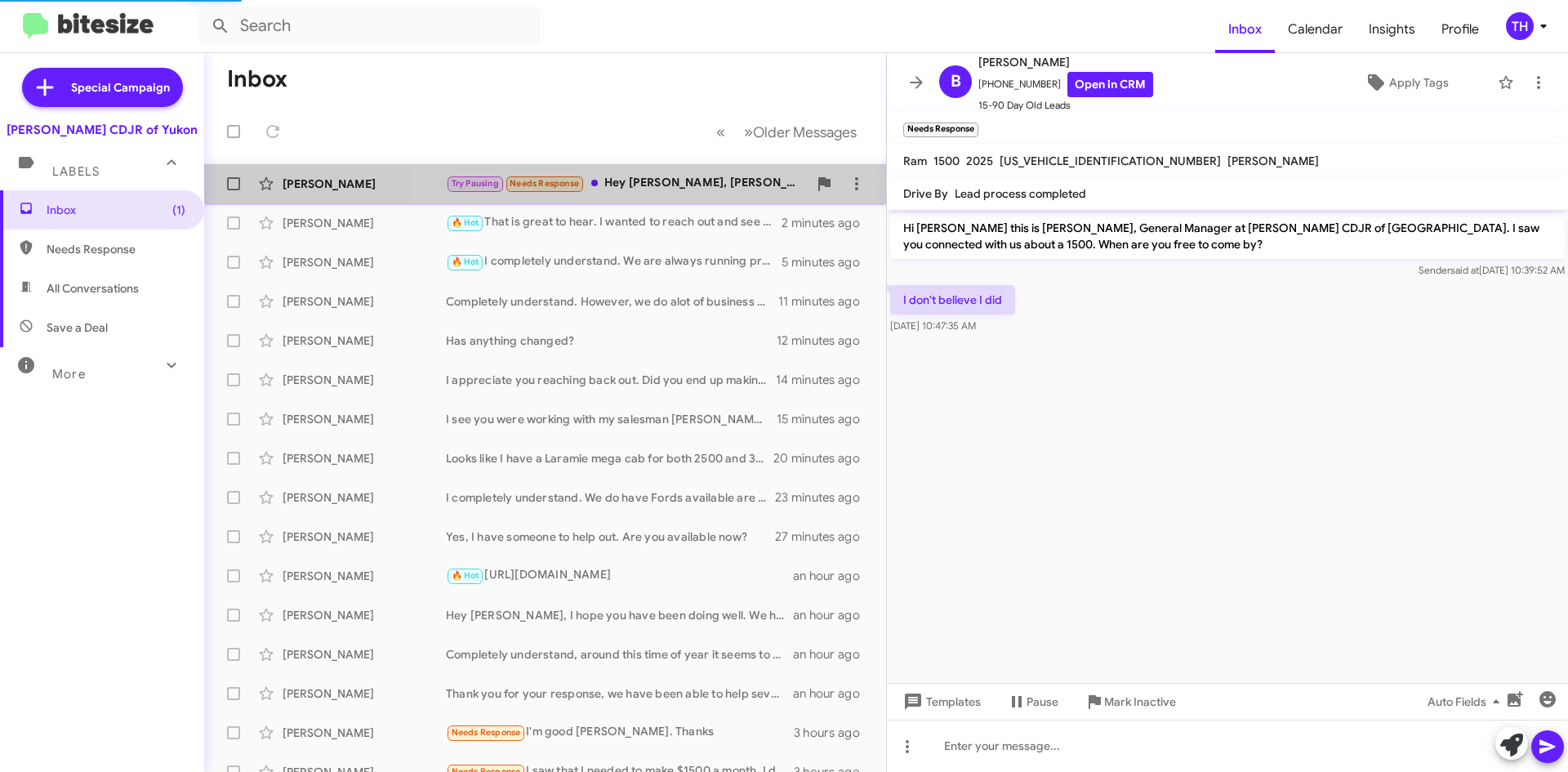
click at [654, 188] on div "Try Pausing Needs Response Hey [PERSON_NAME], [PERSON_NAME] and I came in a few…" at bounding box center [626, 183] width 362 height 19
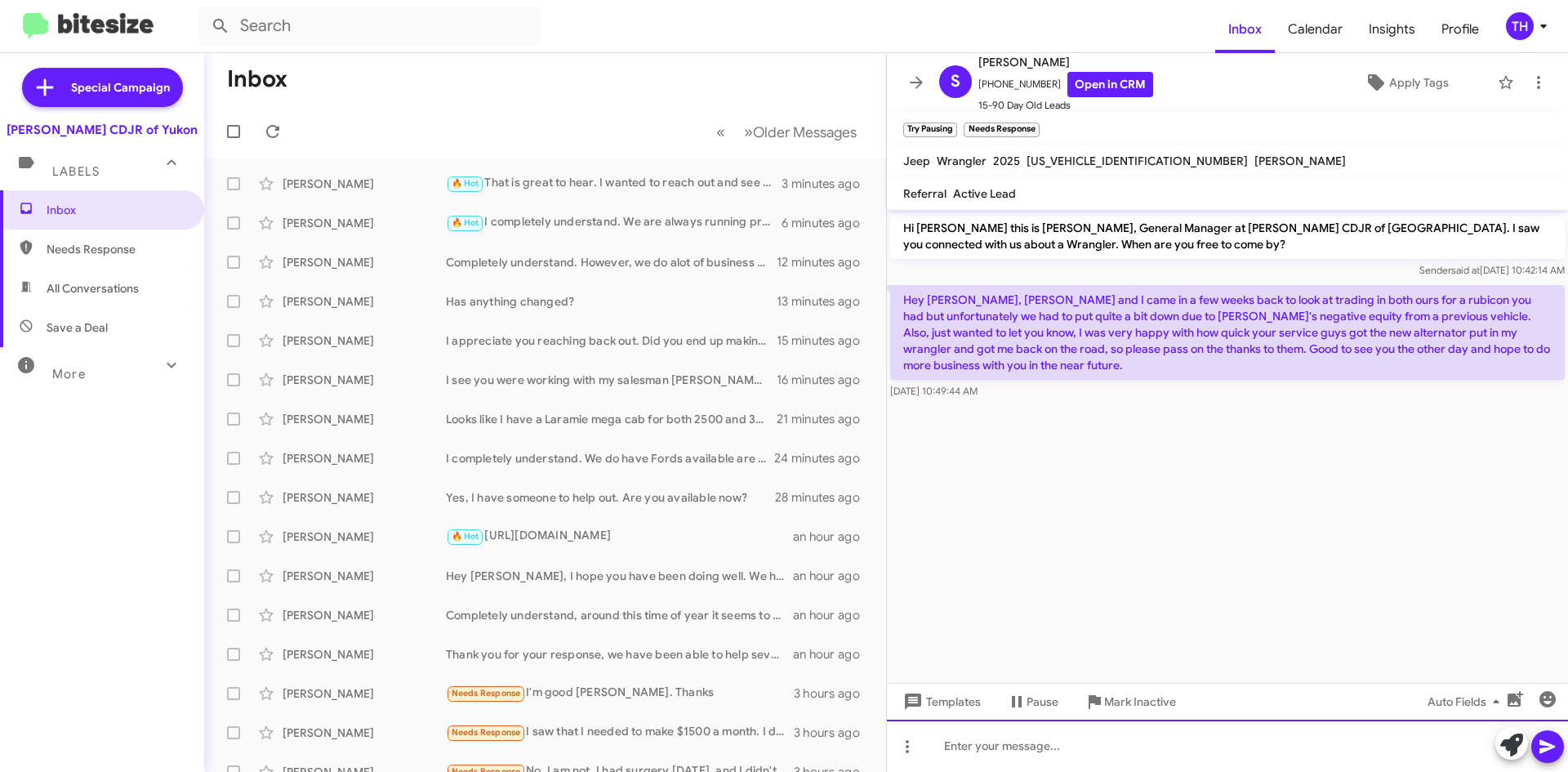
click at [1055, 752] on div at bounding box center [1228, 745] width 681 height 52
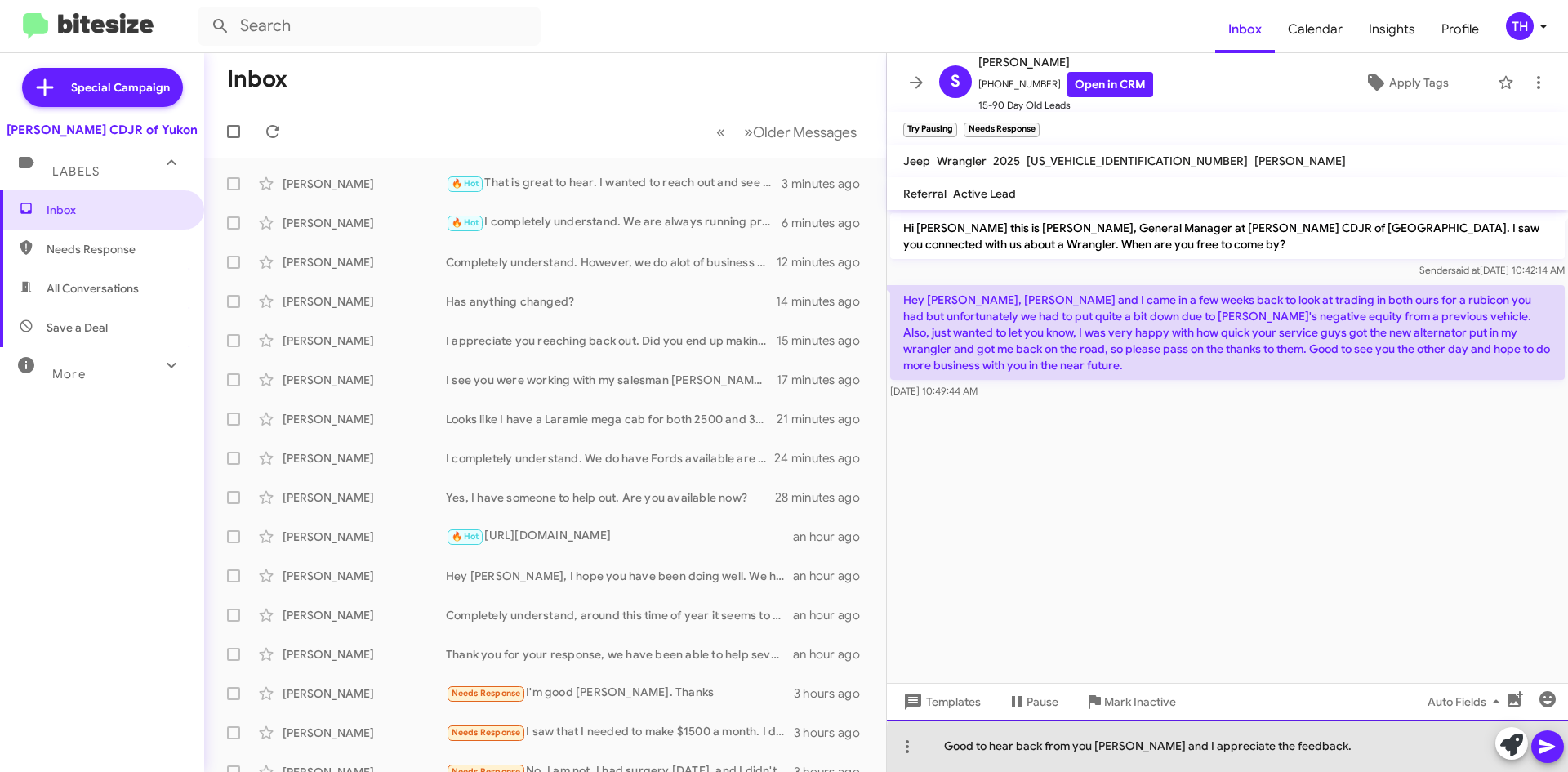
click at [1371, 754] on div "Good to hear back from you [PERSON_NAME] and I appreciate the feedback." at bounding box center [1228, 745] width 681 height 52
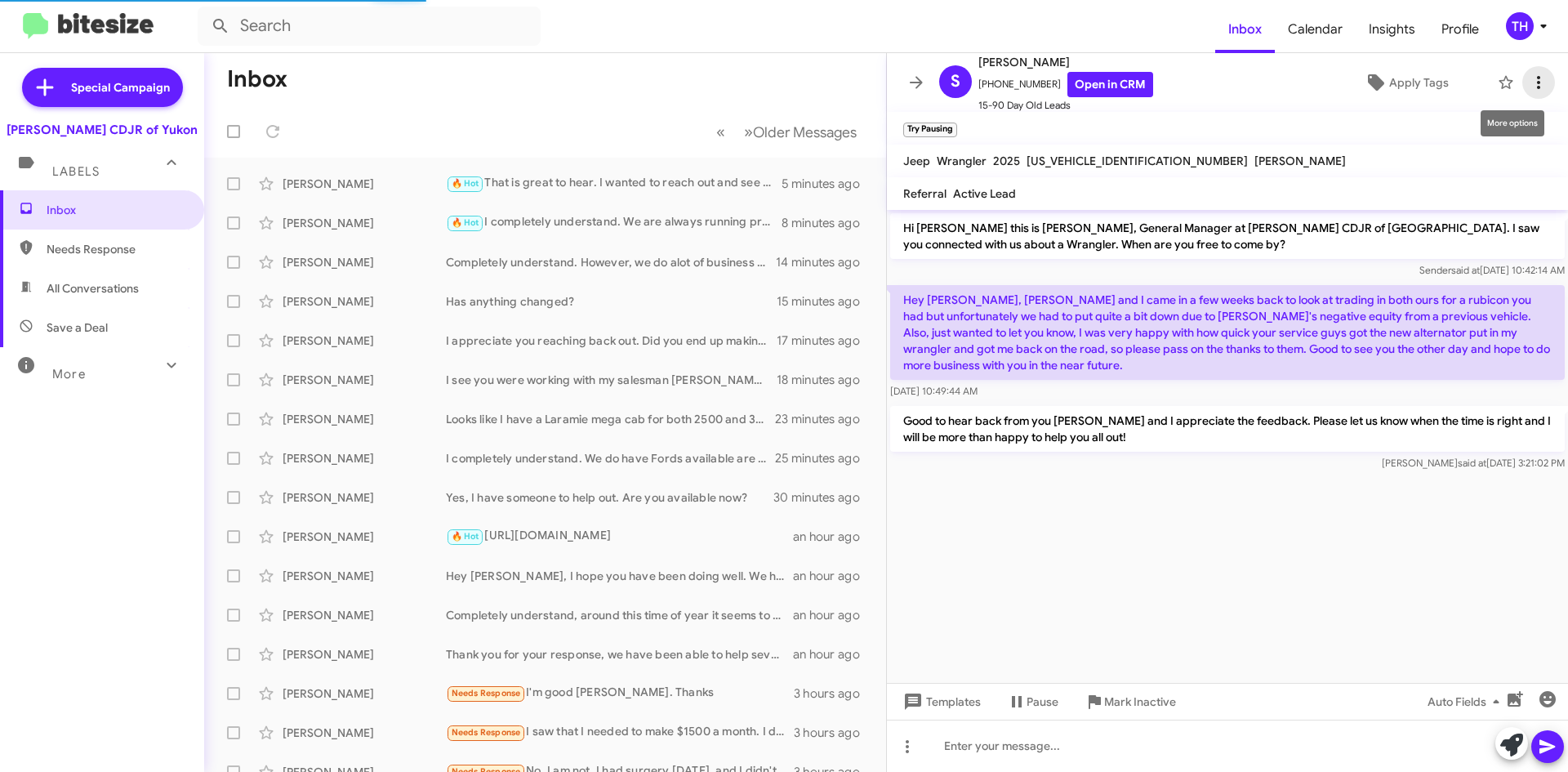
click at [1523, 73] on span at bounding box center [1539, 82] width 33 height 20
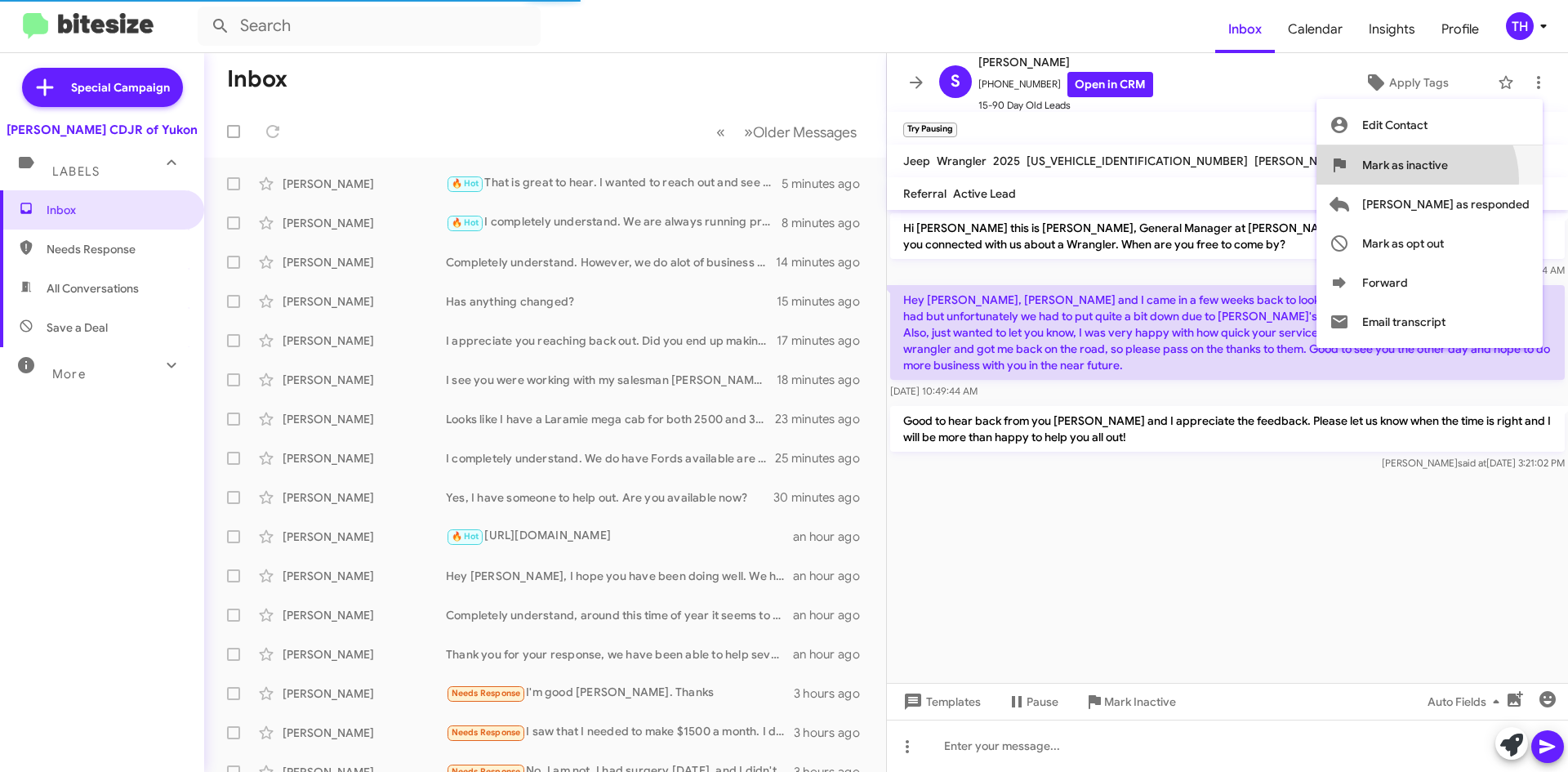
click at [1449, 180] on span "Mark as inactive" at bounding box center [1406, 165] width 86 height 40
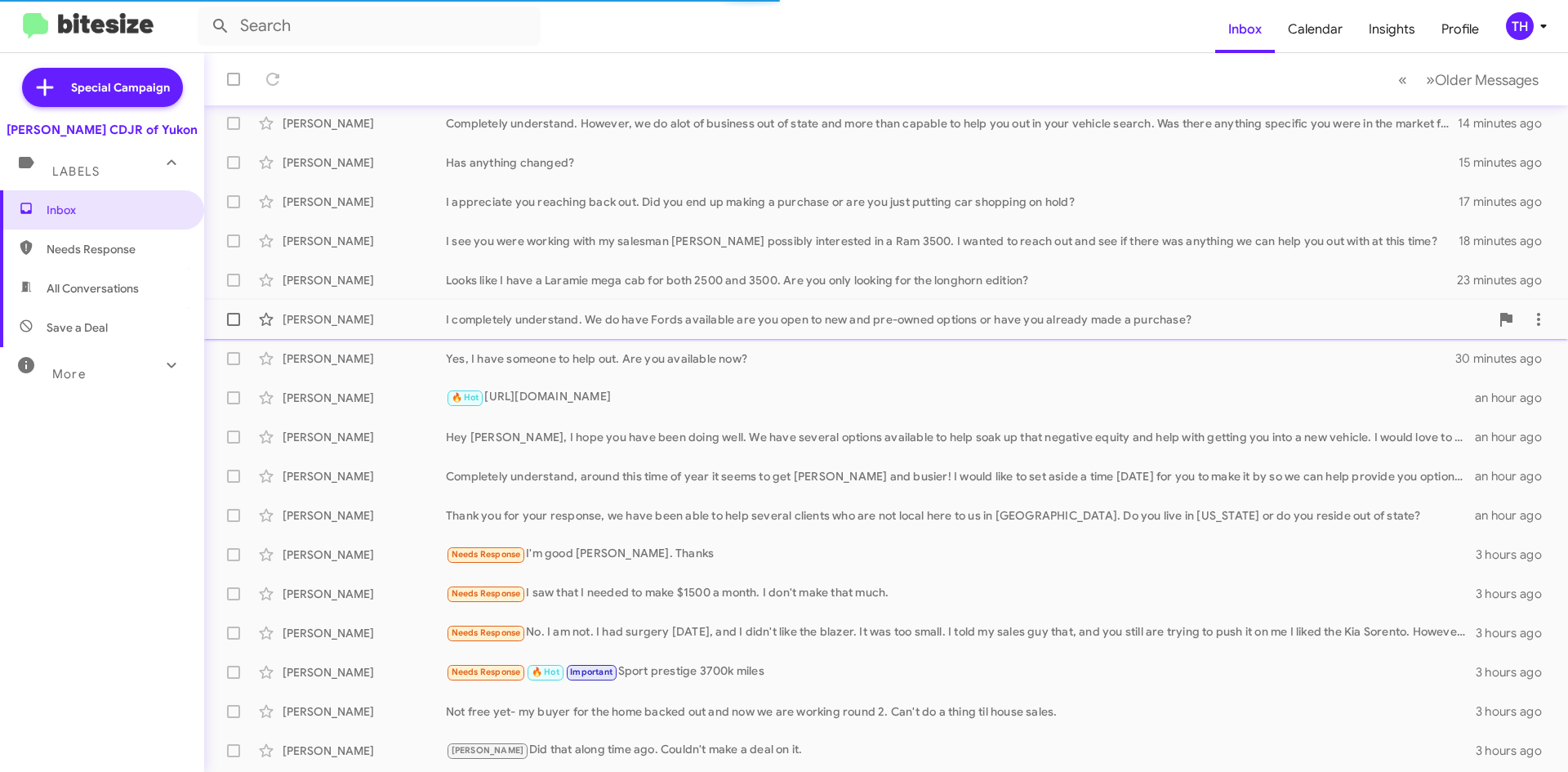
scroll to position [176, 0]
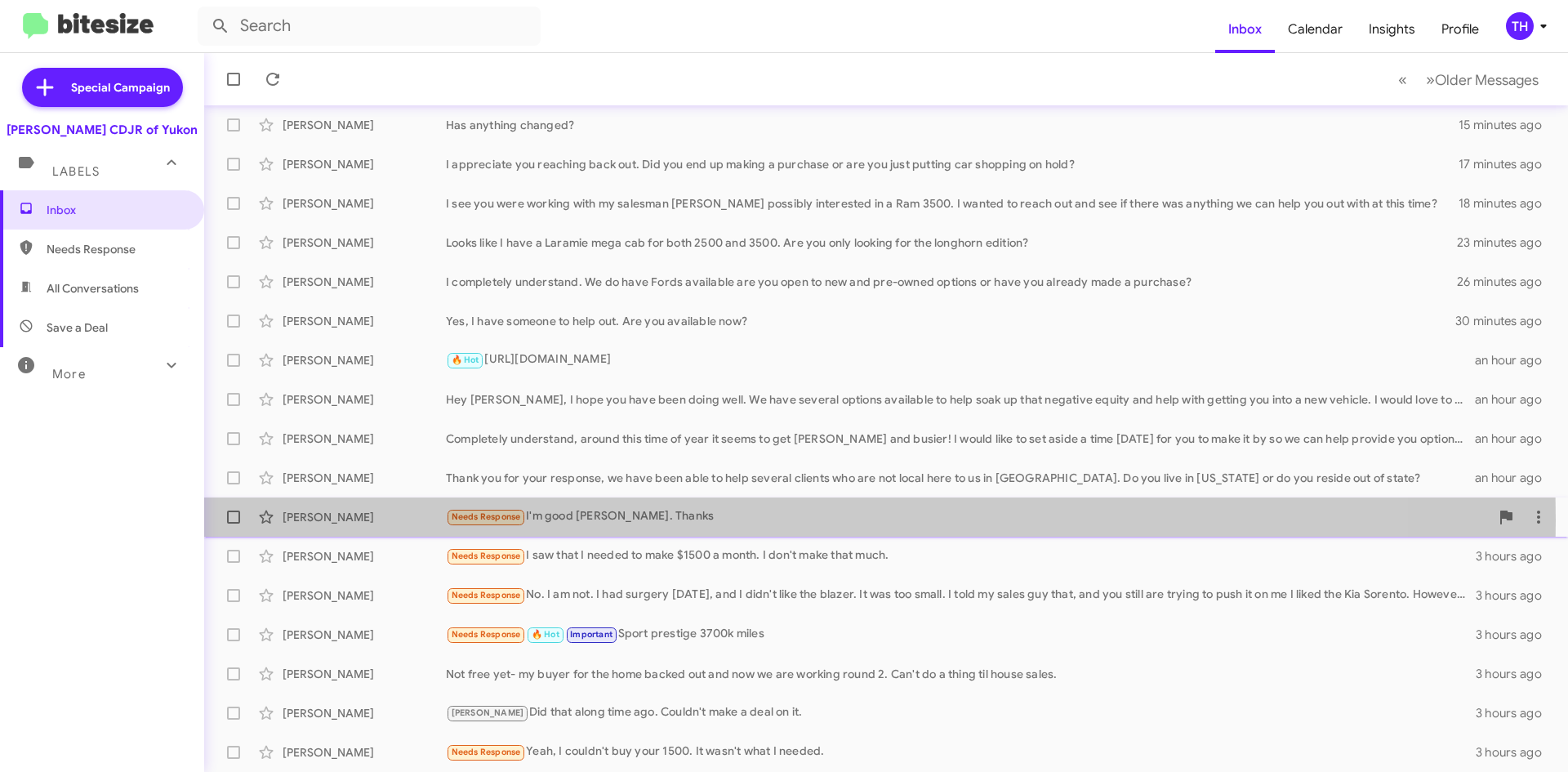
click at [652, 520] on div "Needs Response I'm good [PERSON_NAME]. Thanks" at bounding box center [967, 517] width 1044 height 19
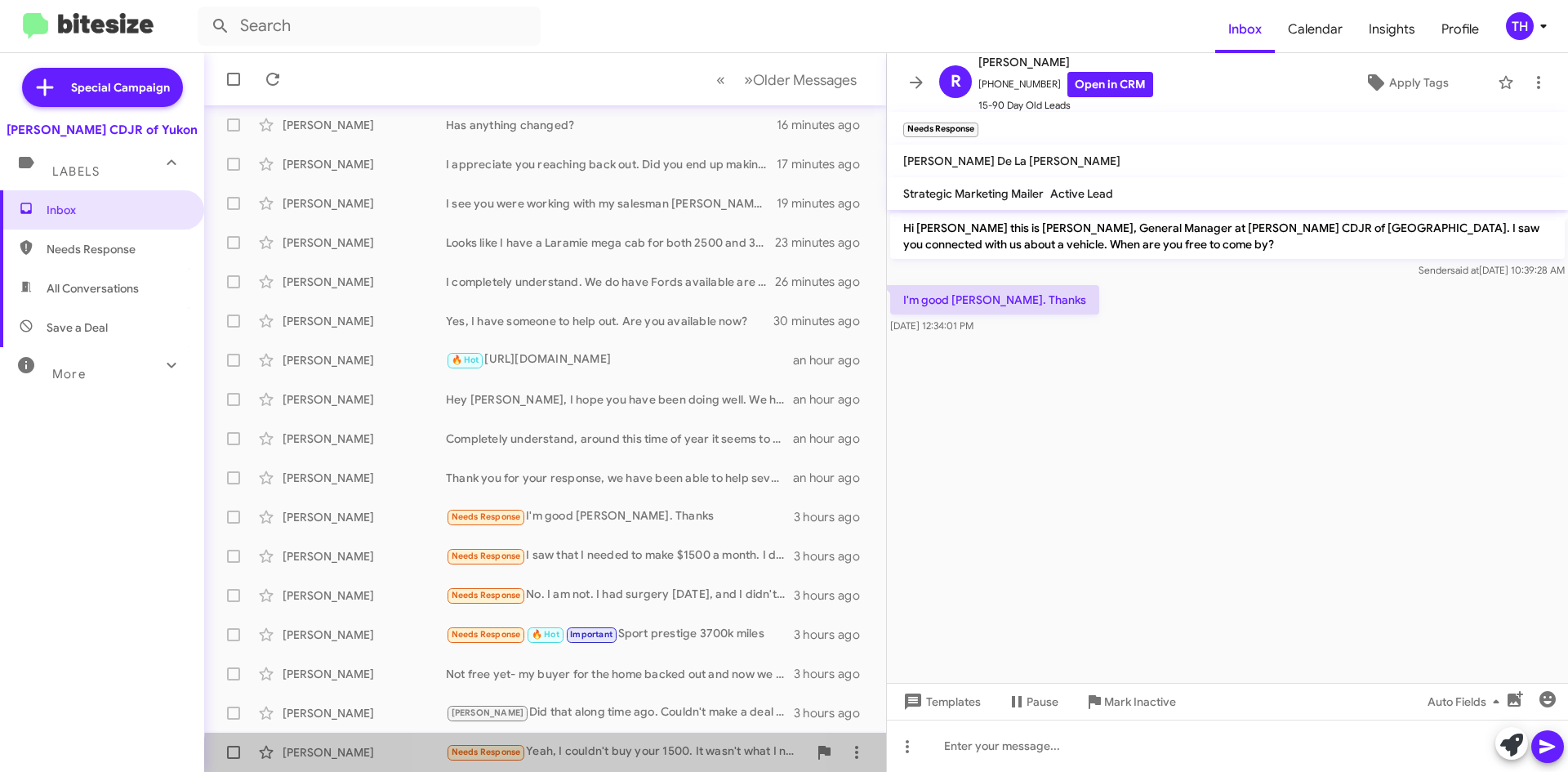
click at [590, 763] on div "[PERSON_NAME] Needs Response Yeah, I couldn't buy your 1500. It wasn't what I n…" at bounding box center [545, 752] width 656 height 33
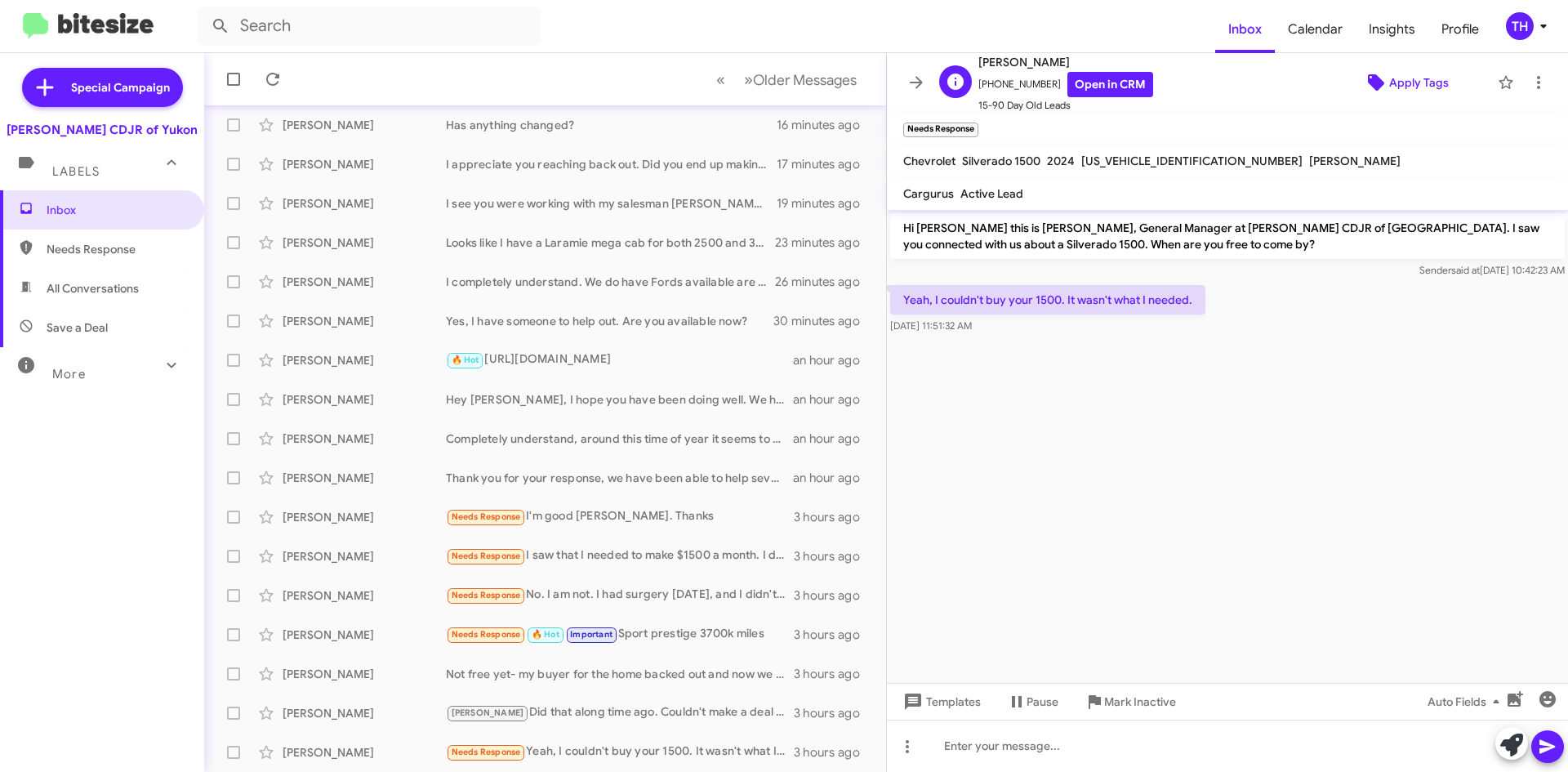
click at [1394, 72] on span "Apply Tags" at bounding box center [1419, 82] width 59 height 30
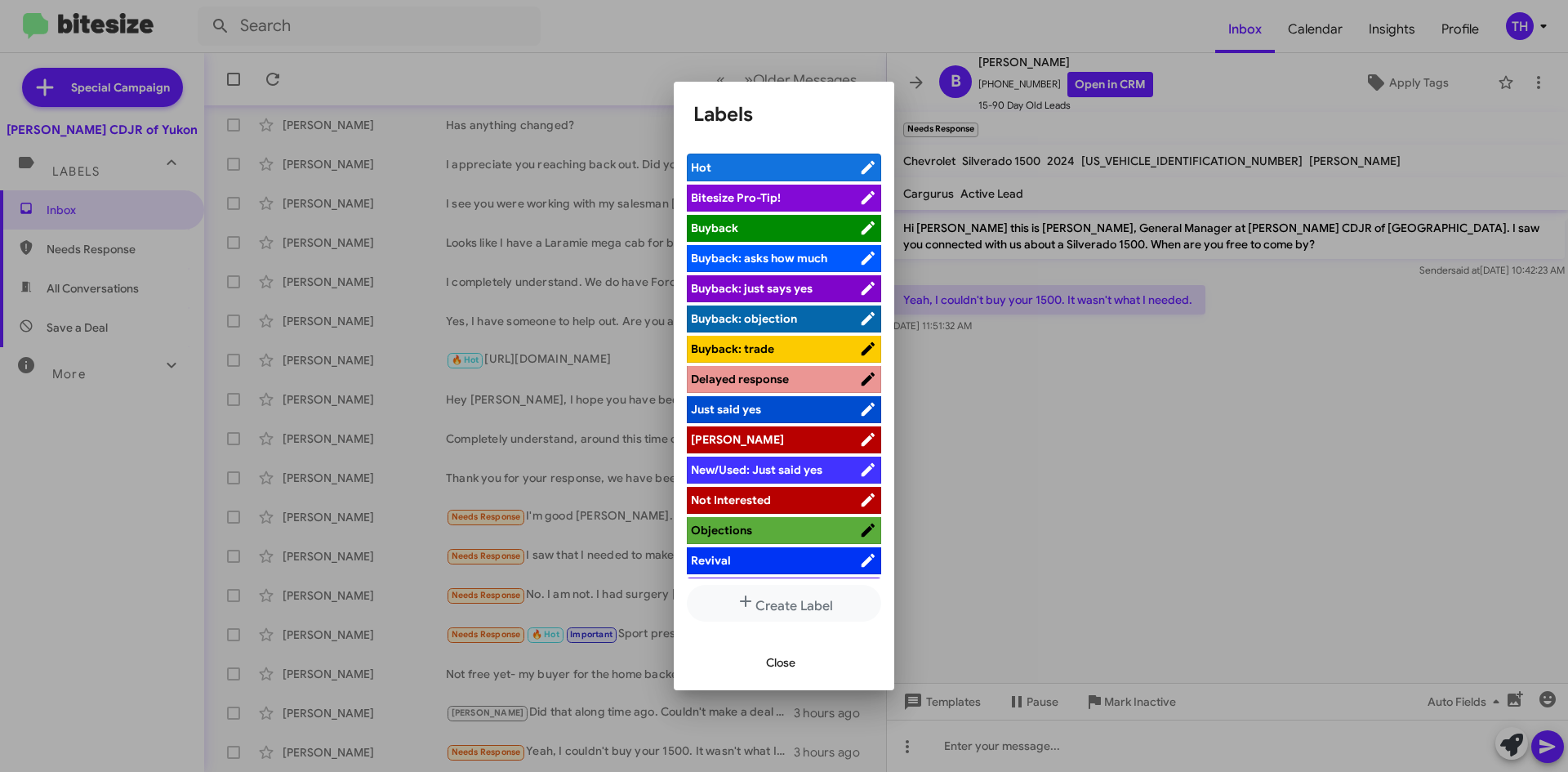
click at [770, 434] on span "[PERSON_NAME]" at bounding box center [775, 439] width 168 height 16
click at [781, 669] on span "Close" at bounding box center [781, 662] width 30 height 30
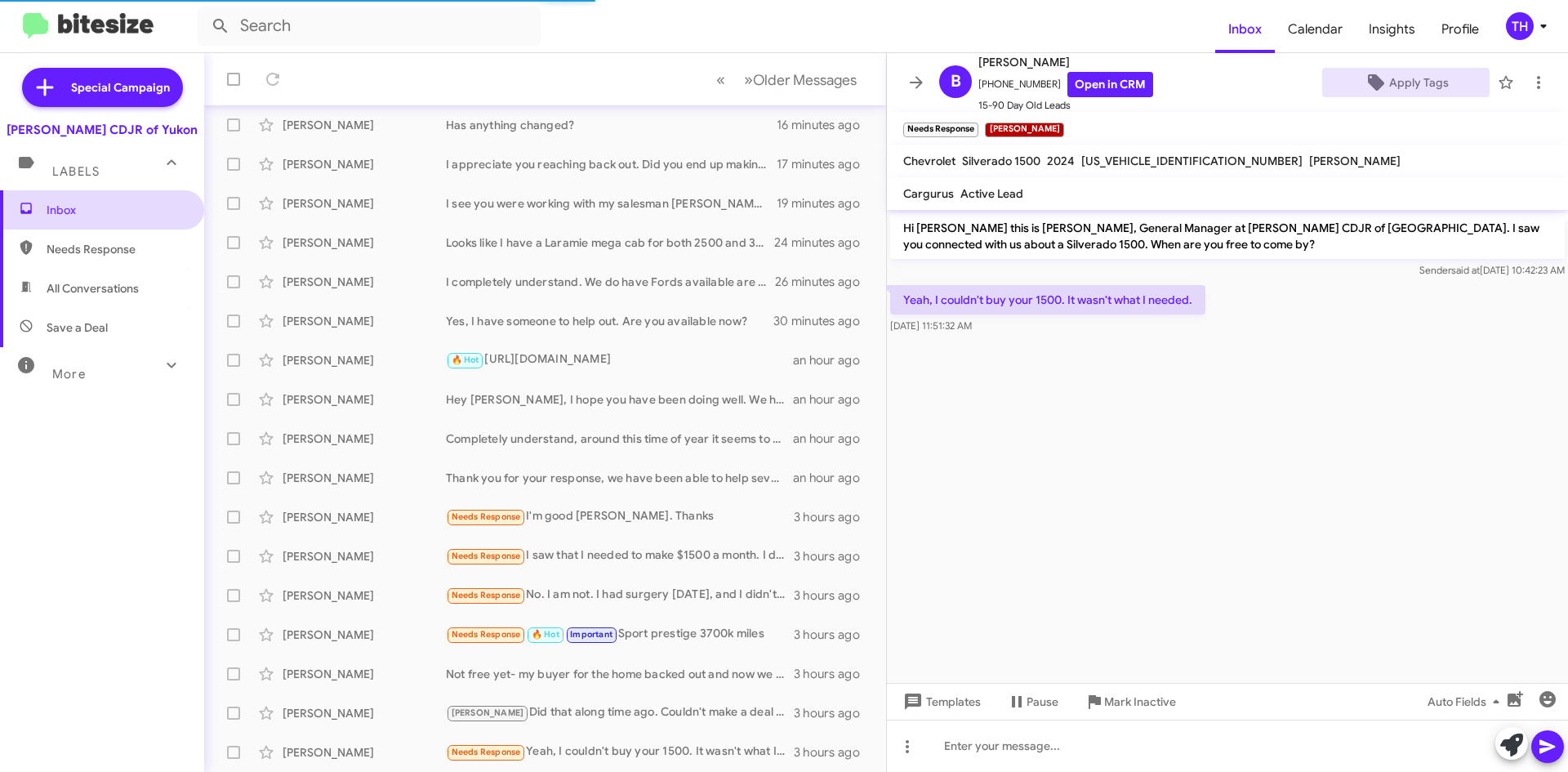
click at [84, 209] on span "Inbox" at bounding box center [116, 210] width 139 height 16
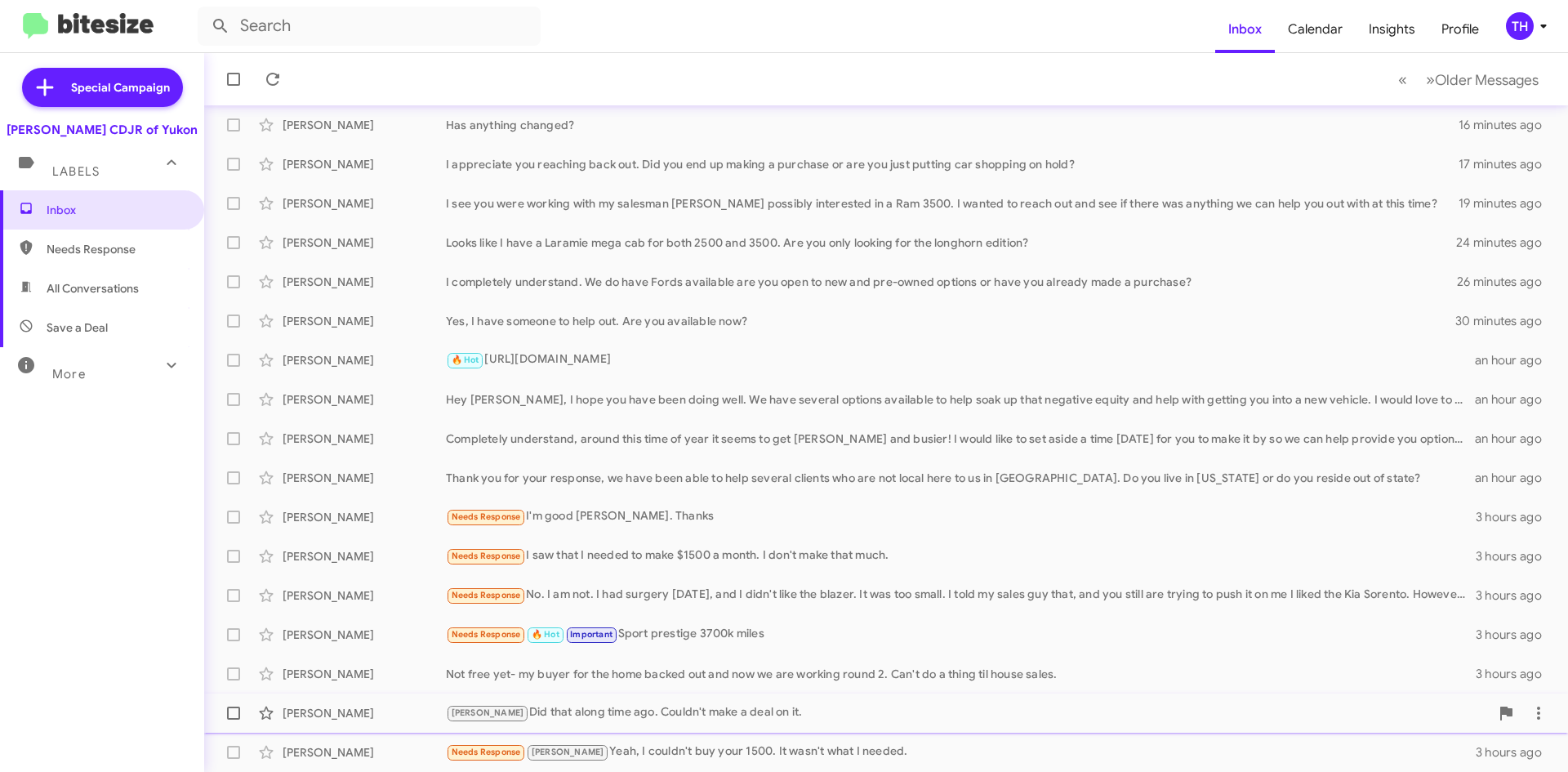
click at [610, 699] on div "[PERSON_NAME] Did that along time ago. Couldn't make a deal on it. 3 hours ago" at bounding box center [887, 714] width 1338 height 33
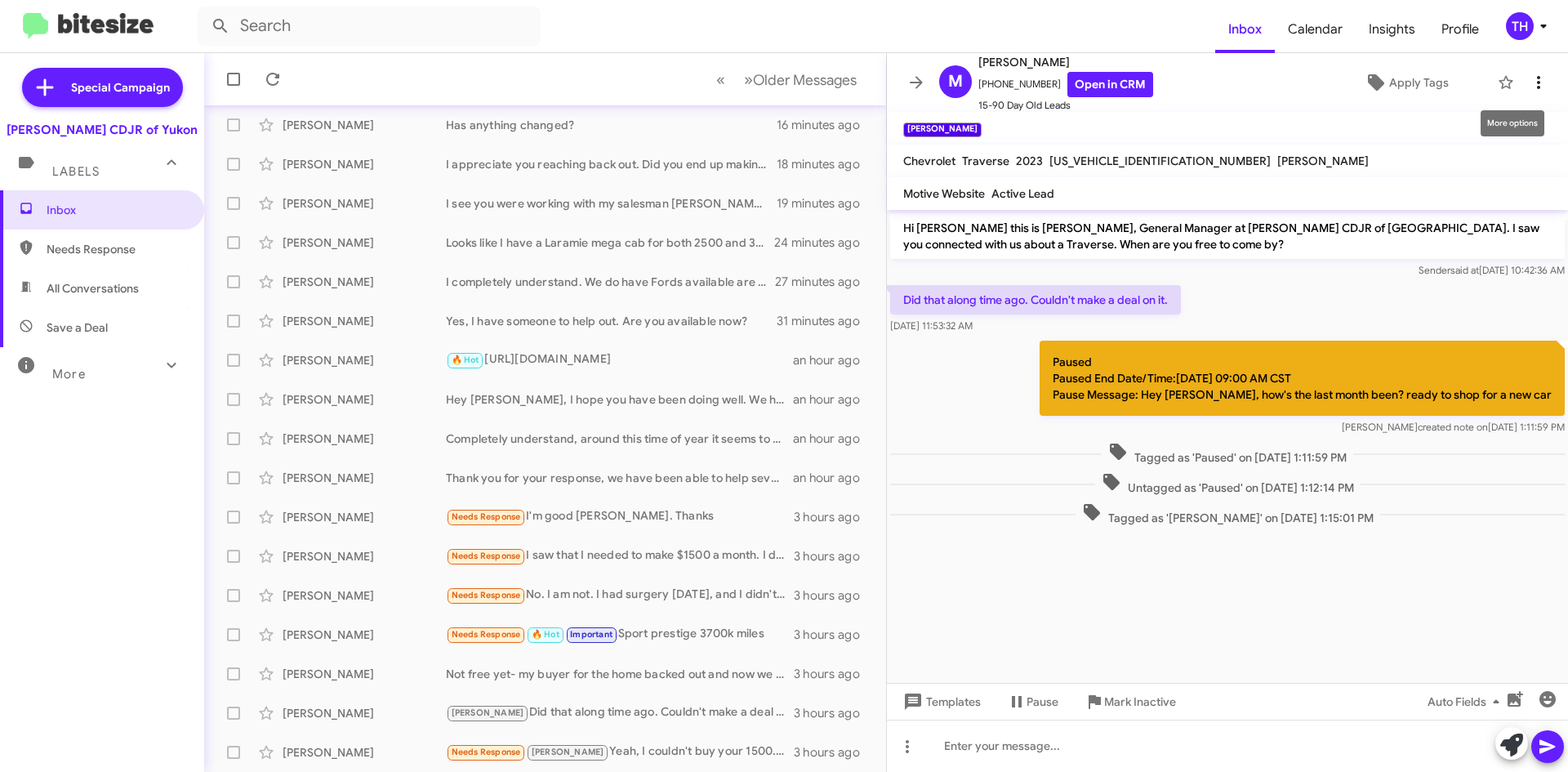
click at [1529, 86] on icon at bounding box center [1539, 82] width 20 height 20
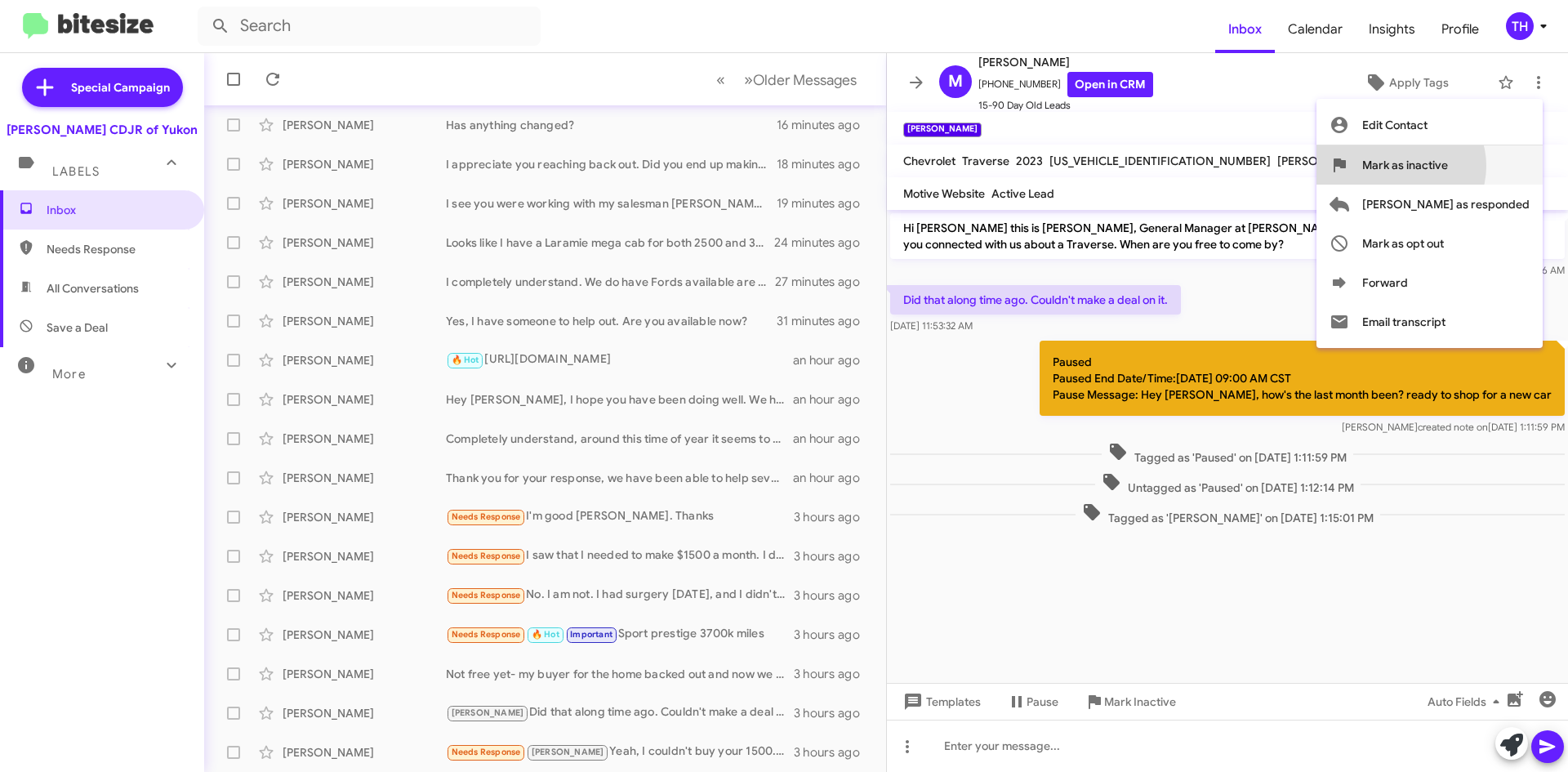
click at [1449, 166] on span "Mark as inactive" at bounding box center [1406, 165] width 86 height 40
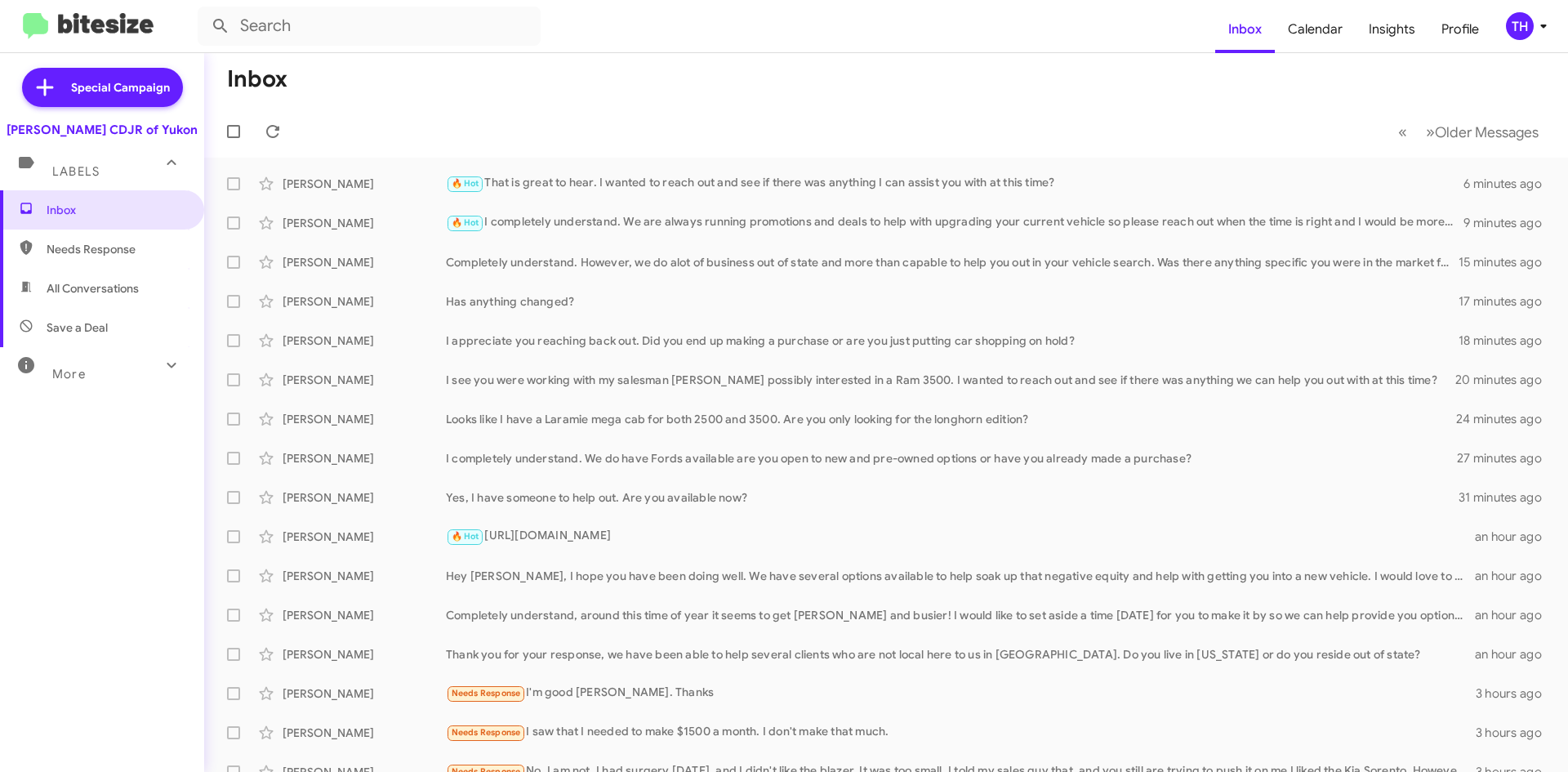
click at [111, 255] on span "Needs Response" at bounding box center [116, 249] width 139 height 16
type input "in:needs-response"
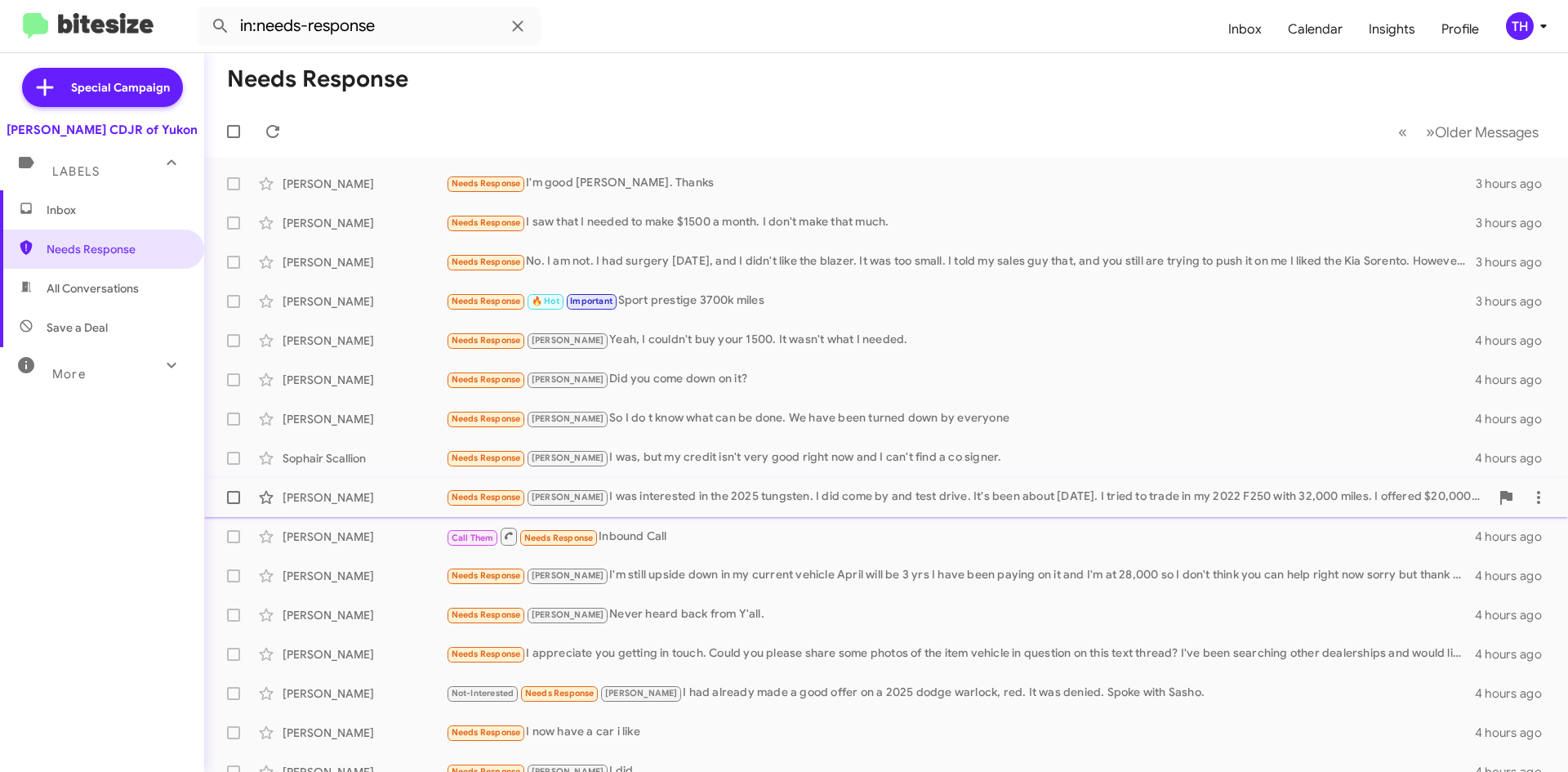
scroll to position [176, 0]
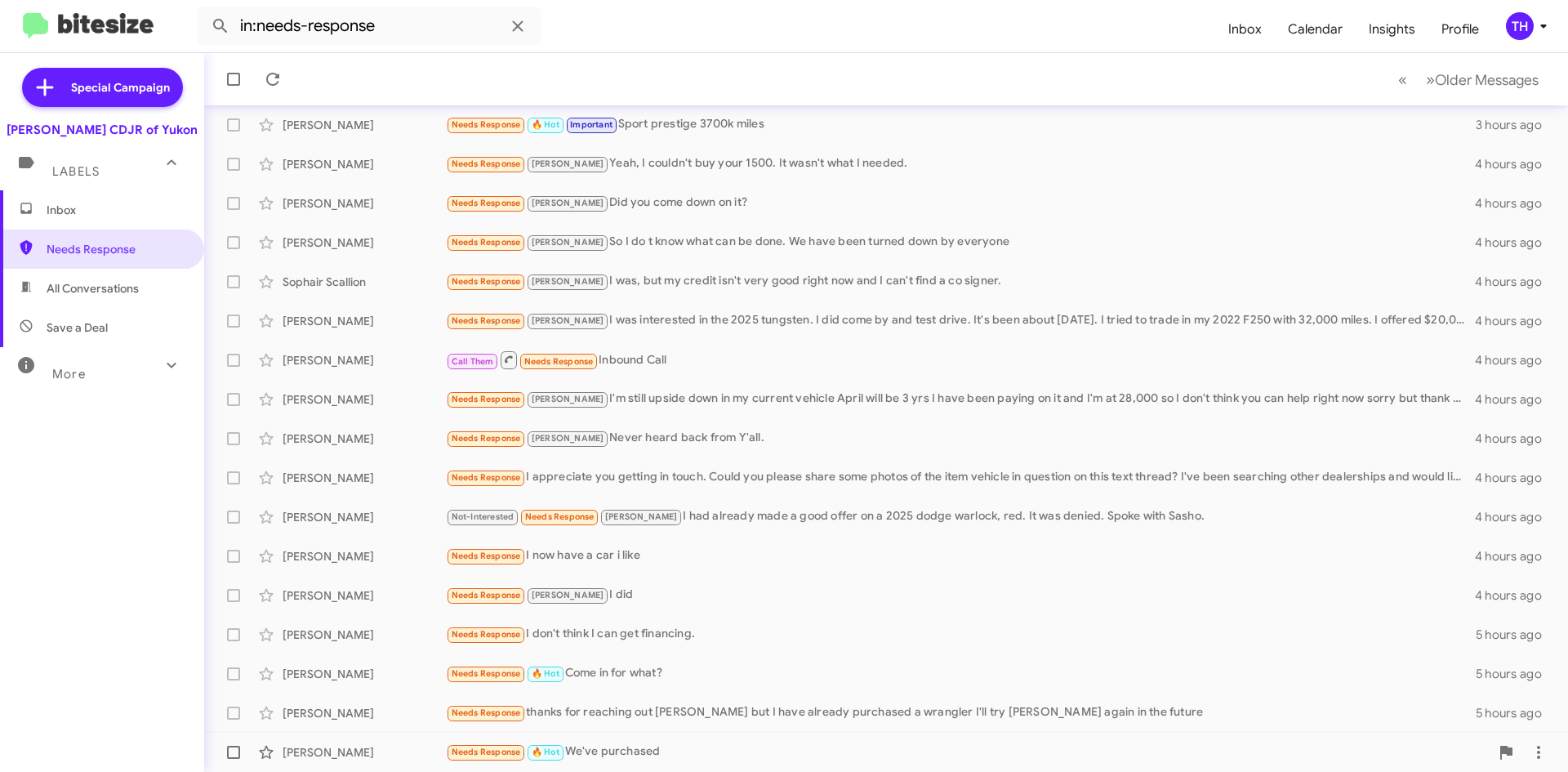
click at [631, 752] on div "Needs Response 🔥 Hot We've purchased" at bounding box center [967, 751] width 1044 height 19
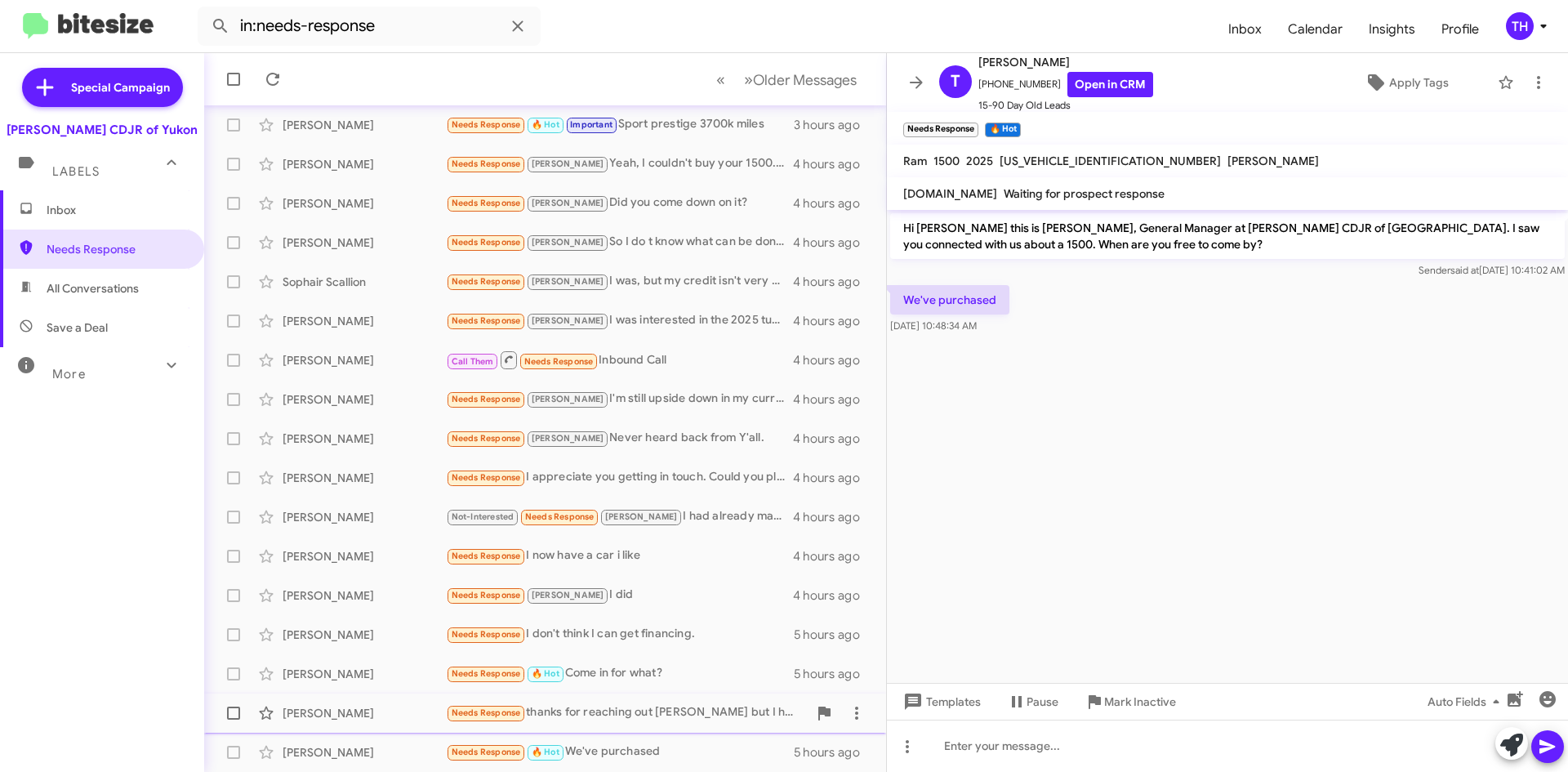
click at [620, 718] on div "Needs Response thanks for reaching out [PERSON_NAME] but I have already purchas…" at bounding box center [626, 713] width 362 height 19
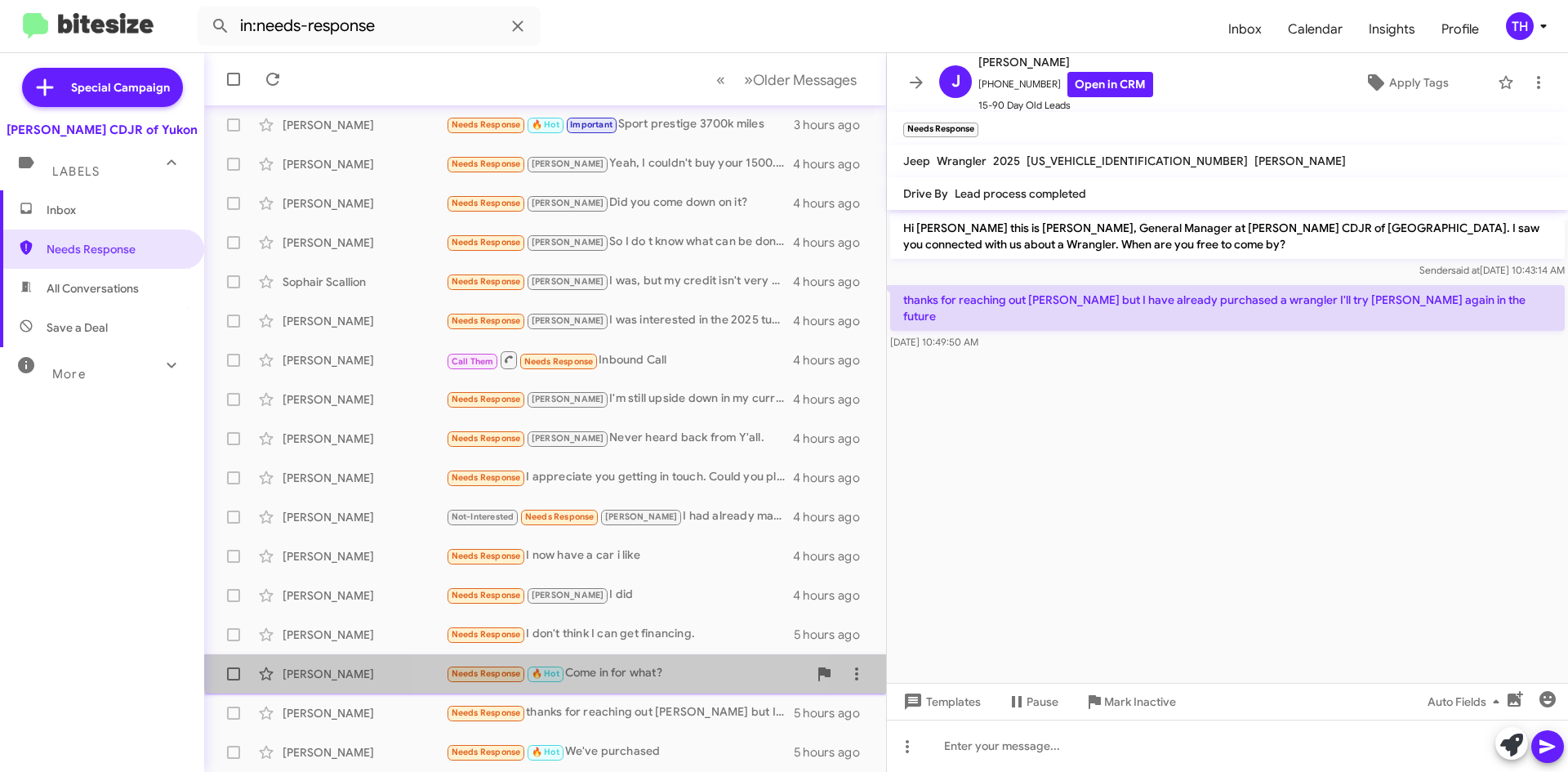
click at [615, 663] on div "[PERSON_NAME] Needs Response 🔥 Hot Come in for what? 5 hours ago" at bounding box center [545, 674] width 656 height 33
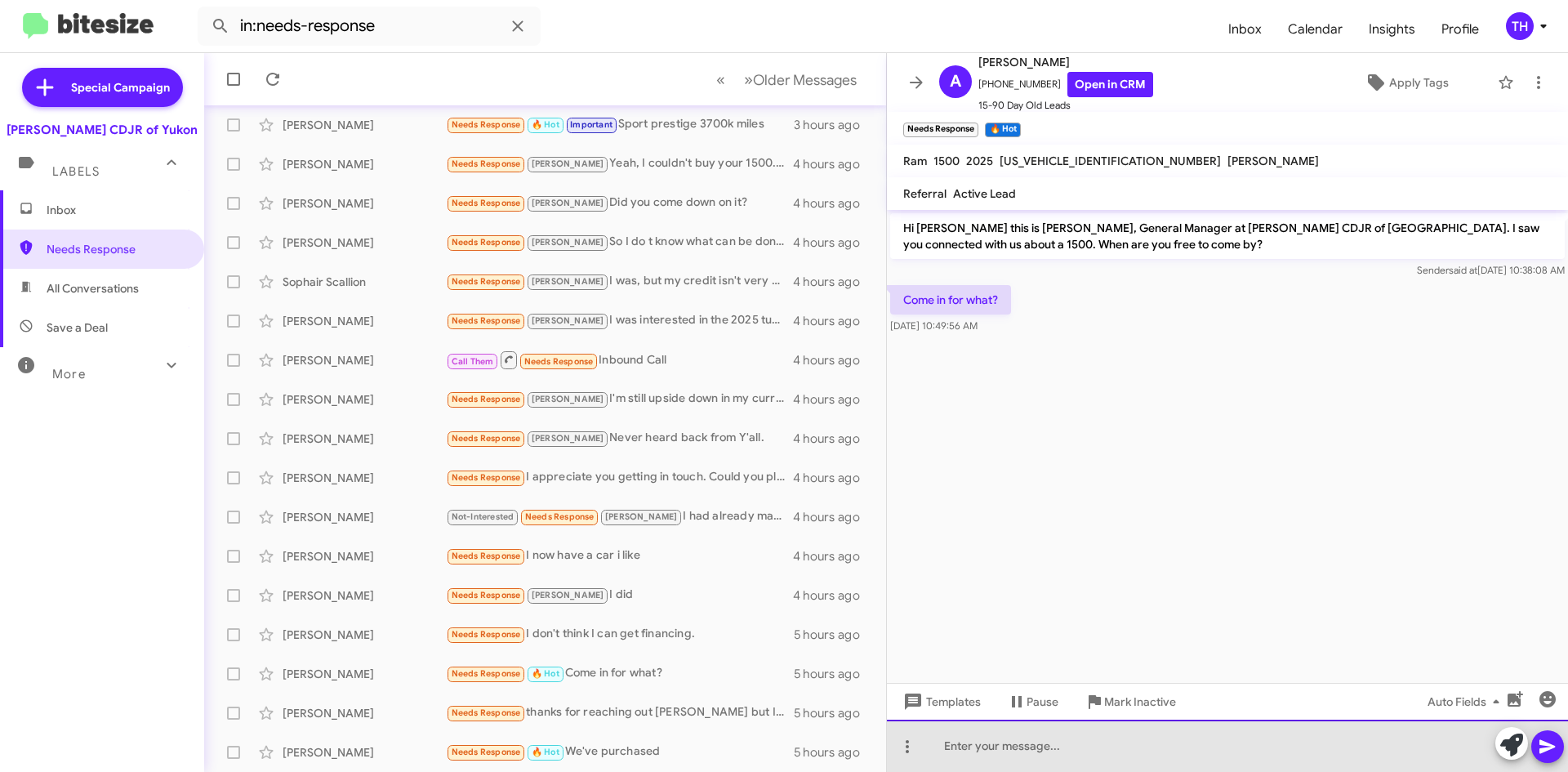
click at [1032, 758] on div at bounding box center [1228, 745] width 681 height 52
click at [1140, 756] on div at bounding box center [1228, 745] width 681 height 52
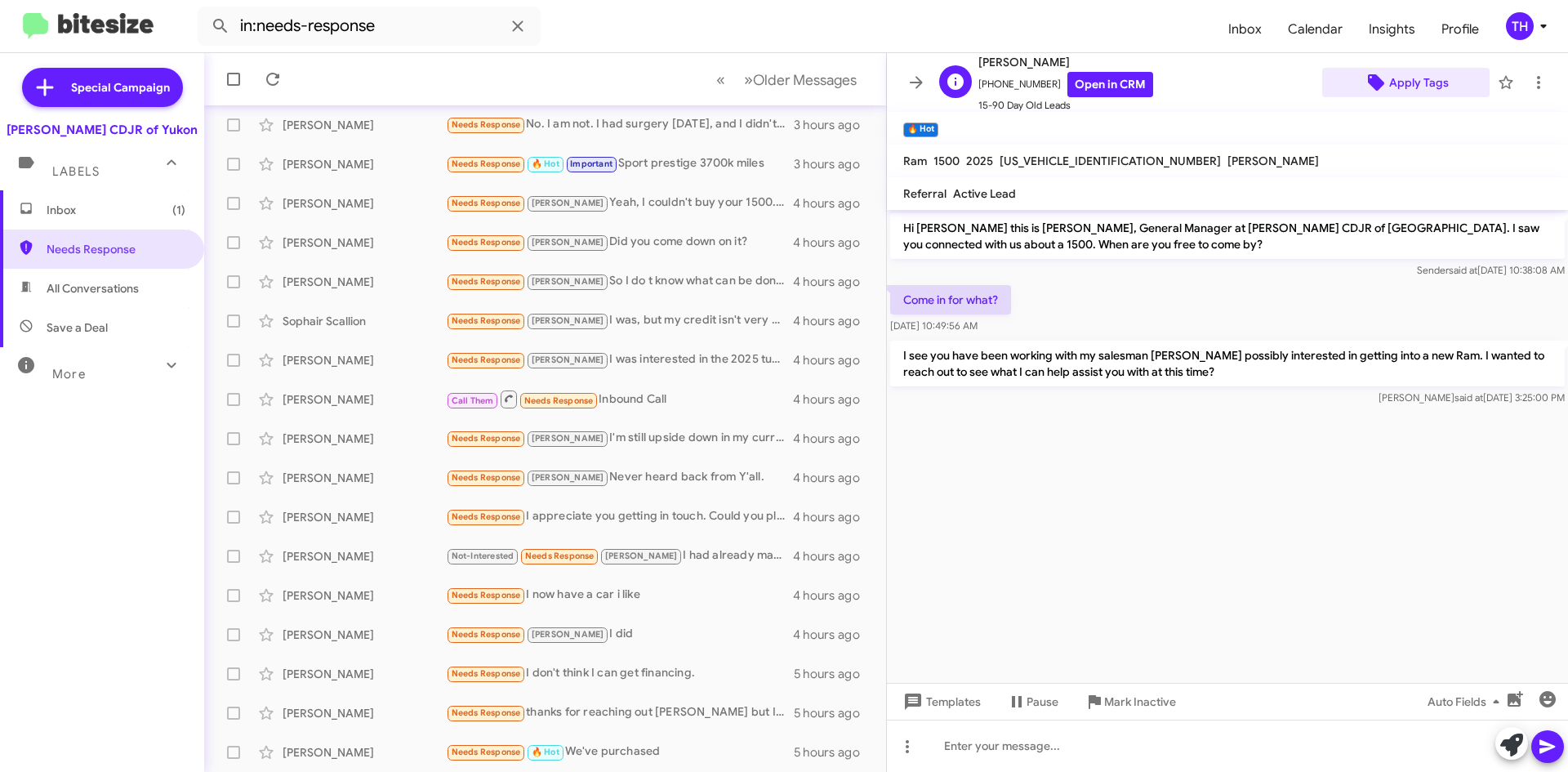
click at [1407, 88] on span "Apply Tags" at bounding box center [1419, 82] width 59 height 30
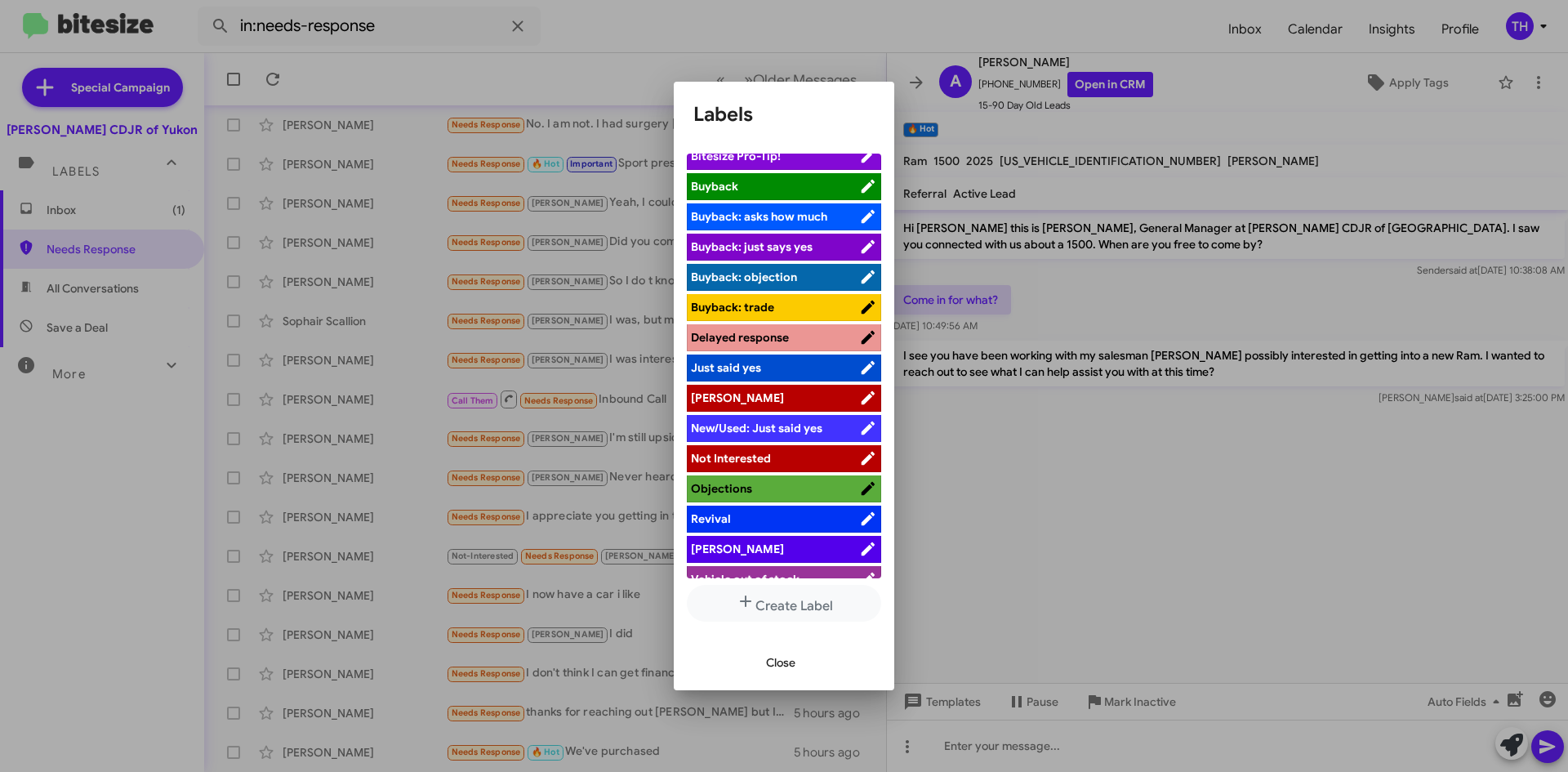
scroll to position [59, 0]
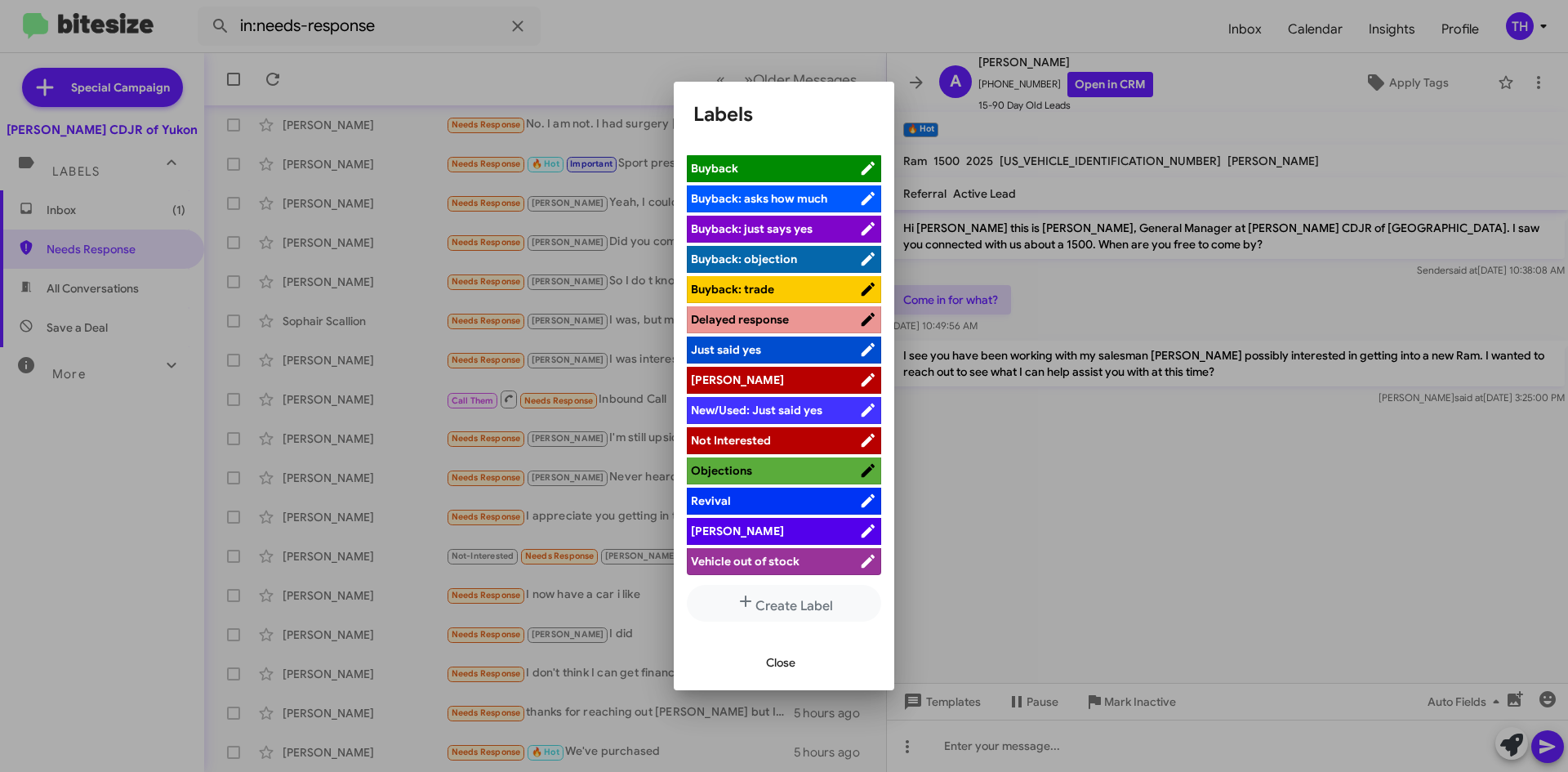
click at [760, 528] on span "[PERSON_NAME]" at bounding box center [775, 531] width 168 height 16
click at [808, 653] on button "Close" at bounding box center [780, 662] width 55 height 30
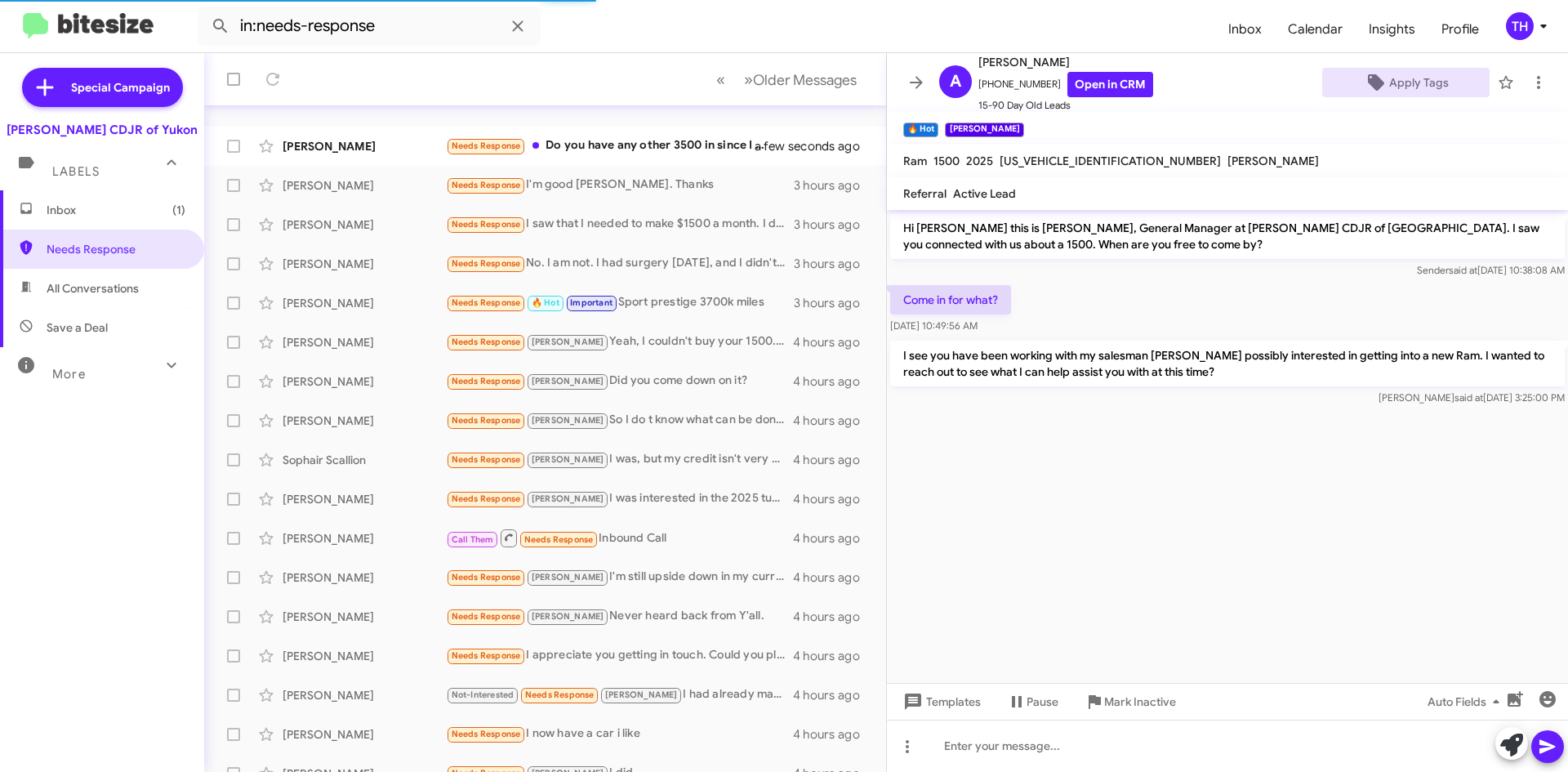
scroll to position [0, 0]
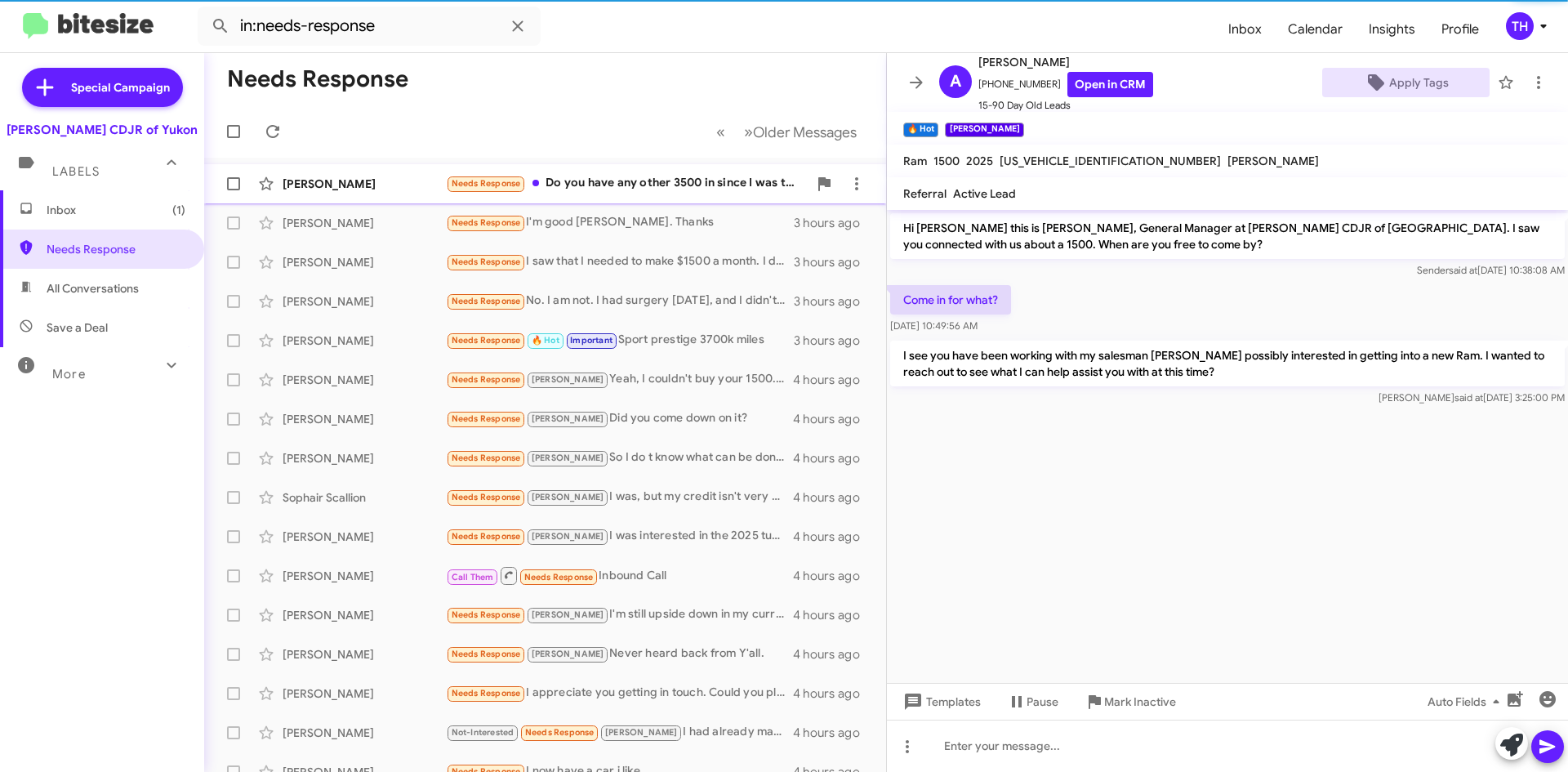
click at [636, 190] on div "Needs Response Do you have any other 3500 in since I was there last" at bounding box center [626, 183] width 362 height 19
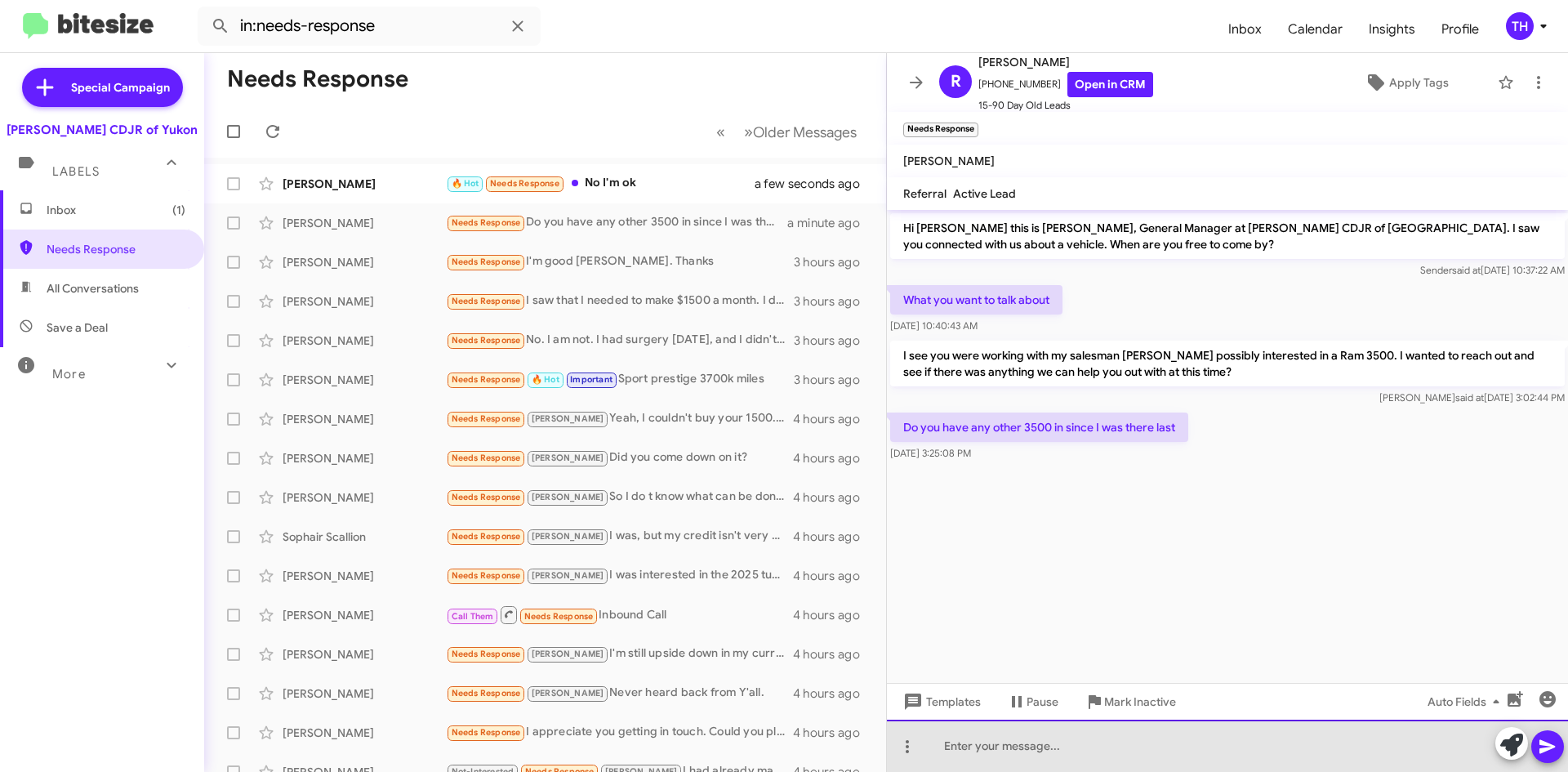
click at [1073, 736] on div at bounding box center [1228, 745] width 681 height 52
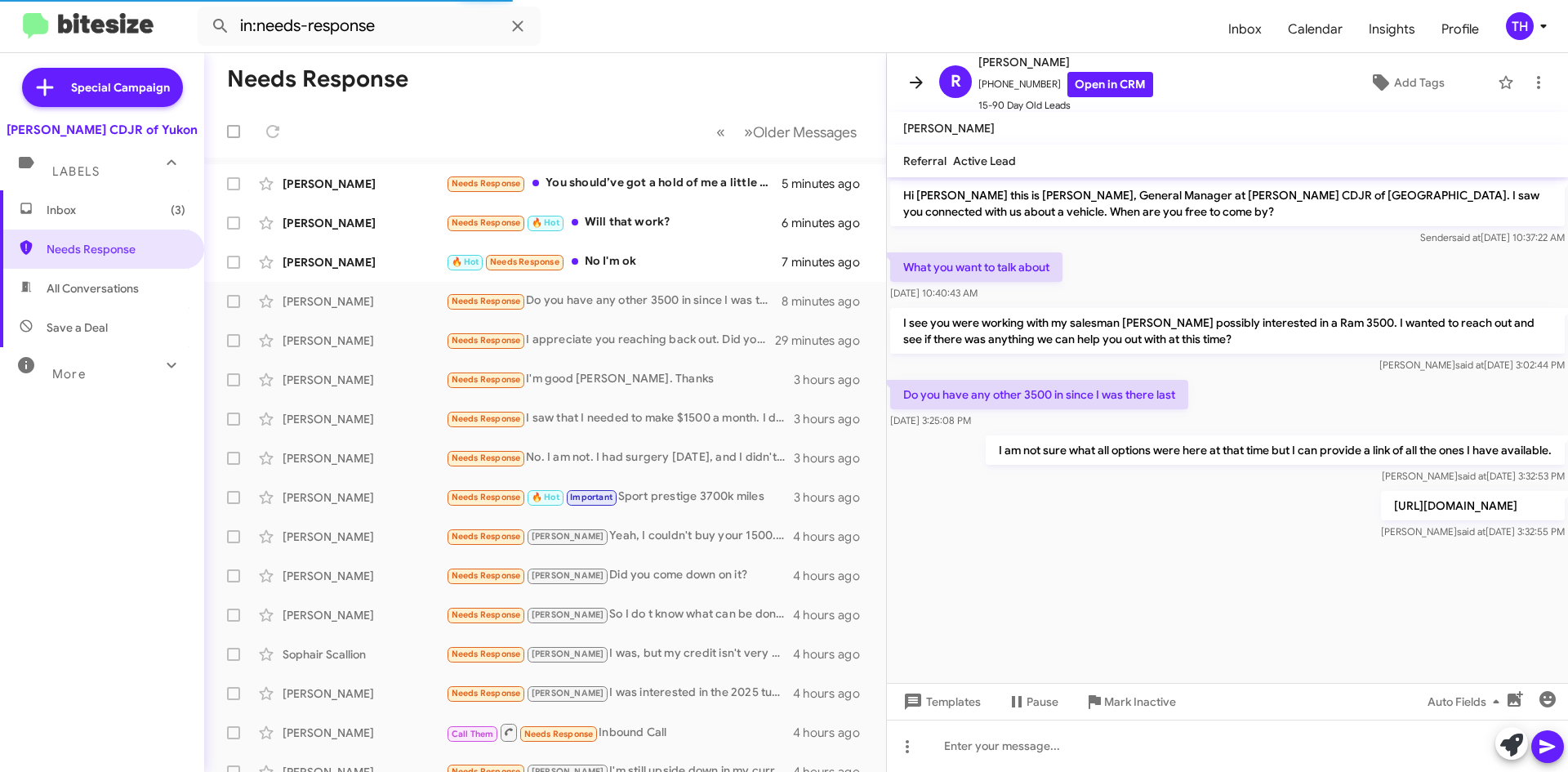
click at [906, 84] on icon at bounding box center [916, 82] width 20 height 20
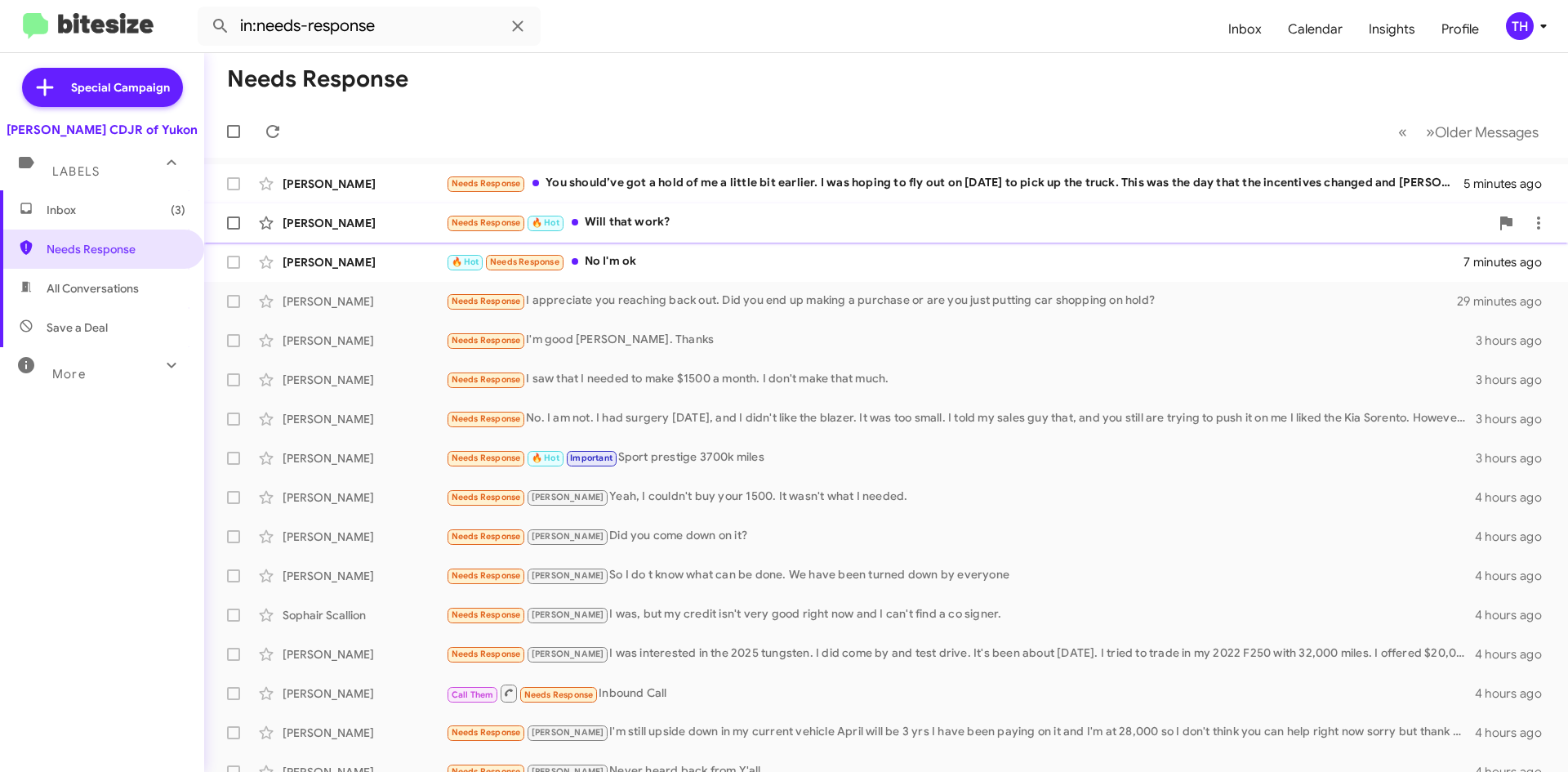
click at [835, 204] on span "[PERSON_NAME] Needs Response 🔥 Hot Will that work? 6 minutes ago" at bounding box center [887, 223] width 1364 height 40
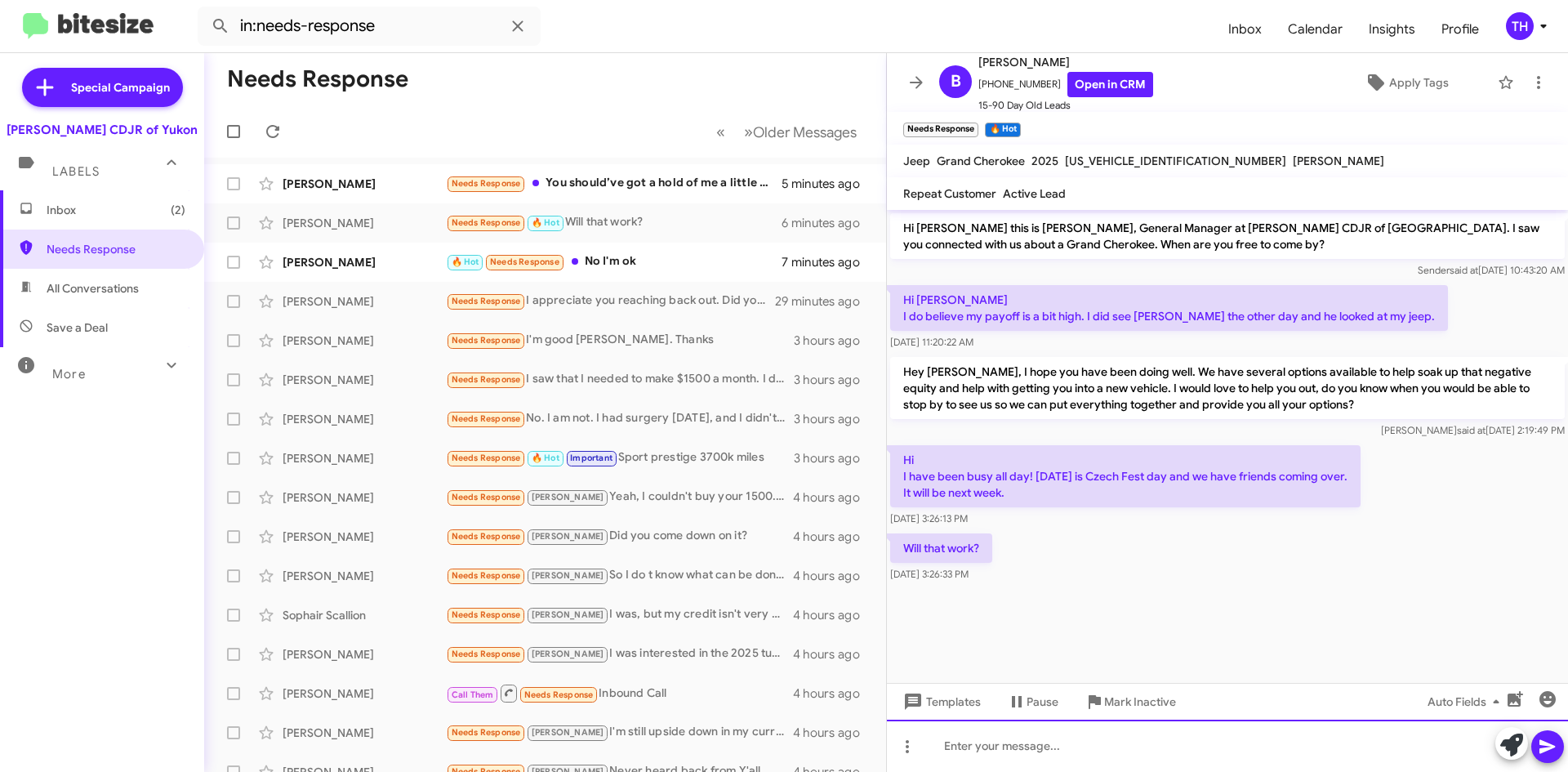
click at [1009, 727] on div at bounding box center [1228, 745] width 681 height 52
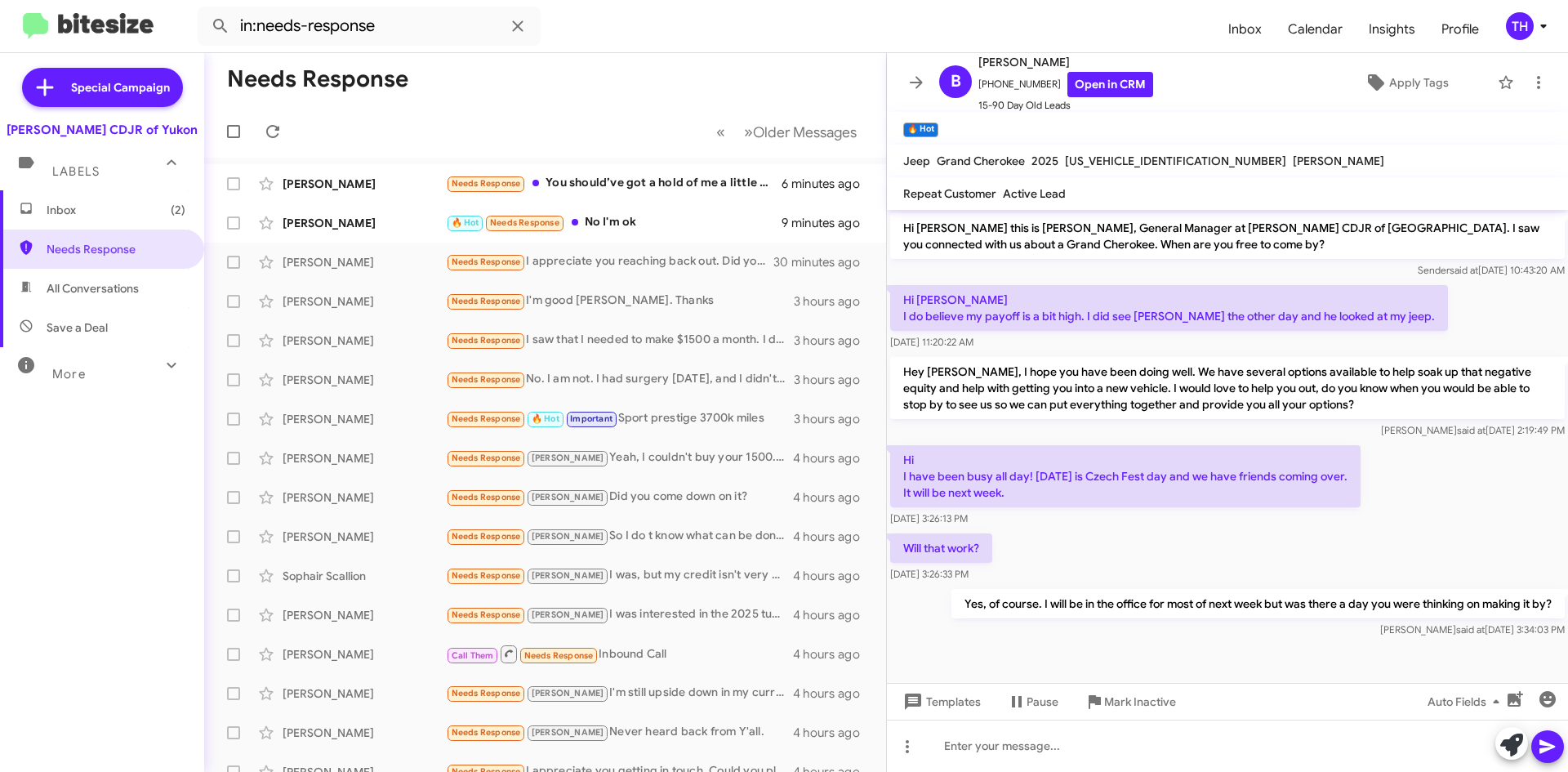
click at [909, 90] on icon at bounding box center [916, 82] width 20 height 20
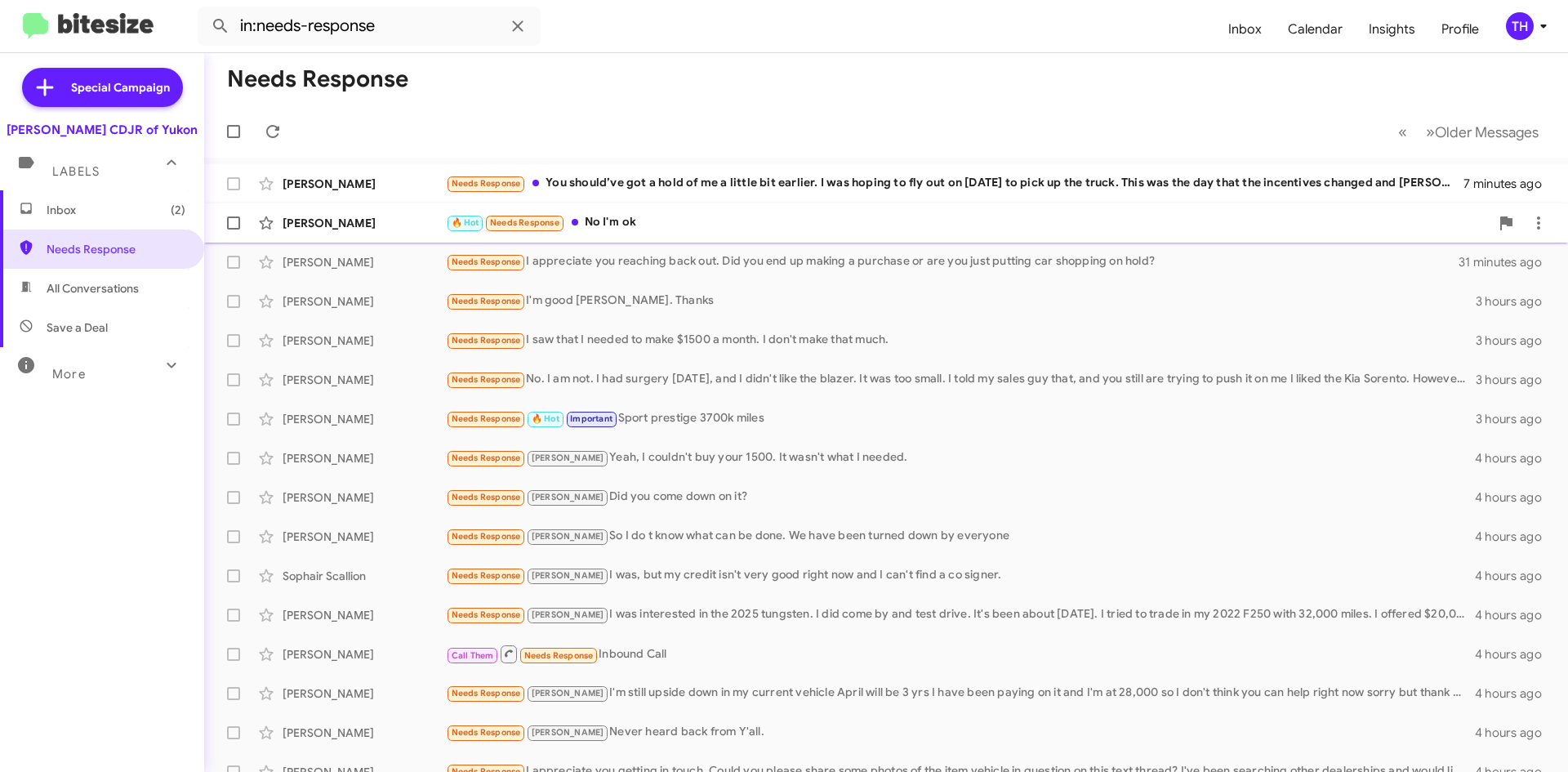
click at [662, 227] on div "🔥 Hot Needs Response No I'm ok" at bounding box center [967, 222] width 1044 height 19
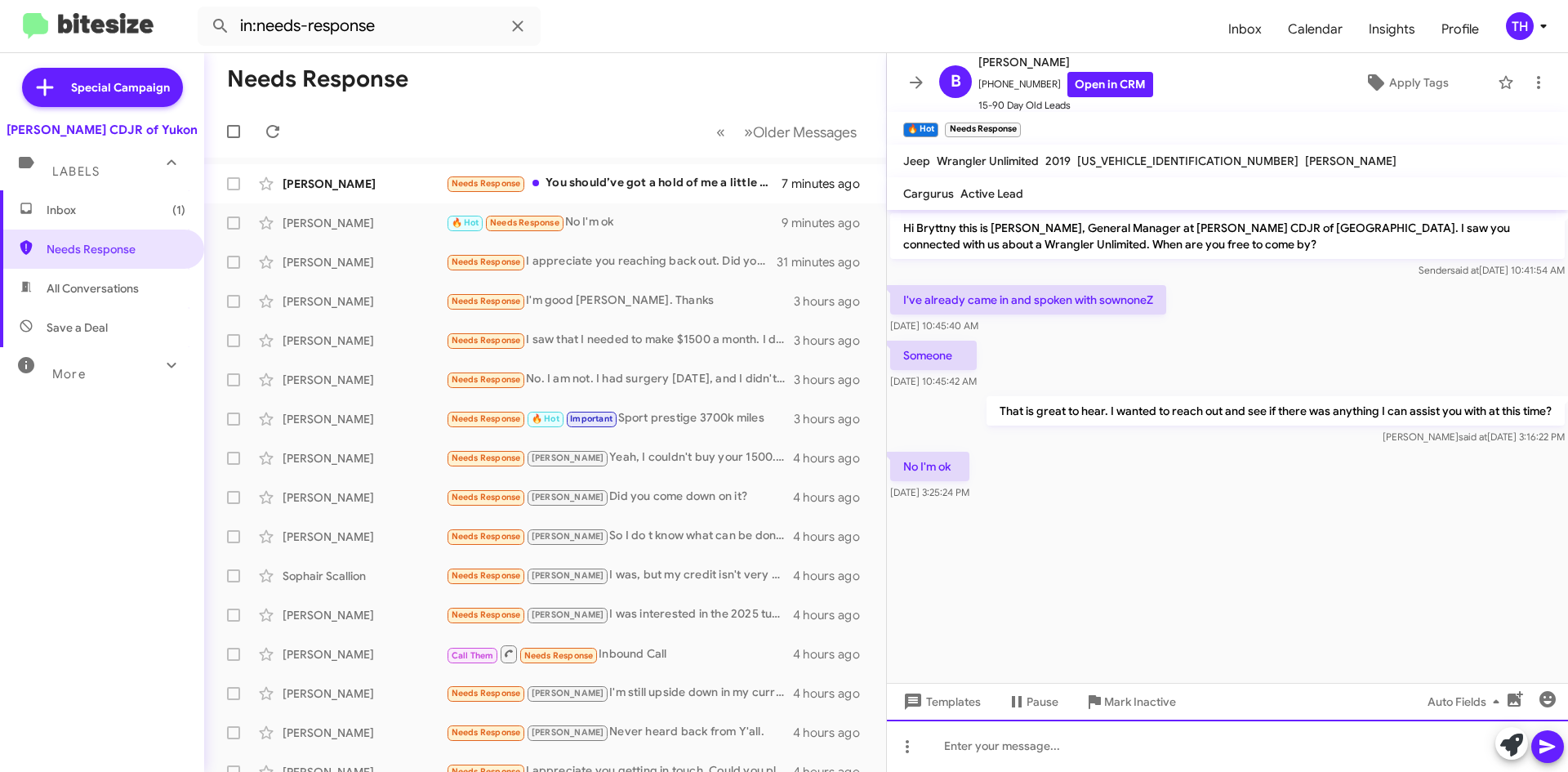
click at [1084, 747] on div at bounding box center [1228, 745] width 681 height 52
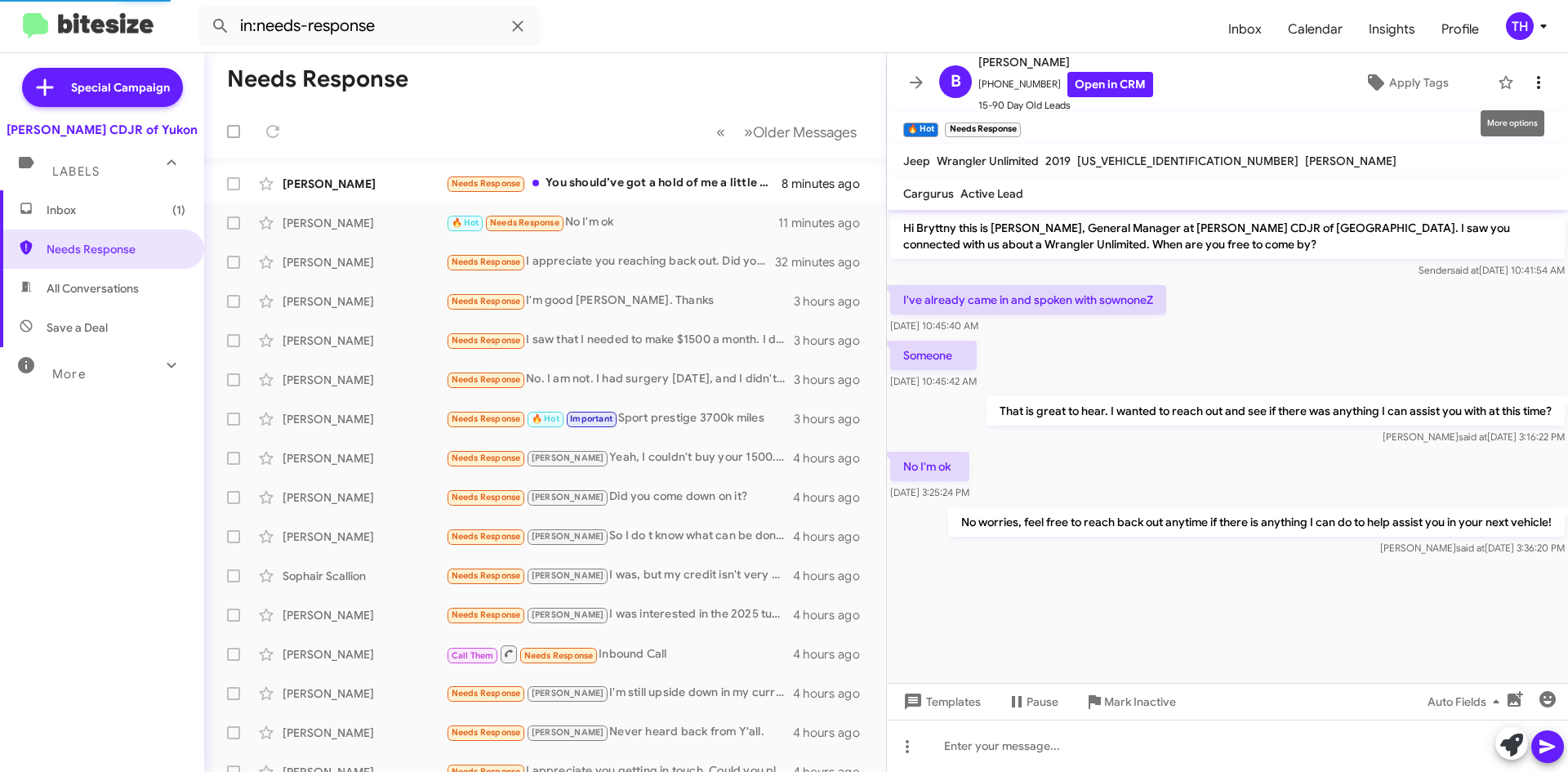
click at [1530, 87] on icon at bounding box center [1539, 82] width 20 height 20
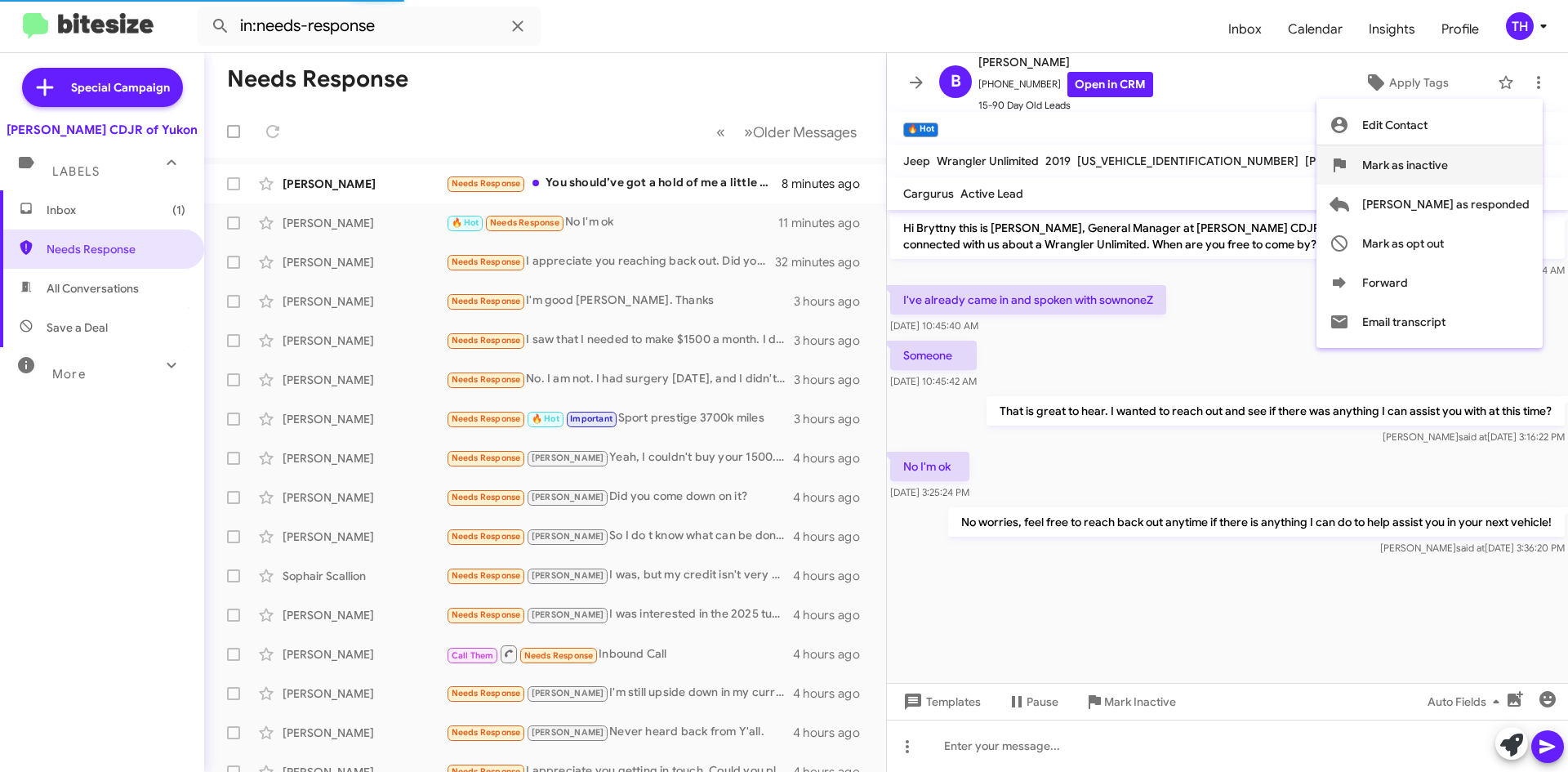
click at [1449, 162] on span "Mark as inactive" at bounding box center [1406, 165] width 86 height 40
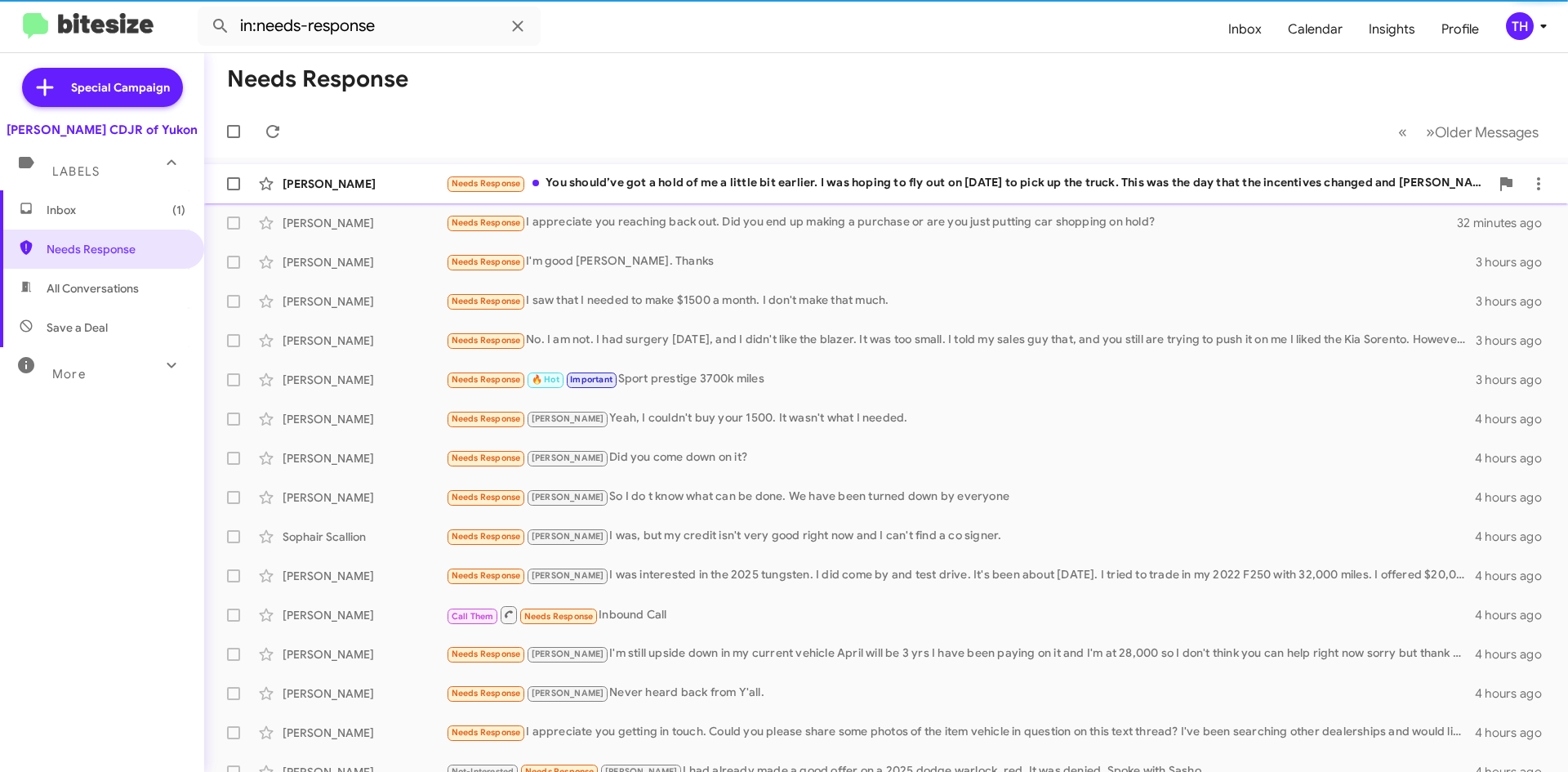
click at [704, 203] on span "[PERSON_NAME] Needs Response You should’ve got a hold of me a little bit earlie…" at bounding box center [887, 184] width 1364 height 40
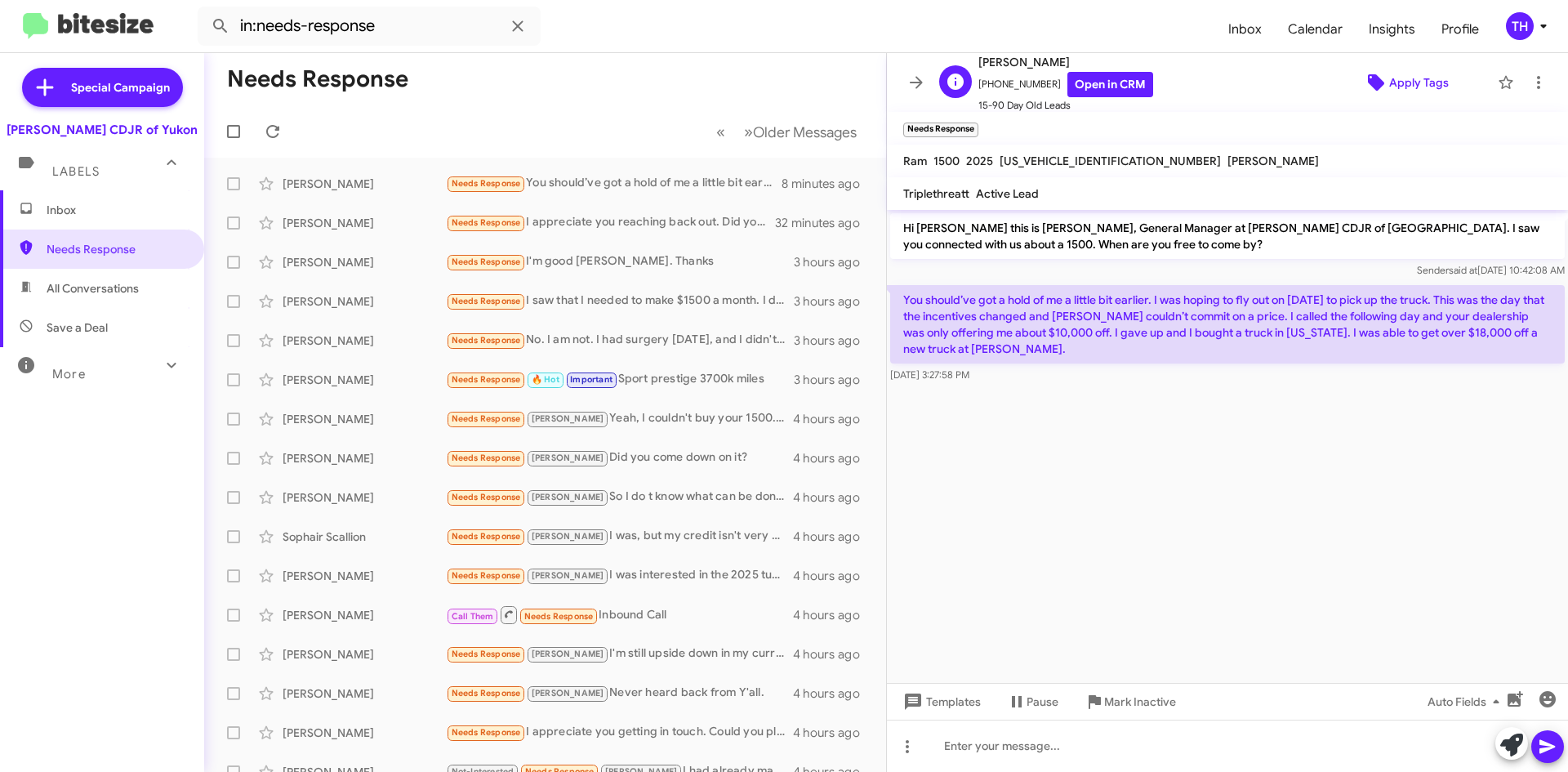
click at [1369, 87] on icon at bounding box center [1377, 82] width 16 height 16
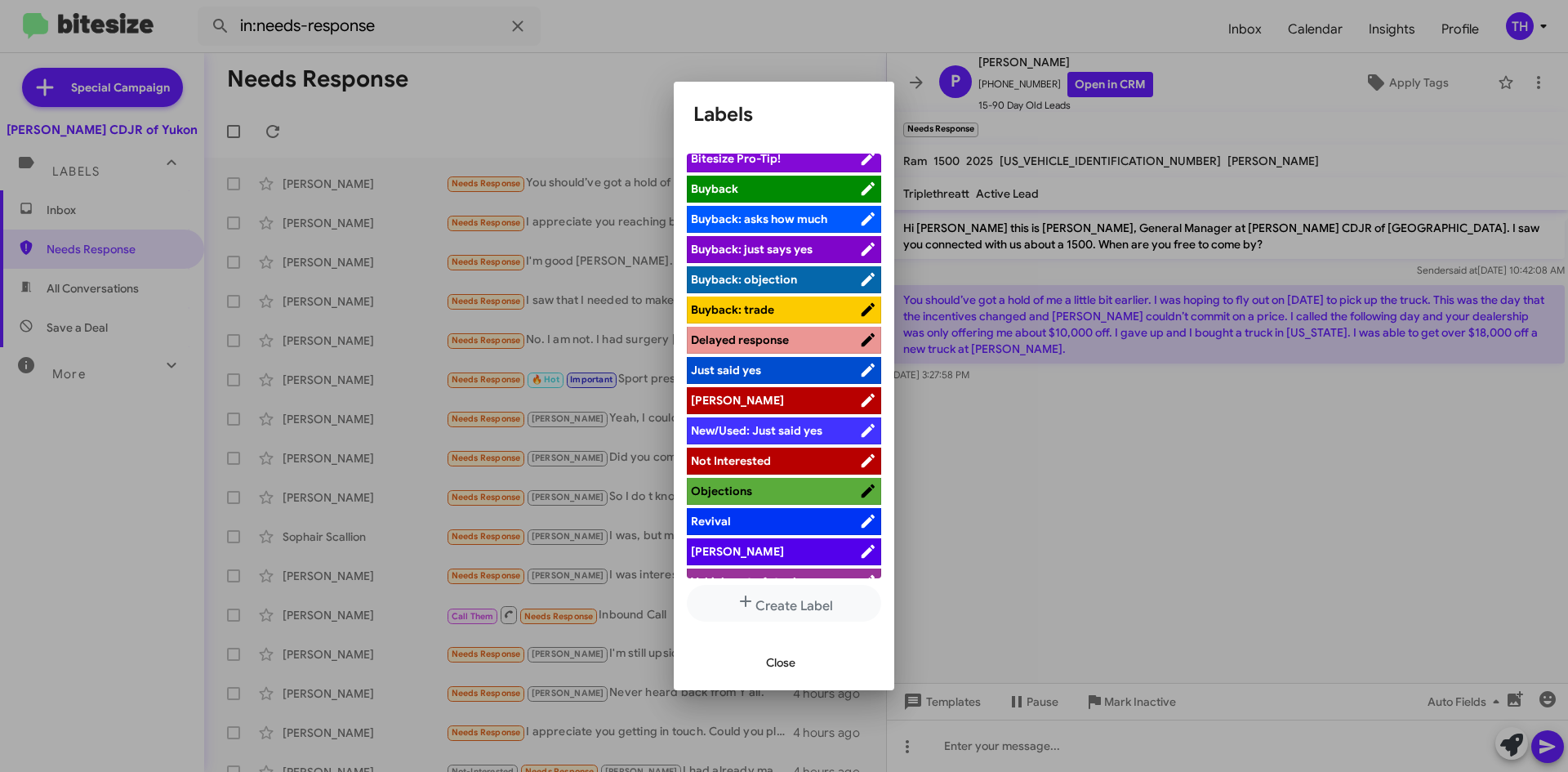
scroll to position [59, 0]
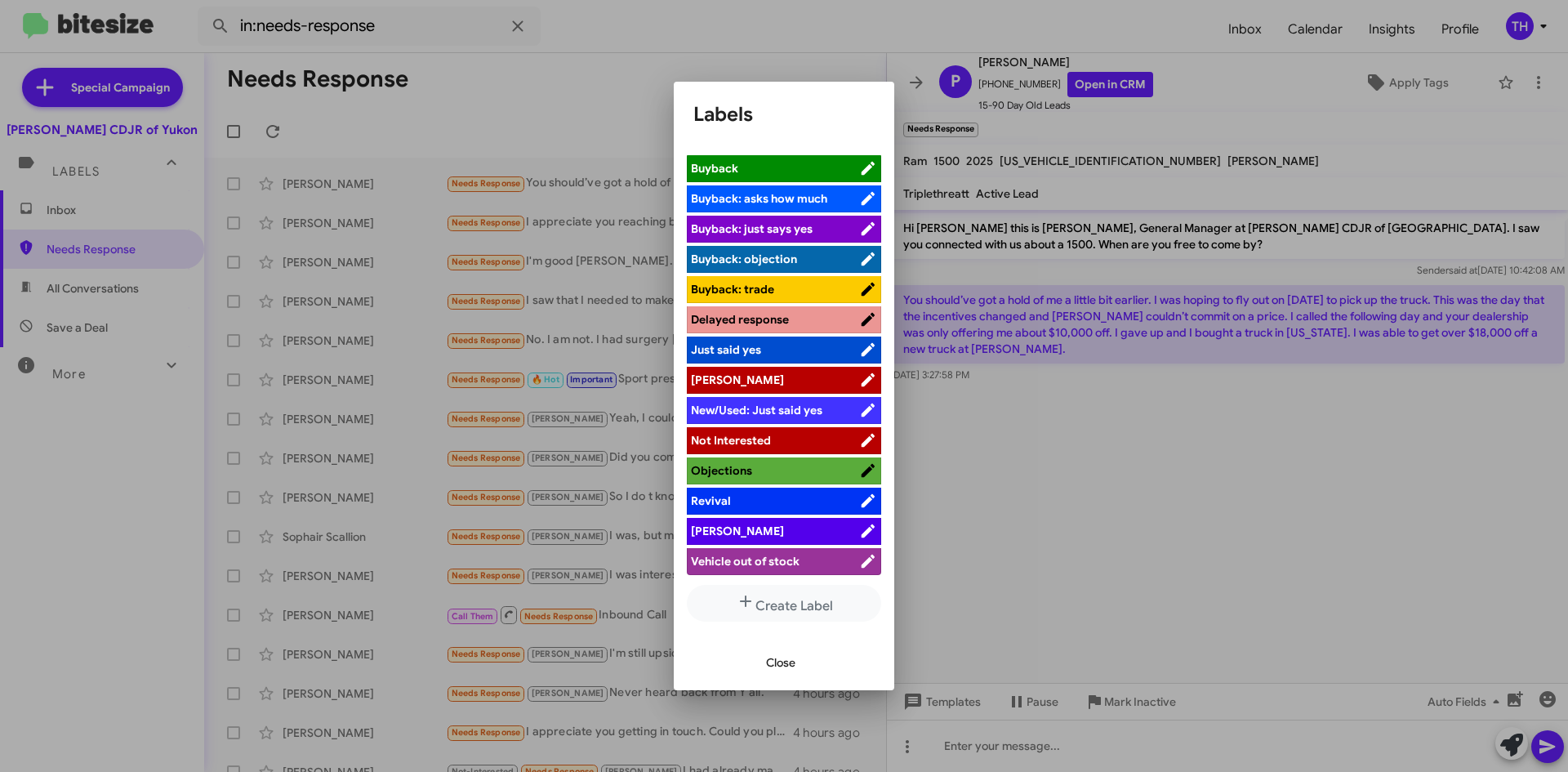
click at [770, 521] on li "[PERSON_NAME]" at bounding box center [784, 531] width 194 height 27
click at [786, 527] on span "[PERSON_NAME]" at bounding box center [775, 531] width 168 height 16
click at [789, 655] on span "Close" at bounding box center [781, 662] width 30 height 30
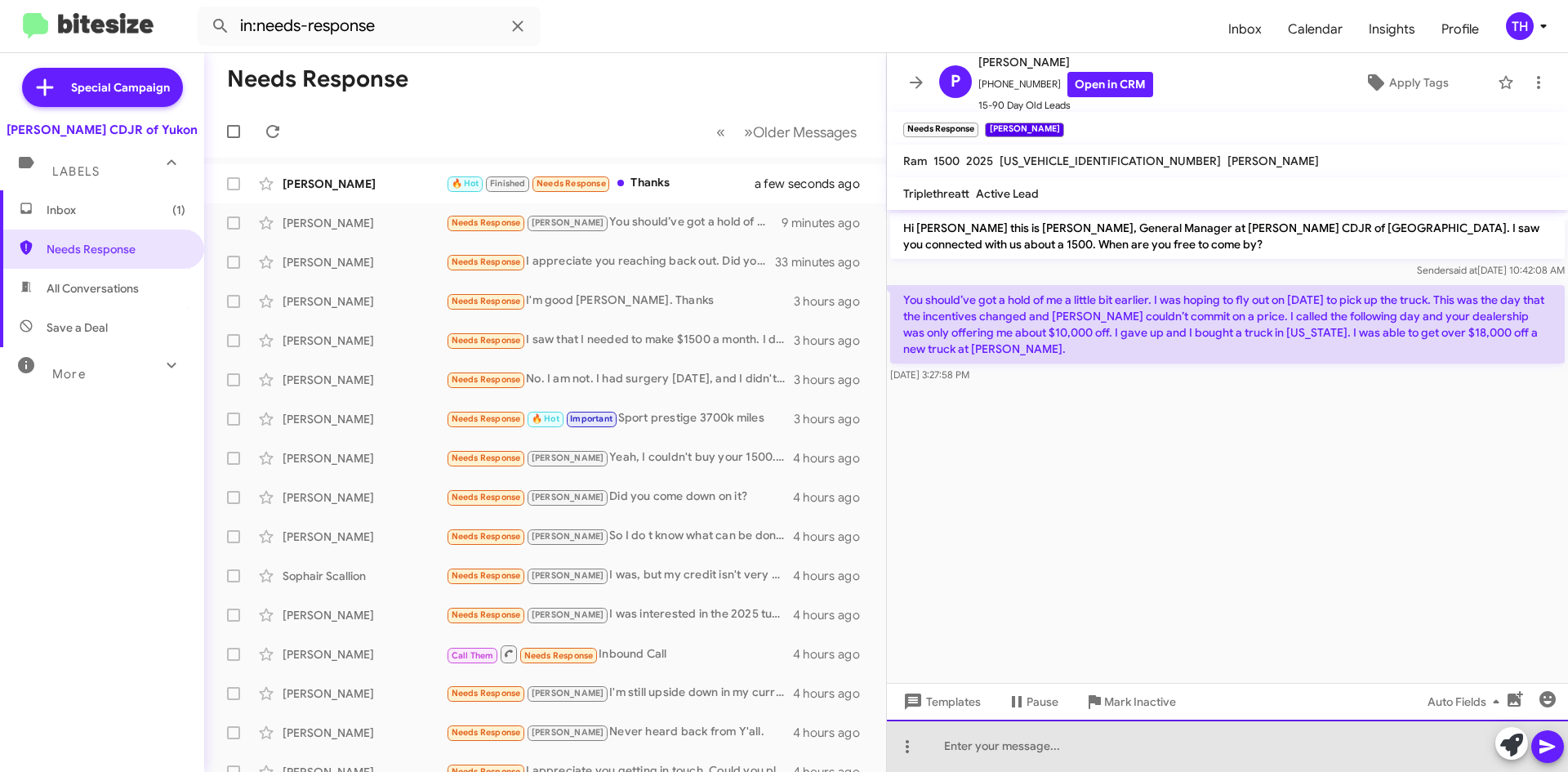
click at [1065, 760] on div at bounding box center [1228, 745] width 681 height 52
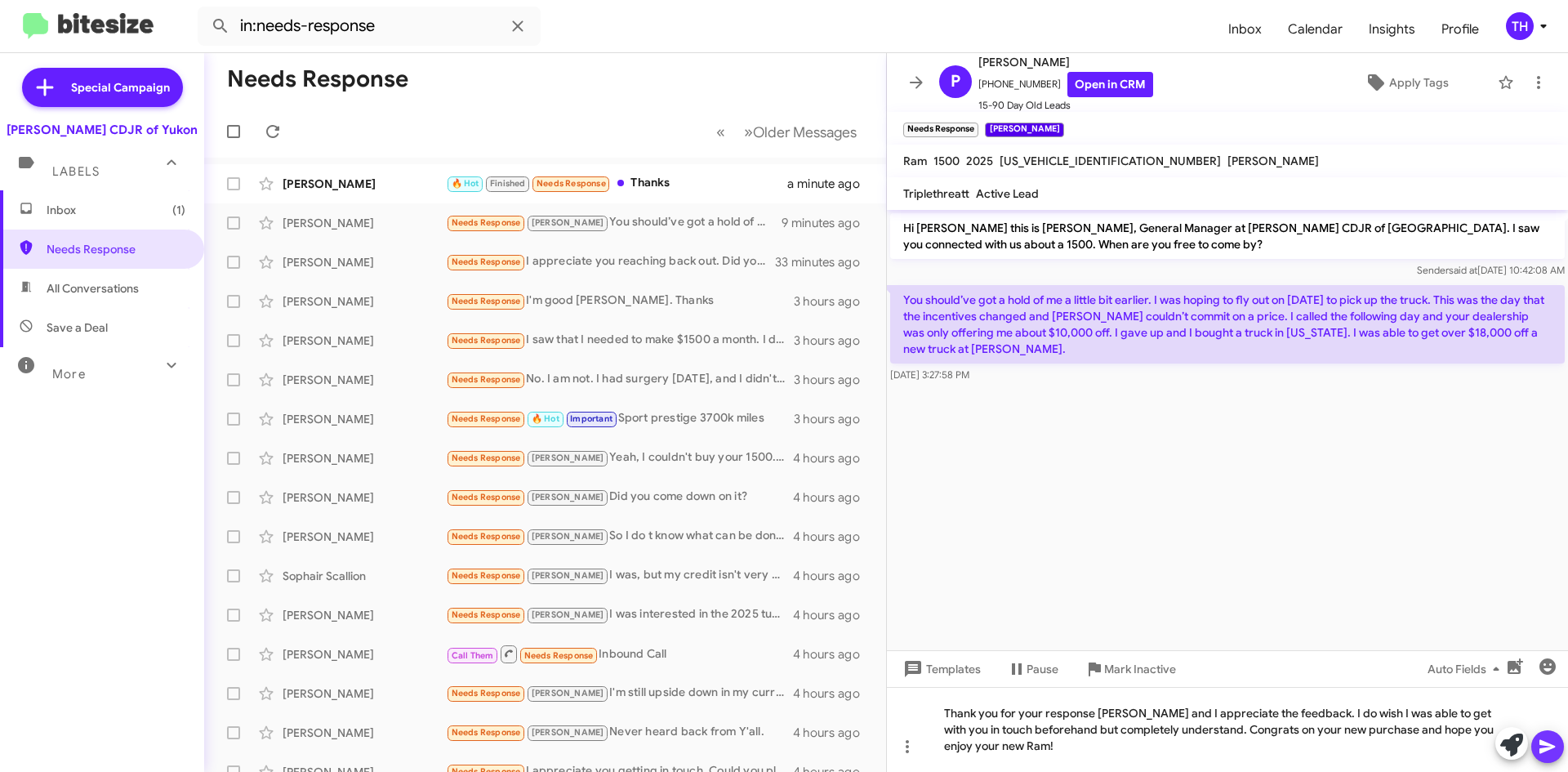
click at [1543, 752] on icon at bounding box center [1547, 746] width 16 height 14
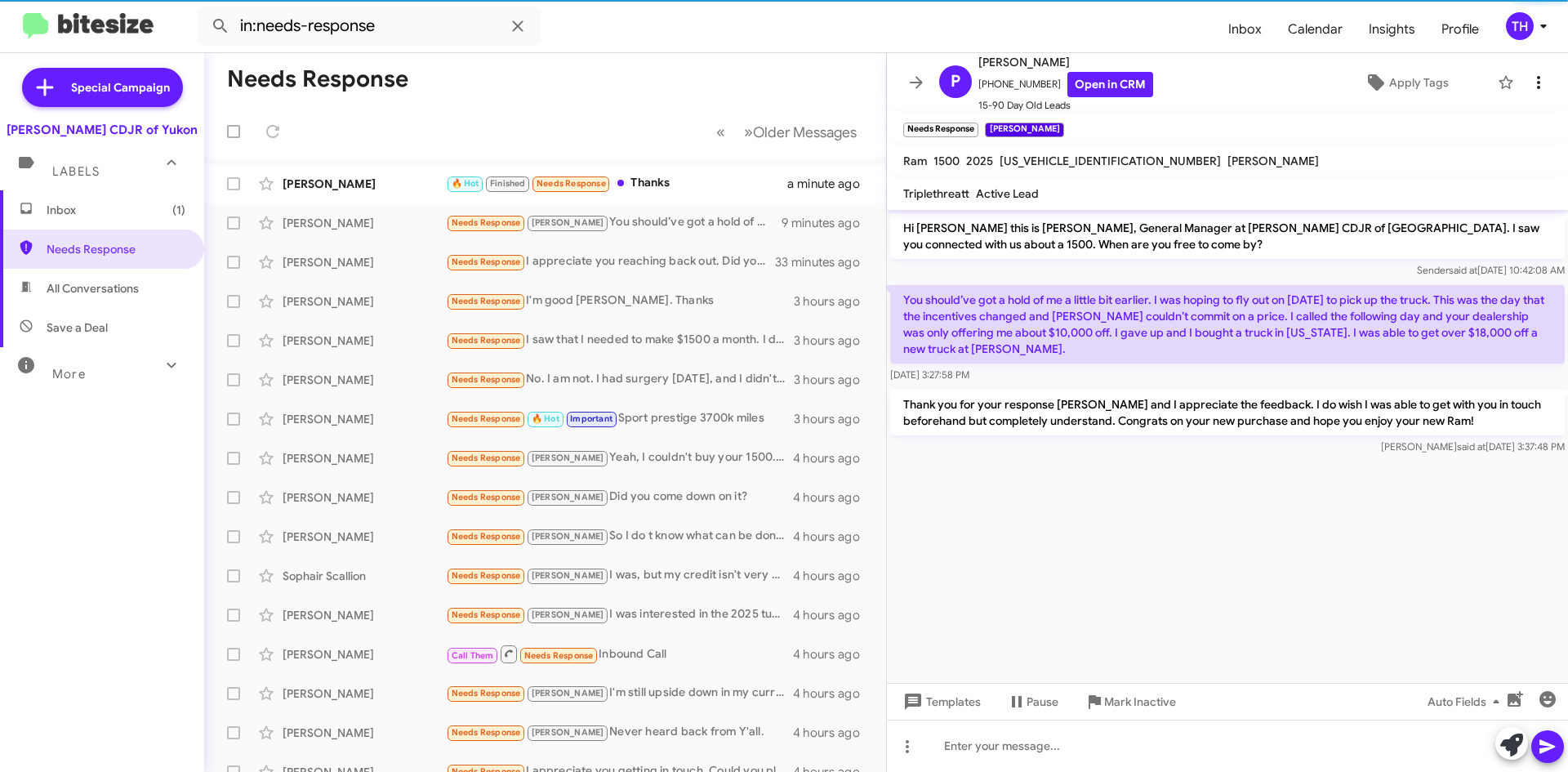
click at [1531, 85] on icon at bounding box center [1539, 82] width 20 height 20
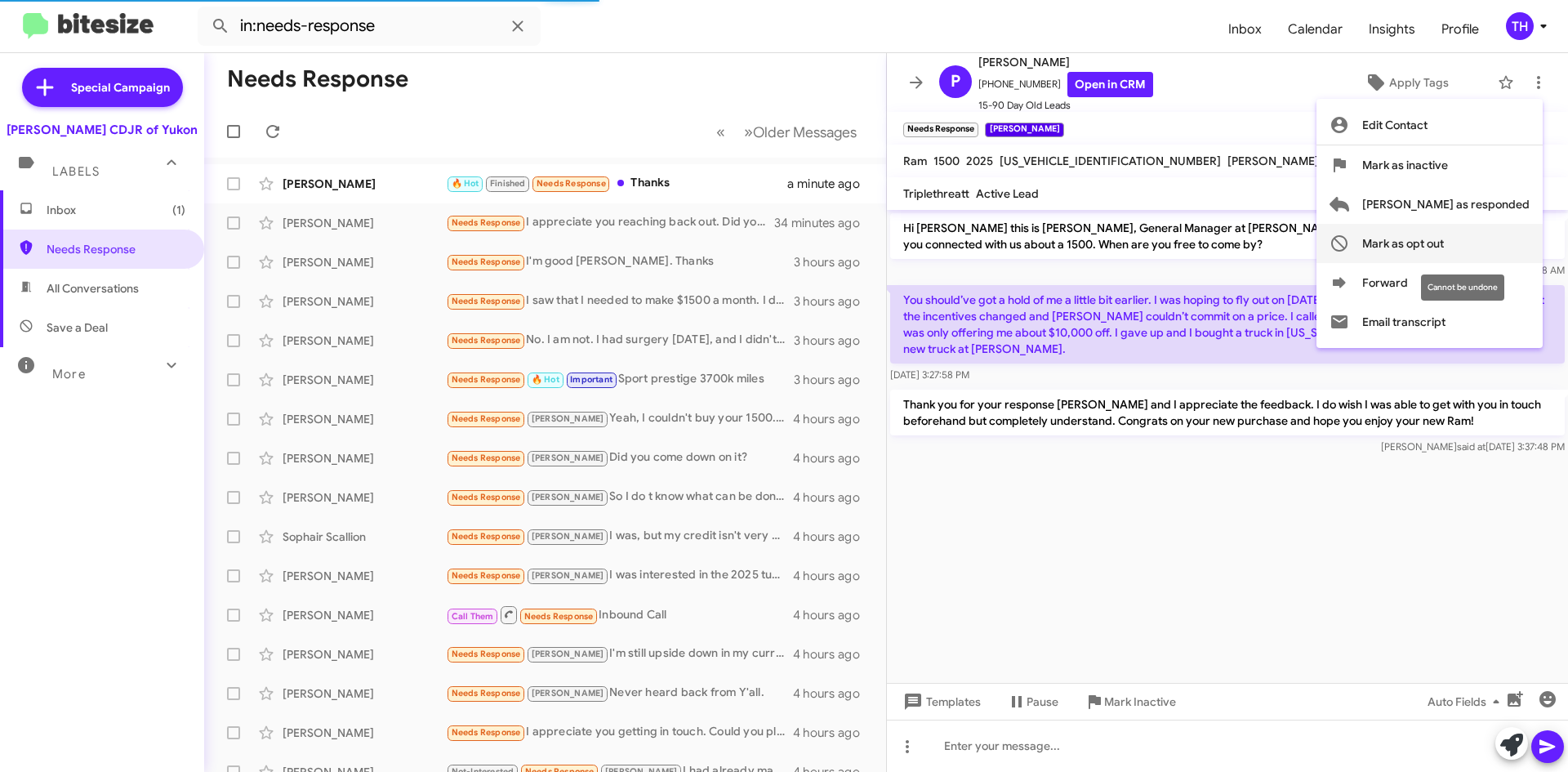
click at [1444, 246] on span "Mark as opt out" at bounding box center [1403, 244] width 82 height 40
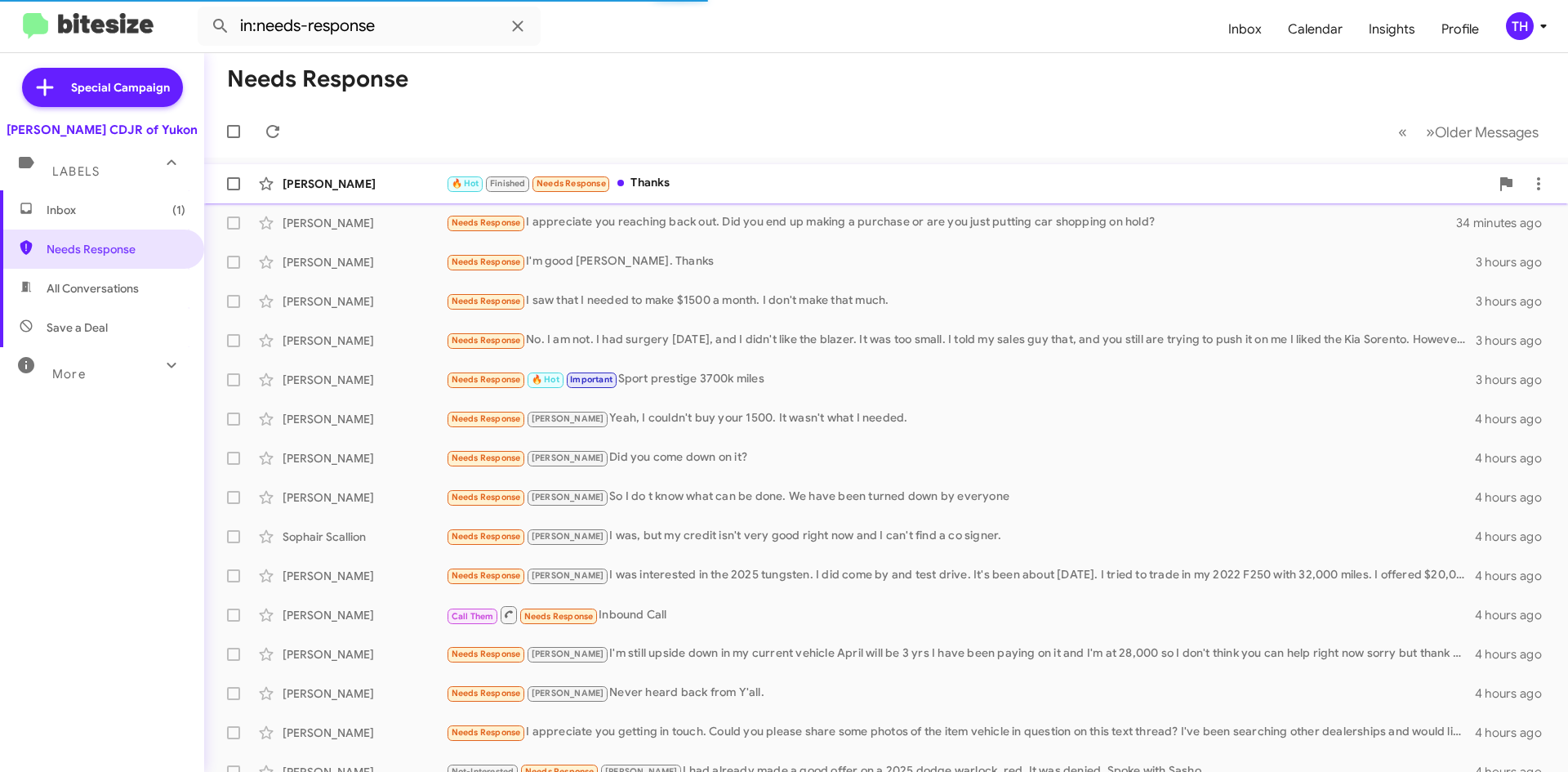
click at [698, 191] on div "🔥 Hot Finished Needs Response Thanks" at bounding box center [967, 183] width 1044 height 19
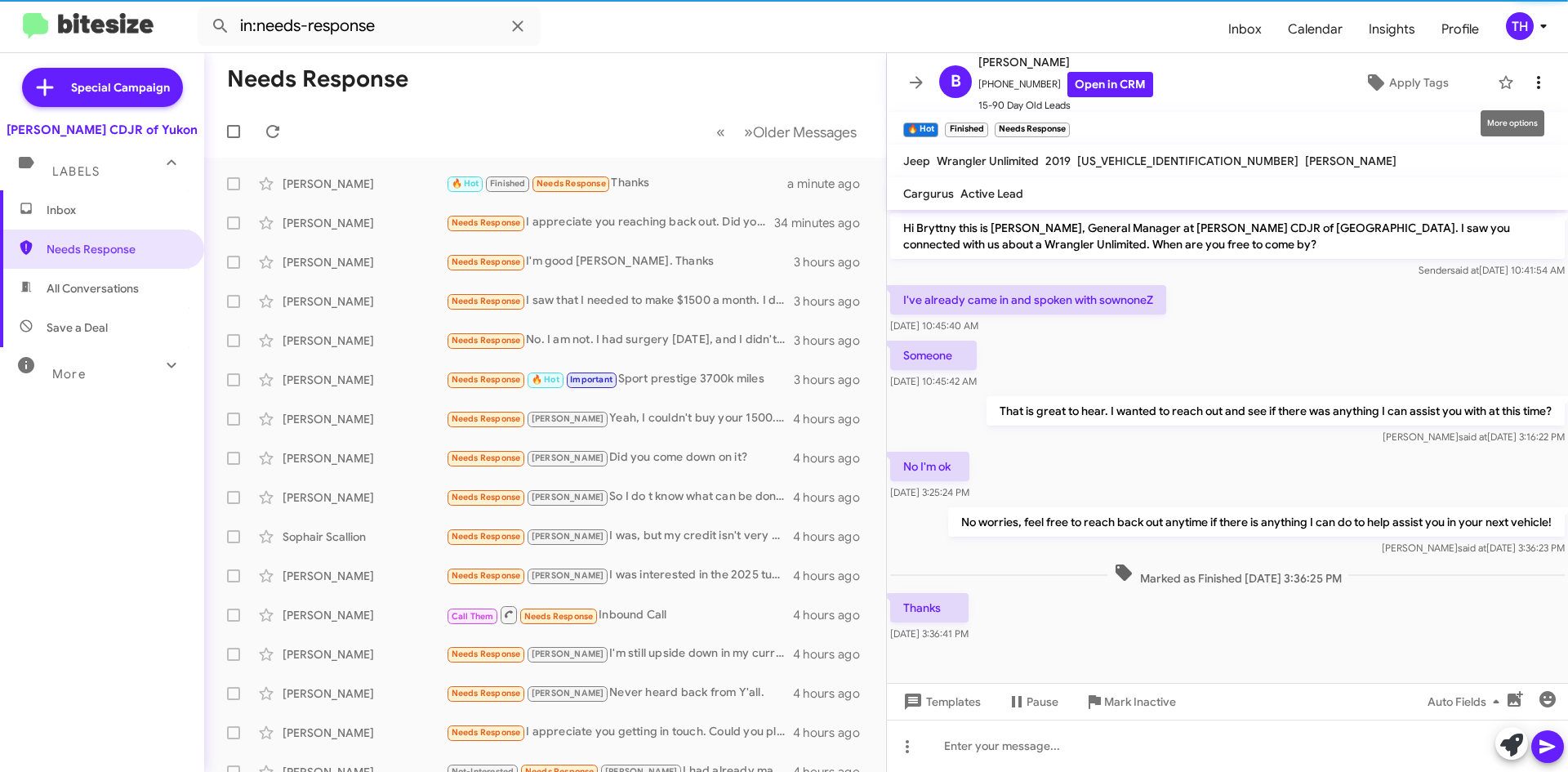
click at [1531, 89] on icon at bounding box center [1539, 82] width 20 height 20
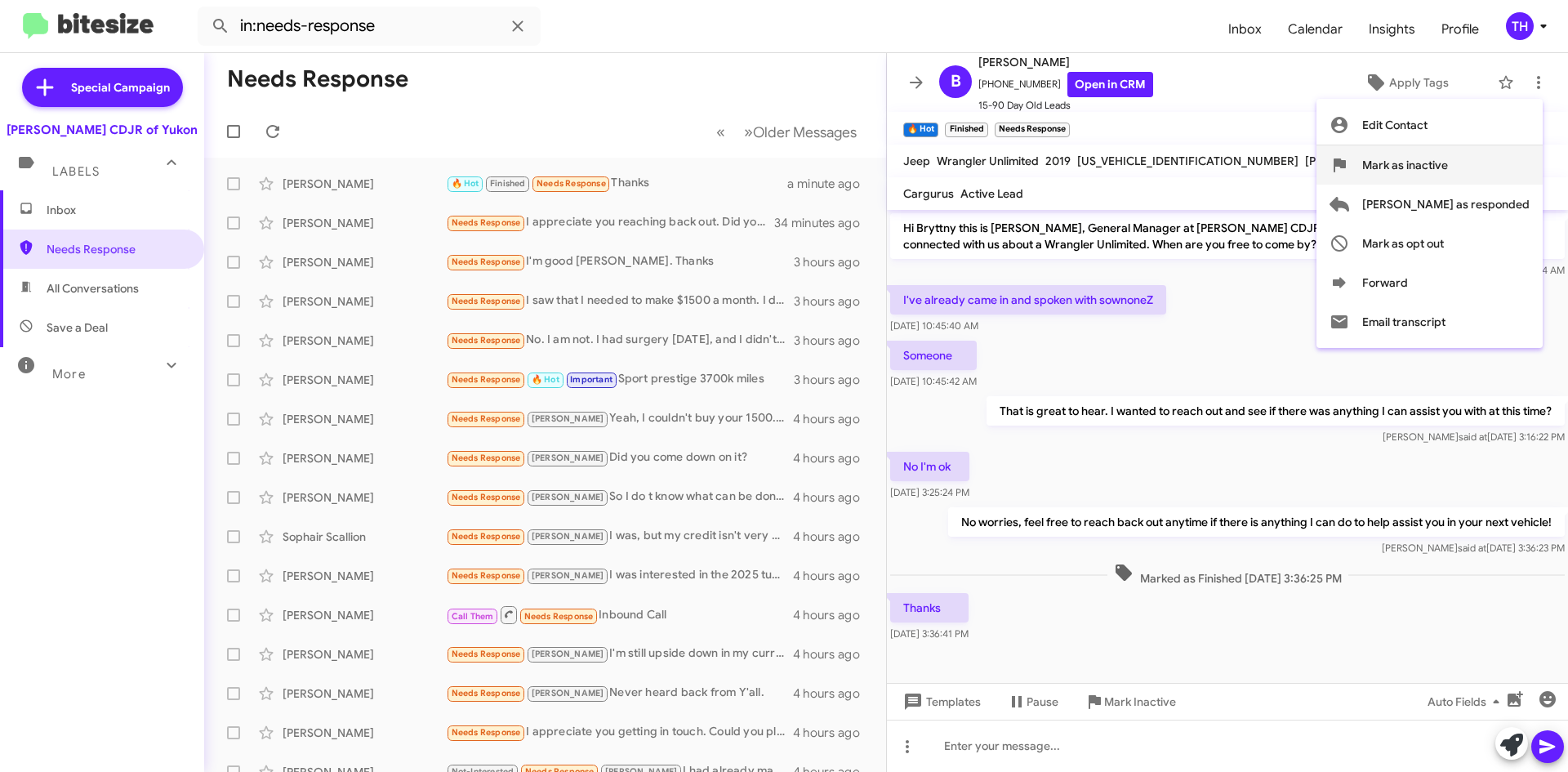
click at [1449, 174] on span "Mark as inactive" at bounding box center [1406, 165] width 86 height 40
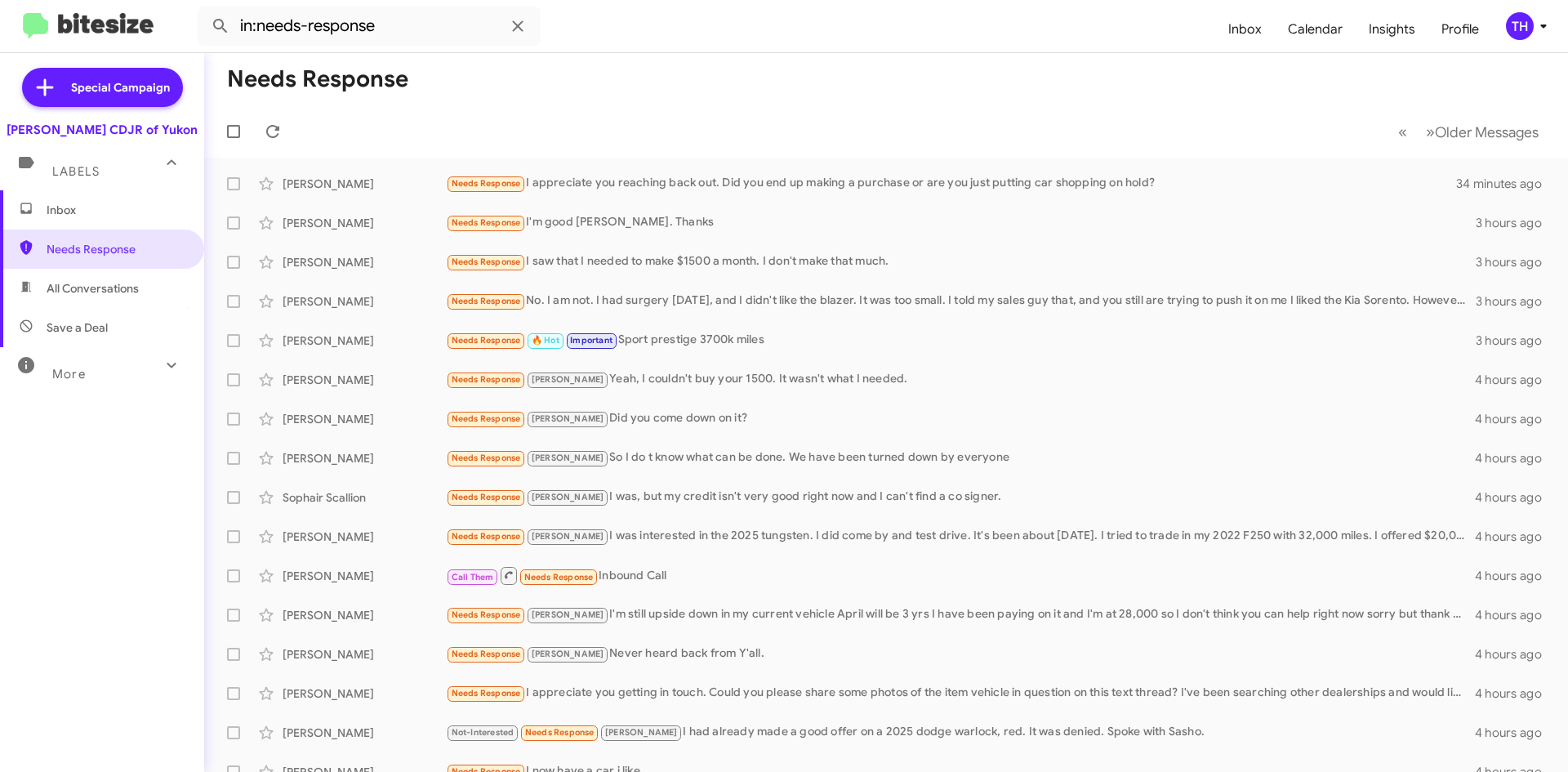
click at [118, 207] on span "Inbox" at bounding box center [116, 210] width 139 height 16
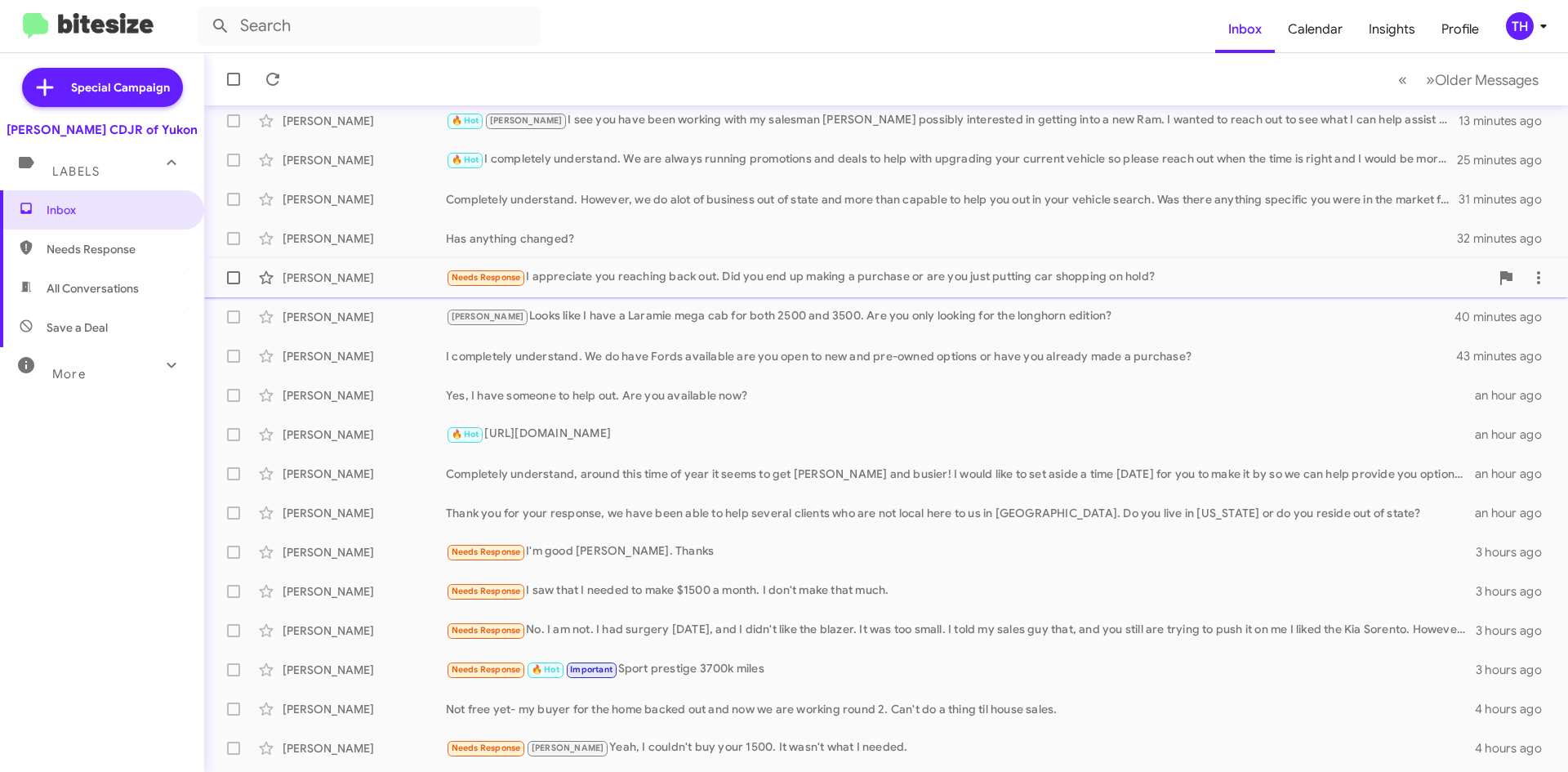
scroll to position [176, 0]
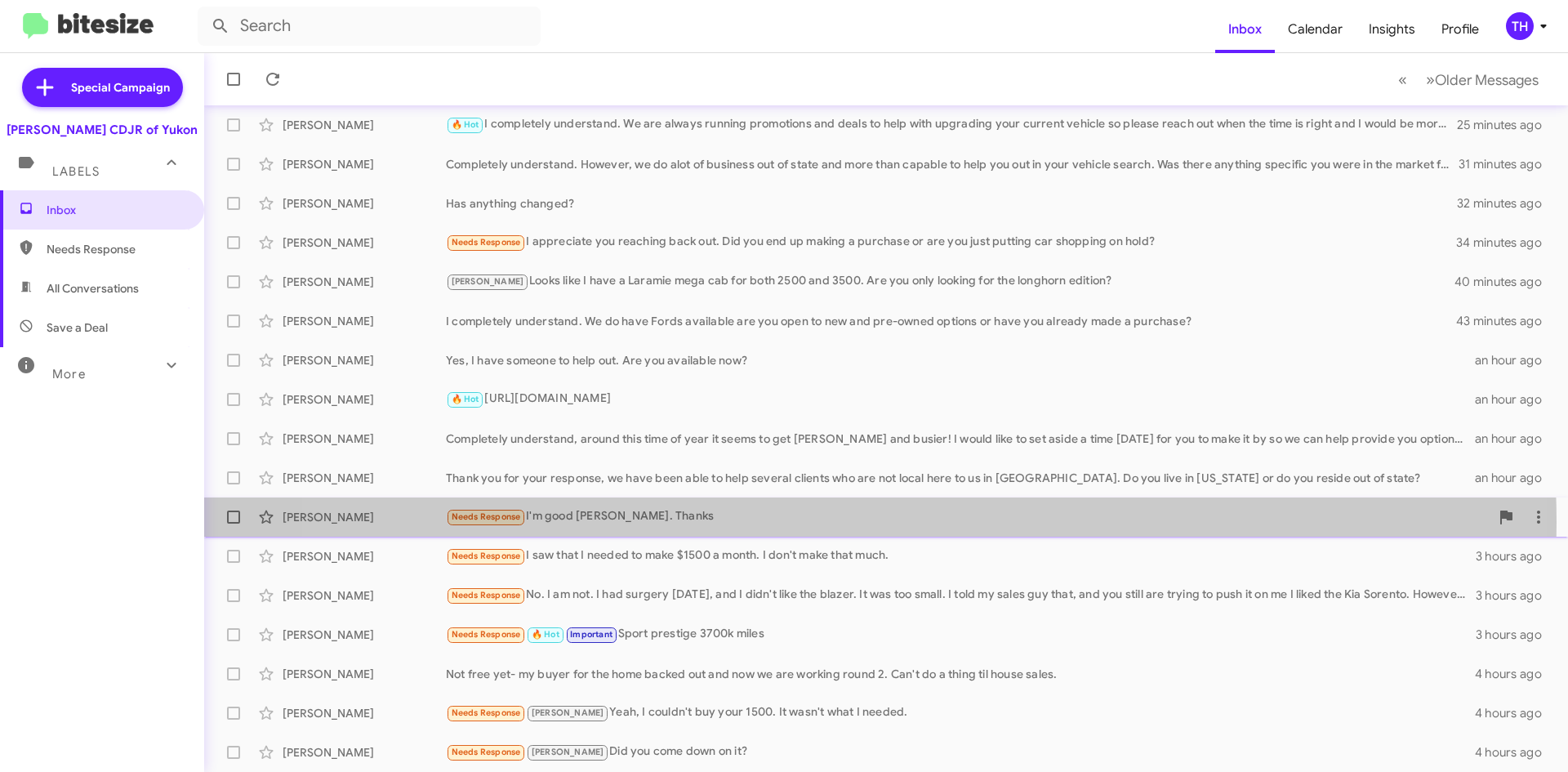
click at [825, 522] on div "Needs Response I'm good [PERSON_NAME]. Thanks" at bounding box center [967, 517] width 1044 height 19
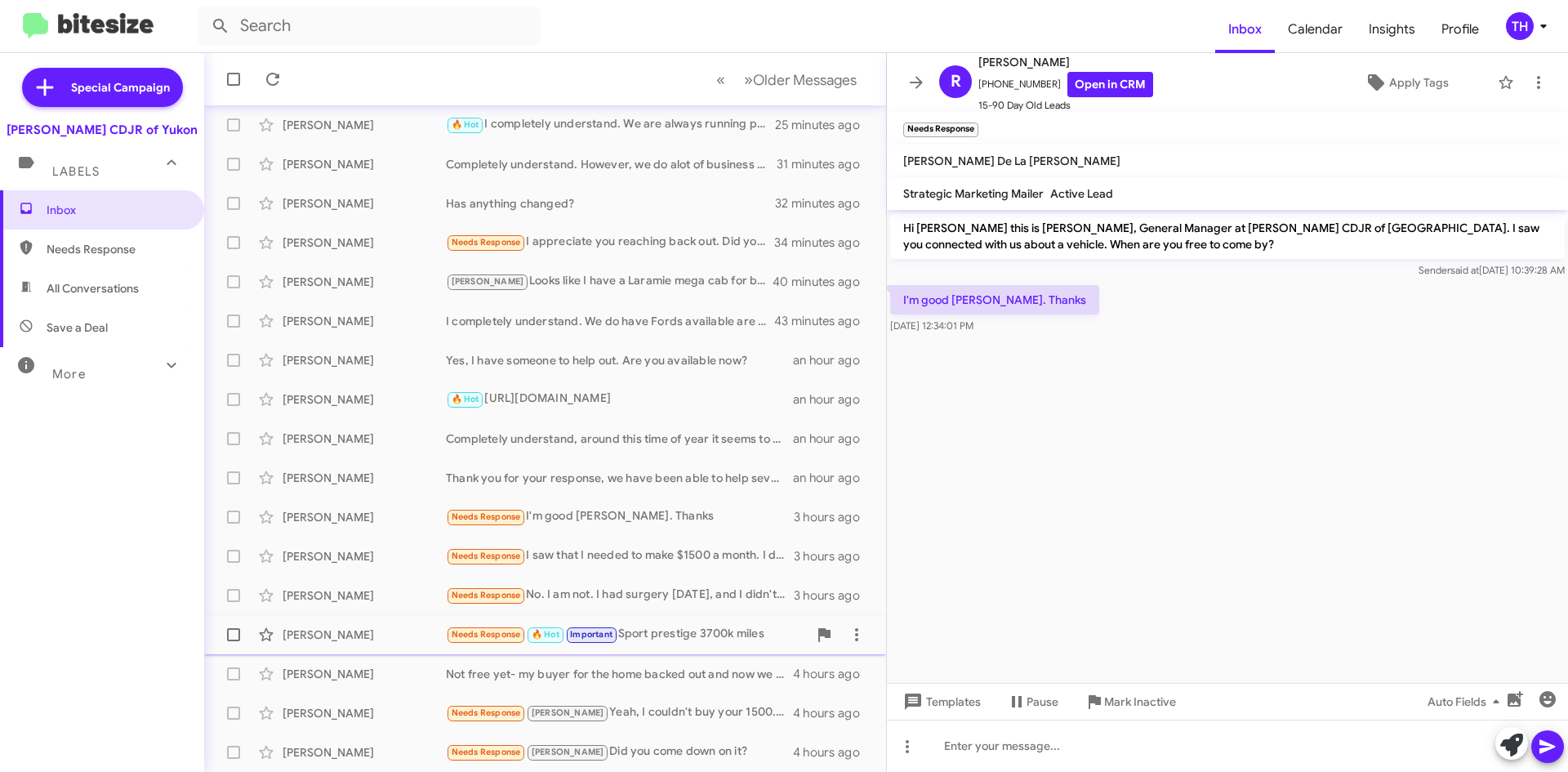
click at [654, 638] on div "Needs Response 🔥 Hot Important Sport prestige 3700k miles" at bounding box center [626, 634] width 362 height 19
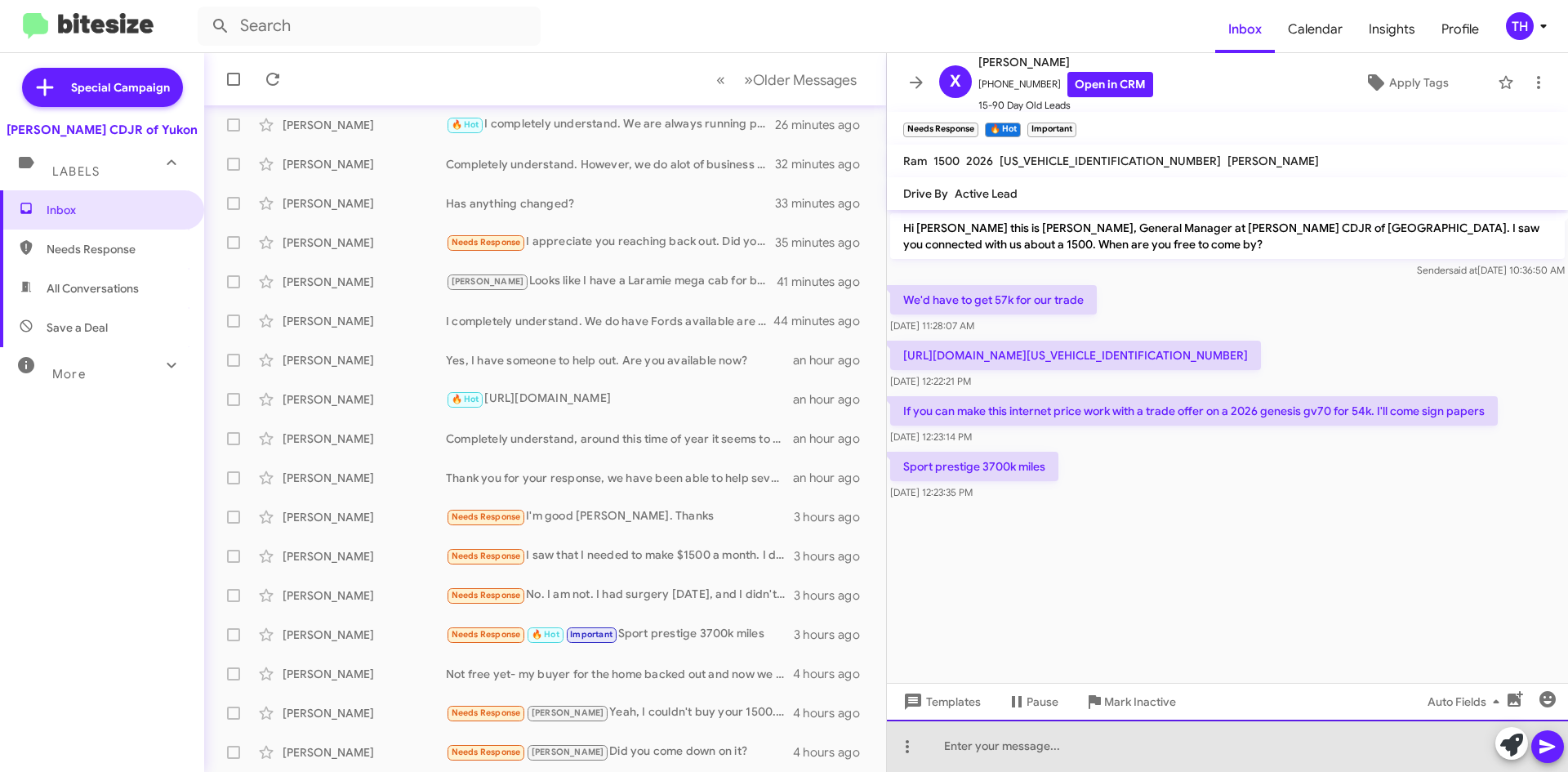
click at [1083, 737] on div at bounding box center [1228, 745] width 681 height 52
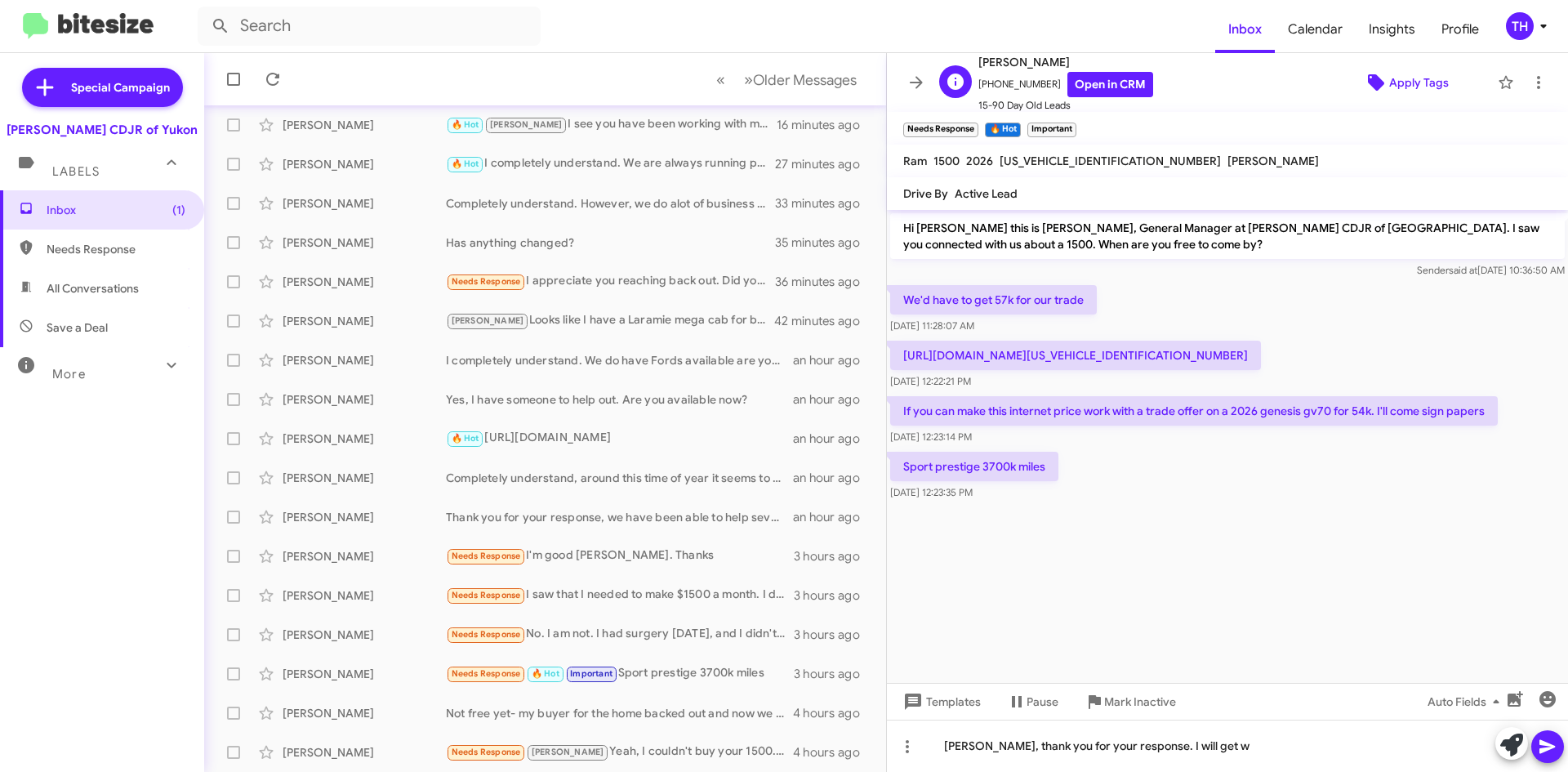
click at [1374, 73] on icon at bounding box center [1377, 82] width 20 height 20
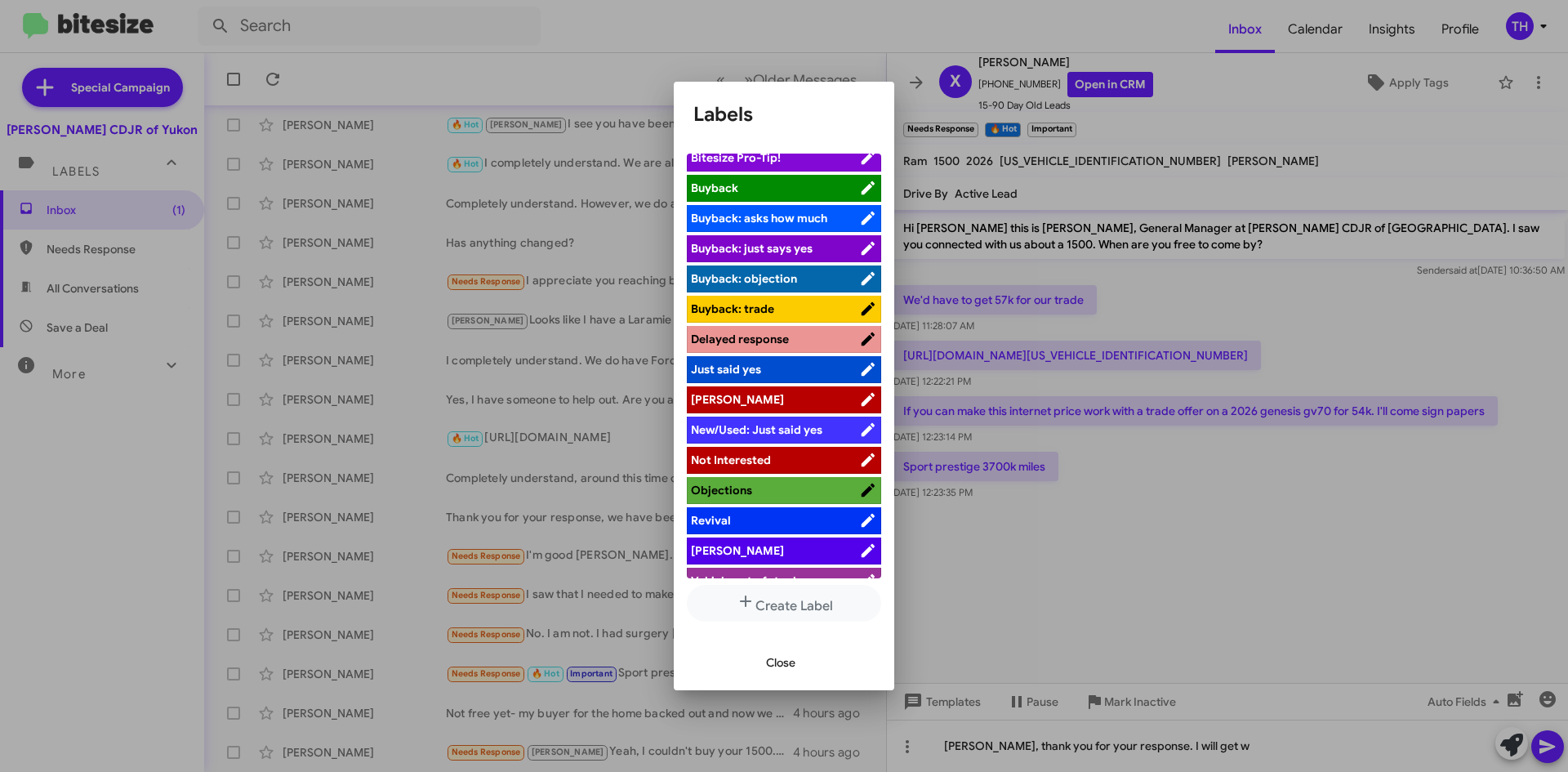
scroll to position [59, 0]
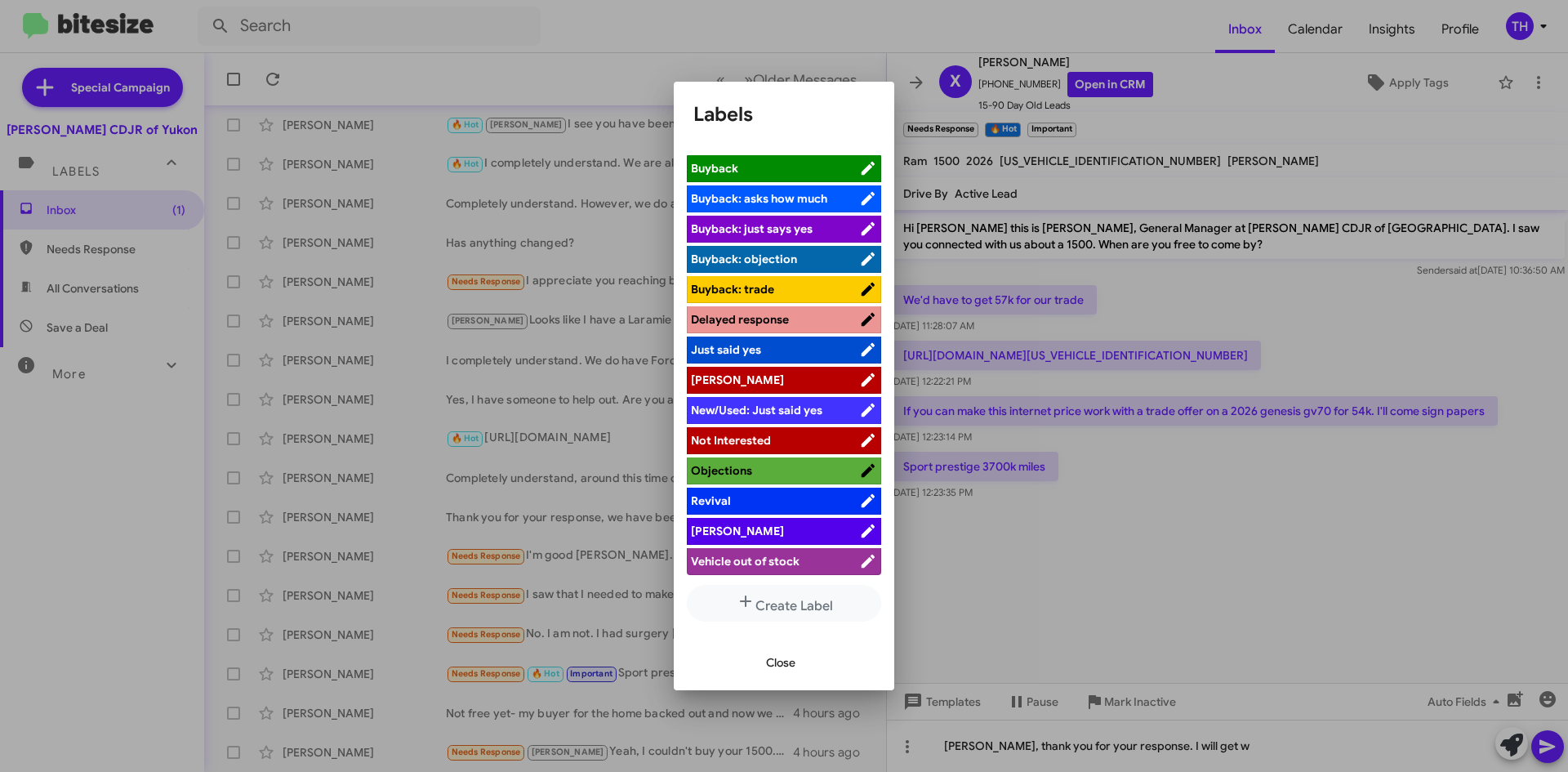
click at [777, 539] on li "[PERSON_NAME]" at bounding box center [784, 531] width 194 height 27
click at [741, 533] on span "[PERSON_NAME]" at bounding box center [775, 531] width 168 height 16
click at [774, 667] on span "Close" at bounding box center [781, 662] width 30 height 30
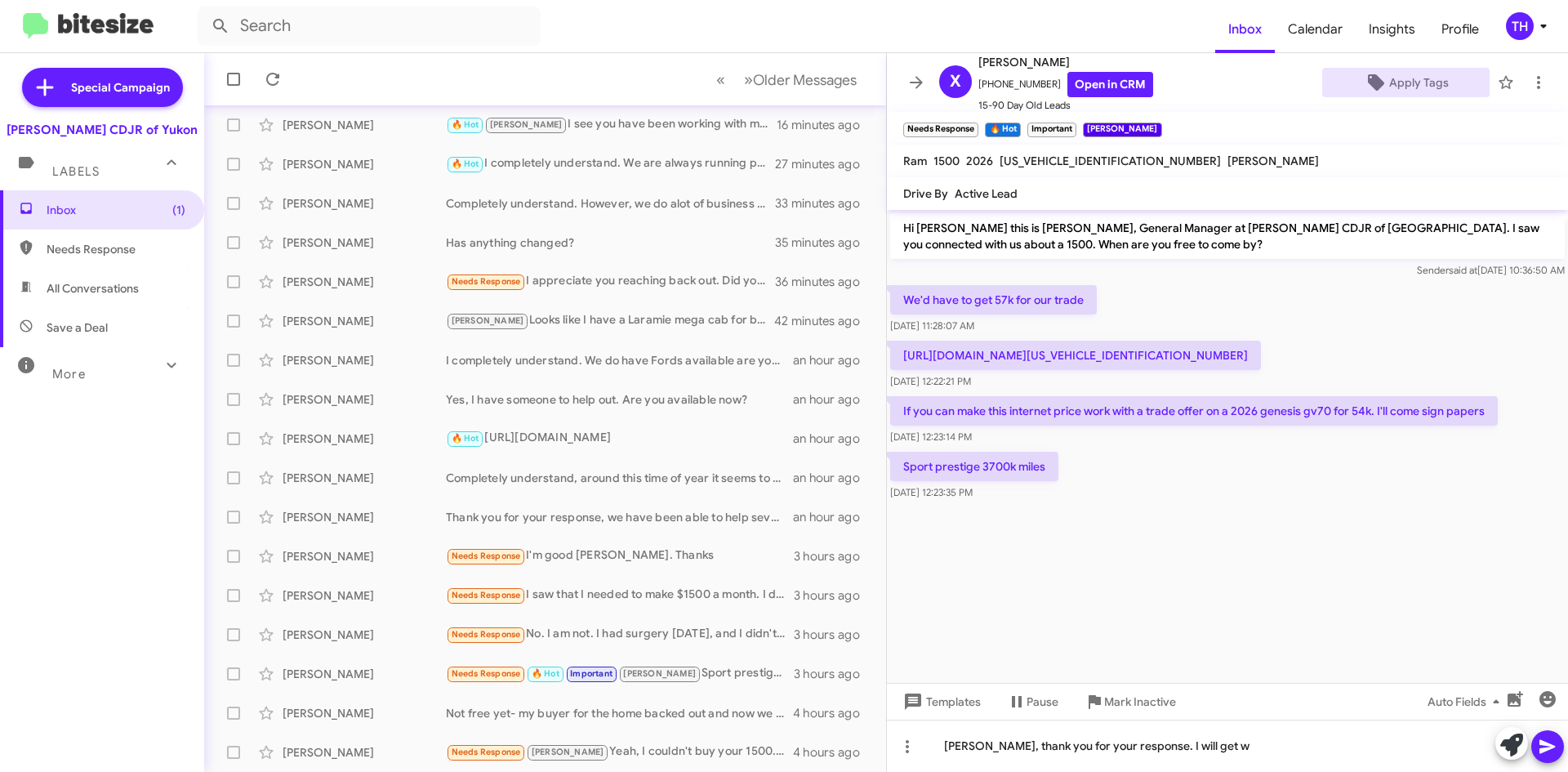
click at [1322, 68] on button "Apply Tags" at bounding box center [1406, 82] width 167 height 30
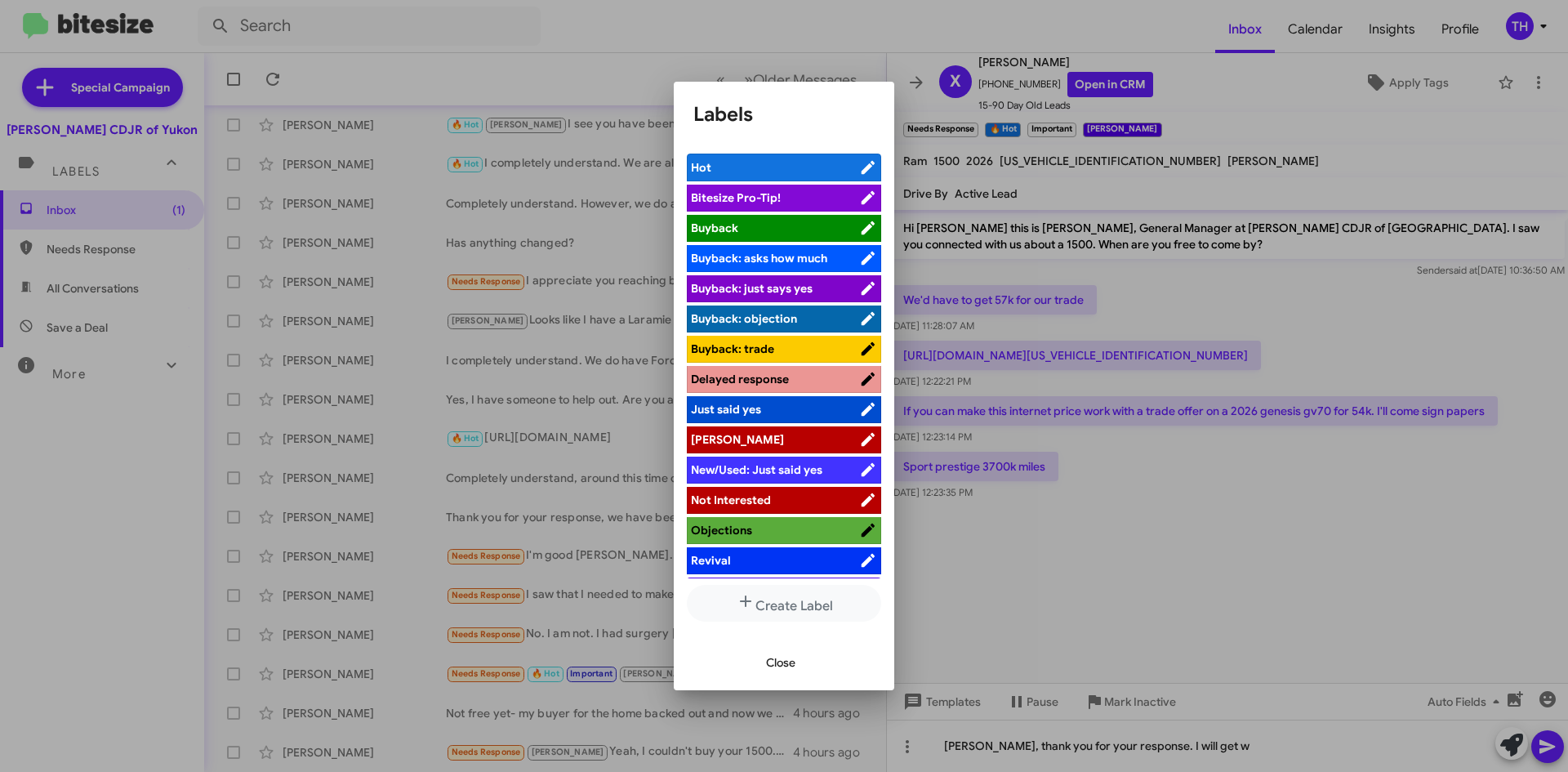
click at [747, 662] on div "Close" at bounding box center [784, 662] width 181 height 55
click at [769, 659] on span "Close" at bounding box center [781, 662] width 30 height 30
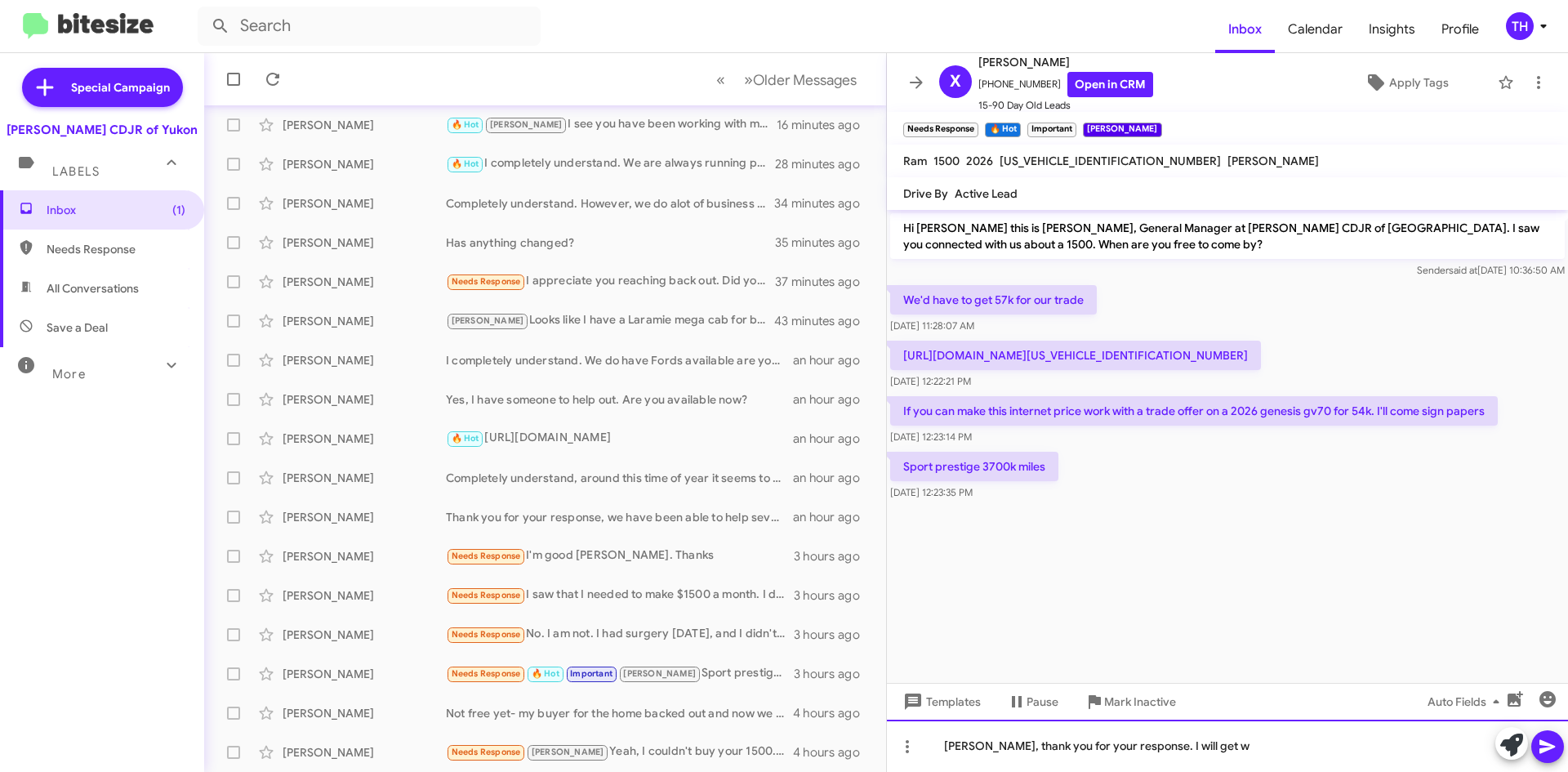
click at [1295, 754] on div "[PERSON_NAME], thank you for your response. I will get w" at bounding box center [1228, 745] width 681 height 52
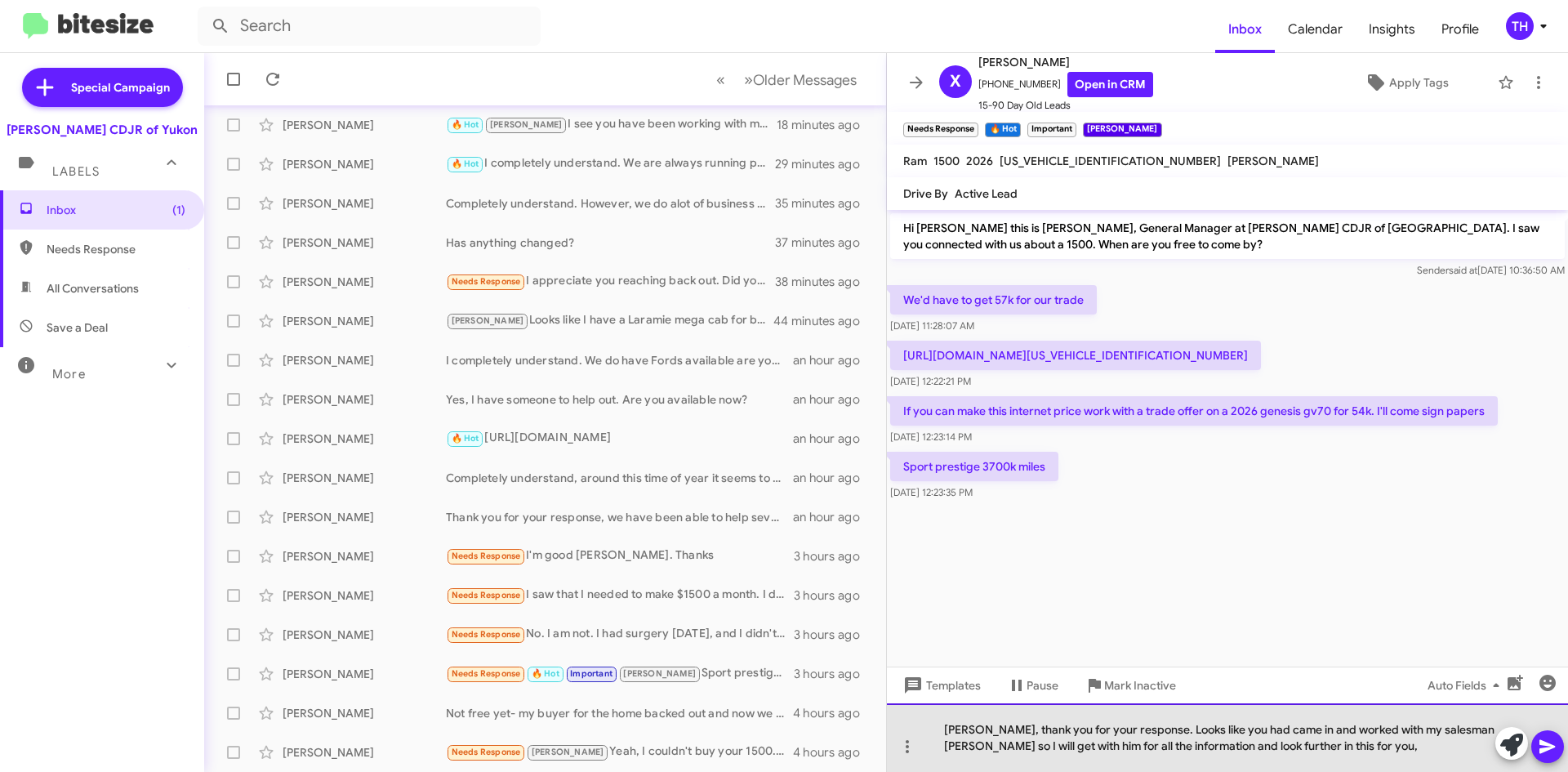
drag, startPoint x: 1248, startPoint y: 746, endPoint x: 1264, endPoint y: 768, distance: 27.2
click at [1248, 747] on div "[PERSON_NAME], thank you for your response. Looks like you had came in and work…" at bounding box center [1228, 737] width 681 height 68
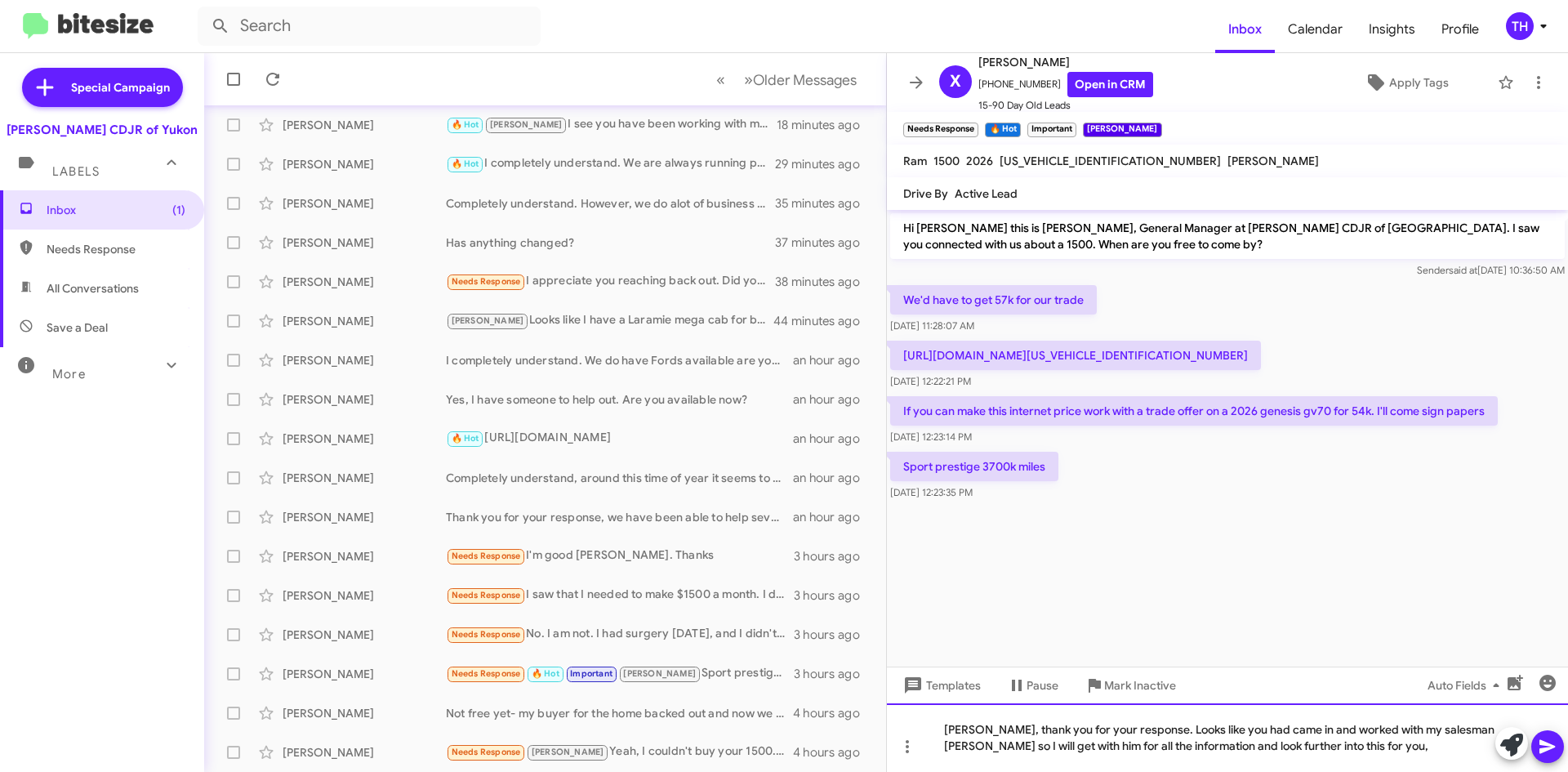
click at [1367, 755] on div "[PERSON_NAME], thank you for your response. Looks like you had came in and work…" at bounding box center [1228, 737] width 681 height 68
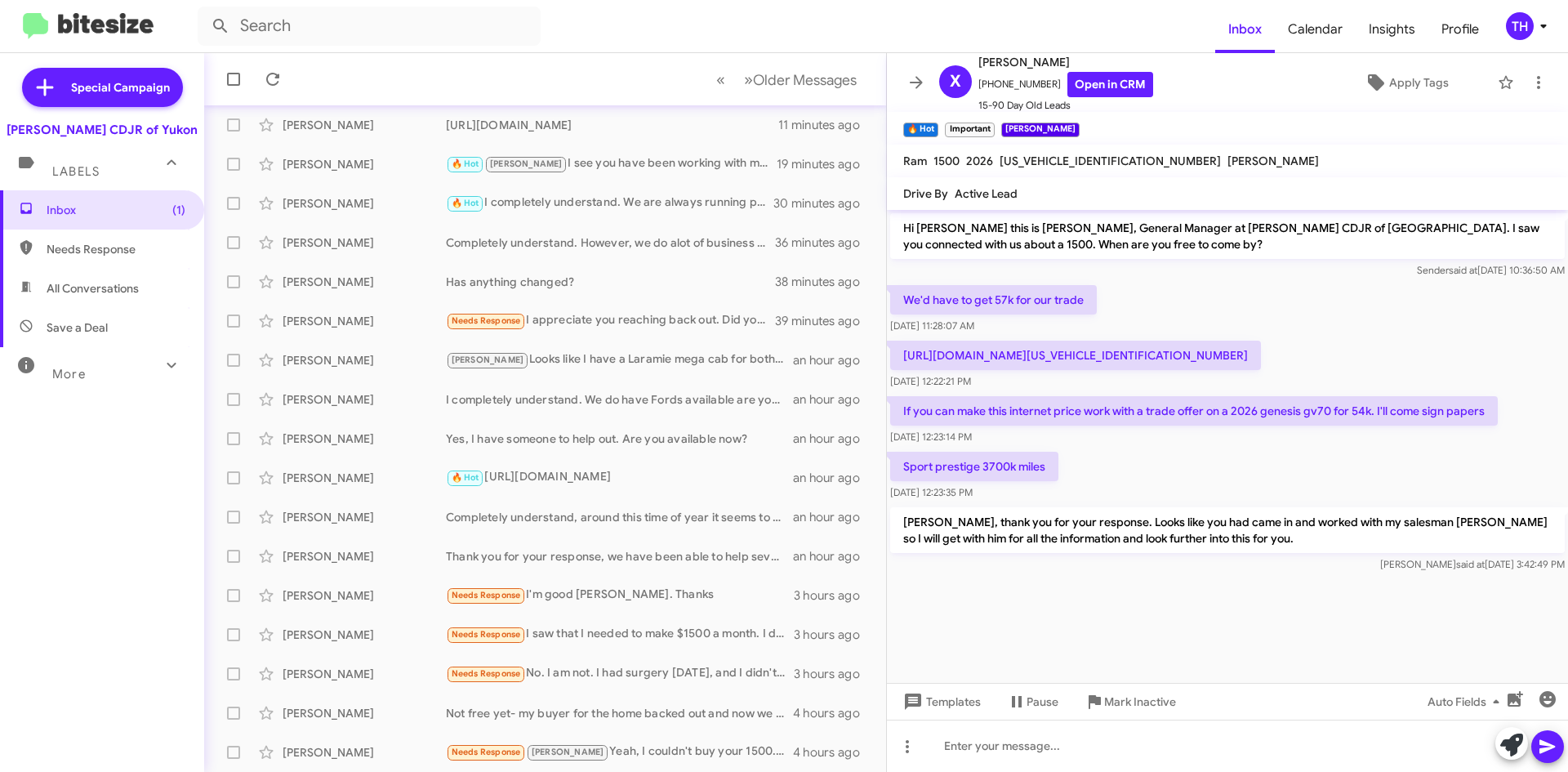
click at [1058, 344] on p "[URL][DOMAIN_NAME][US_VEHICLE_IDENTIFICATION_NUMBER]" at bounding box center [1076, 355] width 371 height 30
click at [910, 73] on icon at bounding box center [916, 82] width 20 height 20
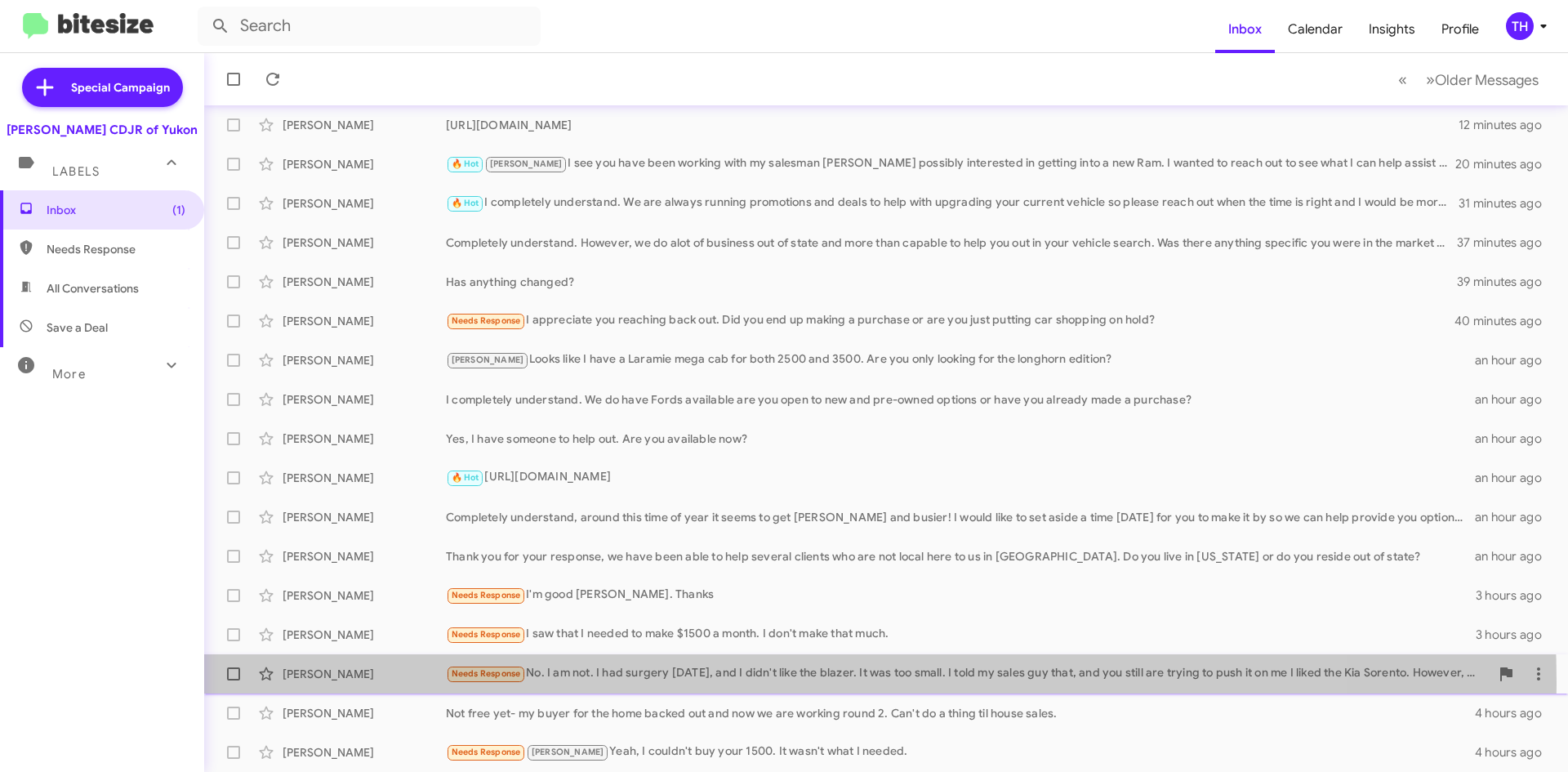
click at [621, 684] on div "[PERSON_NAME] Needs Response No. I am not. I had surgery [DATE], and I didn't l…" at bounding box center [887, 674] width 1338 height 33
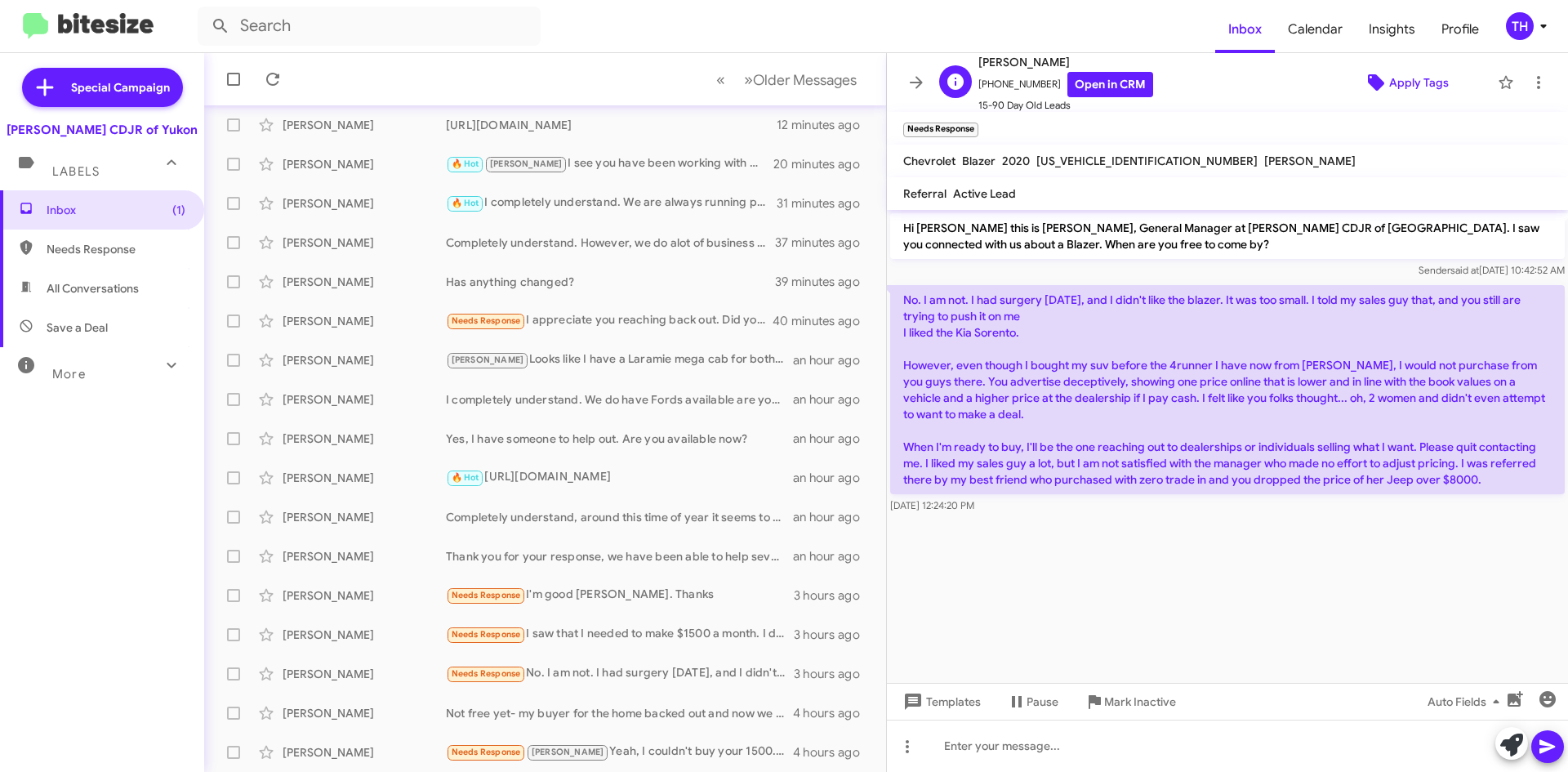
click at [1404, 80] on span "Apply Tags" at bounding box center [1419, 82] width 59 height 30
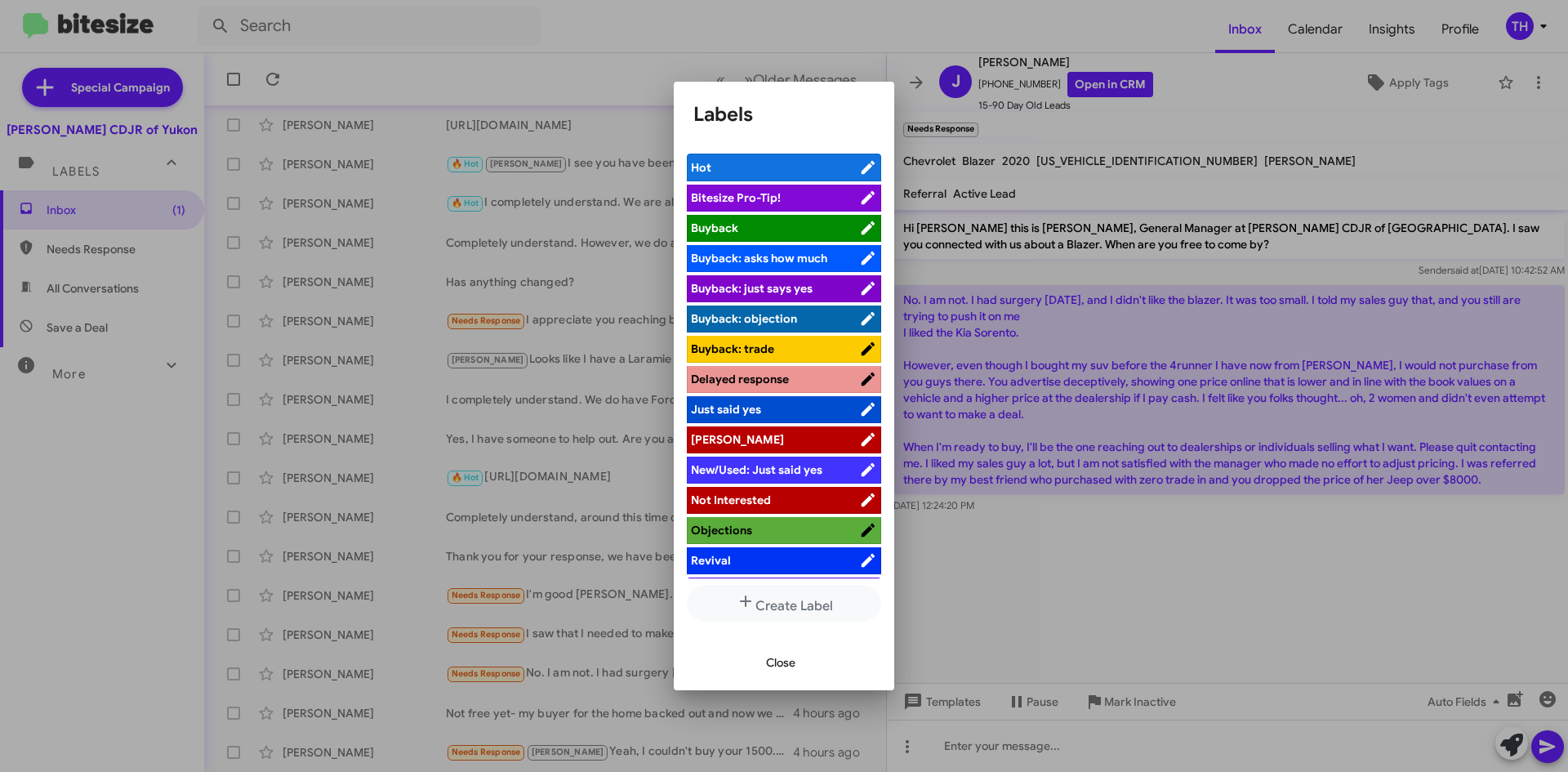
click at [773, 445] on span "[PERSON_NAME]" at bounding box center [775, 439] width 168 height 16
click at [790, 659] on span "Close" at bounding box center [781, 662] width 30 height 30
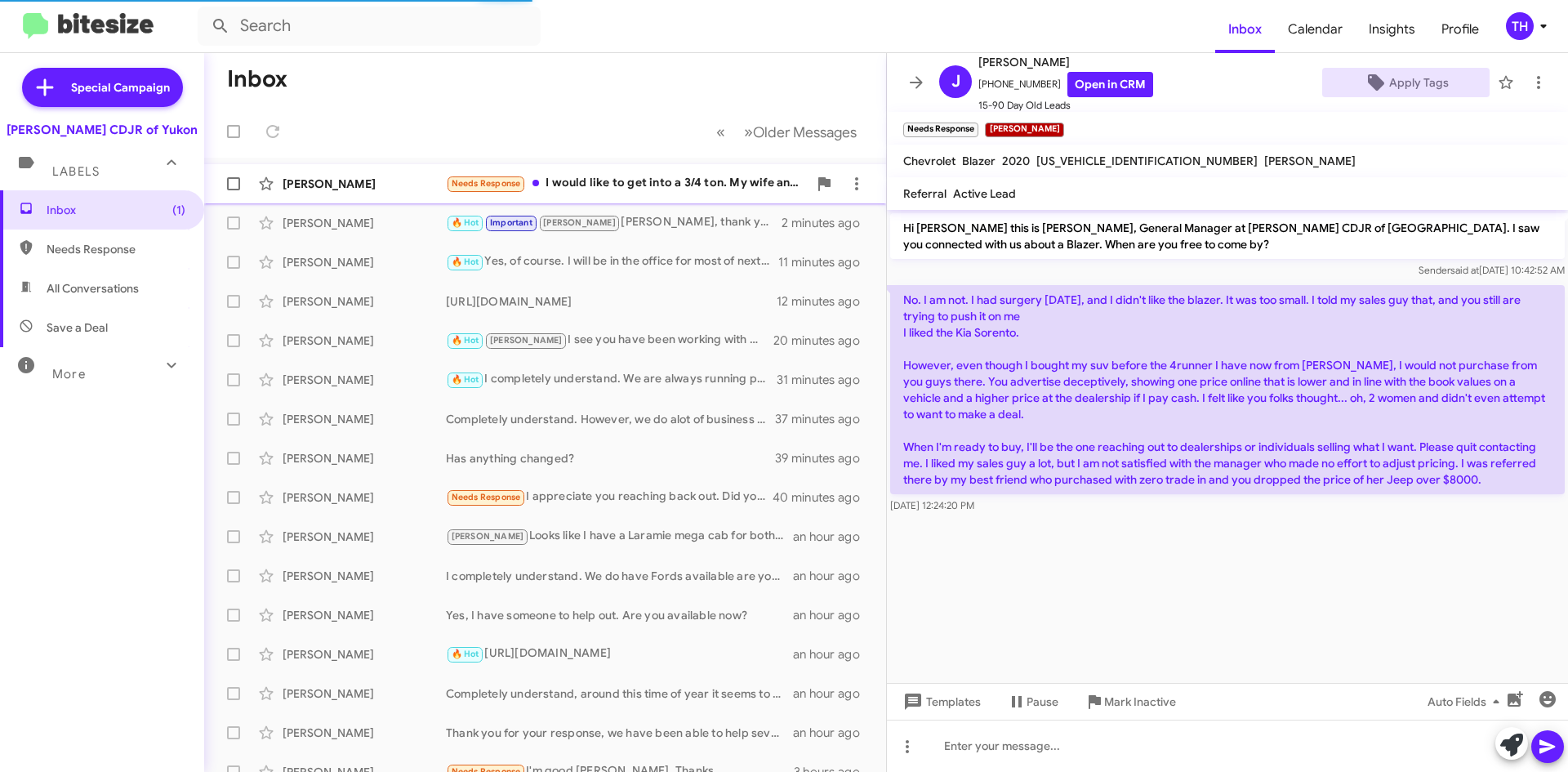
click at [651, 195] on div "[PERSON_NAME] Needs Response I would like to get into a 3/4 ton. My wife and I …" at bounding box center [545, 184] width 656 height 33
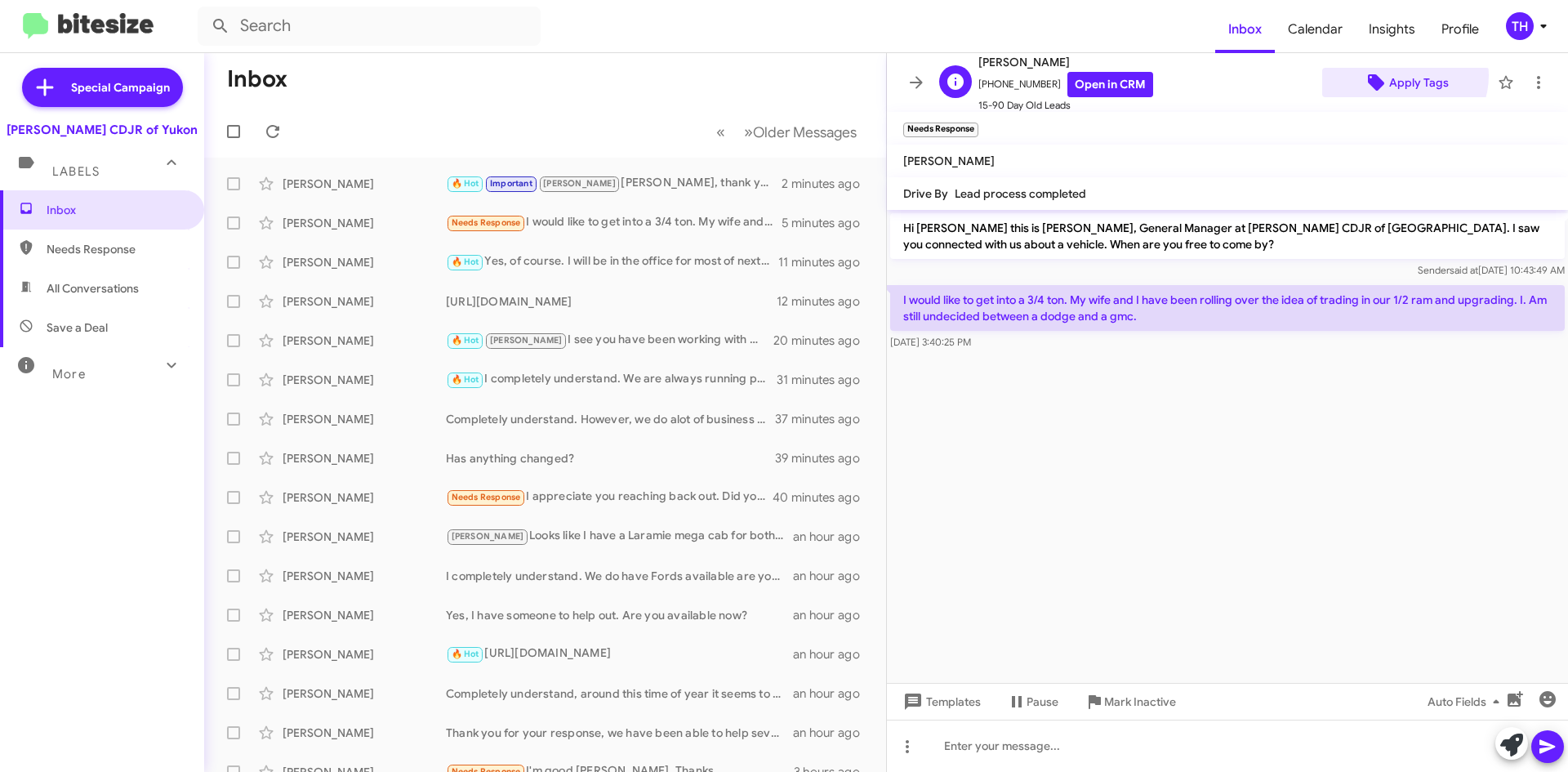
click at [1391, 75] on span "Apply Tags" at bounding box center [1419, 82] width 59 height 30
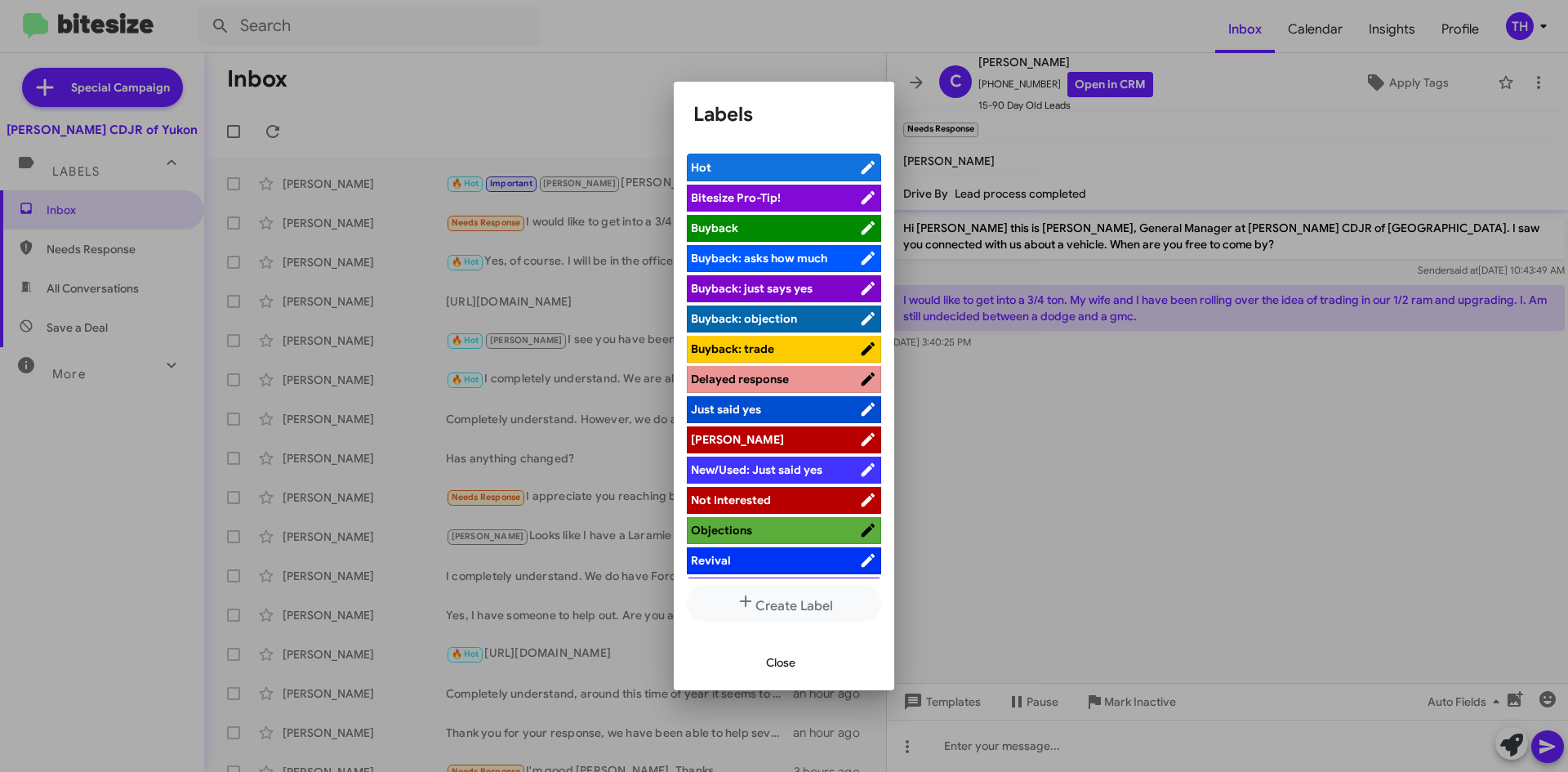
click at [739, 445] on span "[PERSON_NAME]" at bounding box center [775, 439] width 168 height 16
click at [779, 672] on span "Close" at bounding box center [781, 662] width 30 height 30
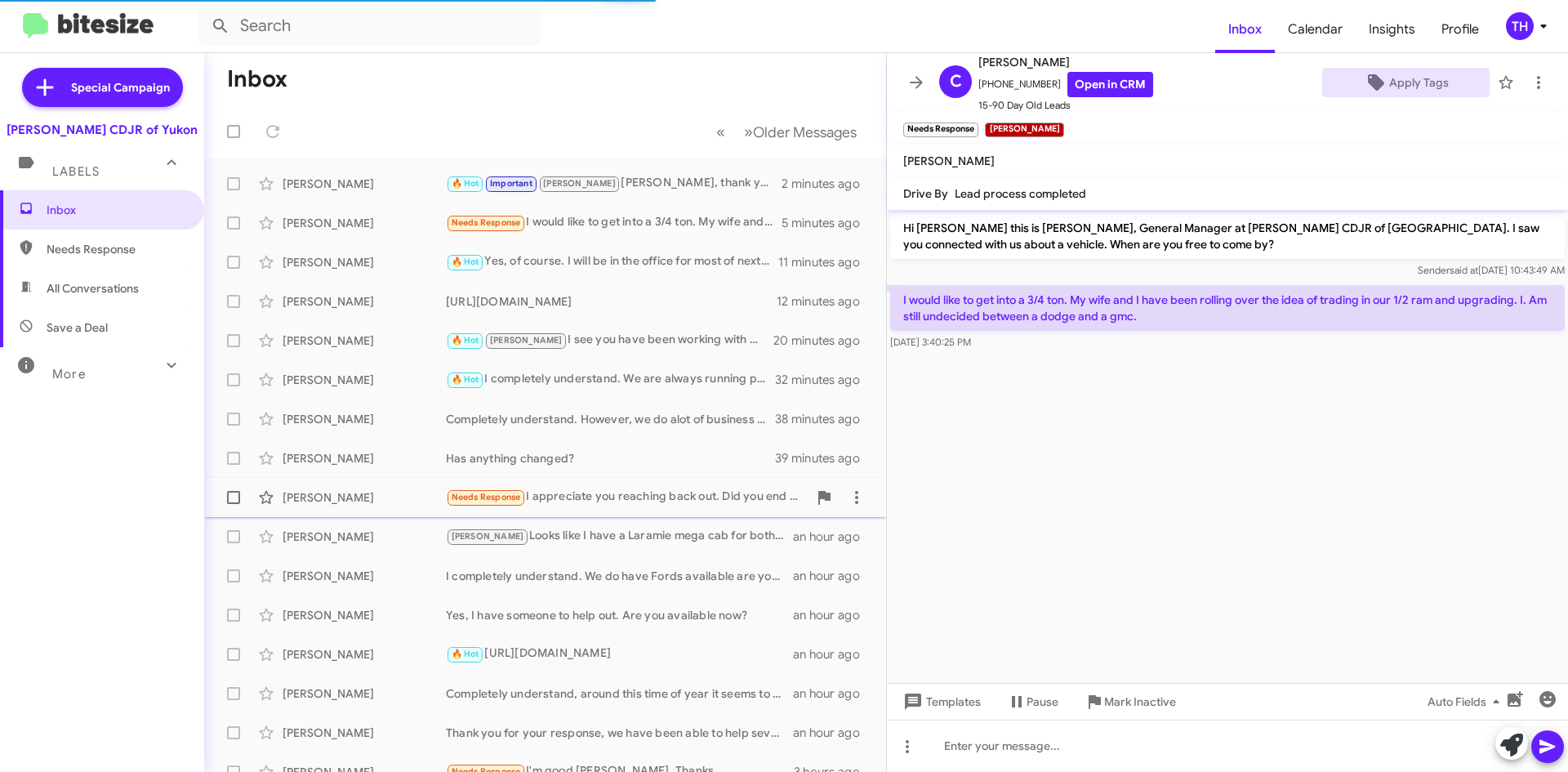
click at [699, 503] on div "Needs Response I appreciate you reaching back out. Did you end up making a purc…" at bounding box center [626, 497] width 362 height 19
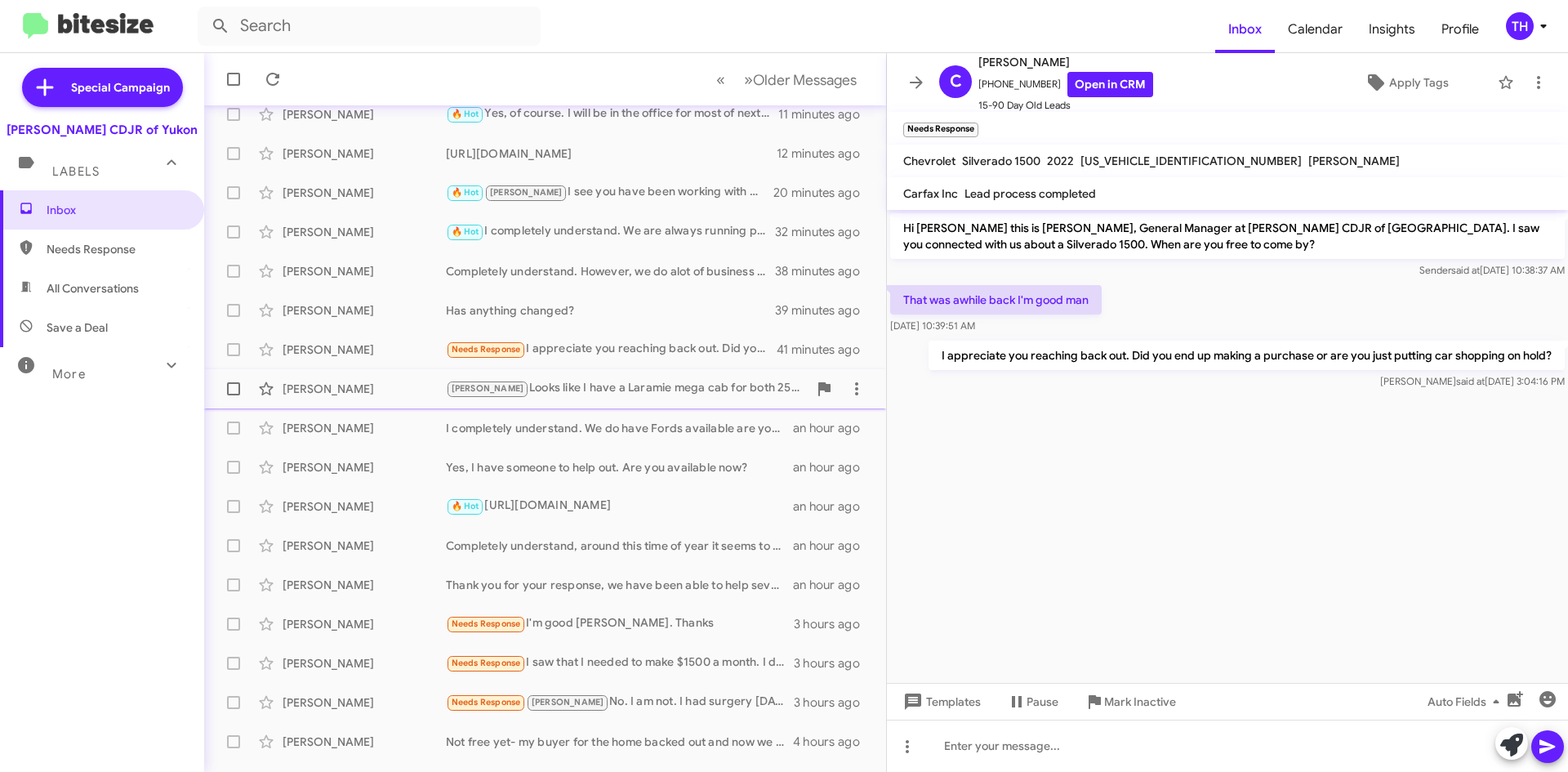
scroll to position [176, 0]
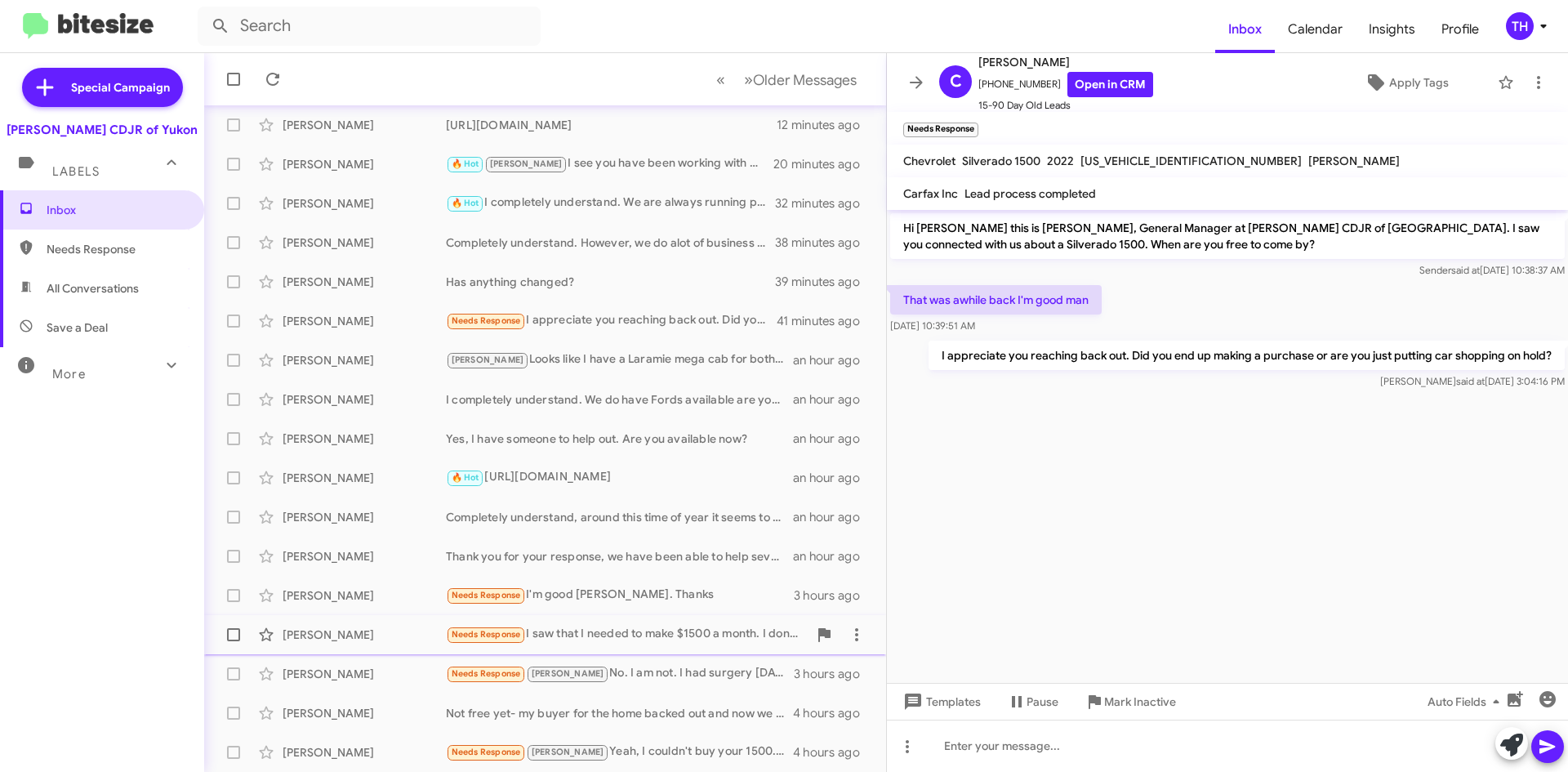
click at [602, 638] on div "Needs Response I saw that I needed to make $1500 a month. I don't make that muc…" at bounding box center [626, 634] width 362 height 19
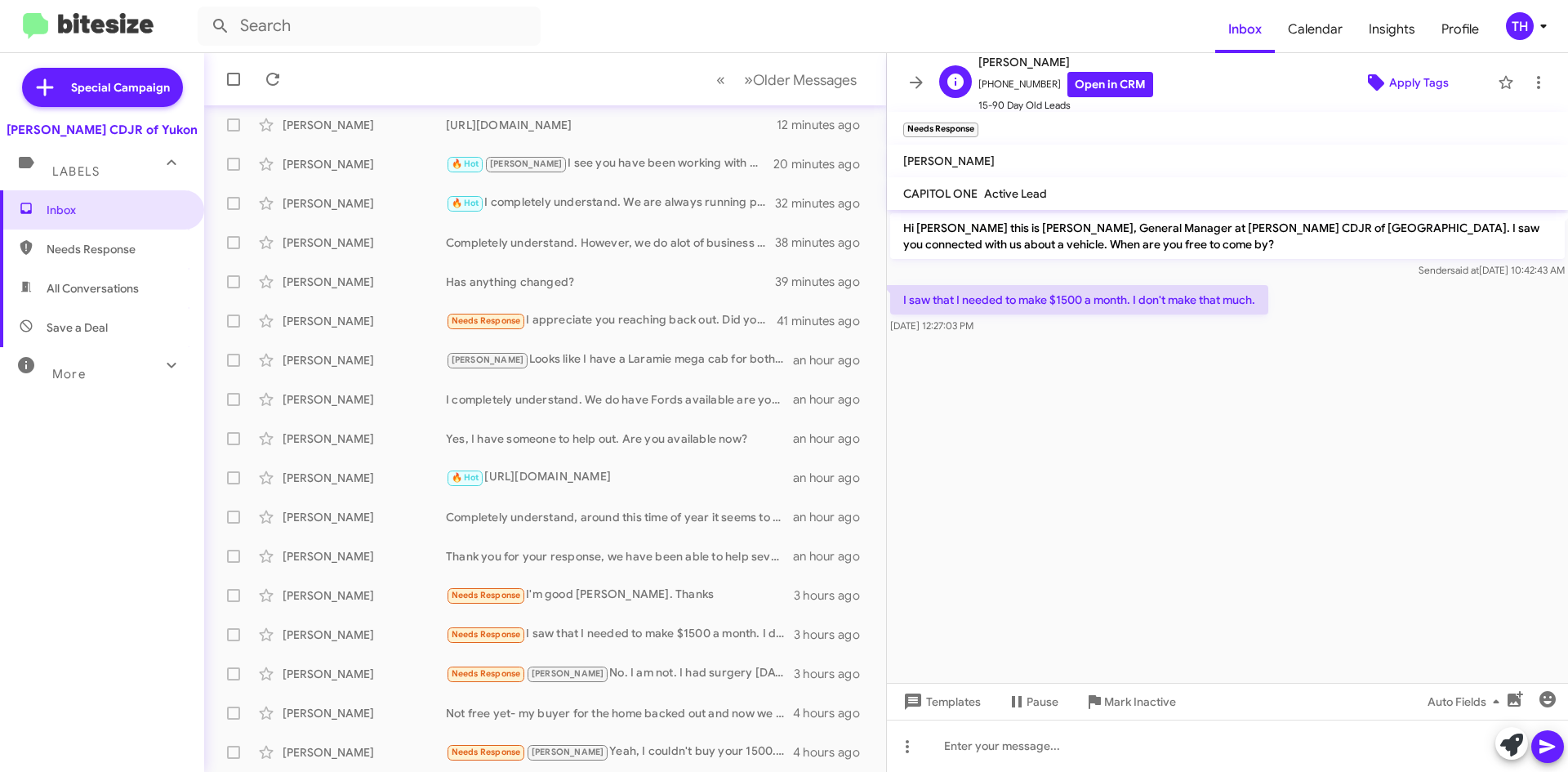
click at [1419, 92] on span "Apply Tags" at bounding box center [1419, 82] width 59 height 30
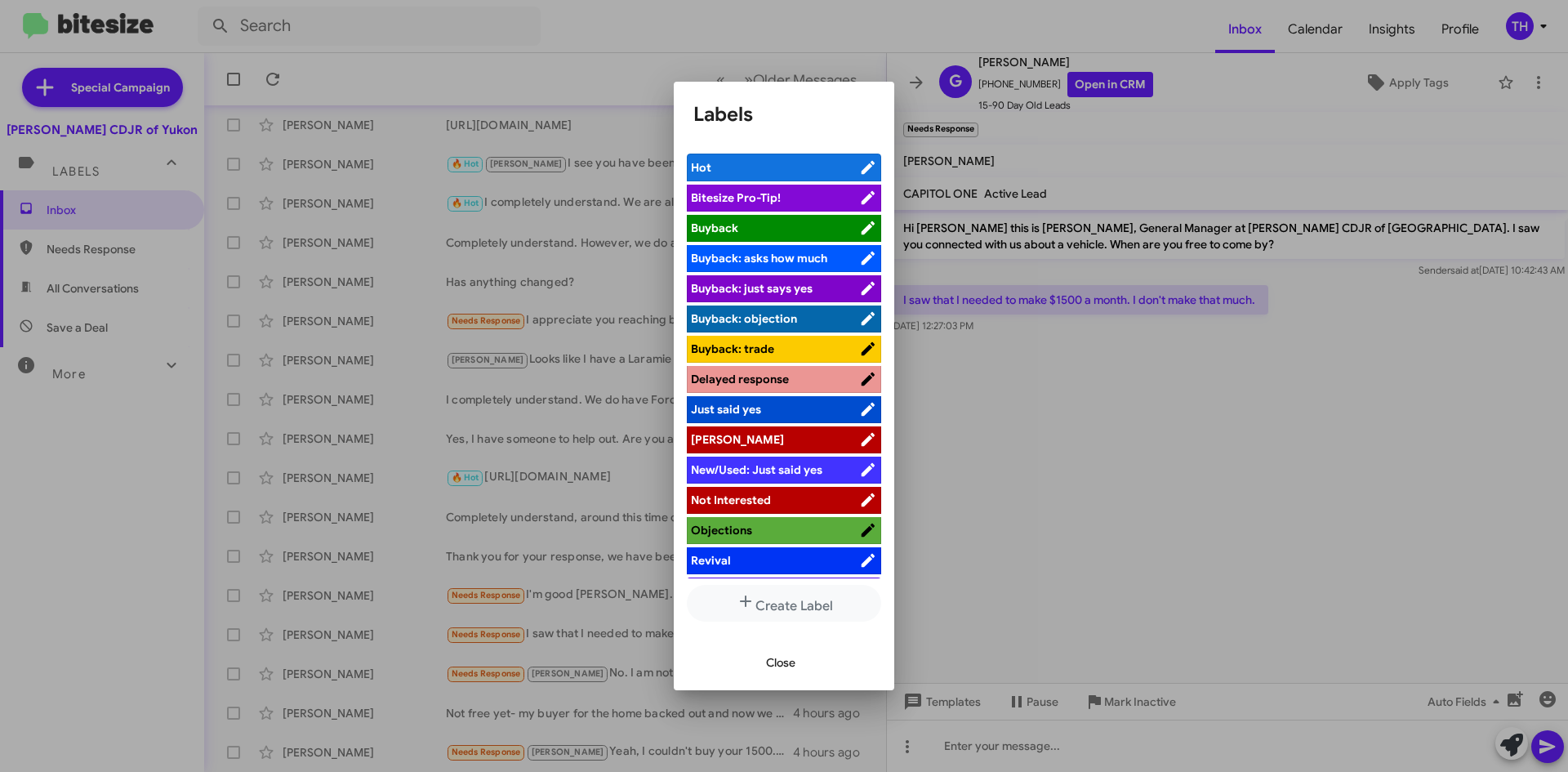
click at [745, 433] on span "[PERSON_NAME]" at bounding box center [775, 439] width 168 height 16
click at [791, 670] on span "Close" at bounding box center [781, 662] width 30 height 30
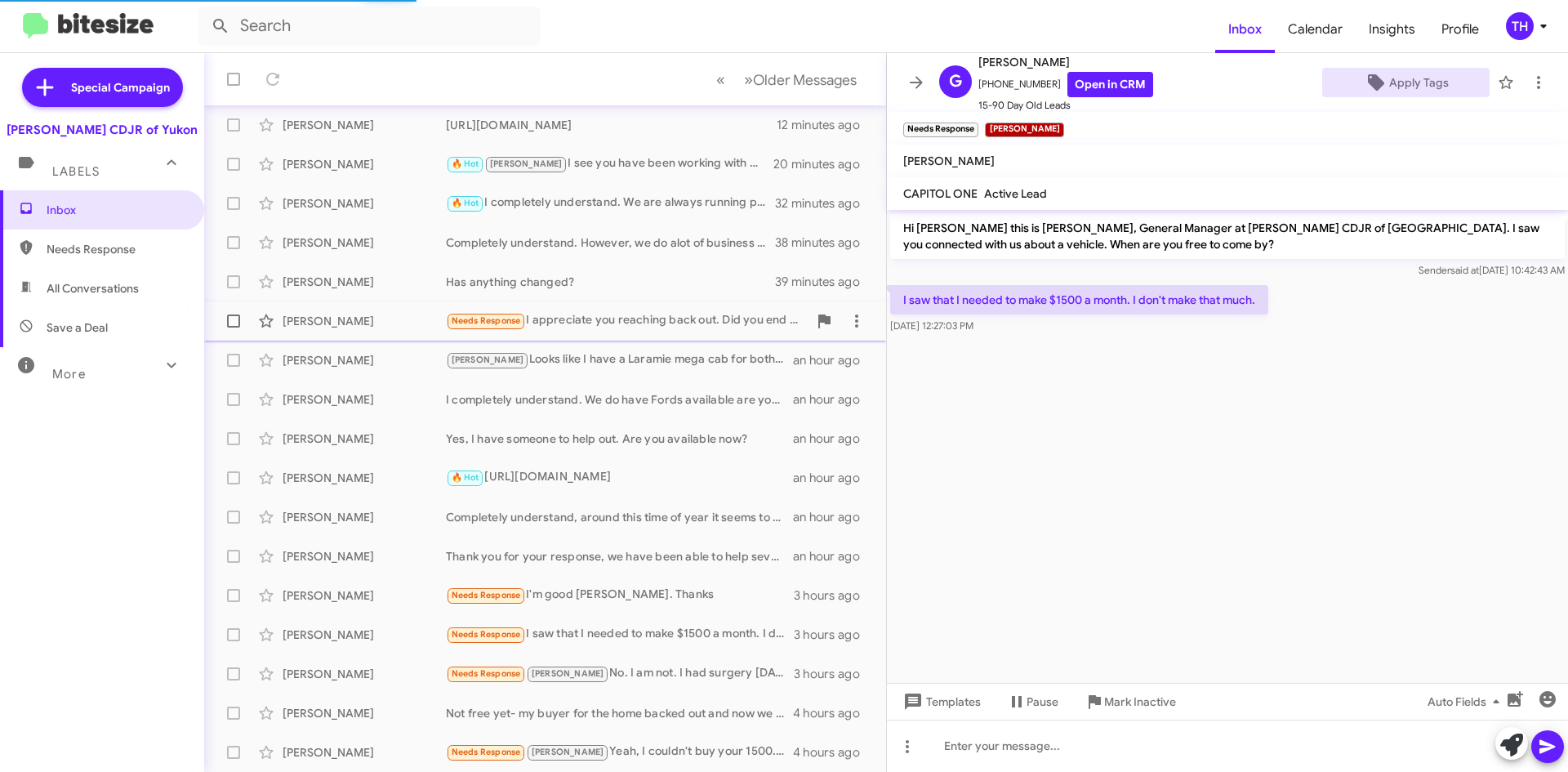
click at [644, 318] on div "Needs Response I appreciate you reaching back out. Did you end up making a purc…" at bounding box center [626, 320] width 362 height 19
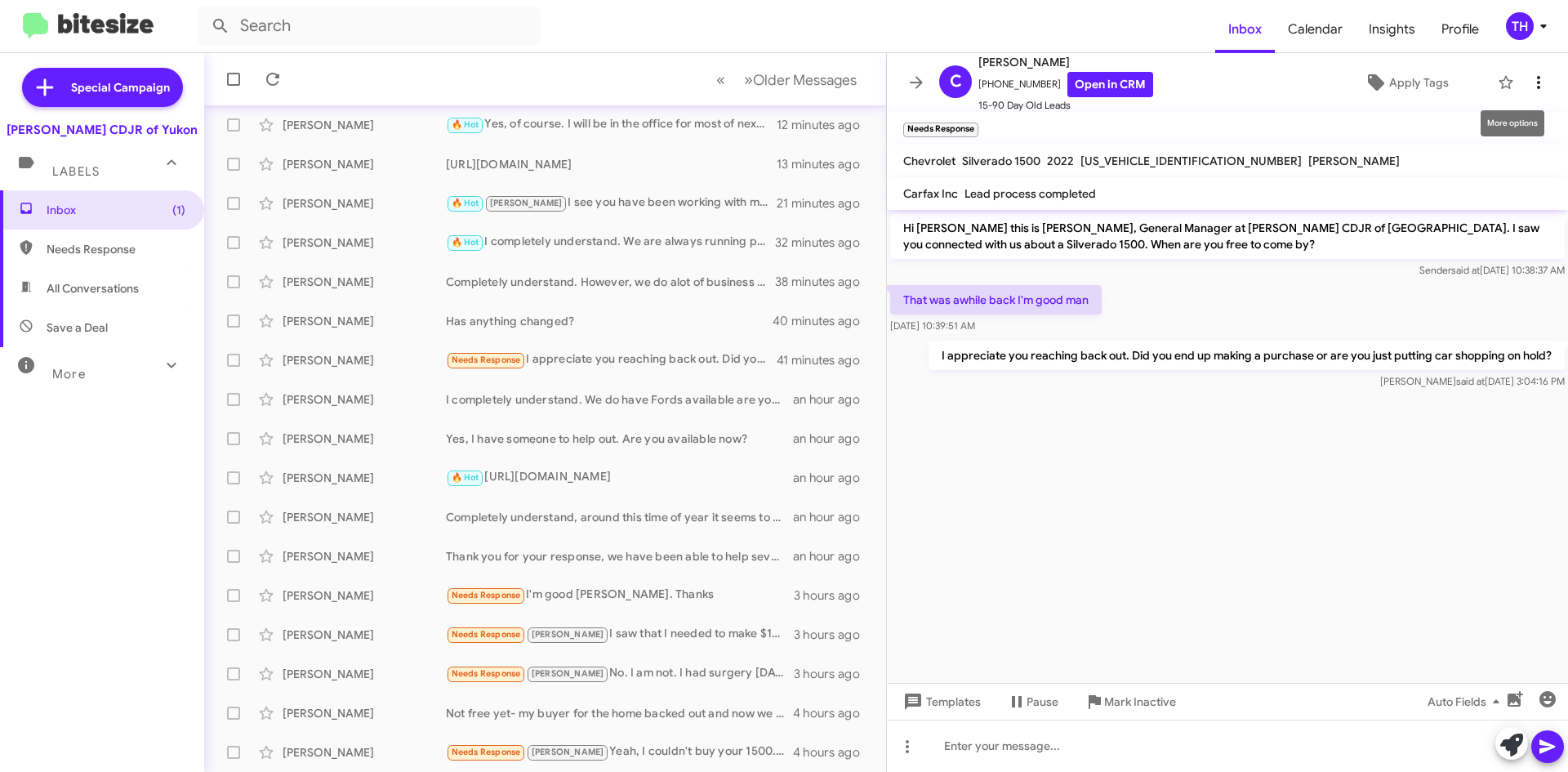
click at [1538, 76] on span at bounding box center [1539, 82] width 33 height 20
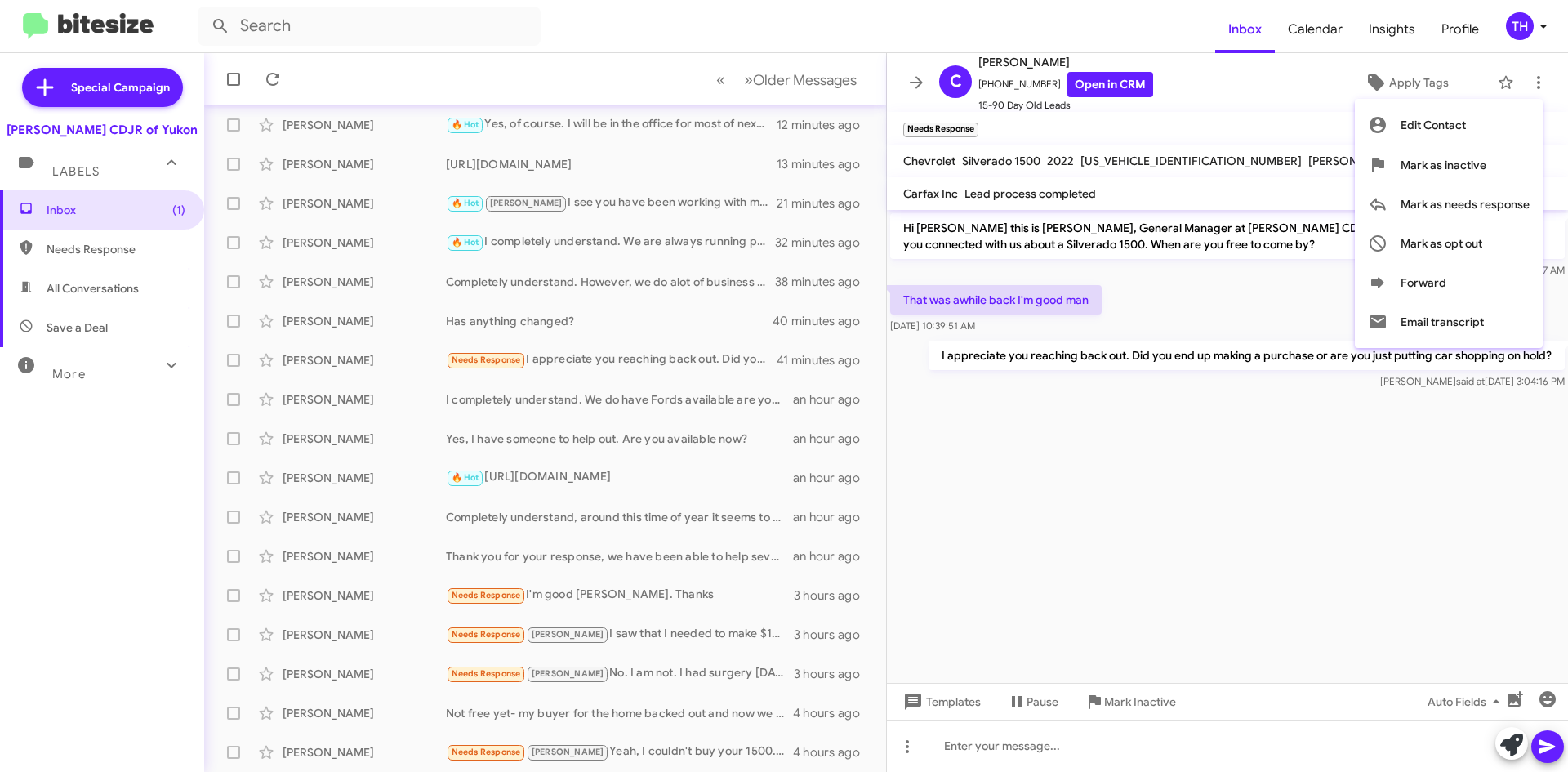
click at [1271, 389] on div at bounding box center [784, 386] width 1568 height 772
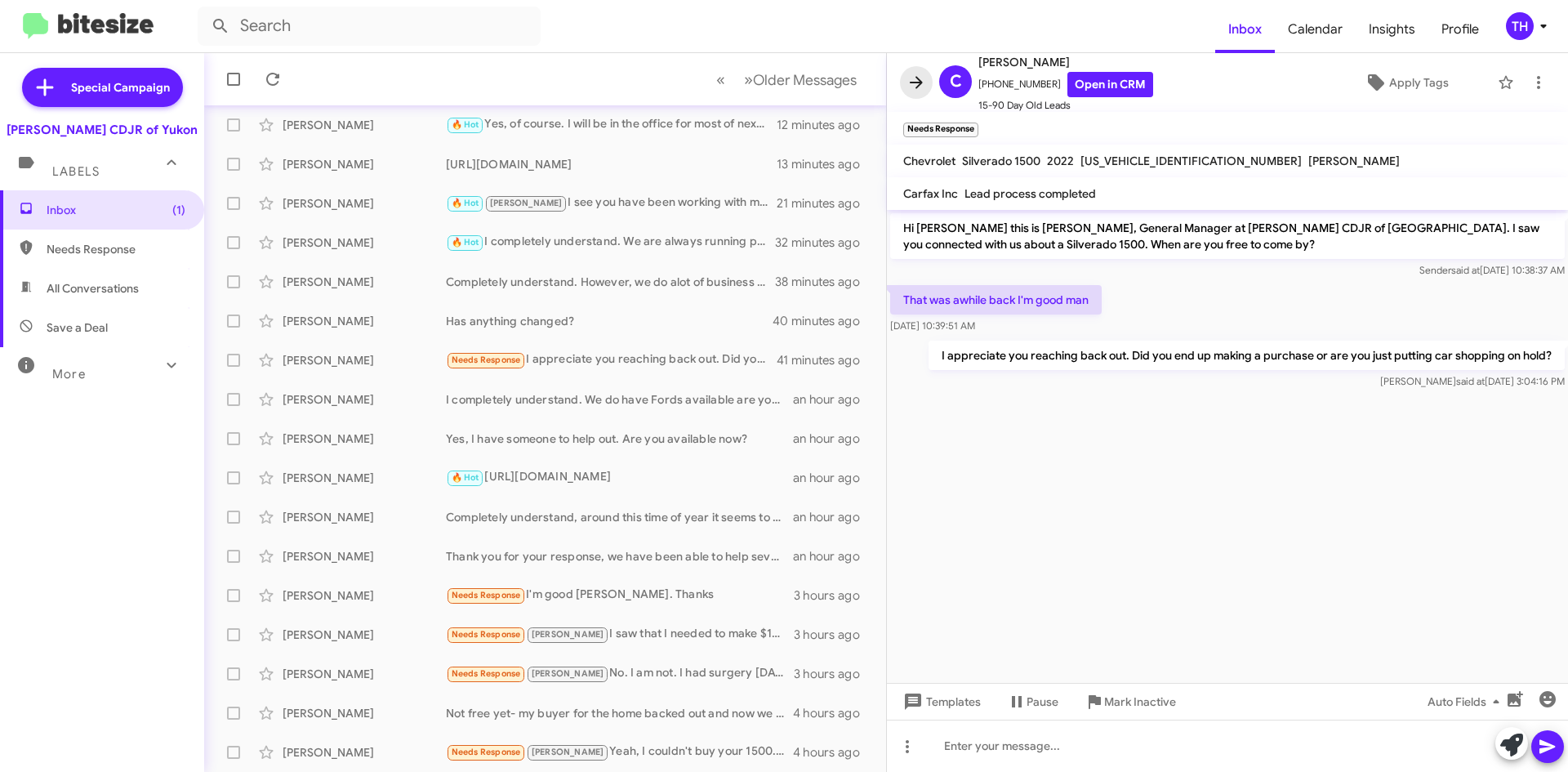
click at [916, 87] on icon at bounding box center [916, 82] width 20 height 20
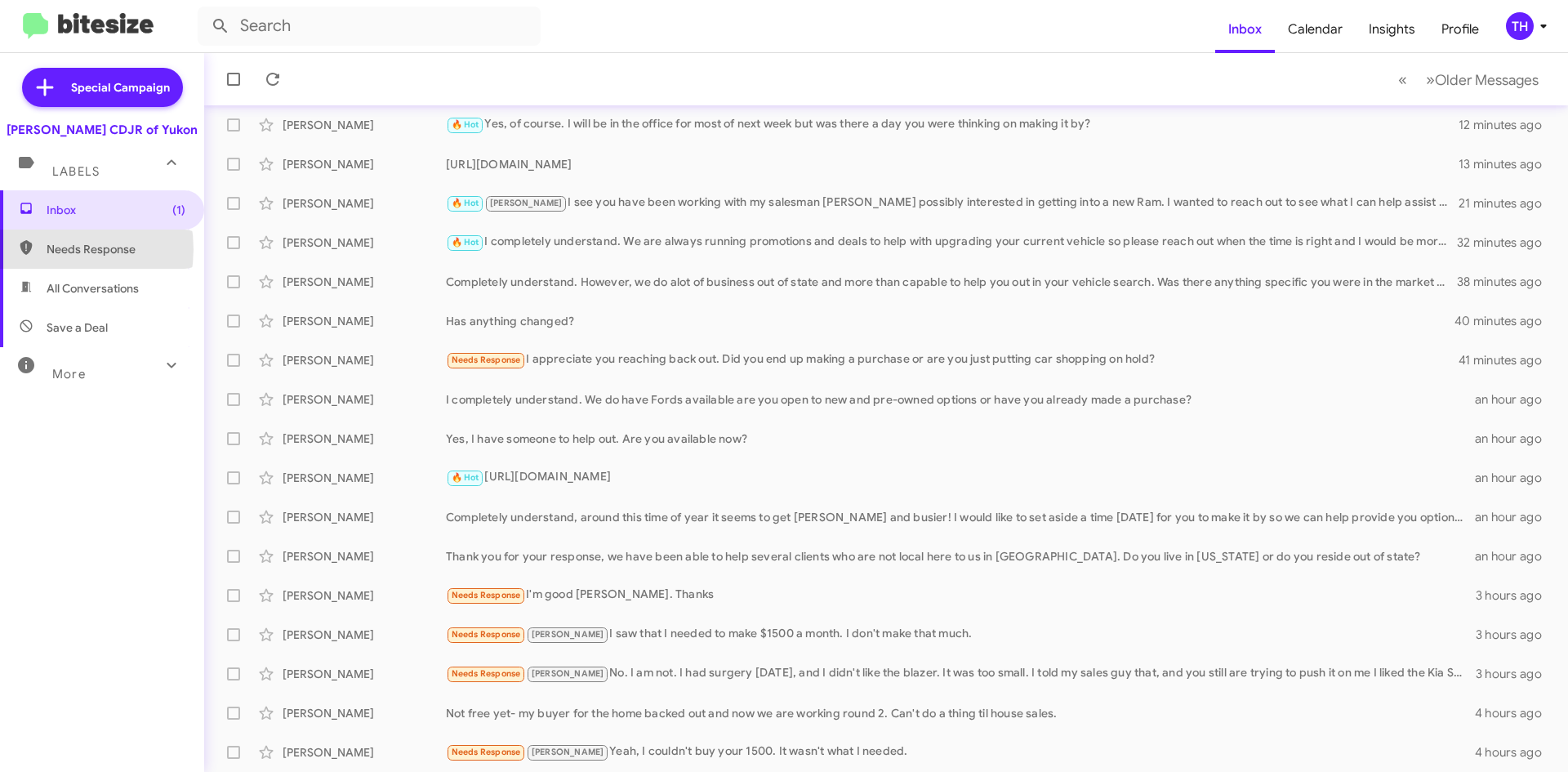
click at [54, 247] on span "Needs Response" at bounding box center [116, 249] width 139 height 16
type input "in:needs-response"
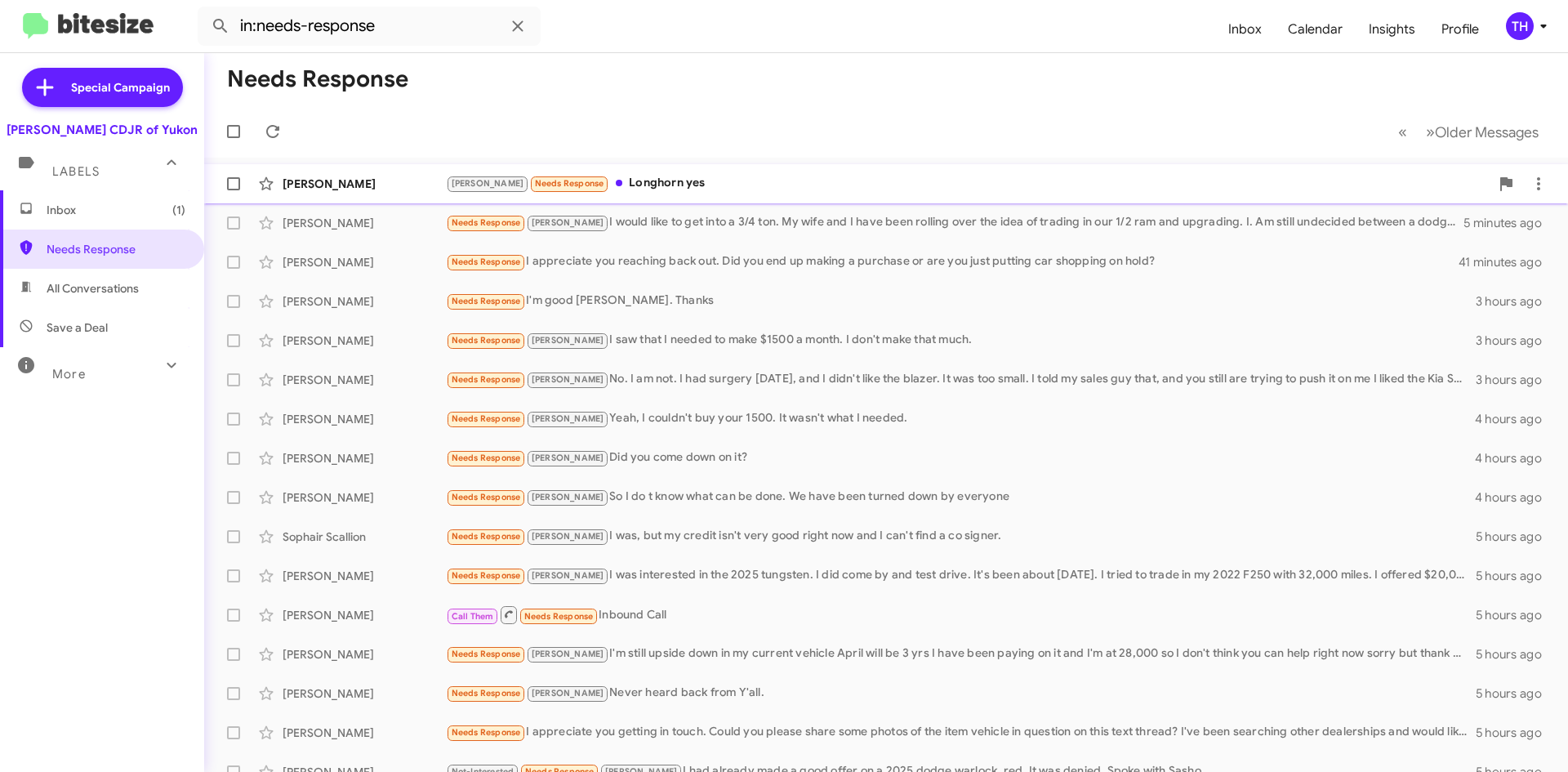
click at [659, 167] on div "[PERSON_NAME] Needs Response Longhorn yes a few seconds ago" at bounding box center [887, 184] width 1338 height 33
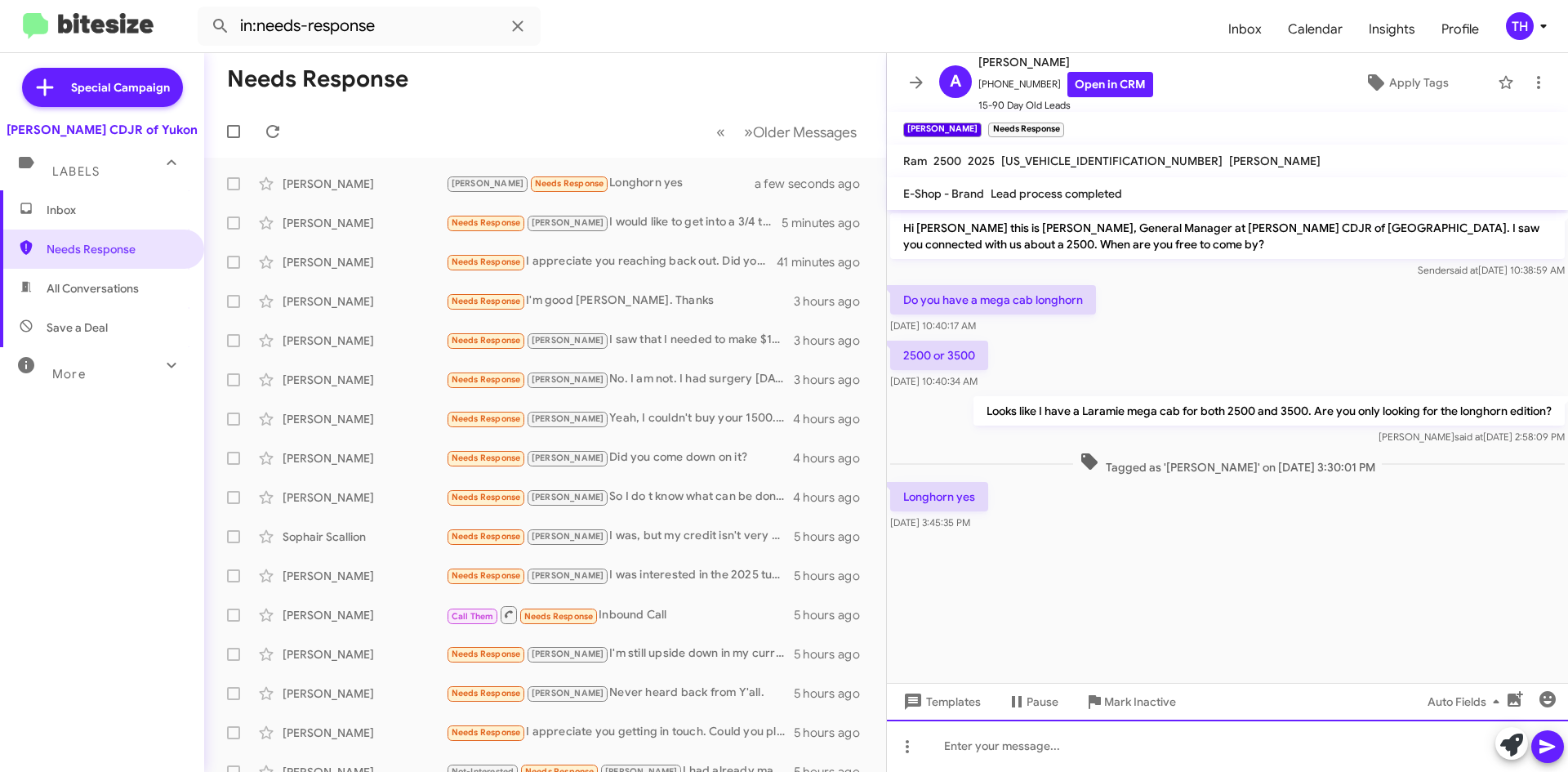
drag, startPoint x: 1060, startPoint y: 743, endPoint x: 1238, endPoint y: 680, distance: 188.8
click at [1060, 742] on div at bounding box center [1228, 745] width 681 height 52
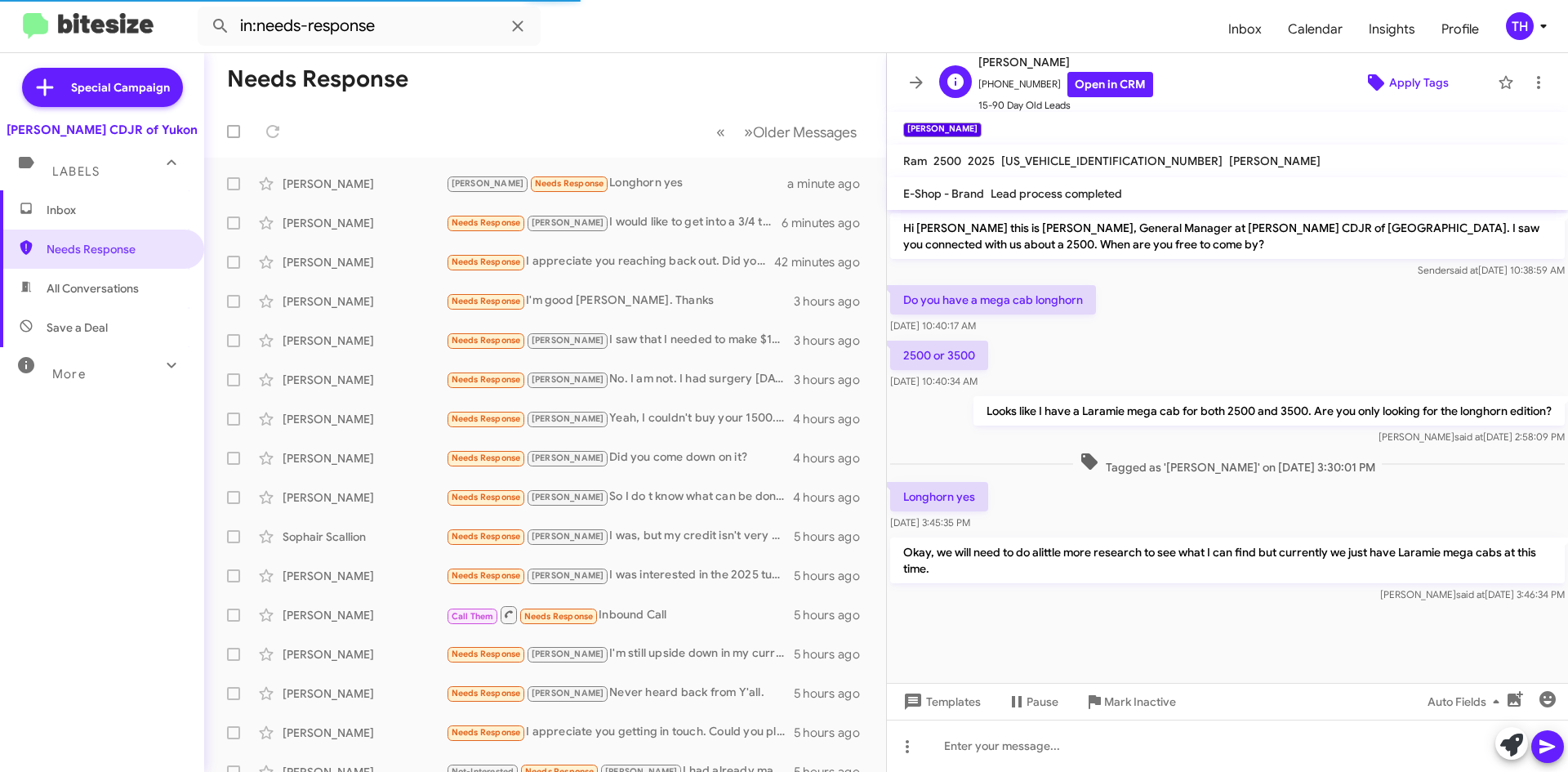
click at [1399, 91] on span "Apply Tags" at bounding box center [1419, 82] width 59 height 30
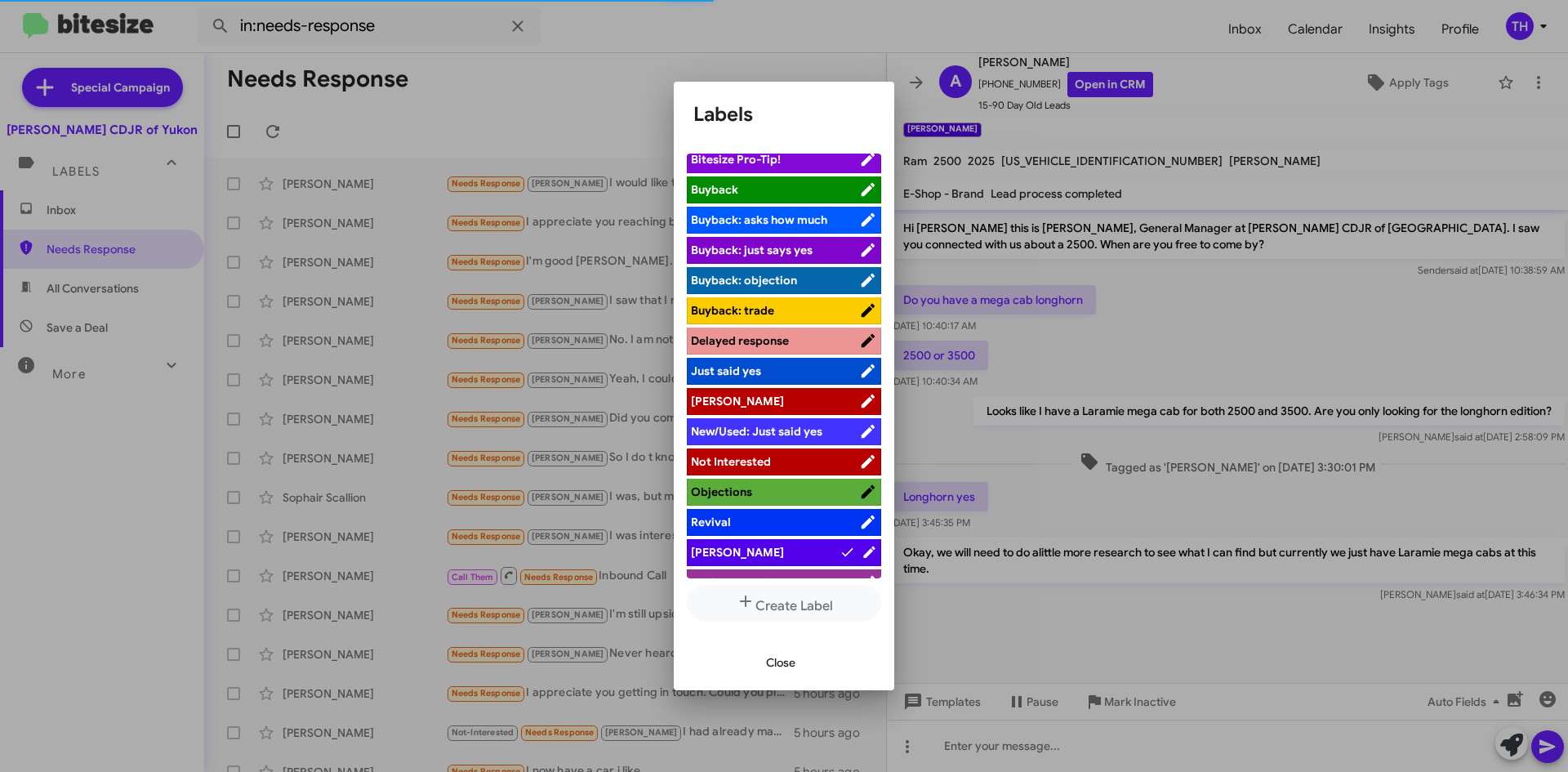
scroll to position [59, 0]
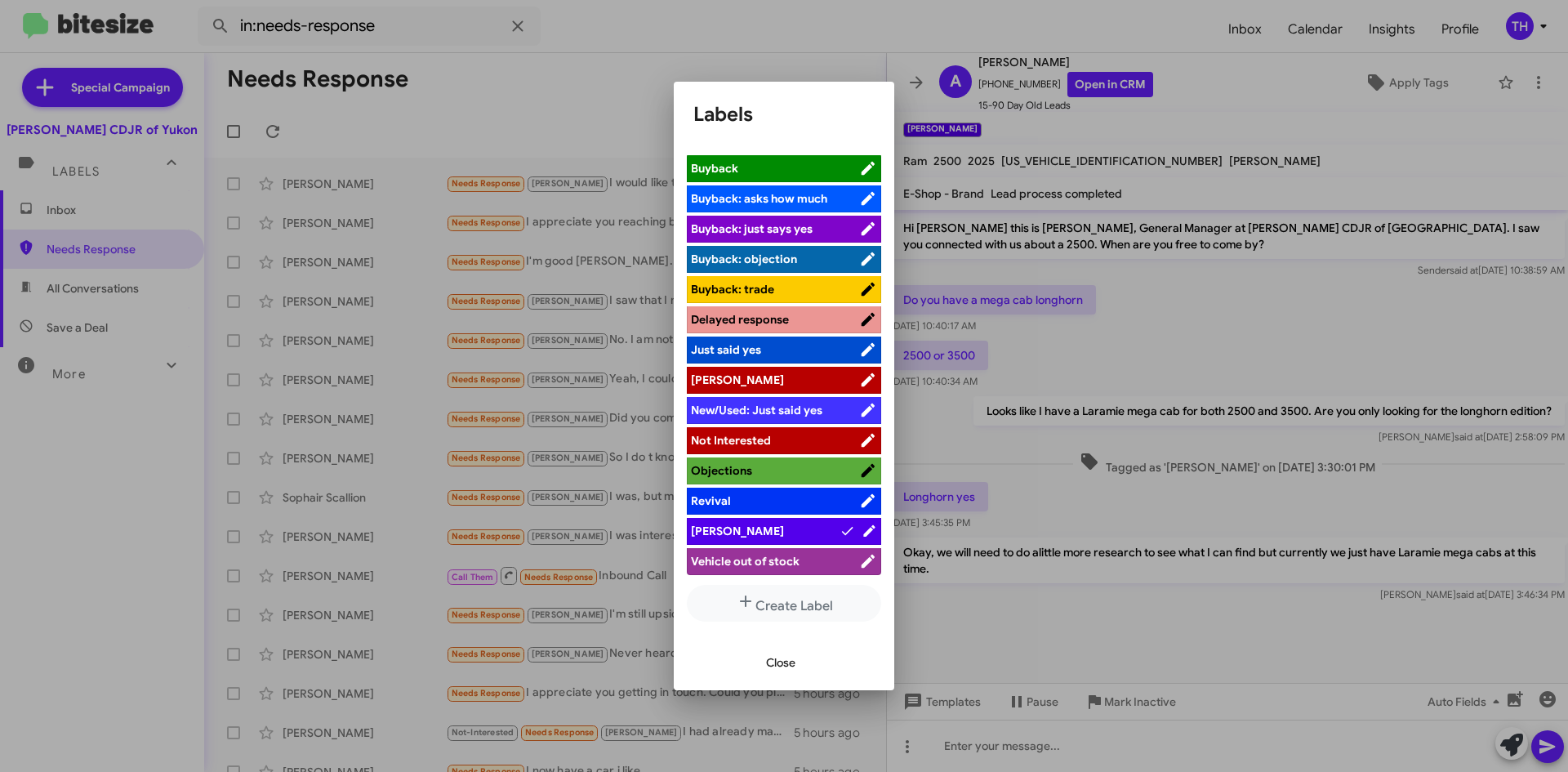
click at [753, 519] on li "[PERSON_NAME]" at bounding box center [784, 531] width 194 height 27
click at [789, 667] on span "Close" at bounding box center [781, 662] width 30 height 30
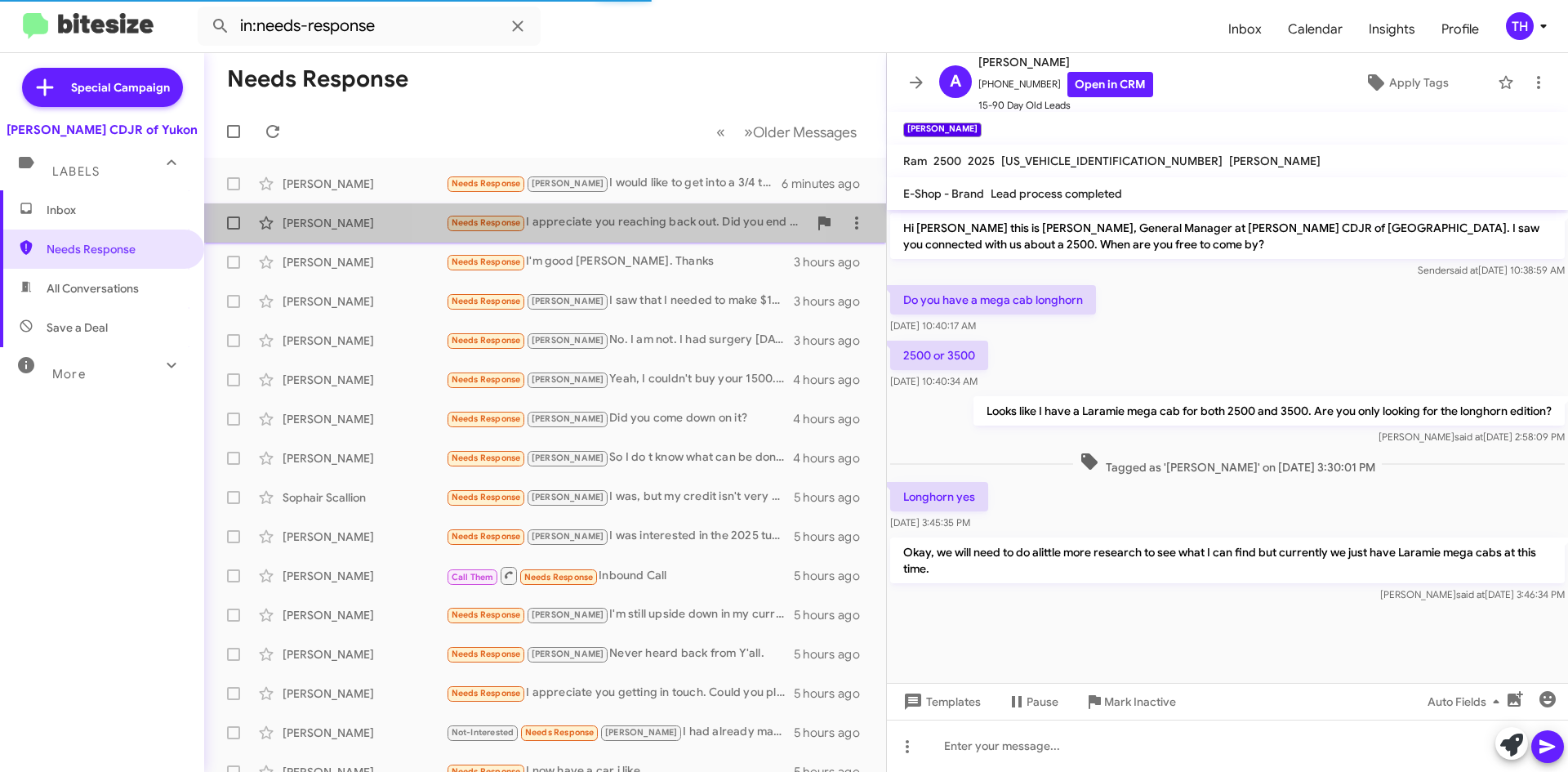
click at [635, 225] on div "Needs Response I appreciate you reaching back out. Did you end up making a purc…" at bounding box center [626, 222] width 362 height 19
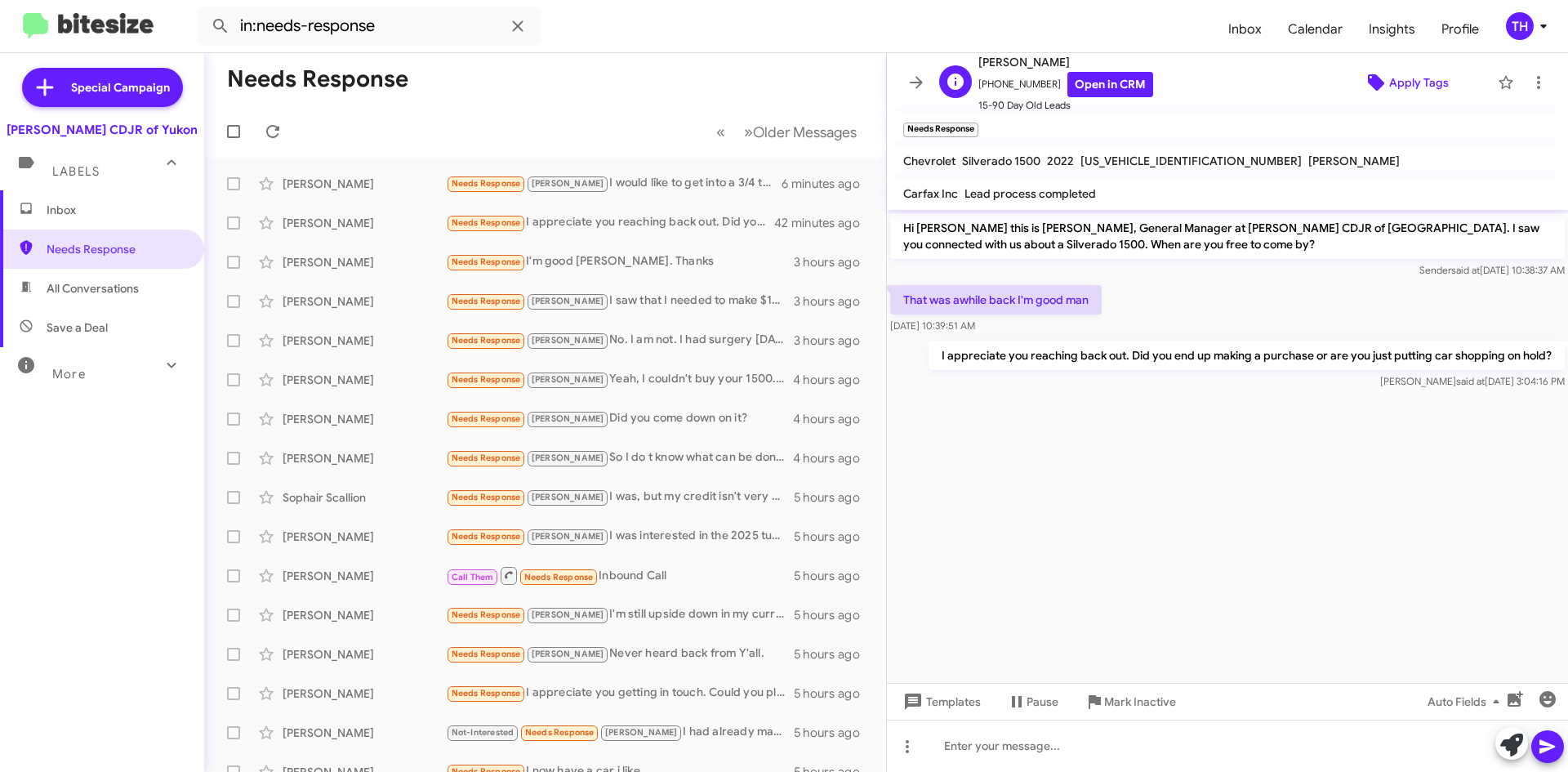
click at [1397, 91] on span "Apply Tags" at bounding box center [1419, 82] width 59 height 30
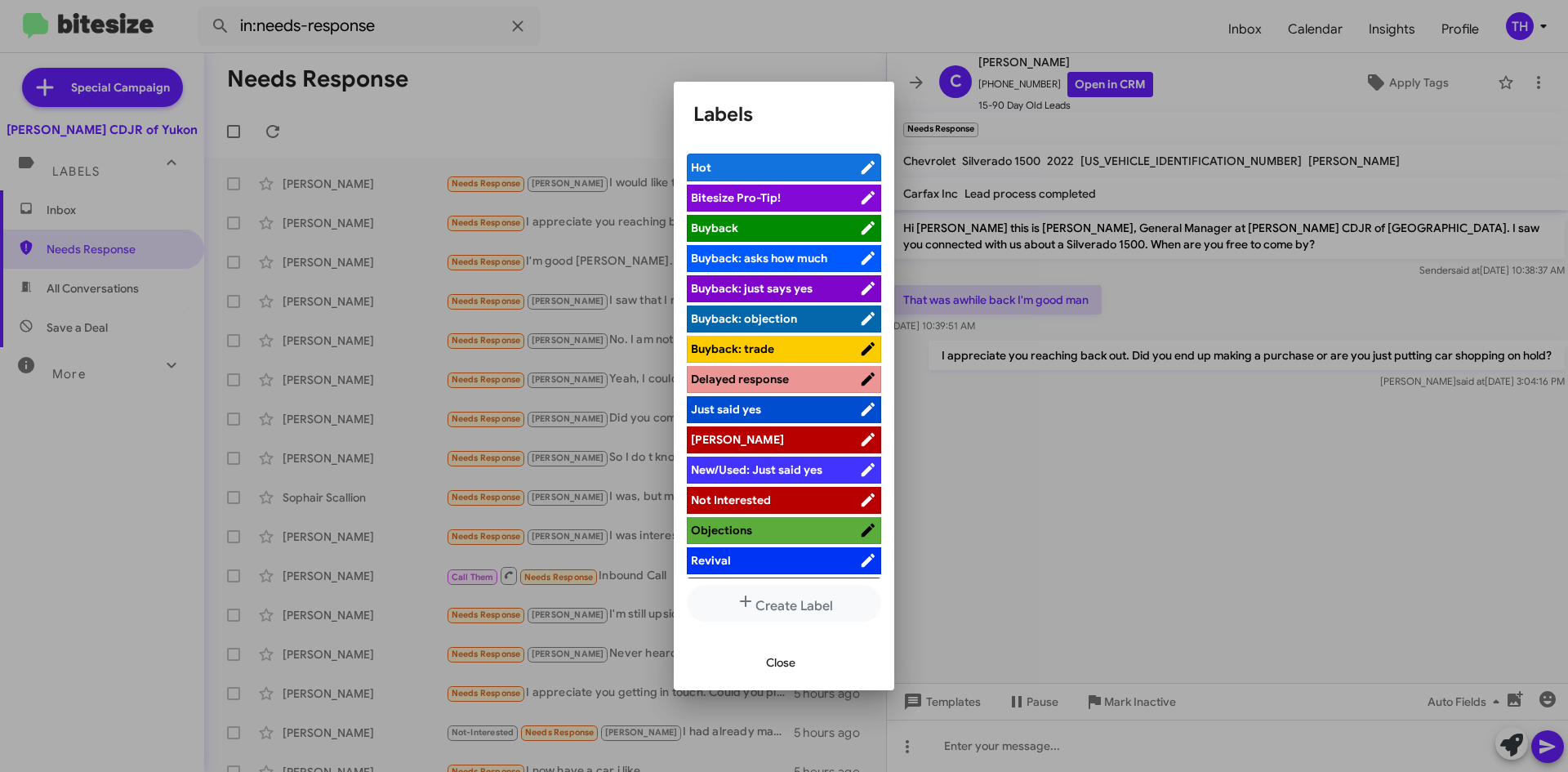
scroll to position [59, 0]
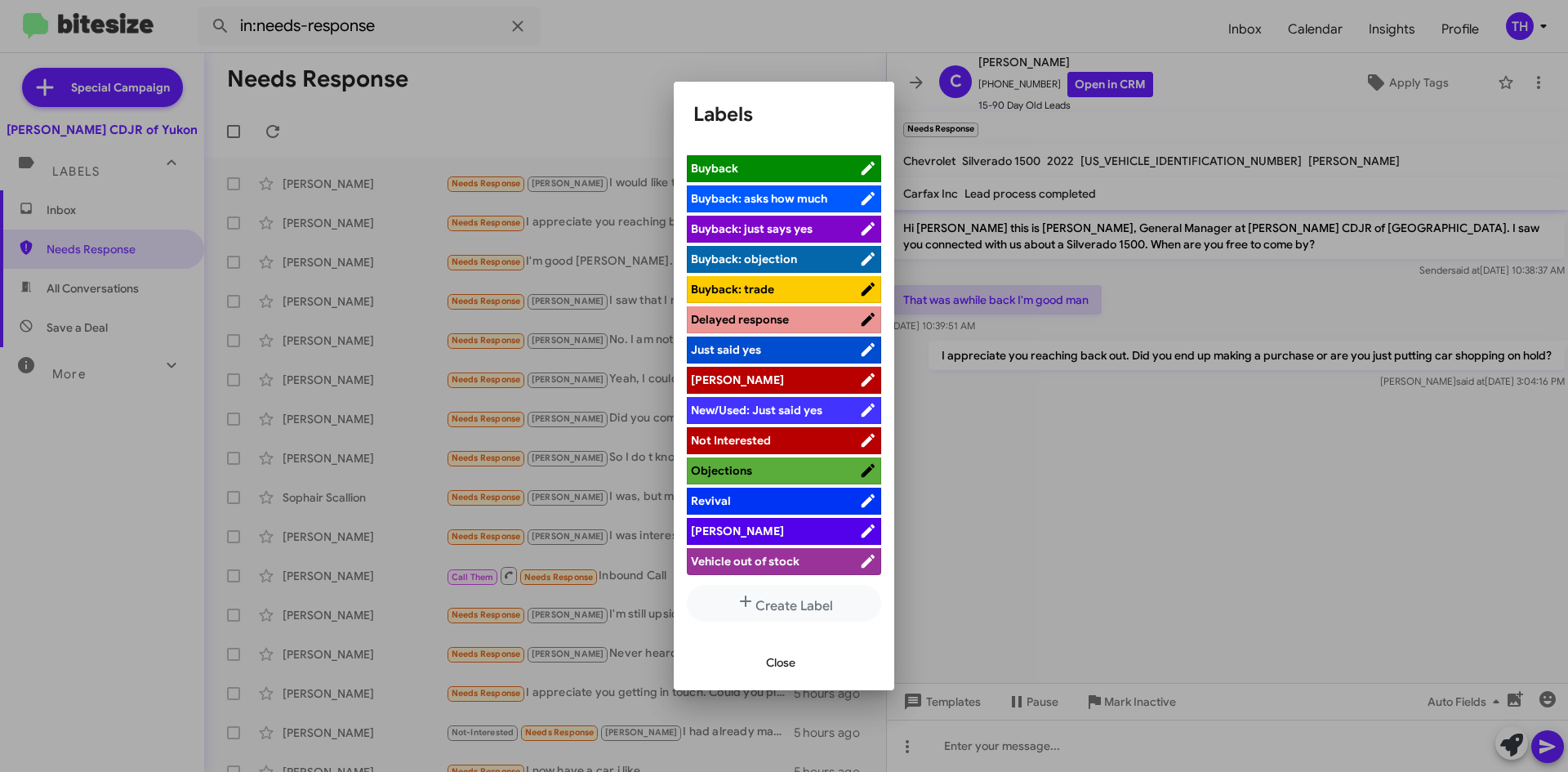
click at [749, 528] on span "[PERSON_NAME]" at bounding box center [775, 531] width 168 height 16
click at [760, 673] on button "Close" at bounding box center [780, 662] width 55 height 30
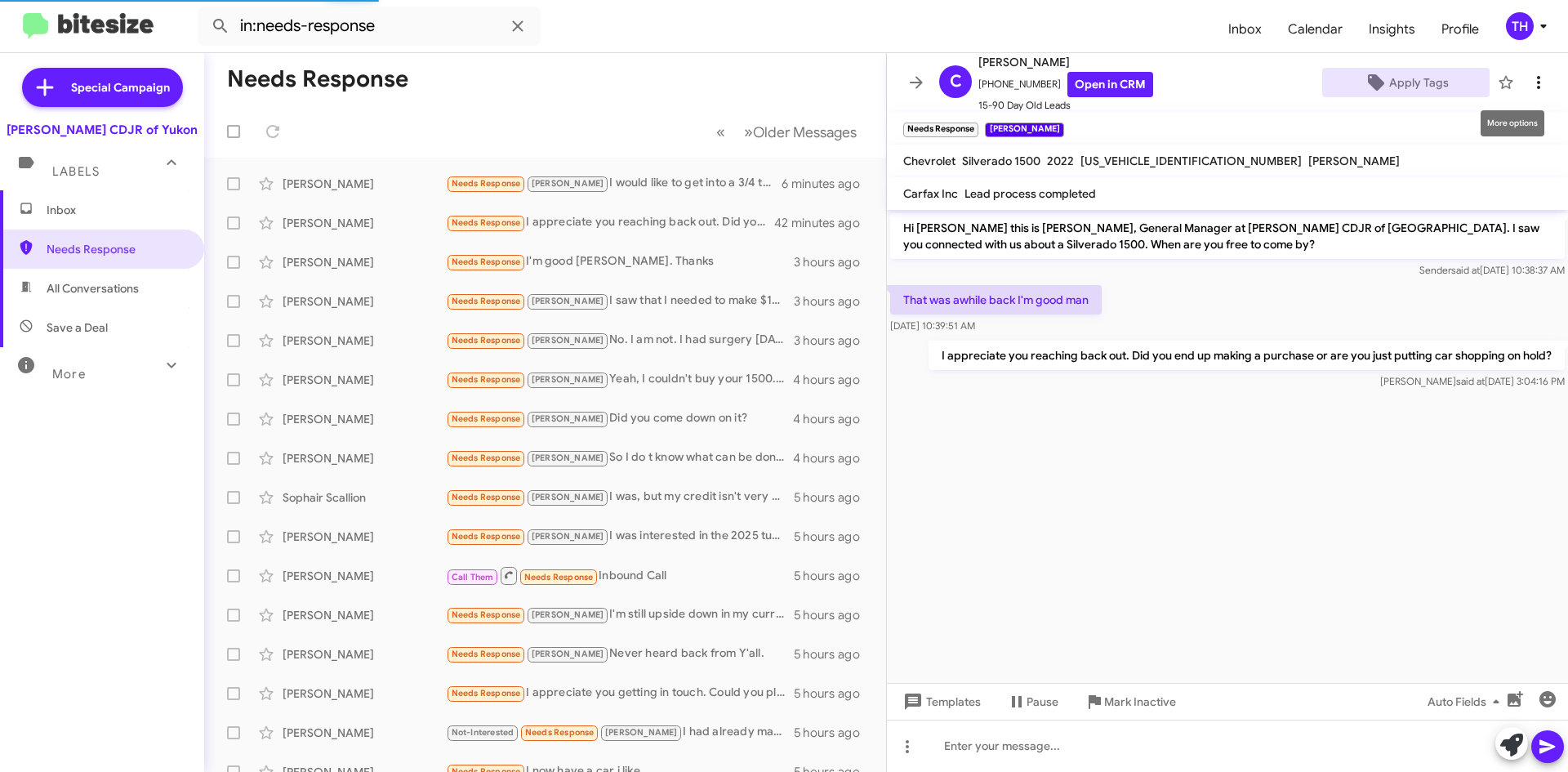
click at [1529, 83] on icon at bounding box center [1539, 82] width 20 height 20
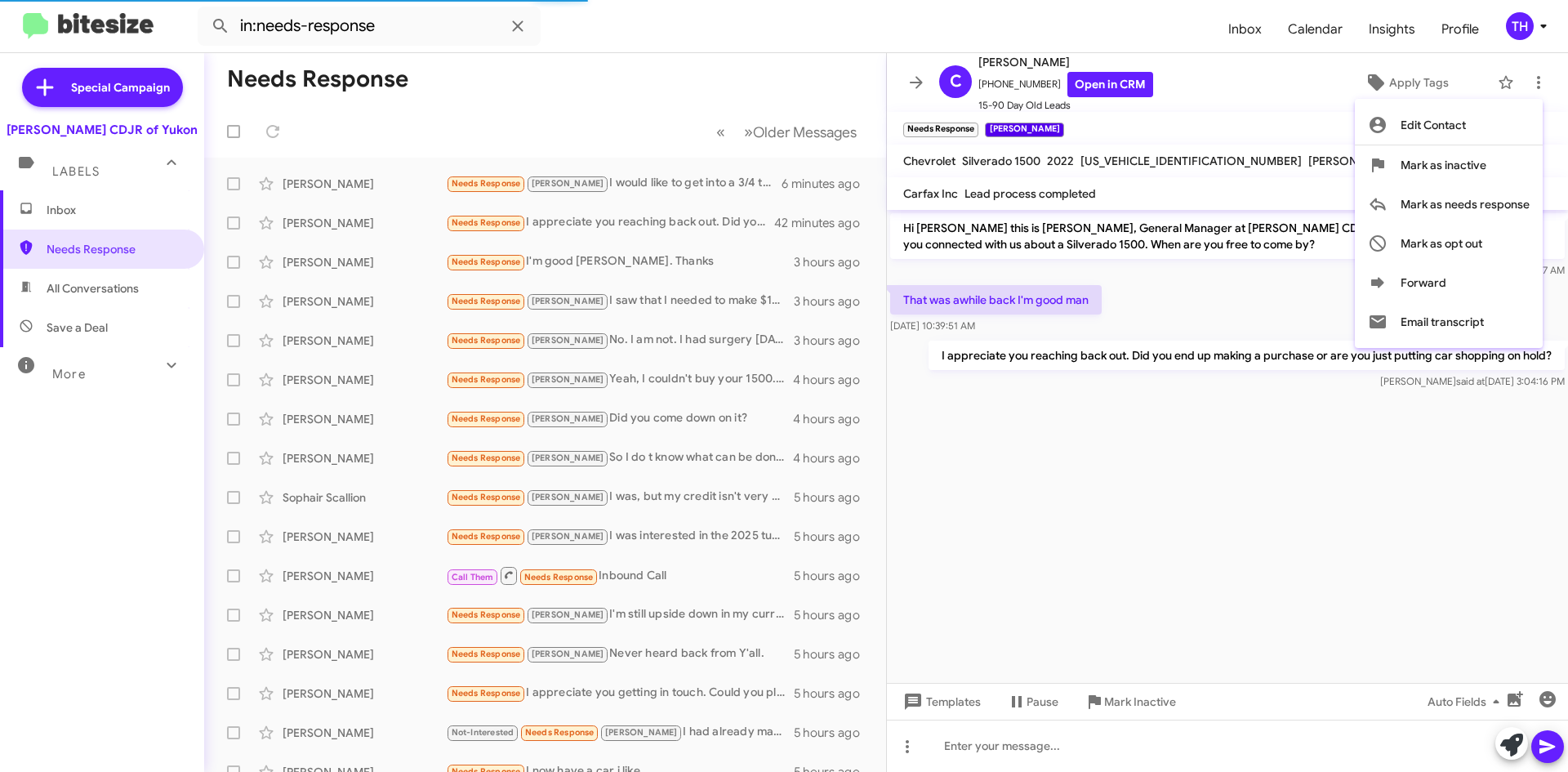
click at [899, 74] on div at bounding box center [784, 386] width 1568 height 772
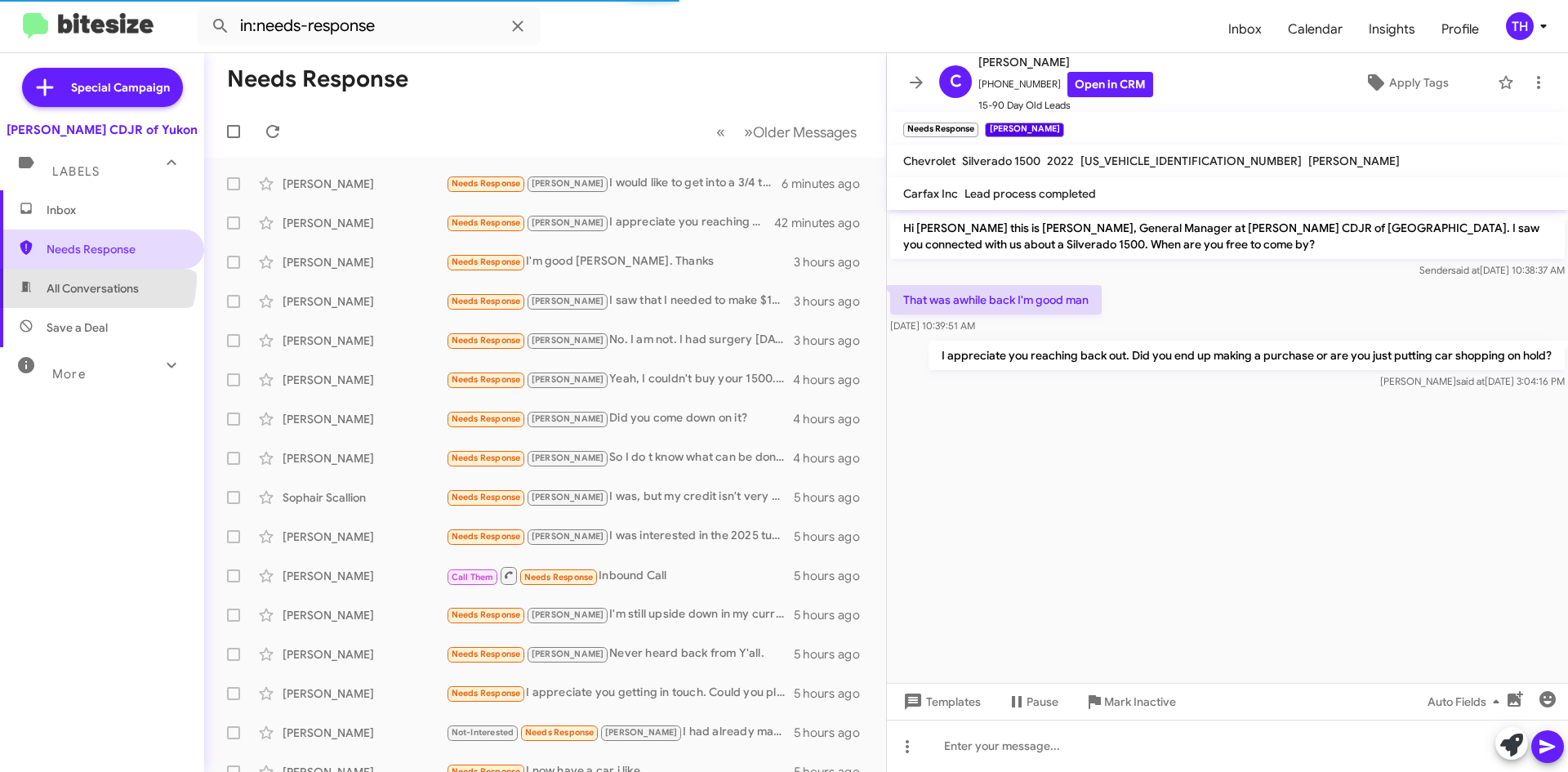
click at [76, 259] on span "Needs Response" at bounding box center [102, 250] width 204 height 40
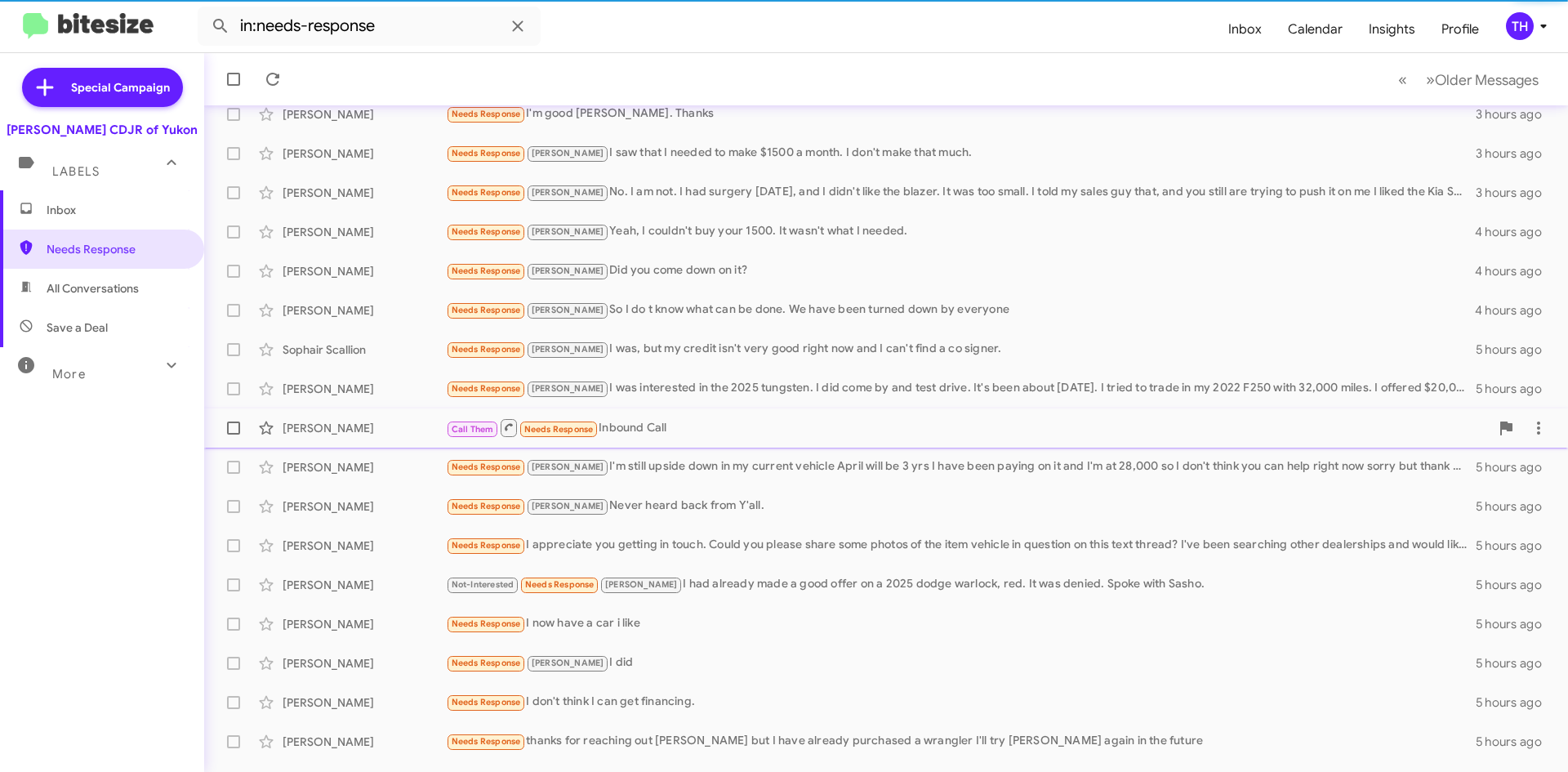
scroll to position [176, 0]
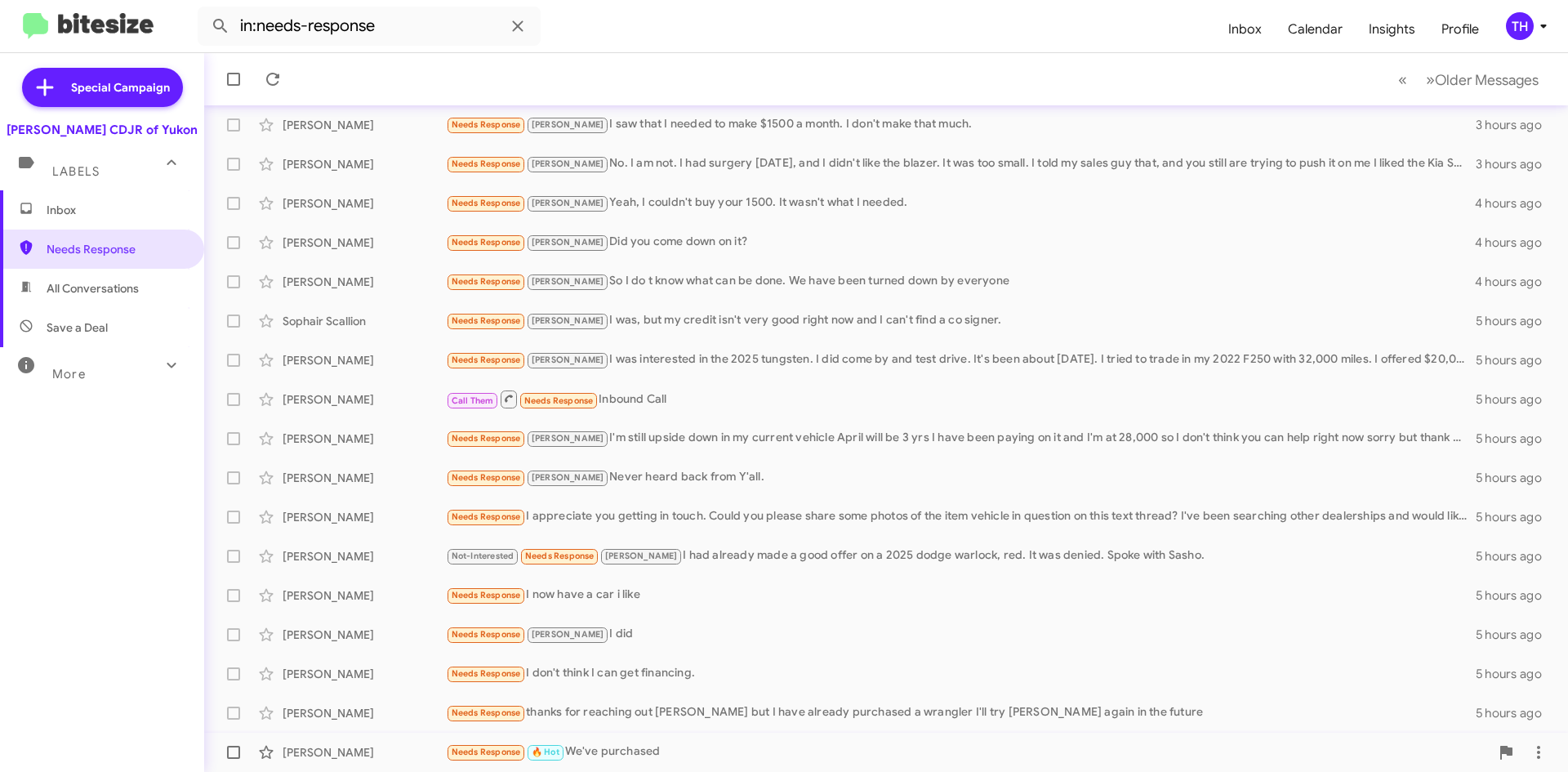
click at [656, 749] on div "Needs Response 🔥 Hot We've purchased" at bounding box center [967, 751] width 1044 height 19
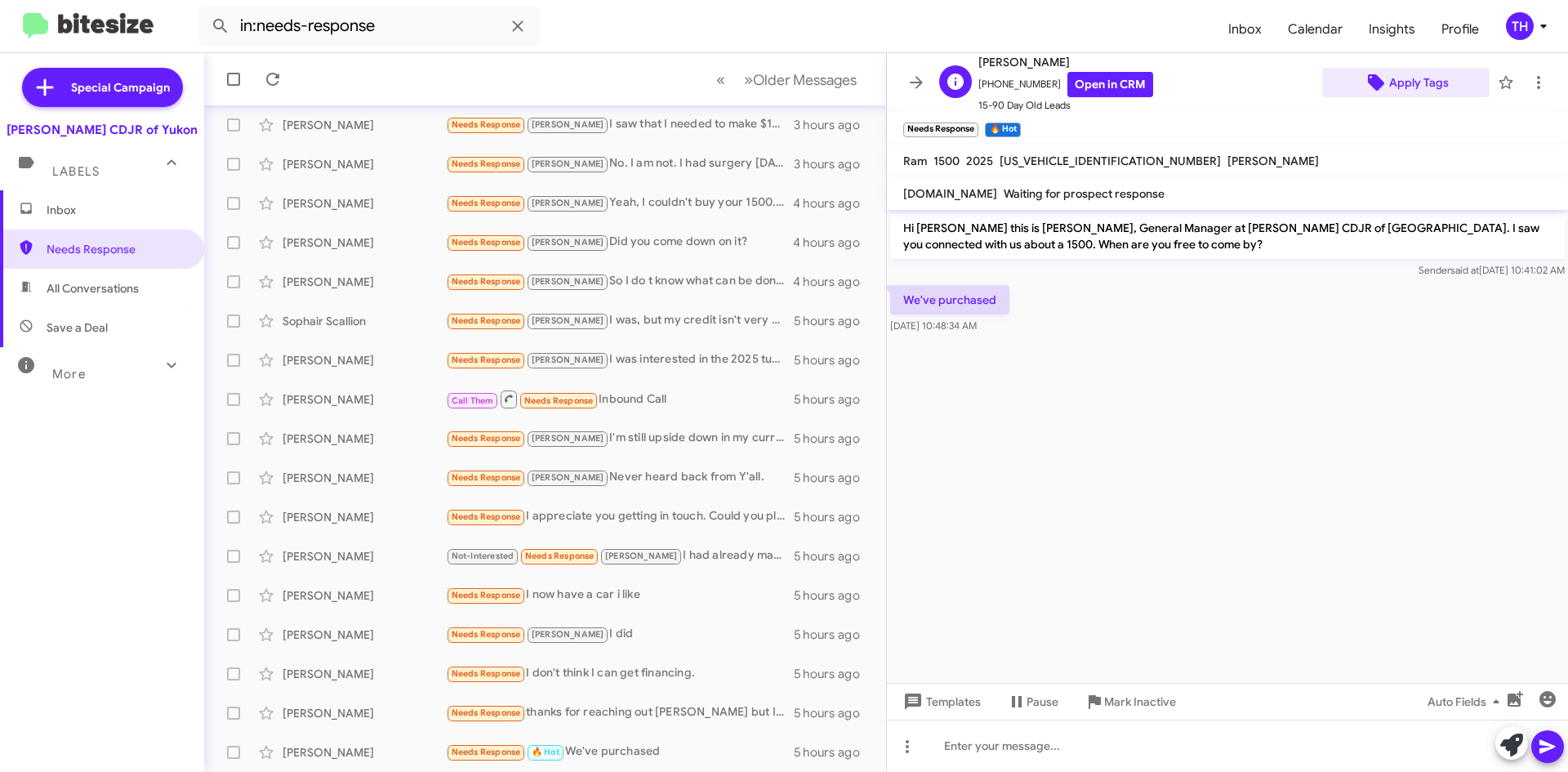
click at [1429, 74] on span "Apply Tags" at bounding box center [1419, 82] width 59 height 30
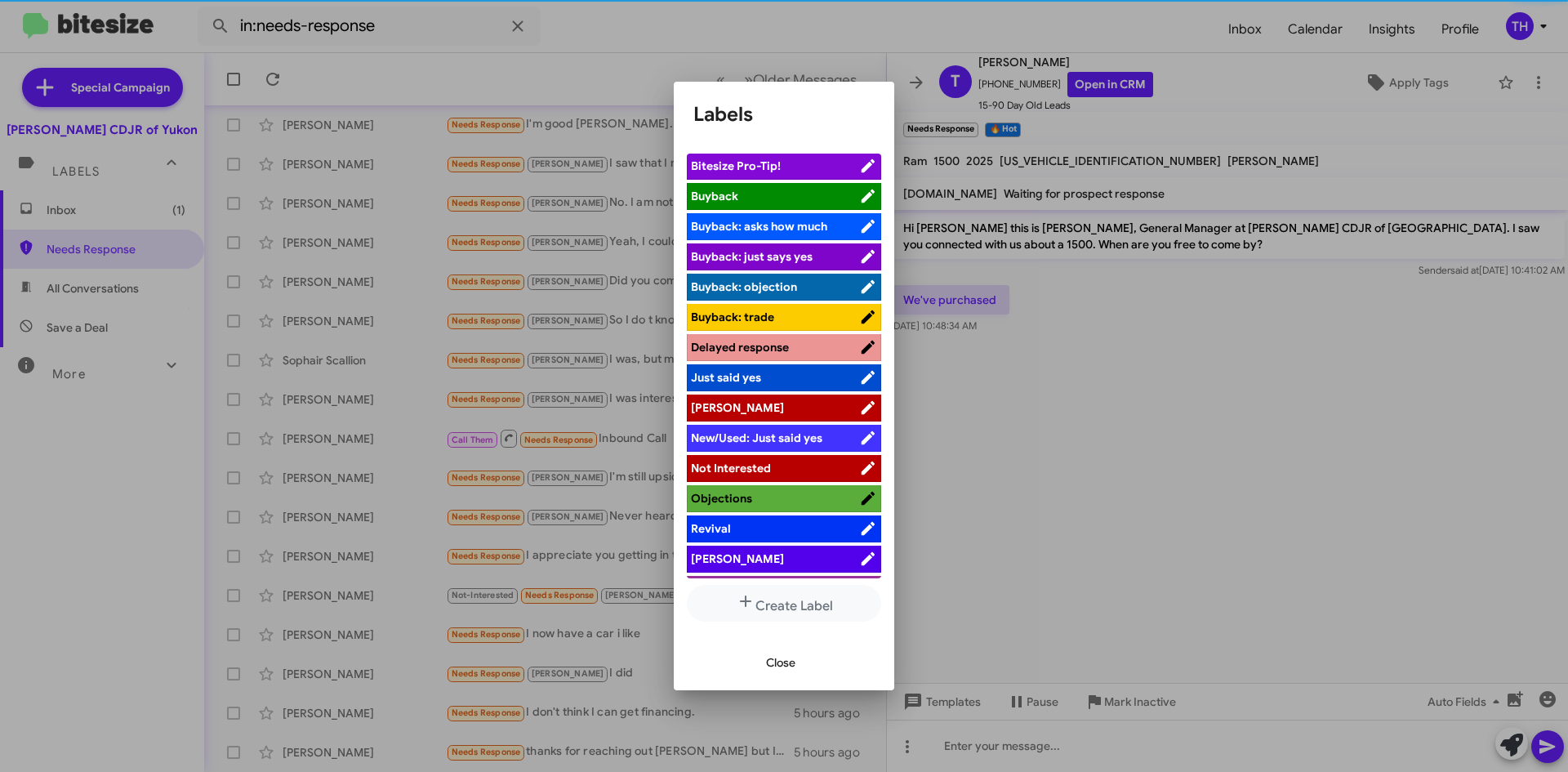
scroll to position [59, 0]
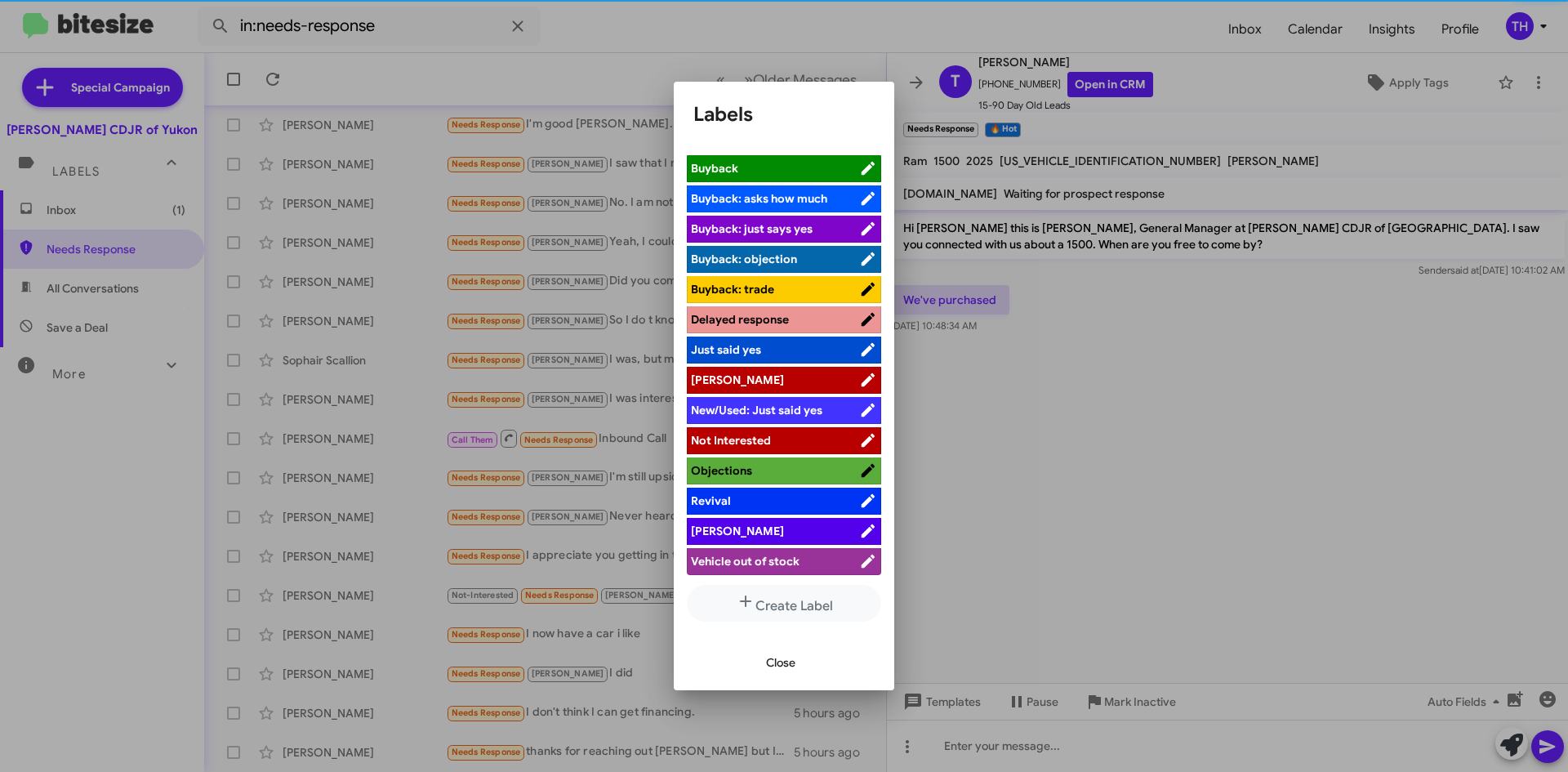
click at [722, 377] on span "[PERSON_NAME]" at bounding box center [737, 380] width 93 height 15
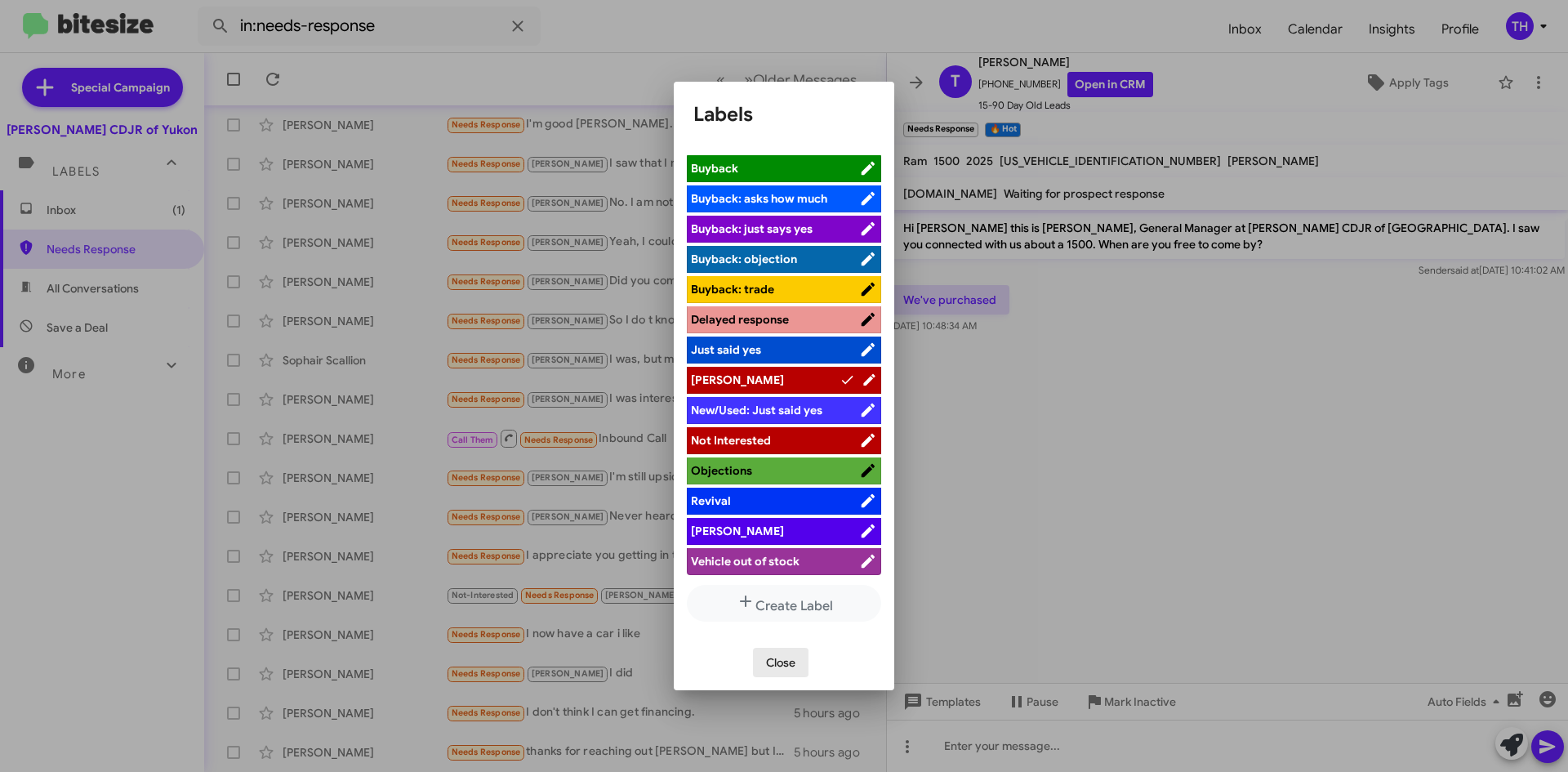
click at [791, 658] on span "Close" at bounding box center [781, 662] width 30 height 30
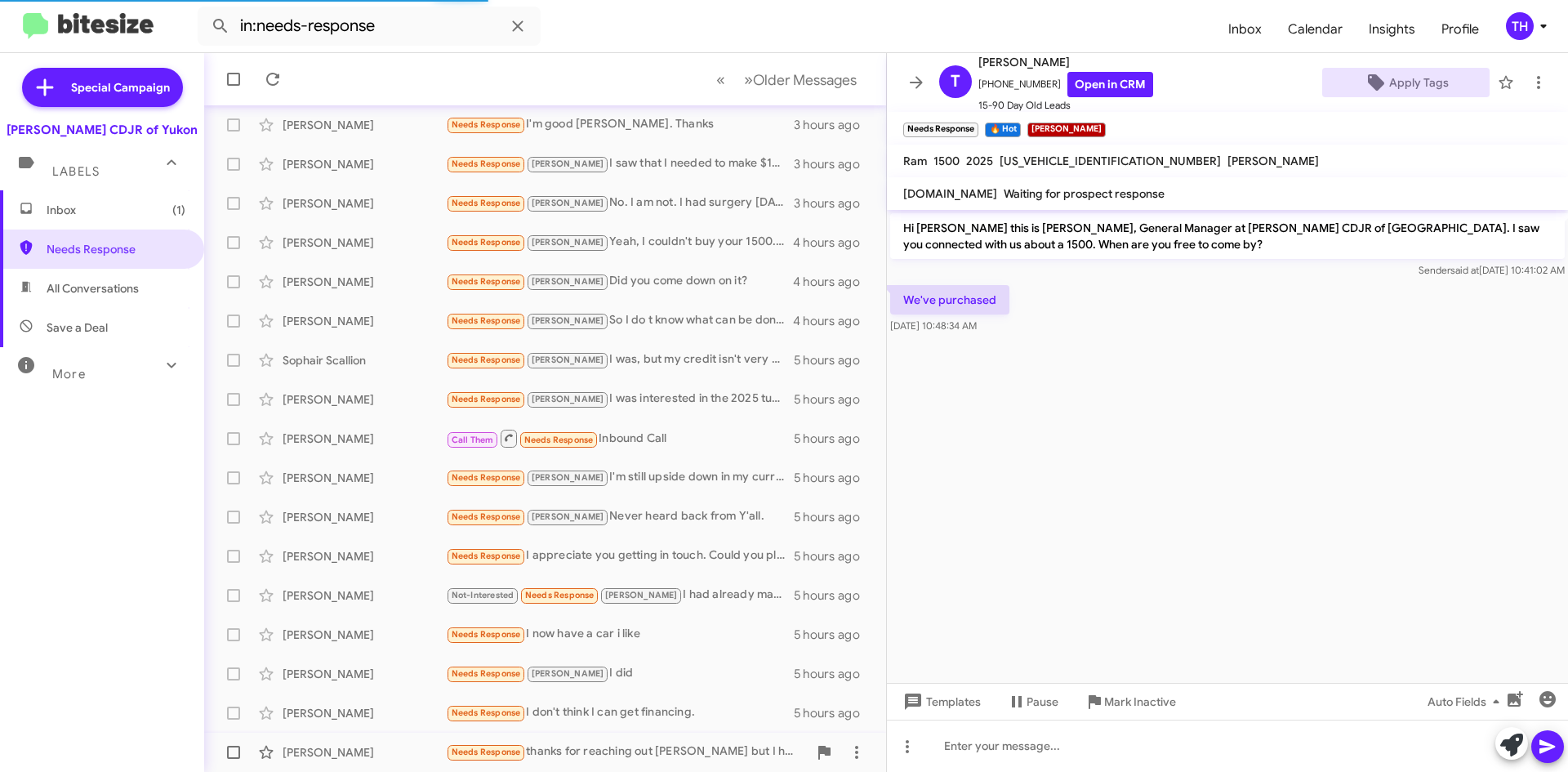
click at [586, 754] on div "Needs Response thanks for reaching out [PERSON_NAME] but I have already purchas…" at bounding box center [626, 751] width 362 height 19
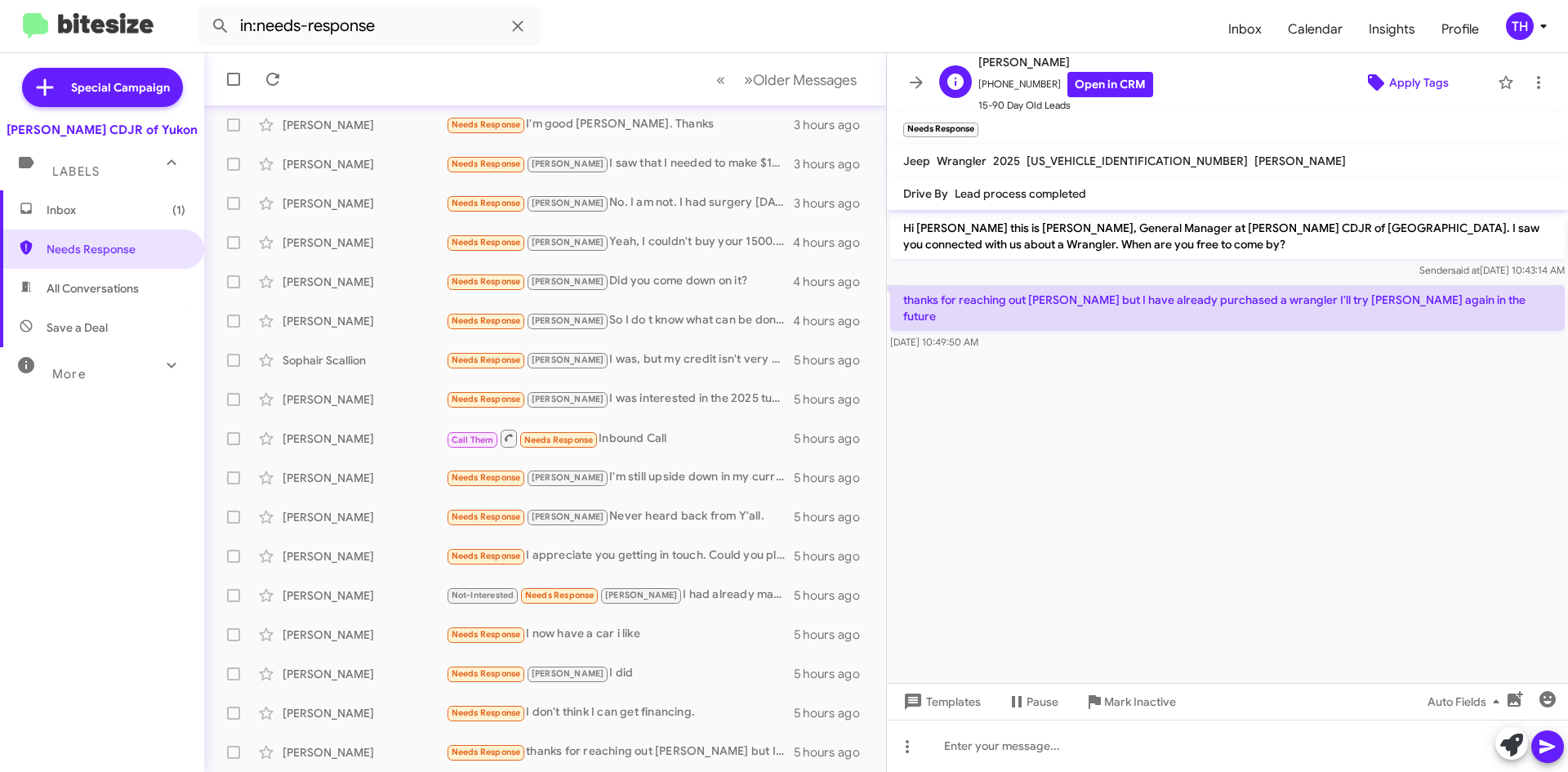
click at [1397, 79] on span "Apply Tags" at bounding box center [1419, 82] width 59 height 30
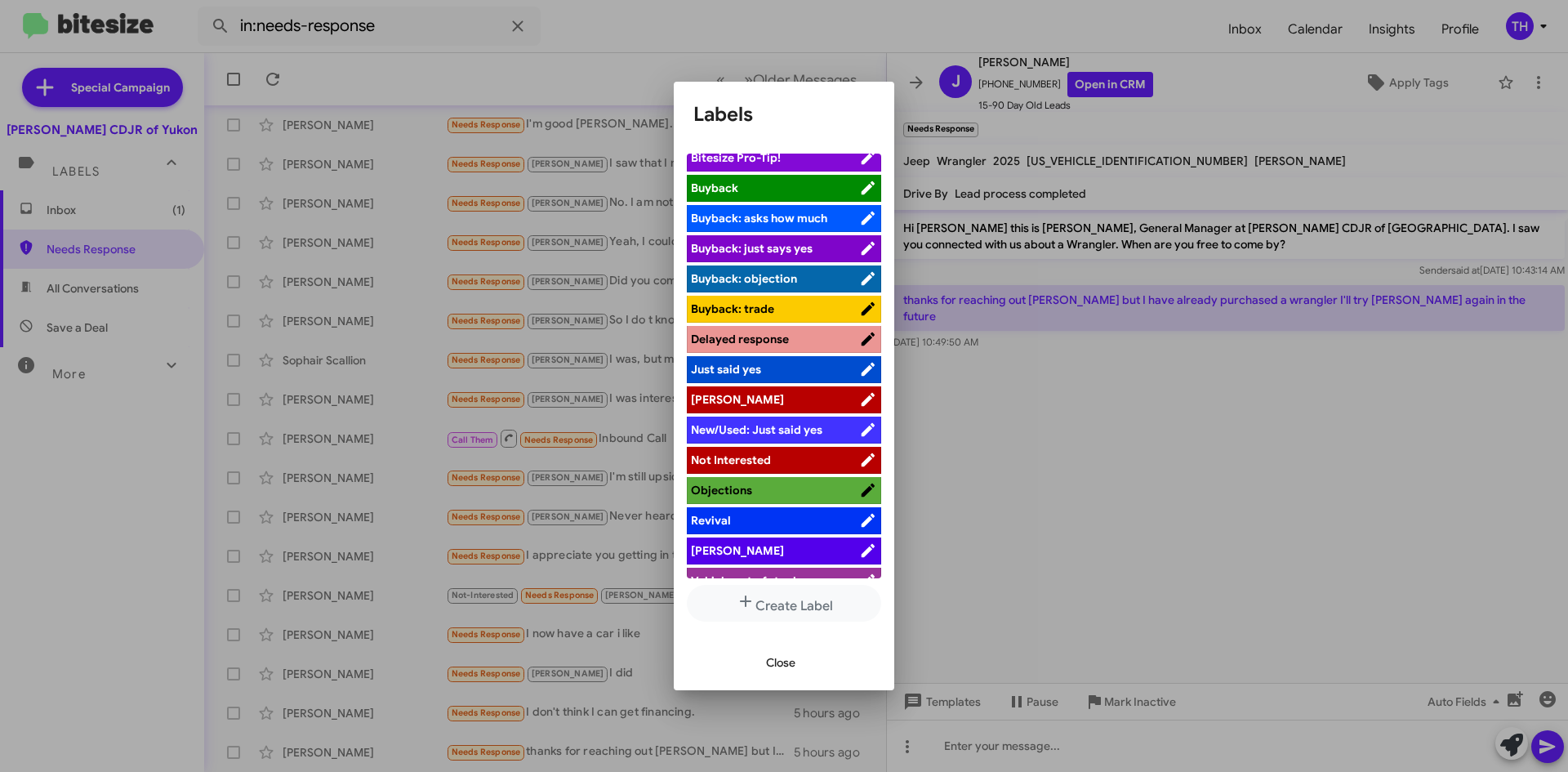
scroll to position [59, 0]
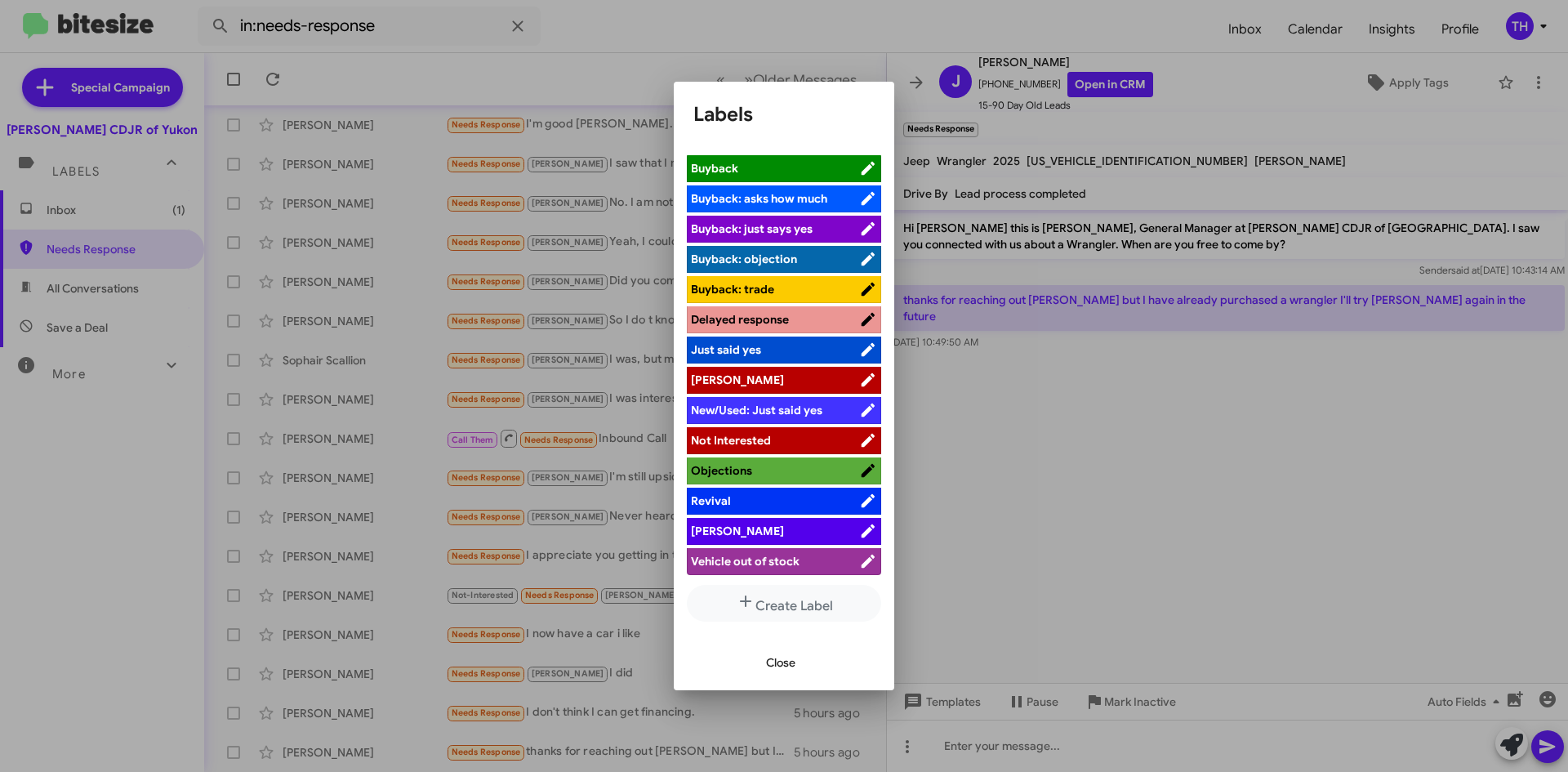
click at [728, 388] on li "[PERSON_NAME]" at bounding box center [784, 380] width 194 height 27
drag, startPoint x: 773, startPoint y: 371, endPoint x: 780, endPoint y: 399, distance: 28.9
click at [773, 369] on li "[PERSON_NAME]" at bounding box center [784, 380] width 194 height 27
click at [753, 379] on span "[PERSON_NAME]" at bounding box center [775, 380] width 168 height 16
click at [782, 658] on span "Close" at bounding box center [781, 662] width 30 height 30
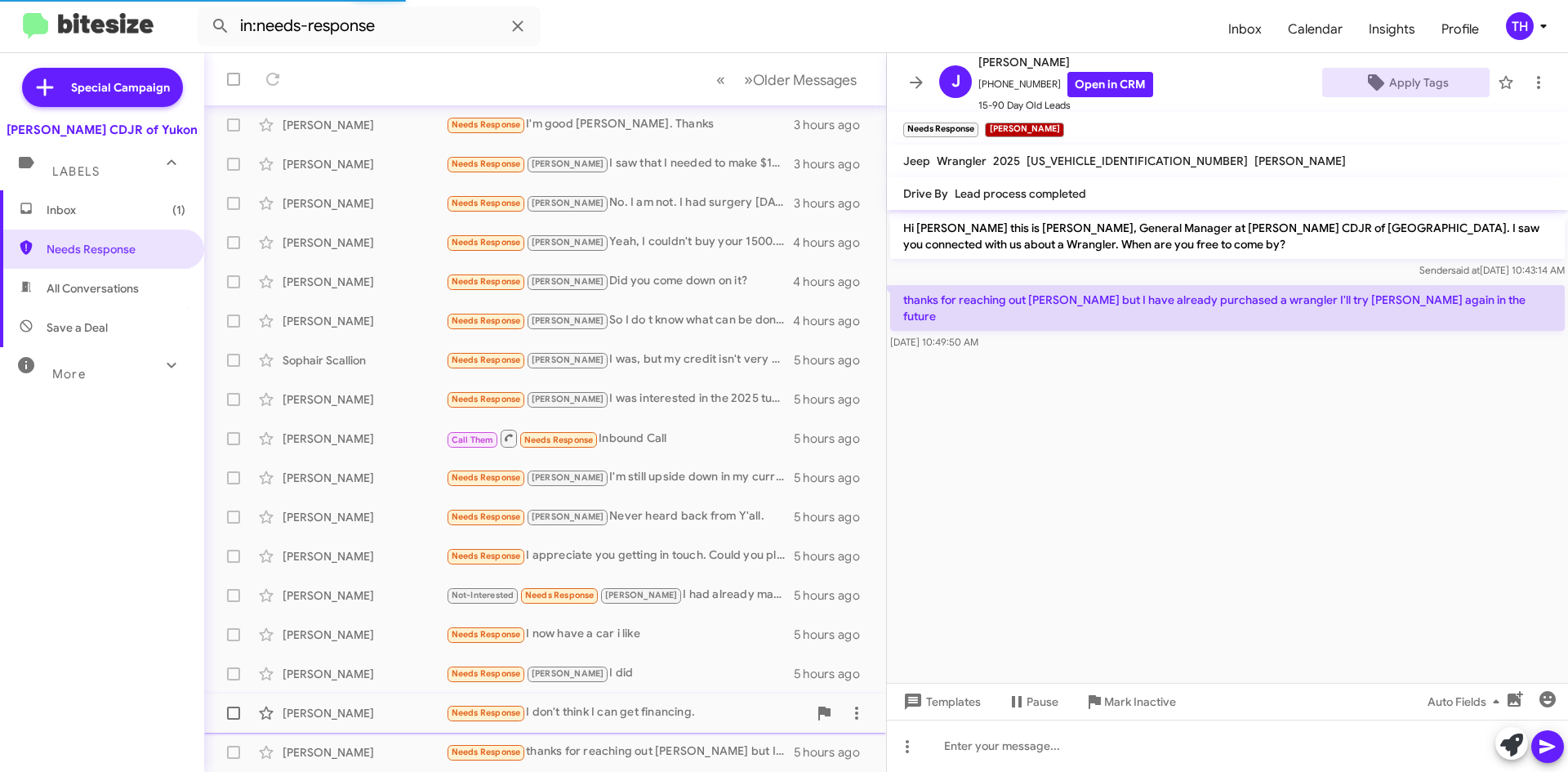
click at [653, 718] on div "Needs Response I don't think I can get financing." at bounding box center [626, 713] width 362 height 19
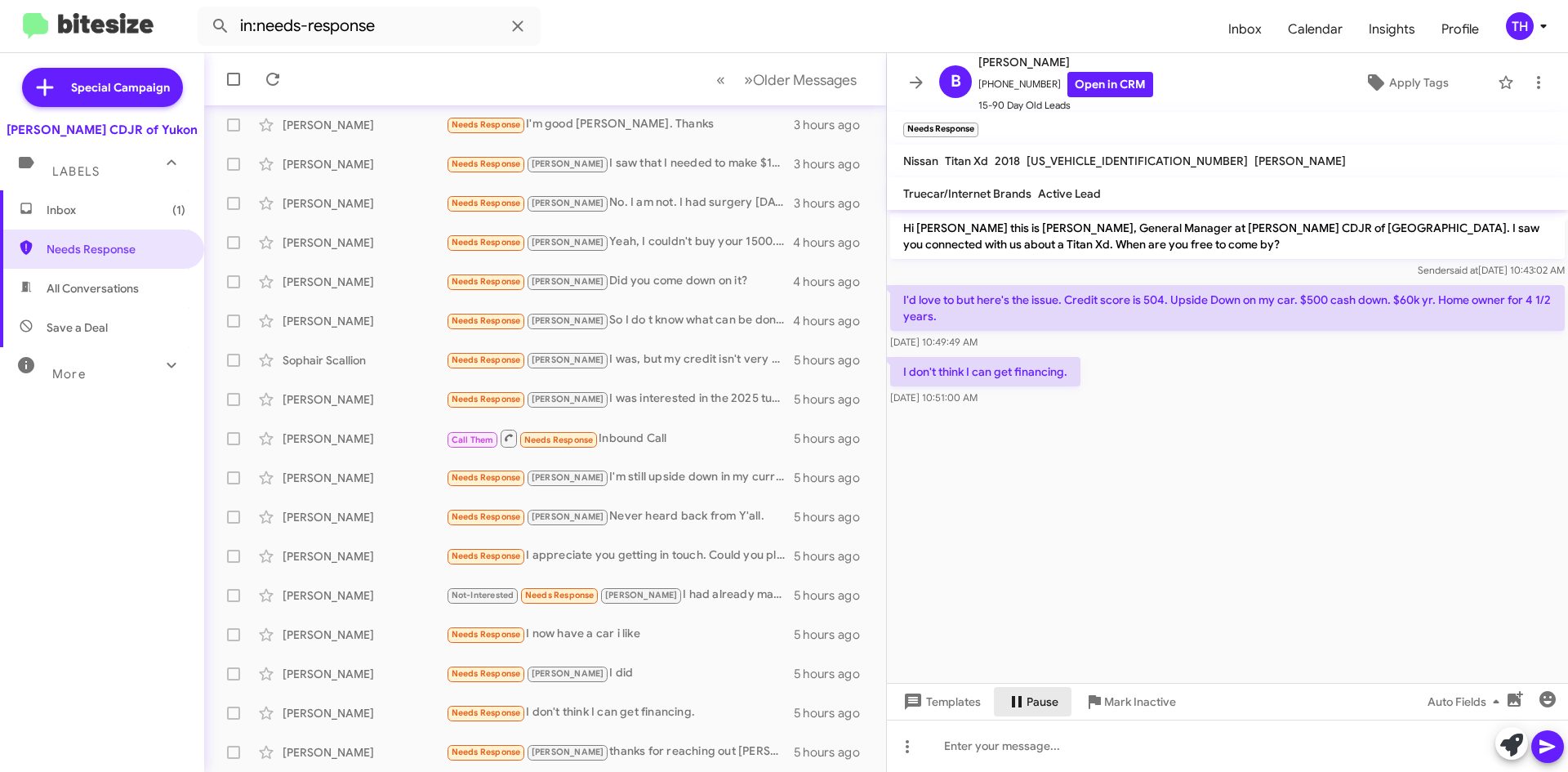
click at [1027, 704] on span "Pause" at bounding box center [1042, 702] width 32 height 30
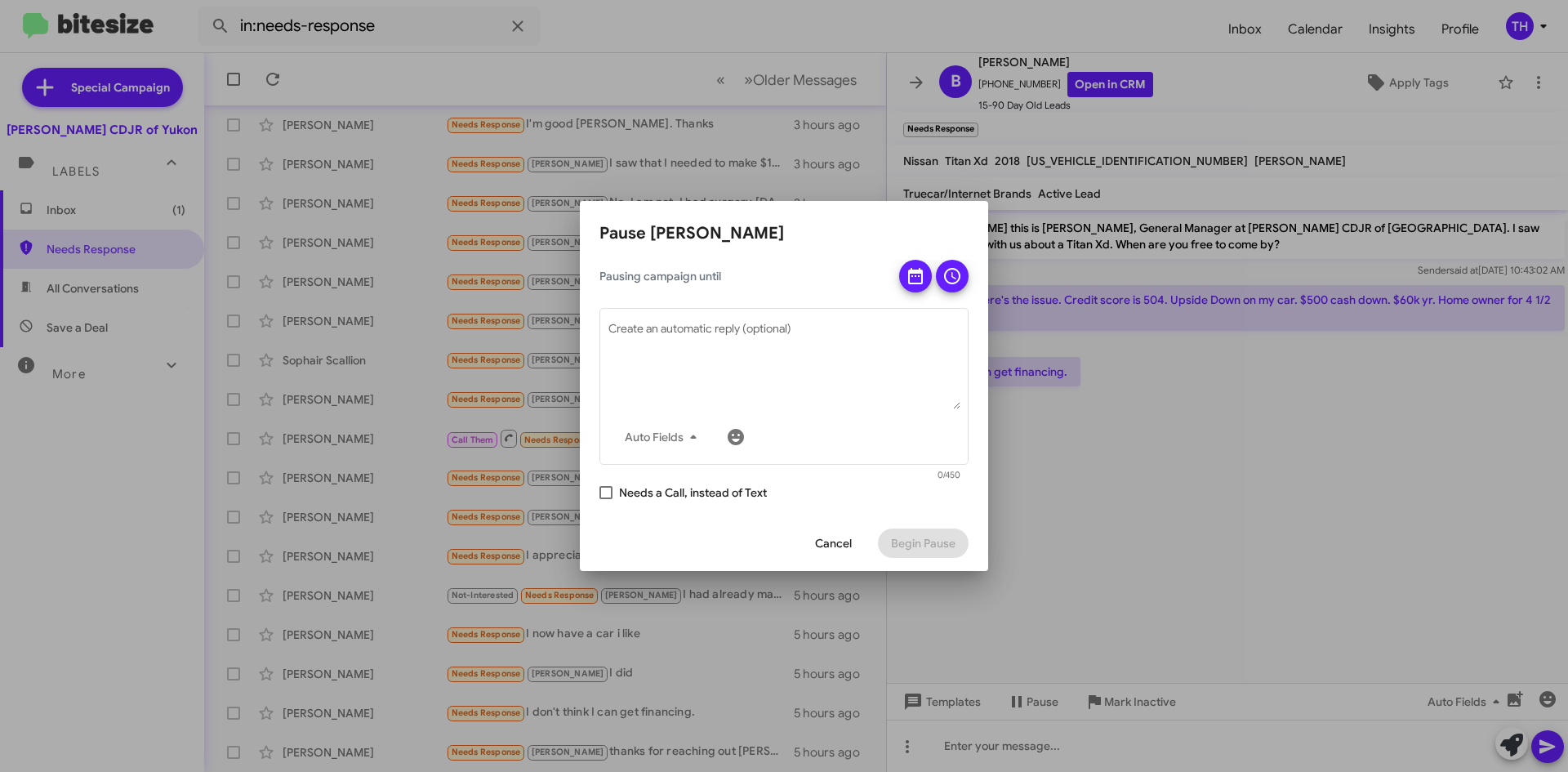
click at [898, 252] on app-pause-tab "Pause [PERSON_NAME] Pausing campaign until Auto Fields Create an automatic repl…" at bounding box center [784, 395] width 369 height 350
click at [928, 278] on button at bounding box center [915, 276] width 33 height 33
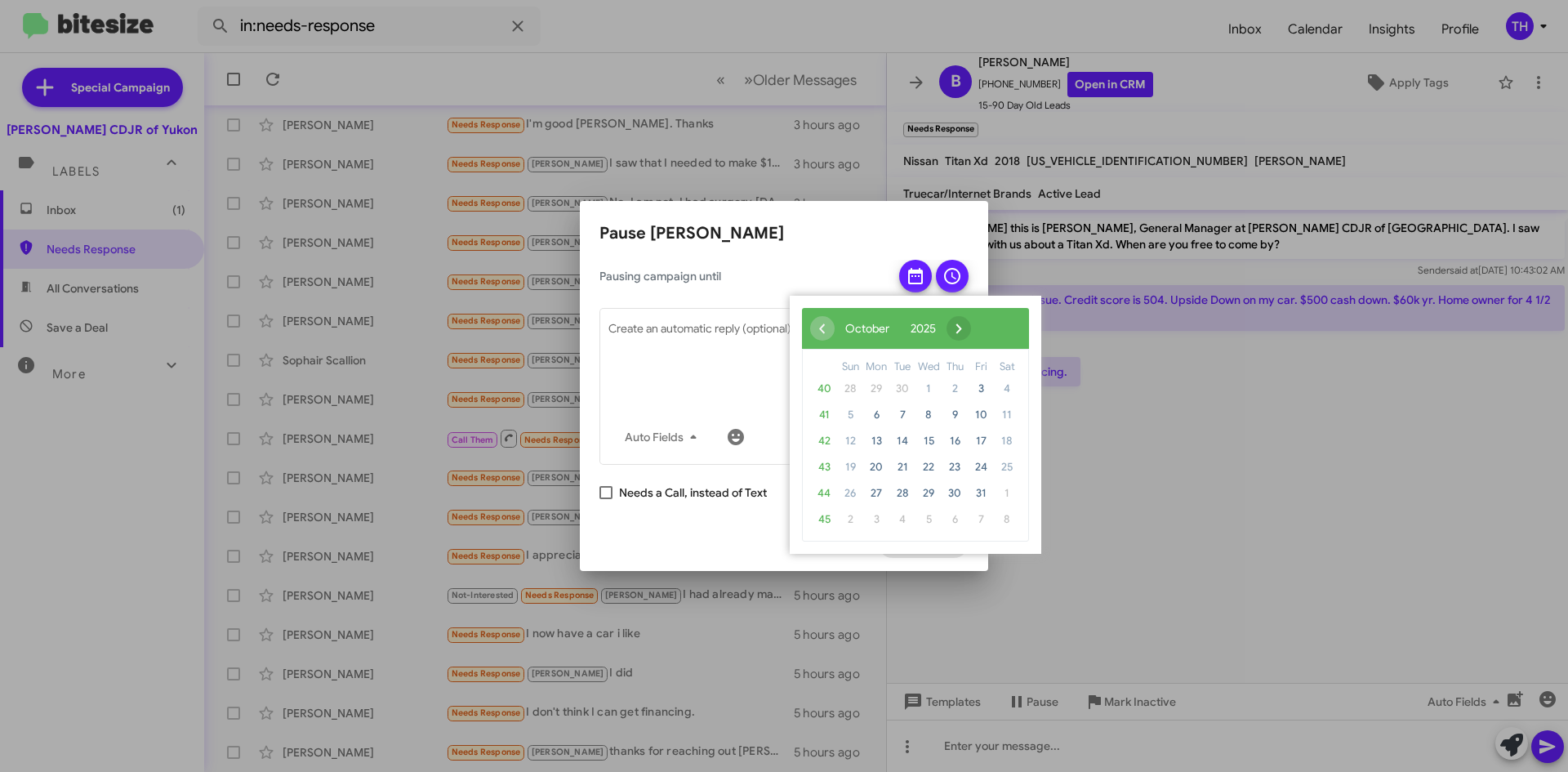
click at [971, 332] on span "›" at bounding box center [959, 329] width 25 height 25
click at [865, 493] on span "24" at bounding box center [877, 494] width 26 height 26
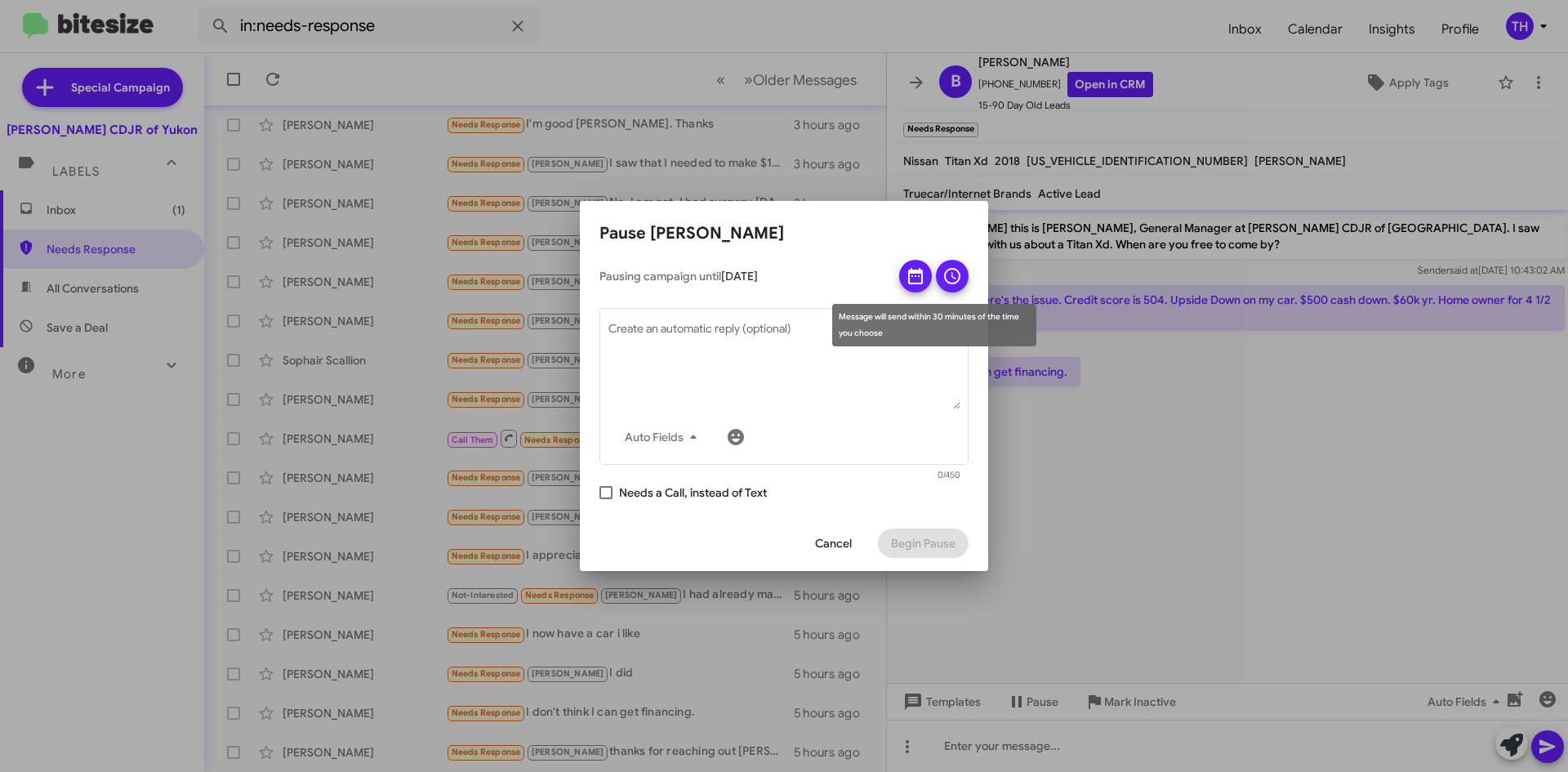
click at [965, 264] on div at bounding box center [934, 276] width 69 height 33
click at [957, 279] on icon at bounding box center [953, 276] width 20 height 20
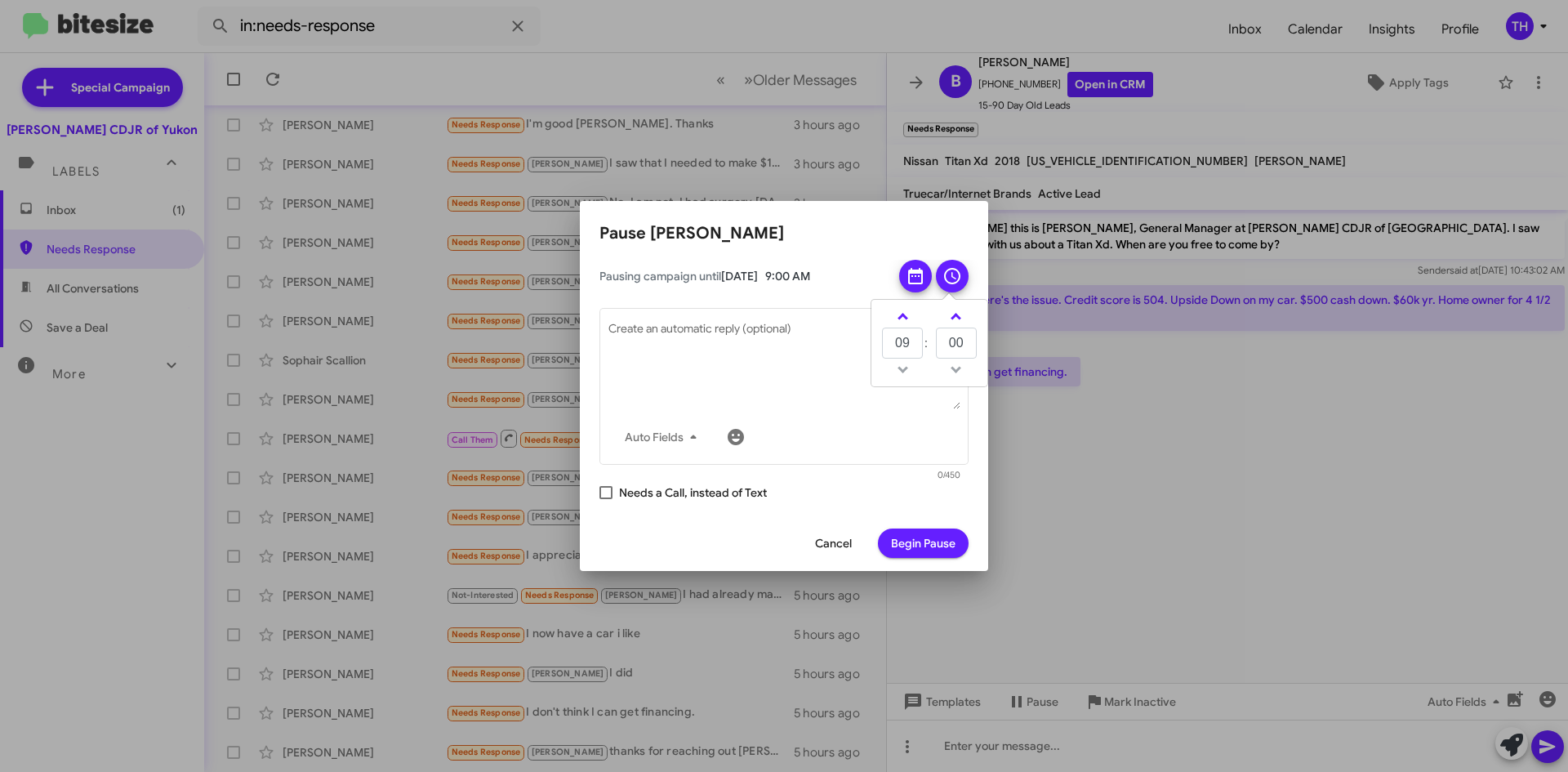
click at [914, 542] on span "Begin Pause" at bounding box center [924, 543] width 64 height 30
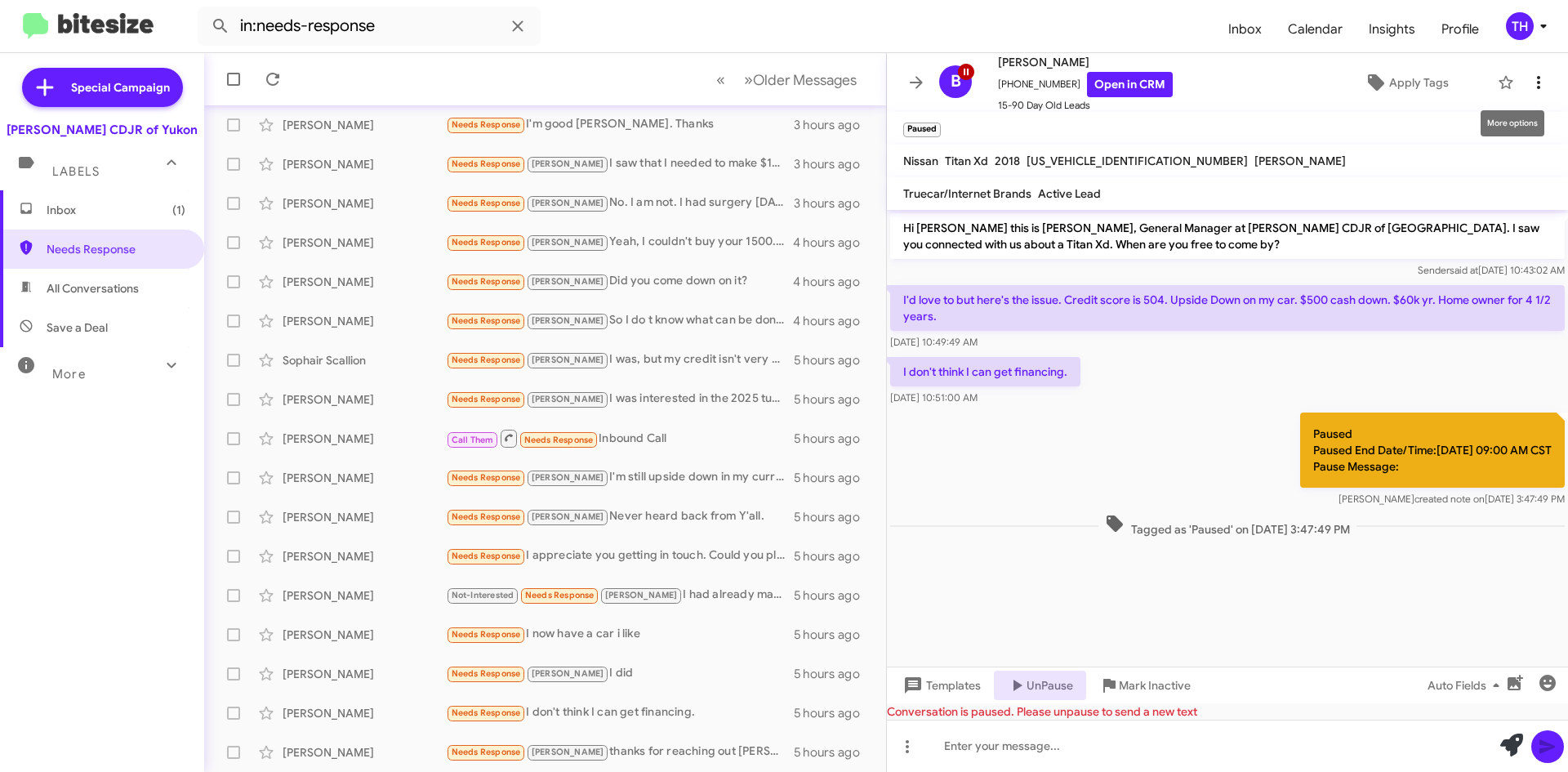
click at [1529, 77] on icon at bounding box center [1539, 82] width 20 height 20
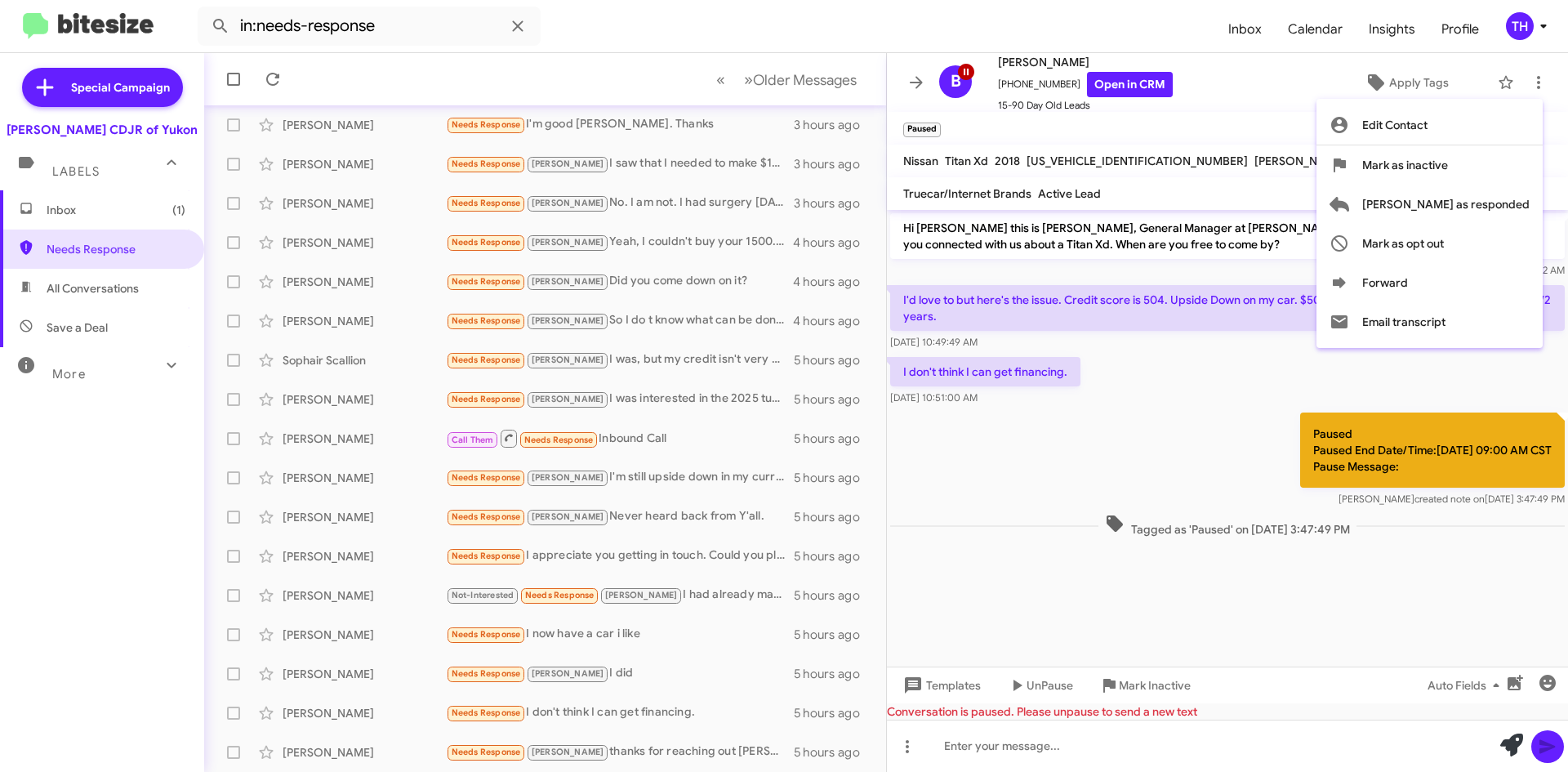
click at [1262, 116] on div at bounding box center [784, 386] width 1568 height 772
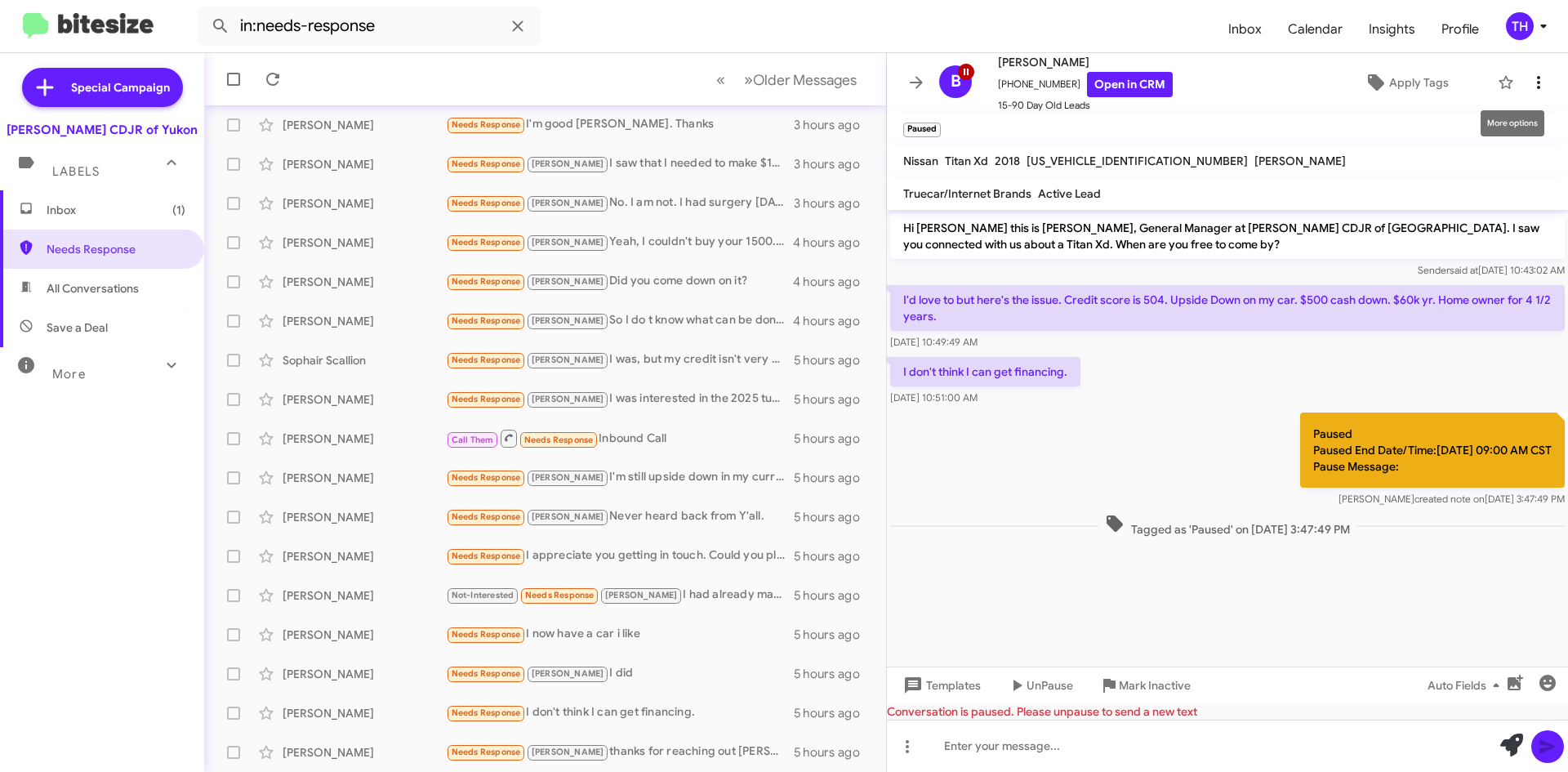
click at [1529, 77] on icon at bounding box center [1539, 82] width 20 height 20
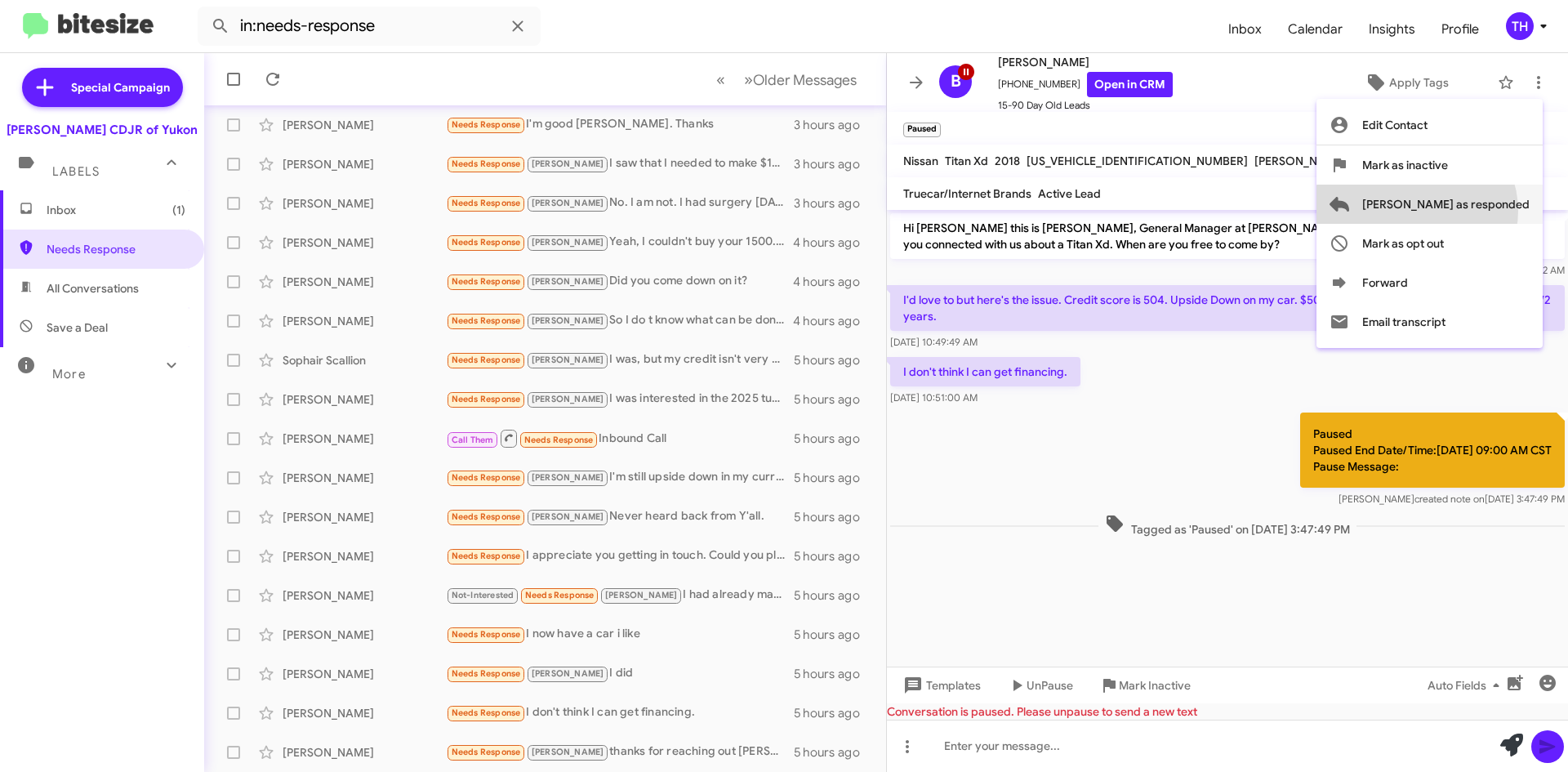
click at [1481, 211] on span "[PERSON_NAME] as responded" at bounding box center [1446, 204] width 167 height 40
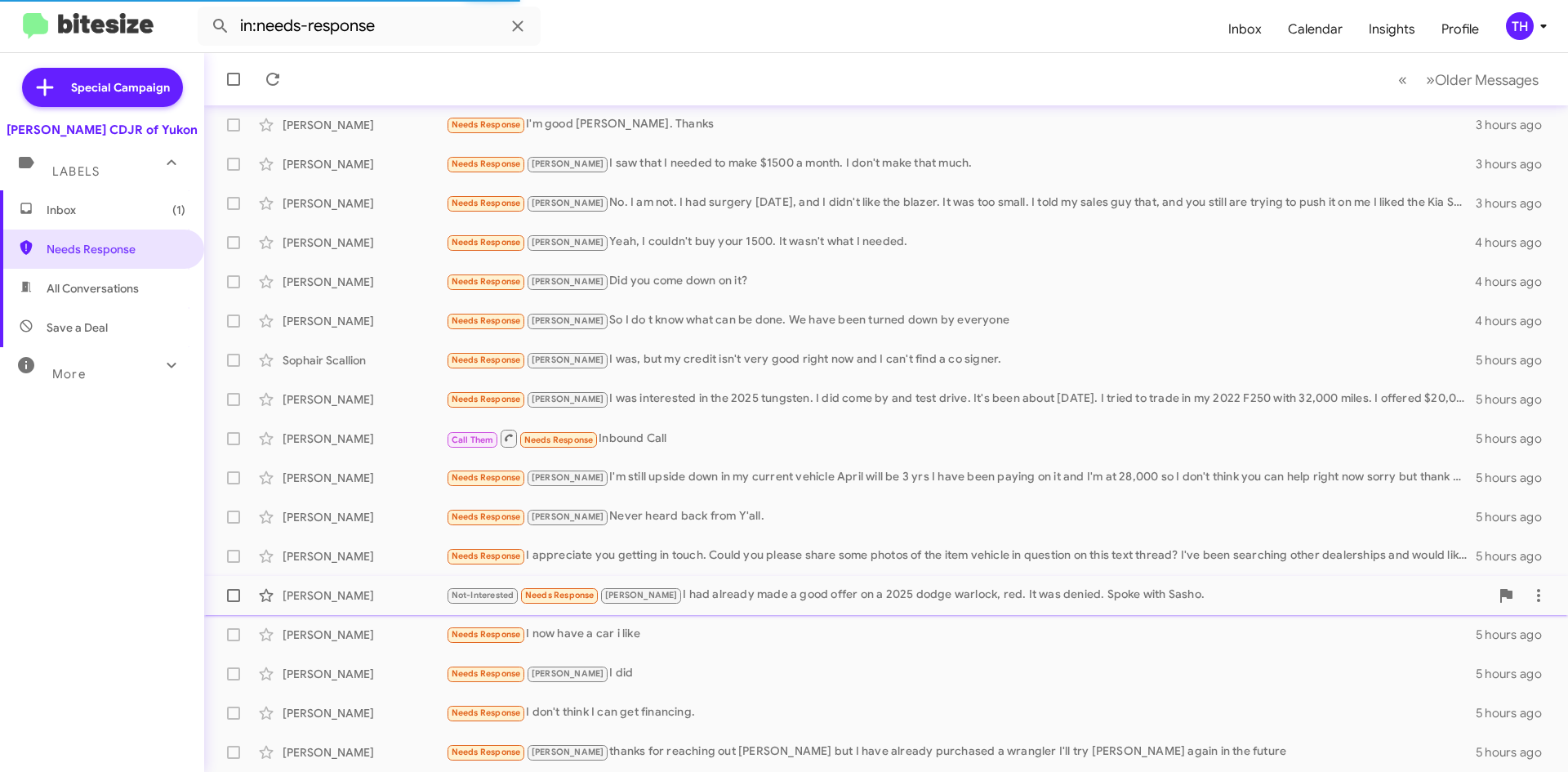
scroll to position [138, 0]
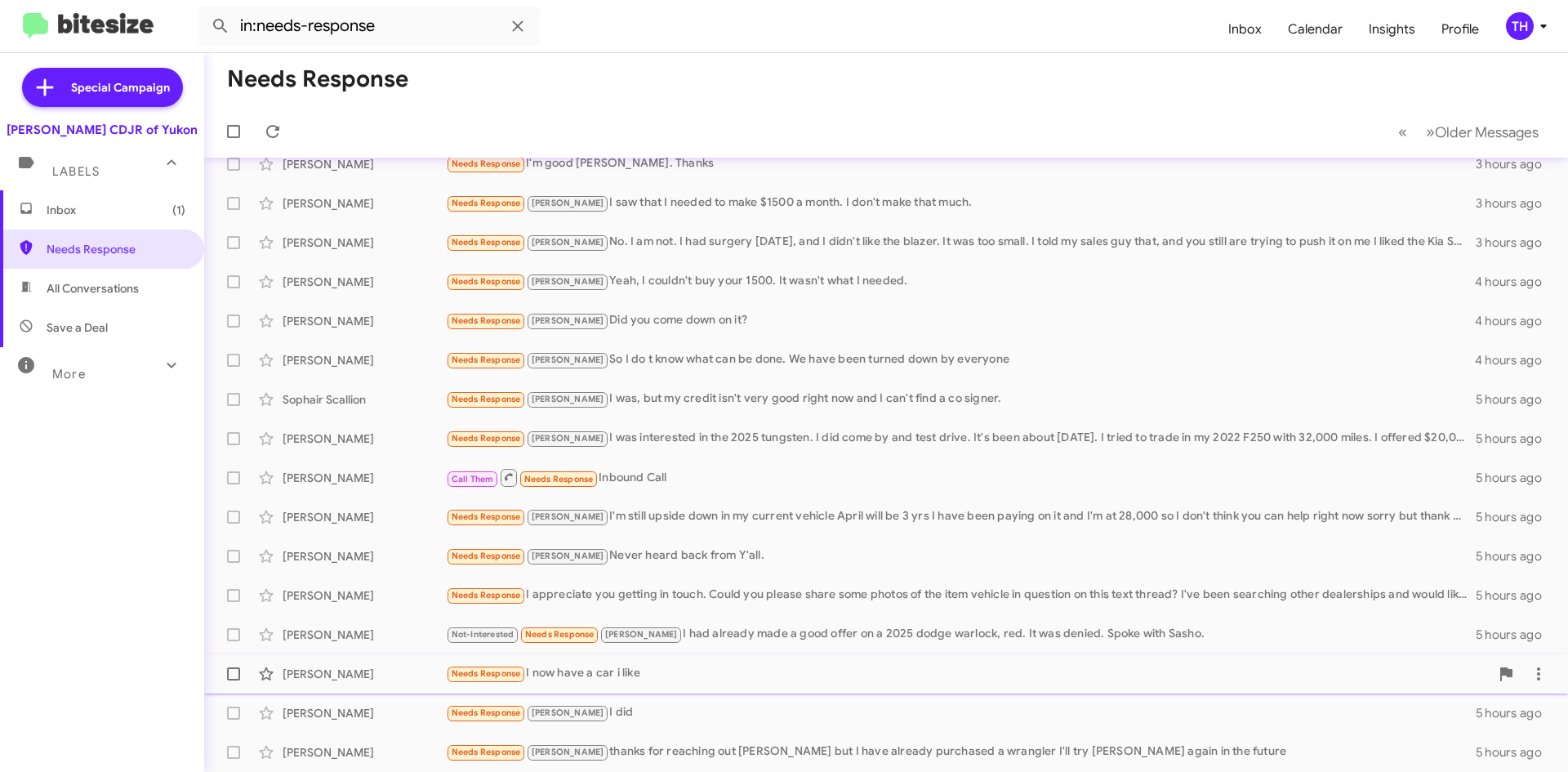
click at [707, 669] on div "Needs Response I now have a car i like" at bounding box center [967, 673] width 1044 height 19
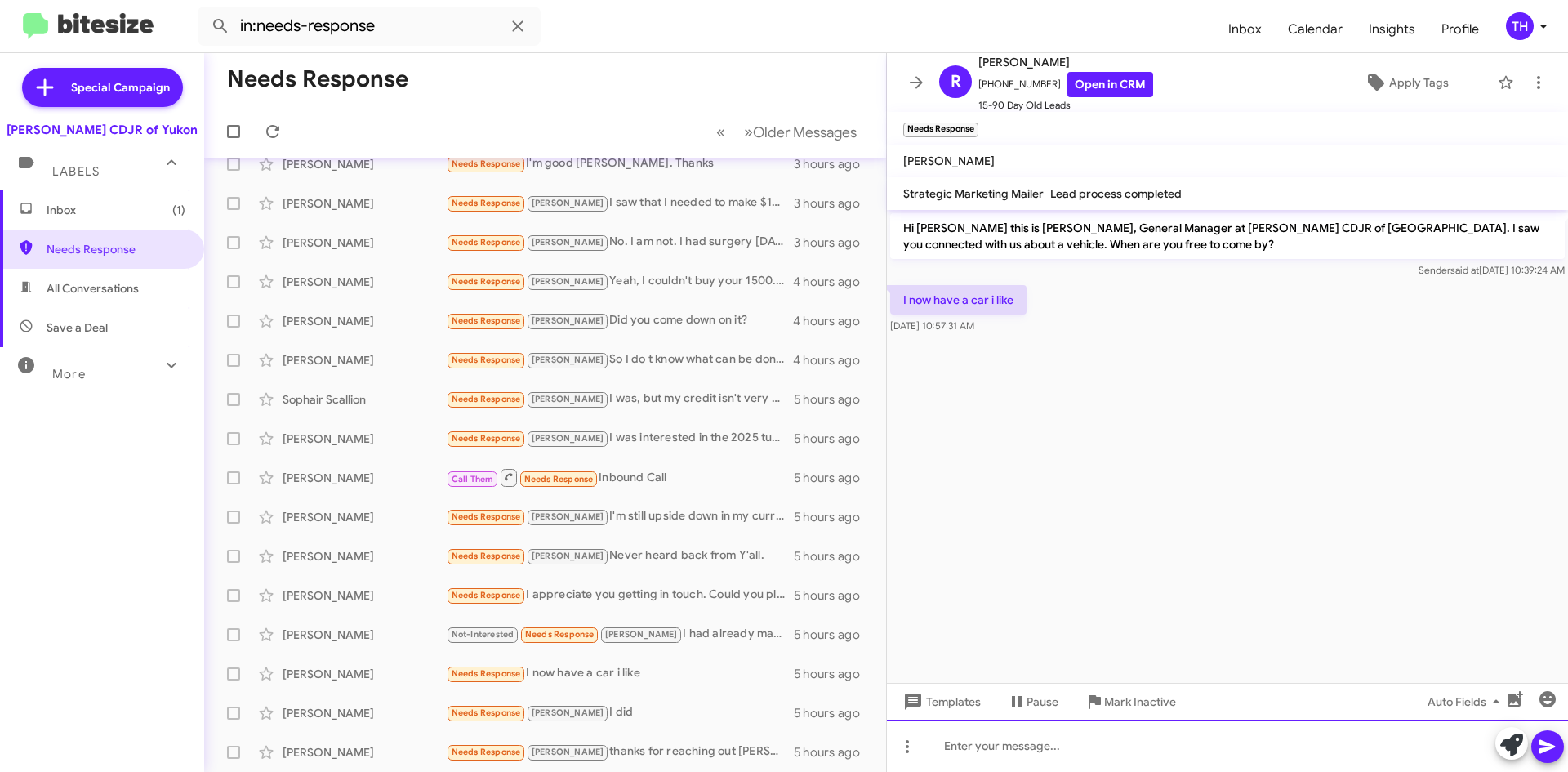
click at [1142, 739] on div at bounding box center [1228, 745] width 681 height 52
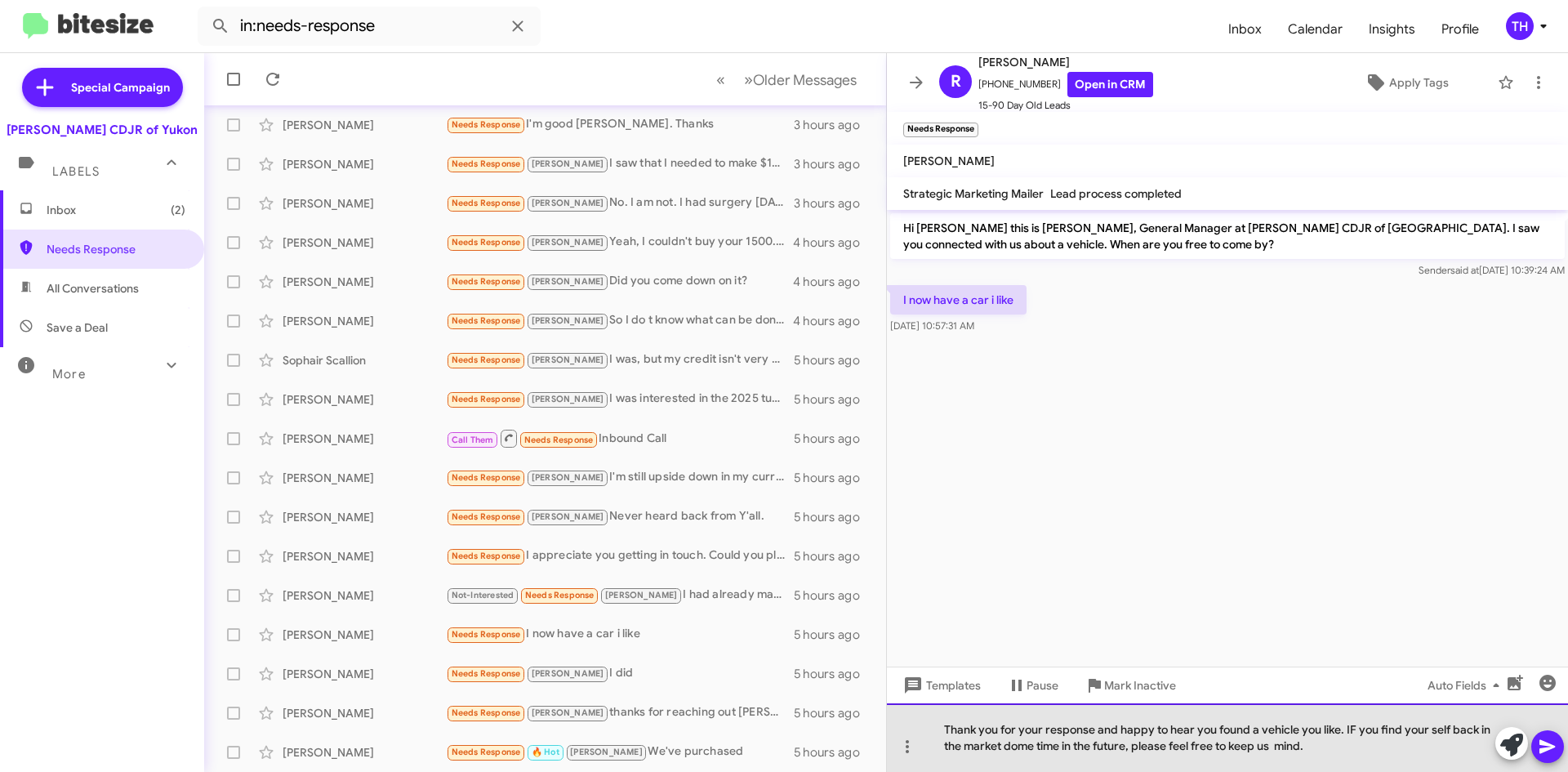
click at [1021, 744] on div "Thank you for your response and happy to hear you found a vehicle you like. IF …" at bounding box center [1228, 737] width 681 height 68
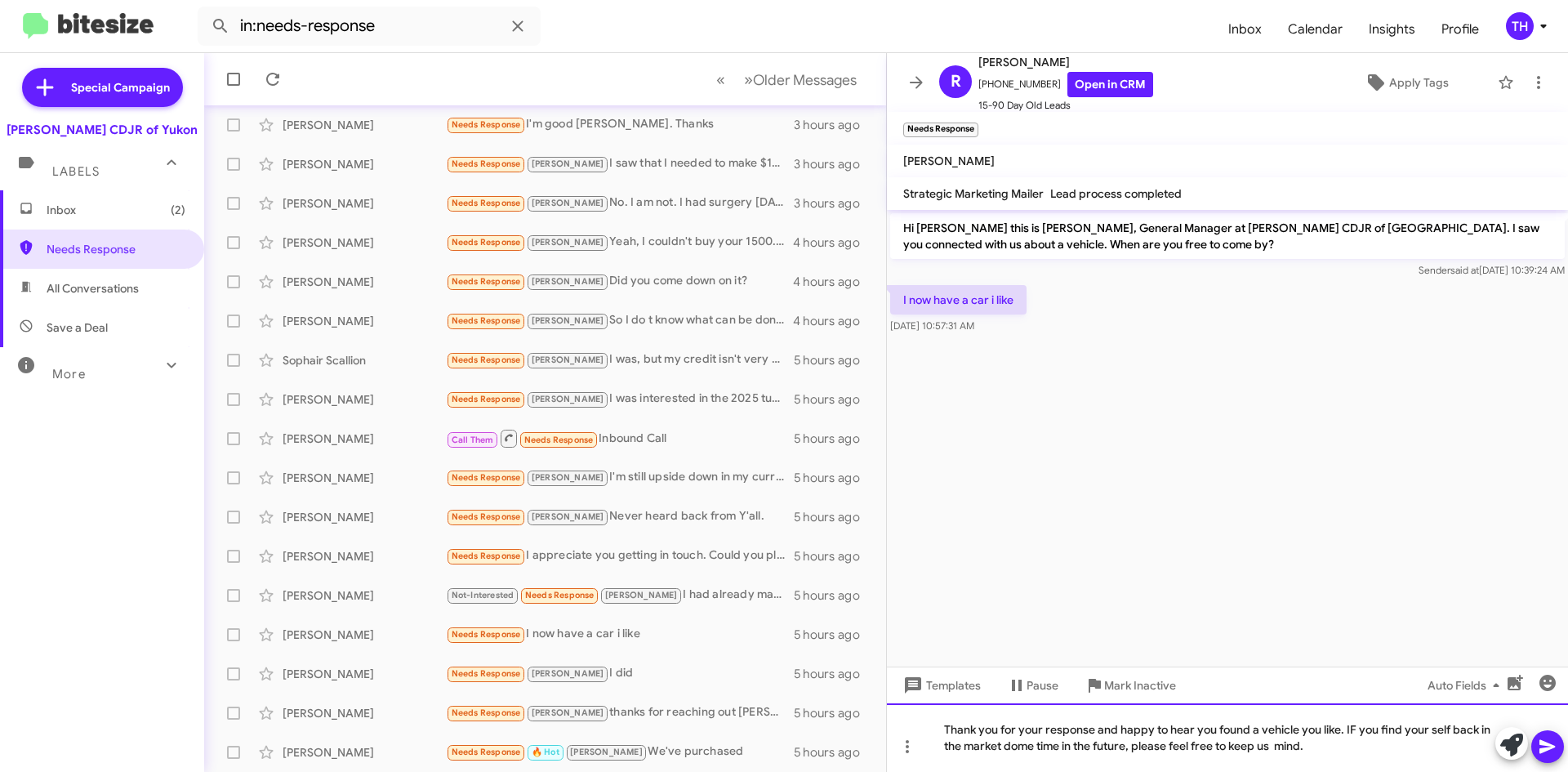
click at [1354, 724] on div "Thank you for your response and happy to hear you found a vehicle you like. IF …" at bounding box center [1228, 737] width 681 height 68
click at [1016, 742] on div "Thank you for your response and happy to hear you found a vehicle you like. If …" at bounding box center [1228, 737] width 681 height 68
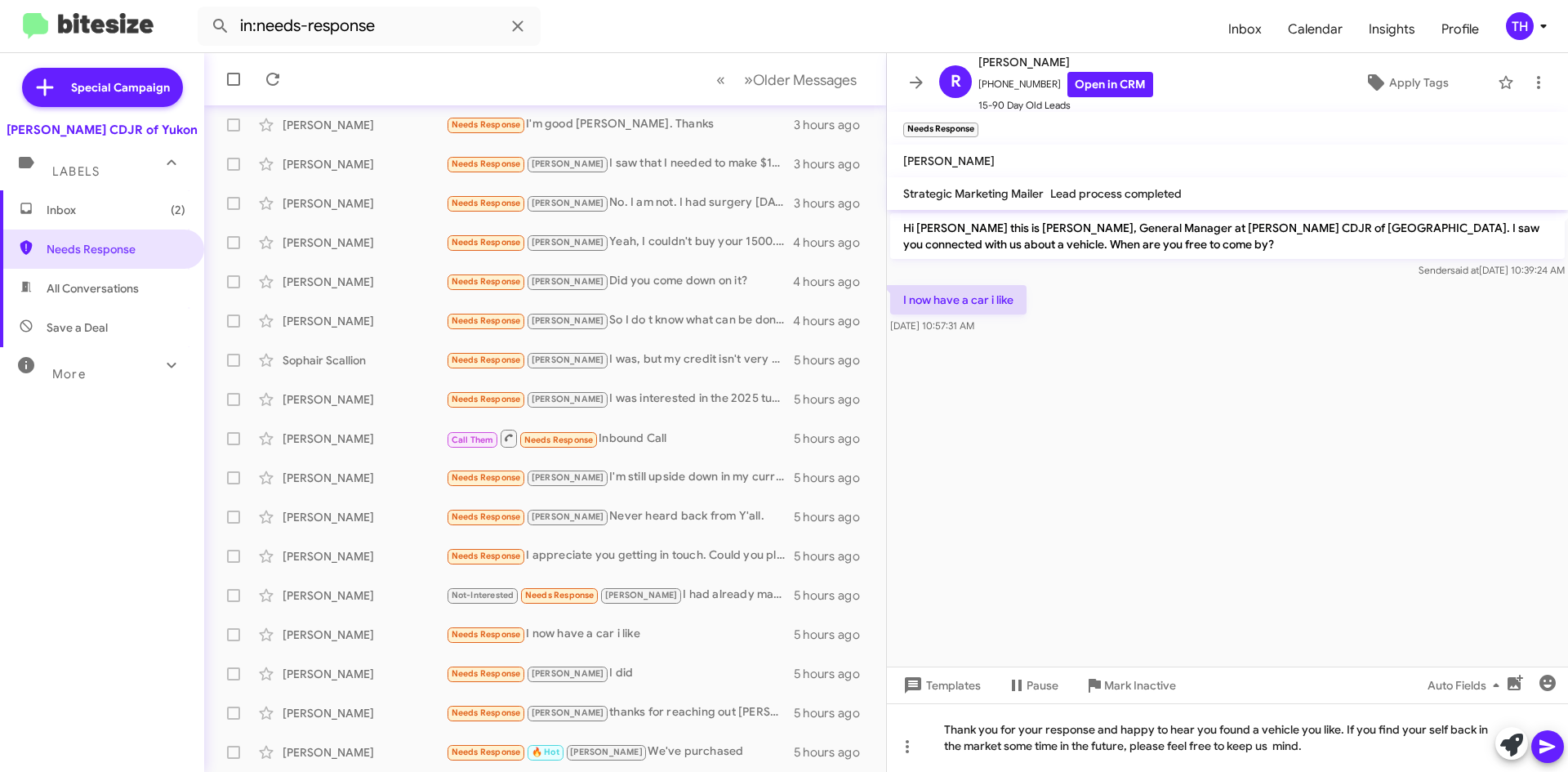
click at [1553, 762] on span at bounding box center [1548, 746] width 20 height 33
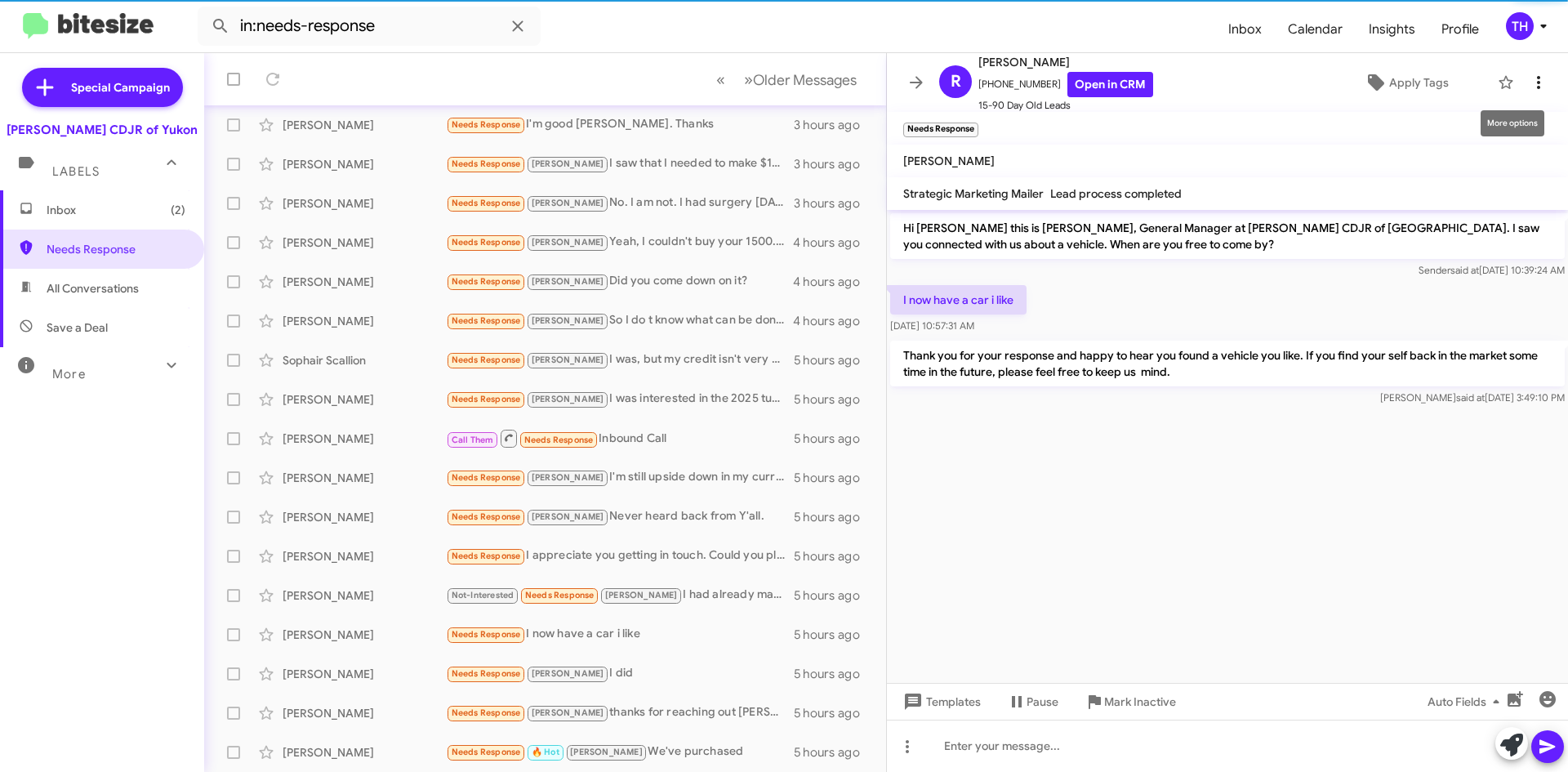
click at [1538, 90] on span at bounding box center [1539, 82] width 33 height 20
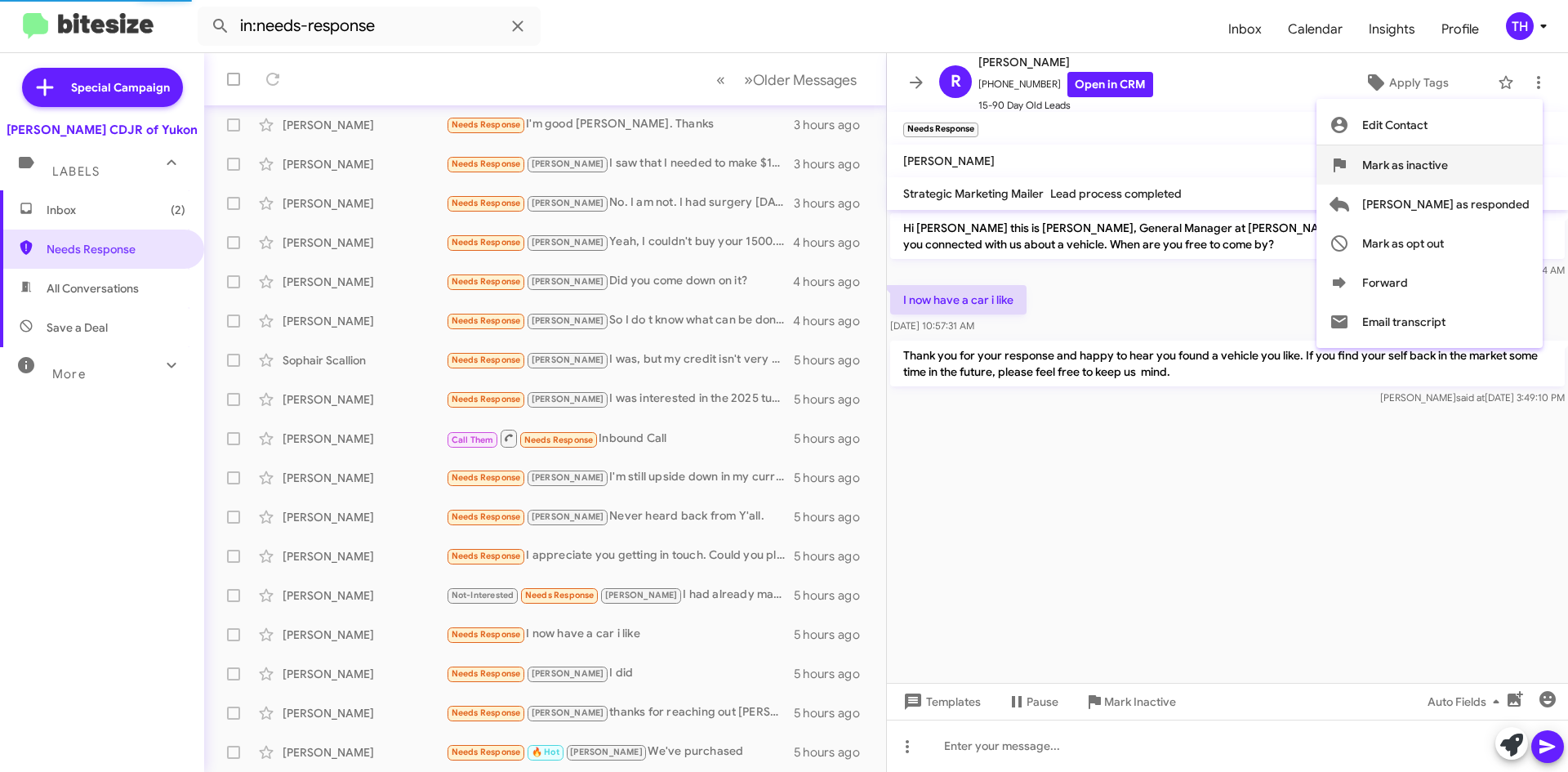
click at [1449, 161] on span "Mark as inactive" at bounding box center [1406, 165] width 86 height 40
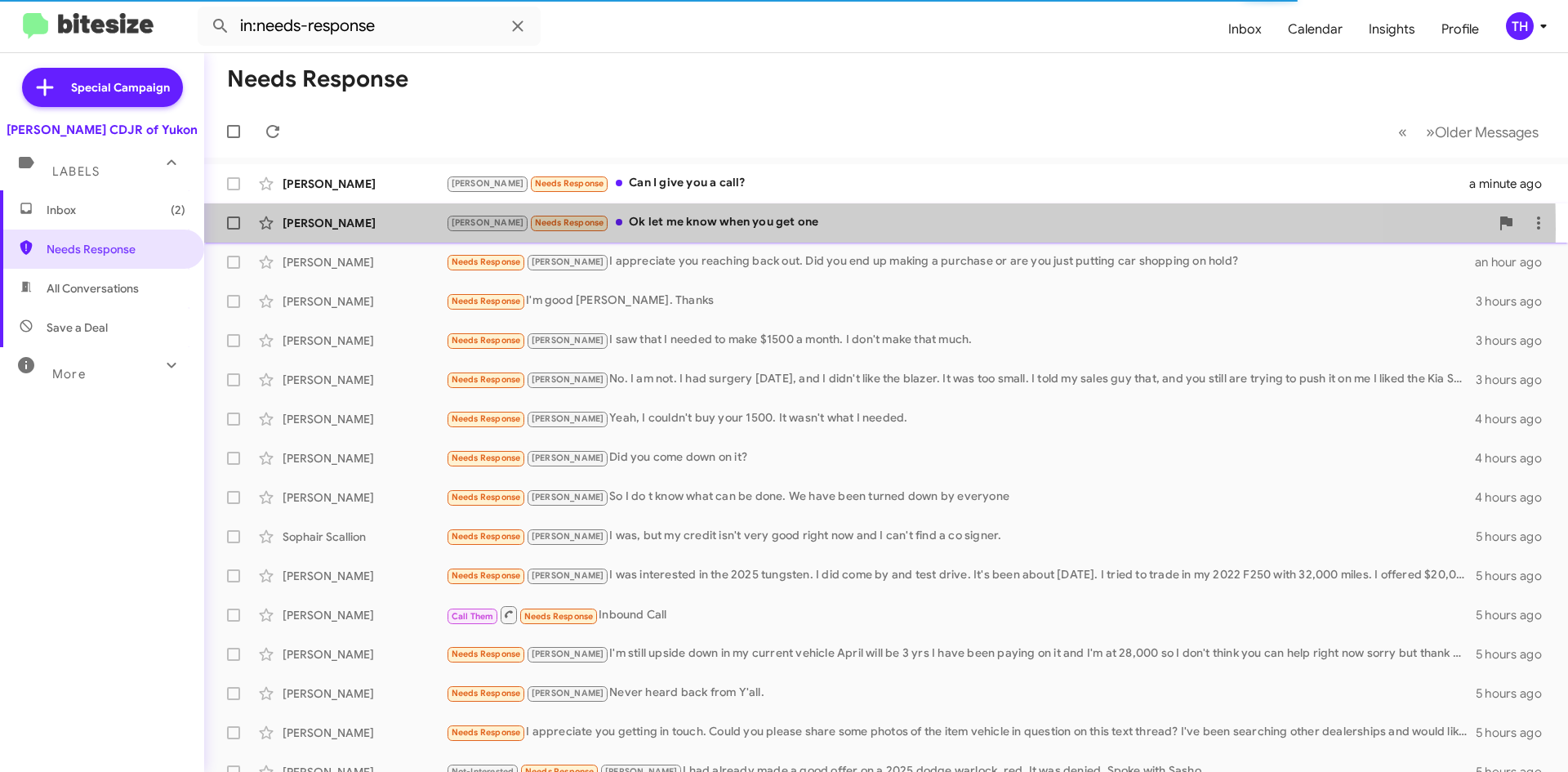
click at [639, 229] on div "[PERSON_NAME] Needs Response Ok let me know when you get one" at bounding box center [967, 222] width 1044 height 19
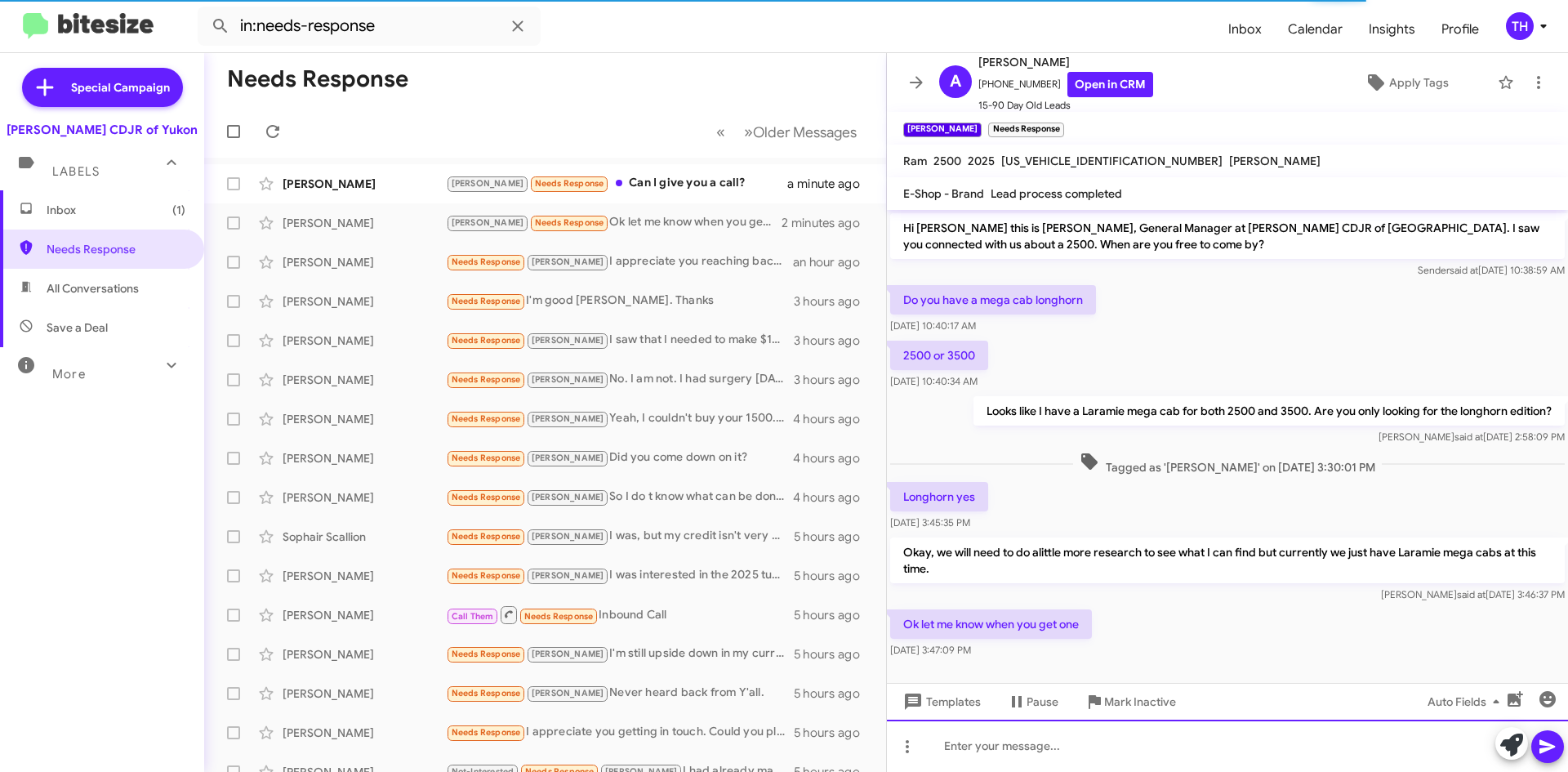
click at [1014, 736] on div at bounding box center [1228, 745] width 681 height 52
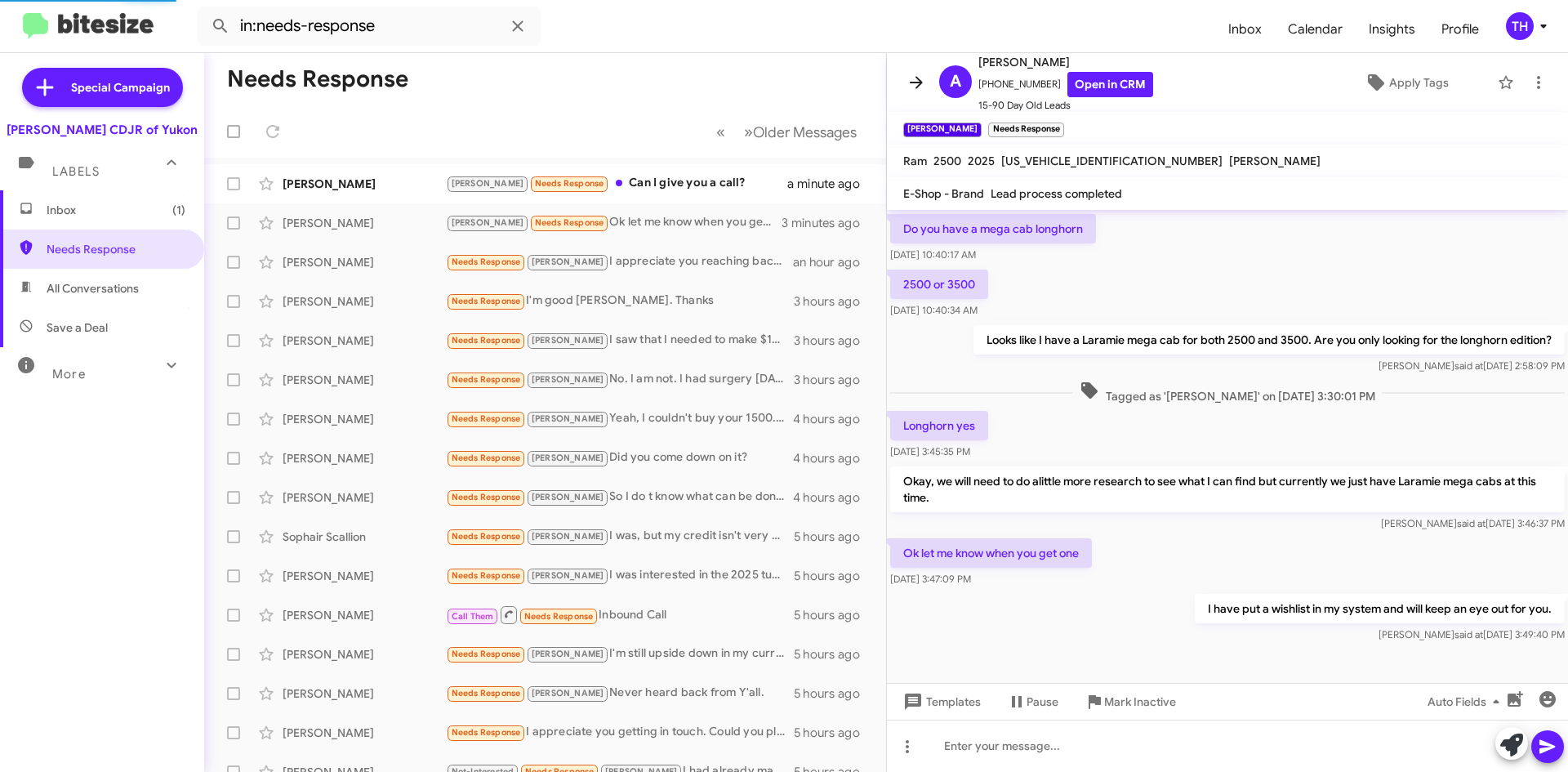
click at [912, 79] on icon at bounding box center [916, 82] width 20 height 20
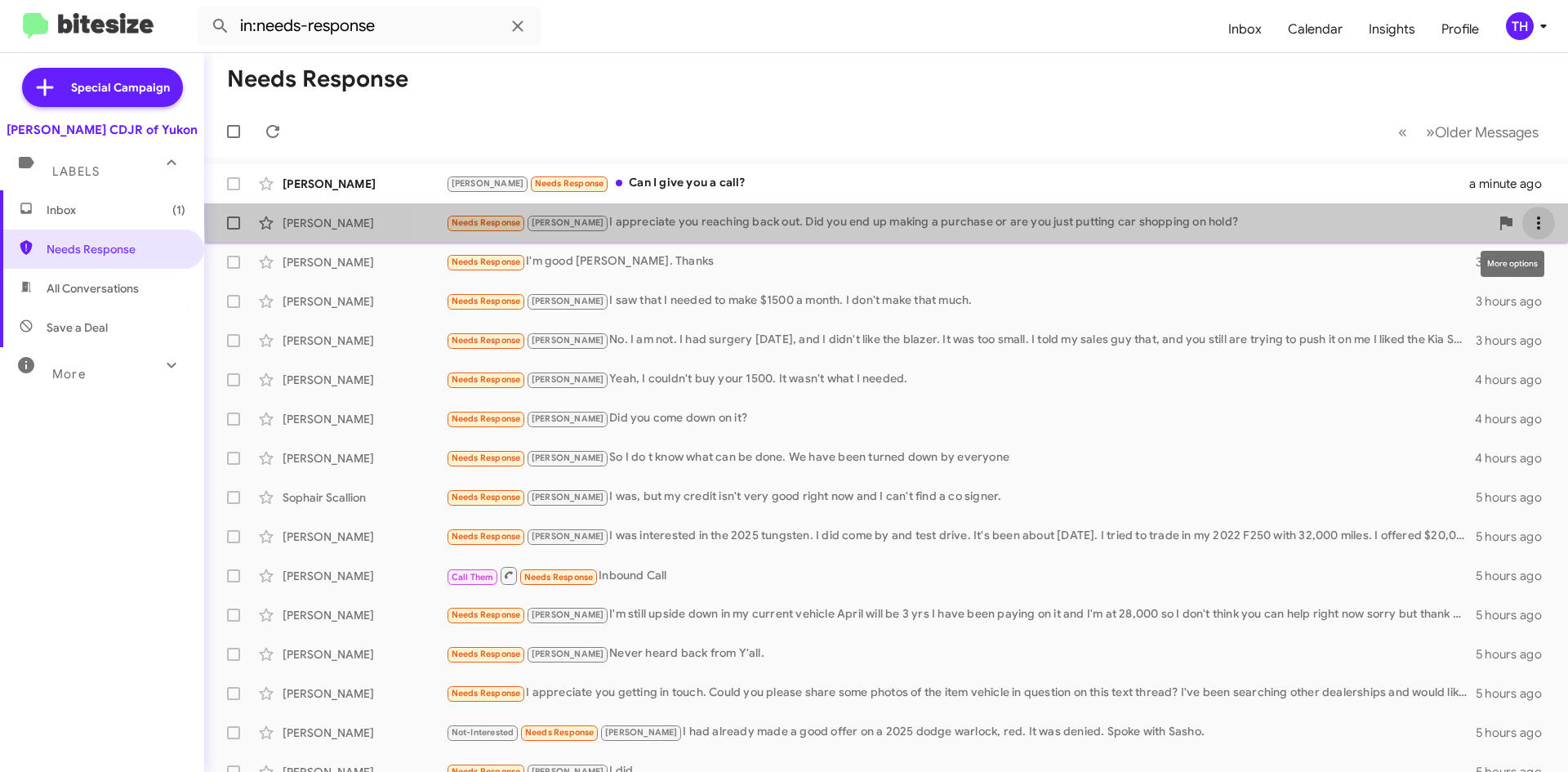
click at [1537, 213] on button at bounding box center [1539, 223] width 33 height 33
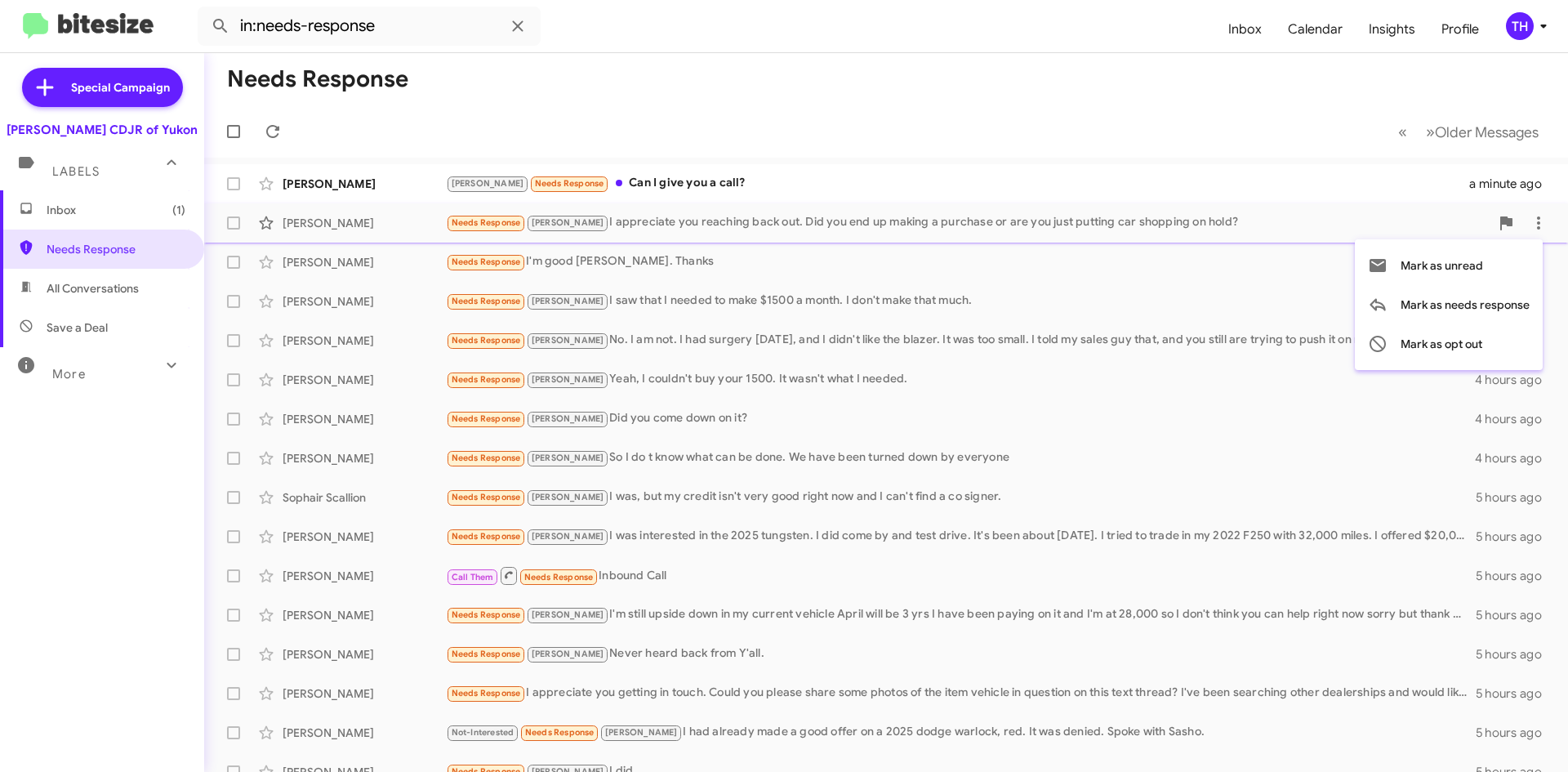
click at [86, 210] on div at bounding box center [784, 386] width 1568 height 772
click at [87, 210] on span "Inbox (1)" at bounding box center [116, 210] width 139 height 16
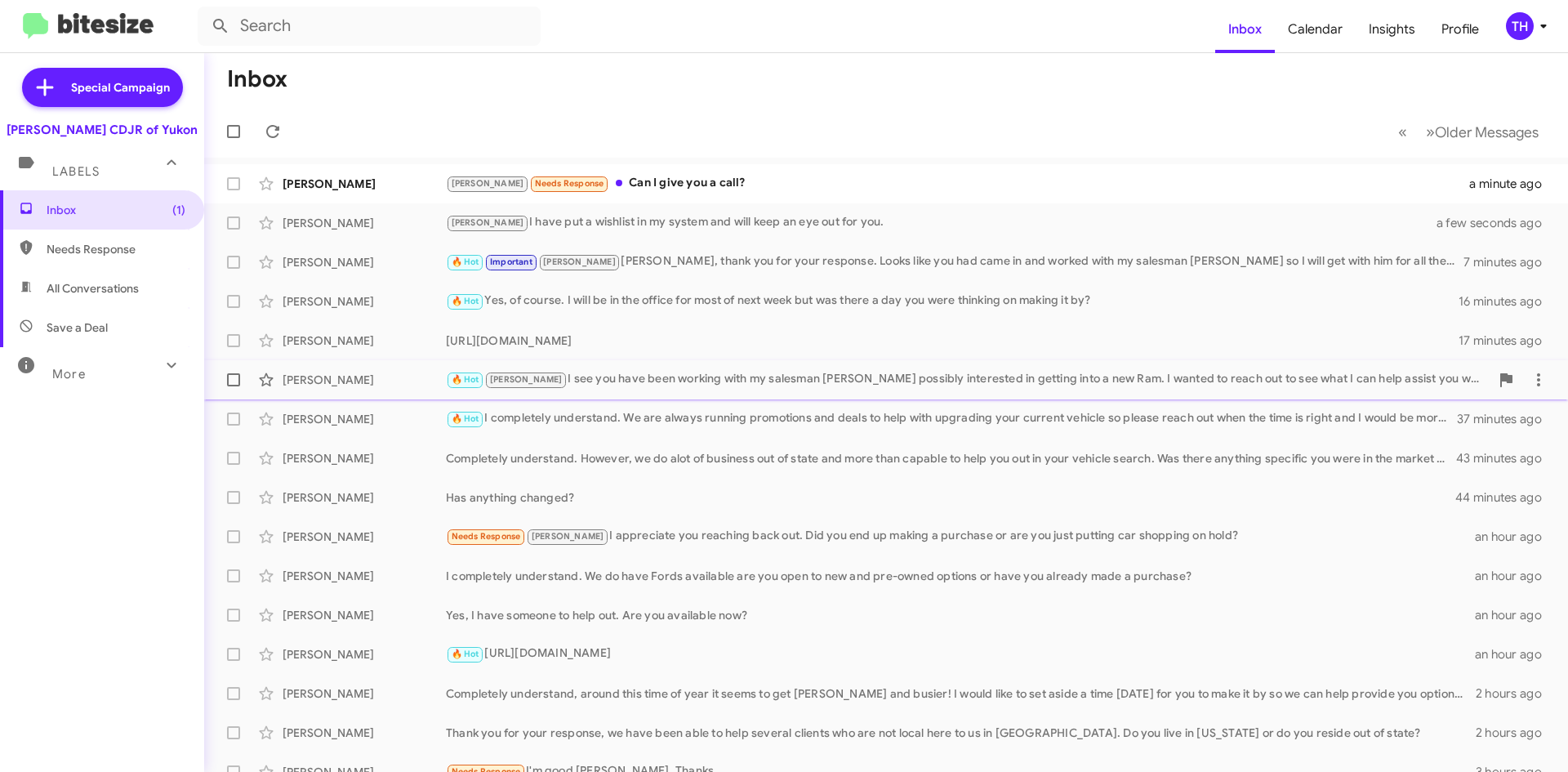
scroll to position [176, 0]
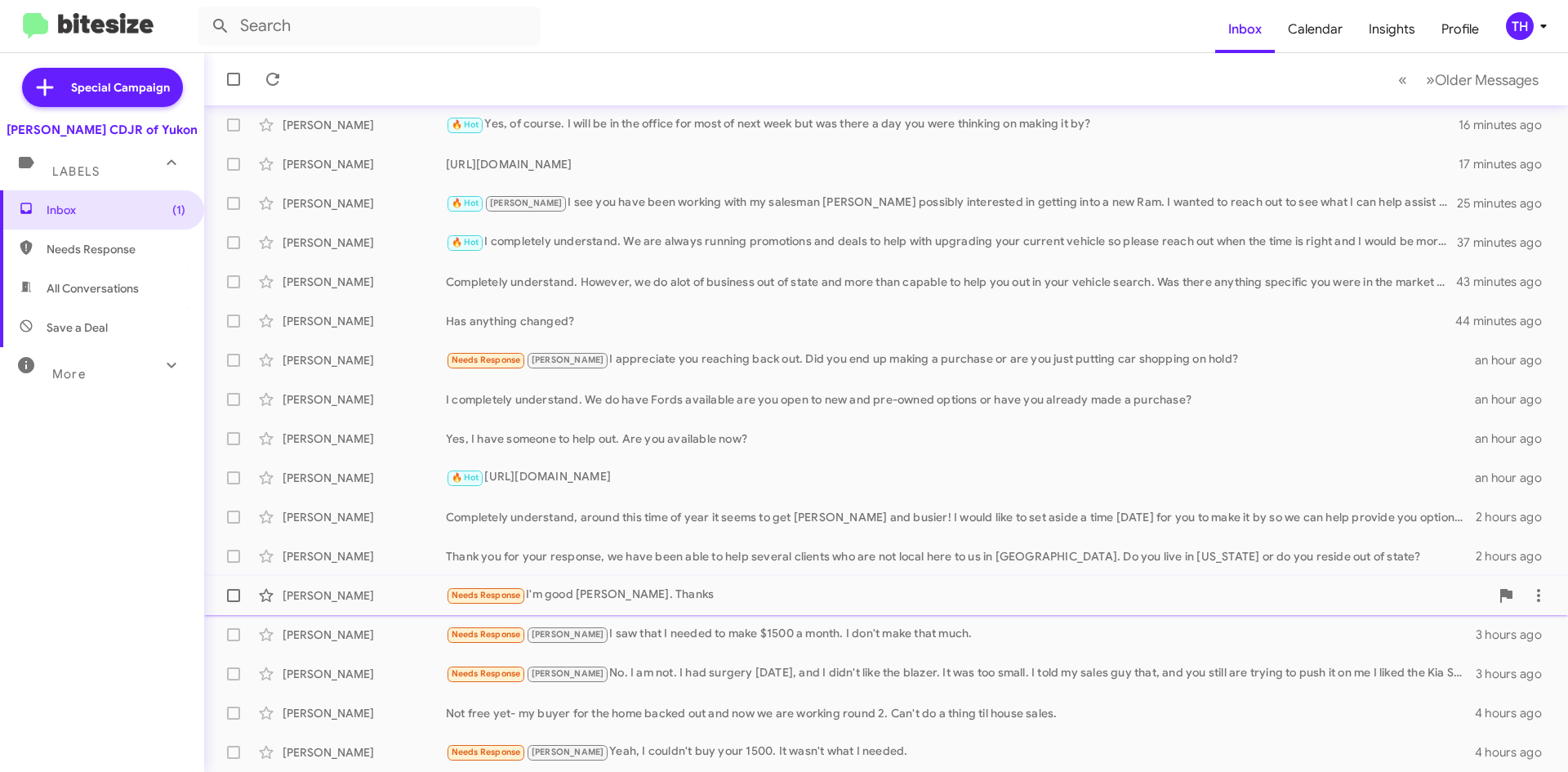
click at [632, 597] on div "Needs Response I'm good [PERSON_NAME]. Thanks" at bounding box center [967, 595] width 1044 height 19
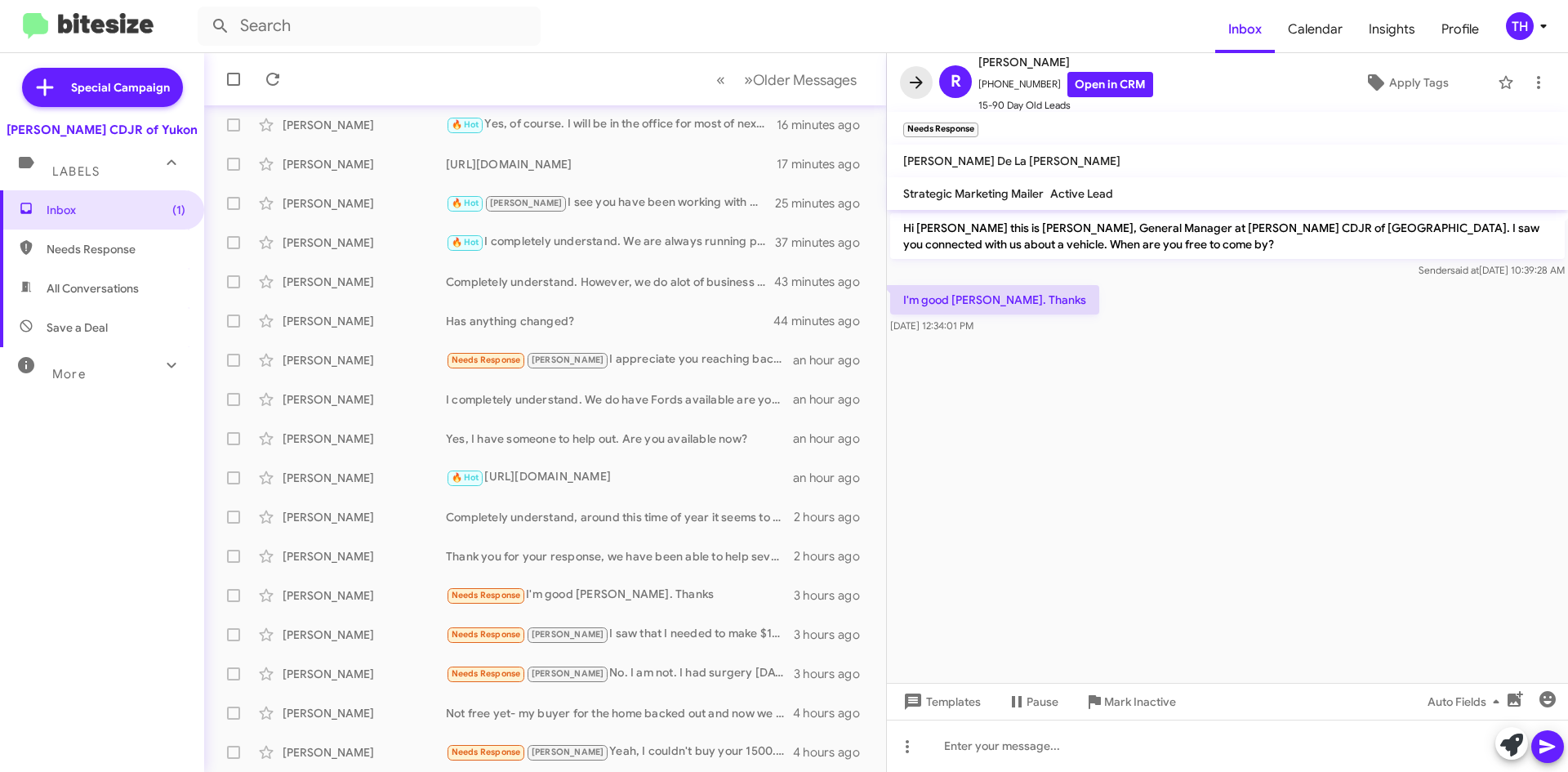
click at [928, 89] on span at bounding box center [916, 82] width 33 height 20
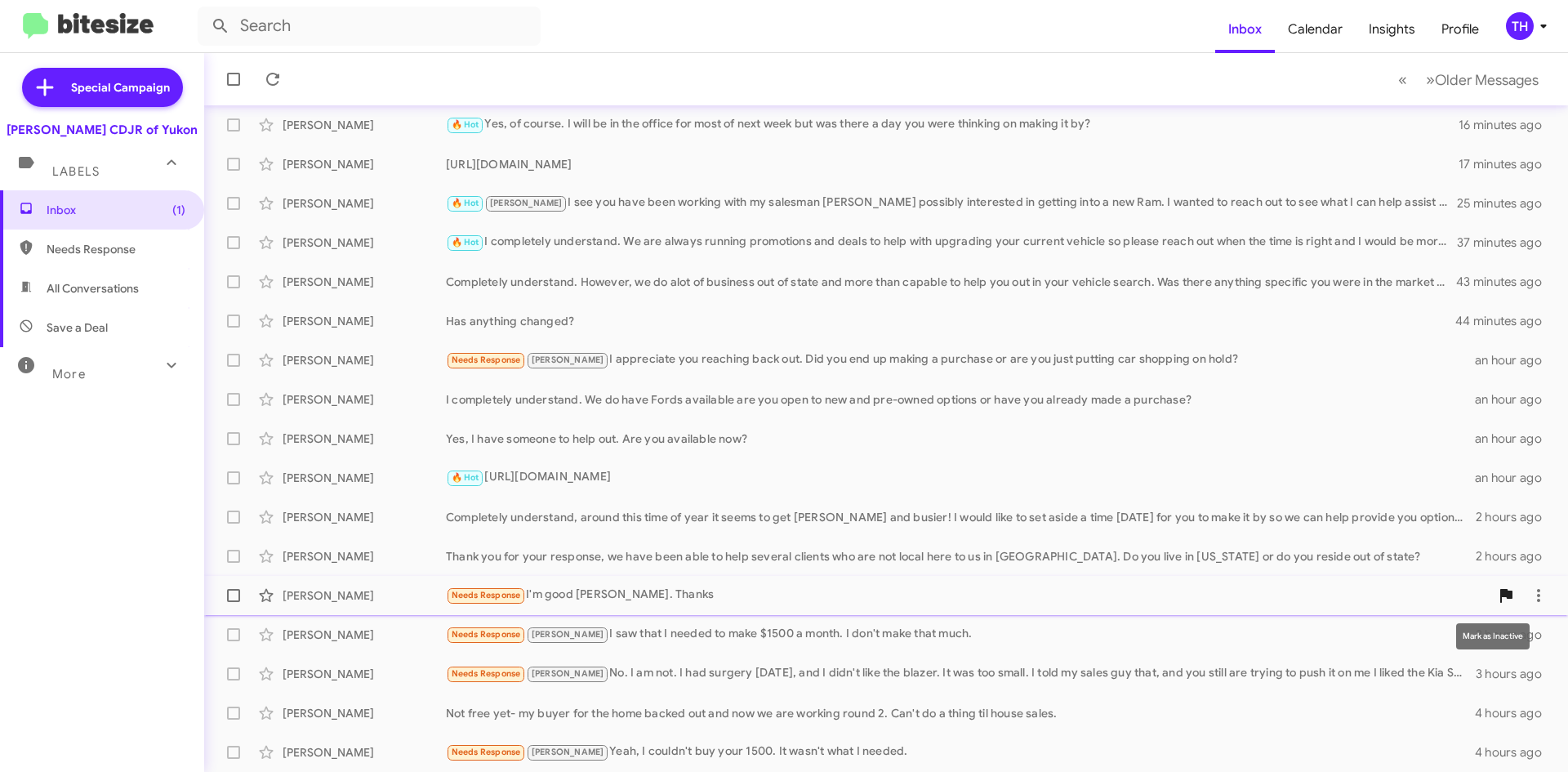
click at [1500, 595] on icon at bounding box center [1506, 596] width 12 height 14
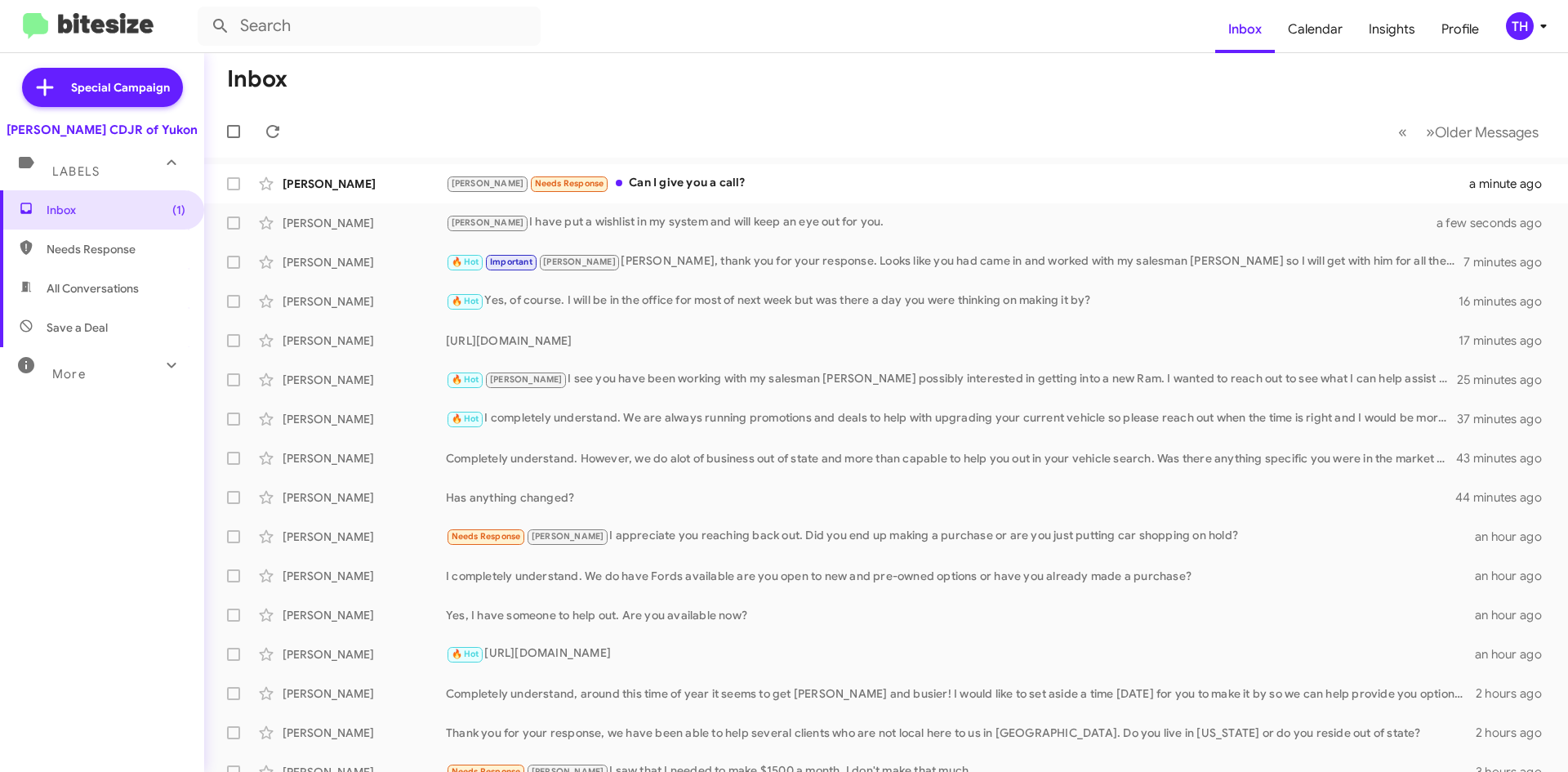
click at [89, 250] on span "Needs Response" at bounding box center [116, 249] width 139 height 16
type input "in:needs-response"
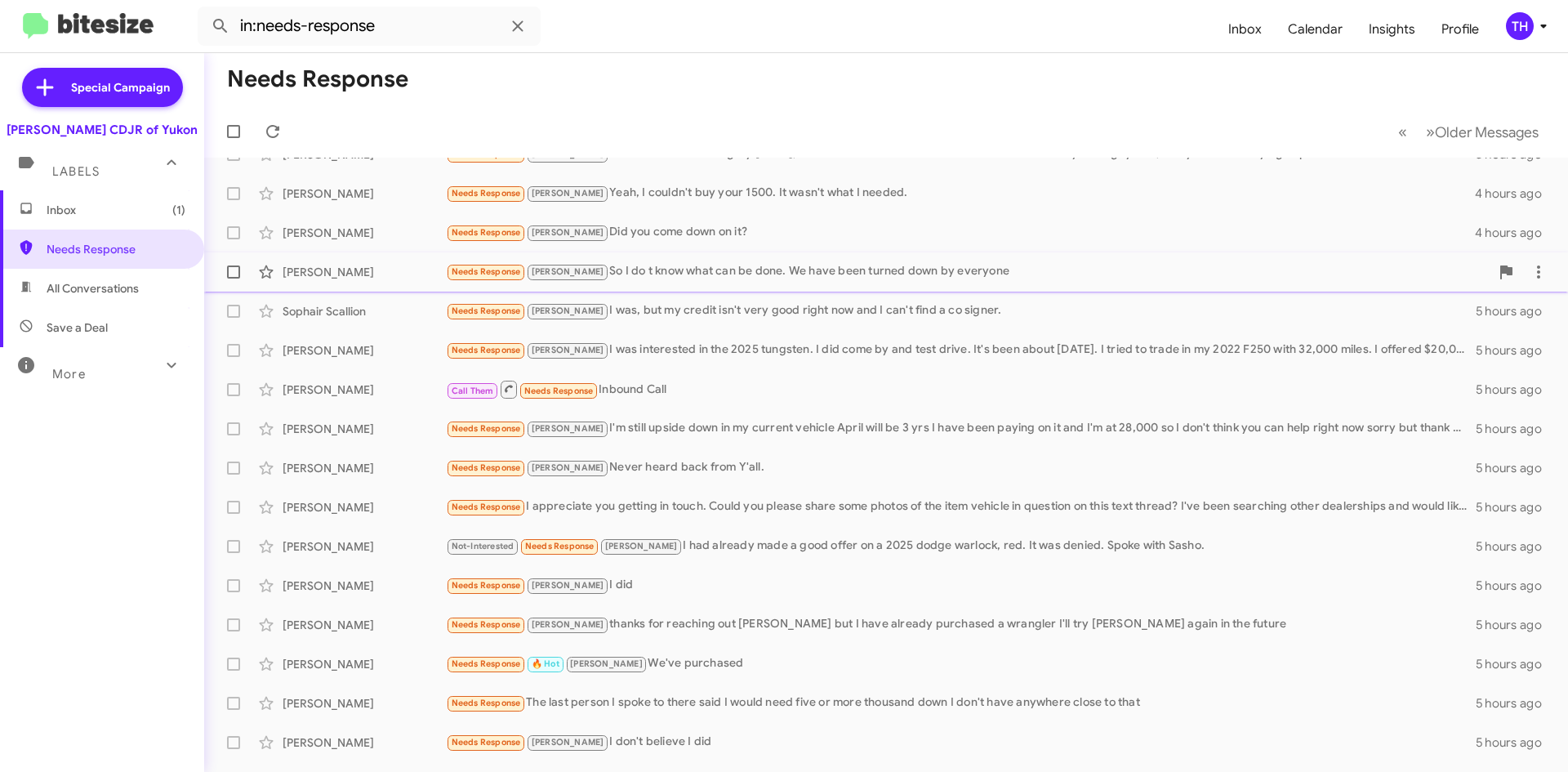
scroll to position [176, 0]
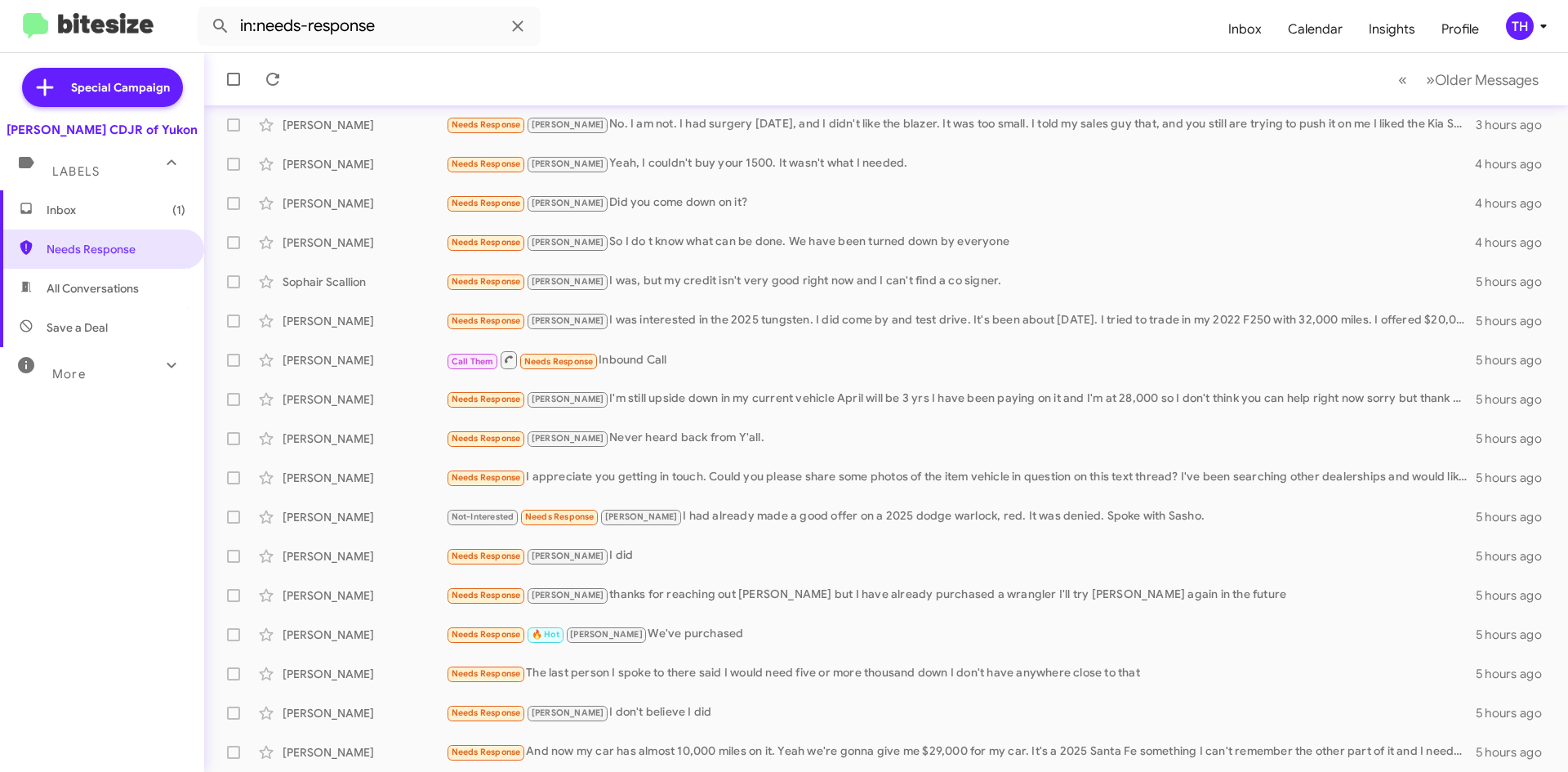
click at [129, 209] on span "Inbox (1)" at bounding box center [116, 210] width 139 height 16
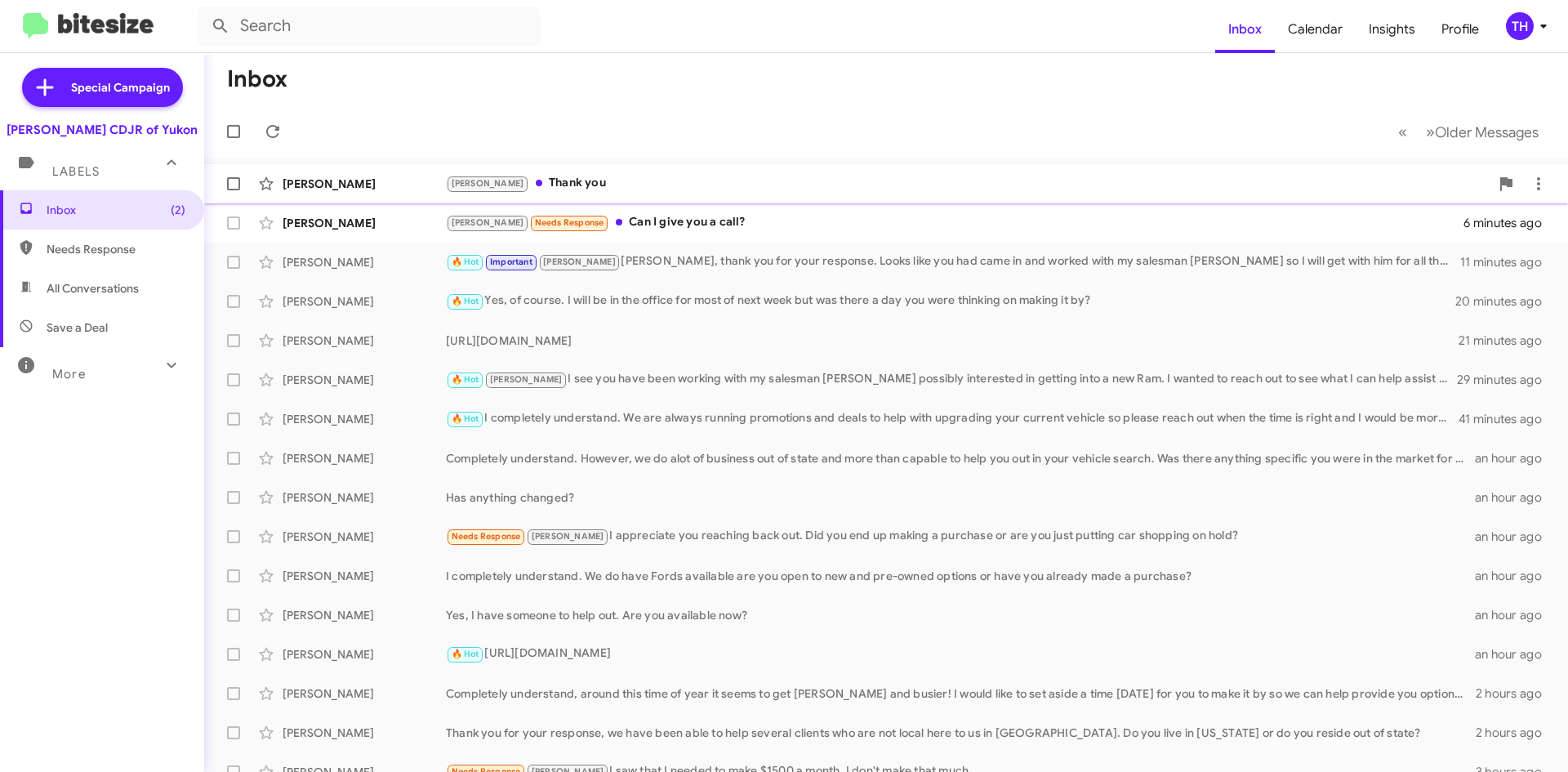
click at [1044, 169] on div "[PERSON_NAME] Thank you a few seconds ago" at bounding box center [887, 184] width 1338 height 33
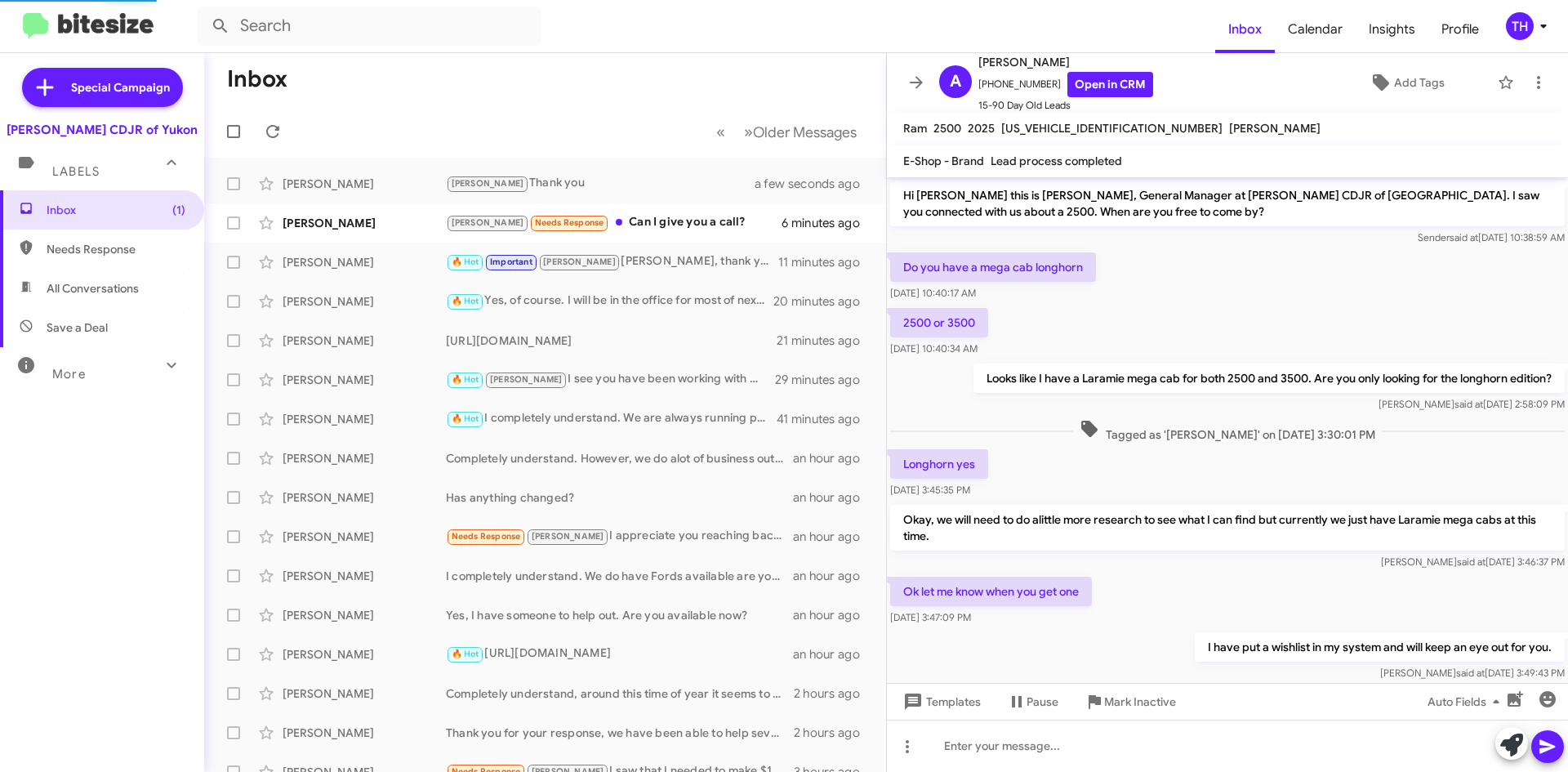
scroll to position [98, 0]
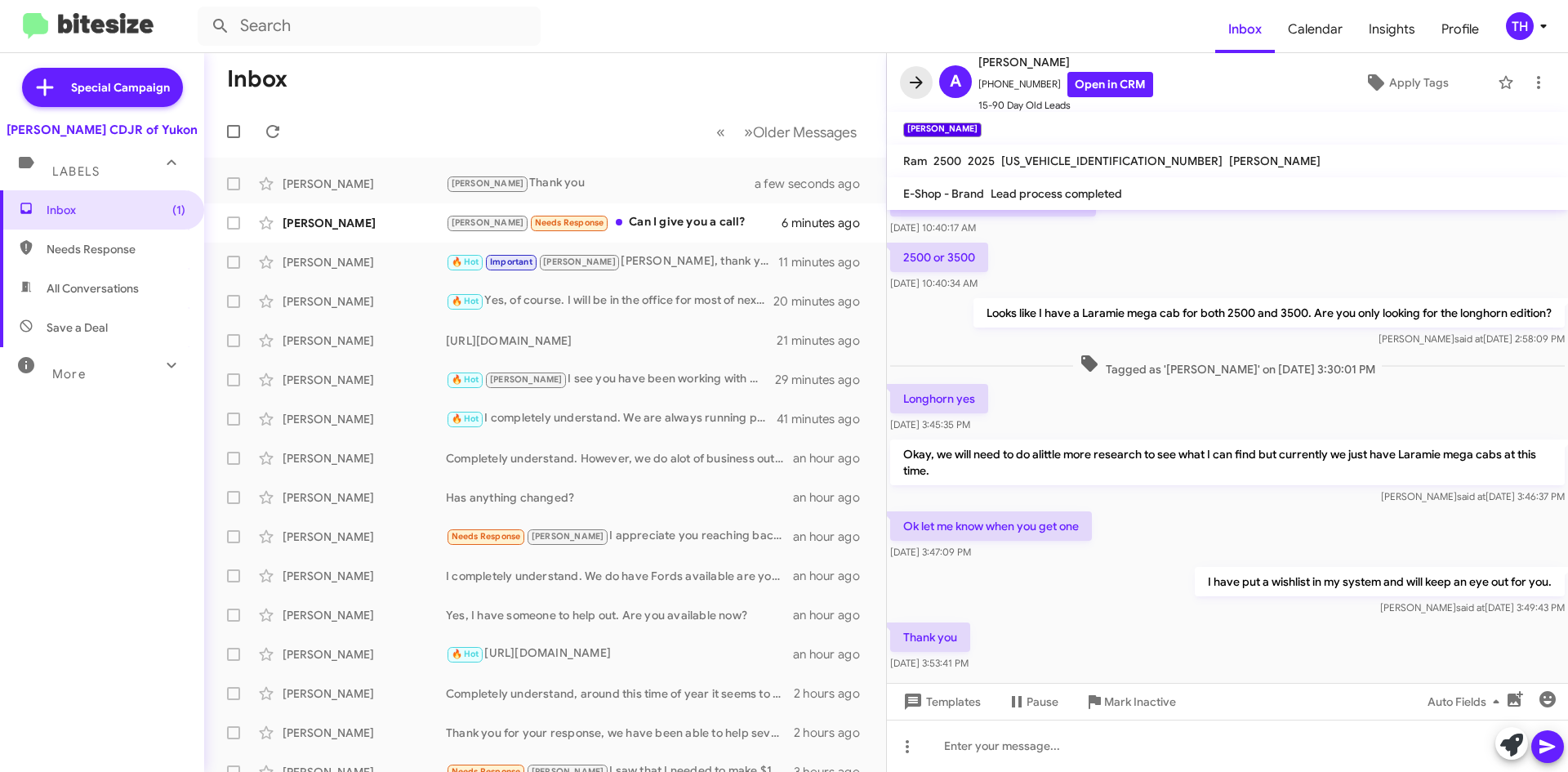
click at [913, 86] on icon at bounding box center [916, 82] width 20 height 20
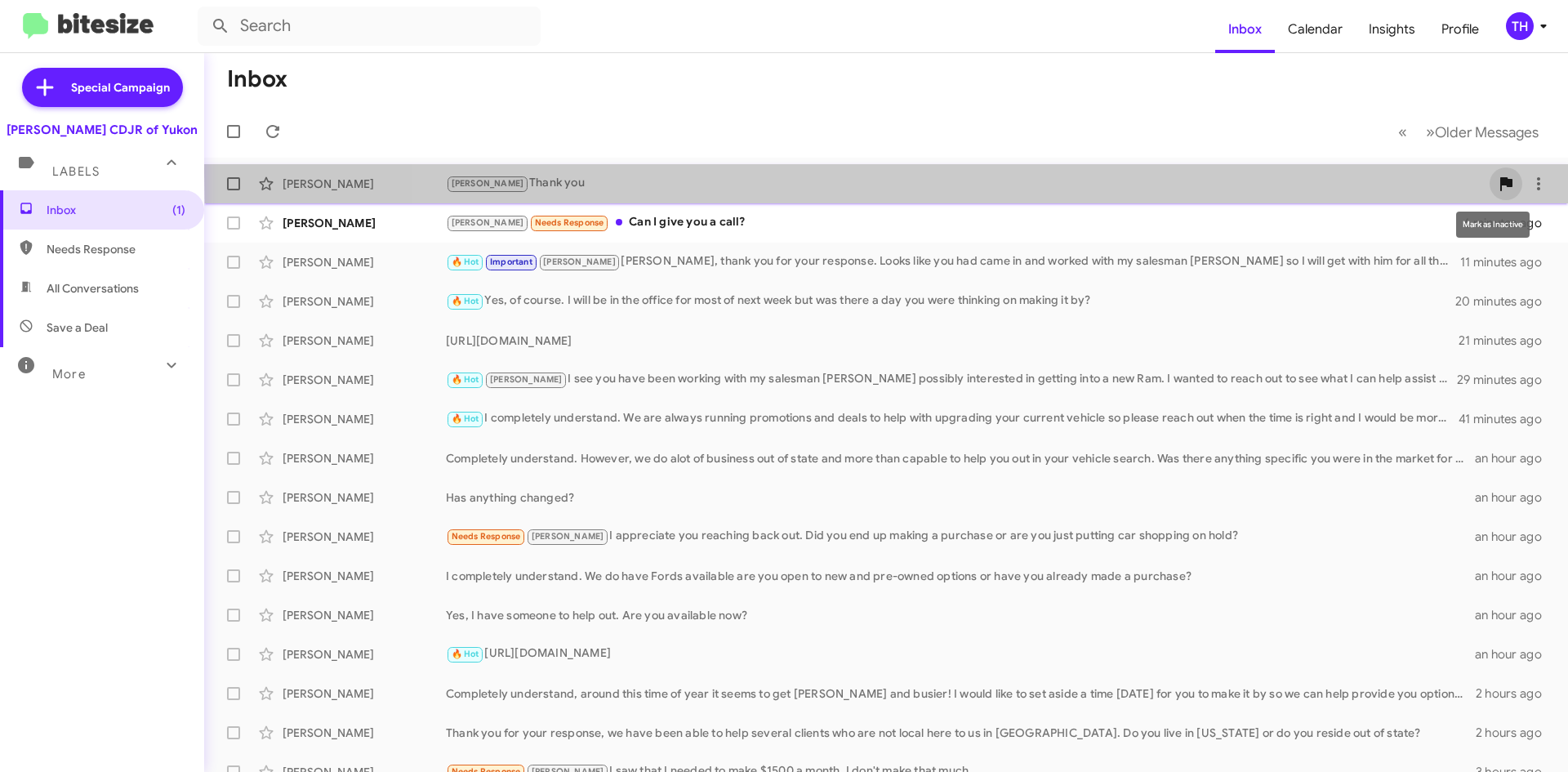
click at [1498, 171] on button at bounding box center [1506, 184] width 33 height 33
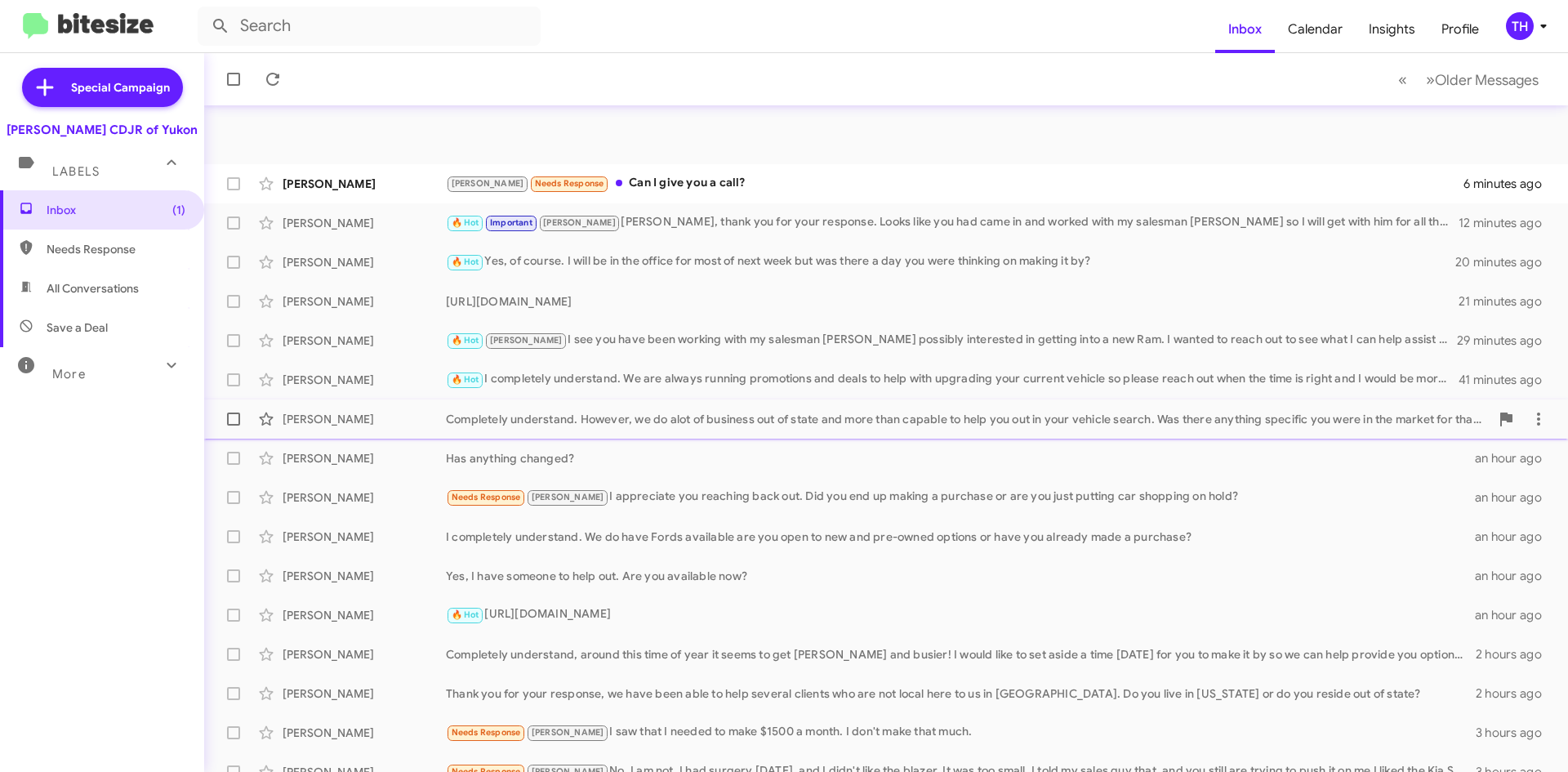
scroll to position [138, 0]
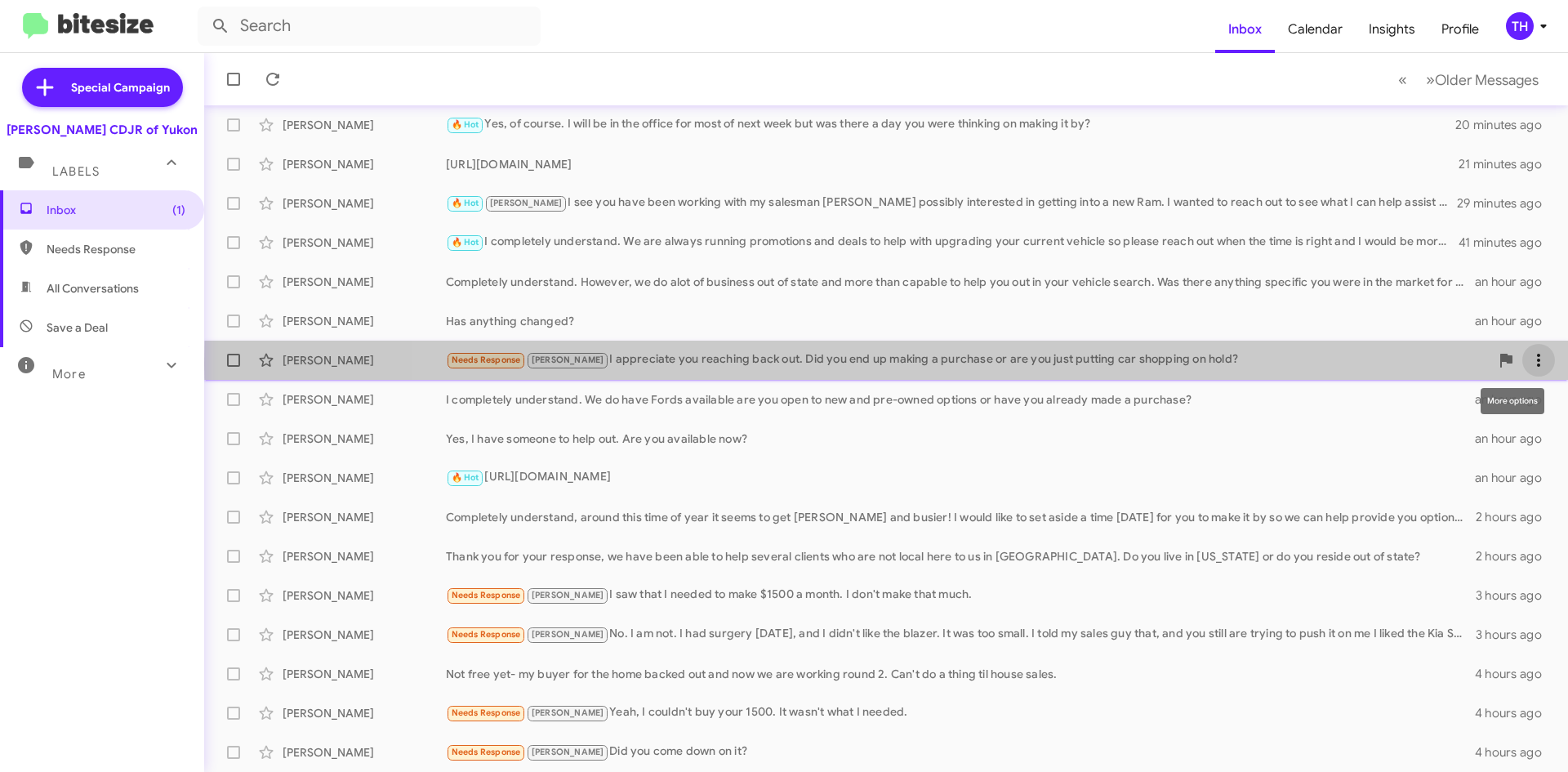
click at [1529, 364] on icon at bounding box center [1539, 360] width 20 height 20
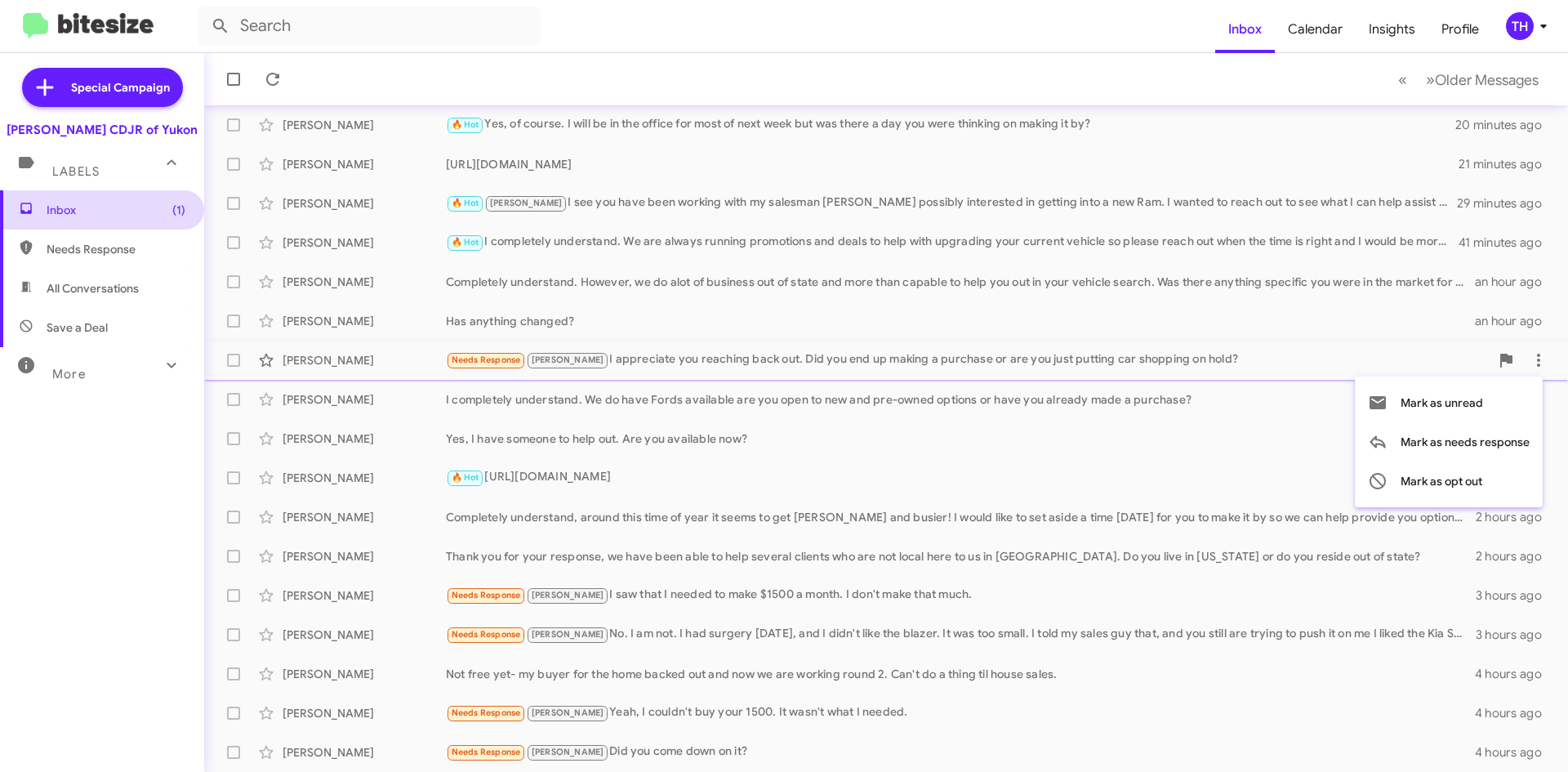
click at [117, 205] on div at bounding box center [784, 386] width 1568 height 772
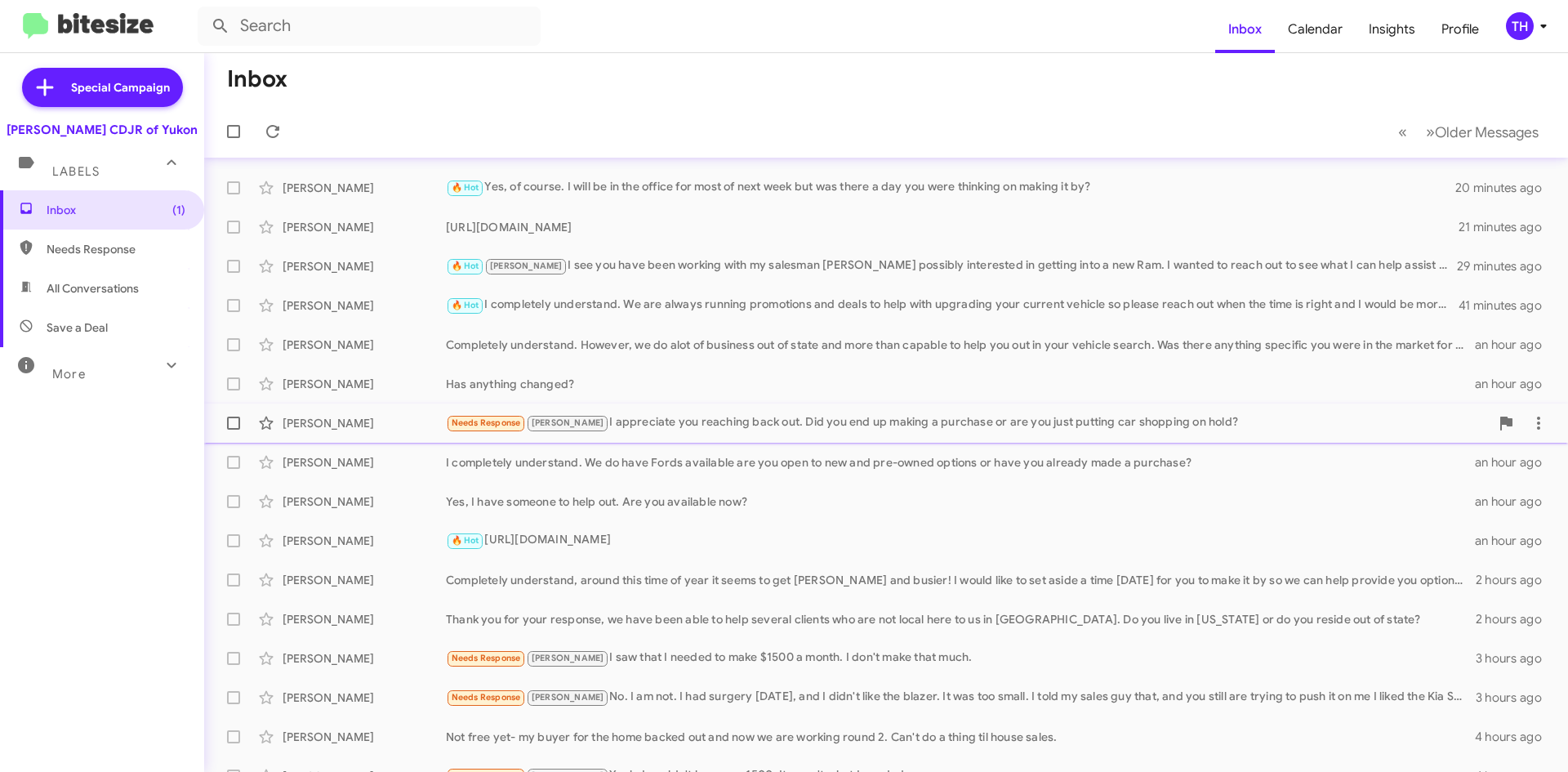
scroll to position [0, 0]
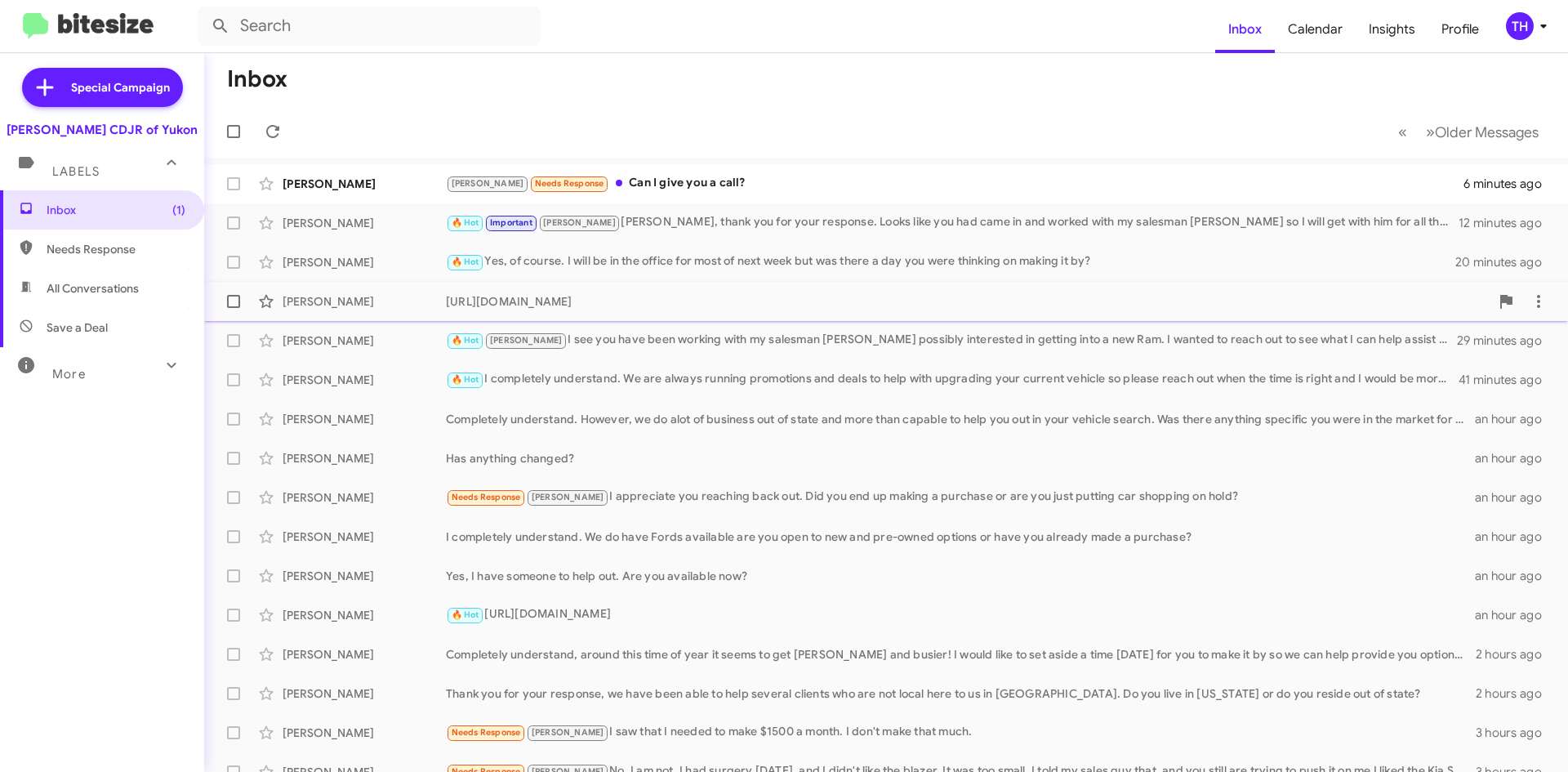
click at [578, 297] on div "[URL][DOMAIN_NAME]" at bounding box center [967, 302] width 1044 height 16
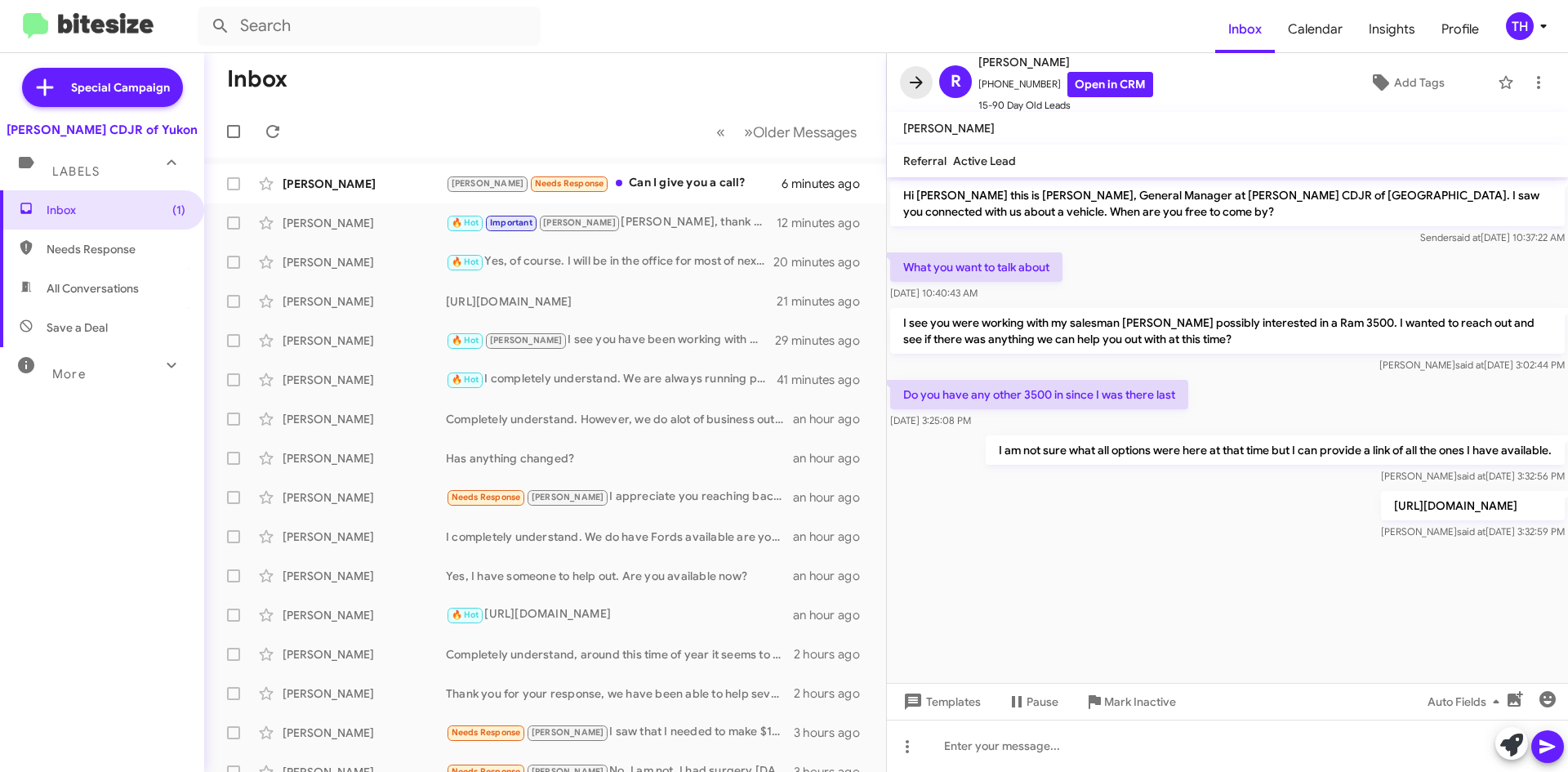
click at [915, 80] on icon at bounding box center [916, 82] width 20 height 20
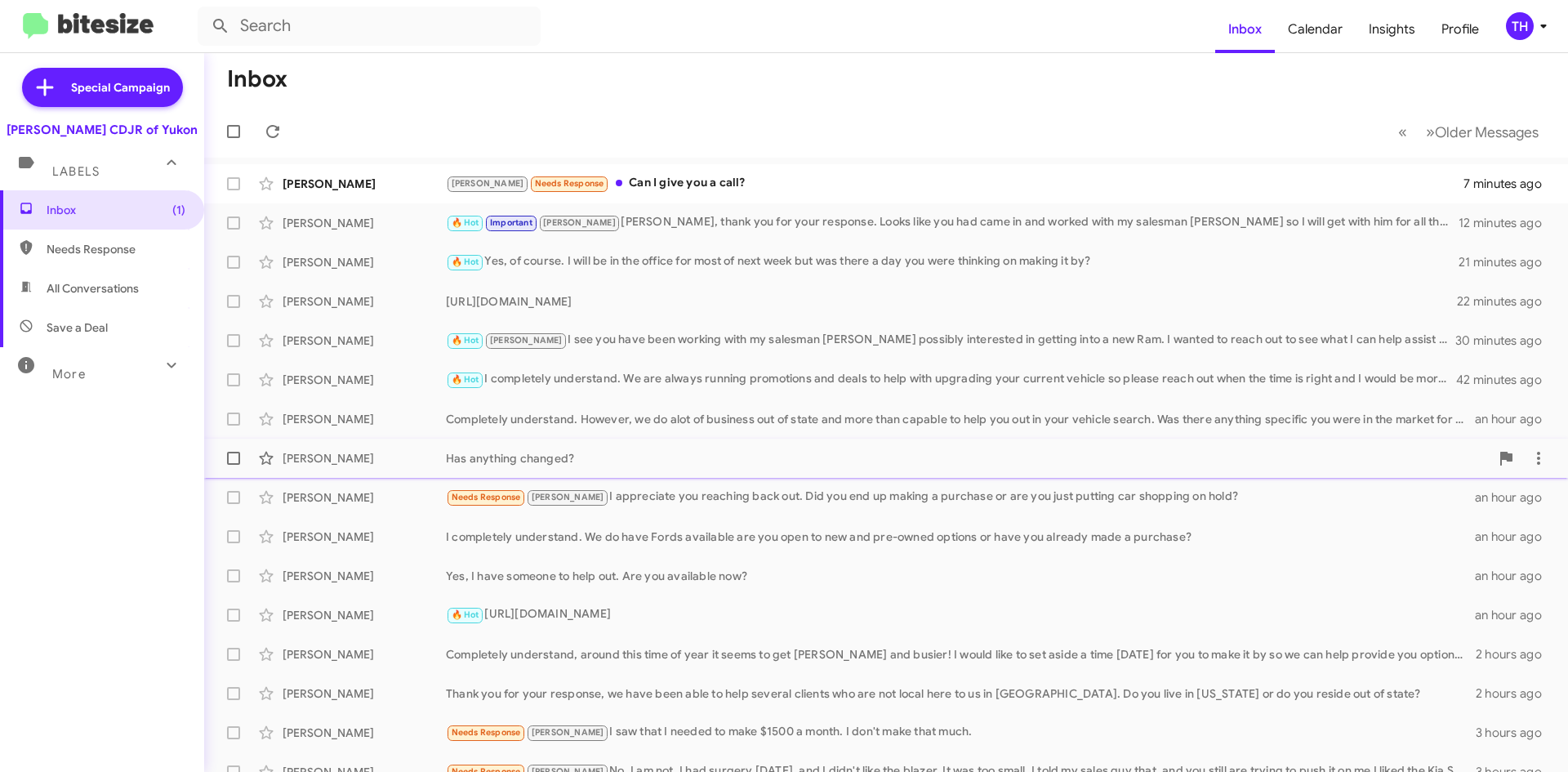
click at [671, 438] on span "[PERSON_NAME] Has anything changed? an hour ago" at bounding box center [887, 458] width 1364 height 40
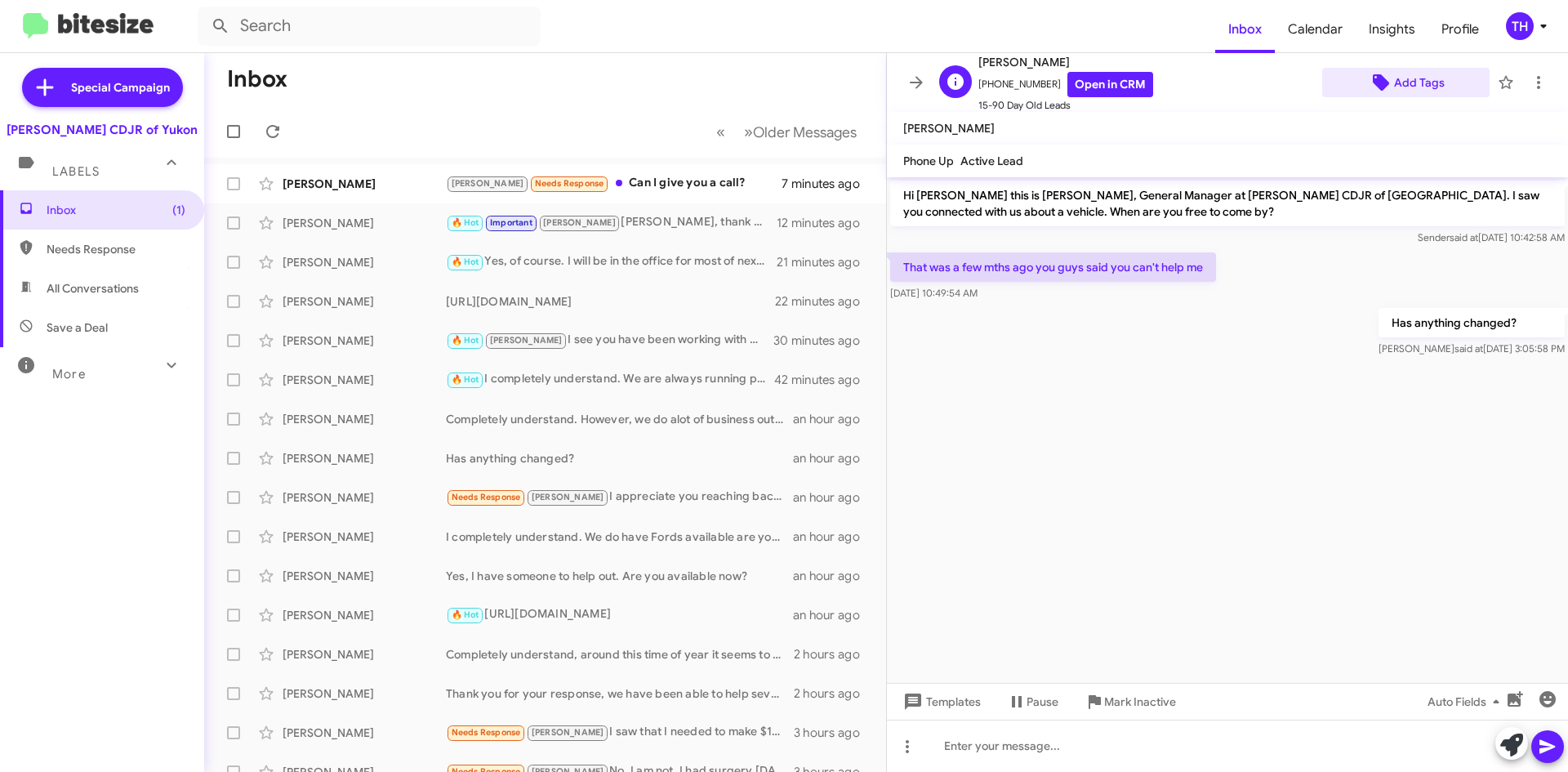
click at [1399, 85] on span "Add Tags" at bounding box center [1419, 82] width 50 height 30
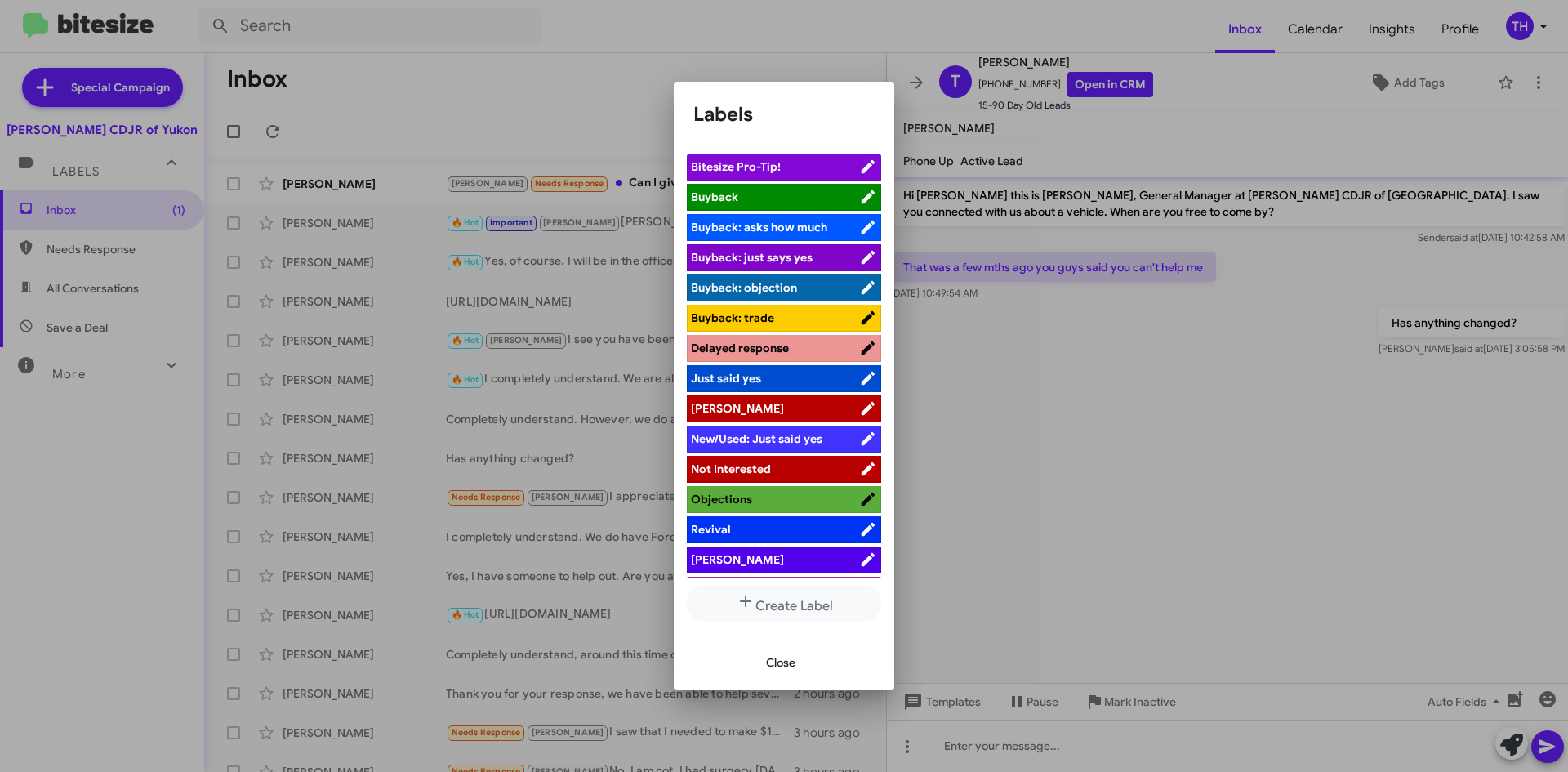
scroll to position [59, 0]
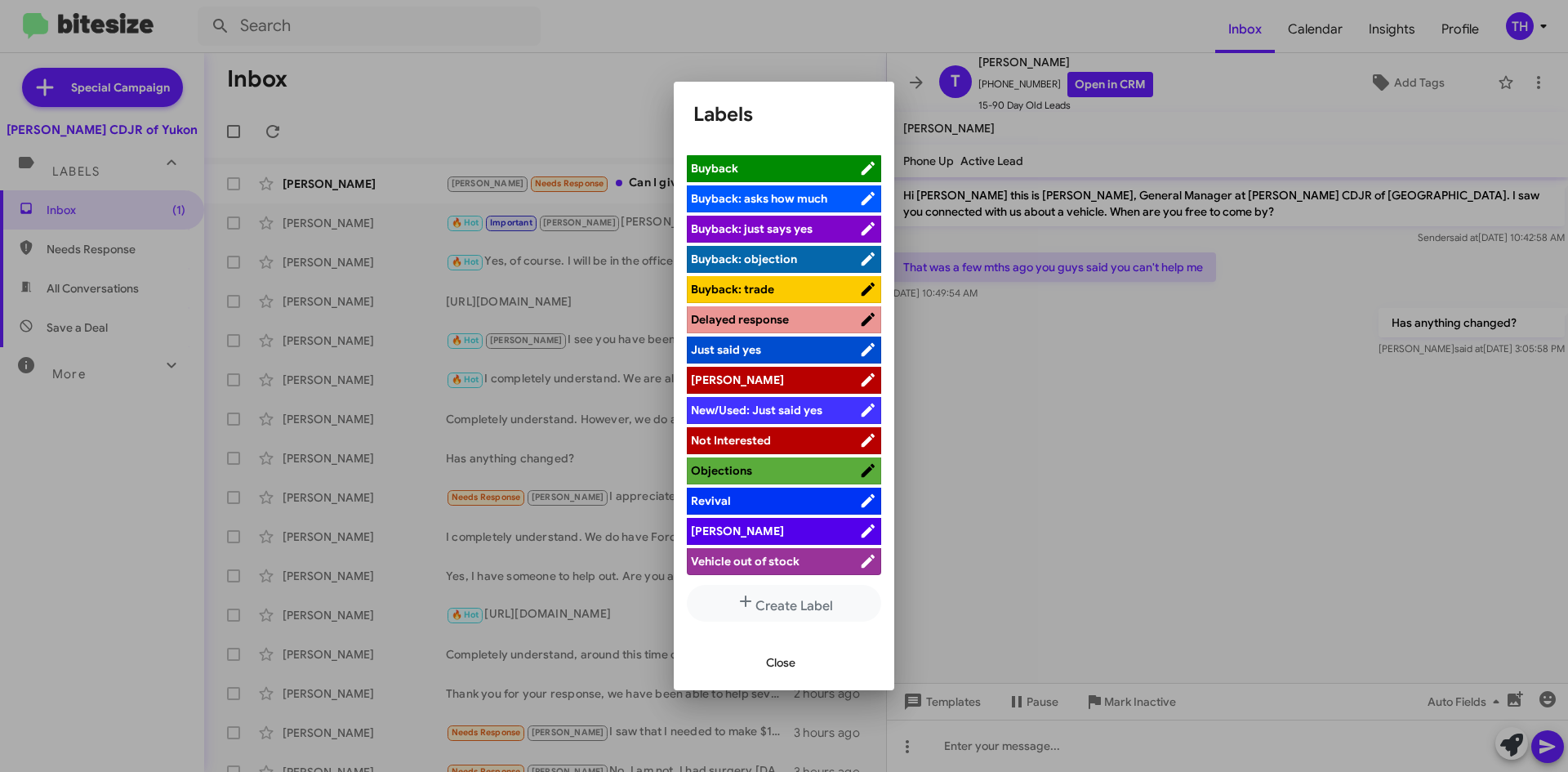
click at [728, 375] on span "[PERSON_NAME]" at bounding box center [775, 380] width 168 height 16
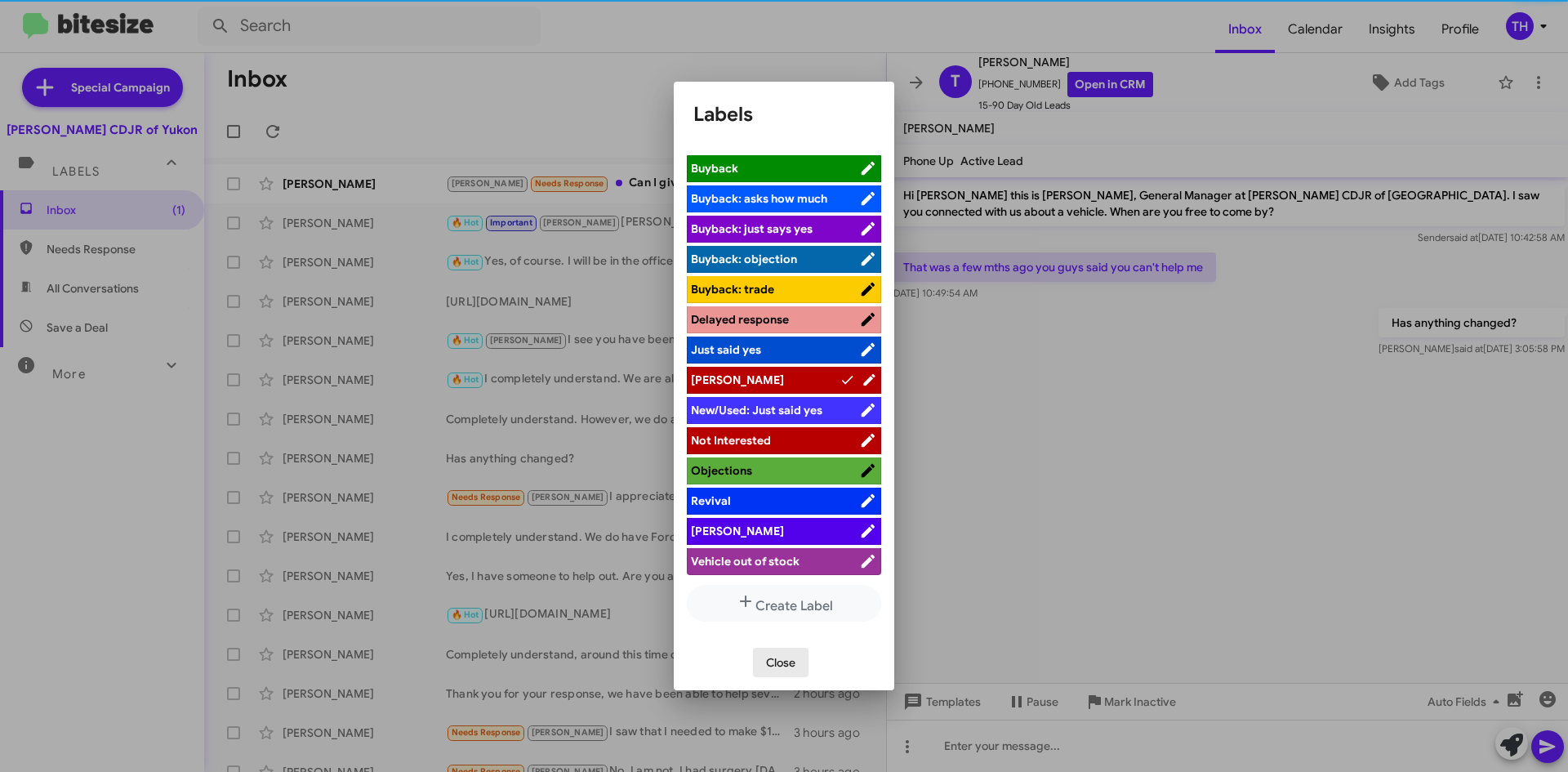
click at [772, 653] on span "Close" at bounding box center [781, 662] width 30 height 30
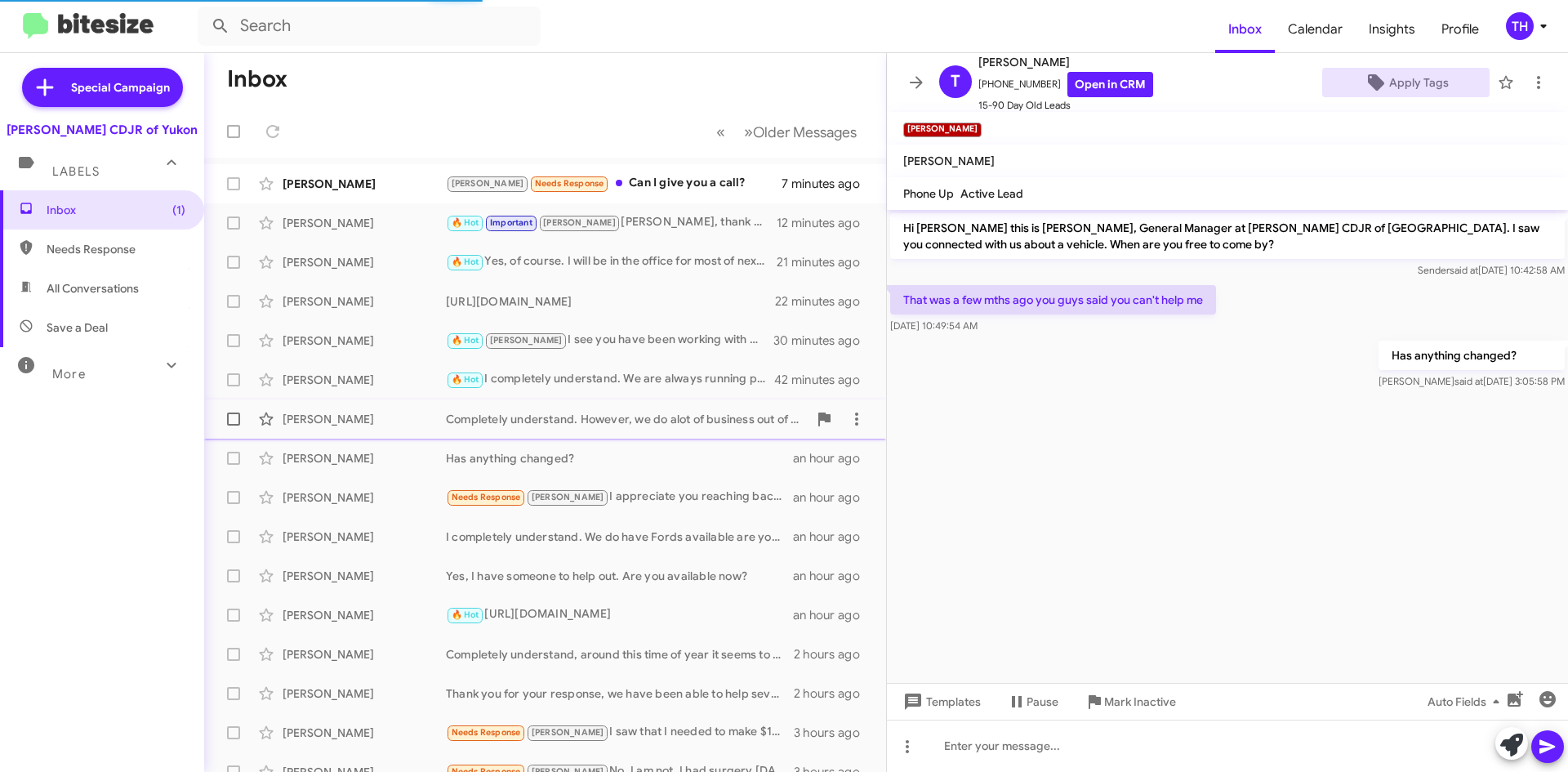
click at [587, 423] on div "Completely understand. However, we do alot of business out of state and more th…" at bounding box center [626, 419] width 362 height 16
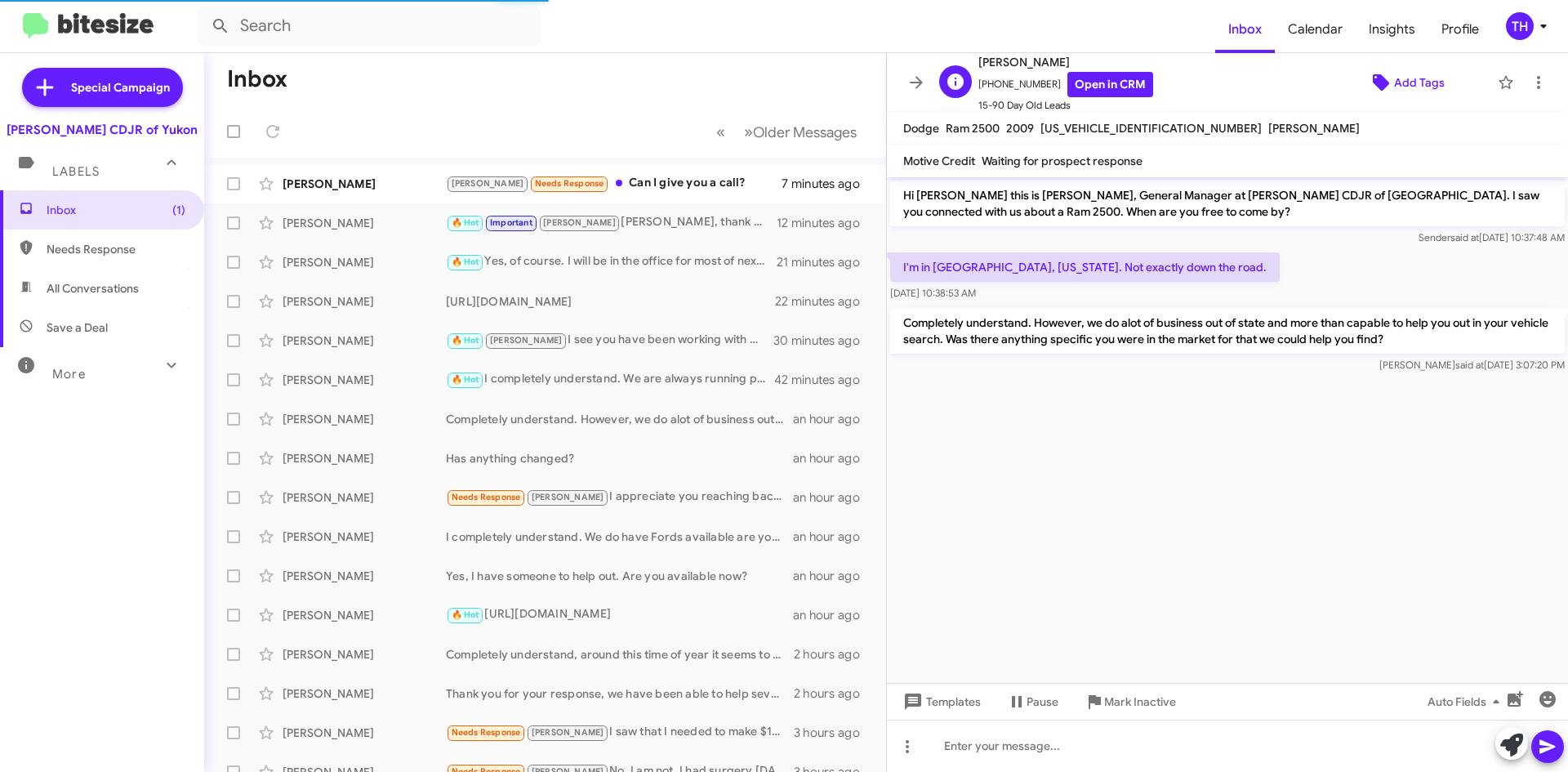
click at [1397, 86] on span "Add Tags" at bounding box center [1419, 82] width 50 height 30
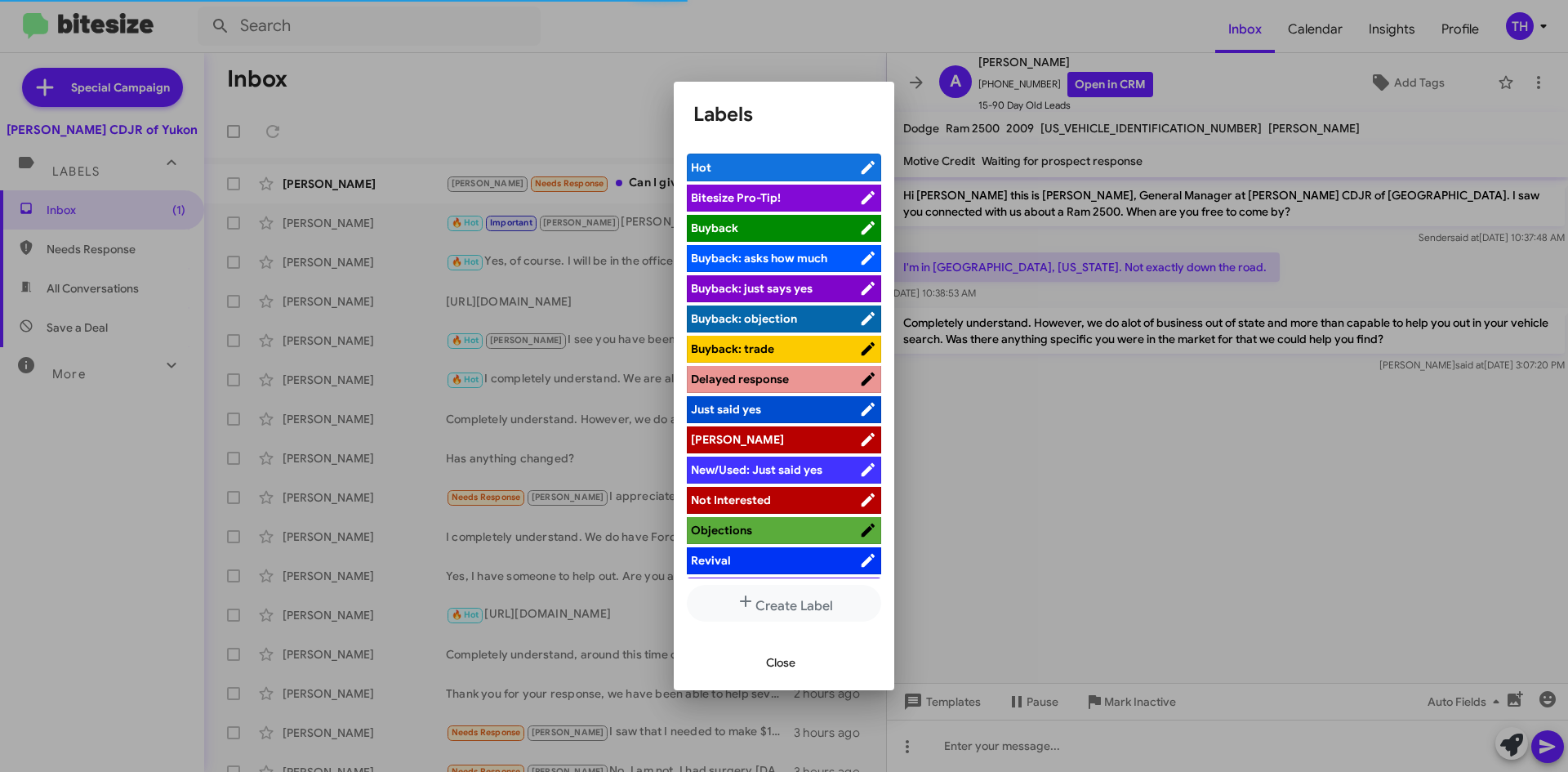
scroll to position [59, 0]
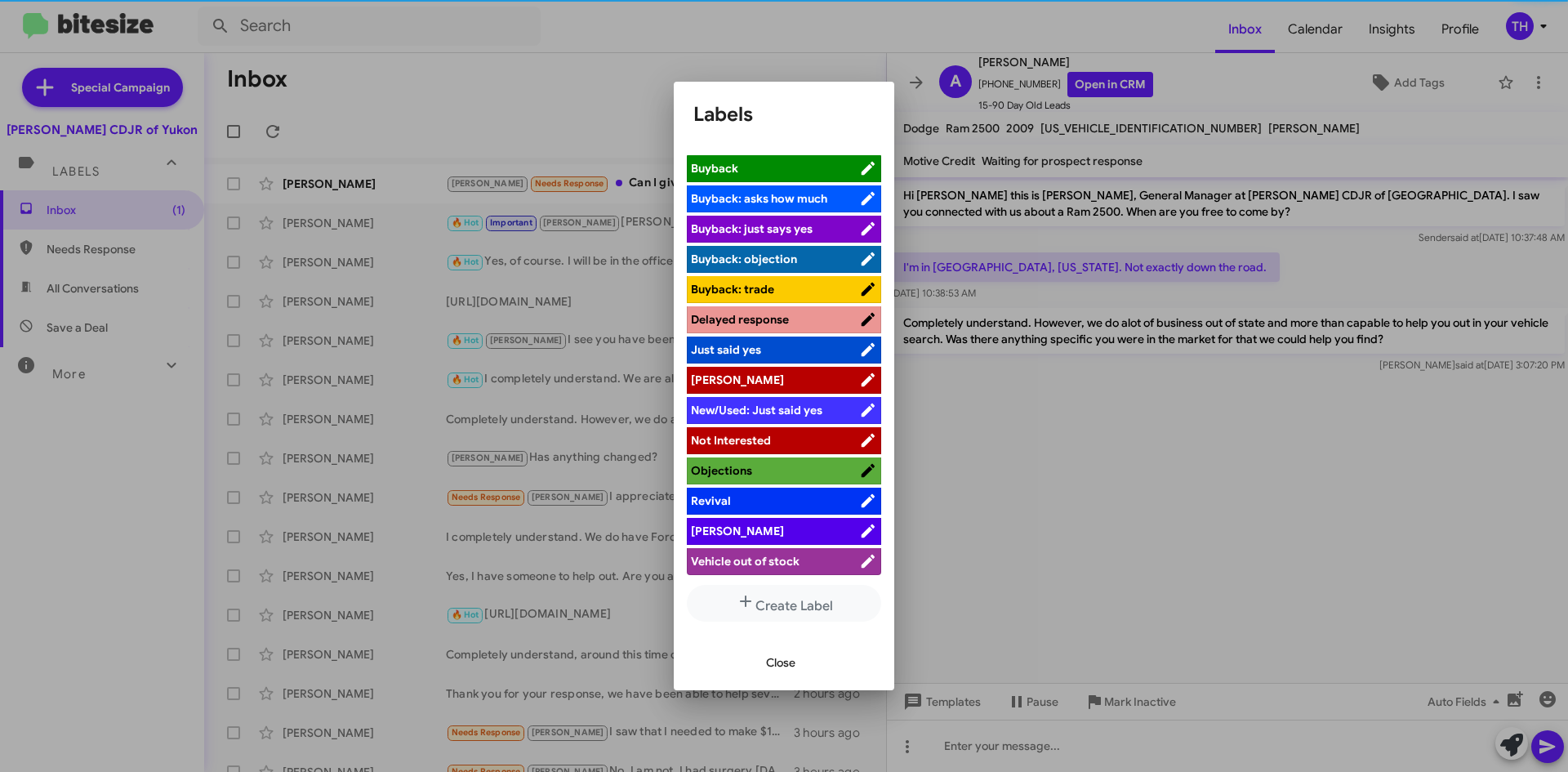
click at [739, 519] on li "[PERSON_NAME]" at bounding box center [784, 531] width 194 height 27
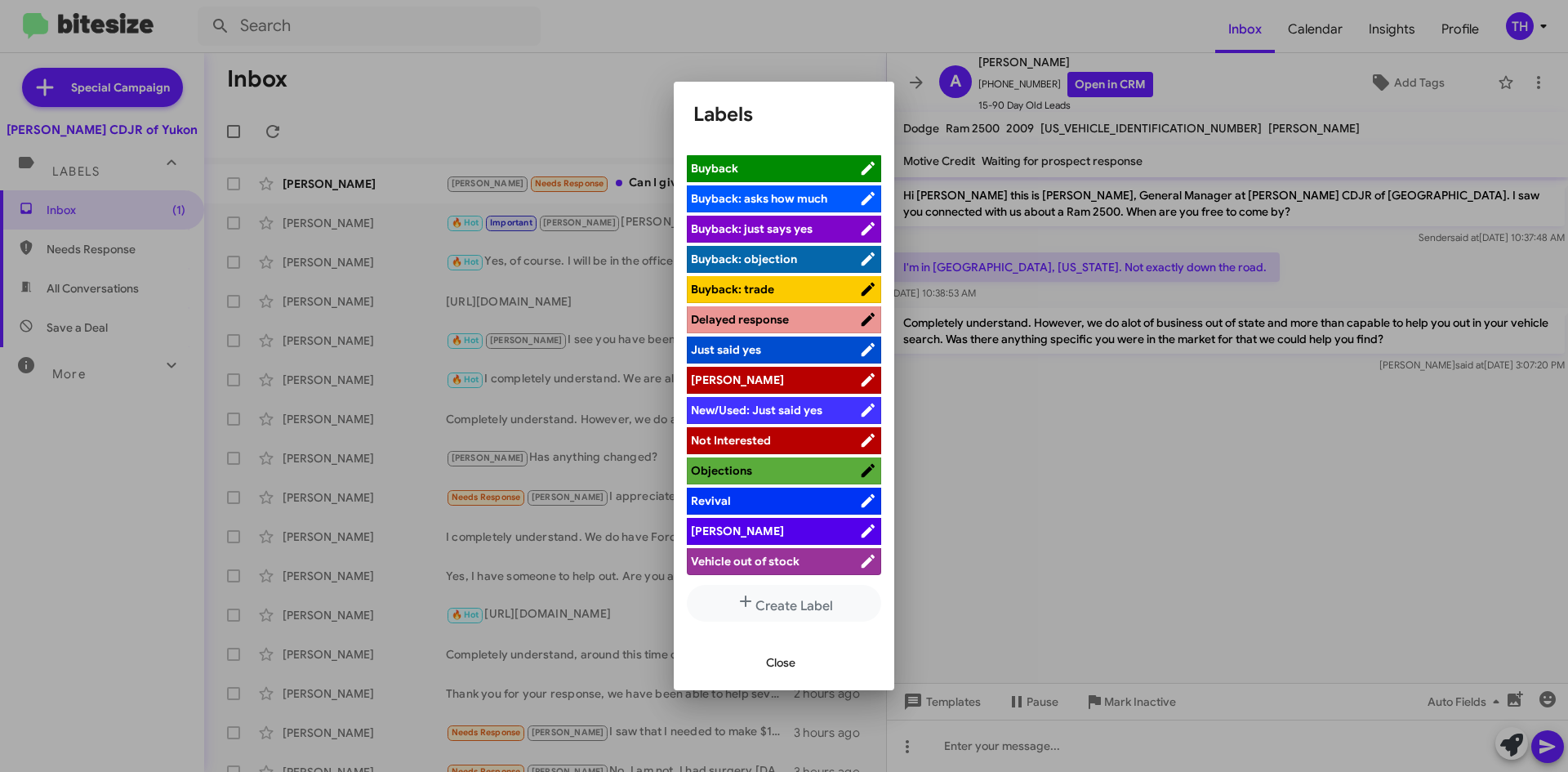
click at [739, 521] on li "[PERSON_NAME]" at bounding box center [784, 531] width 194 height 27
click at [743, 531] on span "[PERSON_NAME]" at bounding box center [775, 531] width 168 height 16
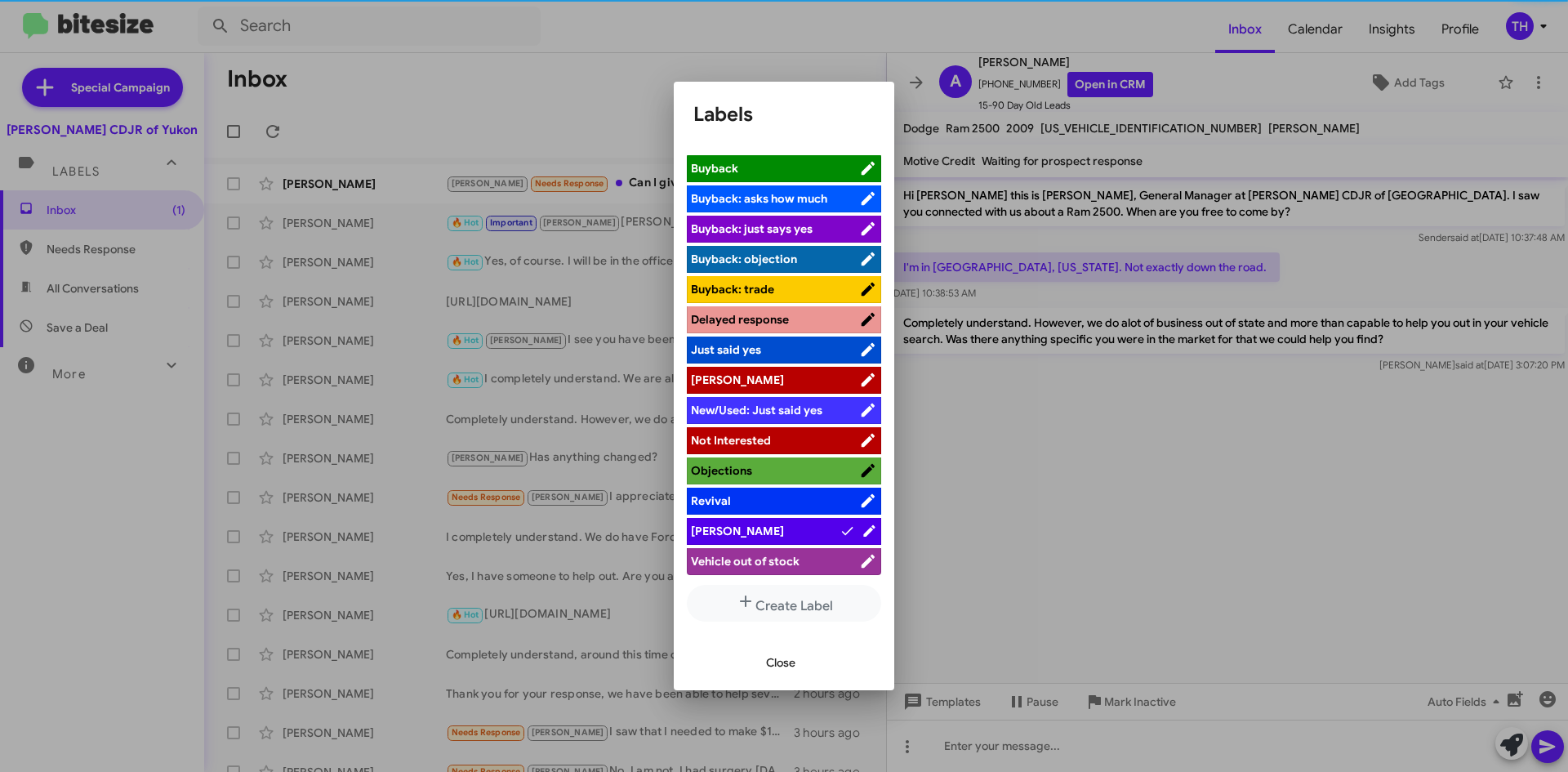
click at [781, 656] on span "Close" at bounding box center [781, 662] width 30 height 30
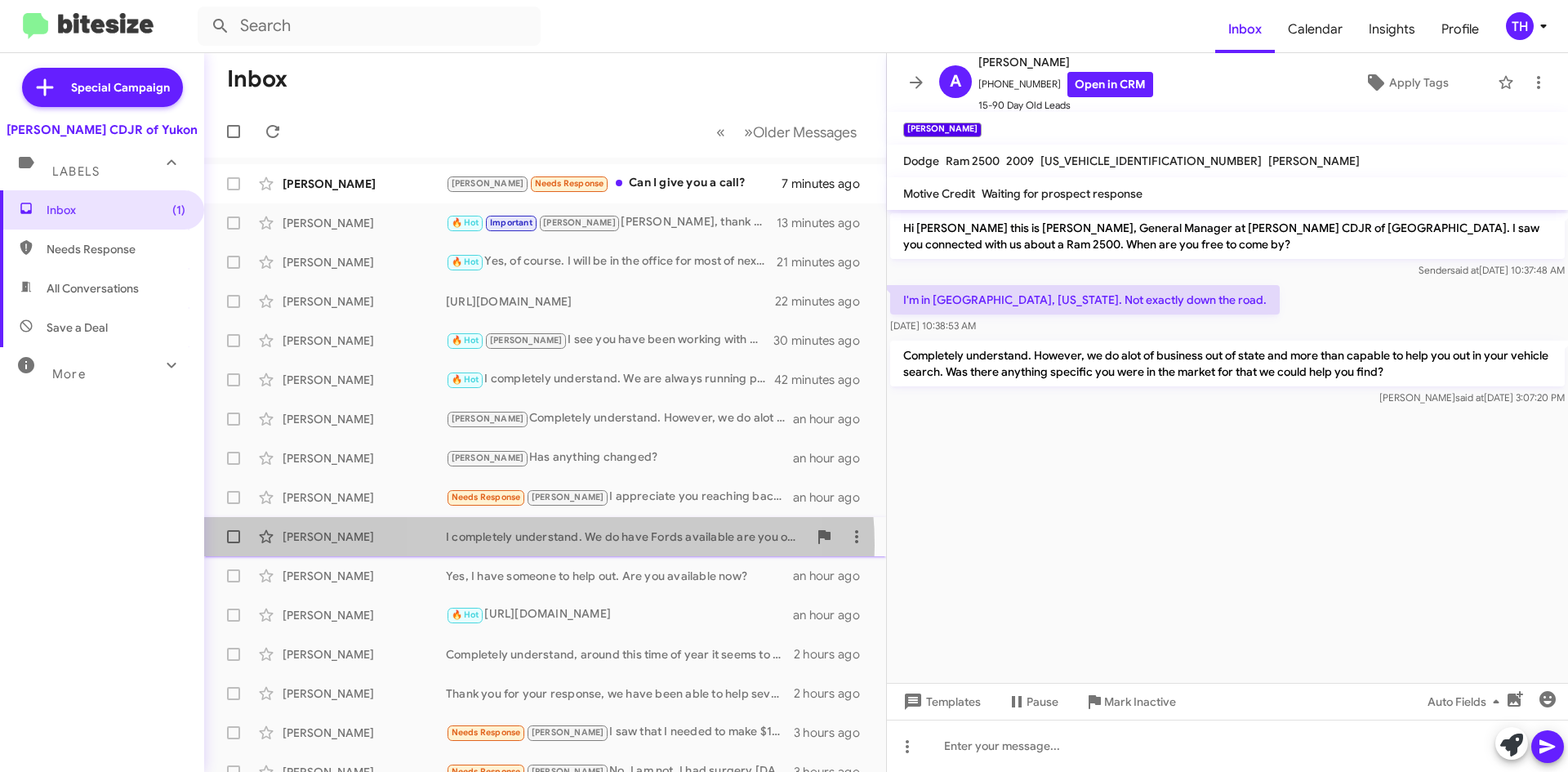
click at [536, 545] on div "[PERSON_NAME] I completely understand. We do have Fords available are you open …" at bounding box center [545, 536] width 656 height 33
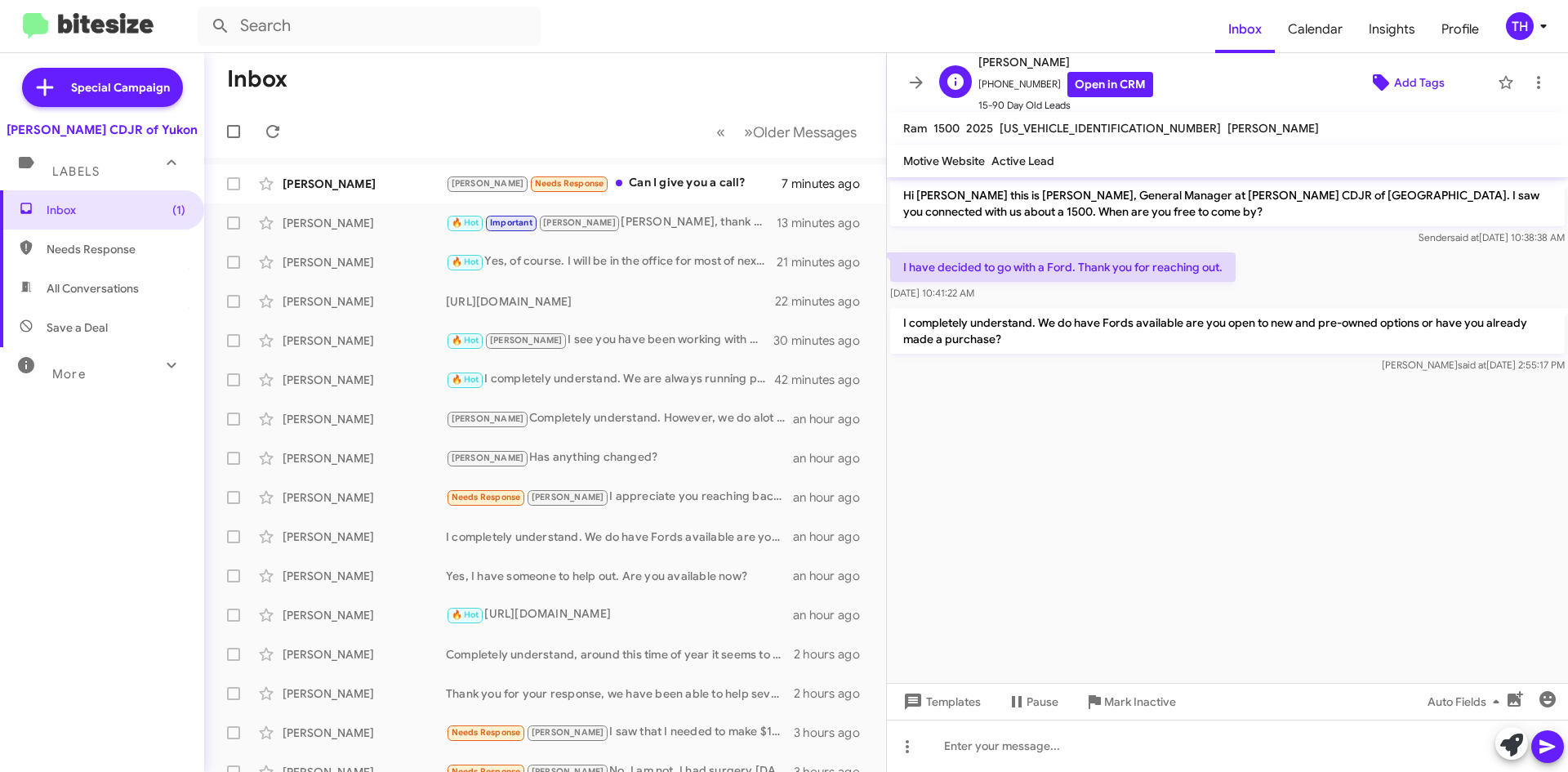
click at [1394, 86] on span "Add Tags" at bounding box center [1419, 82] width 50 height 30
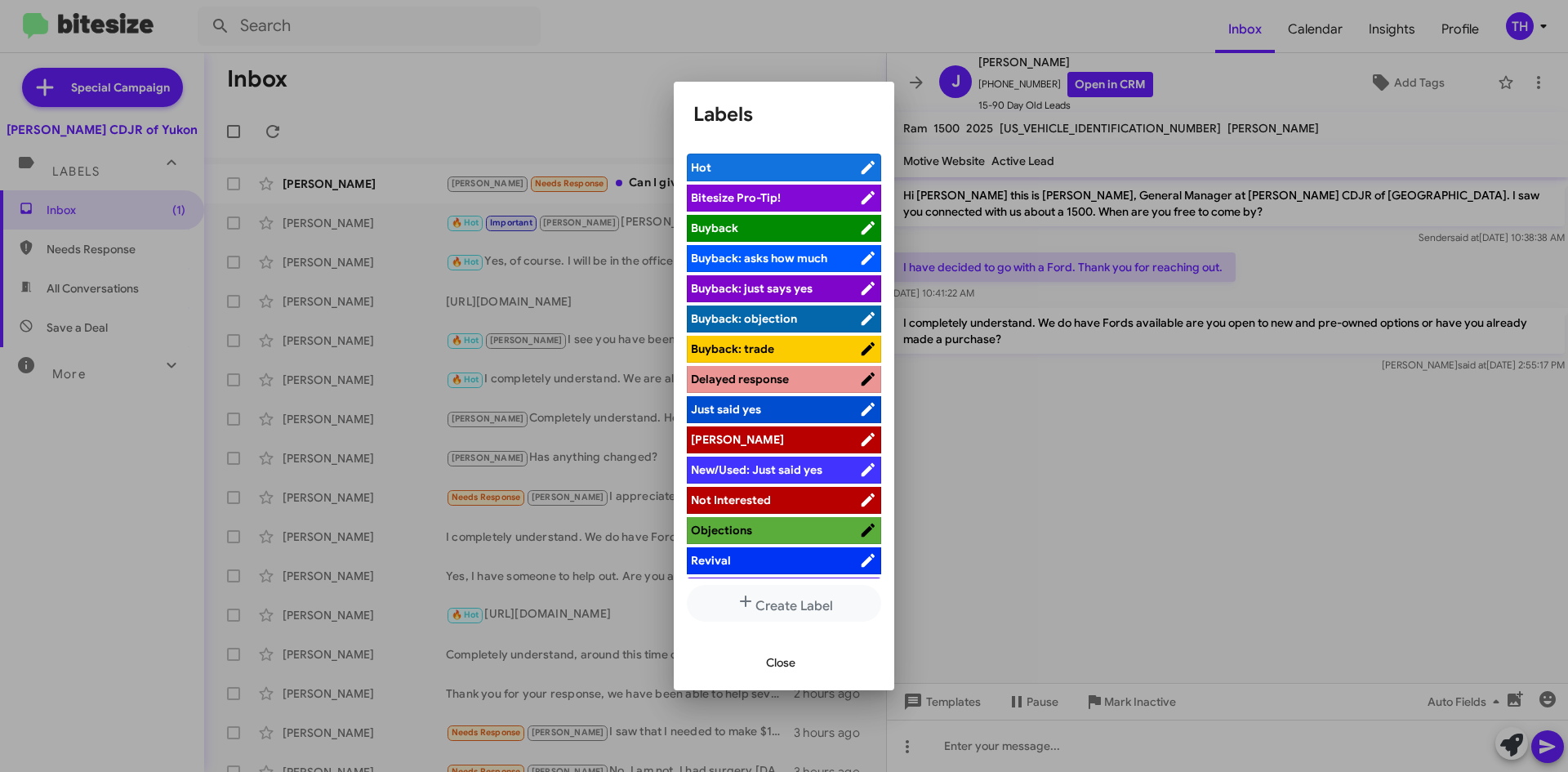
scroll to position [59, 0]
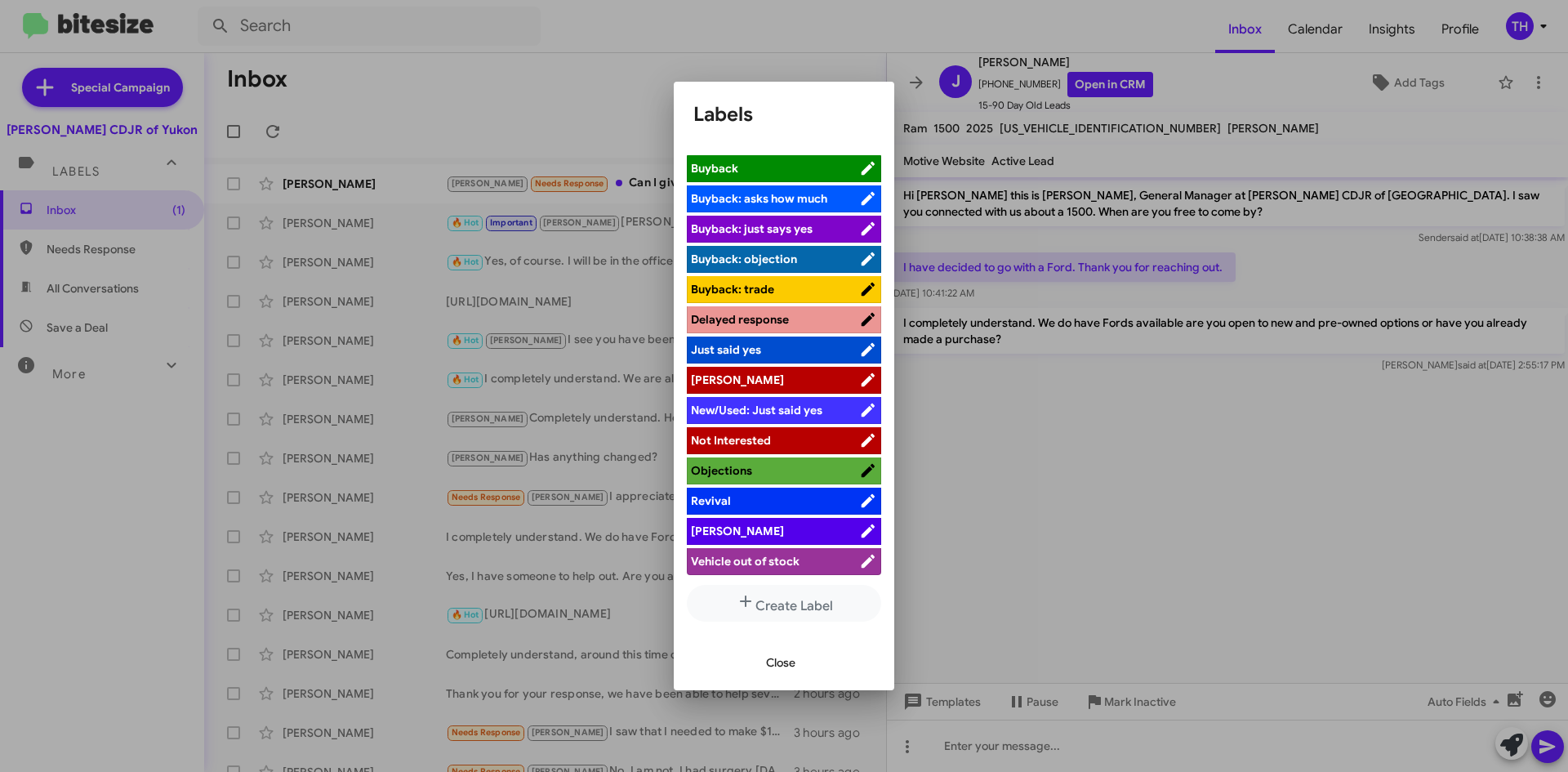
click at [755, 526] on span "[PERSON_NAME]" at bounding box center [775, 531] width 168 height 16
click at [791, 657] on span "Close" at bounding box center [781, 662] width 30 height 30
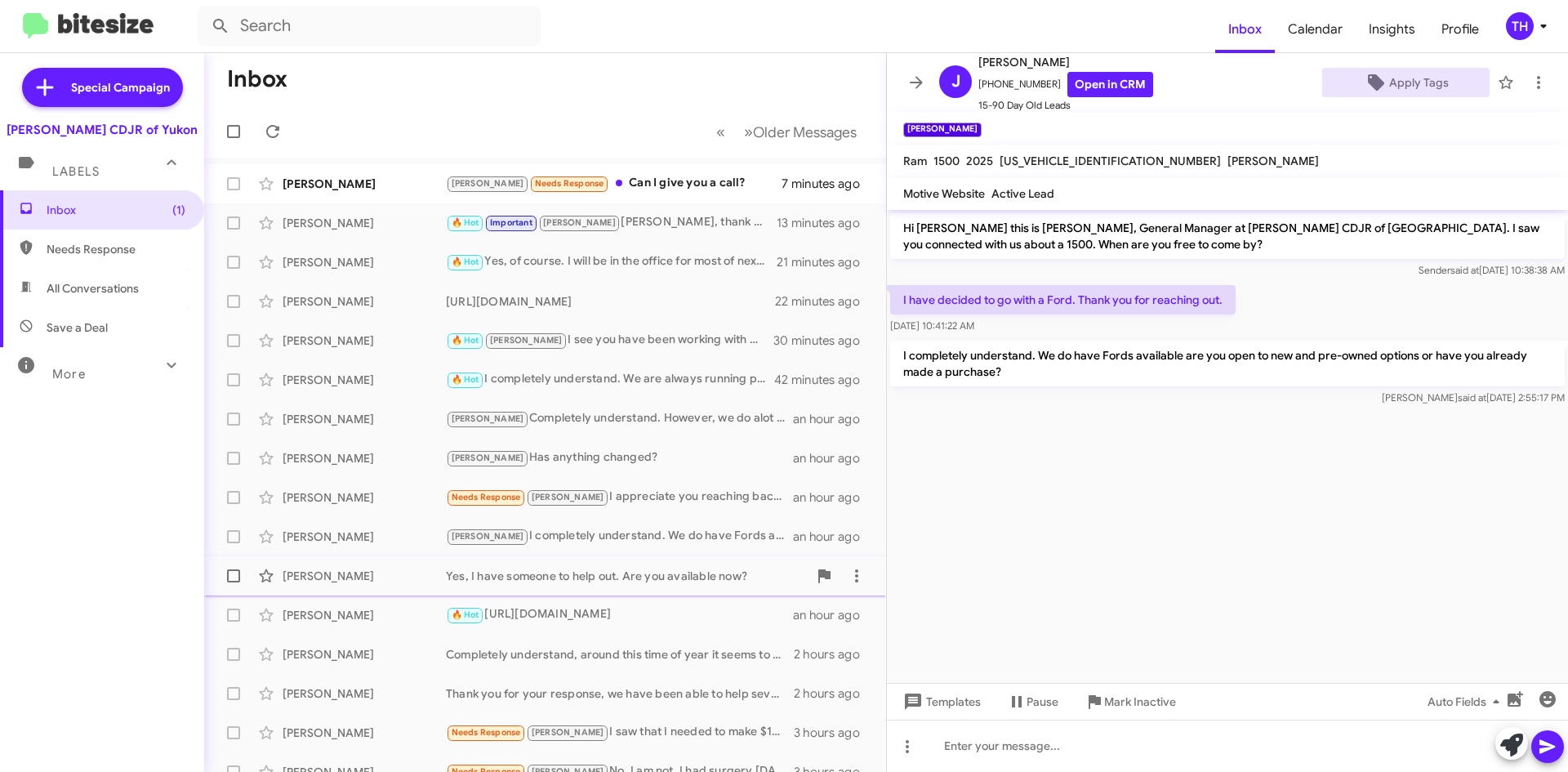
click at [634, 576] on div "Yes, I have someone to help out. Are you available now?" at bounding box center [626, 576] width 362 height 16
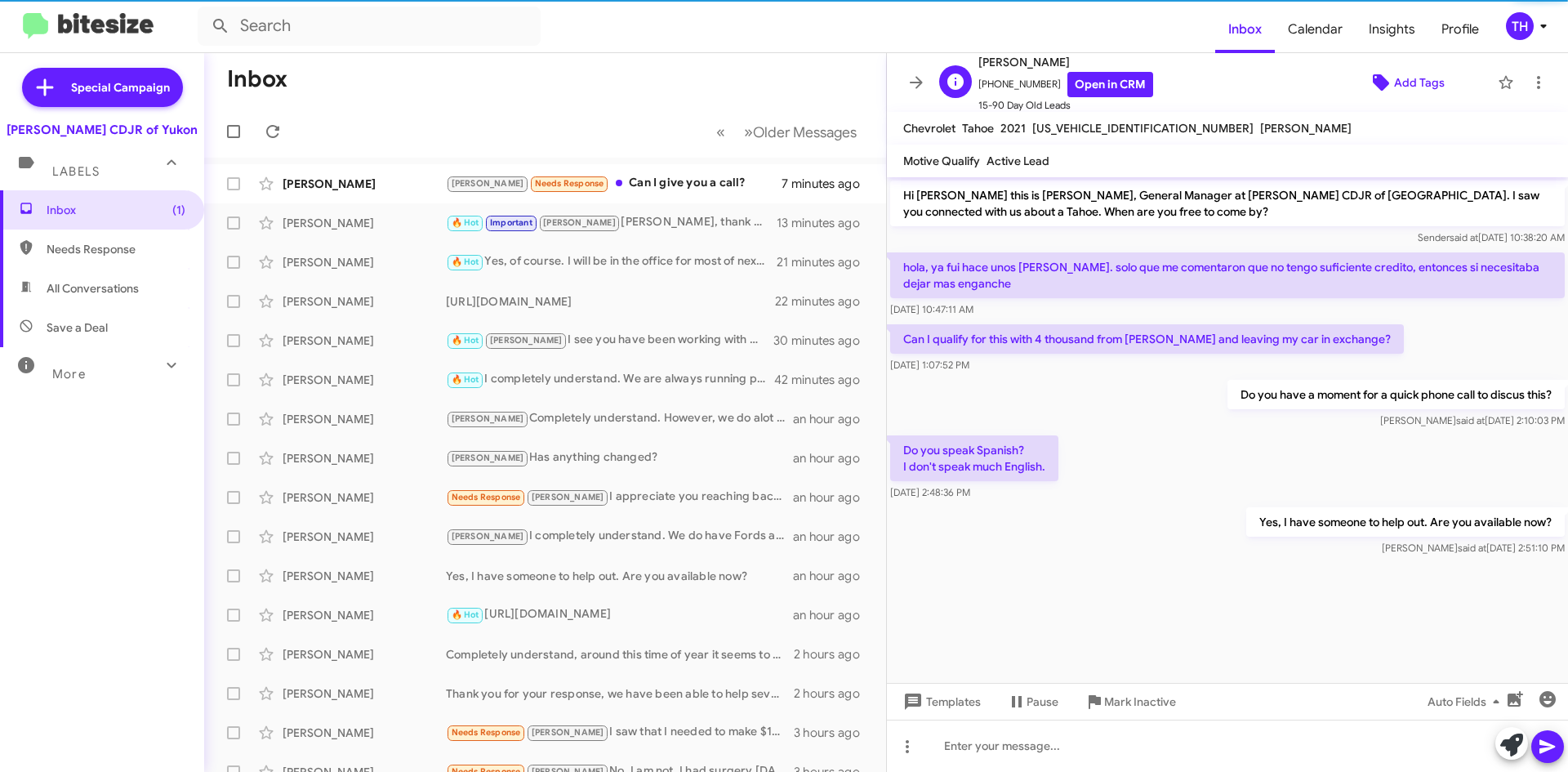
click at [1394, 83] on span "Add Tags" at bounding box center [1419, 82] width 50 height 30
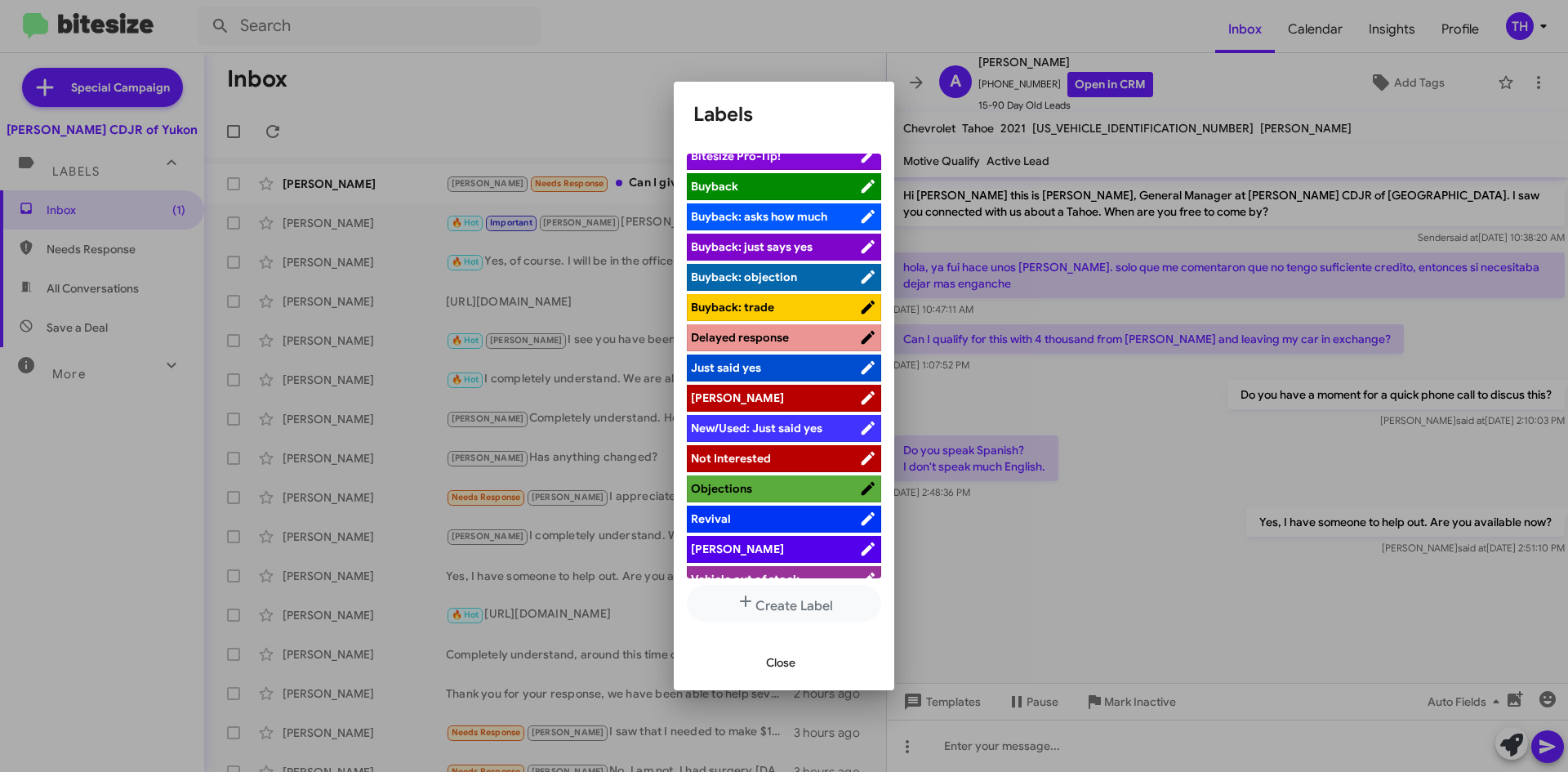
scroll to position [59, 0]
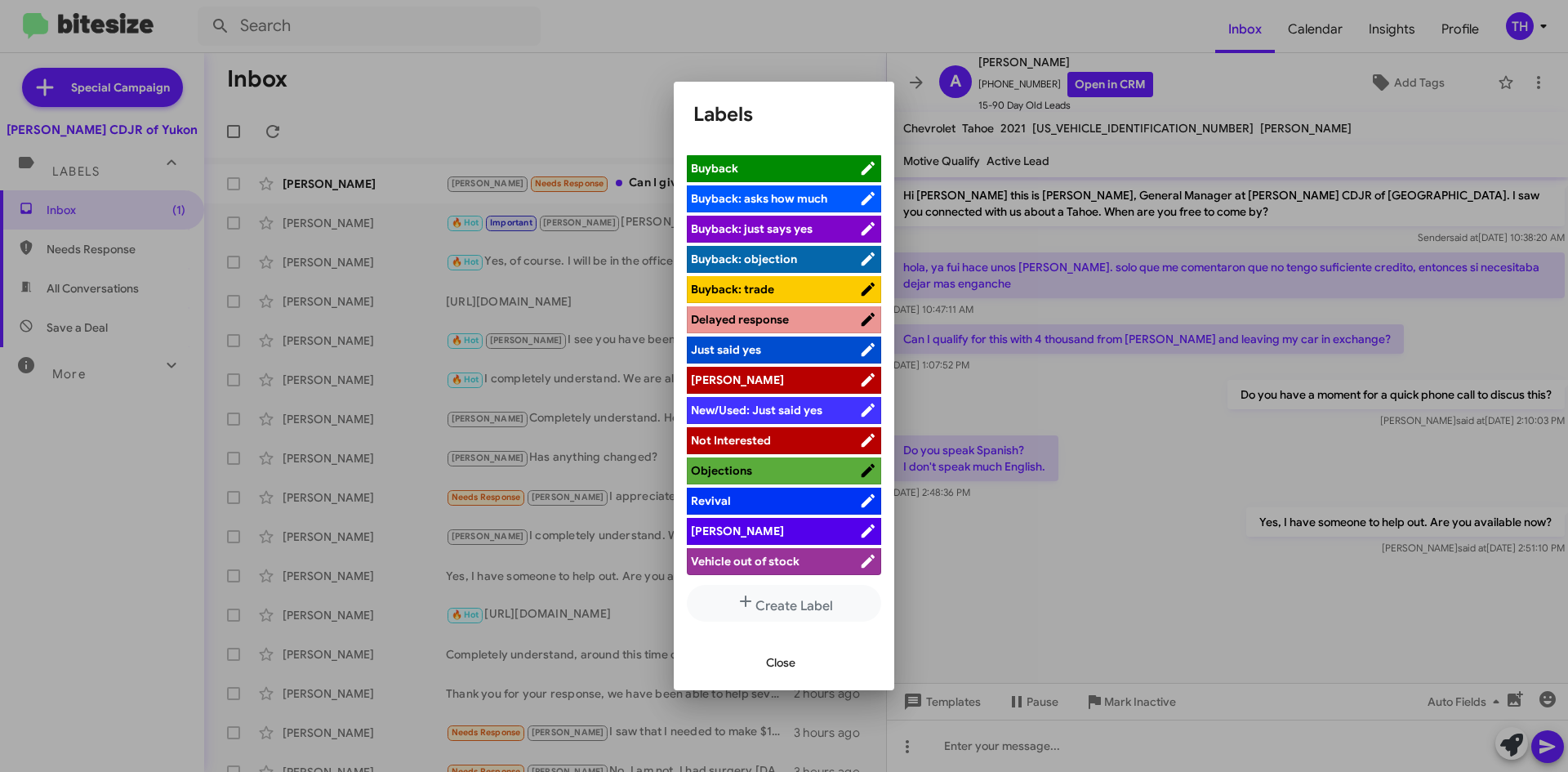
click at [756, 530] on span "[PERSON_NAME]" at bounding box center [775, 531] width 168 height 16
click at [787, 657] on span "Close" at bounding box center [781, 662] width 30 height 30
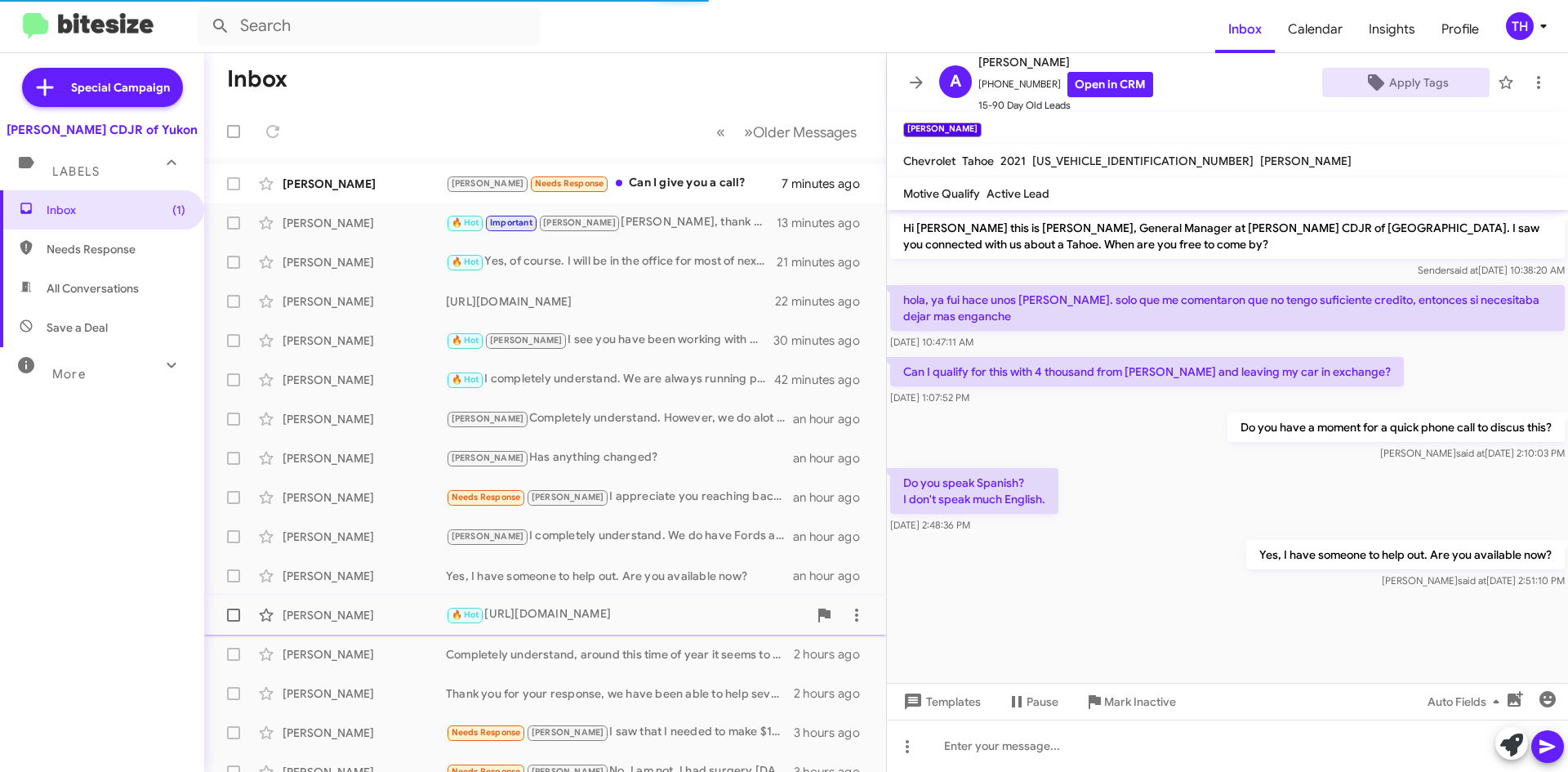
click at [616, 615] on div "🔥 Hot [URL][DOMAIN_NAME]" at bounding box center [626, 615] width 362 height 19
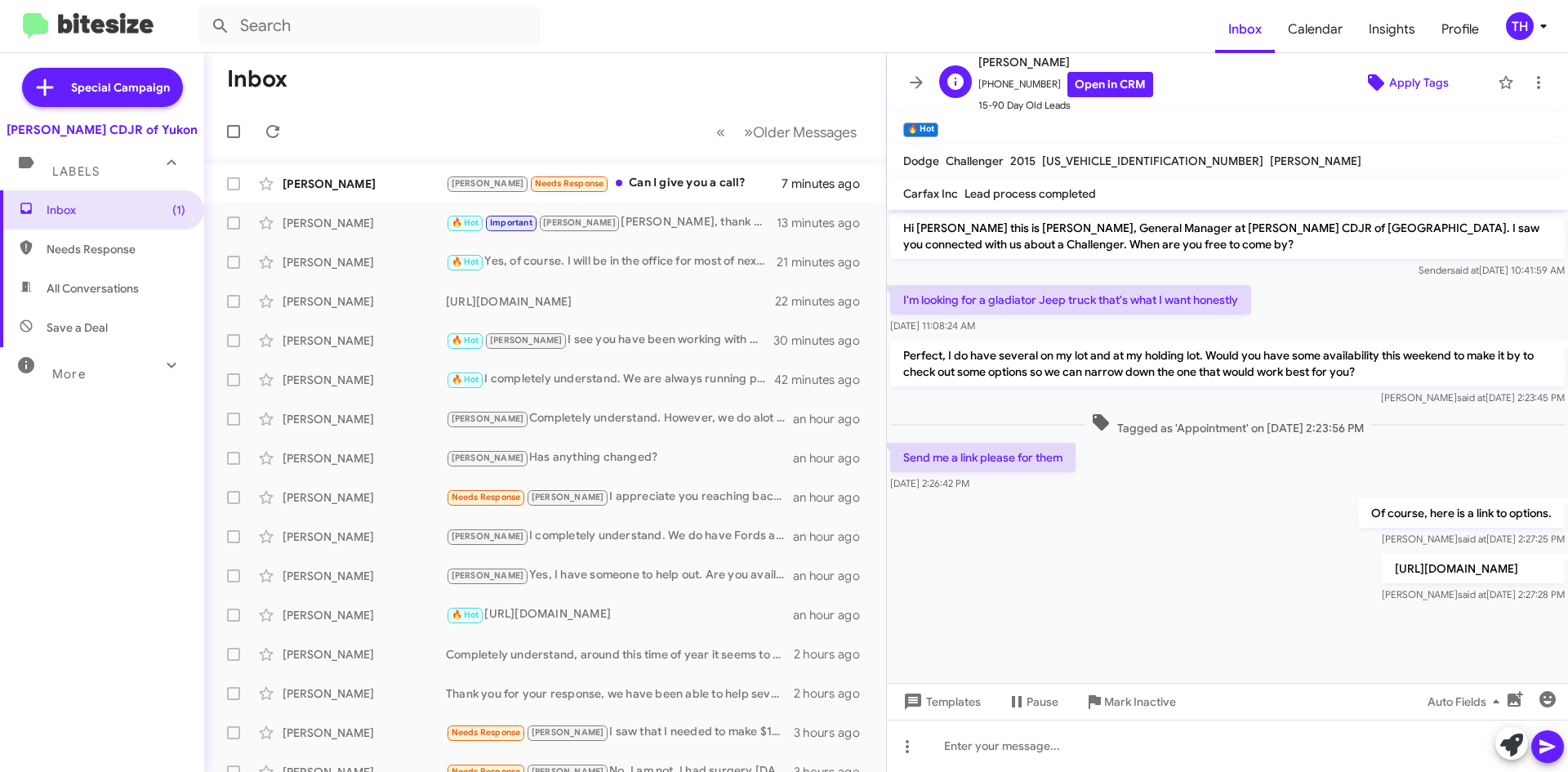
click at [1405, 68] on span "Apply Tags" at bounding box center [1419, 82] width 59 height 30
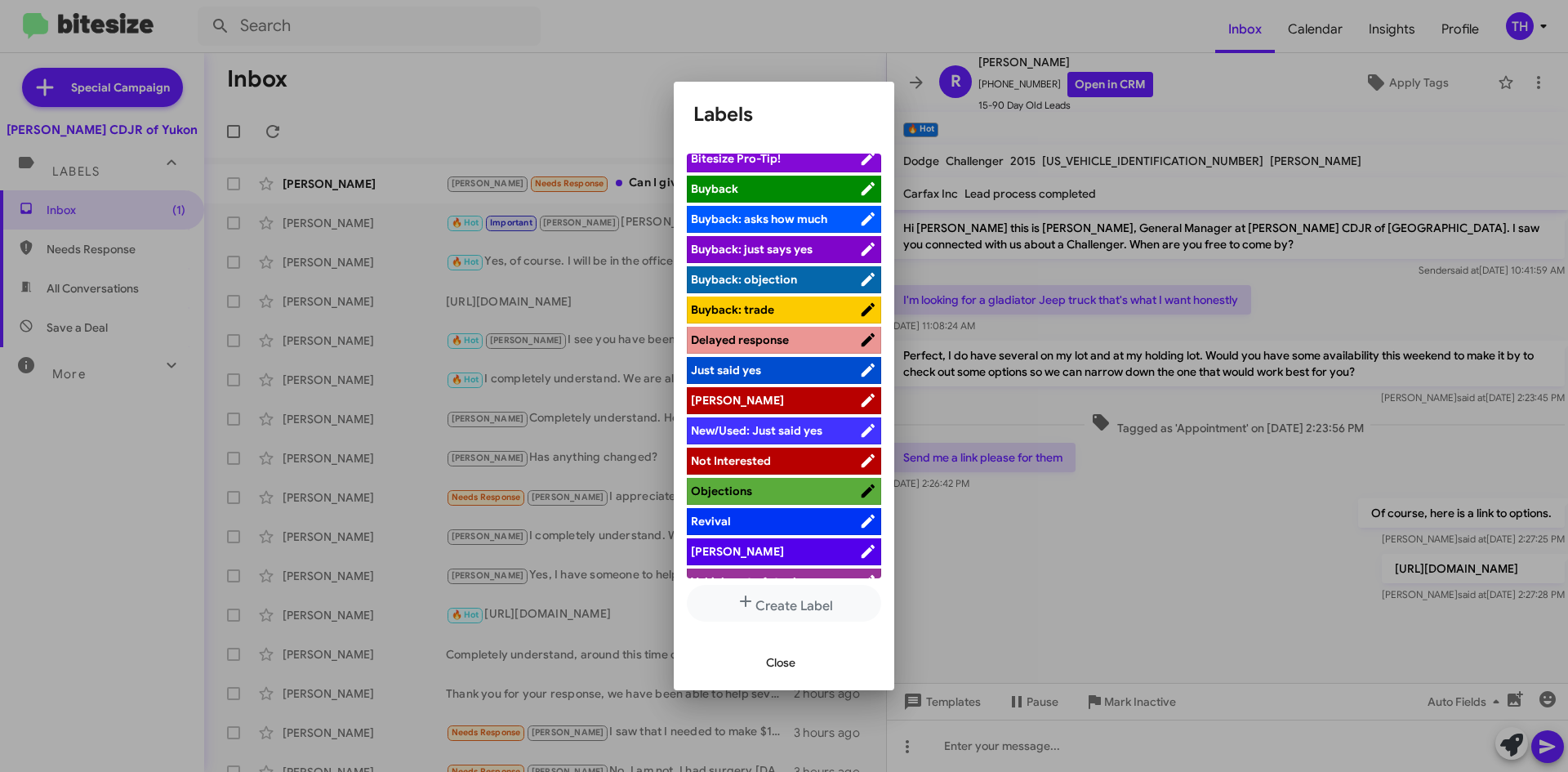
scroll to position [59, 0]
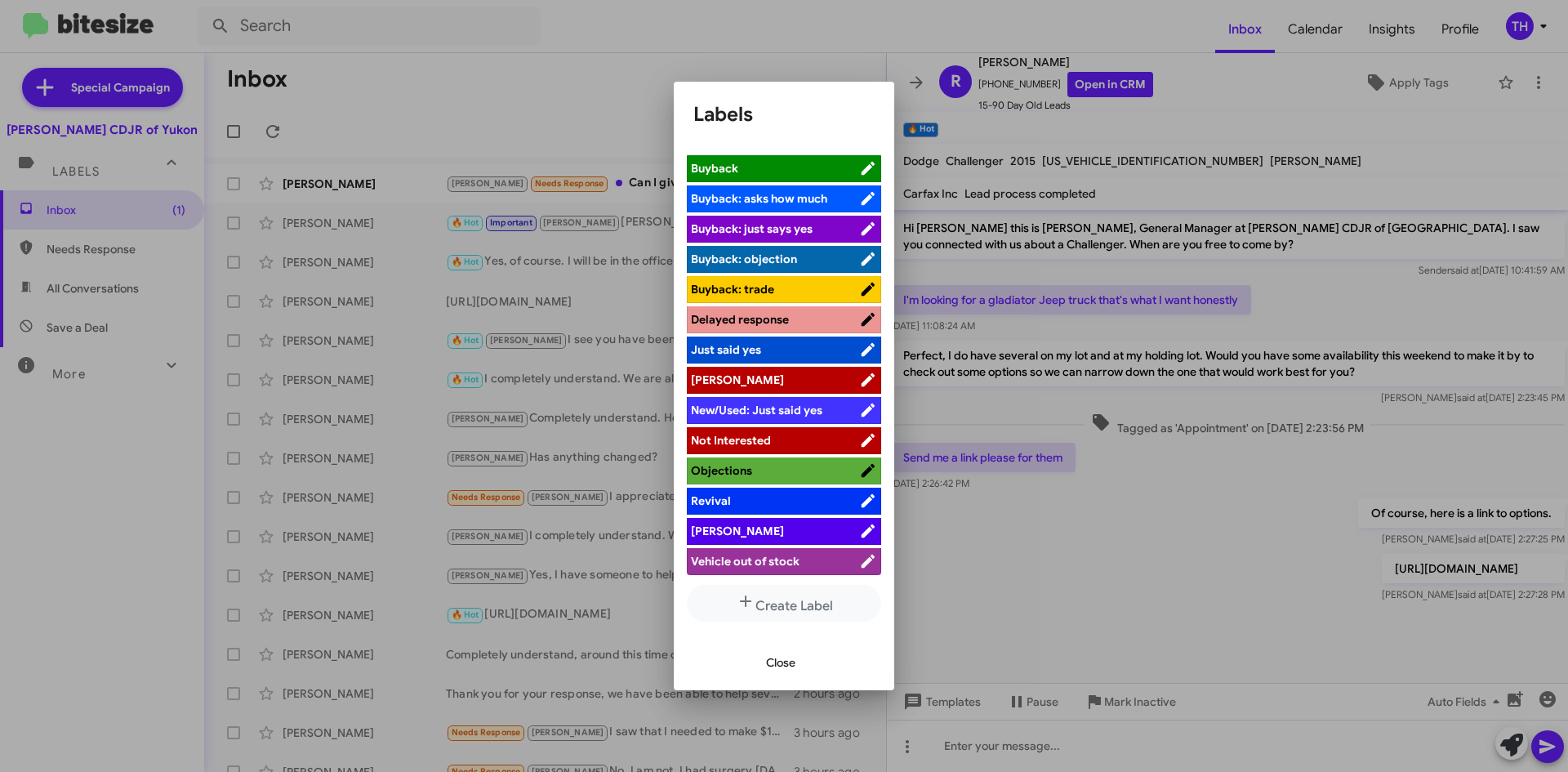
click at [778, 523] on span "[PERSON_NAME]" at bounding box center [775, 531] width 168 height 16
click at [784, 658] on span "Close" at bounding box center [781, 662] width 30 height 30
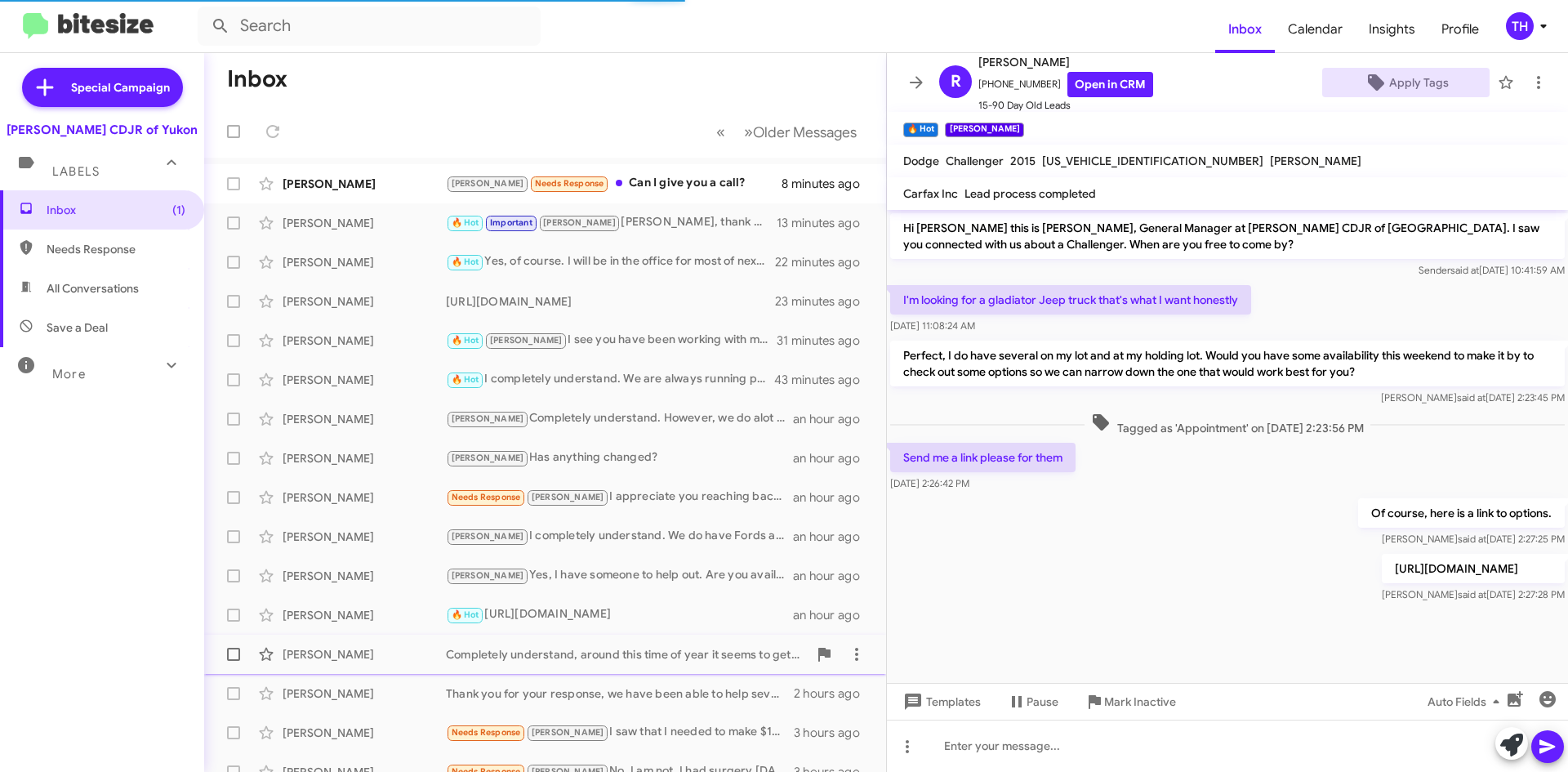
click at [674, 664] on div "[PERSON_NAME] Completely understand, around this time of year it seems to get b…" at bounding box center [545, 654] width 656 height 33
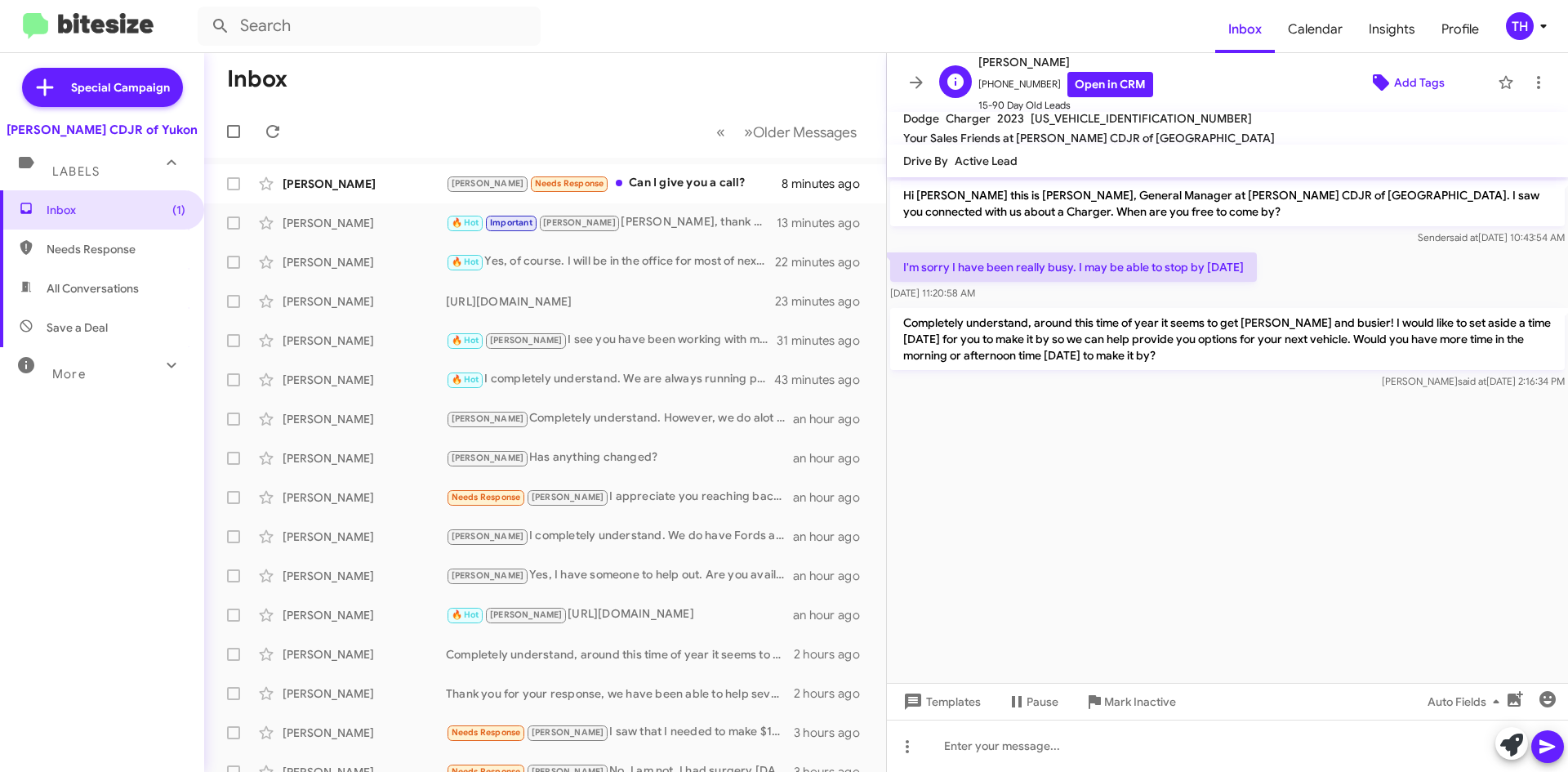
click at [1409, 82] on span "Add Tags" at bounding box center [1419, 82] width 50 height 30
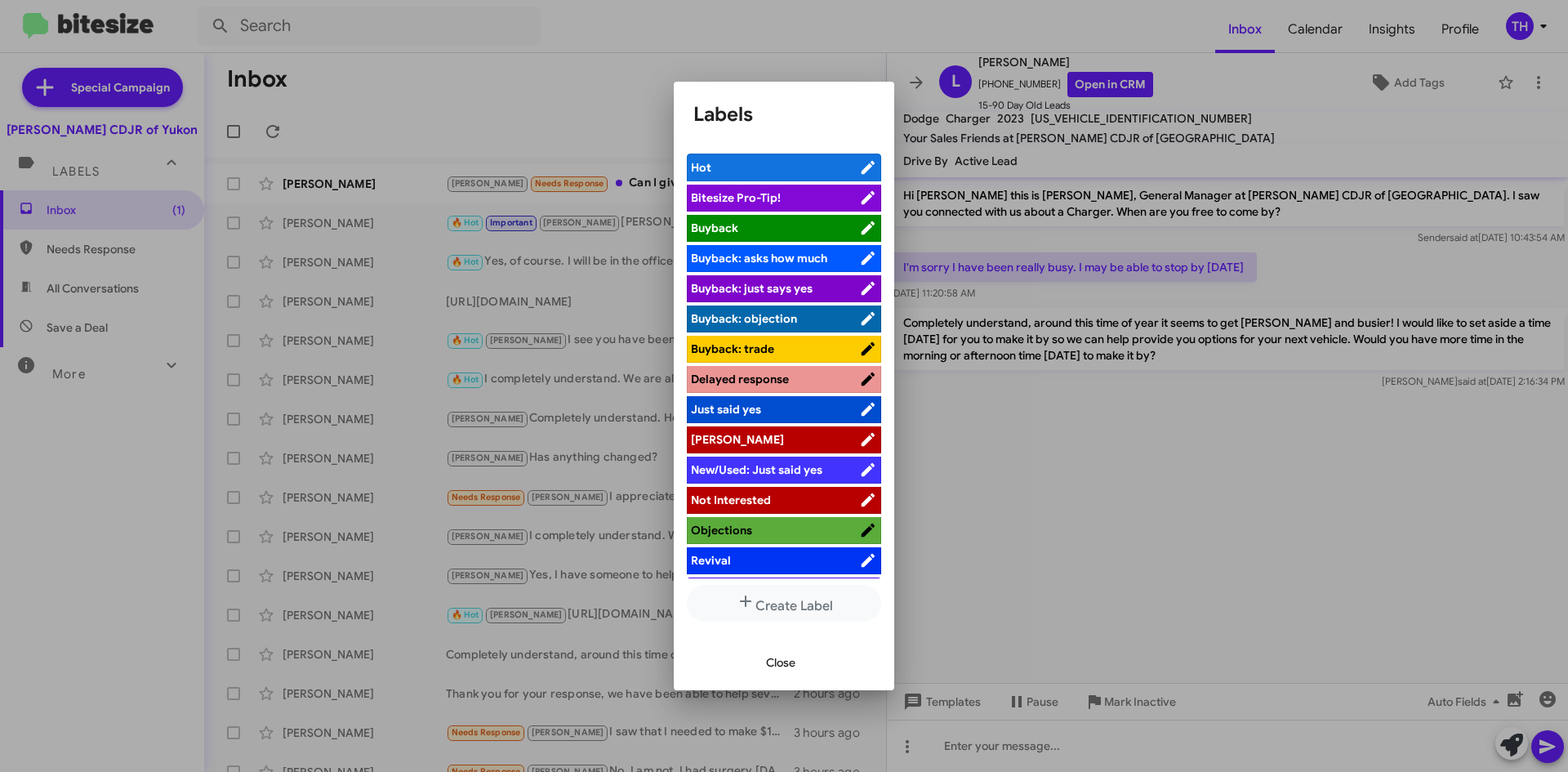
scroll to position [59, 0]
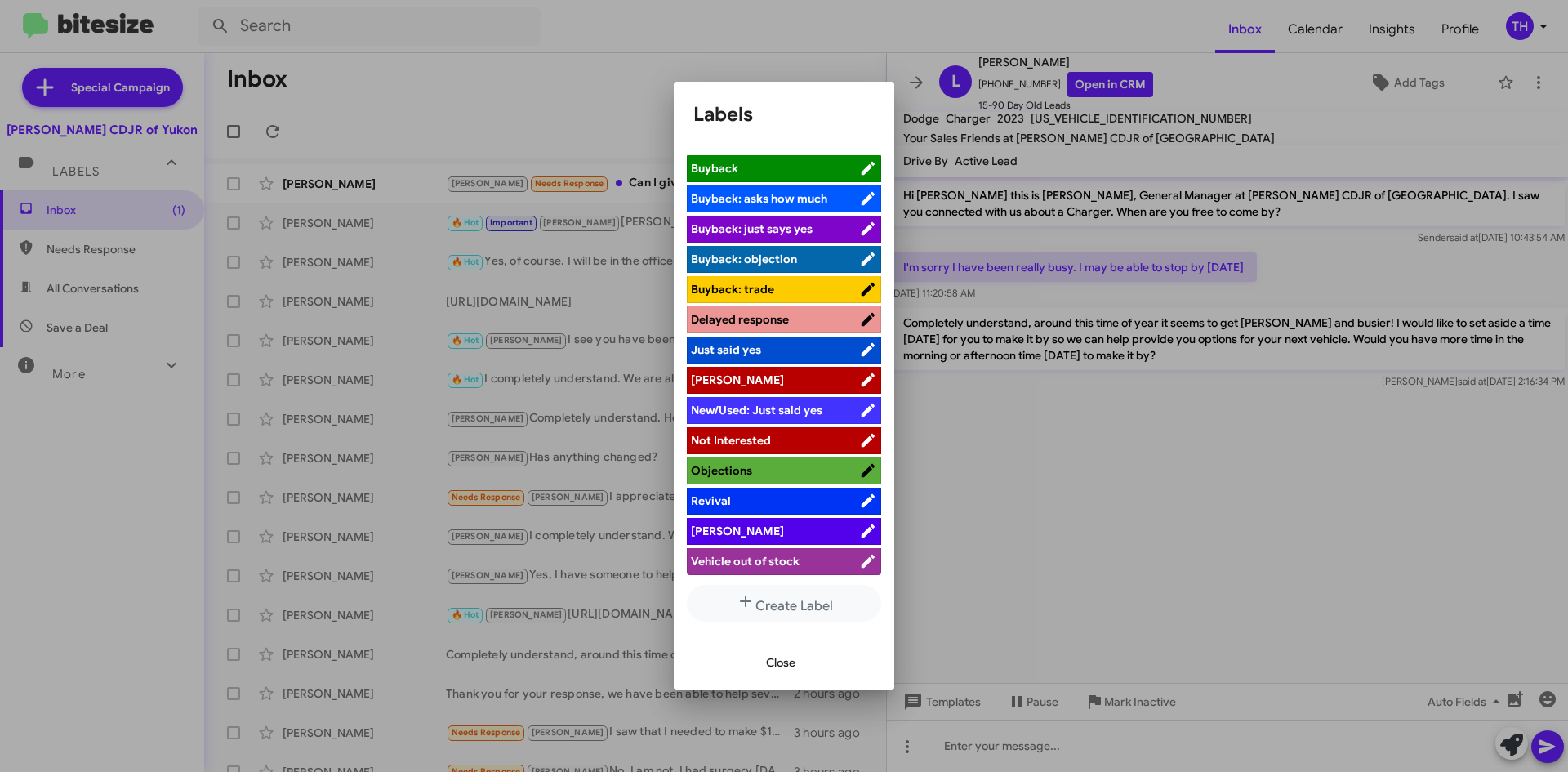
click at [738, 540] on li "[PERSON_NAME]" at bounding box center [784, 531] width 194 height 27
click at [737, 535] on span "[PERSON_NAME]" at bounding box center [775, 531] width 168 height 16
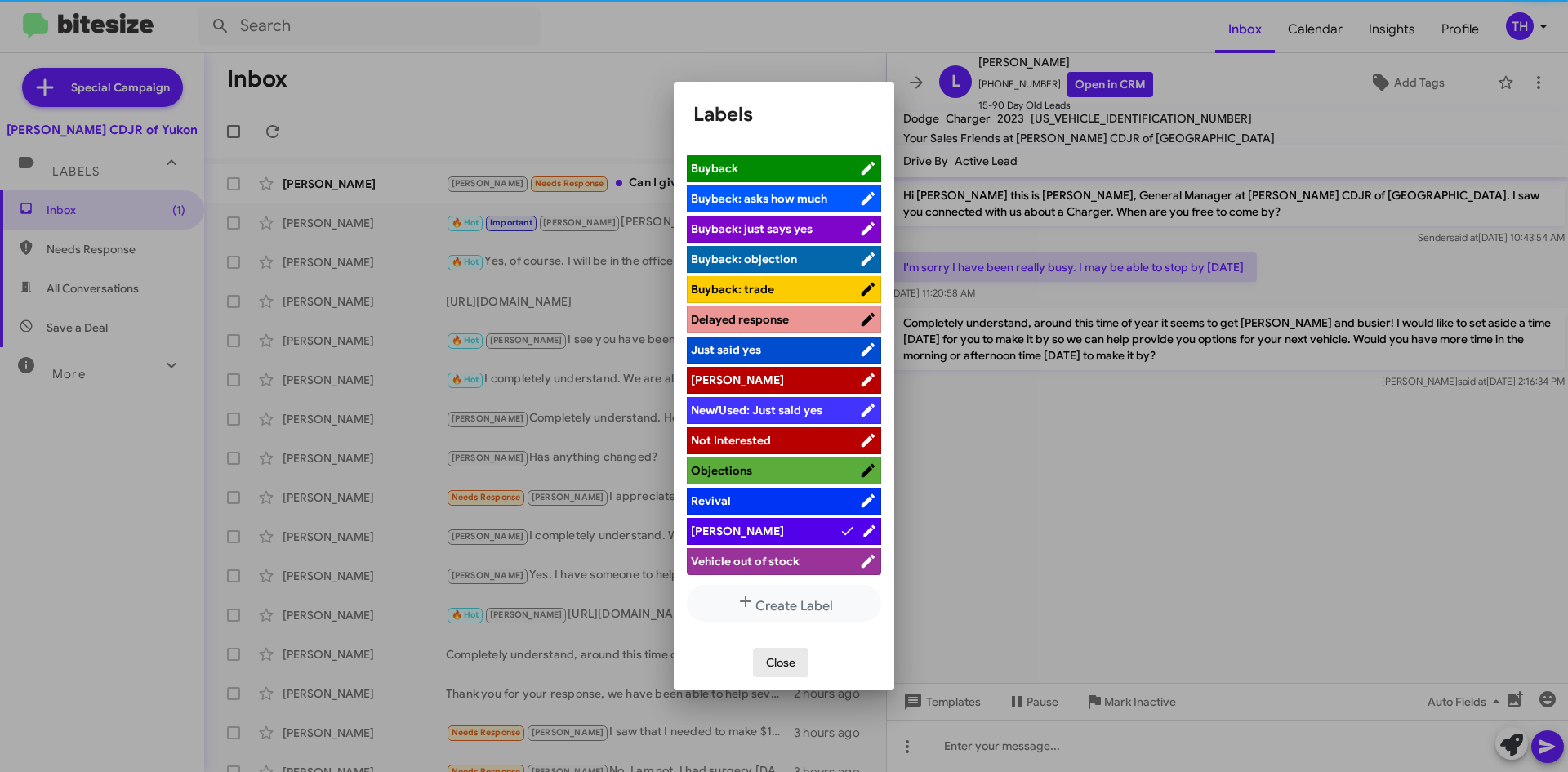
click at [770, 662] on span "Close" at bounding box center [781, 662] width 30 height 30
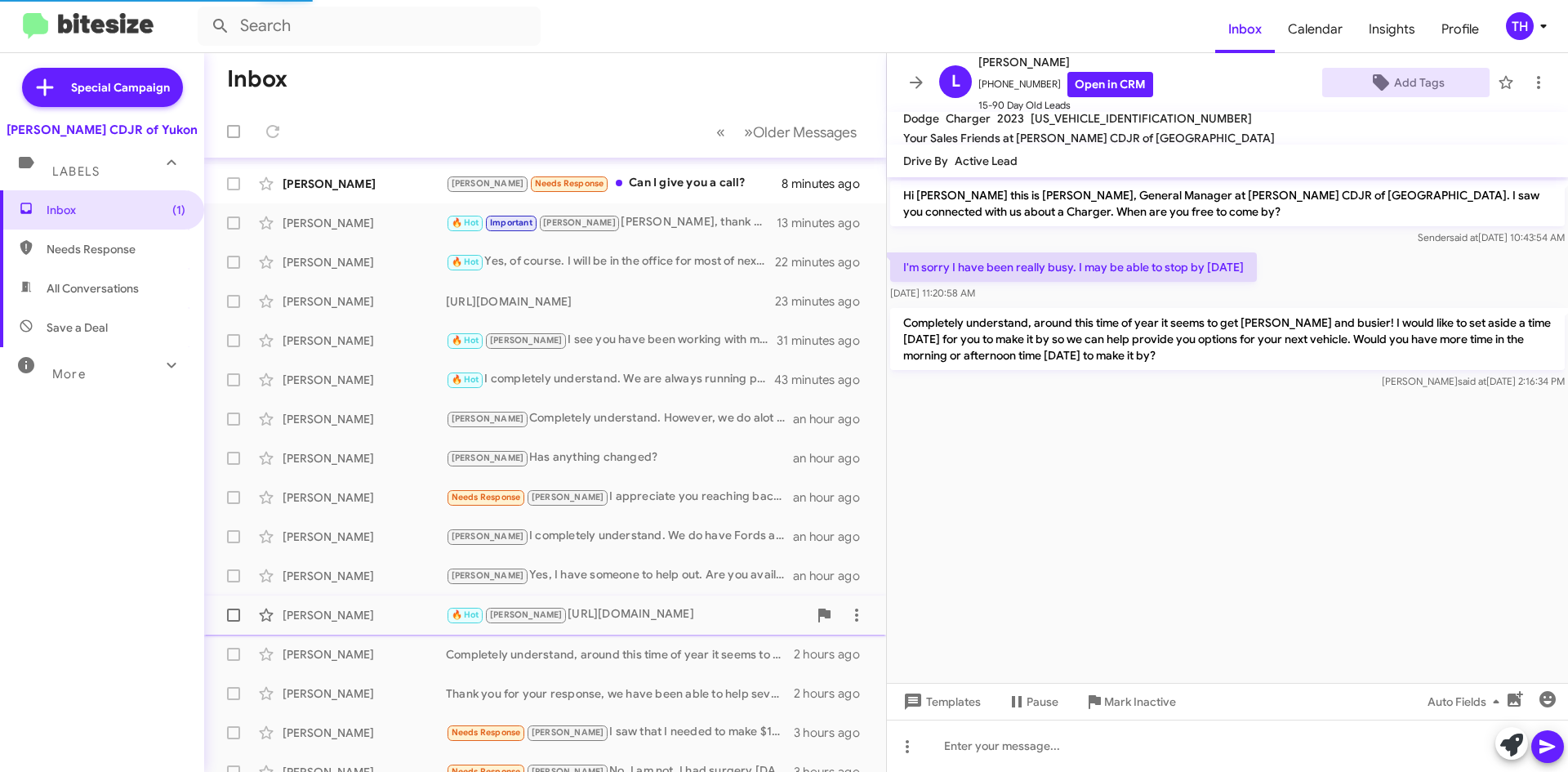
scroll to position [176, 0]
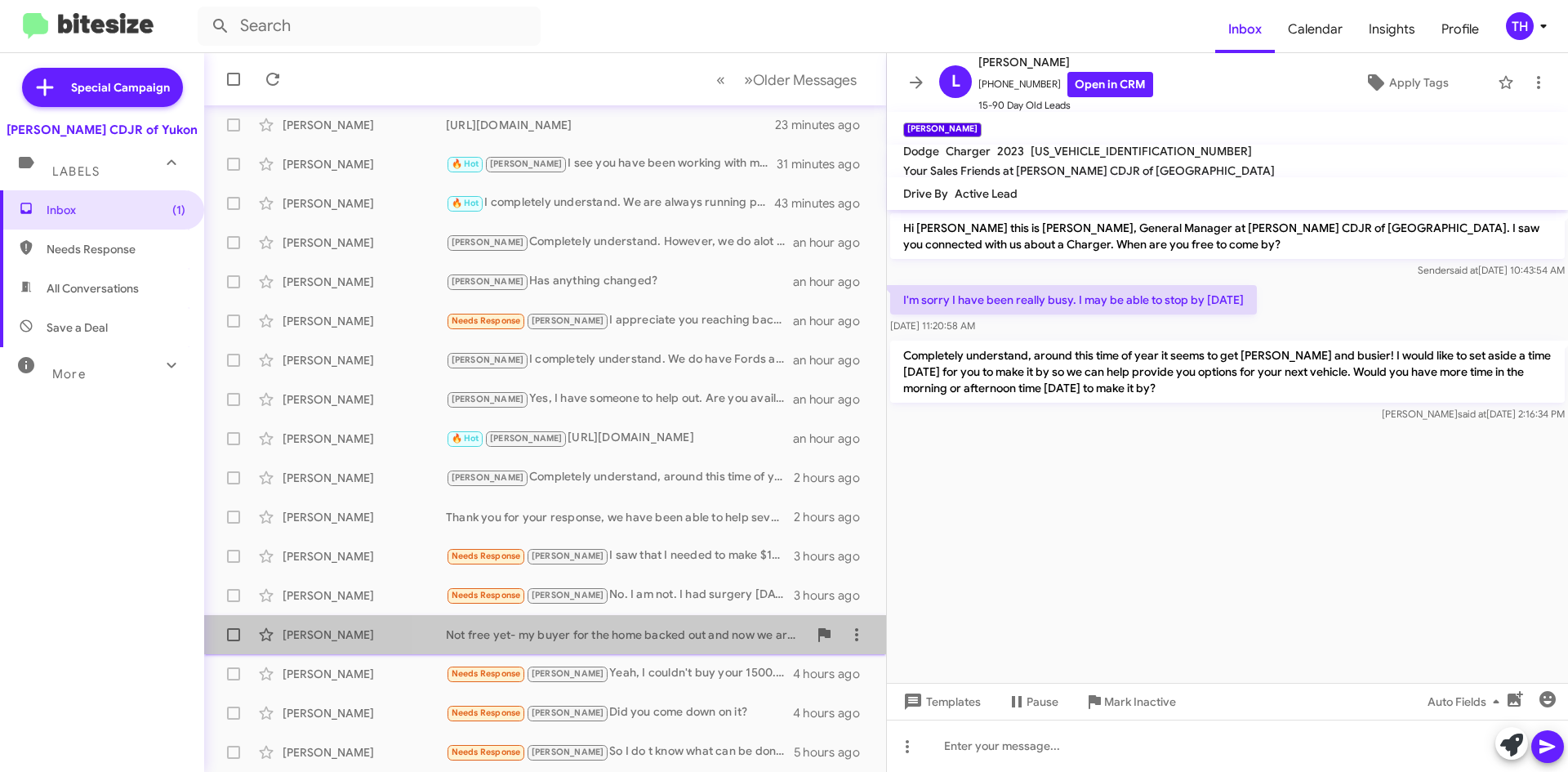
click at [648, 639] on div "Not free yet- my buyer for the home backed out and now we are working round 2. …" at bounding box center [626, 634] width 362 height 16
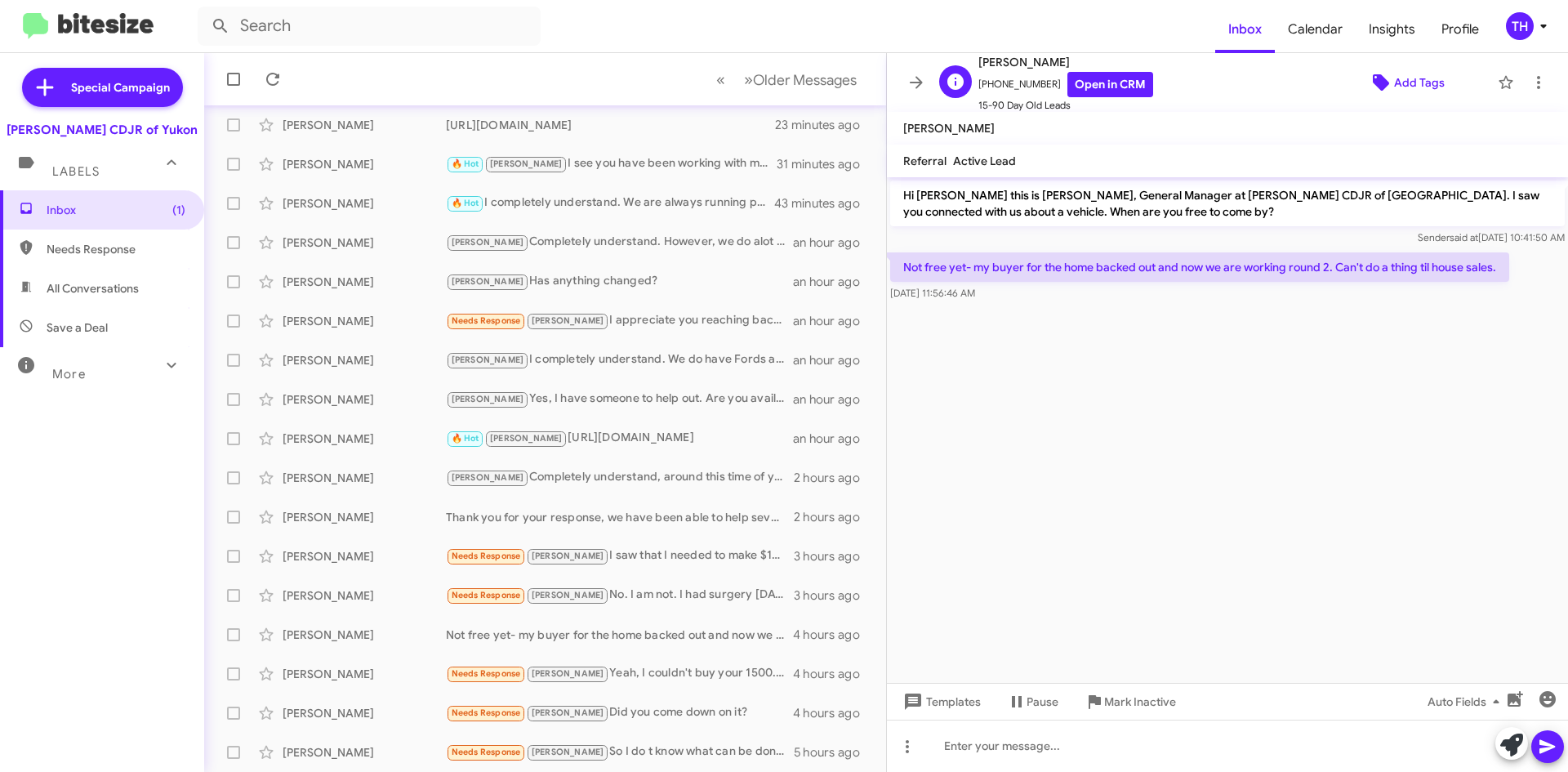
click at [1407, 68] on span "Add Tags" at bounding box center [1419, 82] width 50 height 30
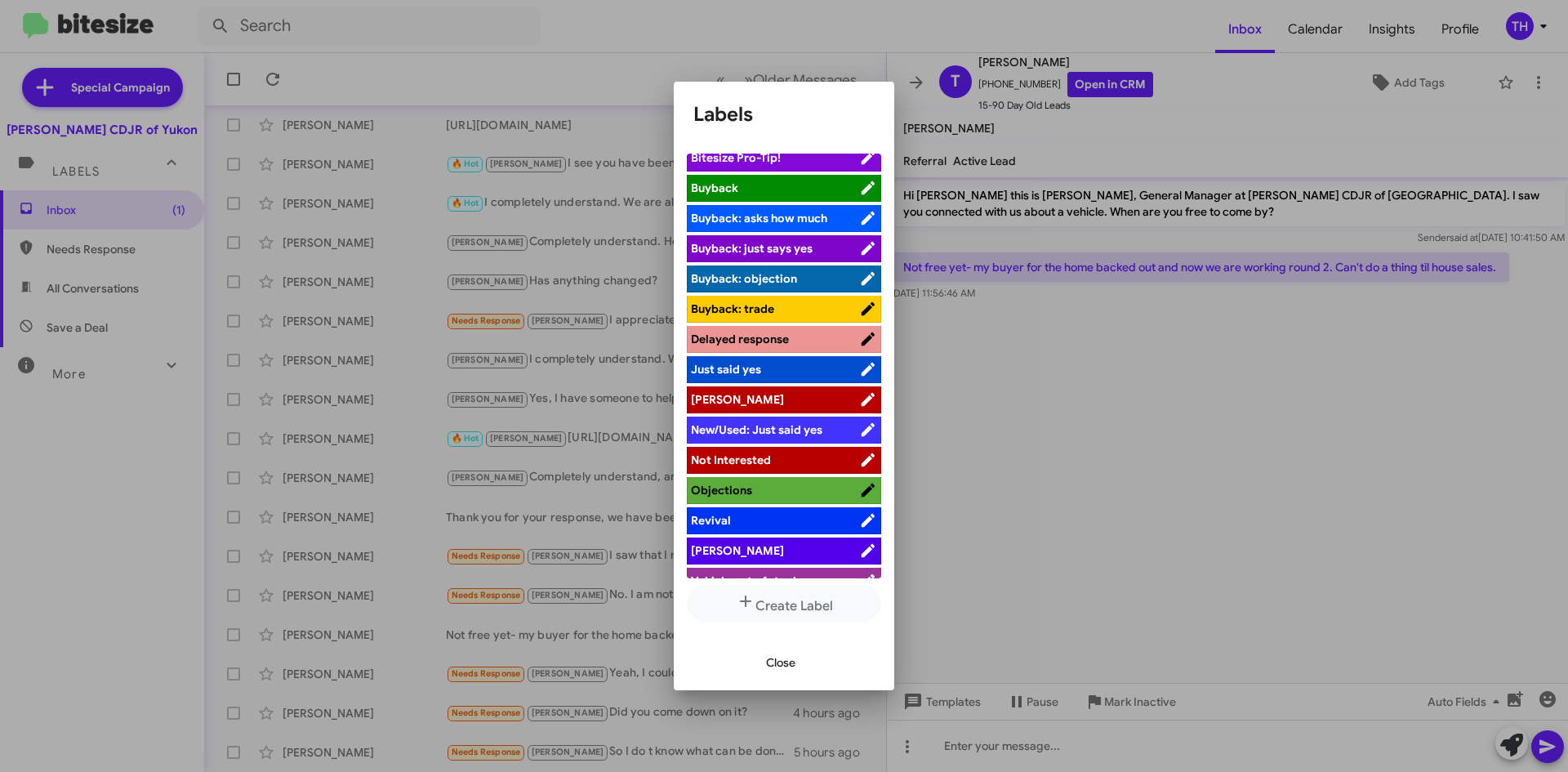
scroll to position [59, 0]
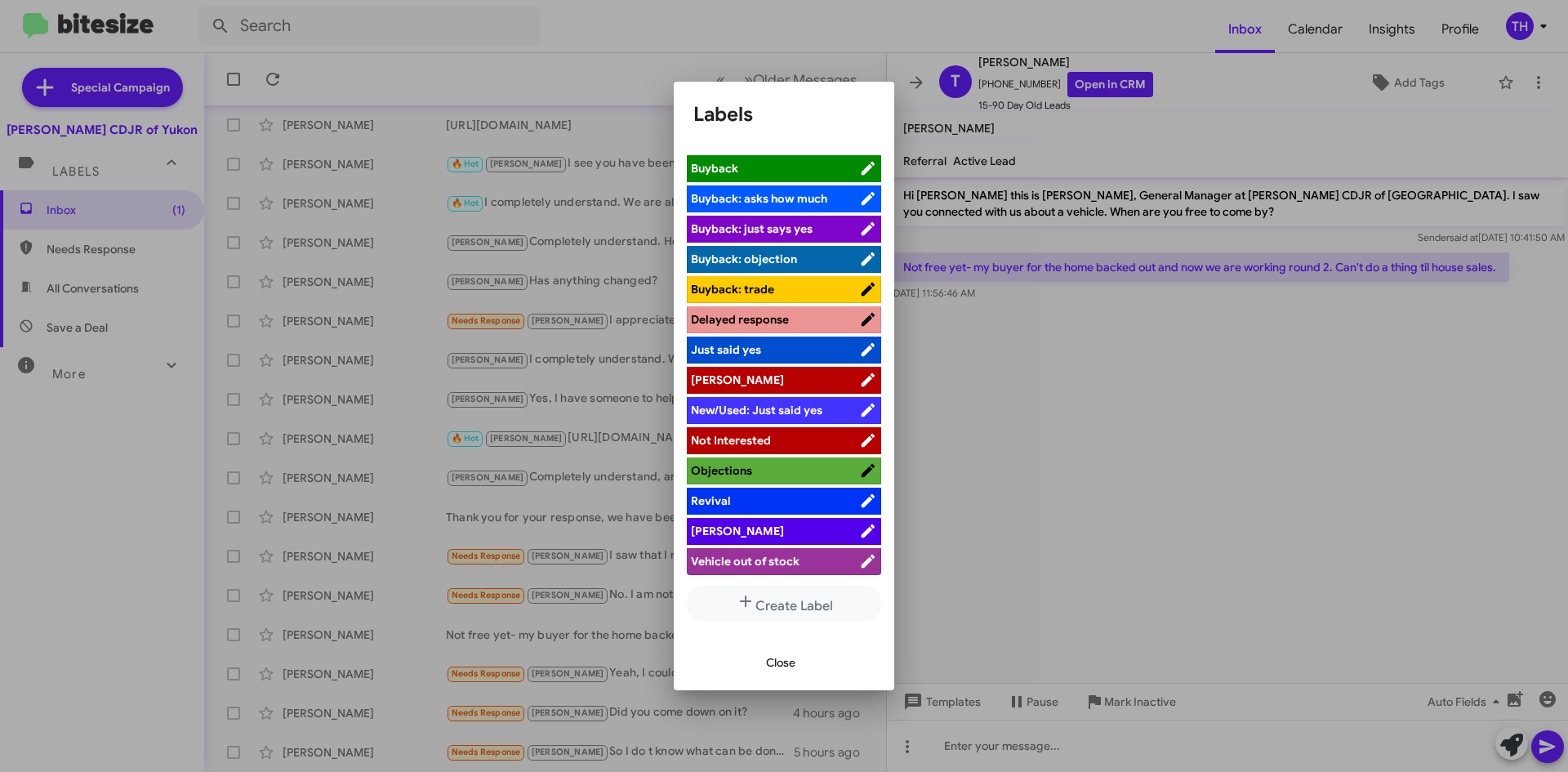
click at [756, 385] on span "[PERSON_NAME]" at bounding box center [775, 380] width 168 height 16
click at [785, 671] on span "Close" at bounding box center [781, 662] width 30 height 30
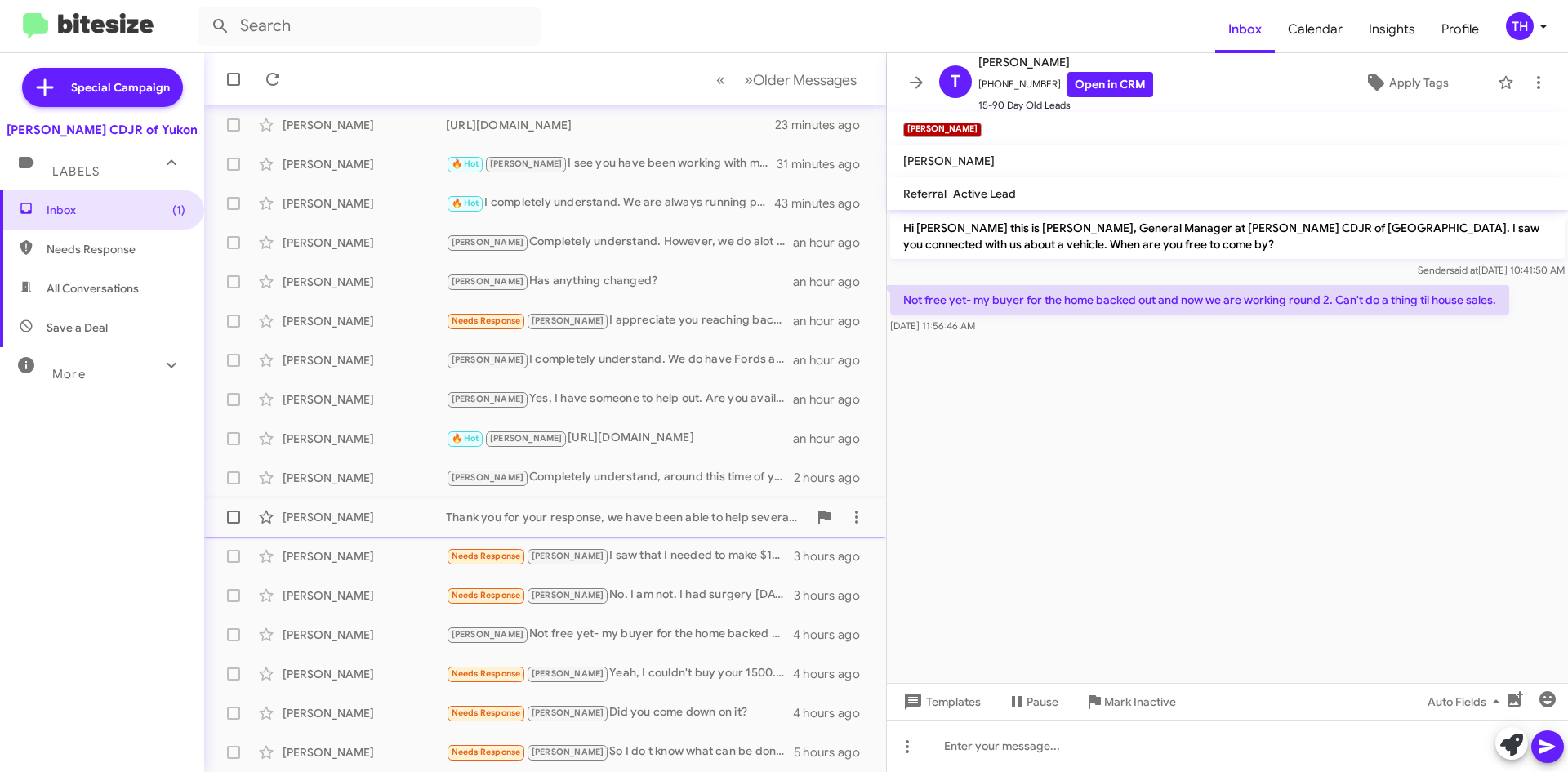
click at [653, 520] on div "Thank you for your response, we have been able to help several clients who are …" at bounding box center [626, 517] width 362 height 16
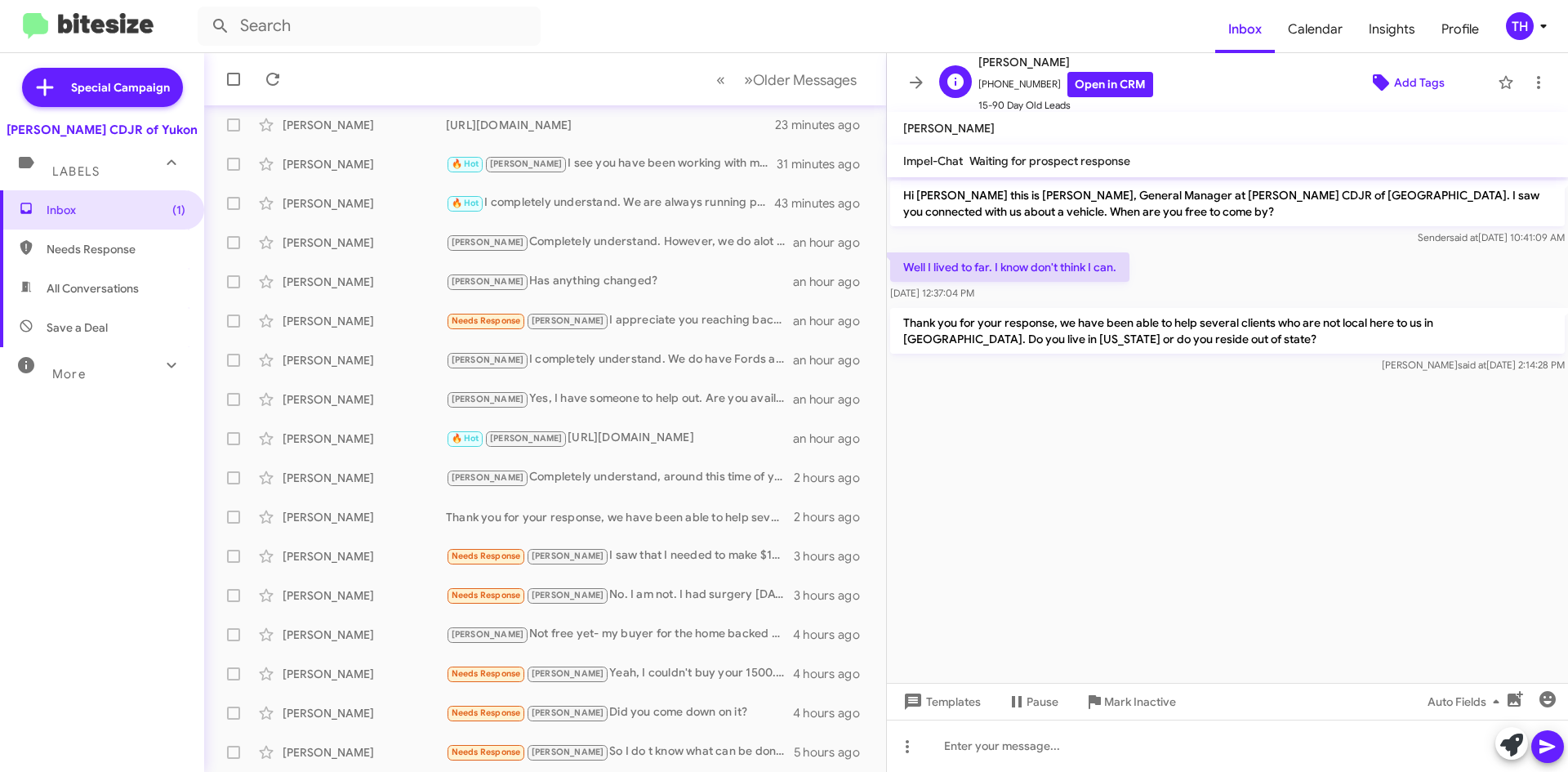
click at [1420, 76] on span "Add Tags" at bounding box center [1419, 82] width 50 height 30
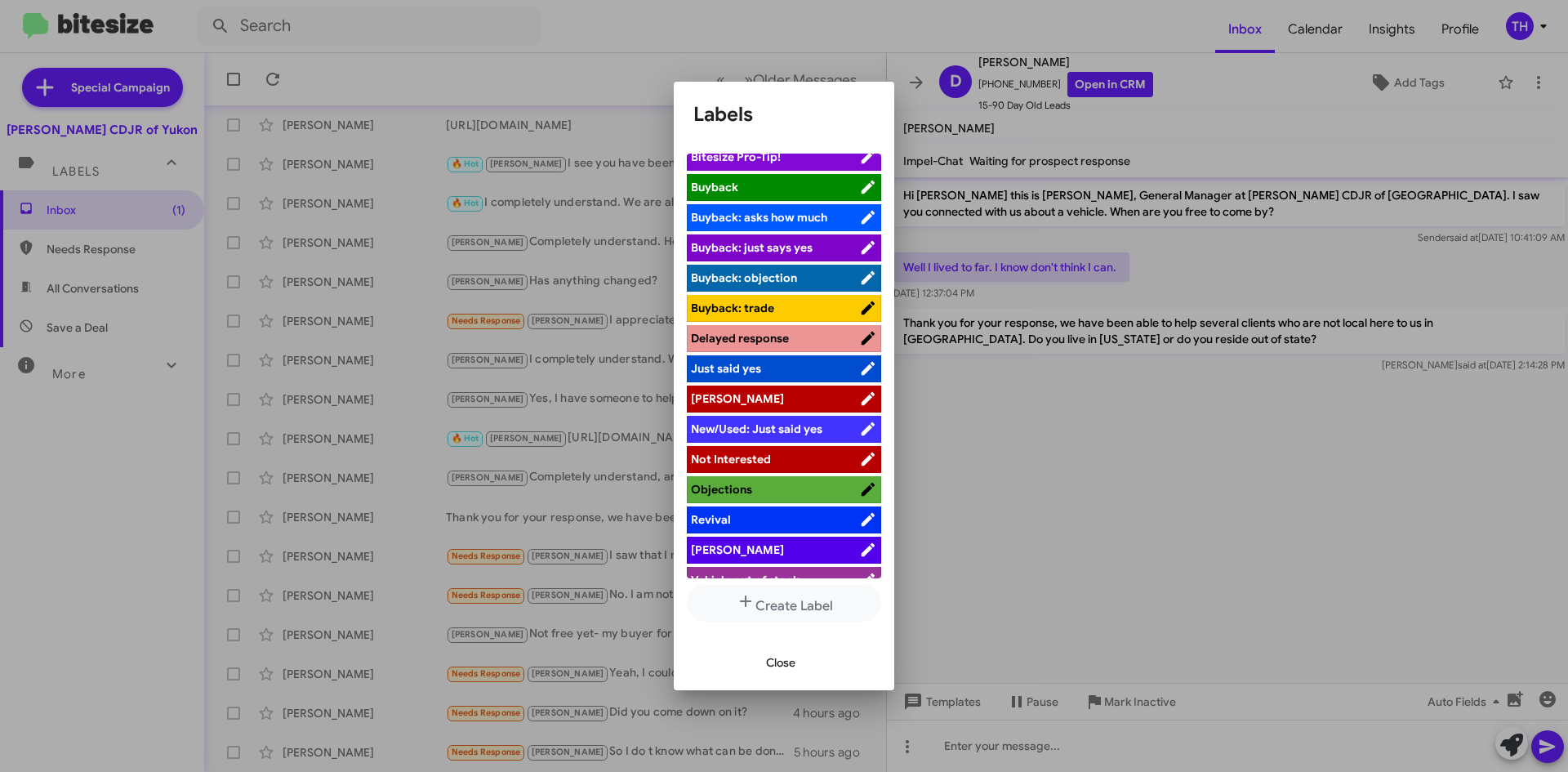
scroll to position [59, 0]
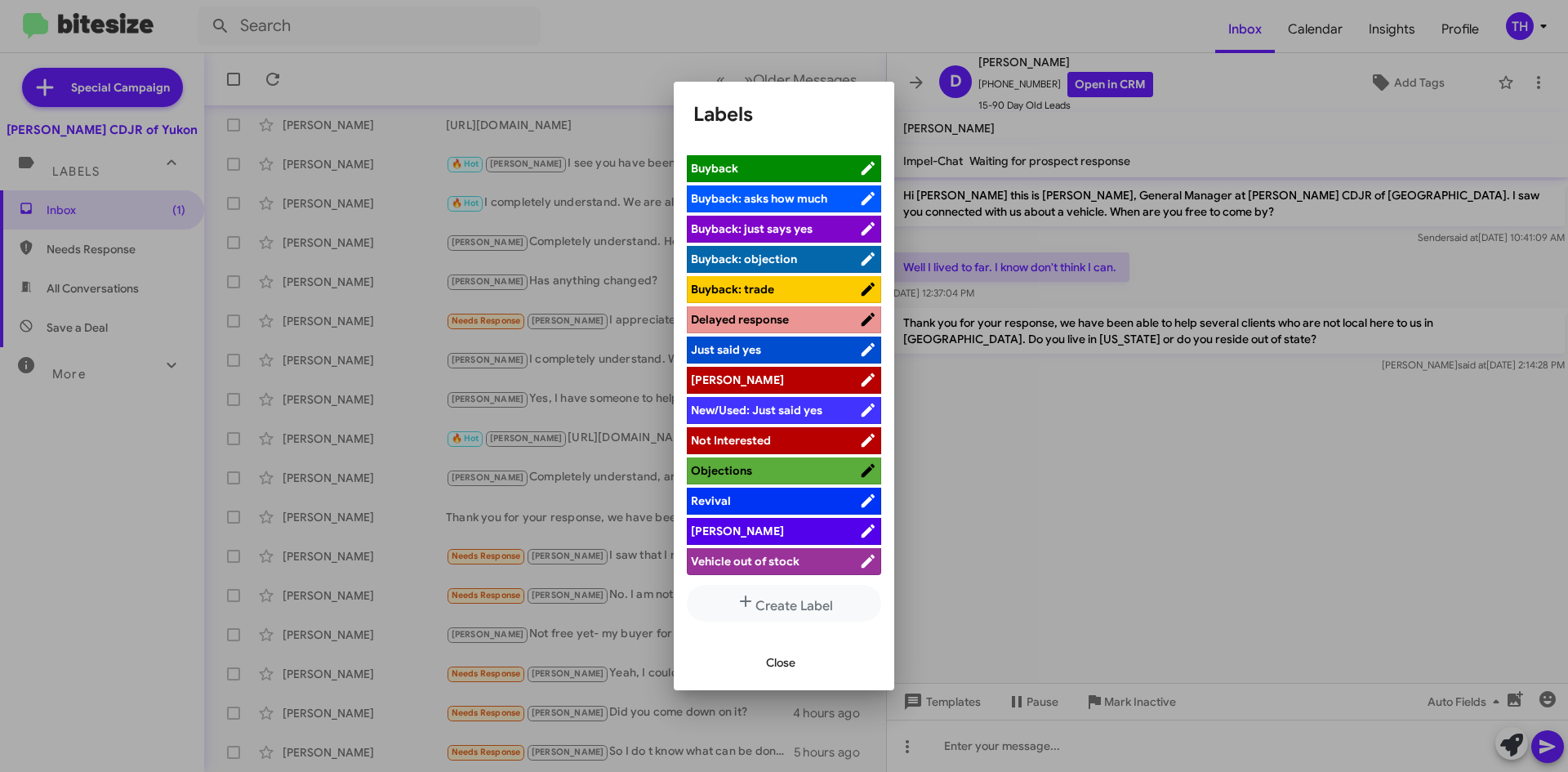
click at [742, 527] on span "[PERSON_NAME]" at bounding box center [775, 531] width 168 height 16
click at [773, 663] on span "Close" at bounding box center [781, 662] width 30 height 30
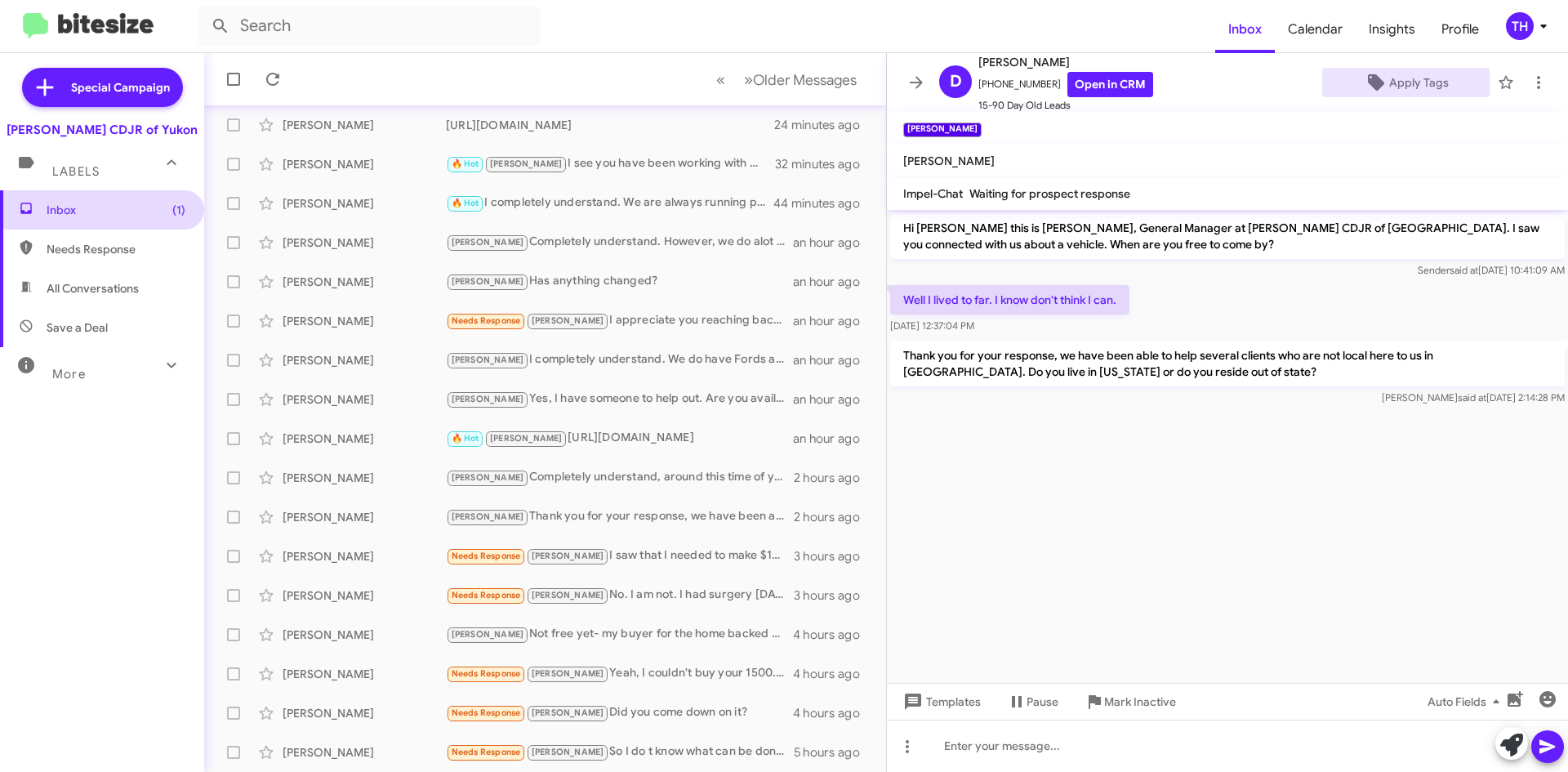
click at [110, 210] on span "Inbox (1)" at bounding box center [116, 210] width 139 height 16
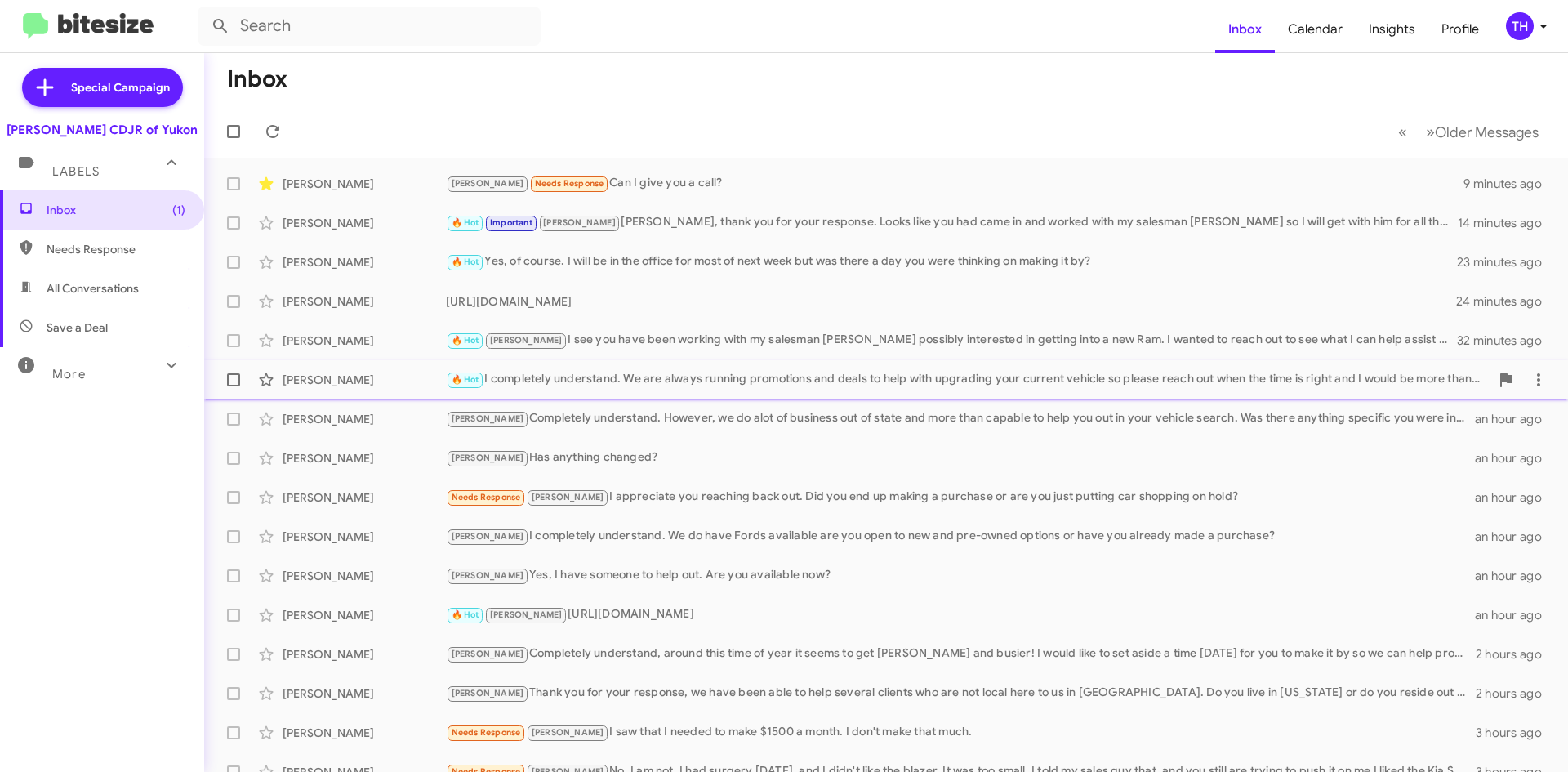
click at [546, 383] on div "🔥 Hot I completely understand. We are always running promotions and deals to he…" at bounding box center [967, 379] width 1044 height 19
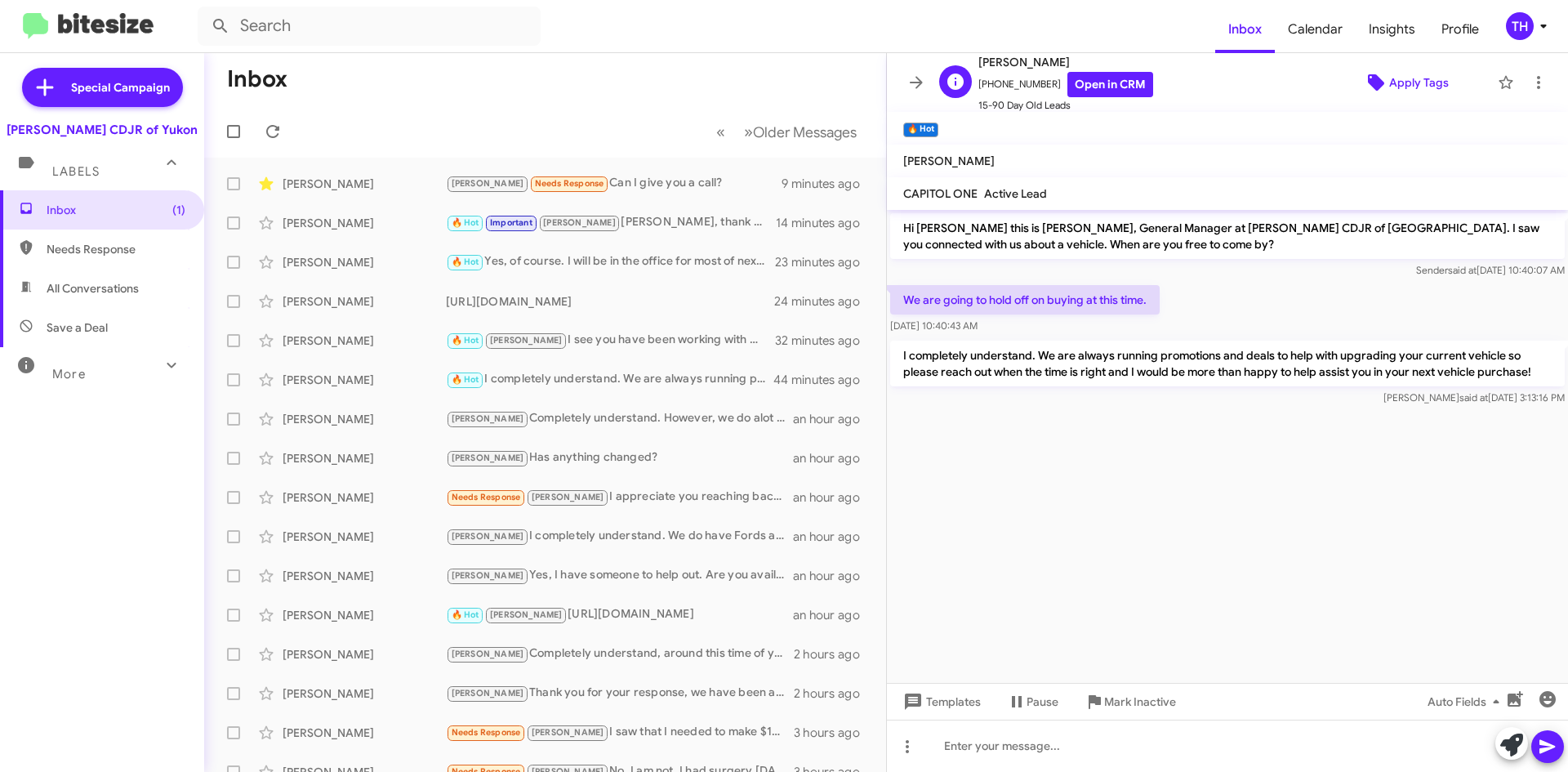
click at [1414, 68] on span "Apply Tags" at bounding box center [1419, 82] width 59 height 30
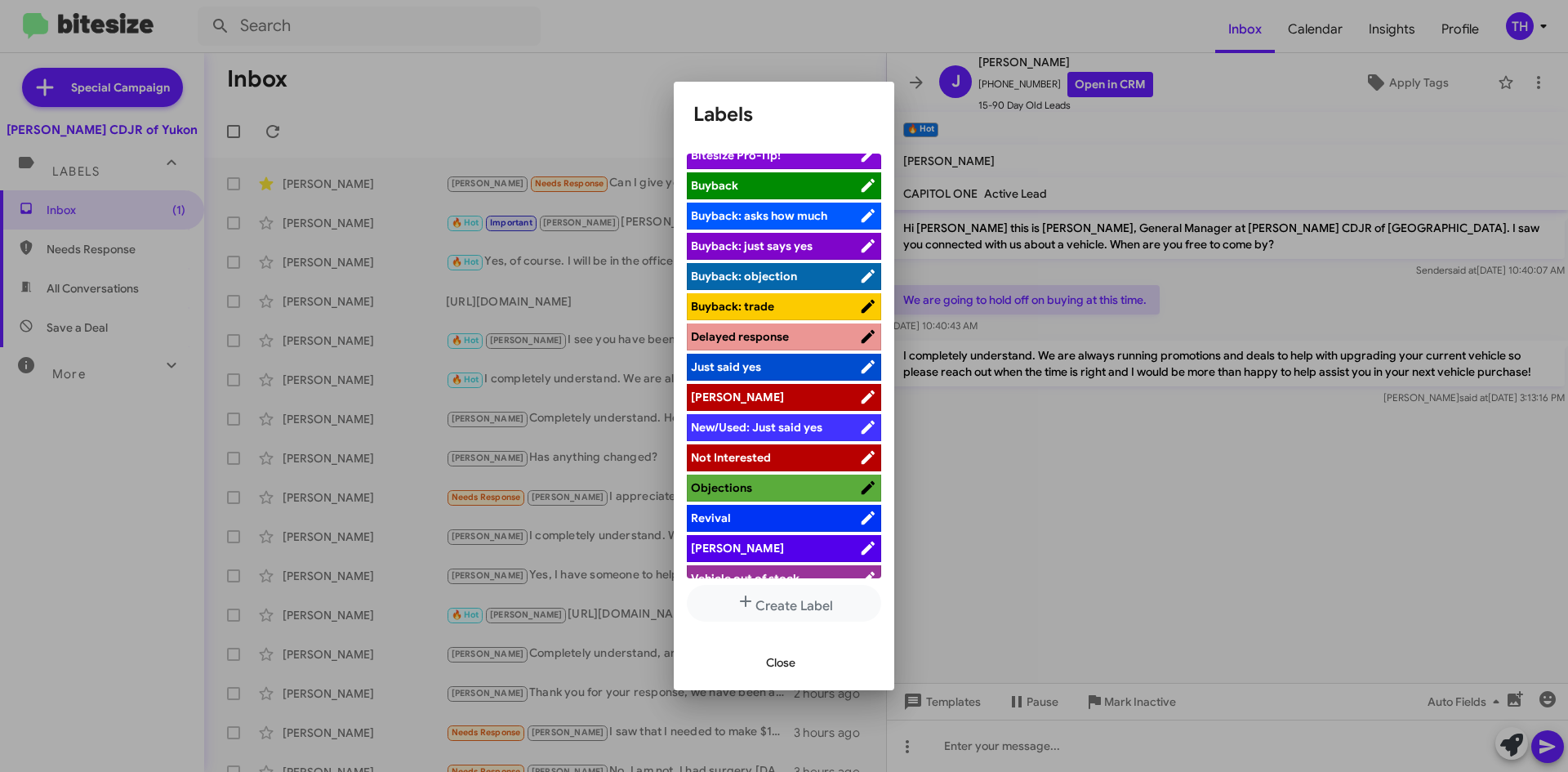
scroll to position [59, 0]
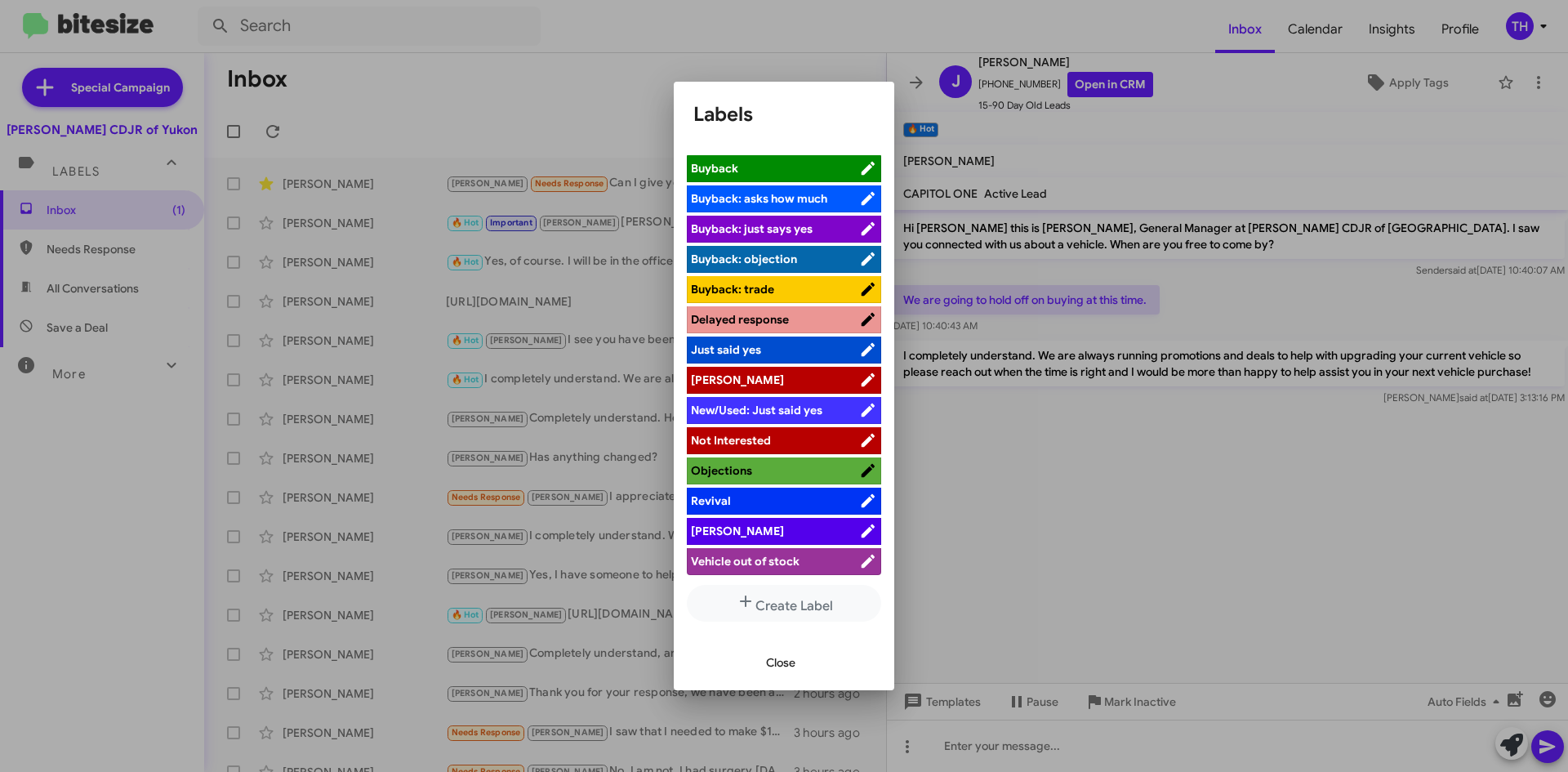
click at [751, 534] on span "[PERSON_NAME]" at bounding box center [775, 531] width 168 height 16
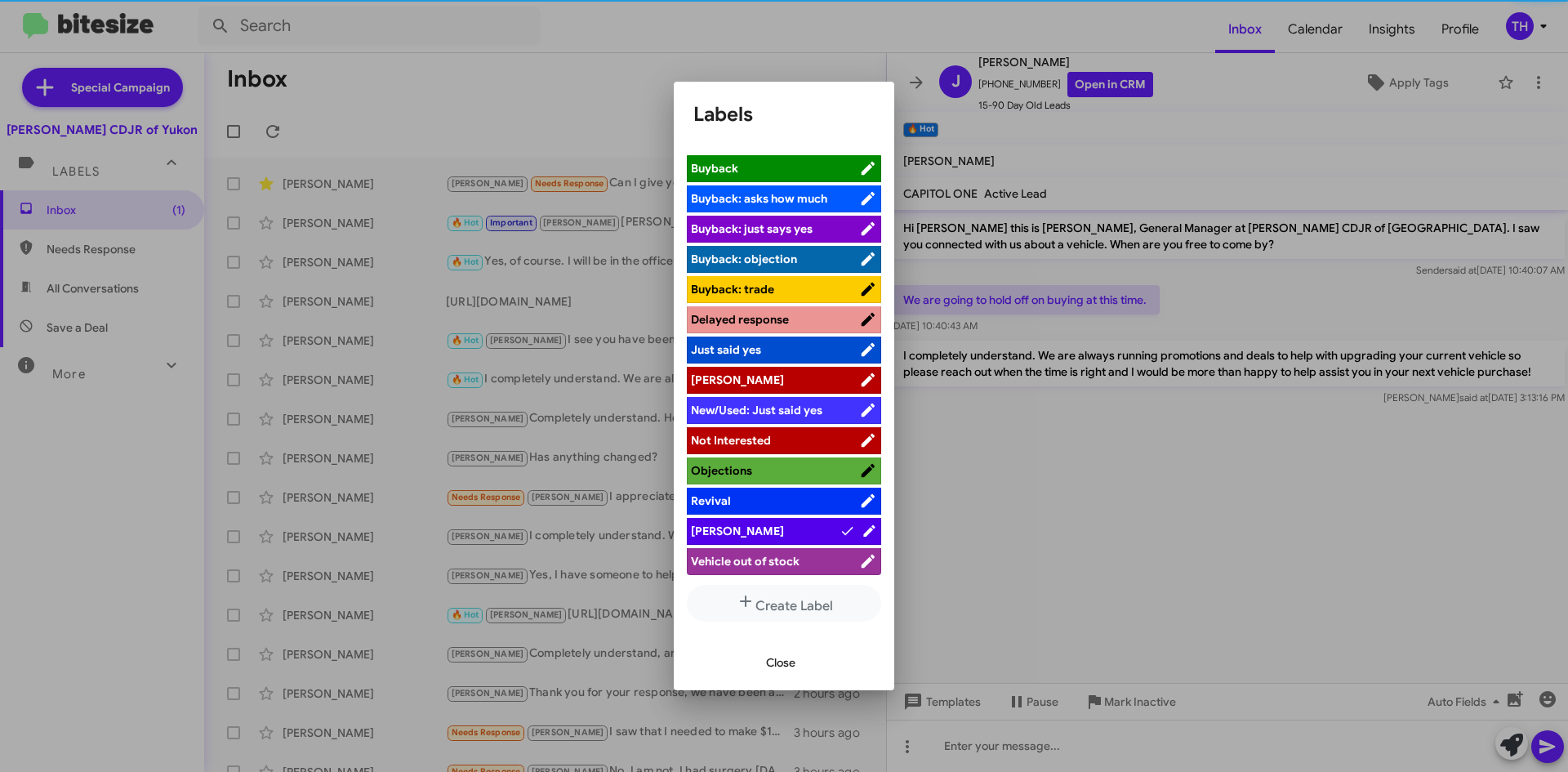
click at [779, 665] on span "Close" at bounding box center [781, 662] width 30 height 30
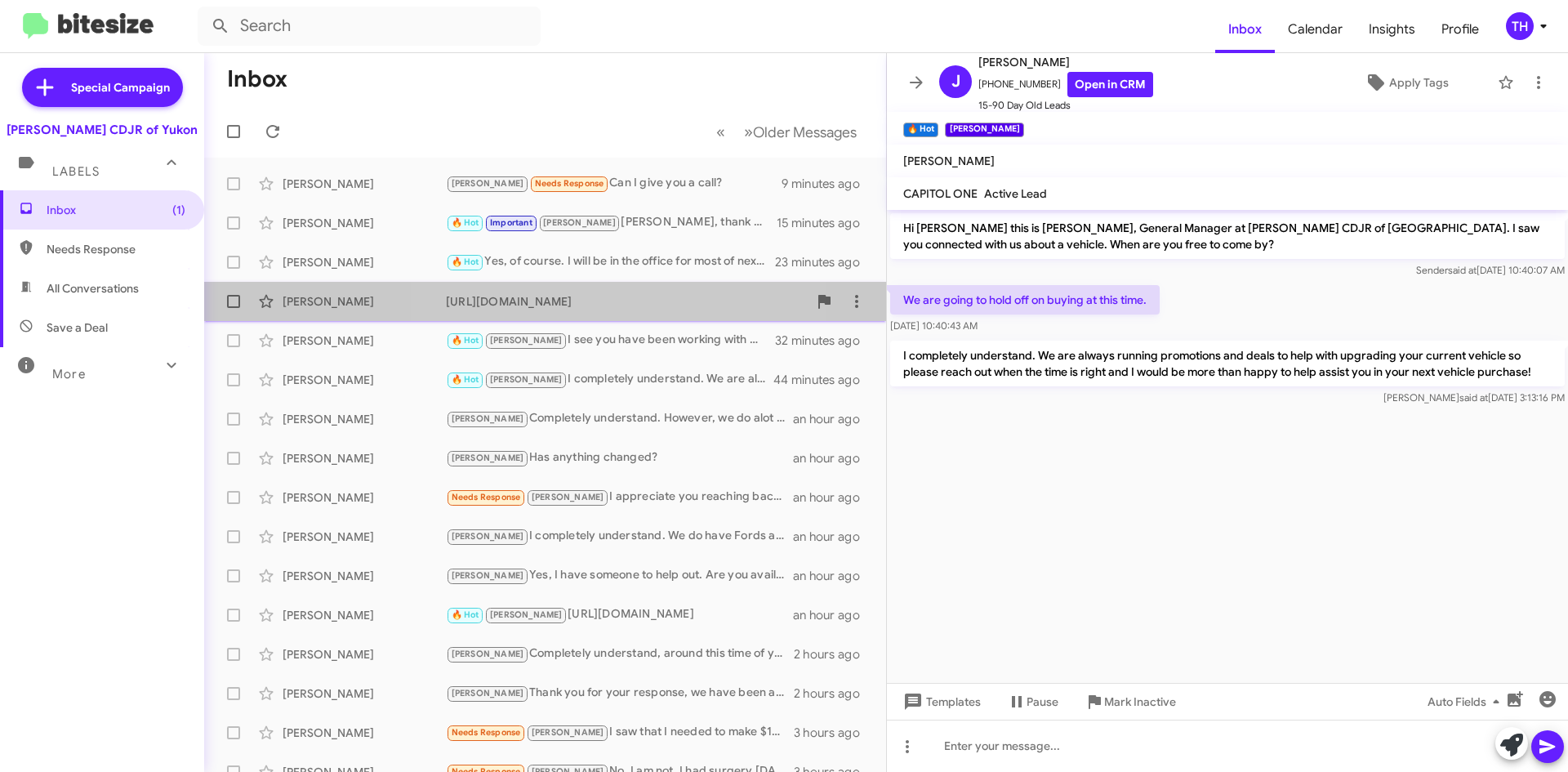
click at [558, 314] on div "[PERSON_NAME] [URL][DOMAIN_NAME][DATE]" at bounding box center [545, 302] width 656 height 33
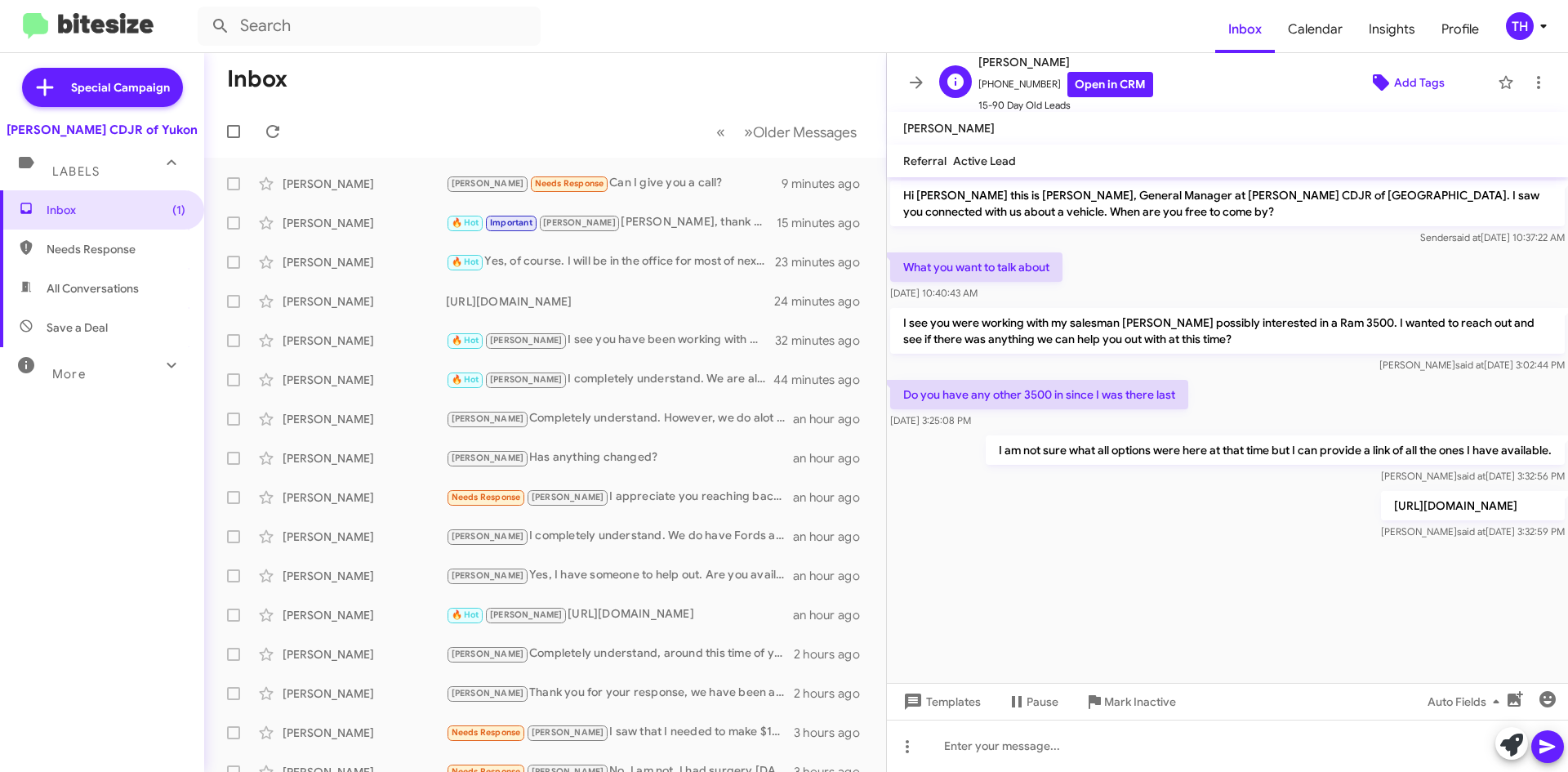
click at [1423, 82] on span "Add Tags" at bounding box center [1419, 82] width 50 height 30
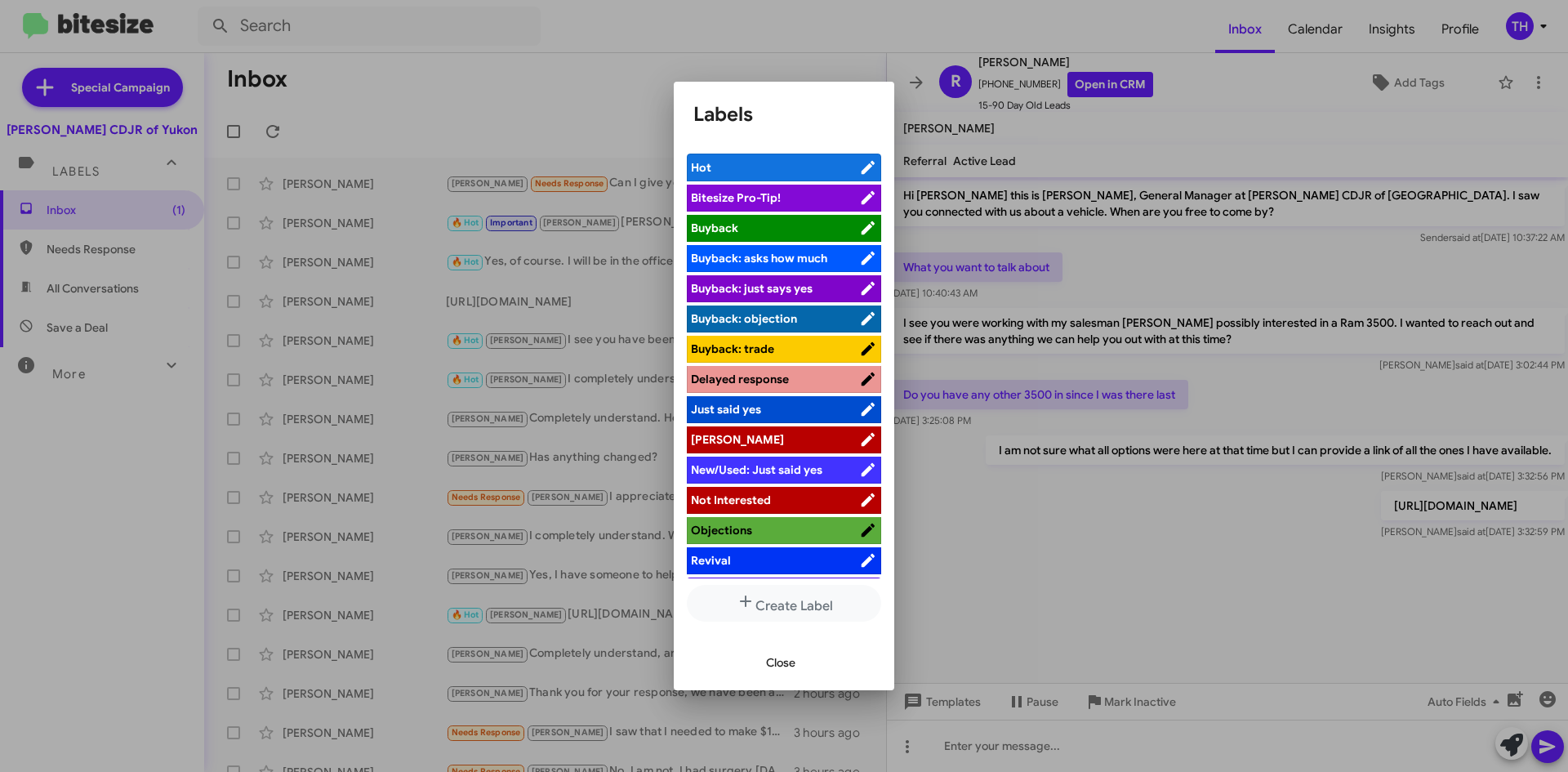
scroll to position [59, 0]
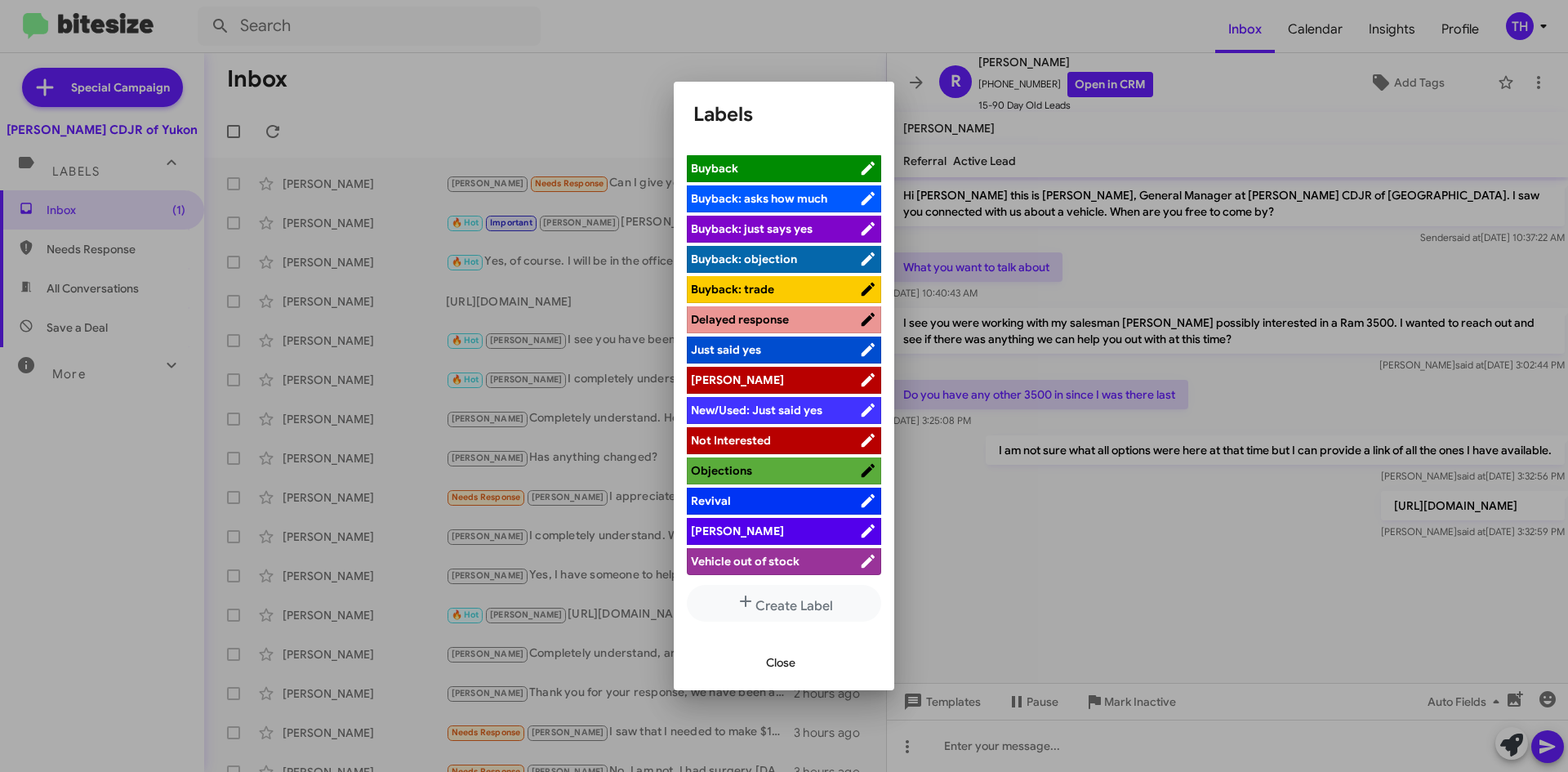
click at [771, 526] on span "[PERSON_NAME]" at bounding box center [775, 531] width 168 height 16
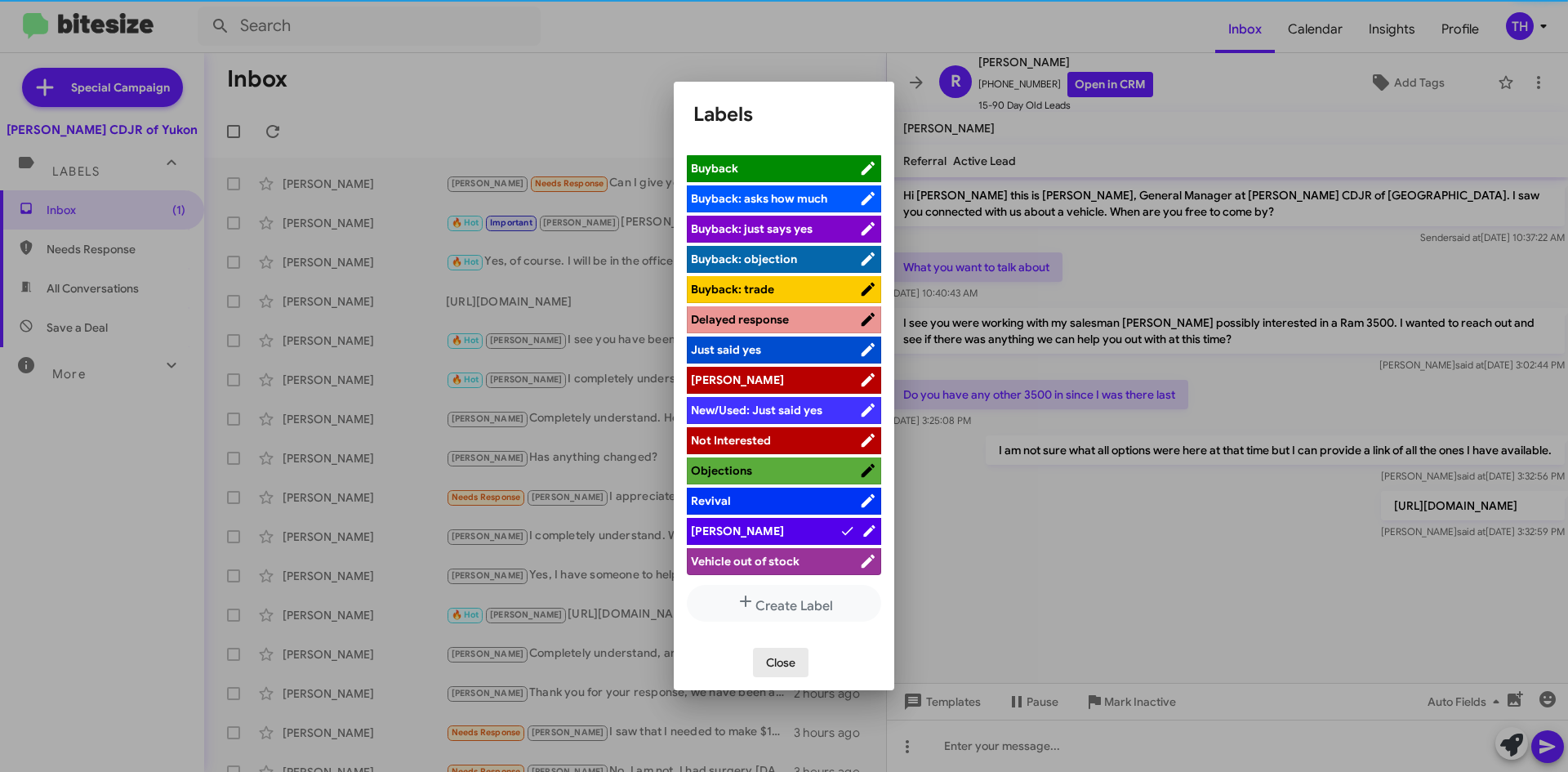
click at [762, 660] on button "Close" at bounding box center [780, 662] width 55 height 30
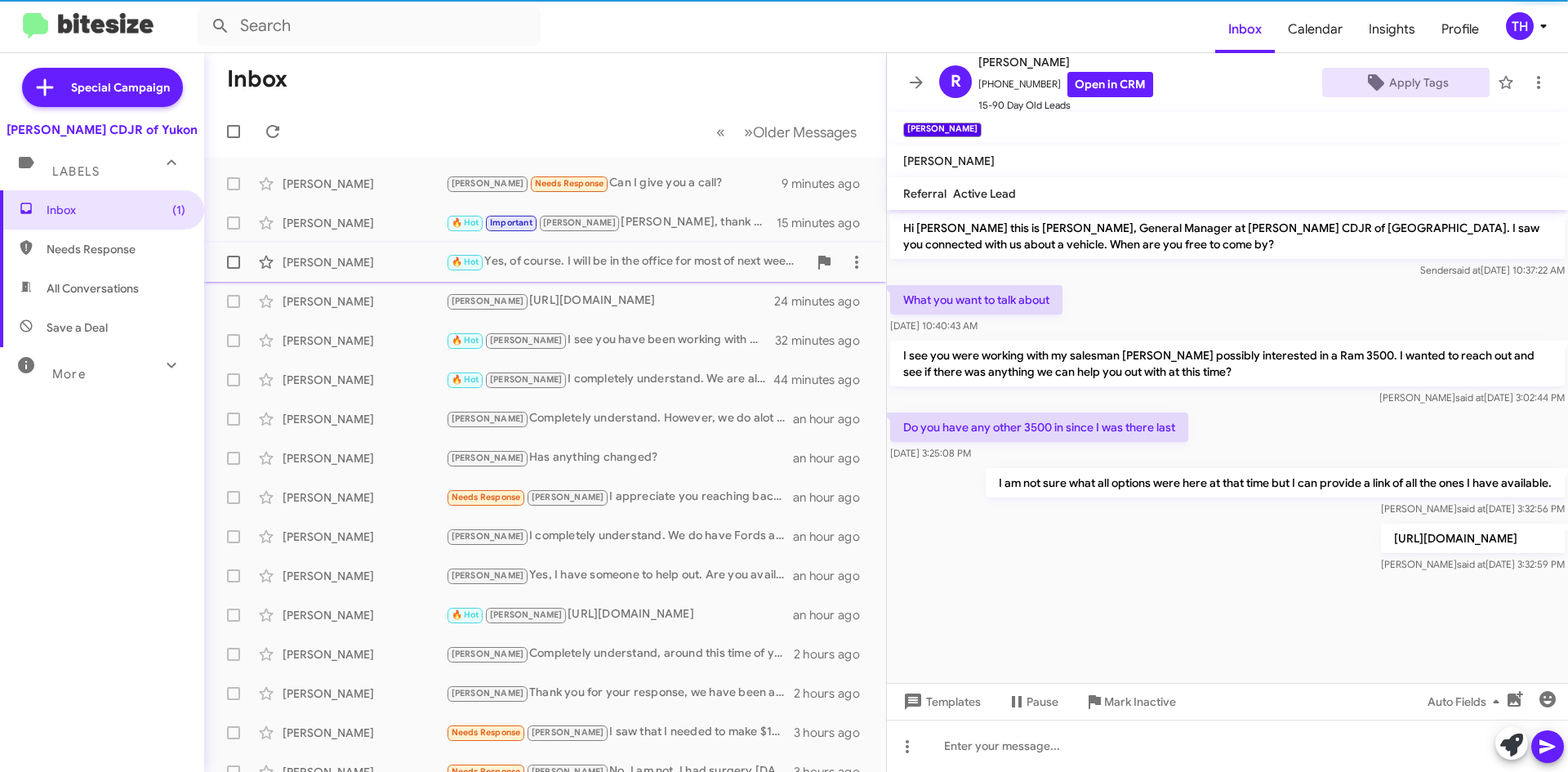
click at [639, 270] on div "🔥 Hot Yes, of course. I will be in the office for most of next week but was the…" at bounding box center [626, 261] width 362 height 19
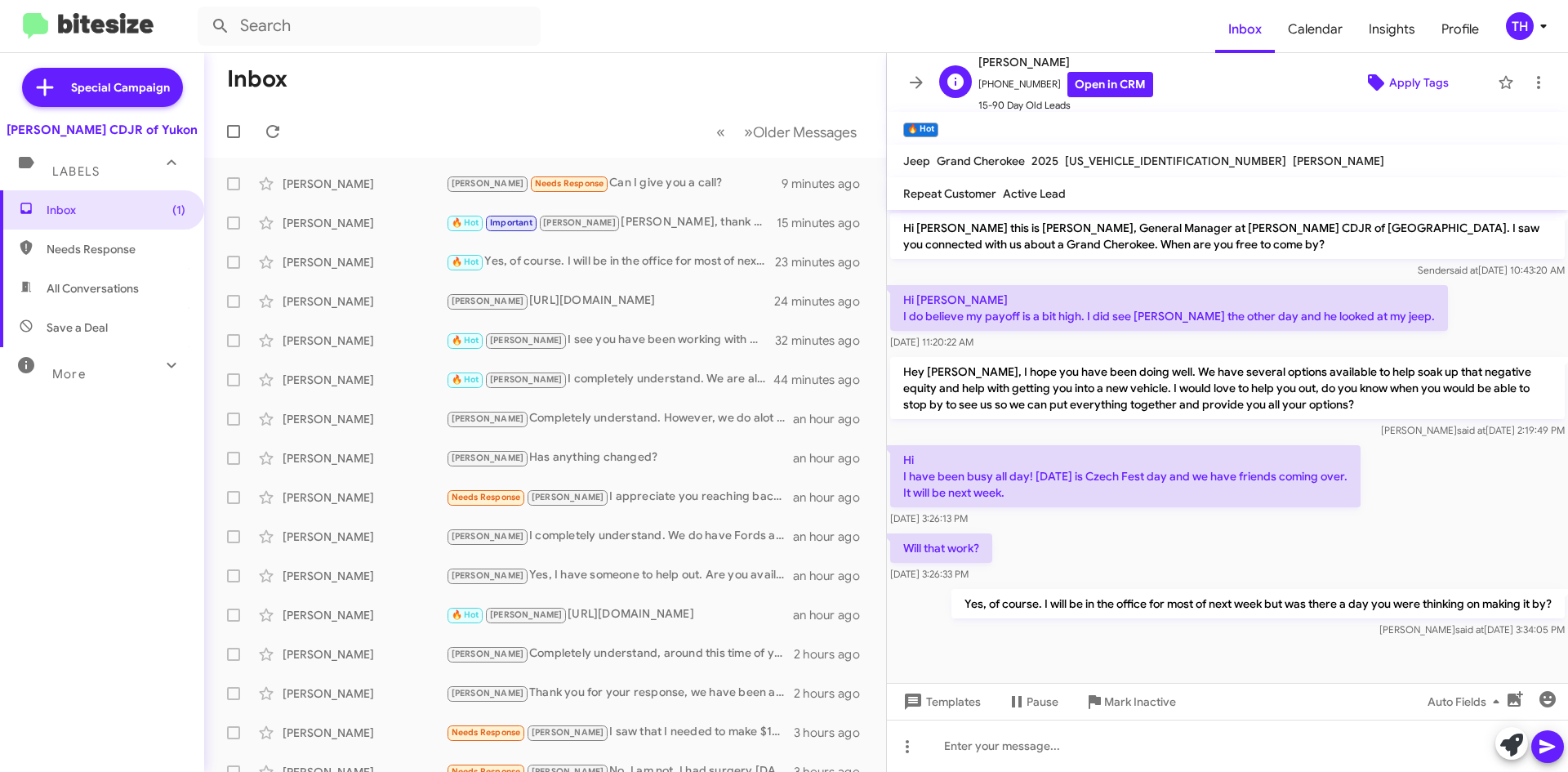
click at [1389, 76] on span "Apply Tags" at bounding box center [1419, 82] width 59 height 30
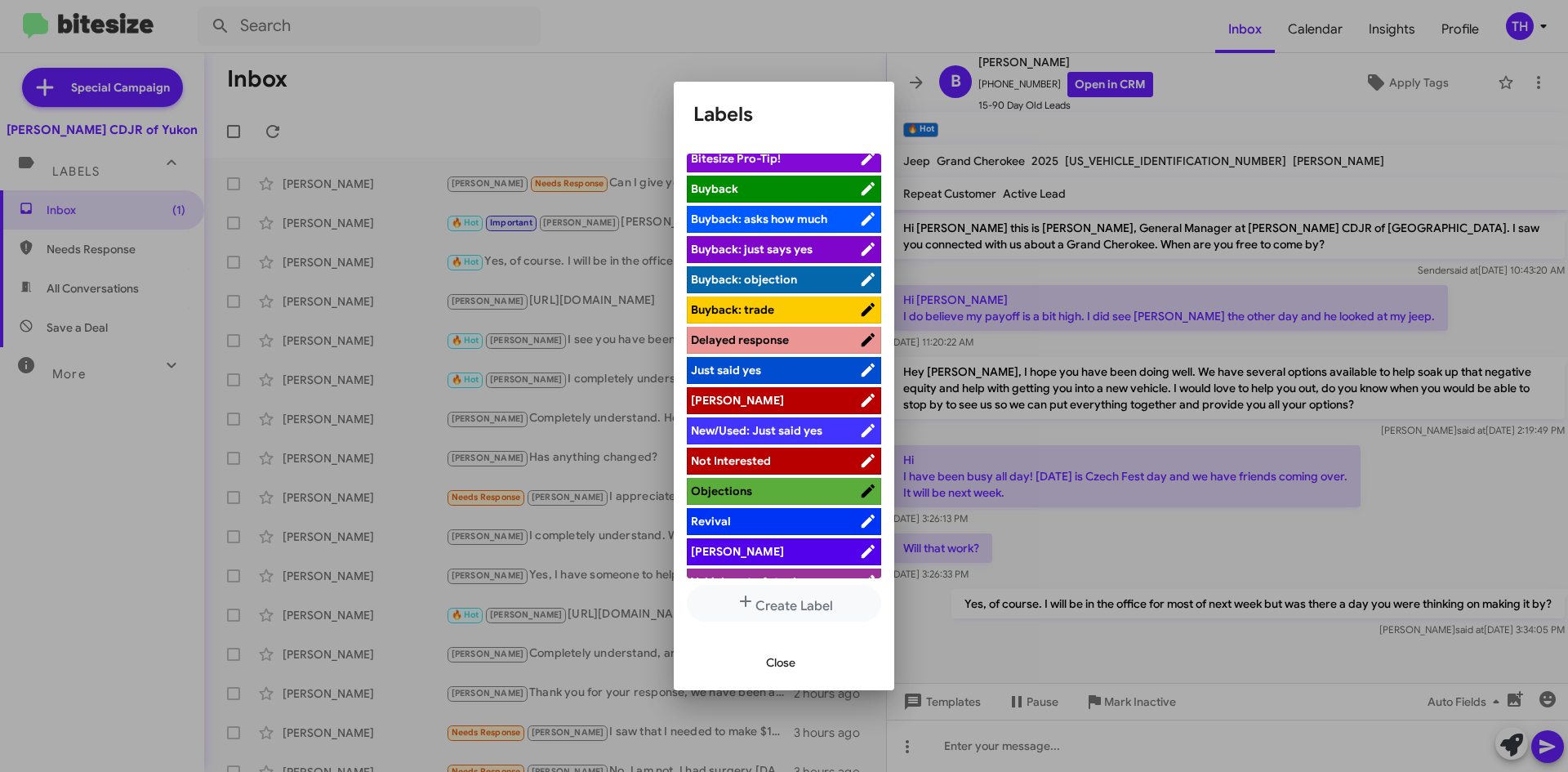
scroll to position [59, 0]
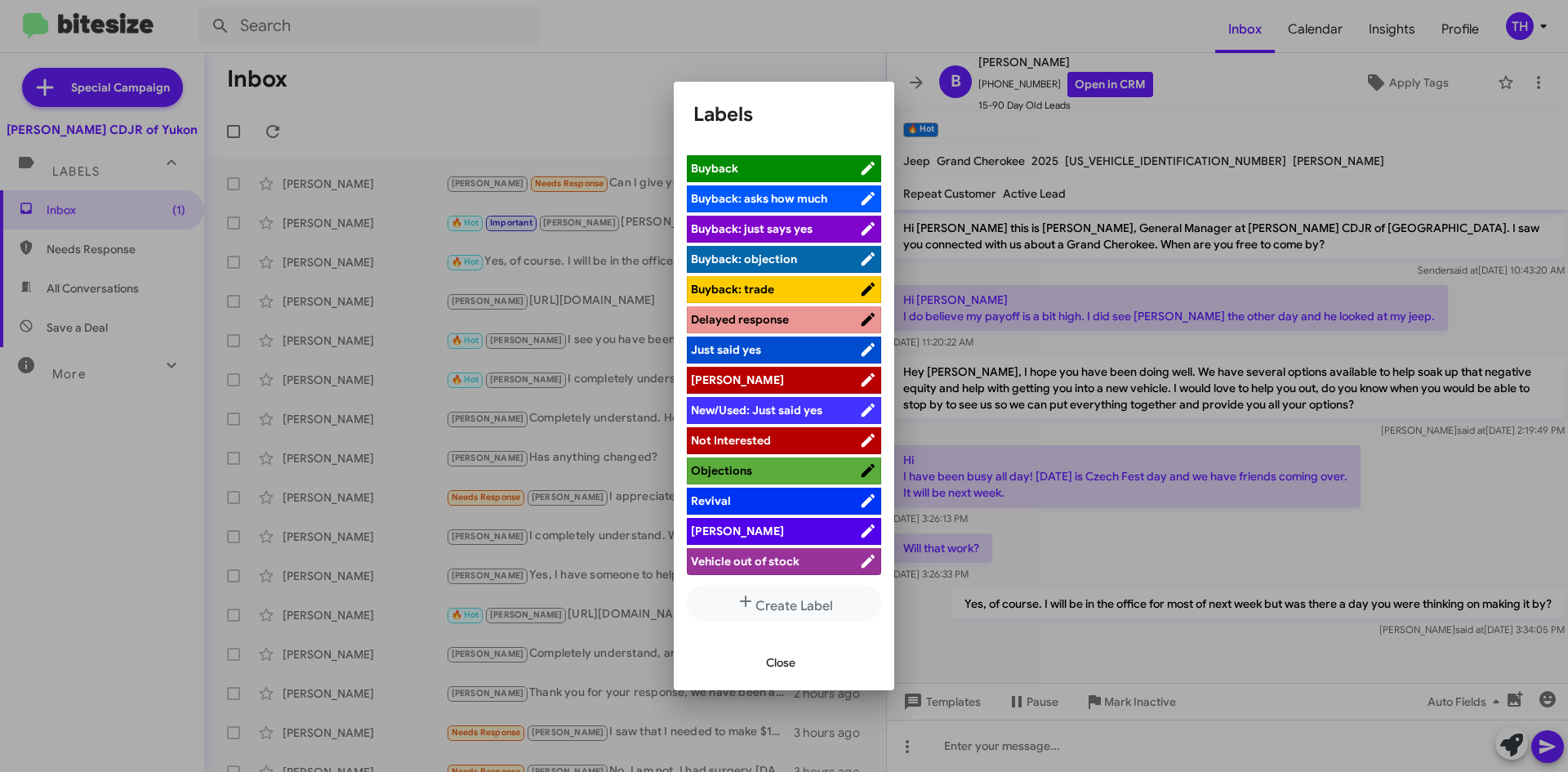
click at [733, 543] on li "[PERSON_NAME]" at bounding box center [784, 531] width 194 height 27
click at [725, 526] on span "[PERSON_NAME]" at bounding box center [775, 531] width 168 height 16
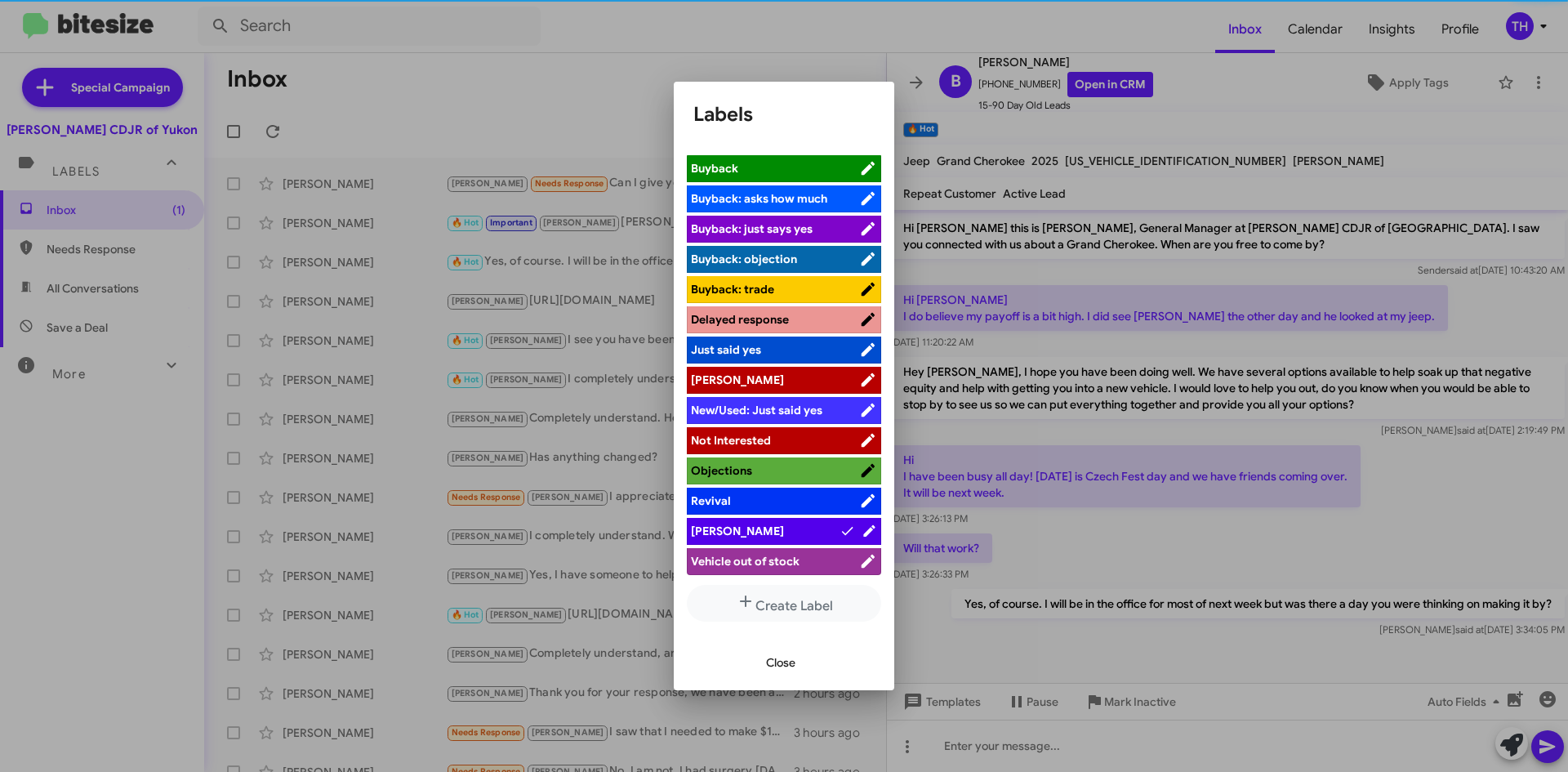
click at [785, 658] on span "Close" at bounding box center [781, 662] width 30 height 30
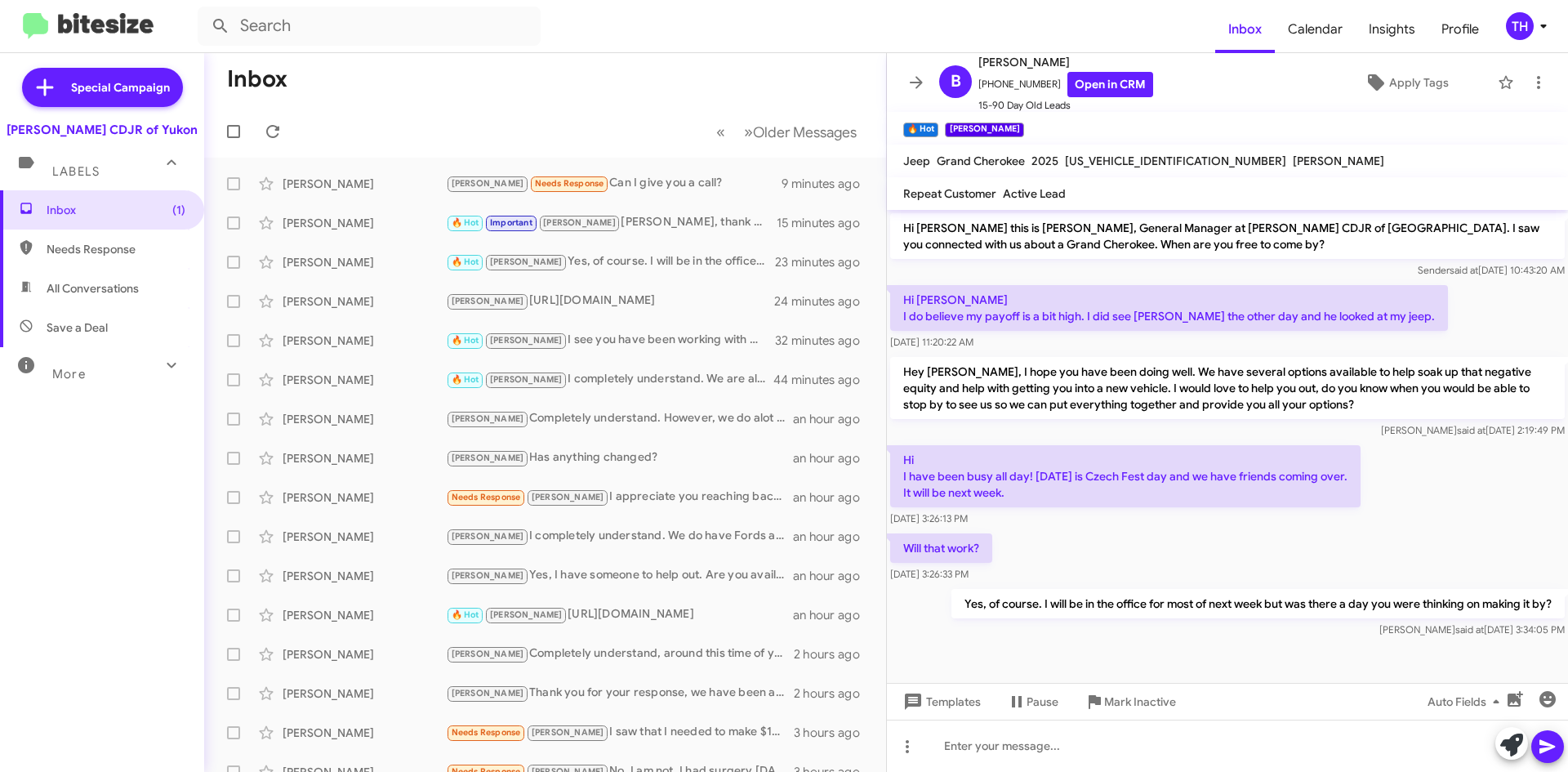
click at [578, 40] on form at bounding box center [706, 26] width 1018 height 40
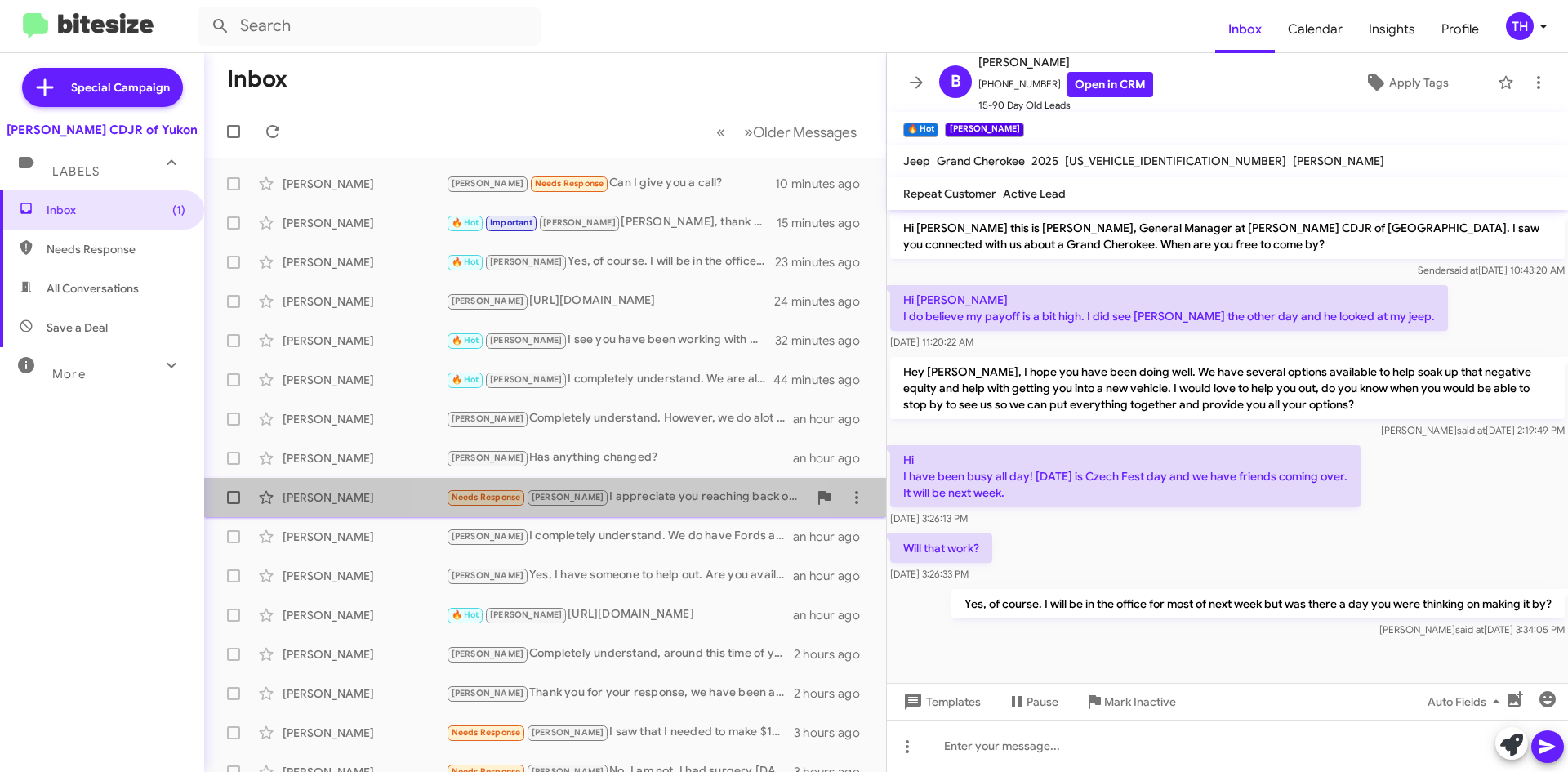
click at [595, 503] on div "Needs Response [PERSON_NAME] I appreciate you reaching back out. Did you end up…" at bounding box center [626, 497] width 362 height 19
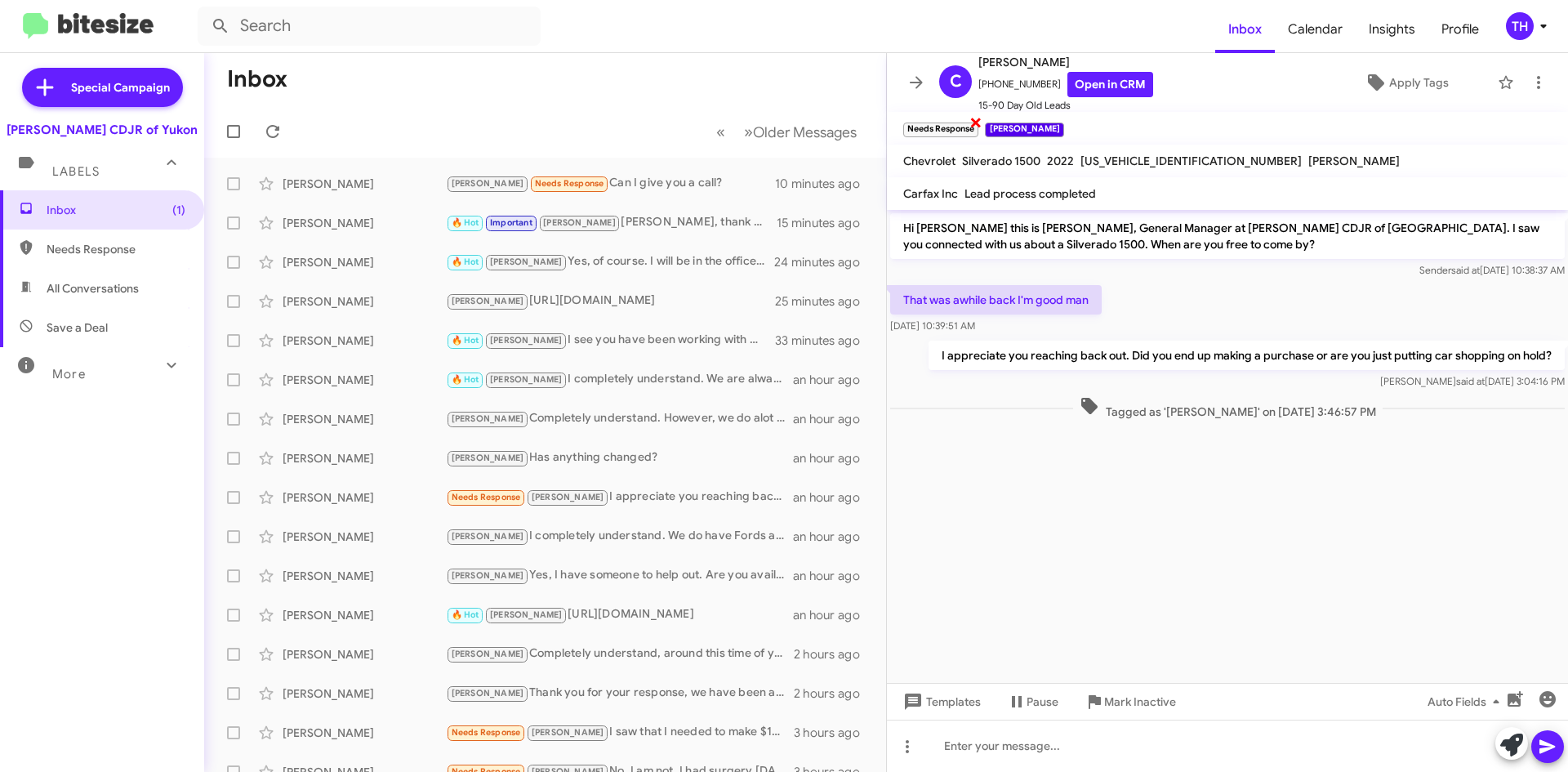
click at [980, 119] on span "×" at bounding box center [976, 122] width 13 height 20
click at [911, 77] on icon at bounding box center [916, 82] width 20 height 20
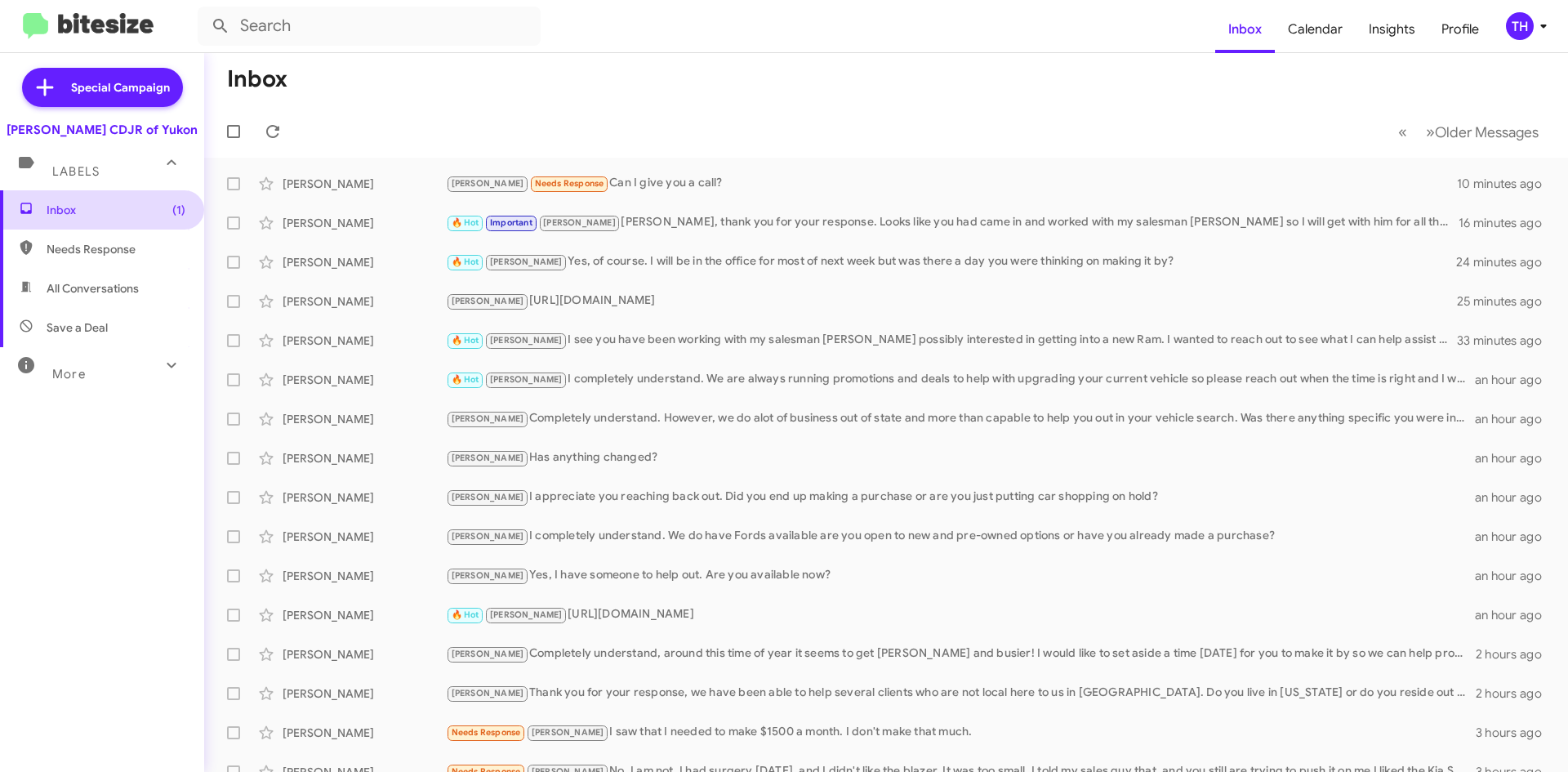
click at [44, 218] on span "Inbox (1)" at bounding box center [102, 210] width 204 height 40
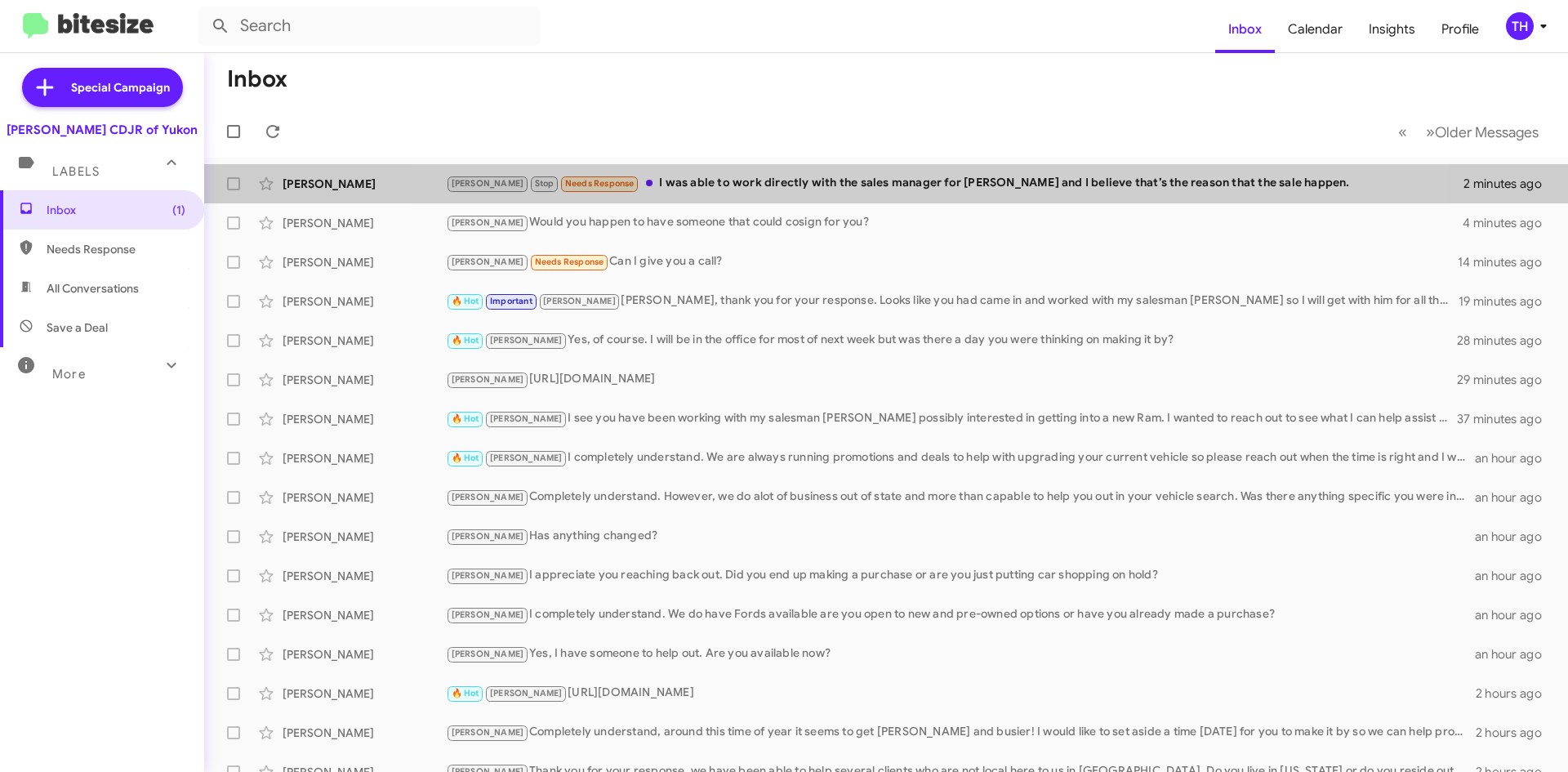
click at [922, 192] on div "Taylor Stop Needs Response I was able to work directly with the sales manager f…" at bounding box center [954, 183] width 1018 height 19
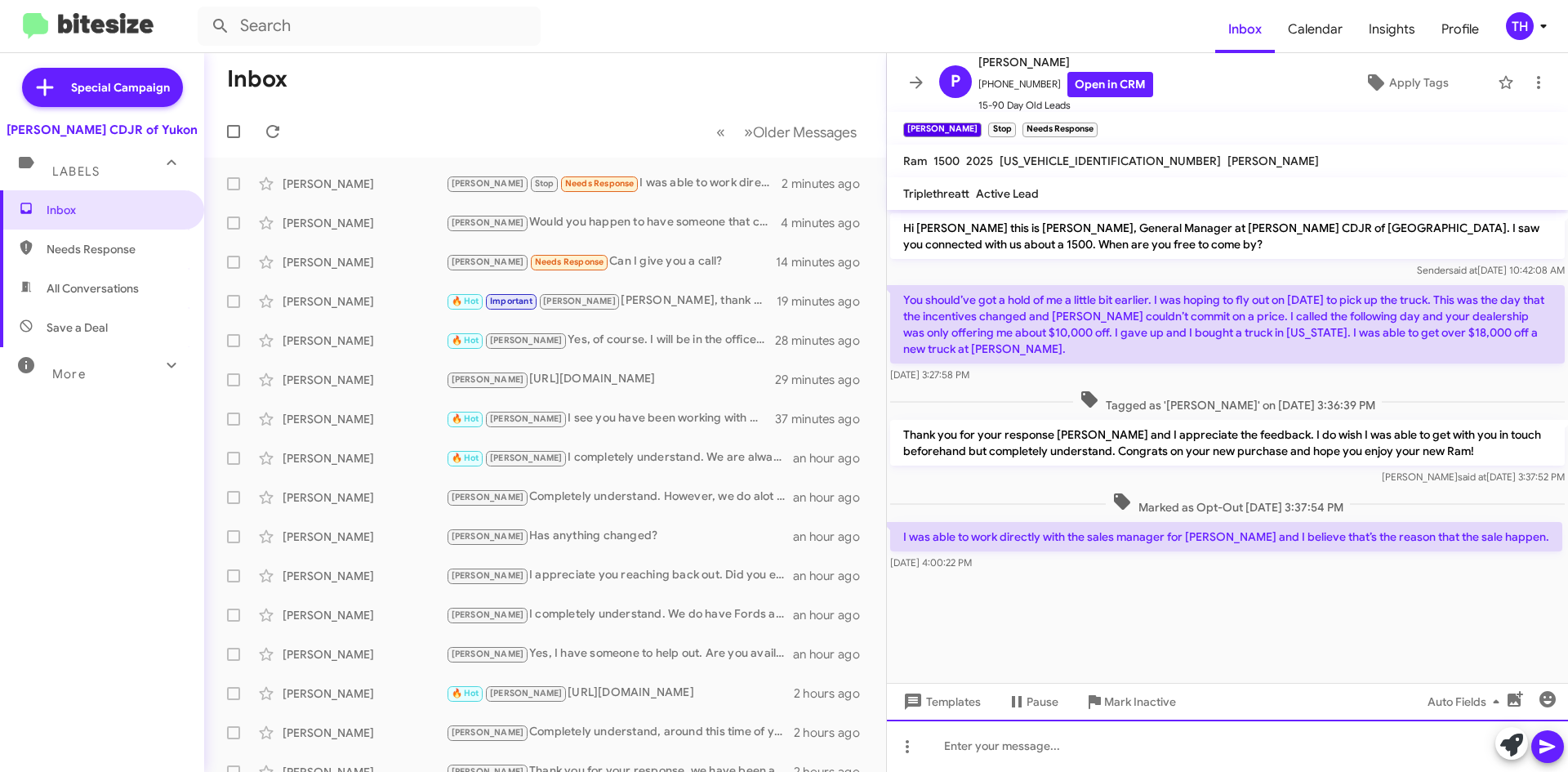
click at [1032, 749] on div at bounding box center [1228, 745] width 681 height 52
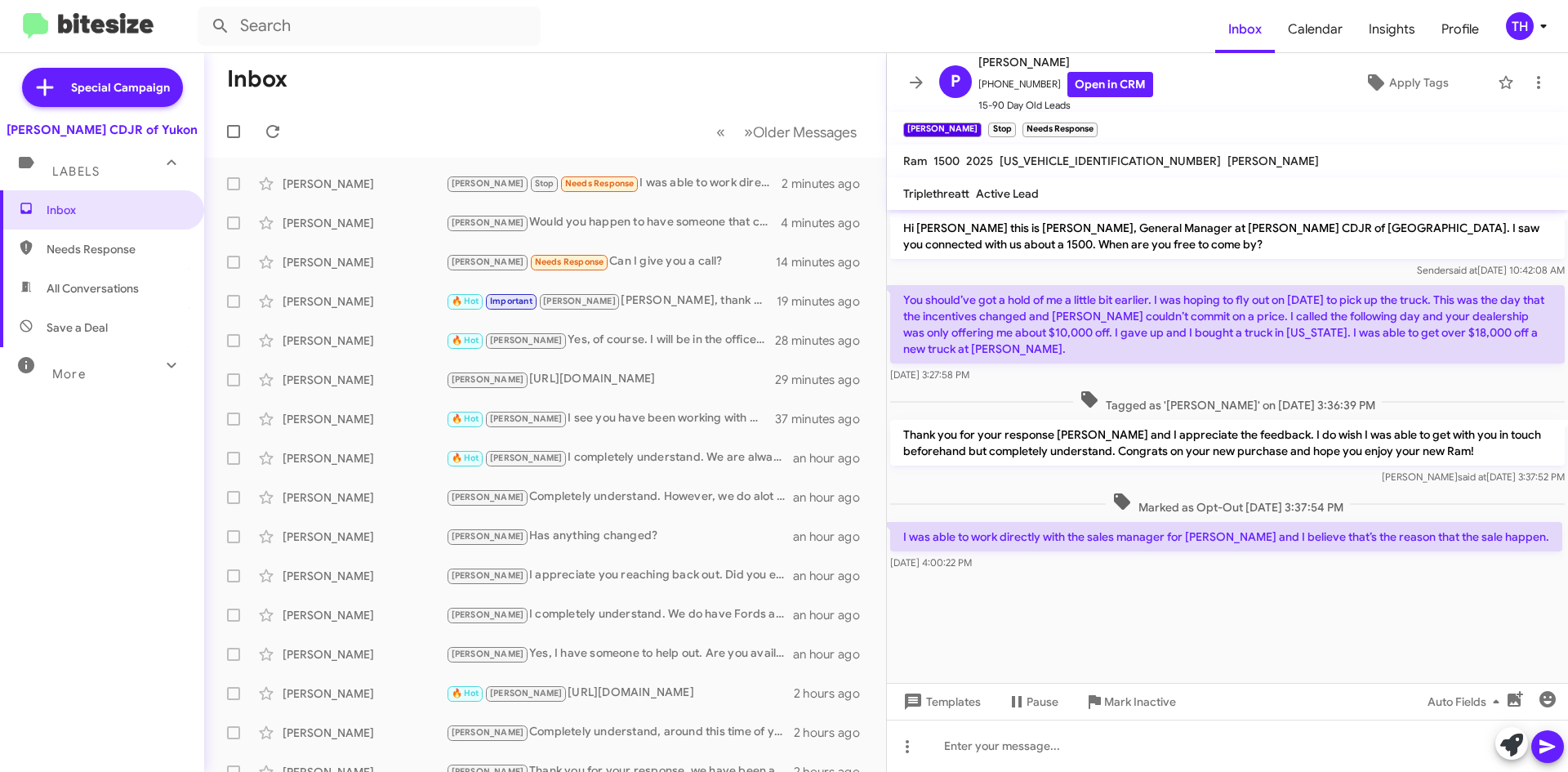
click at [920, 82] on icon at bounding box center [916, 82] width 13 height 12
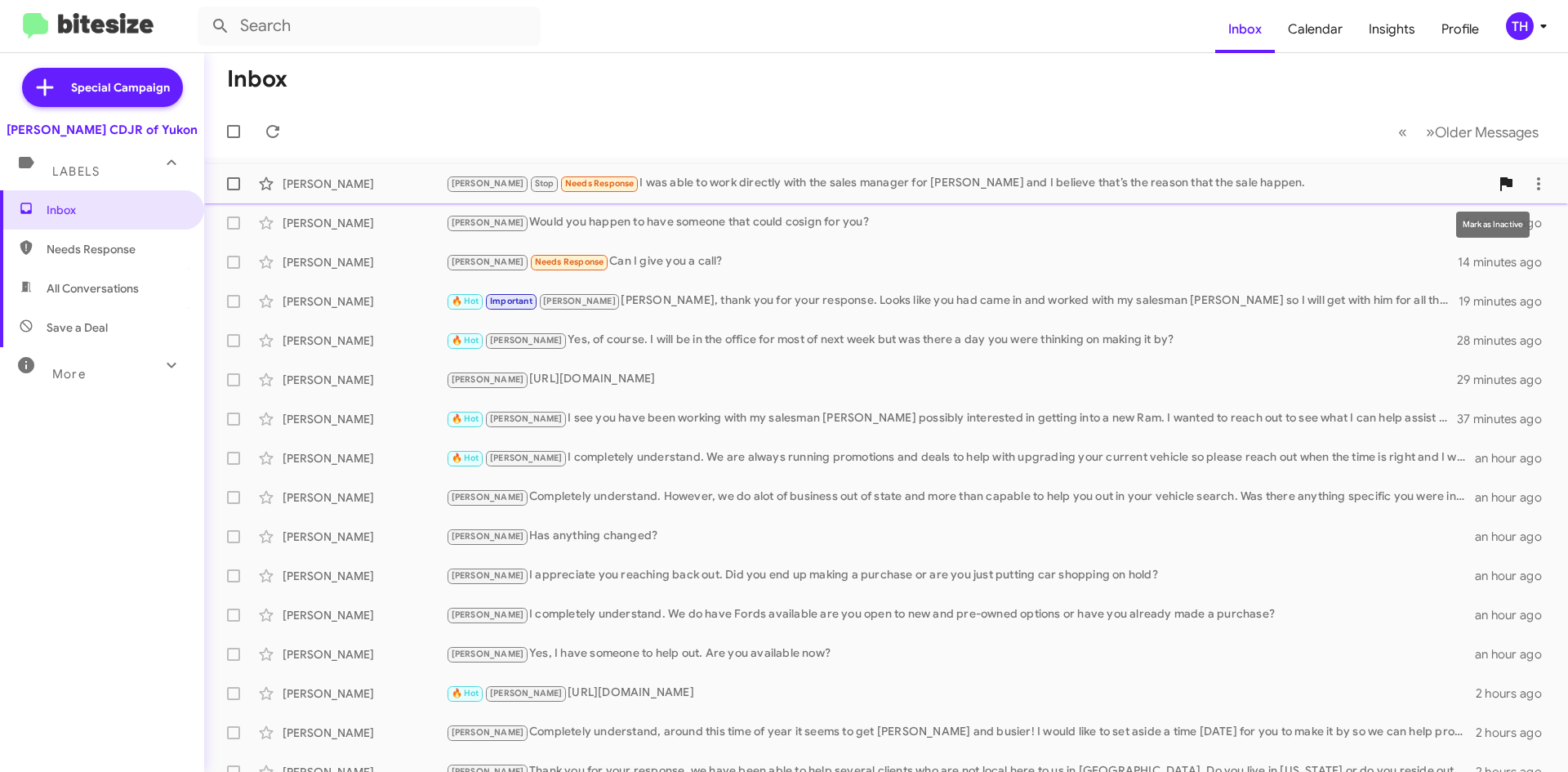
click at [1500, 185] on icon at bounding box center [1506, 184] width 12 height 14
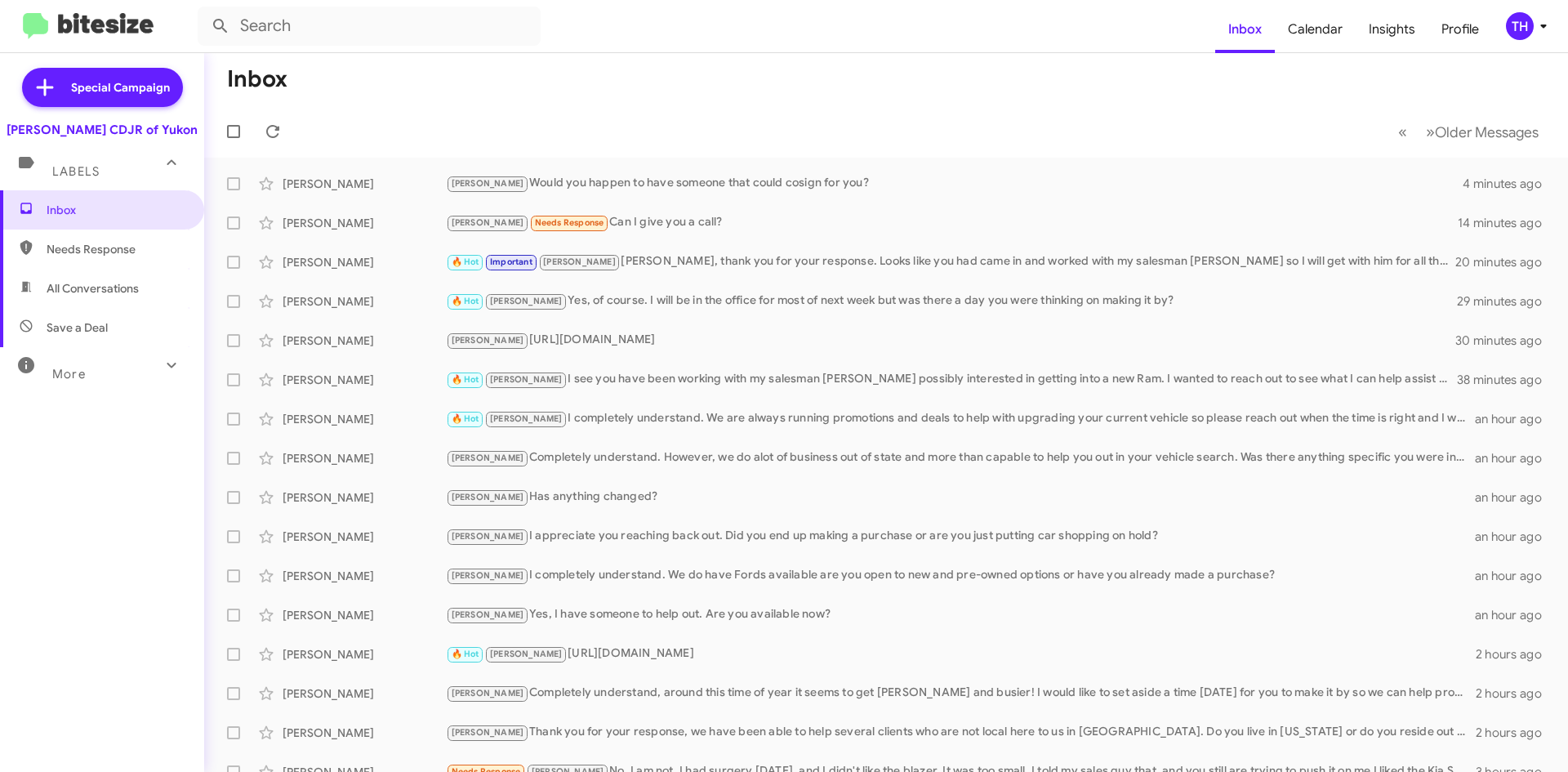
click at [105, 240] on span "Needs Response" at bounding box center [102, 250] width 204 height 40
type input "in:needs-response"
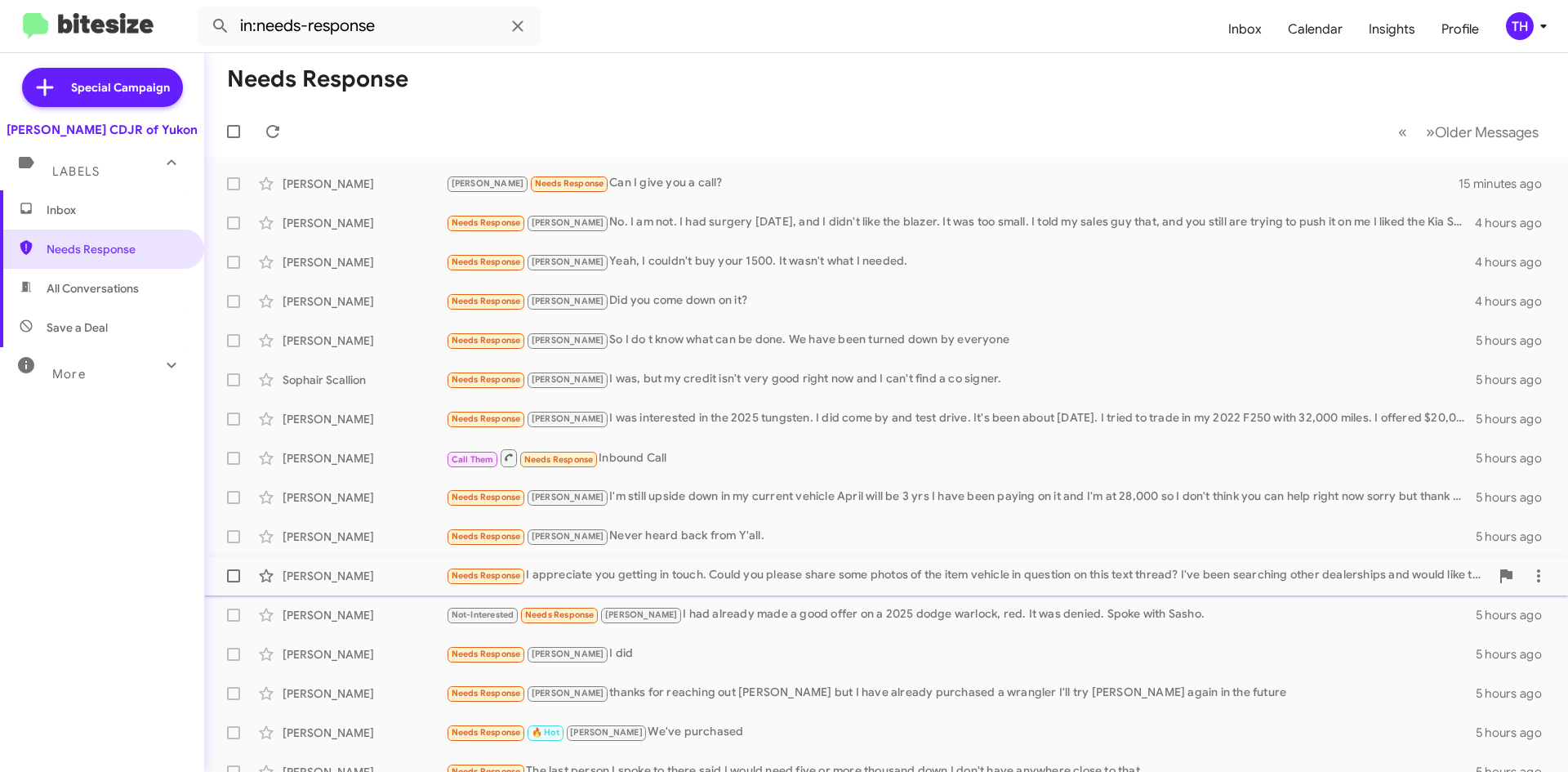
click at [642, 579] on div "Needs Response I appreciate you getting in touch. Could you please share some p…" at bounding box center [967, 575] width 1044 height 19
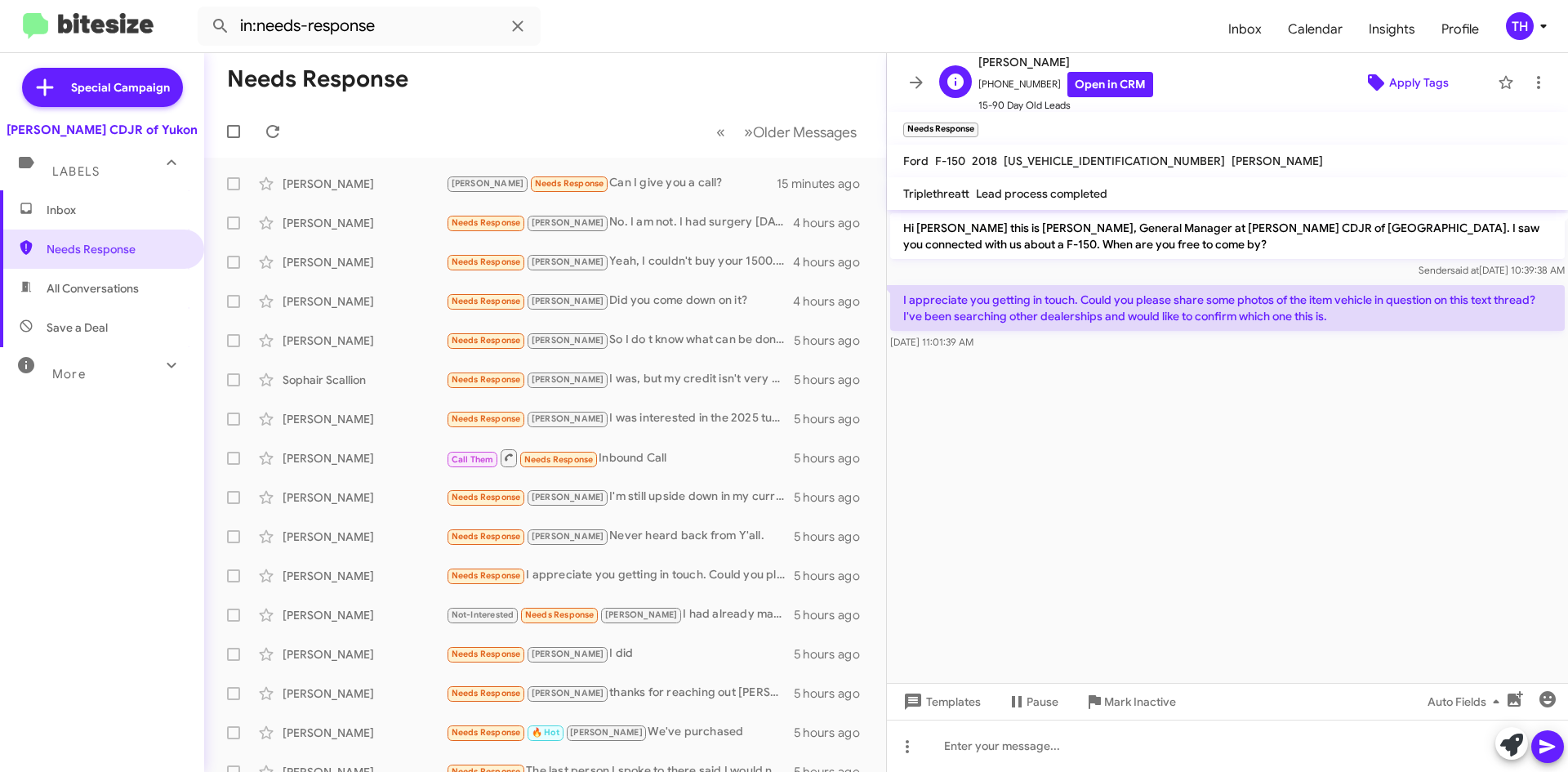
click at [1392, 82] on span "Apply Tags" at bounding box center [1419, 82] width 59 height 30
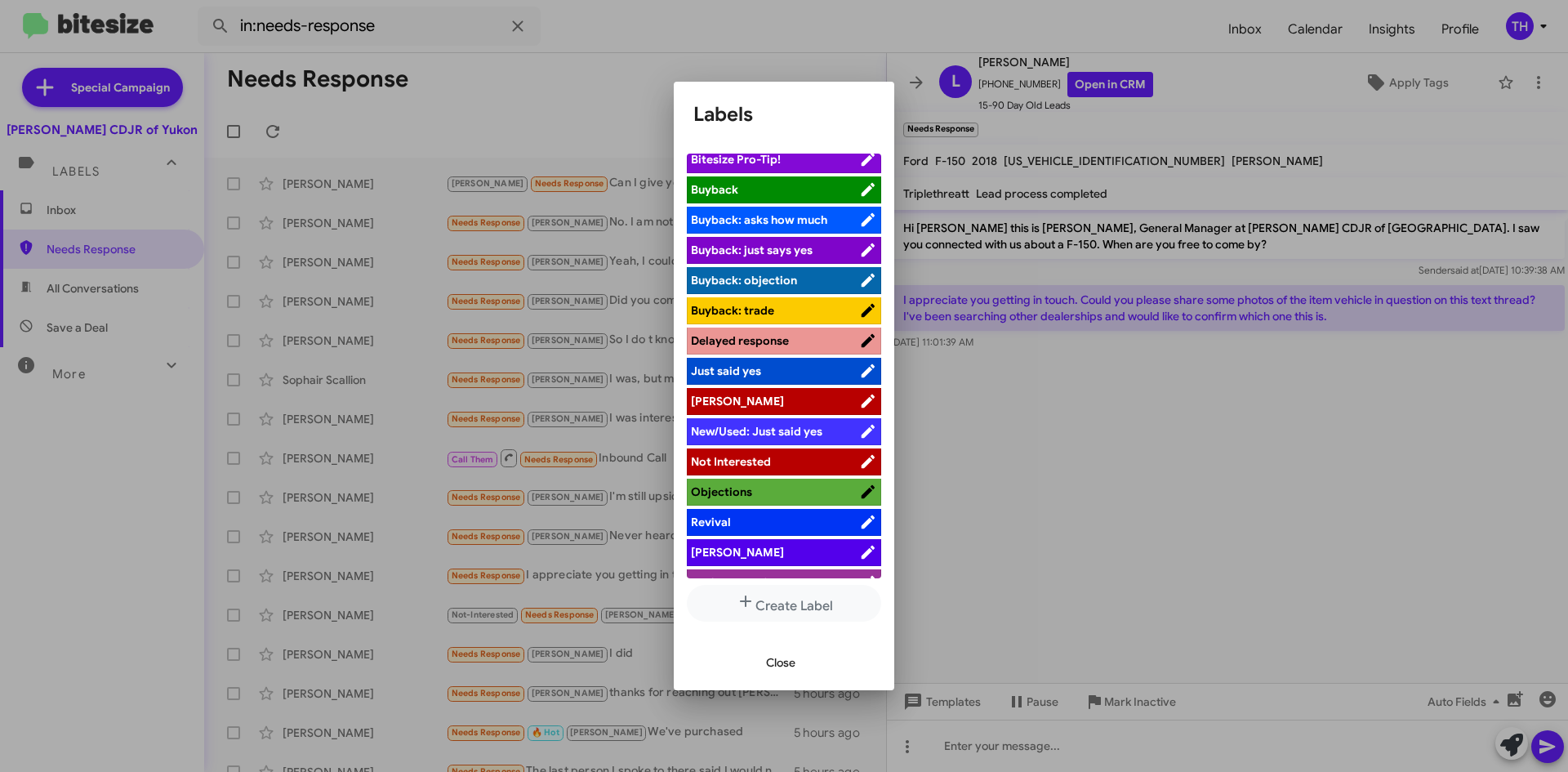
scroll to position [59, 0]
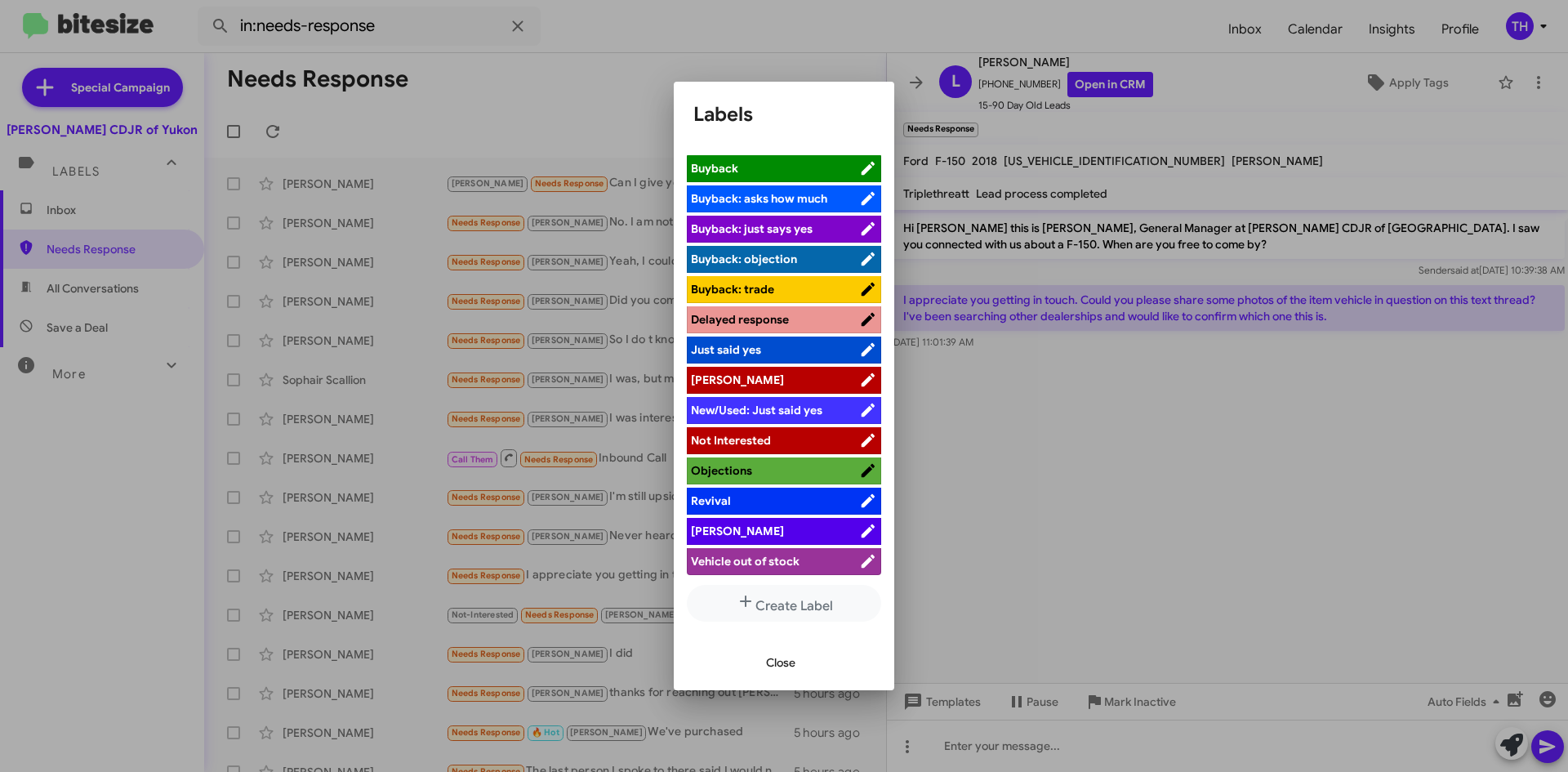
click at [779, 524] on span "[PERSON_NAME]" at bounding box center [775, 531] width 168 height 16
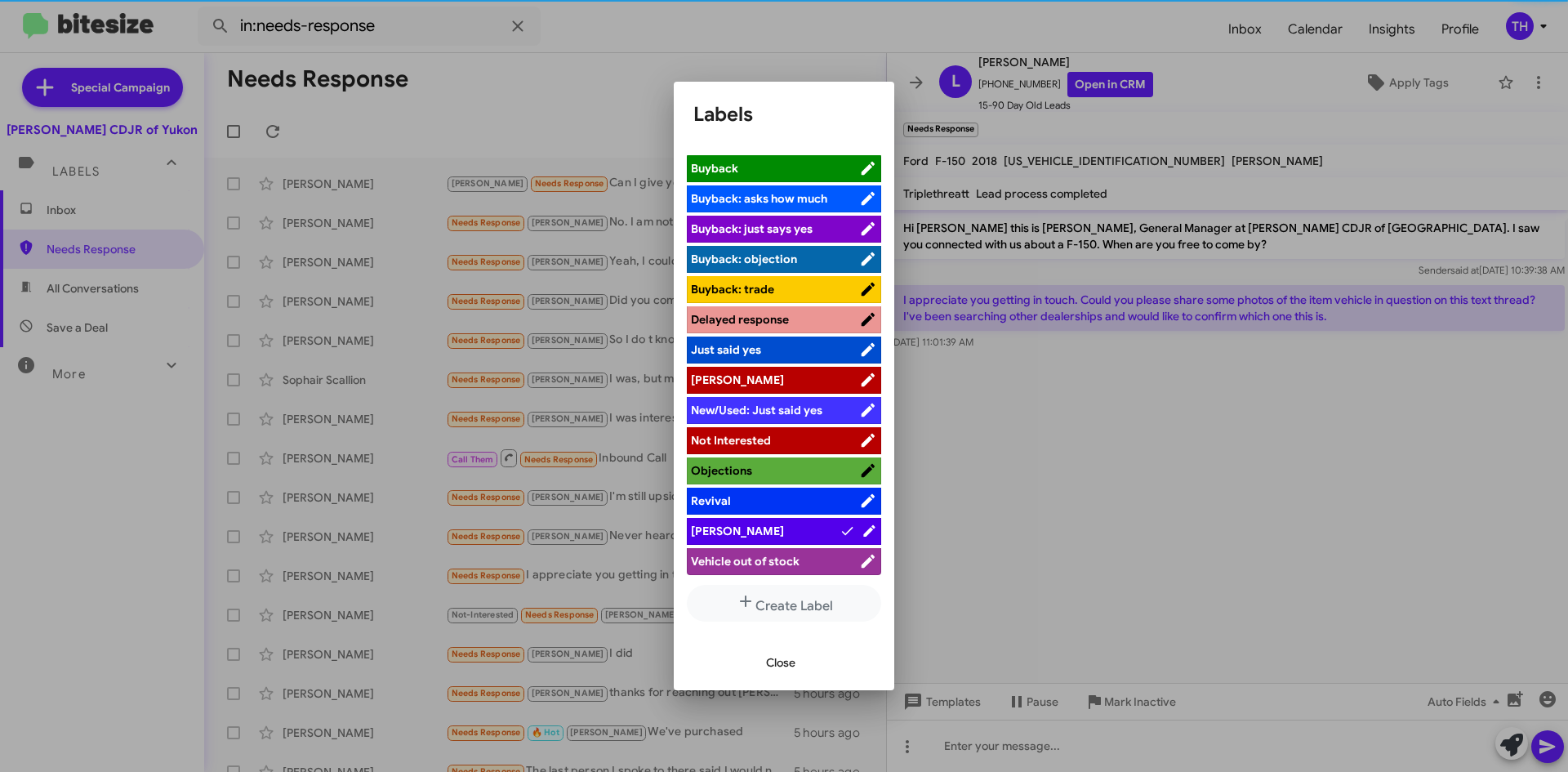
click at [789, 660] on span "Close" at bounding box center [781, 662] width 30 height 30
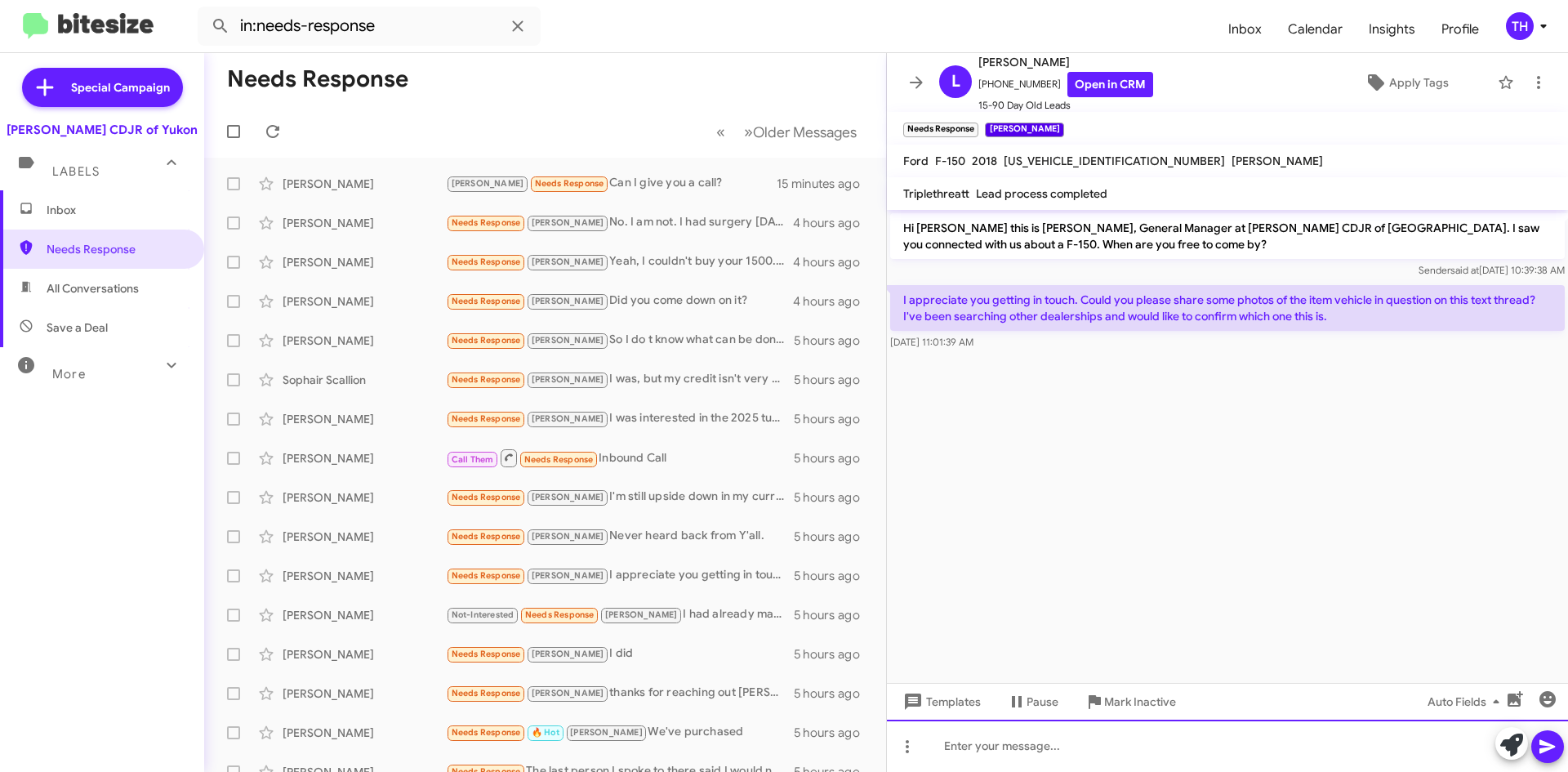
click at [1050, 747] on div at bounding box center [1228, 745] width 681 height 52
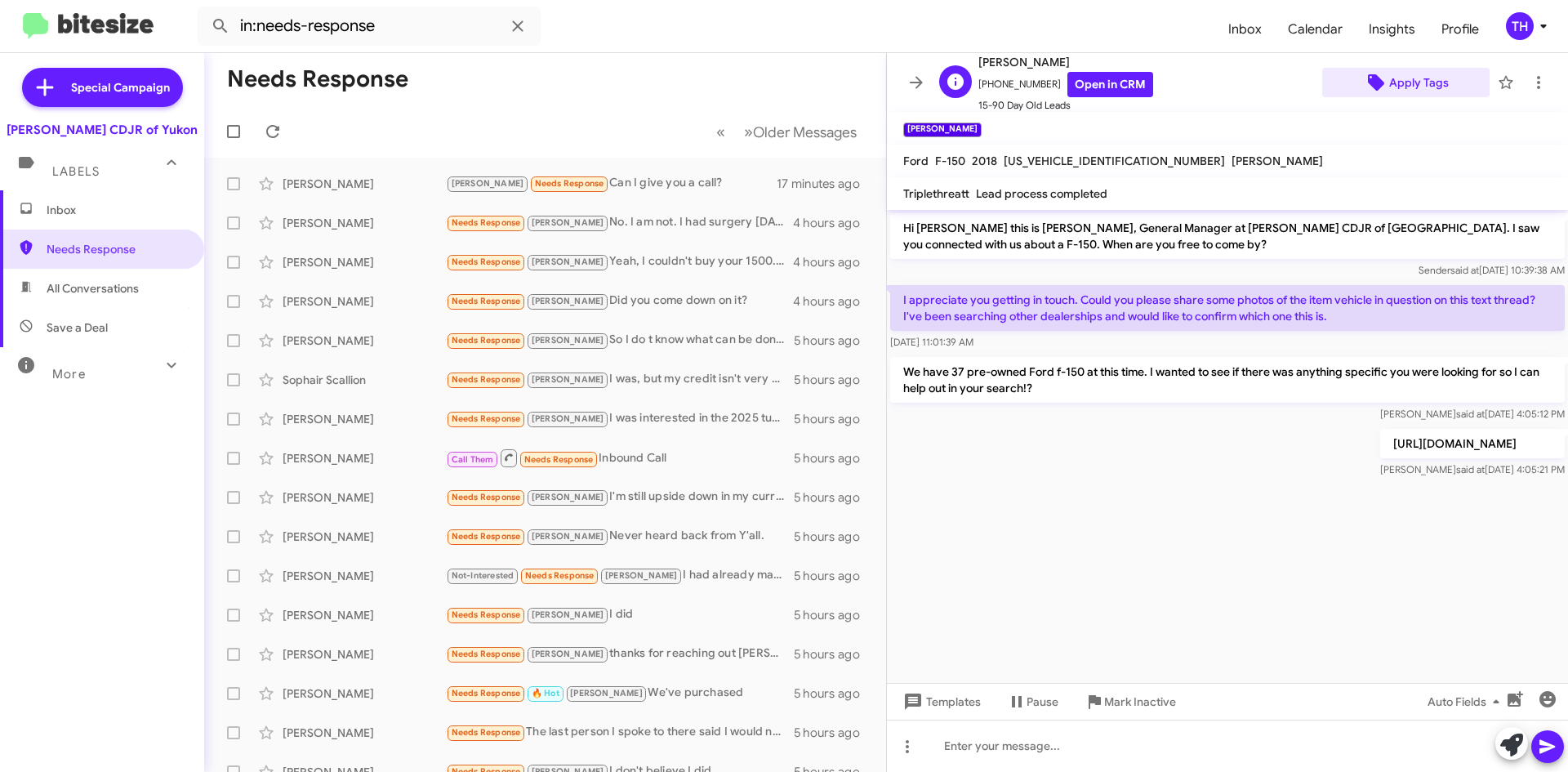
click at [1431, 81] on span "Apply Tags" at bounding box center [1419, 82] width 59 height 30
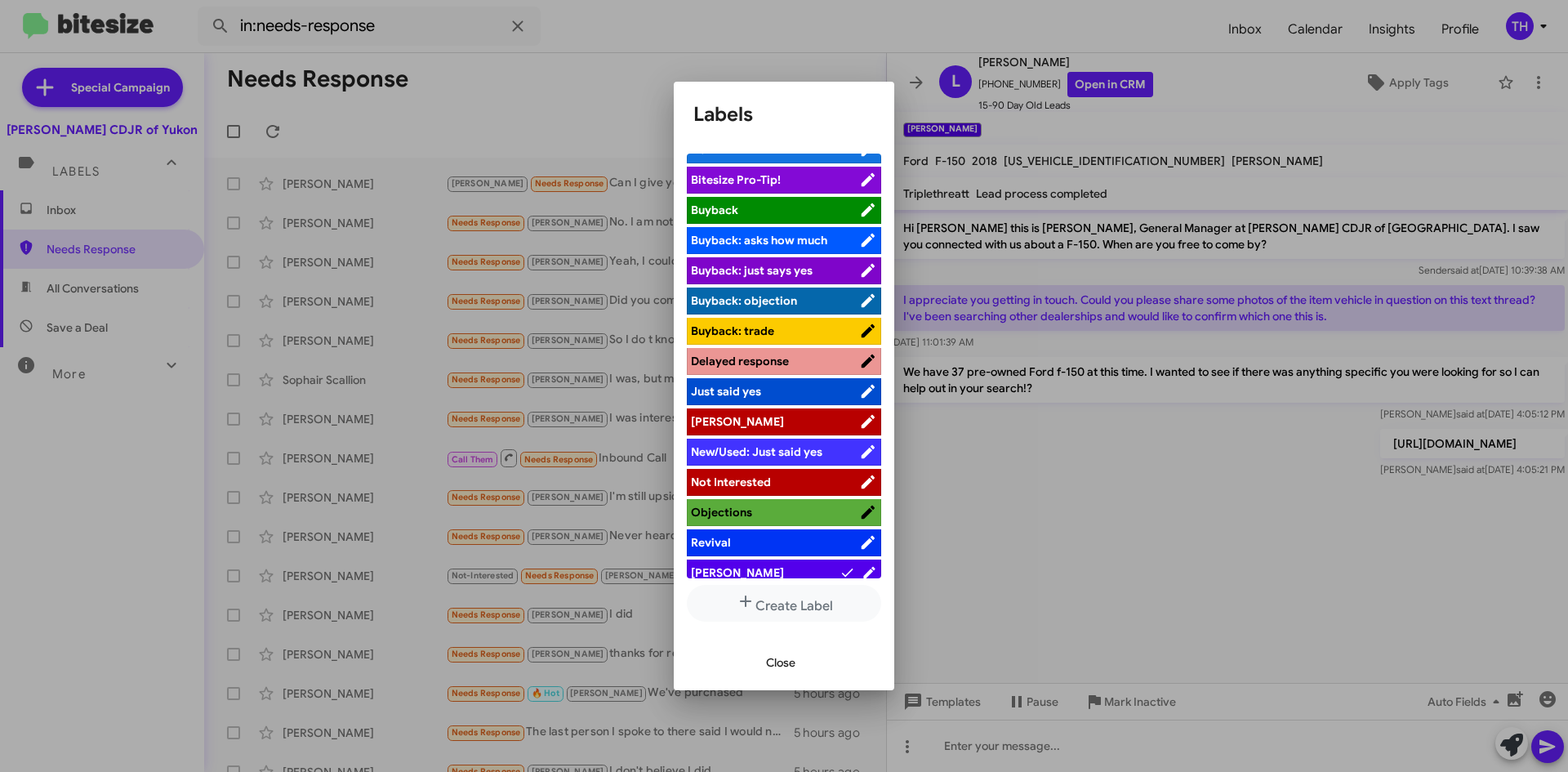
scroll to position [0, 0]
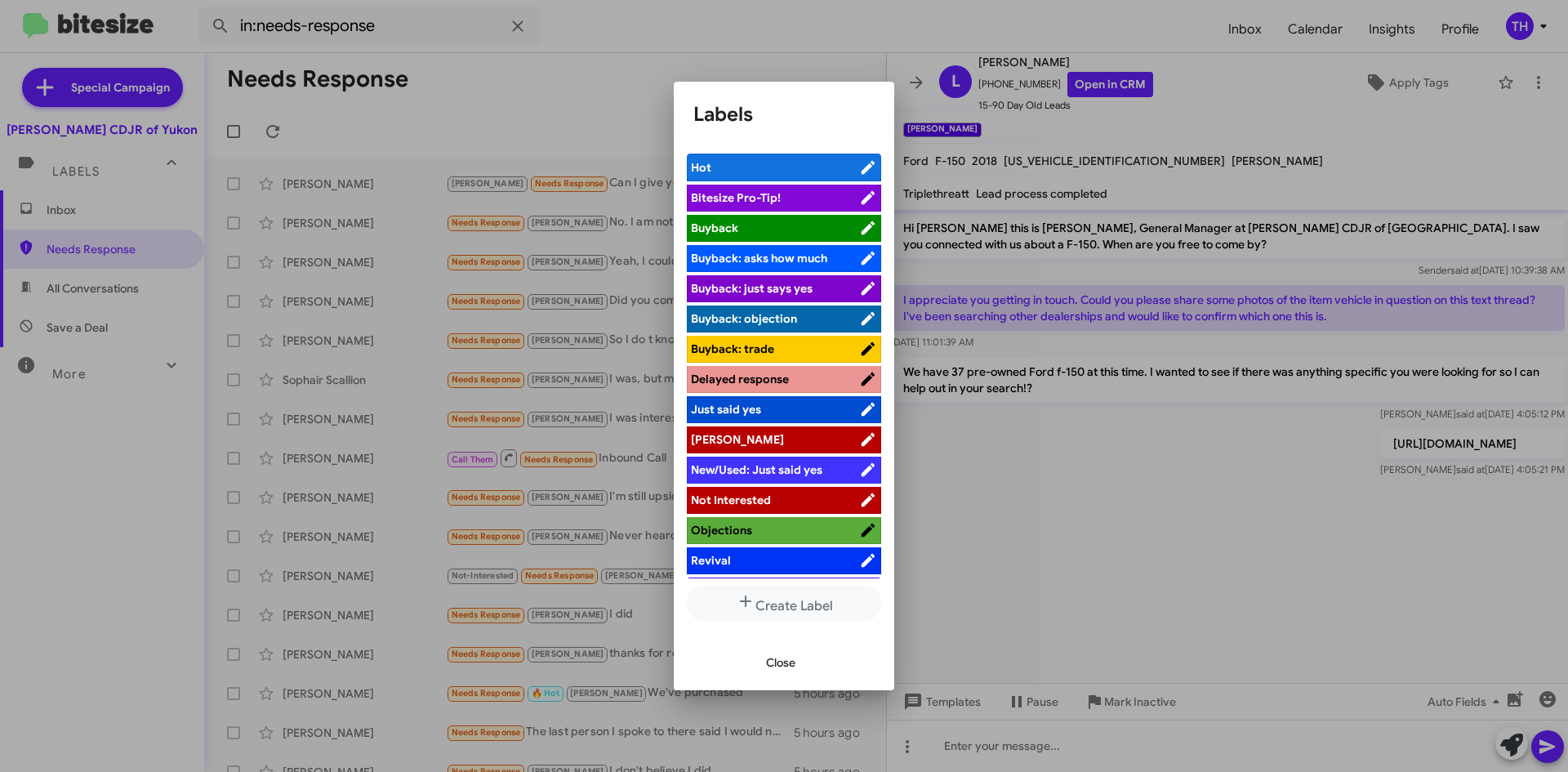
click at [742, 168] on span "Hot" at bounding box center [775, 167] width 168 height 16
click at [770, 664] on span "Close" at bounding box center [781, 662] width 30 height 30
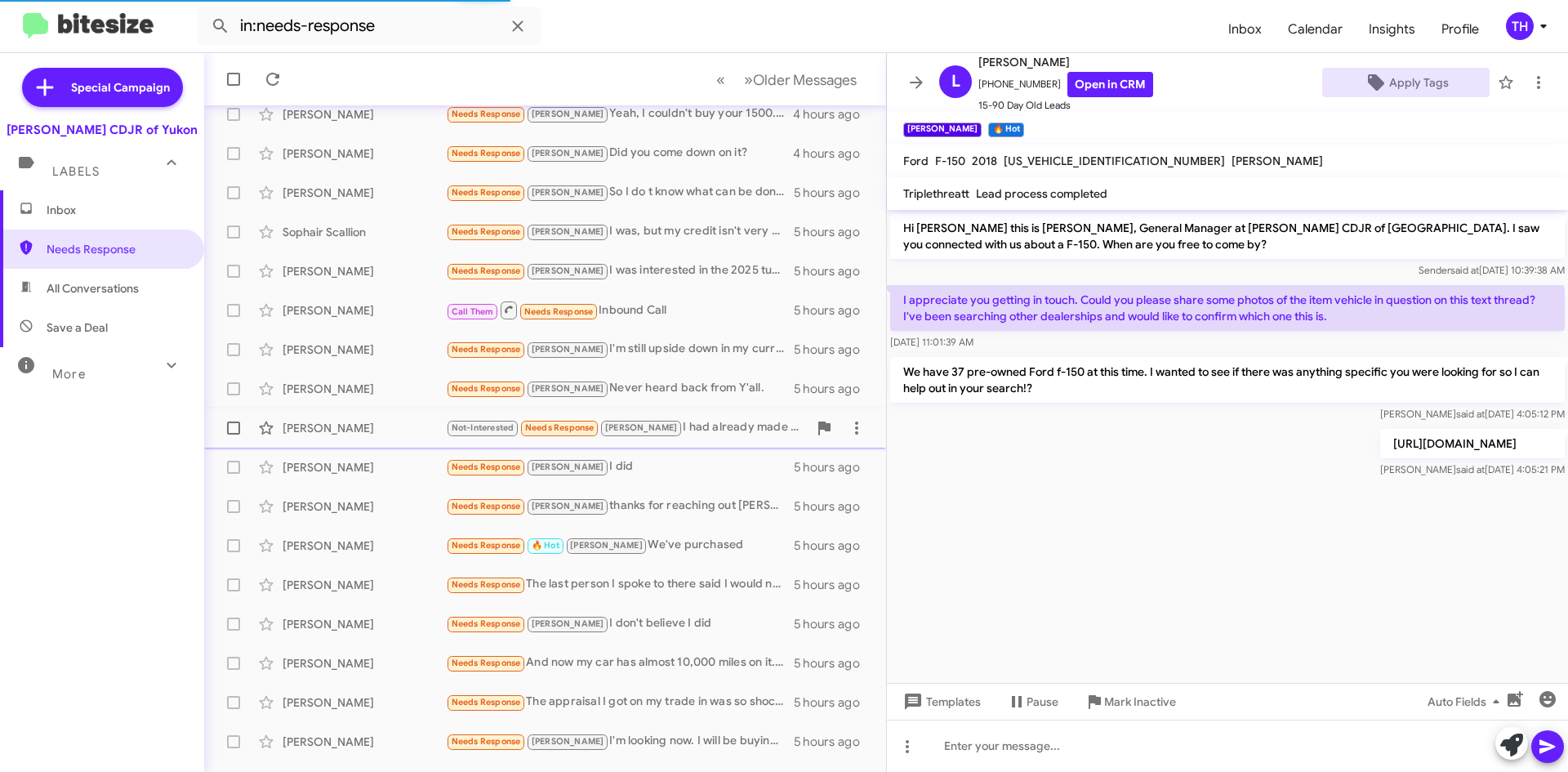
scroll to position [176, 0]
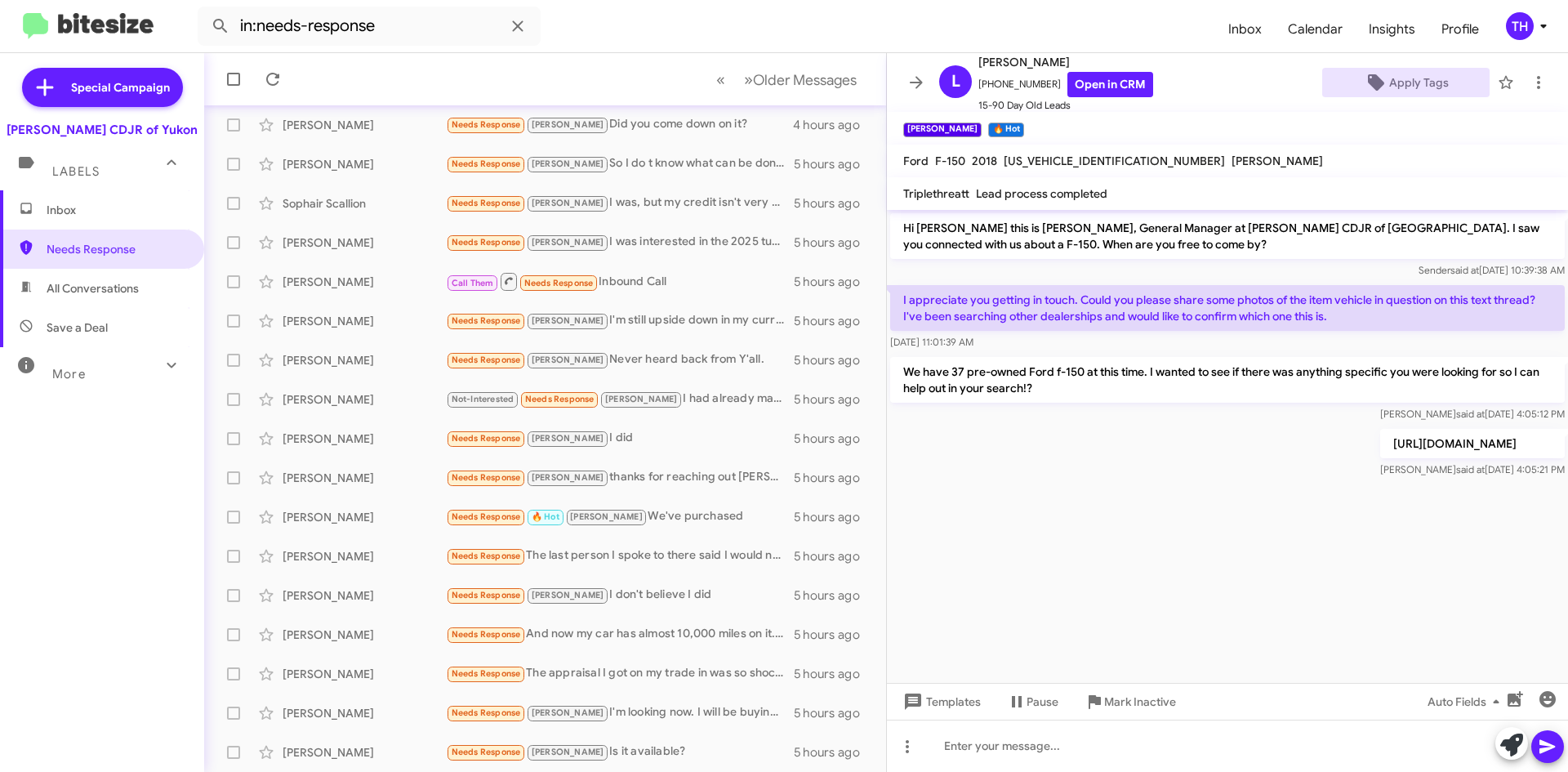
drag, startPoint x: 86, startPoint y: 287, endPoint x: 162, endPoint y: 301, distance: 77.3
click at [85, 287] on span "All Conversations" at bounding box center [93, 288] width 92 height 16
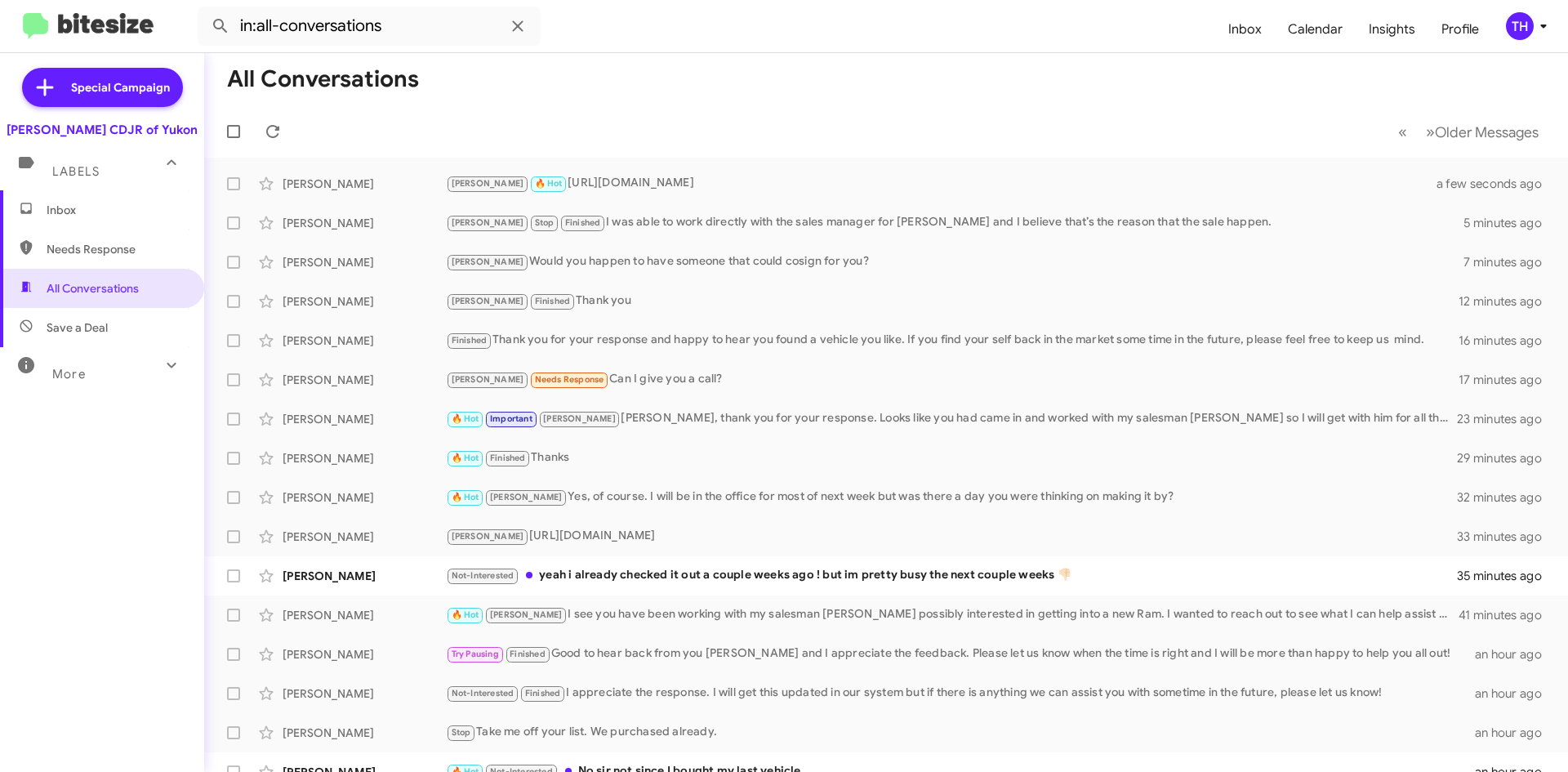
click at [67, 248] on span "Needs Response" at bounding box center [116, 249] width 139 height 16
type input "in:needs-response"
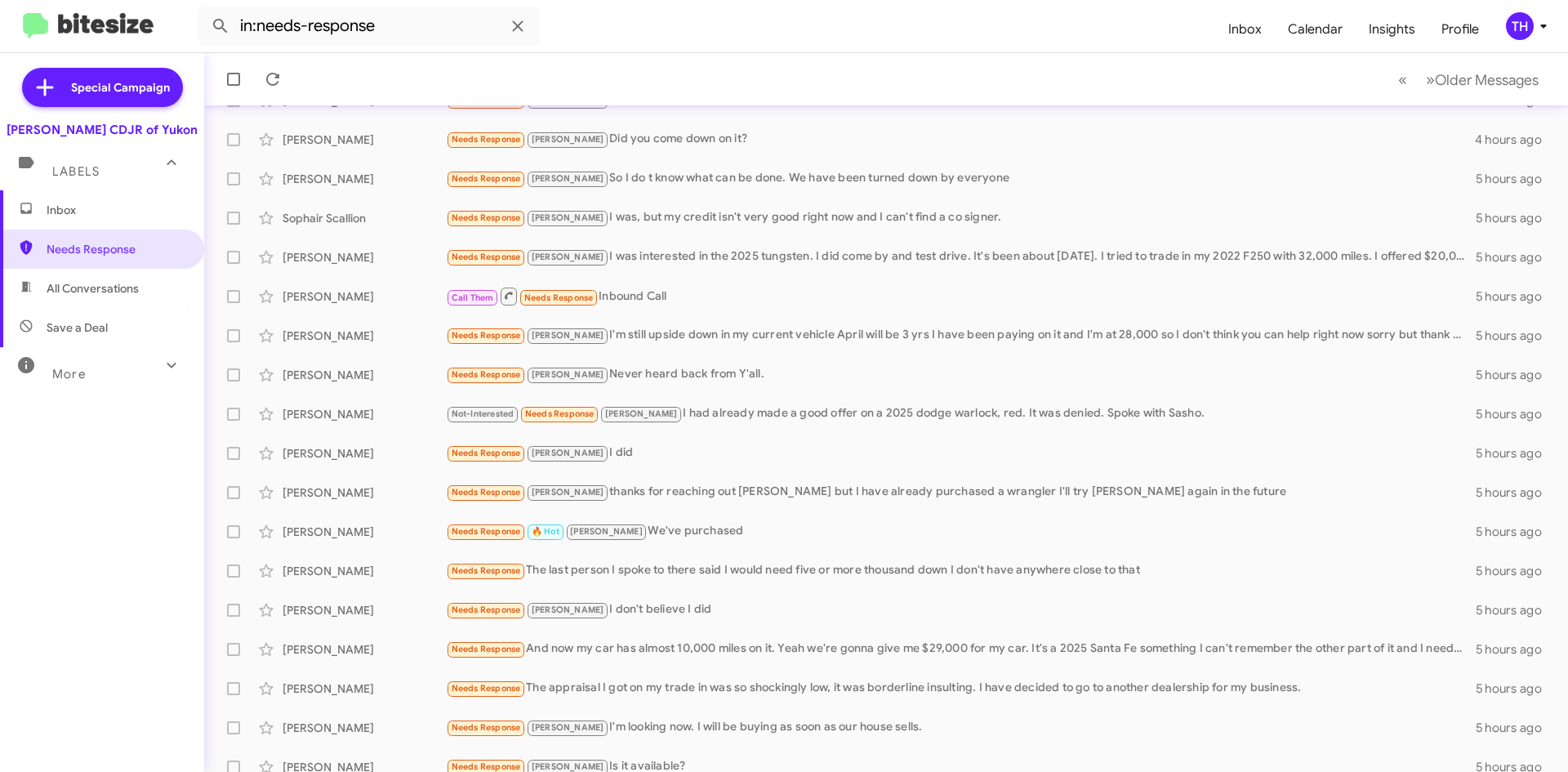
scroll to position [169, 0]
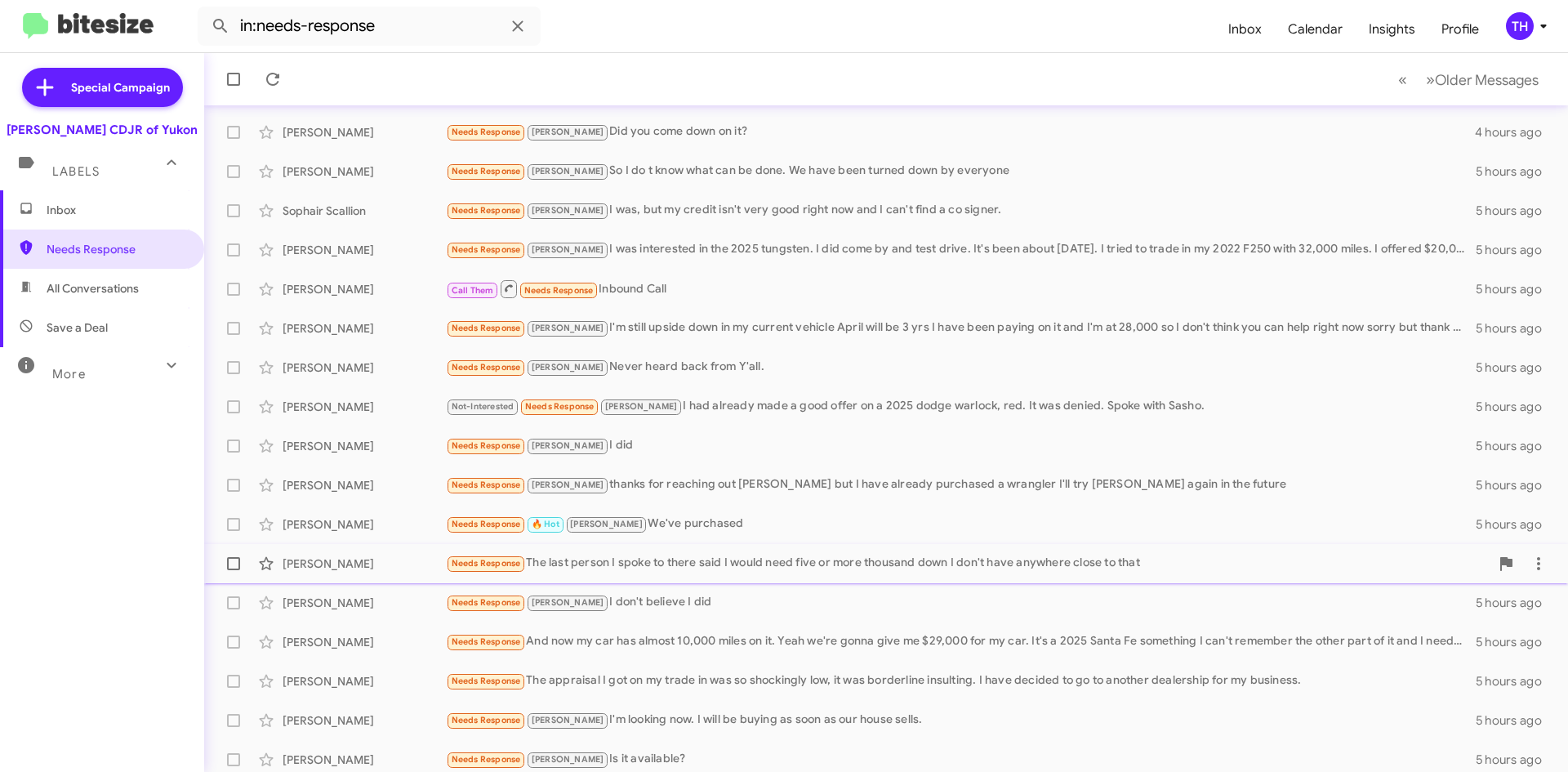
click at [684, 578] on span "Michelo Ledoux Needs Response The last person I spoke to there said I would nee…" at bounding box center [887, 564] width 1364 height 40
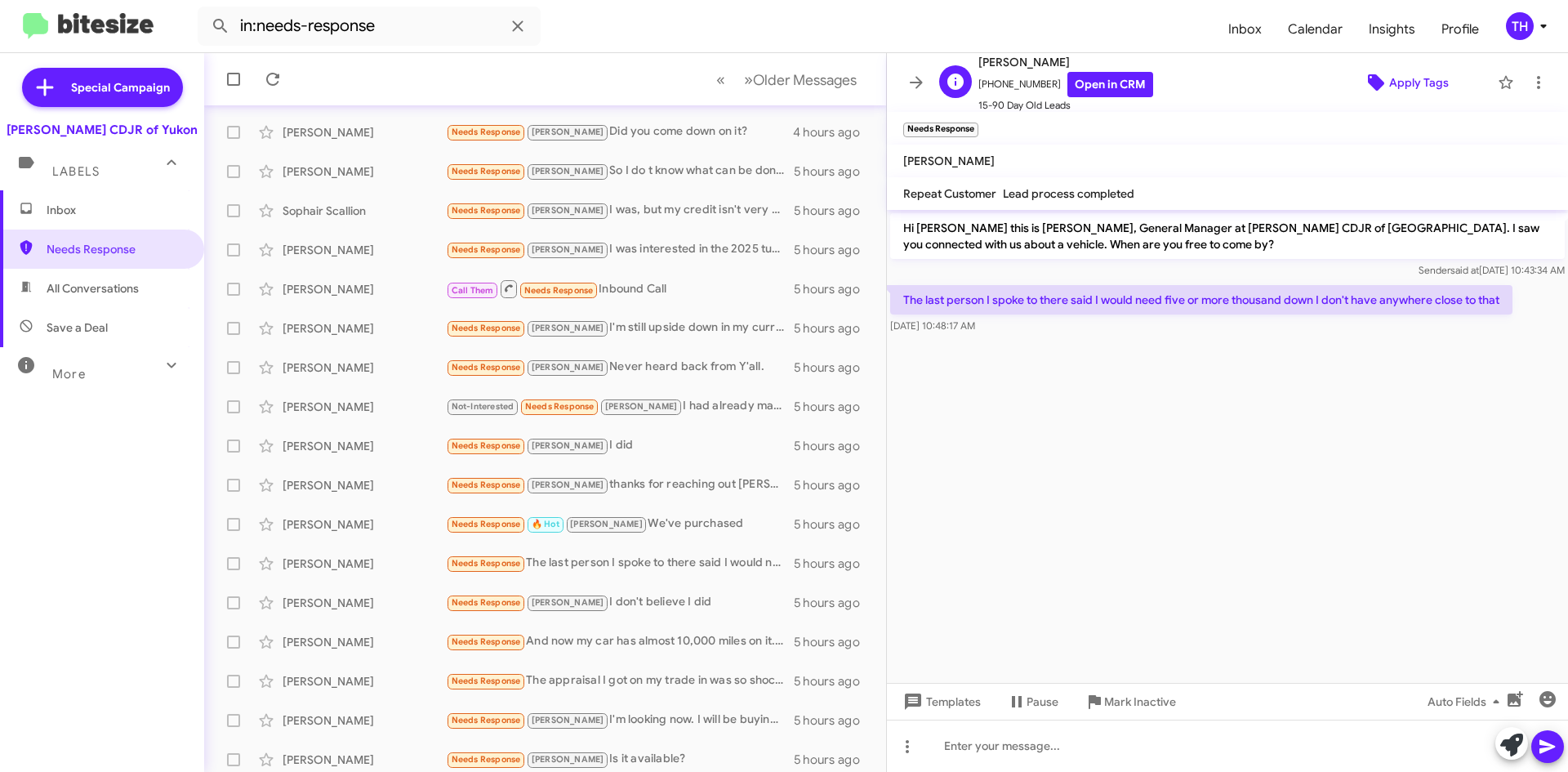
click at [1397, 85] on span "Apply Tags" at bounding box center [1419, 82] width 59 height 30
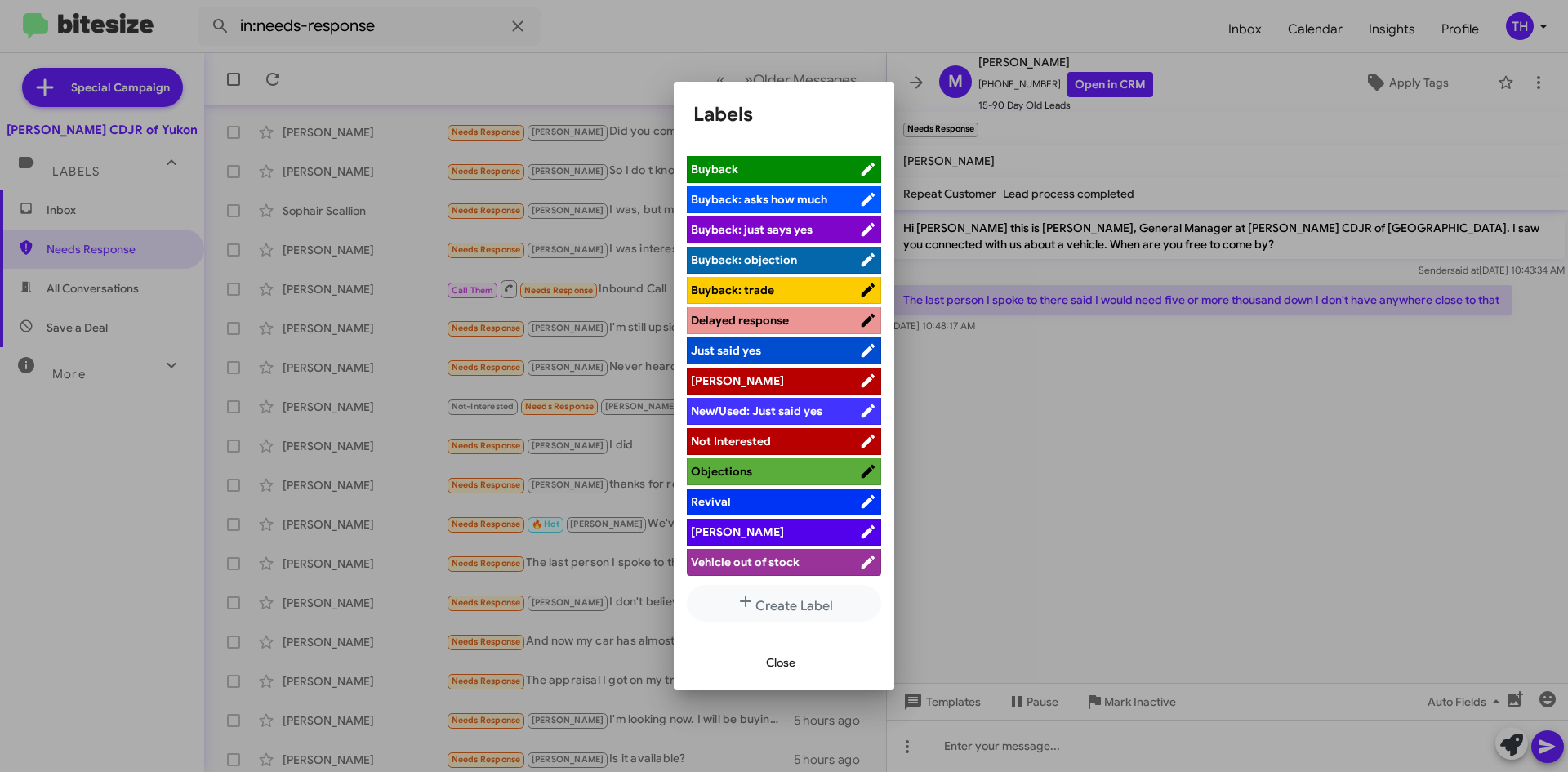
scroll to position [59, 0]
click at [719, 391] on li "[PERSON_NAME]" at bounding box center [784, 380] width 194 height 27
click at [716, 363] on li "Just said yes" at bounding box center [784, 349] width 194 height 27
click at [717, 376] on span "[PERSON_NAME]" at bounding box center [737, 380] width 93 height 15
click at [771, 668] on span "Close" at bounding box center [781, 662] width 30 height 30
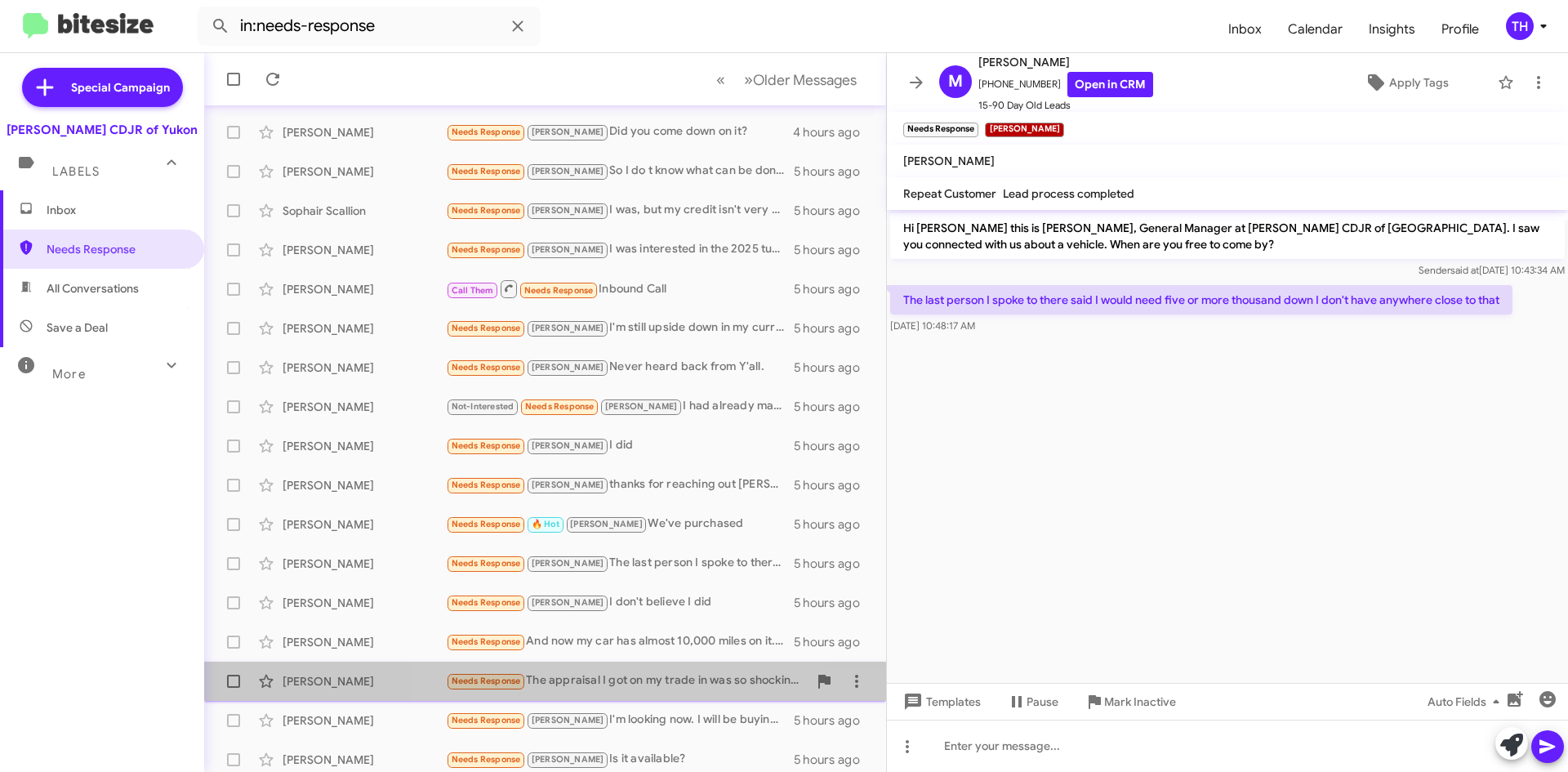
click at [640, 690] on div "Needs Response The appraisal I got on my trade in was so shockingly low, it was…" at bounding box center [626, 681] width 362 height 19
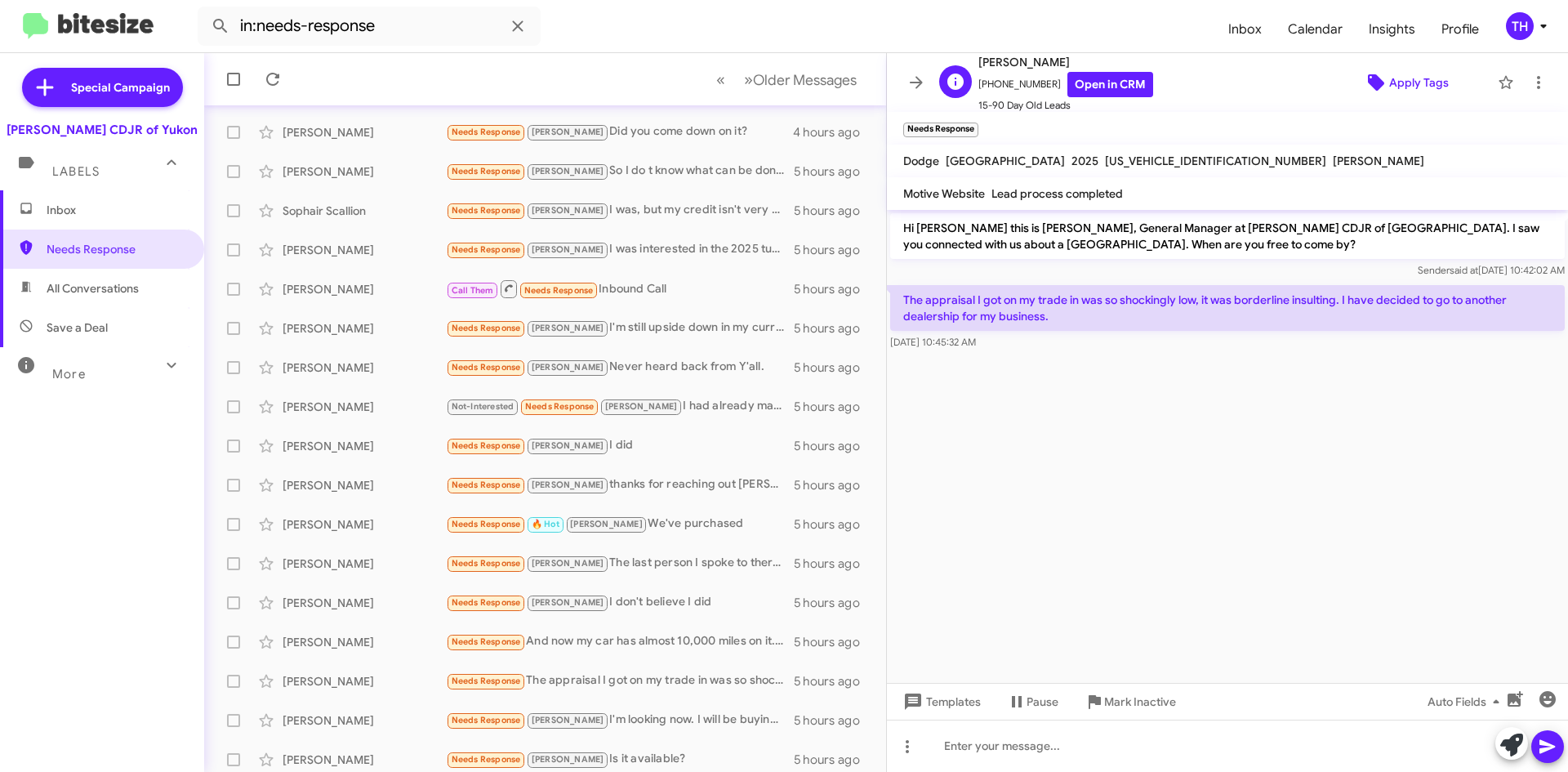
click at [1401, 92] on span "Apply Tags" at bounding box center [1419, 82] width 59 height 30
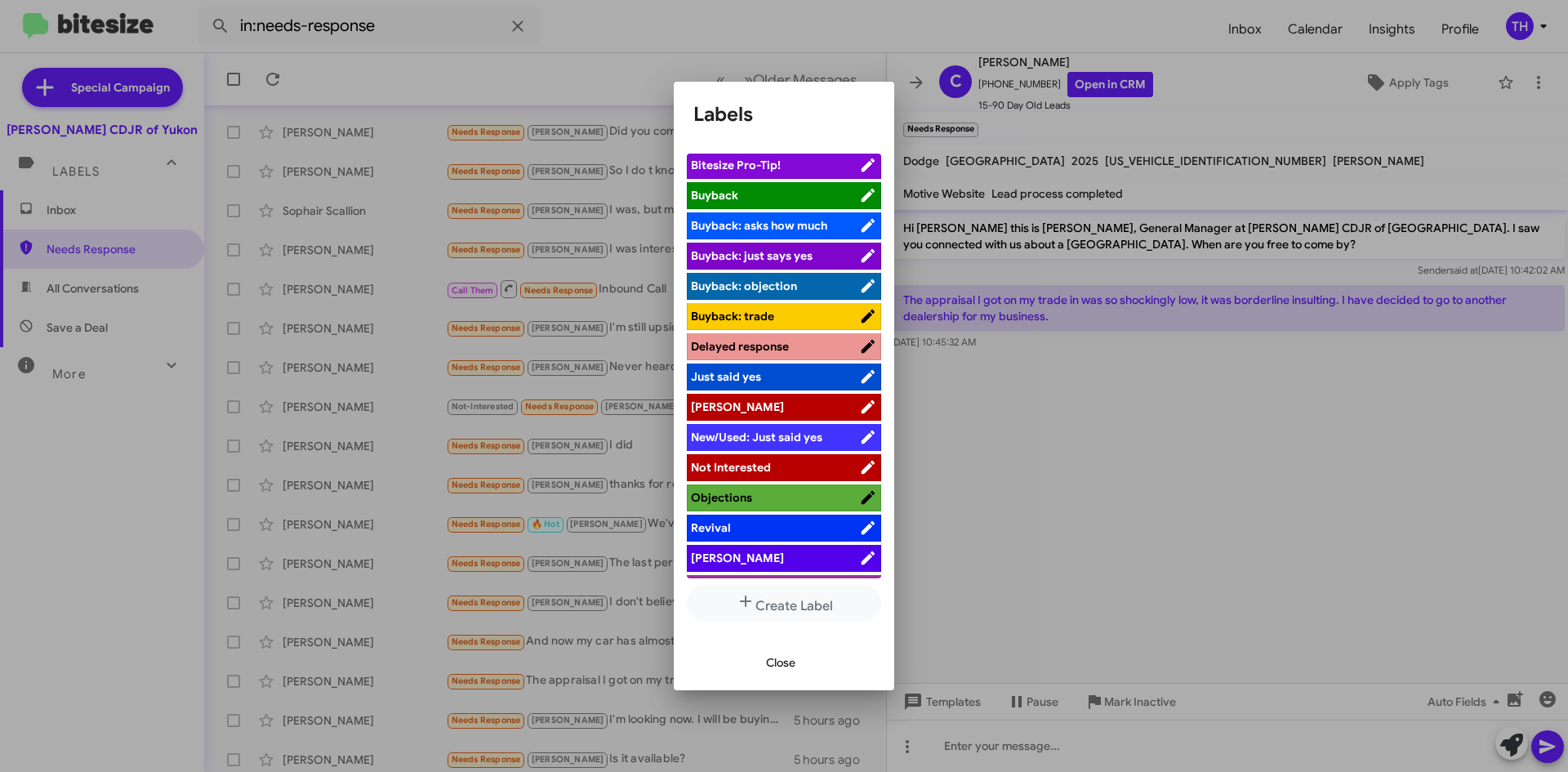
scroll to position [59, 0]
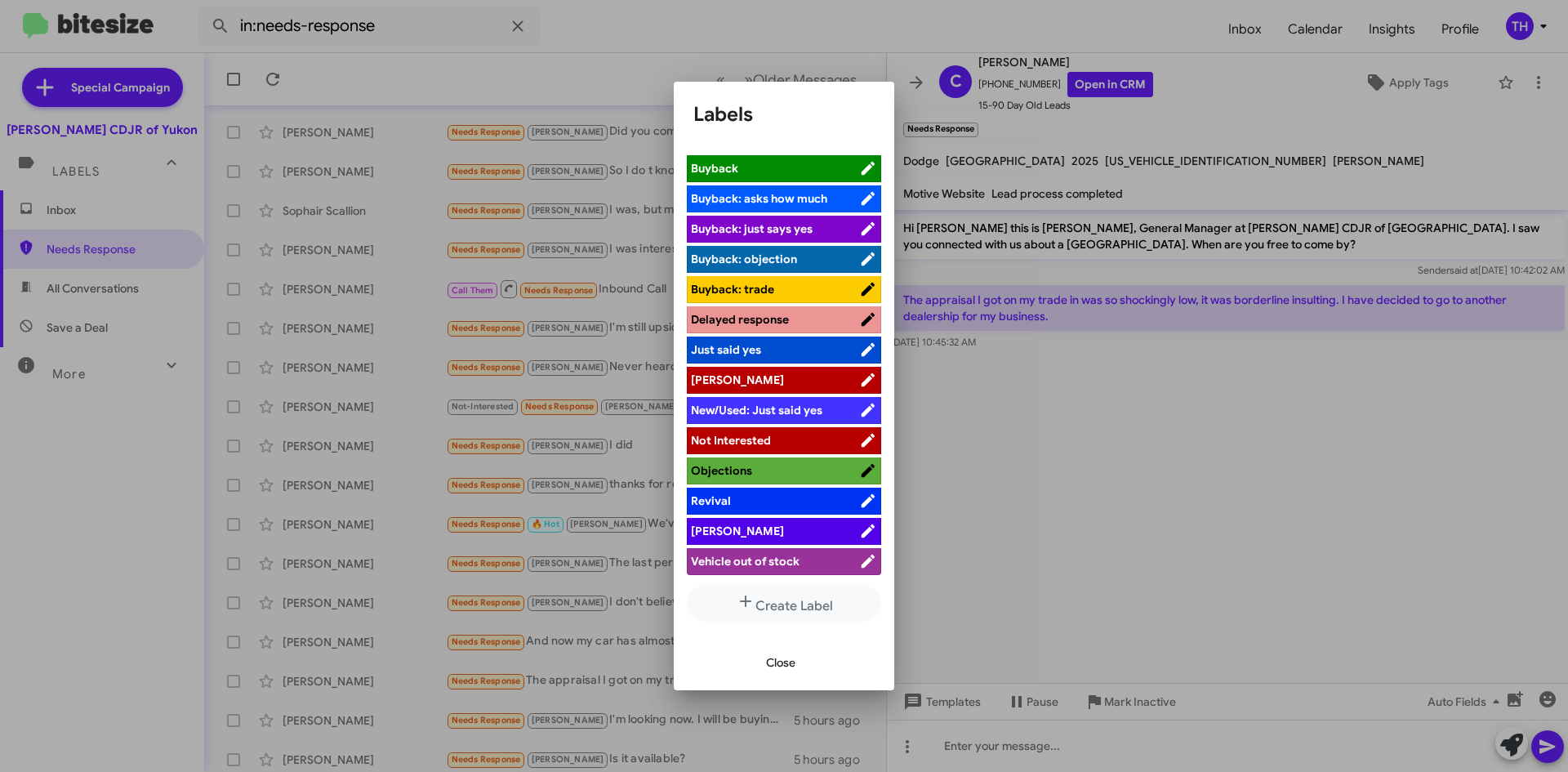
drag, startPoint x: 767, startPoint y: 525, endPoint x: 780, endPoint y: 382, distance: 143.6
click at [780, 382] on ul "Hot Bitesize Pro-Tip! [PERSON_NAME]: asks how much [PERSON_NAME]: just says yes…" at bounding box center [784, 365] width 194 height 424
click at [780, 382] on span "[PERSON_NAME]" at bounding box center [775, 380] width 168 height 16
click at [787, 672] on span "Close" at bounding box center [781, 662] width 30 height 30
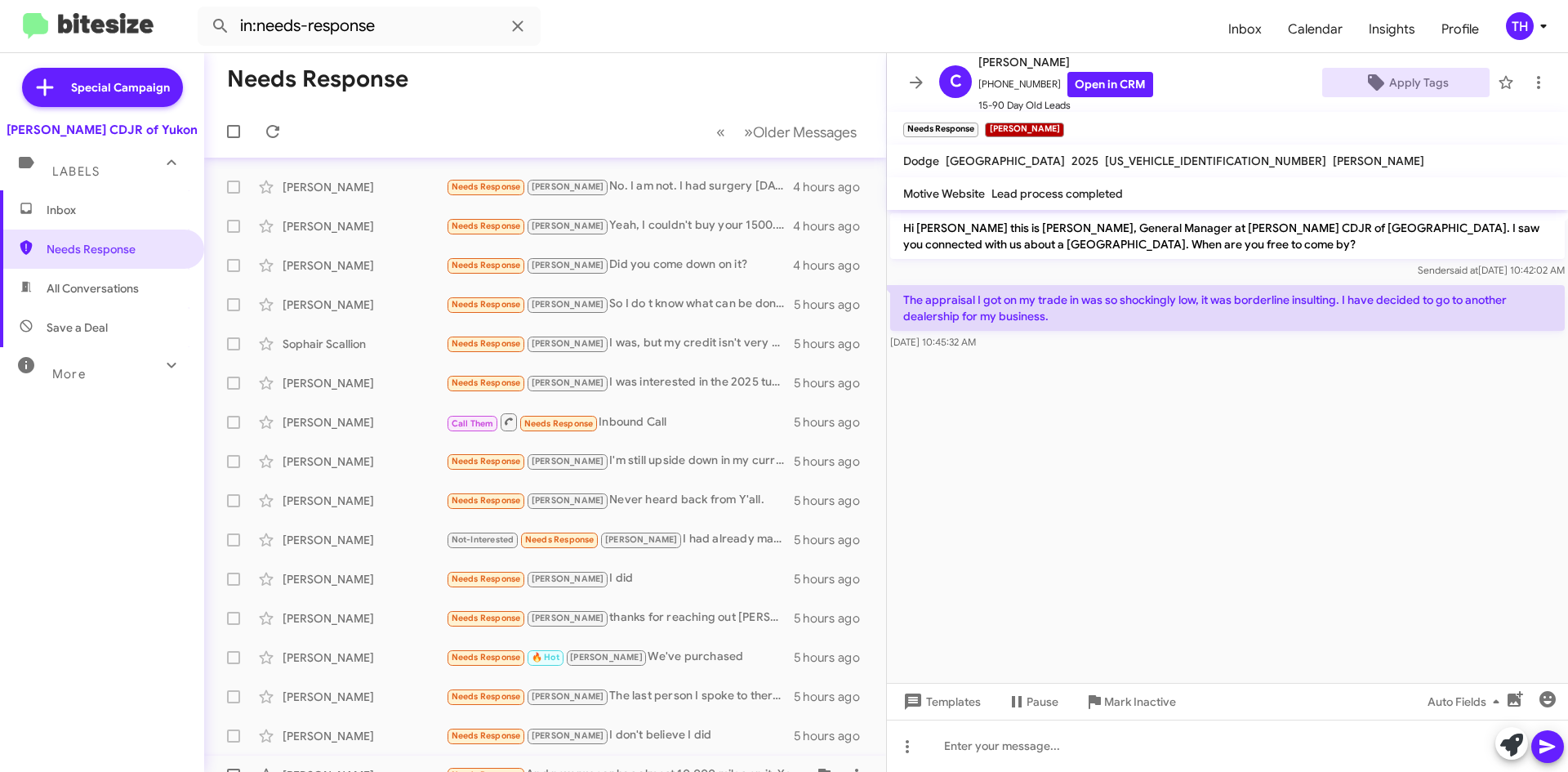
scroll to position [0, 0]
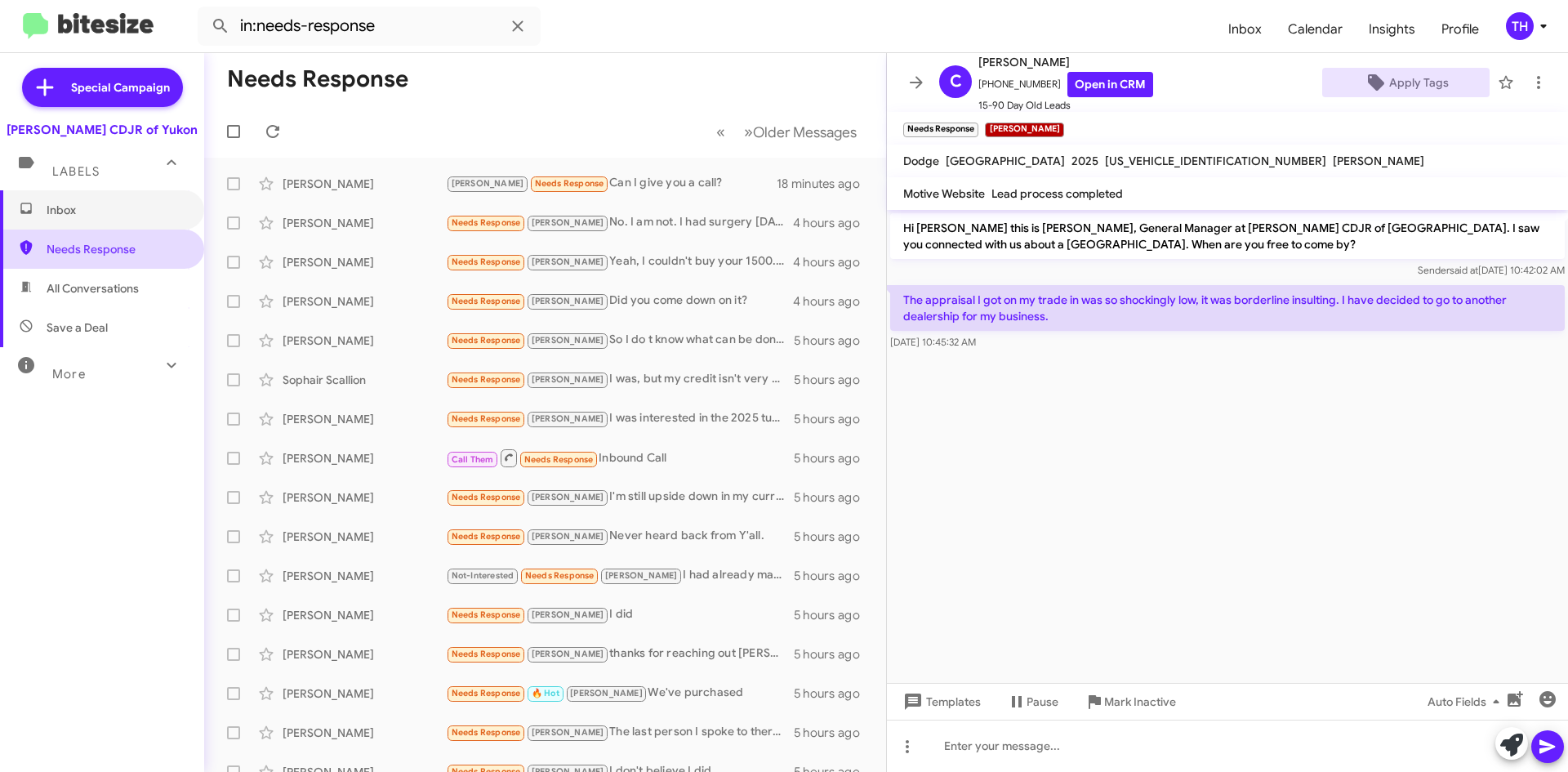
drag, startPoint x: 102, startPoint y: 220, endPoint x: 115, endPoint y: 232, distance: 17.7
click at [102, 219] on span "Inbox" at bounding box center [102, 210] width 204 height 40
